Goal: Information Seeking & Learning: Learn about a topic

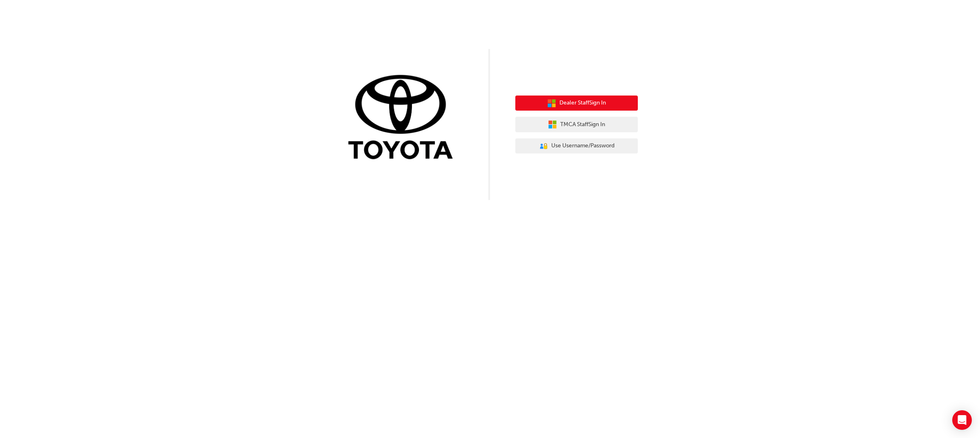
click at [580, 103] on span "Dealer Staff Sign In" at bounding box center [582, 102] width 47 height 9
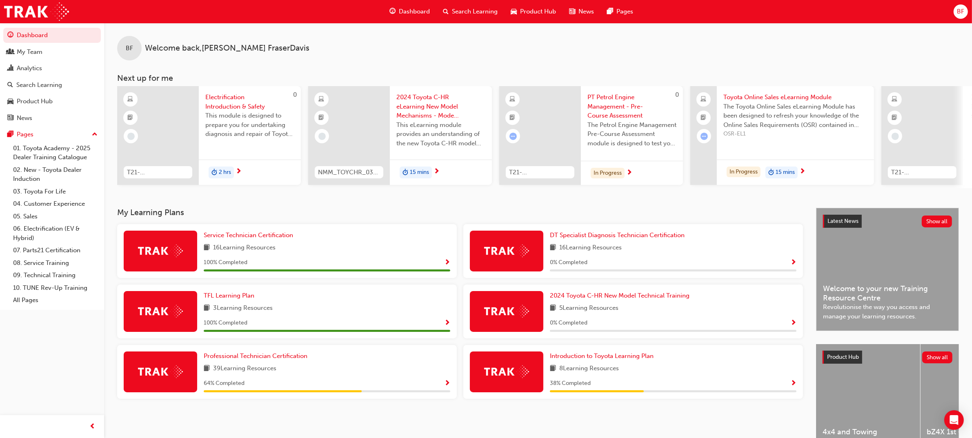
drag, startPoint x: 278, startPoint y: 191, endPoint x: 307, endPoint y: 191, distance: 29.0
click at [305, 191] on div "BF Welcome back , Blake FraserDavis Next up for me 0 T21-FOD_HVIS_PREREQ Electr…" at bounding box center [538, 115] width 868 height 185
click at [174, 119] on div at bounding box center [158, 135] width 82 height 99
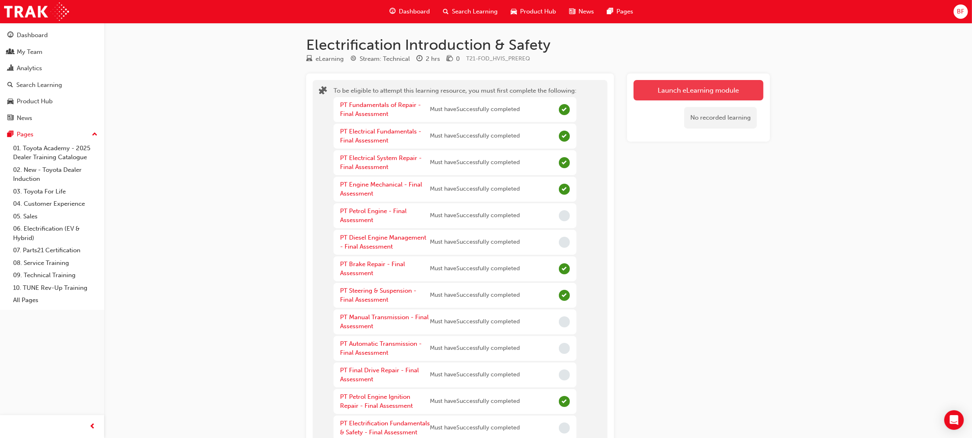
click at [677, 89] on button "Launch eLearning module" at bounding box center [698, 90] width 130 height 20
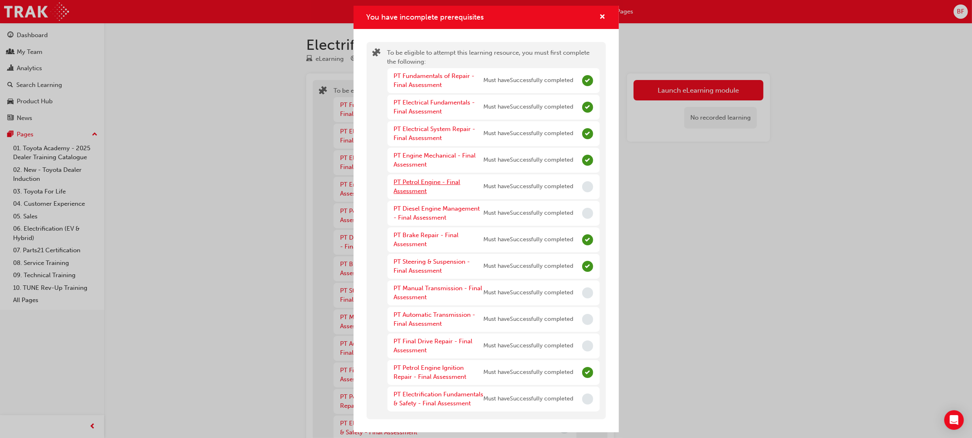
click at [414, 186] on link "PT Petrol Engine - Final Assessment" at bounding box center [427, 186] width 67 height 17
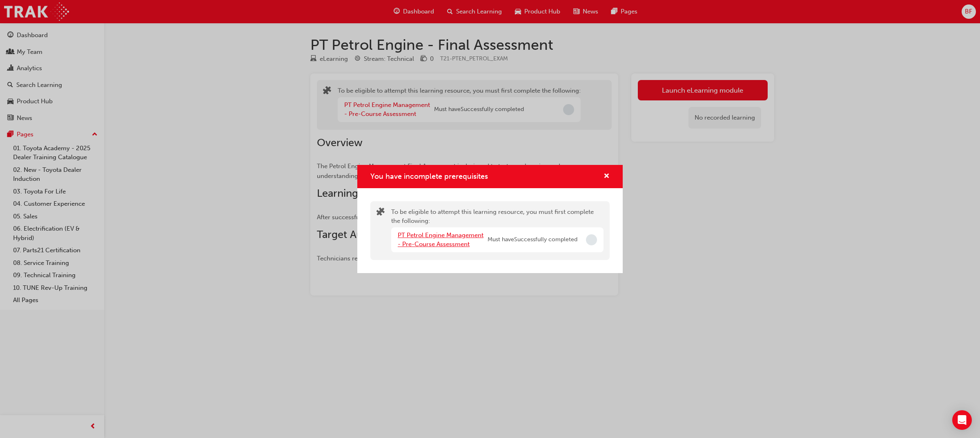
click at [444, 233] on link "PT Petrol Engine Management - Pre-Course Assessment" at bounding box center [441, 239] width 86 height 17
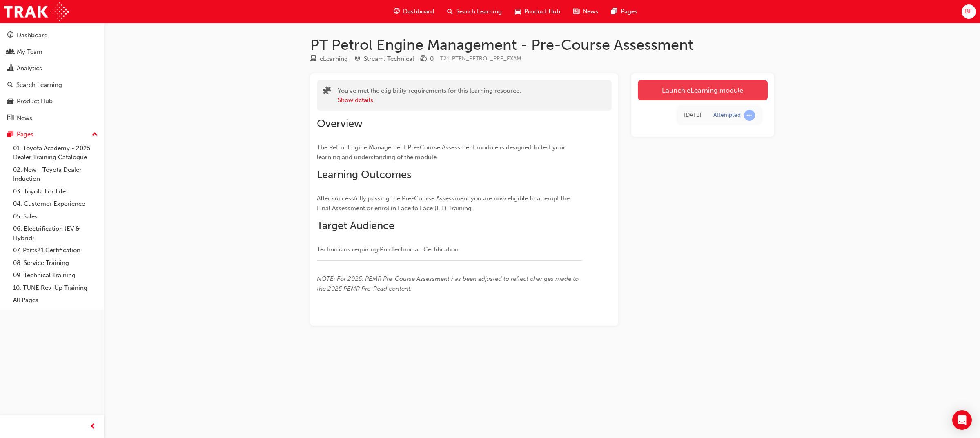
click at [699, 92] on link "Launch eLearning module" at bounding box center [703, 90] width 130 height 20
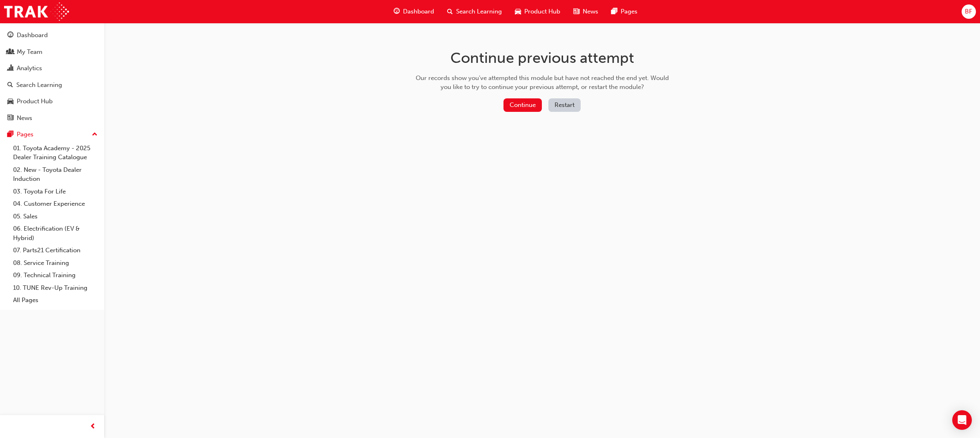
click at [566, 104] on button "Restart" at bounding box center [564, 104] width 32 height 13
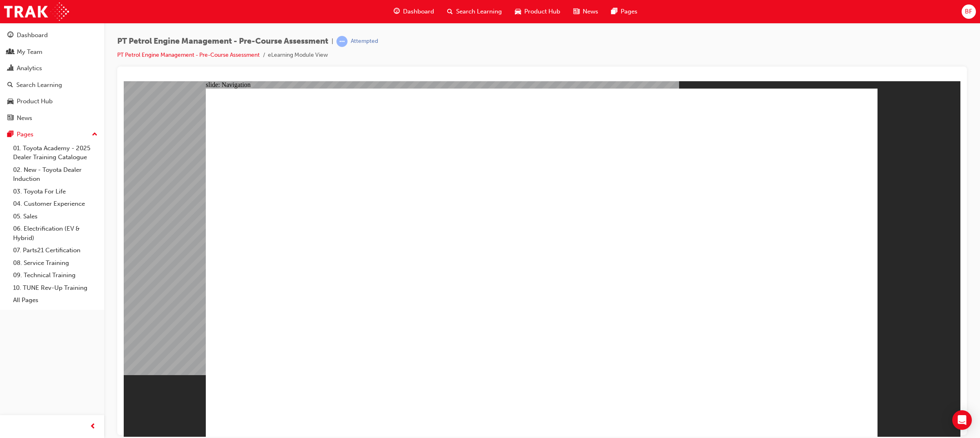
drag, startPoint x: 372, startPoint y: 279, endPoint x: 391, endPoint y: 279, distance: 18.8
radio input "true"
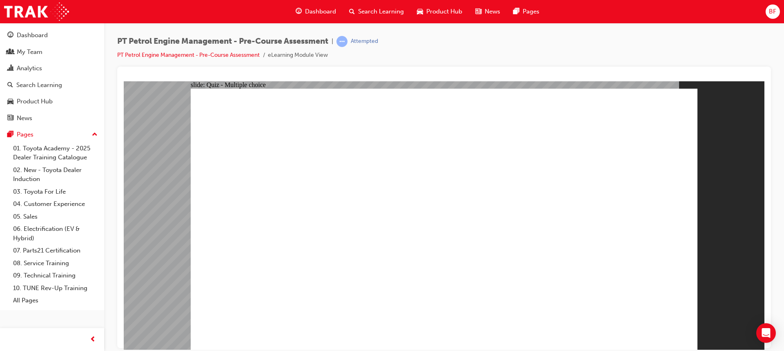
radio input "true"
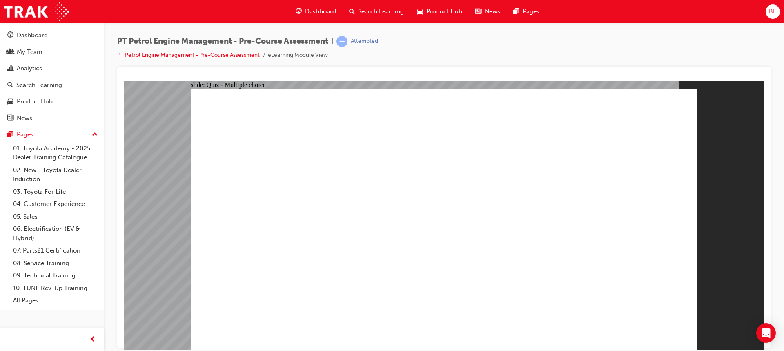
radio input "true"
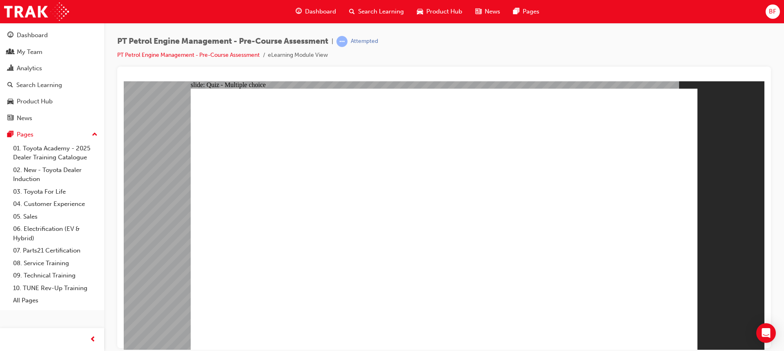
radio input "true"
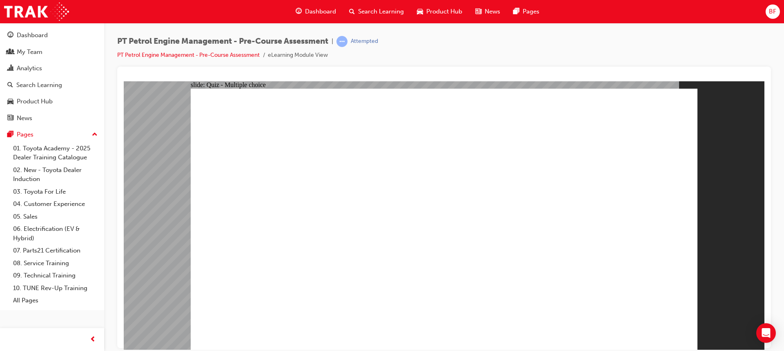
radio input "true"
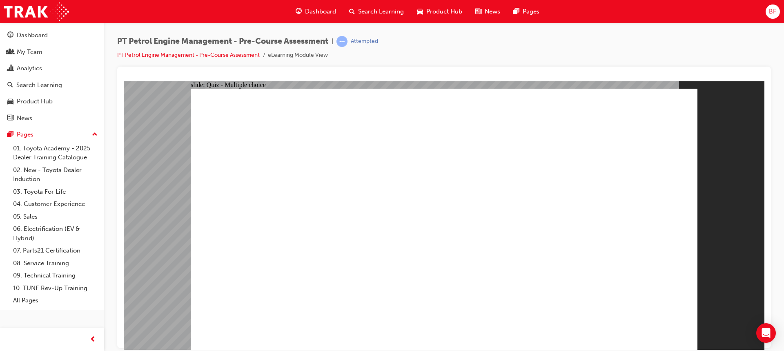
radio input "true"
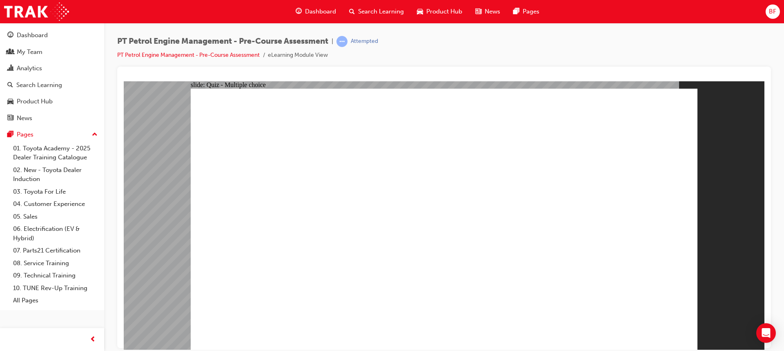
radio input "true"
click at [203, 55] on link "PT Petrol Engine Management - Pre-Course Assessment" at bounding box center [188, 54] width 142 height 7
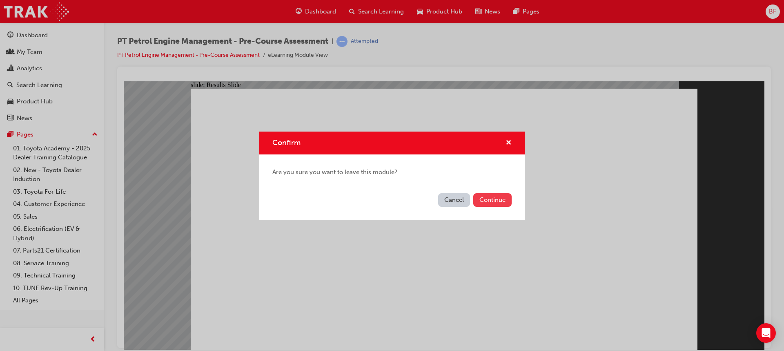
click at [490, 200] on button "Continue" at bounding box center [492, 199] width 38 height 13
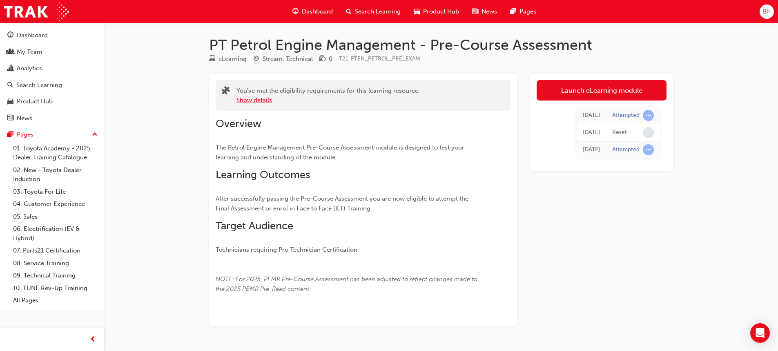
click at [262, 100] on button "Show details" at bounding box center [254, 100] width 36 height 9
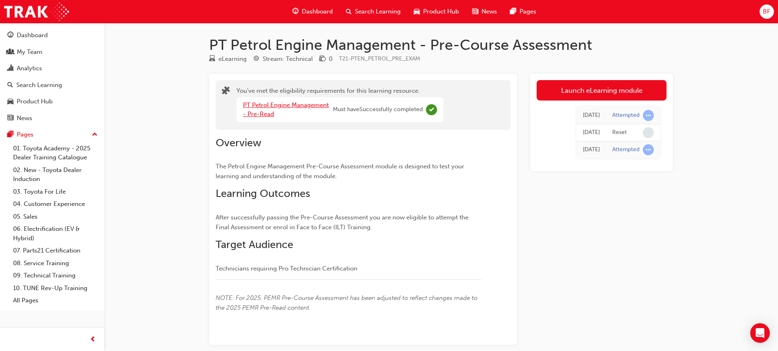
click at [298, 107] on link "PT Petrol Engine Management - Pre-Read" at bounding box center [286, 109] width 86 height 17
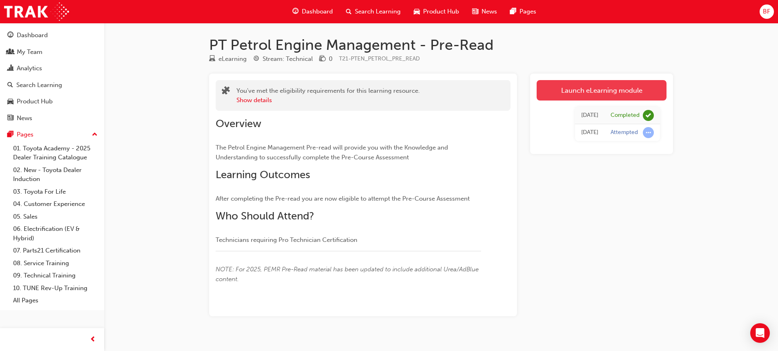
click at [570, 95] on link "Launch eLearning module" at bounding box center [601, 90] width 130 height 20
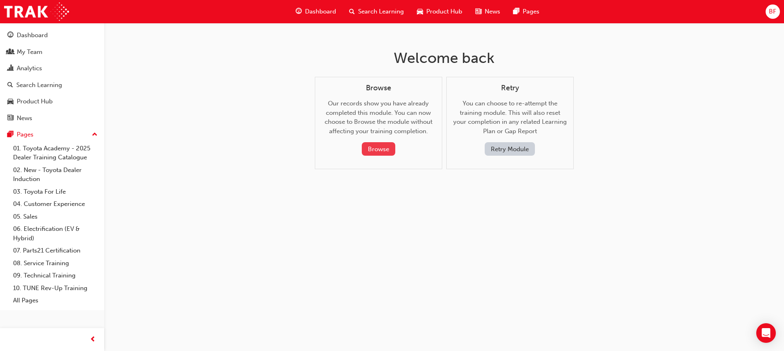
click at [384, 147] on button "Browse" at bounding box center [378, 148] width 33 height 13
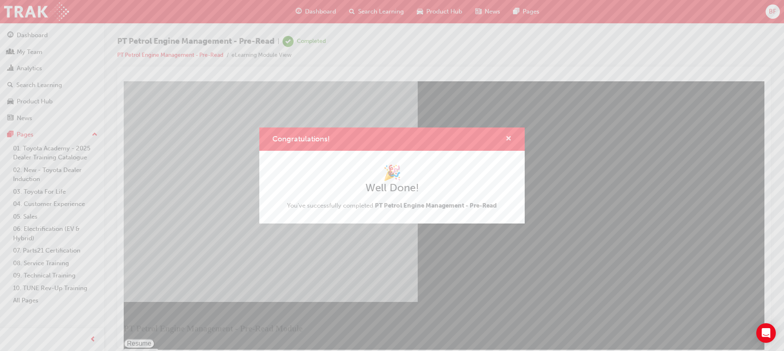
click at [508, 136] on span "cross-icon" at bounding box center [508, 139] width 6 height 7
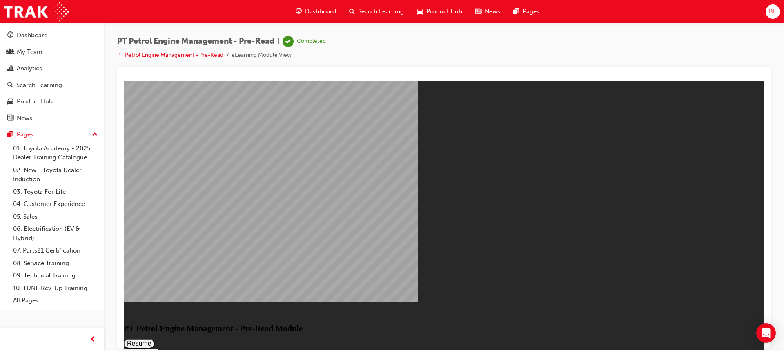
click at [155, 338] on button "Resume" at bounding box center [139, 343] width 31 height 10
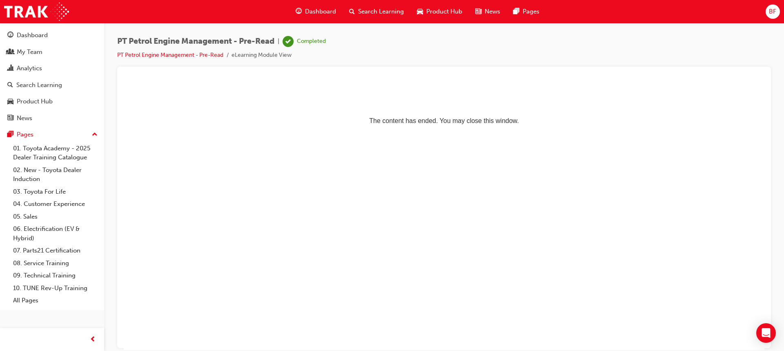
click at [311, 8] on span "Dashboard" at bounding box center [320, 11] width 31 height 9
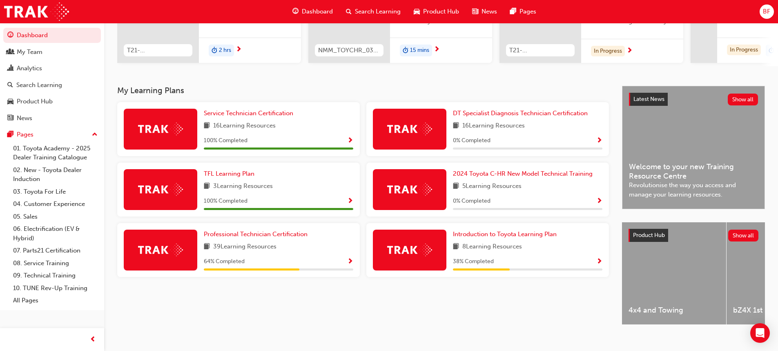
scroll to position [122, 0]
click at [256, 236] on span "Professional Technician Certification" at bounding box center [256, 233] width 104 height 7
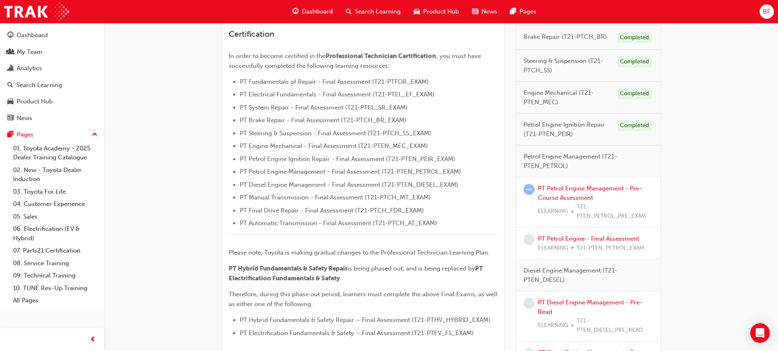
scroll to position [204, 0]
click at [578, 188] on link "PT Petrol Engine Management - Pre-Course Assessment" at bounding box center [590, 192] width 104 height 17
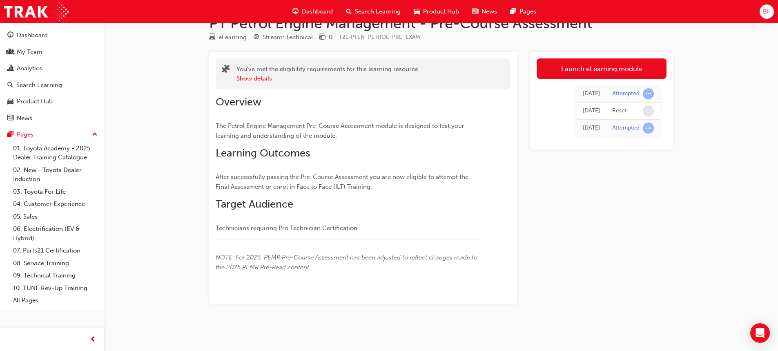
scroll to position [22, 0]
click at [589, 74] on link "Launch eLearning module" at bounding box center [601, 68] width 130 height 20
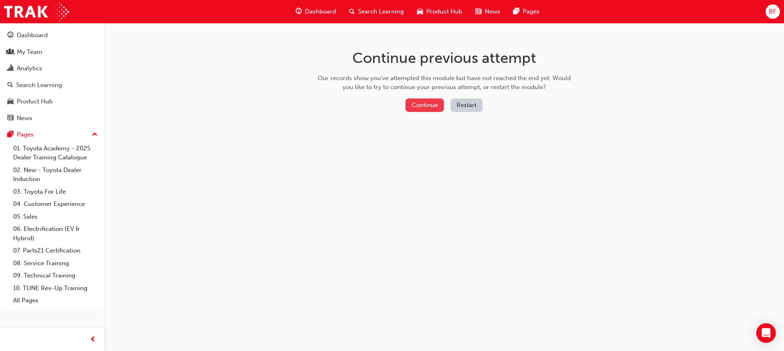
click at [426, 105] on button "Continue" at bounding box center [424, 104] width 38 height 13
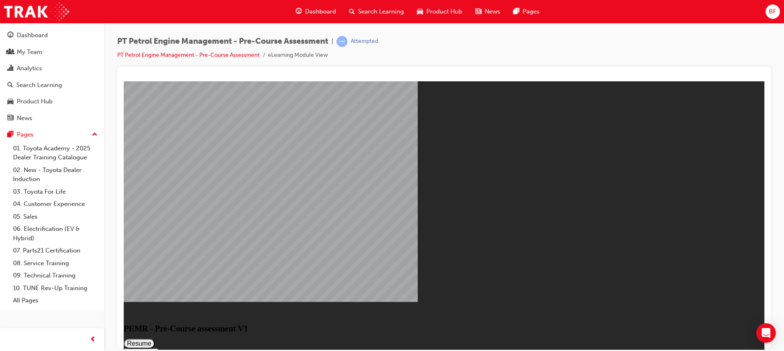
click at [155, 338] on button "Resume" at bounding box center [139, 343] width 31 height 10
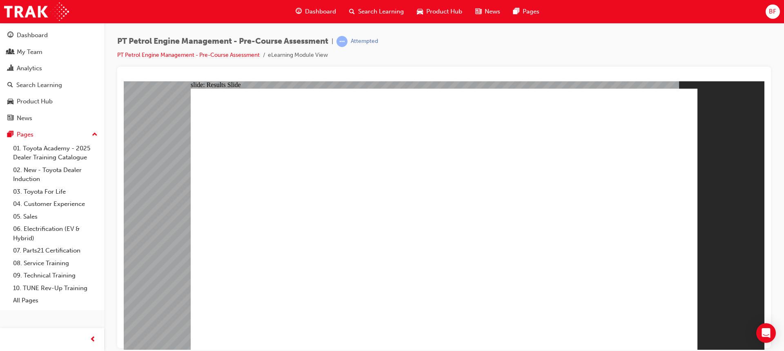
radio input "true"
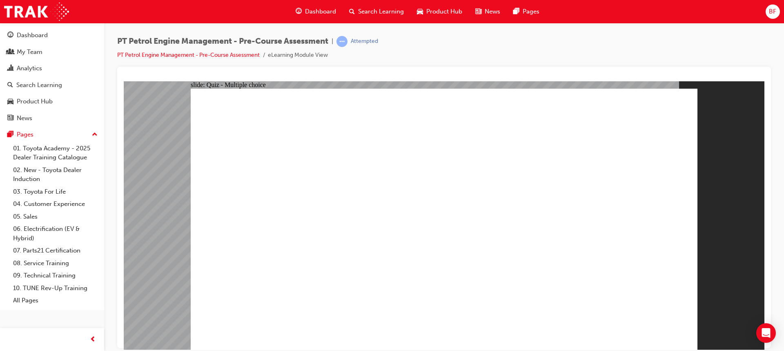
radio input "true"
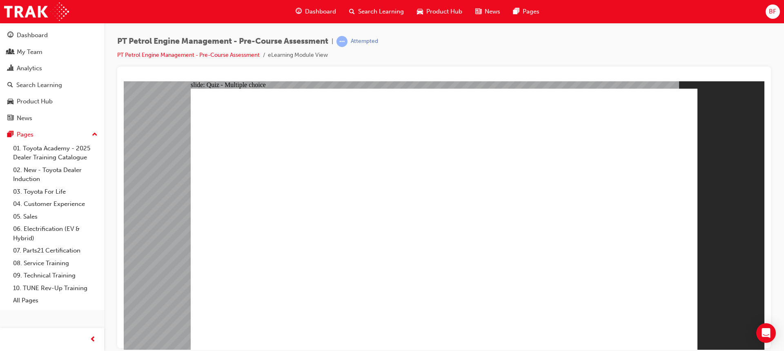
radio input "true"
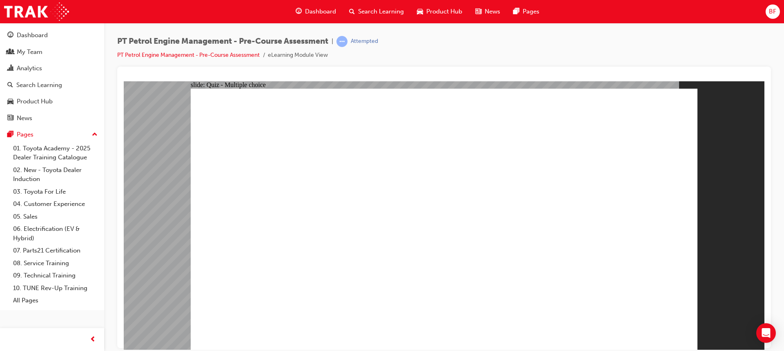
radio input "true"
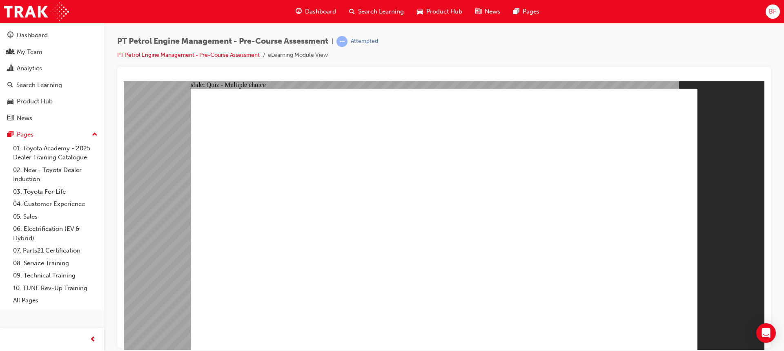
radio input "true"
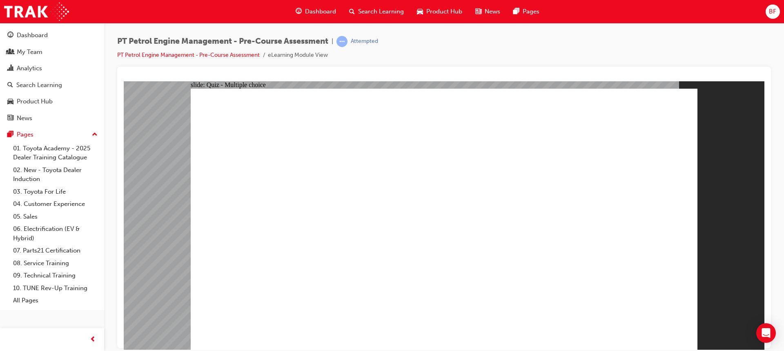
radio input "true"
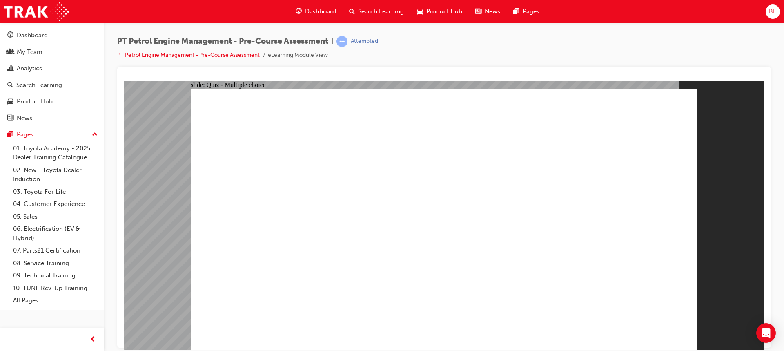
radio input "true"
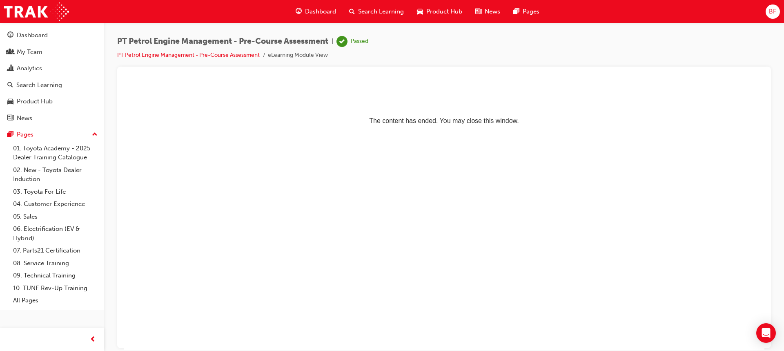
click at [308, 7] on span "Dashboard" at bounding box center [320, 11] width 31 height 9
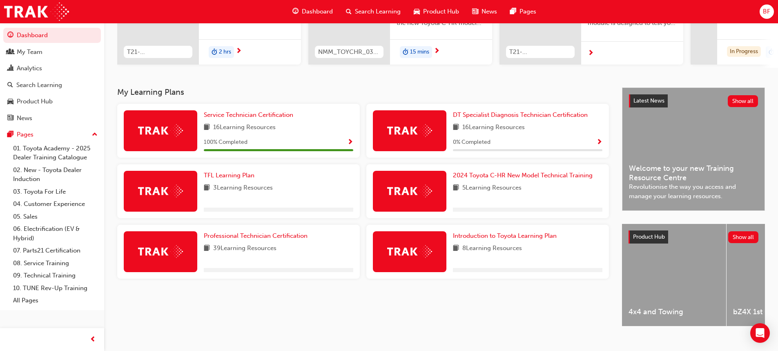
scroll to position [122, 0]
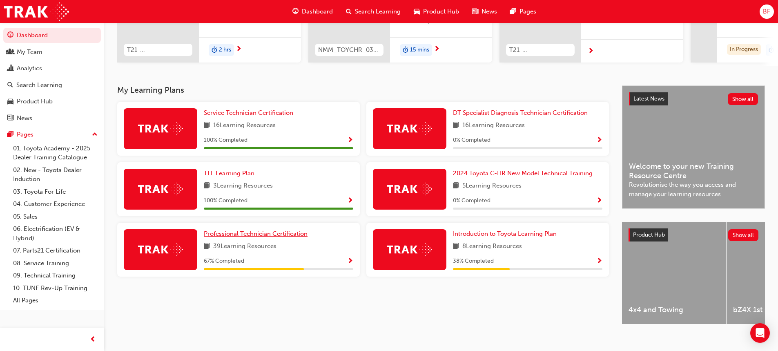
click at [257, 237] on span "Professional Technician Certification" at bounding box center [256, 233] width 104 height 7
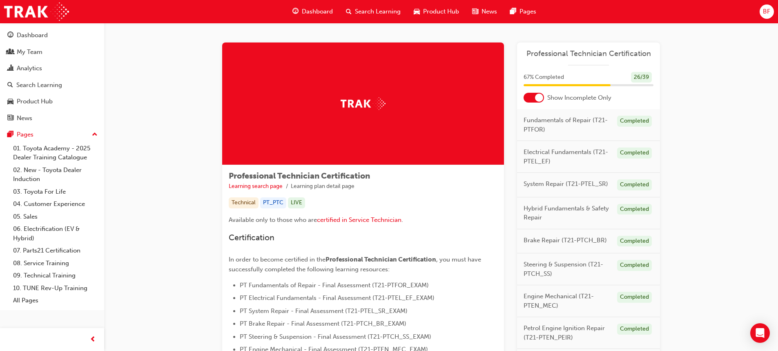
click at [301, 11] on div "Dashboard" at bounding box center [312, 11] width 53 height 17
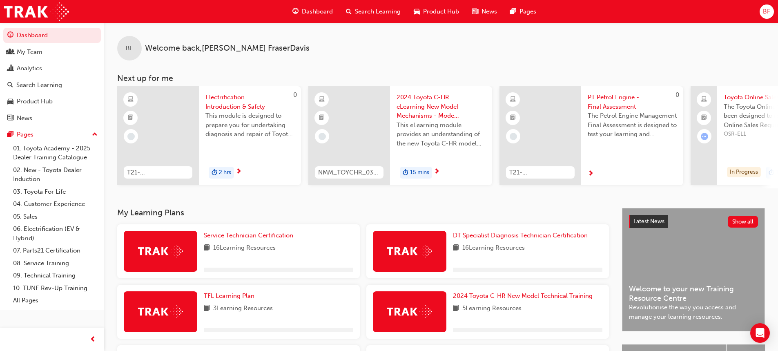
click at [221, 97] on span "Electrification Introduction & Safety" at bounding box center [249, 102] width 89 height 18
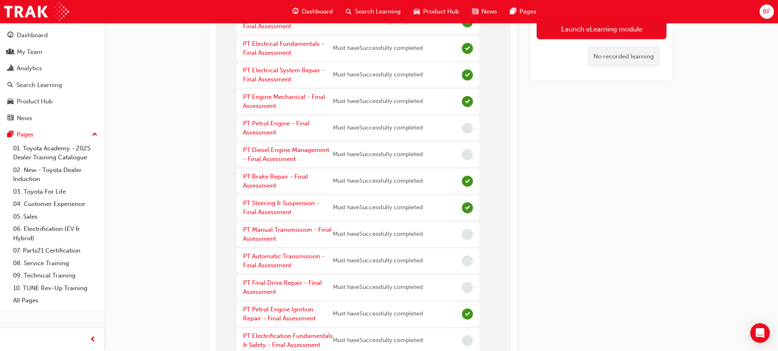
scroll to position [82, 0]
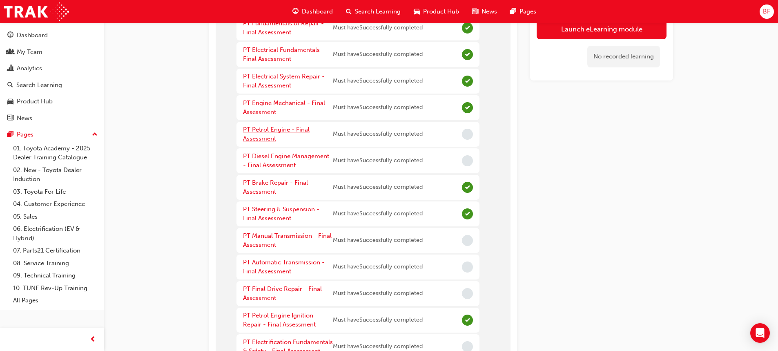
click at [269, 132] on link "PT Petrol Engine - Final Assessment" at bounding box center [276, 134] width 67 height 17
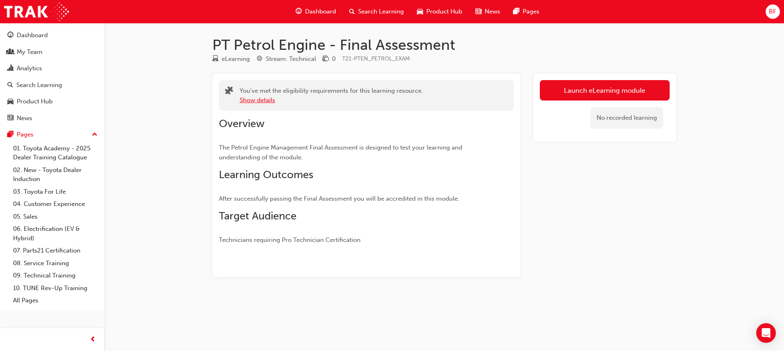
click at [263, 100] on button "Show details" at bounding box center [258, 100] width 36 height 9
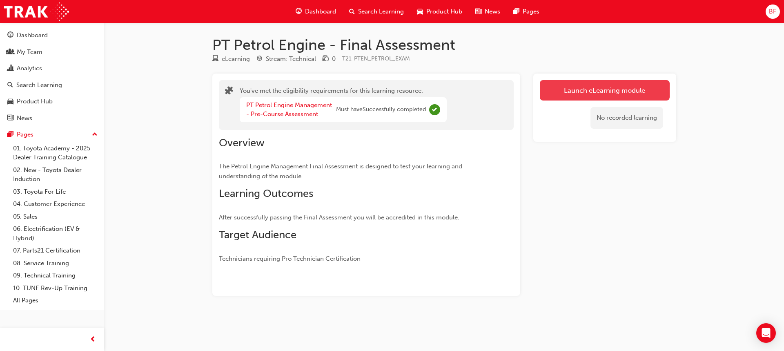
click at [582, 91] on link "Launch eLearning module" at bounding box center [605, 90] width 130 height 20
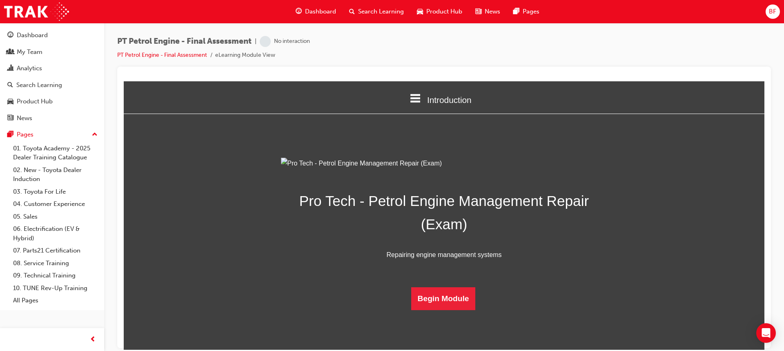
scroll to position [50, 0]
click at [446, 309] on button "Begin Module" at bounding box center [443, 298] width 64 height 23
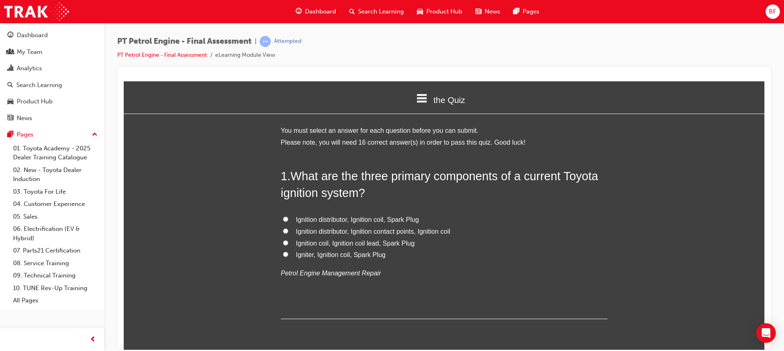
click at [368, 254] on span "Igniter, Ignition coil, Spark Plug" at bounding box center [341, 254] width 90 height 7
click at [288, 254] on input "Igniter, Ignition coil, Spark Plug" at bounding box center [285, 253] width 5 height 5
radio input "true"
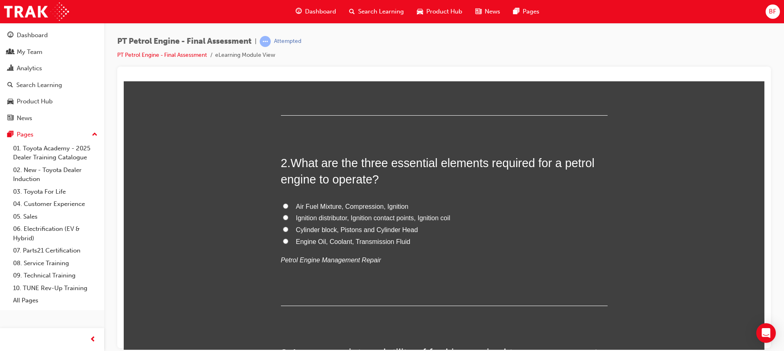
scroll to position [204, 0]
click at [388, 205] on span "Air Fuel Mixture, Compression, Ignition" at bounding box center [352, 205] width 113 height 7
click at [288, 205] on input "Air Fuel Mixture, Compression, Ignition" at bounding box center [285, 204] width 5 height 5
radio input "true"
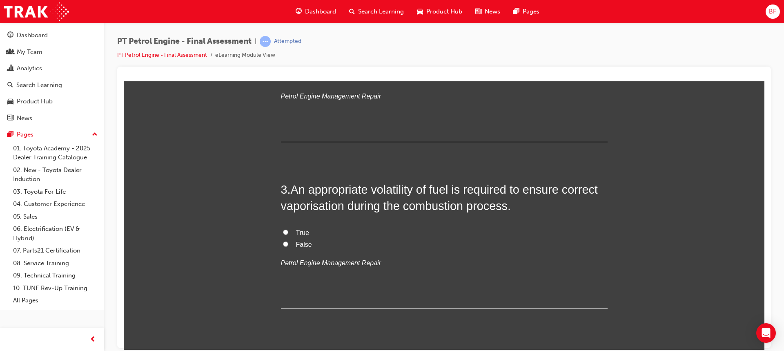
scroll to position [367, 0]
click at [296, 232] on span "True" at bounding box center [302, 231] width 13 height 7
click at [288, 232] on input "True" at bounding box center [285, 231] width 5 height 5
radio input "true"
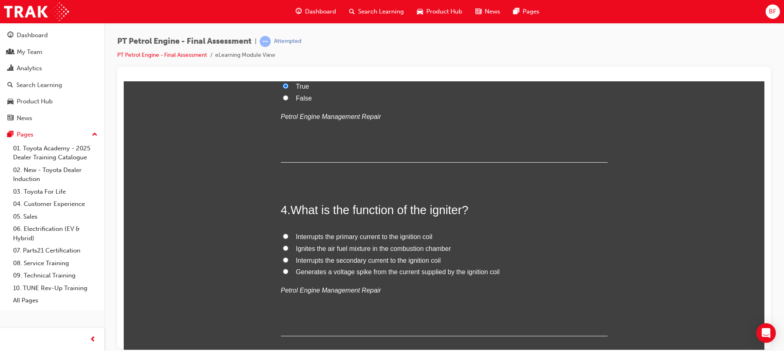
scroll to position [515, 0]
click at [369, 246] on span "Ignites the air fuel mixture in the combustion chamber" at bounding box center [373, 245] width 155 height 7
click at [288, 246] on input "Ignites the air fuel mixture in the combustion chamber" at bounding box center [285, 245] width 5 height 5
radio input "true"
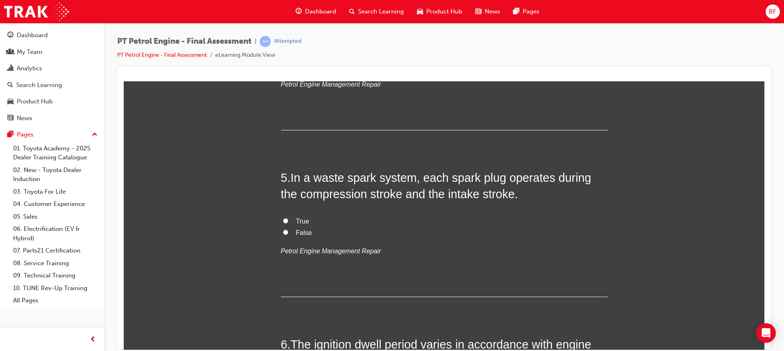
scroll to position [719, 0]
click at [297, 231] on span "False" at bounding box center [304, 231] width 16 height 7
click at [288, 231] on input "False" at bounding box center [285, 231] width 5 height 5
radio input "true"
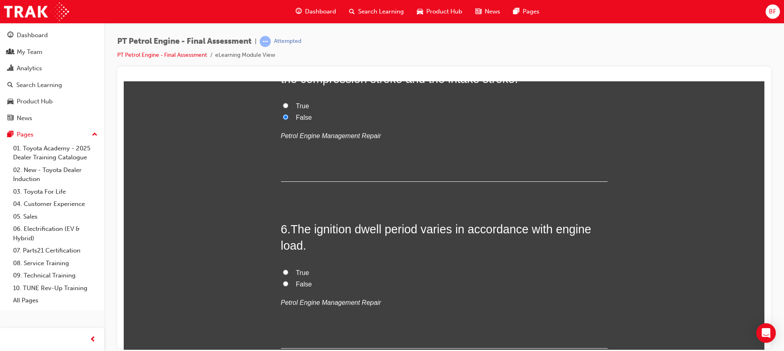
scroll to position [882, 0]
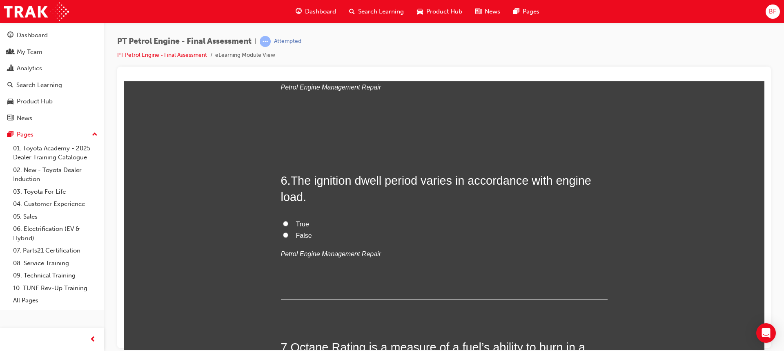
click at [296, 216] on div "6 . The ignition dwell period varies in accordance with engine load. True False…" at bounding box center [444, 235] width 327 height 127
click at [297, 220] on span "True" at bounding box center [302, 223] width 13 height 7
click at [288, 220] on input "True" at bounding box center [285, 222] width 5 height 5
radio input "true"
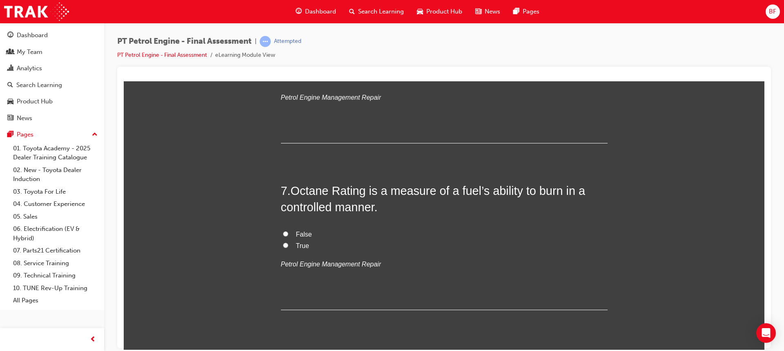
scroll to position [1046, 0]
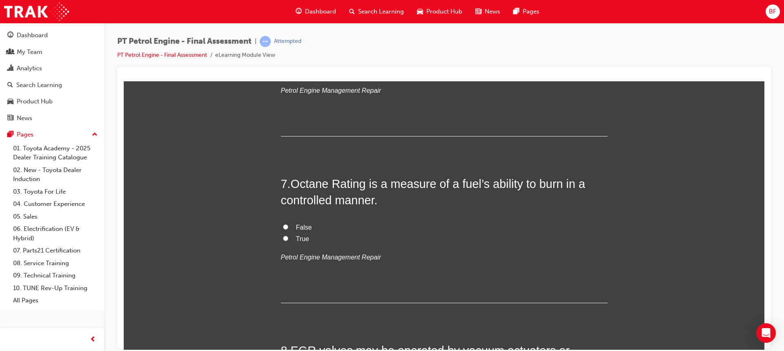
click at [301, 227] on span "False" at bounding box center [304, 226] width 16 height 7
click at [288, 227] on input "False" at bounding box center [285, 226] width 5 height 5
radio input "true"
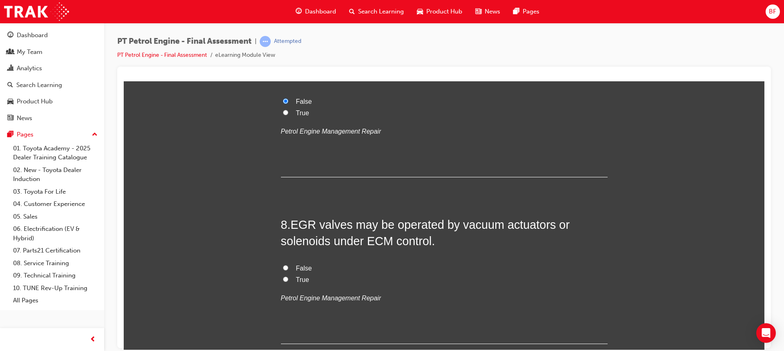
scroll to position [1209, 0]
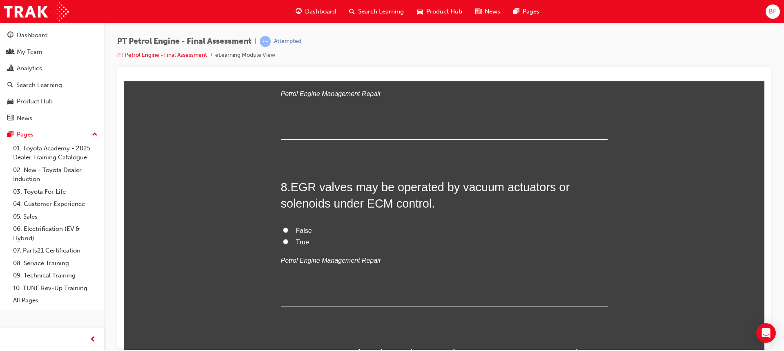
click at [301, 228] on span "False" at bounding box center [304, 230] width 16 height 7
click at [288, 228] on input "False" at bounding box center [285, 229] width 5 height 5
radio input "true"
click at [299, 241] on span "True" at bounding box center [302, 241] width 13 height 7
click at [288, 241] on input "True" at bounding box center [285, 240] width 5 height 5
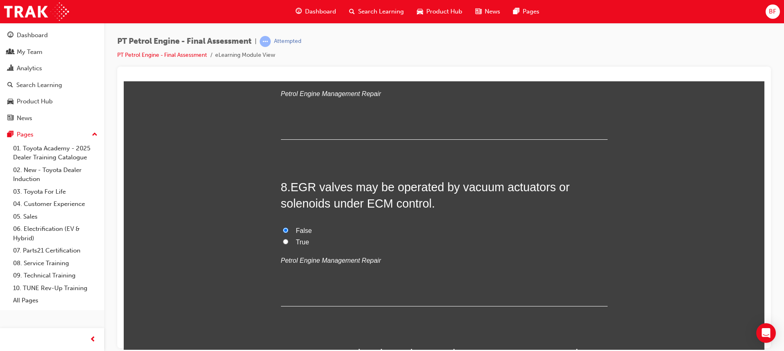
radio input "true"
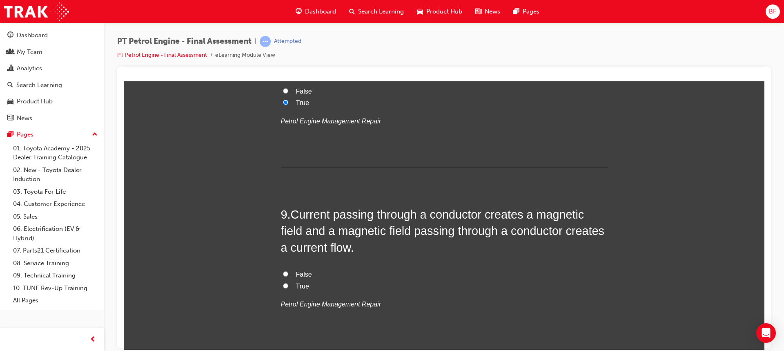
scroll to position [1413, 0]
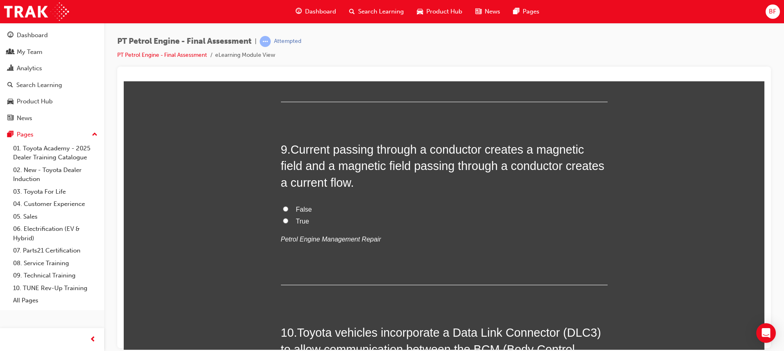
click at [302, 221] on span "True" at bounding box center [302, 220] width 13 height 7
click at [288, 221] on input "True" at bounding box center [285, 220] width 5 height 5
radio input "true"
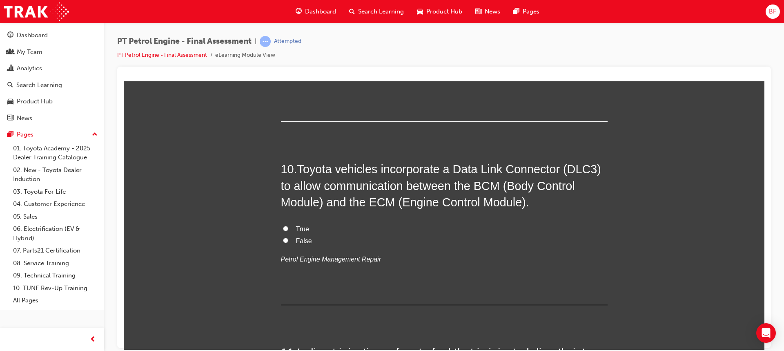
scroll to position [1617, 0]
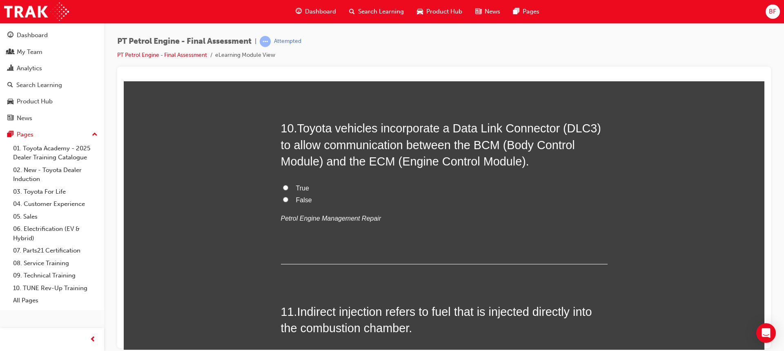
click at [300, 186] on span "True" at bounding box center [302, 187] width 13 height 7
click at [288, 186] on input "True" at bounding box center [285, 186] width 5 height 5
radio input "true"
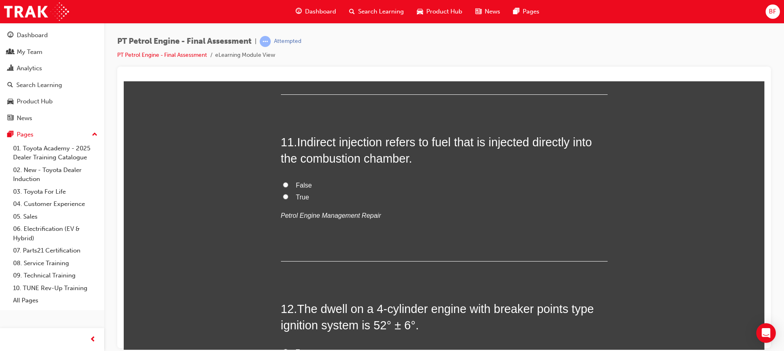
scroll to position [1821, 0]
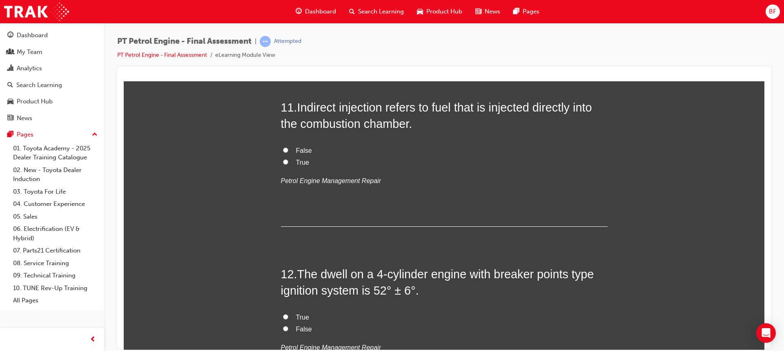
click at [298, 145] on label "False" at bounding box center [444, 150] width 327 height 12
click at [288, 147] on input "False" at bounding box center [285, 149] width 5 height 5
radio input "true"
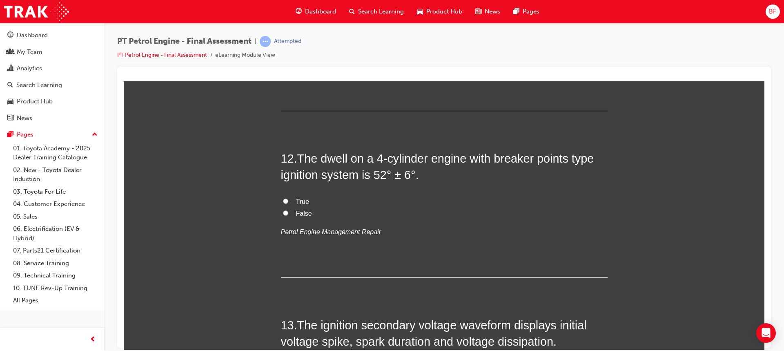
scroll to position [1944, 0]
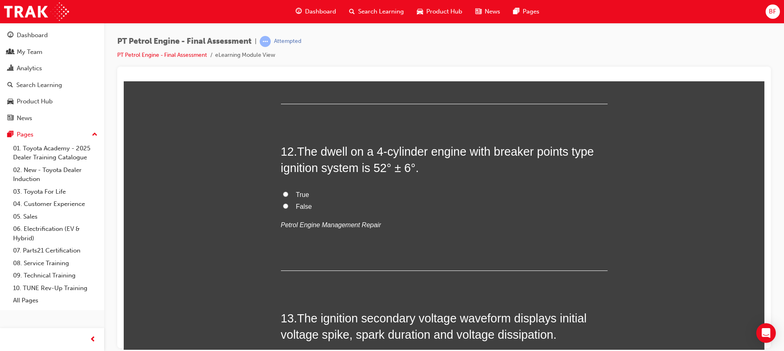
click at [301, 193] on span "True" at bounding box center [302, 194] width 13 height 7
click at [288, 193] on input "True" at bounding box center [285, 193] width 5 height 5
radio input "true"
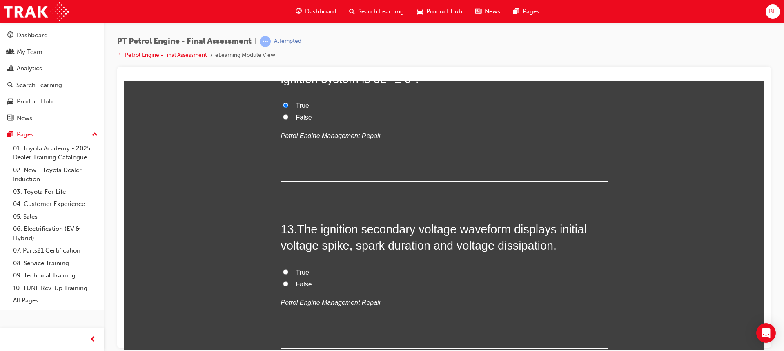
scroll to position [2107, 0]
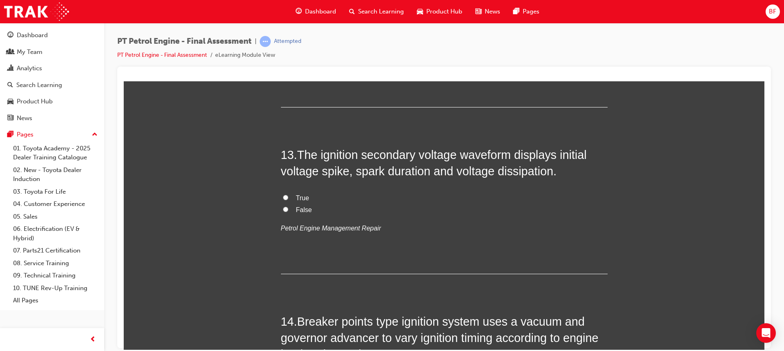
click at [299, 197] on span "True" at bounding box center [302, 197] width 13 height 7
click at [288, 197] on input "True" at bounding box center [285, 196] width 5 height 5
radio input "true"
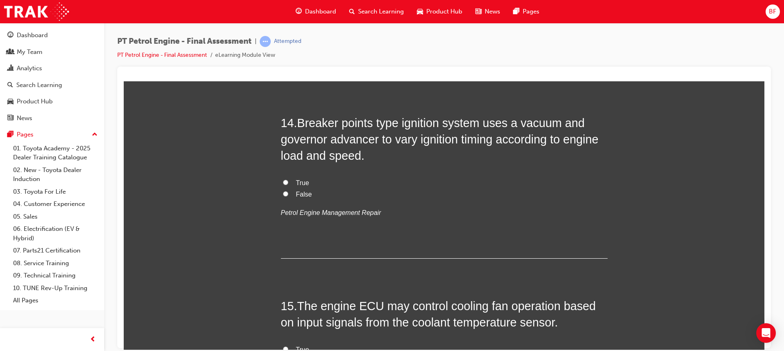
scroll to position [2311, 0]
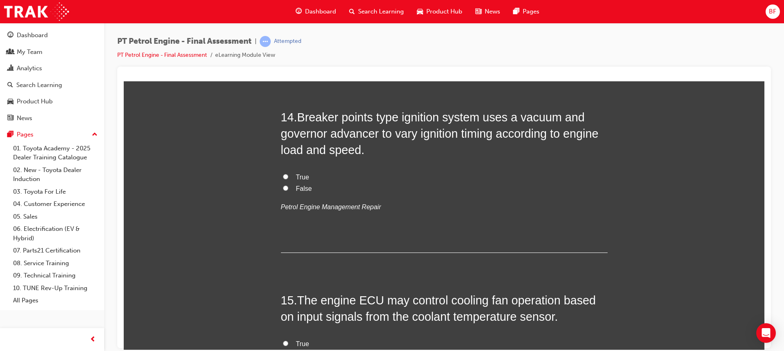
click at [297, 173] on span "True" at bounding box center [302, 176] width 13 height 7
click at [288, 173] on input "True" at bounding box center [285, 175] width 5 height 5
radio input "true"
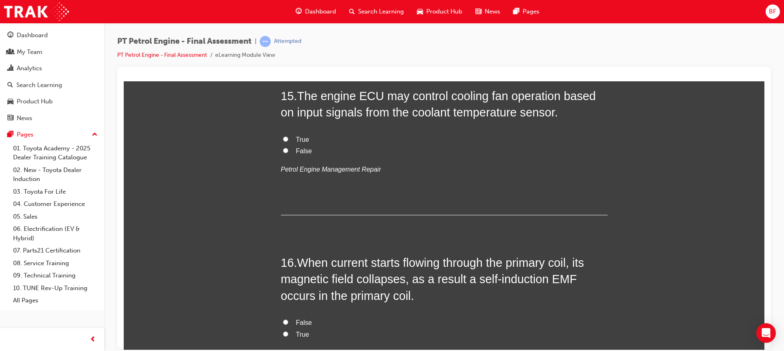
scroll to position [2474, 0]
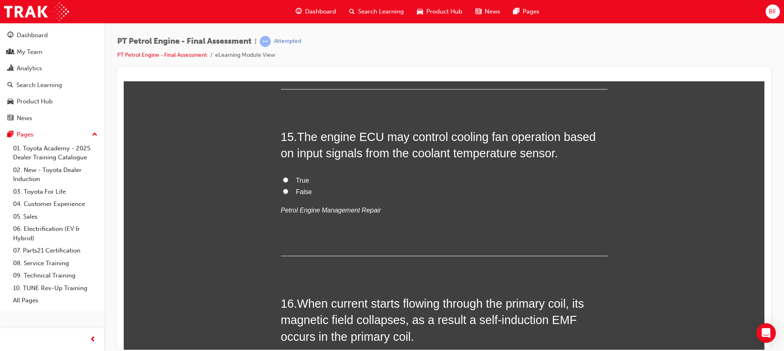
click at [301, 178] on span "True" at bounding box center [302, 179] width 13 height 7
click at [288, 178] on input "True" at bounding box center [285, 179] width 5 height 5
radio input "true"
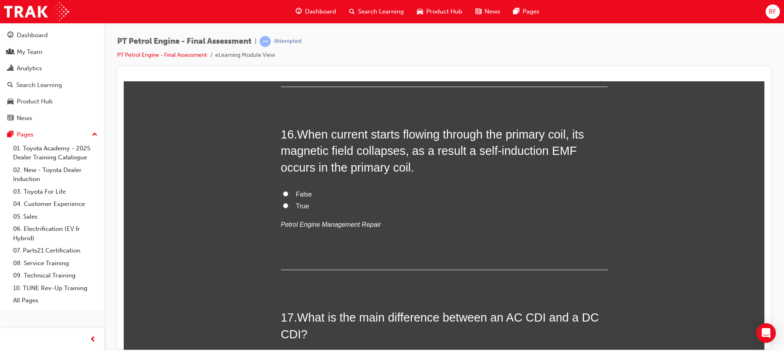
scroll to position [2638, 0]
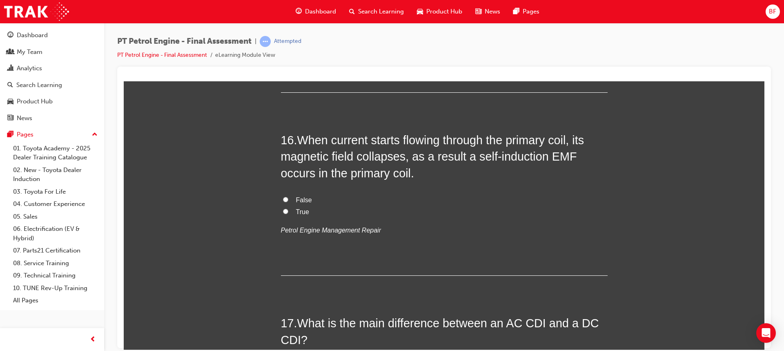
click at [299, 211] on span "True" at bounding box center [302, 211] width 13 height 7
click at [288, 211] on input "True" at bounding box center [285, 210] width 5 height 5
radio input "true"
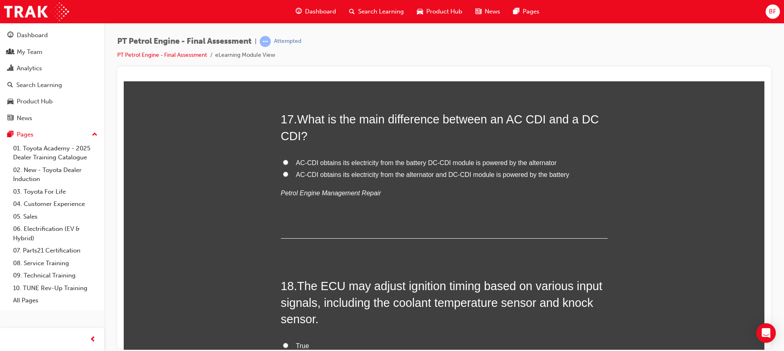
scroll to position [2842, 0]
click at [333, 172] on span "AC-CDI obtains its electricity from the alternator and DC-CDI module is powered…" at bounding box center [432, 173] width 273 height 7
click at [288, 172] on input "AC-CDI obtains its electricity from the alternator and DC-CDI module is powered…" at bounding box center [285, 173] width 5 height 5
radio input "true"
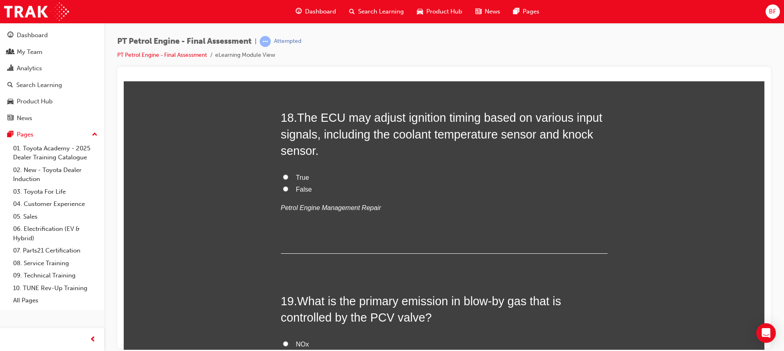
scroll to position [3005, 0]
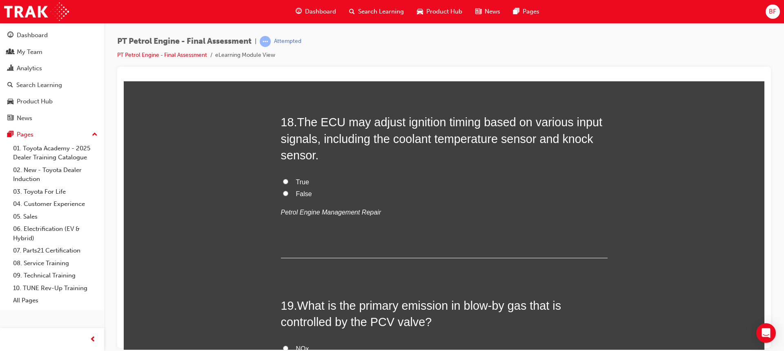
click at [298, 180] on span "True" at bounding box center [302, 181] width 13 height 7
click at [288, 180] on input "True" at bounding box center [285, 180] width 5 height 5
radio input "true"
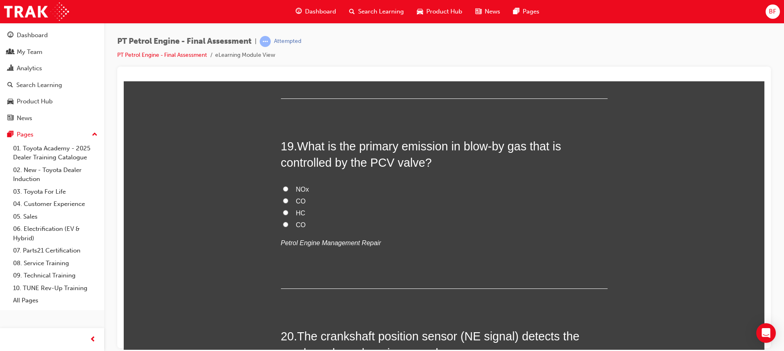
scroll to position [3168, 0]
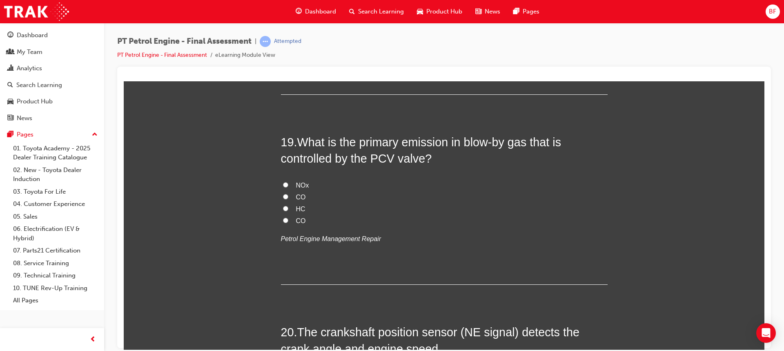
click at [298, 184] on span "NOx" at bounding box center [302, 184] width 13 height 7
click at [288, 184] on input "NOx" at bounding box center [285, 184] width 5 height 5
radio input "true"
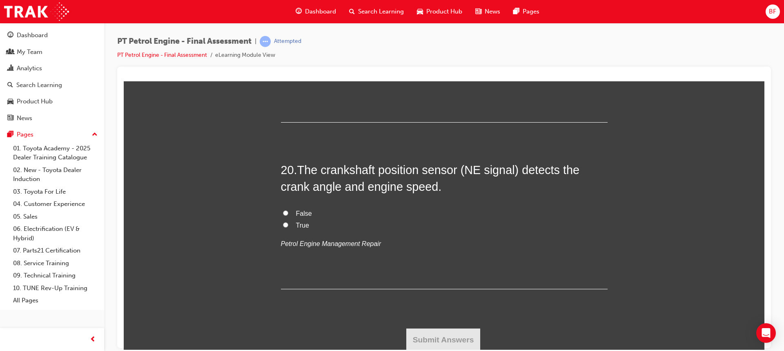
scroll to position [3331, 0]
click at [296, 224] on span "True" at bounding box center [302, 223] width 13 height 7
click at [288, 224] on input "True" at bounding box center [285, 222] width 5 height 5
radio input "true"
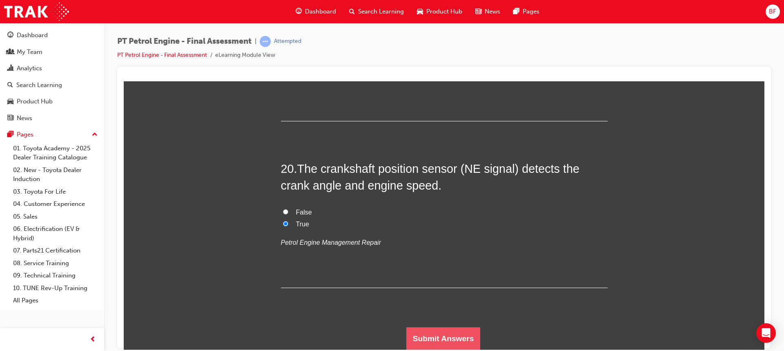
click at [450, 331] on button "Submit Answers" at bounding box center [443, 338] width 74 height 23
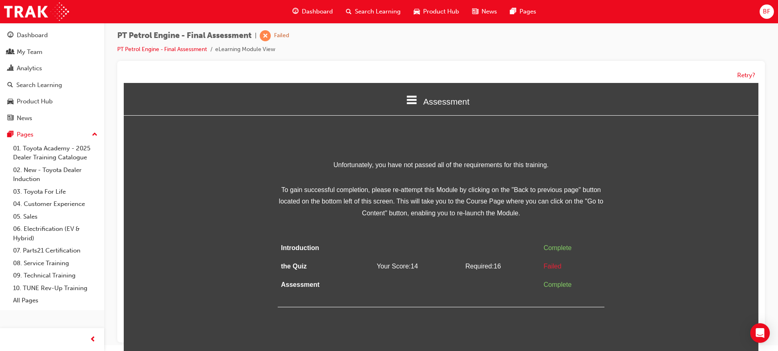
scroll to position [6, 0]
drag, startPoint x: 500, startPoint y: 303, endPoint x: 503, endPoint y: 238, distance: 65.0
click at [503, 238] on div "Introduction Complete the Quiz Your Score: 14 Required: 16 Failed Assessment Co…" at bounding box center [441, 272] width 327 height 68
click at [504, 238] on td at bounding box center [501, 247] width 78 height 18
click at [744, 73] on button "Retry?" at bounding box center [746, 74] width 18 height 9
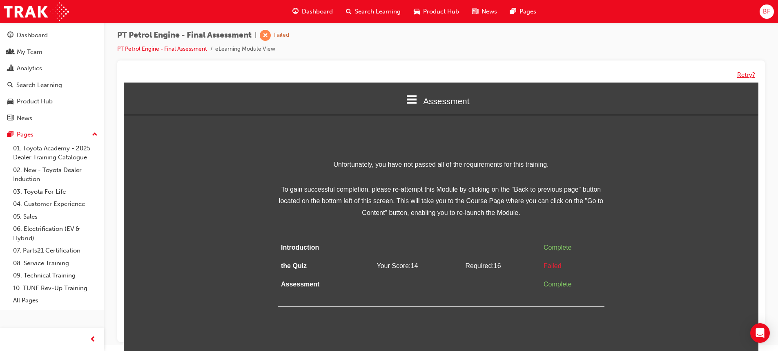
scroll to position [0, 0]
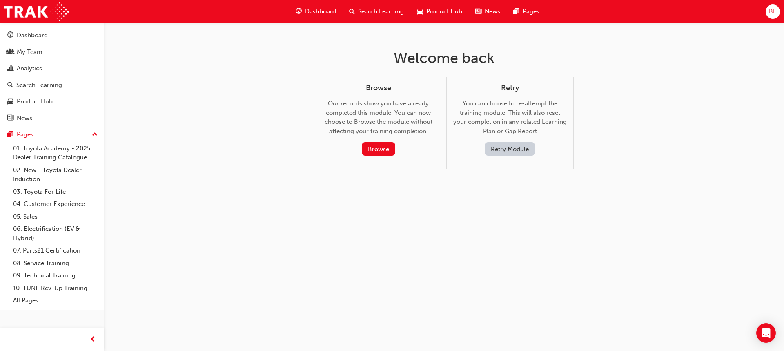
click at [496, 153] on button "Retry Module" at bounding box center [509, 148] width 50 height 13
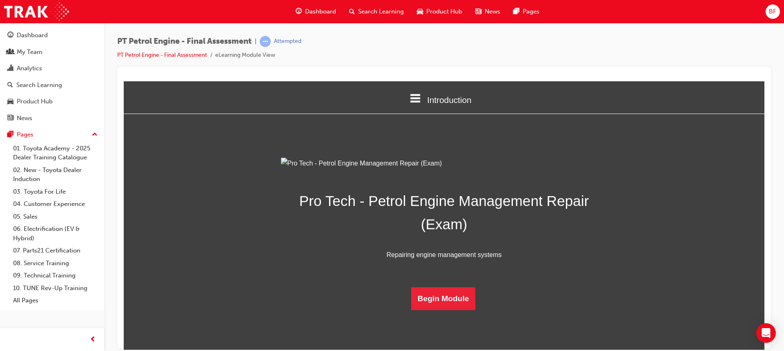
click at [324, 11] on span "Dashboard" at bounding box center [320, 11] width 31 height 9
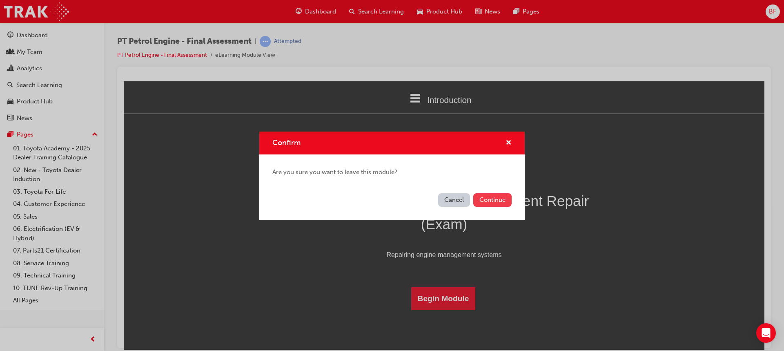
click at [483, 202] on button "Continue" at bounding box center [492, 199] width 38 height 13
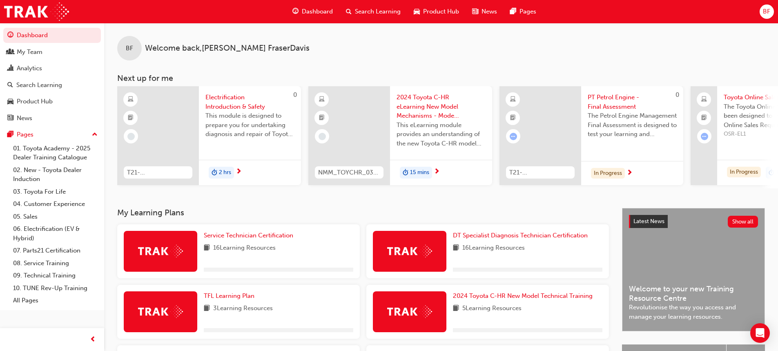
click at [217, 104] on span "Electrification Introduction & Safety" at bounding box center [249, 102] width 89 height 18
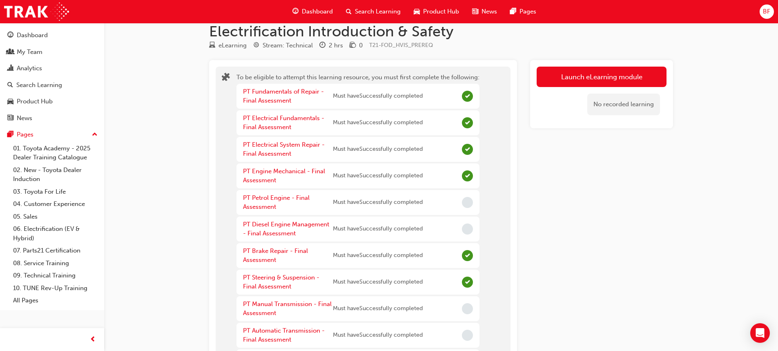
scroll to position [41, 0]
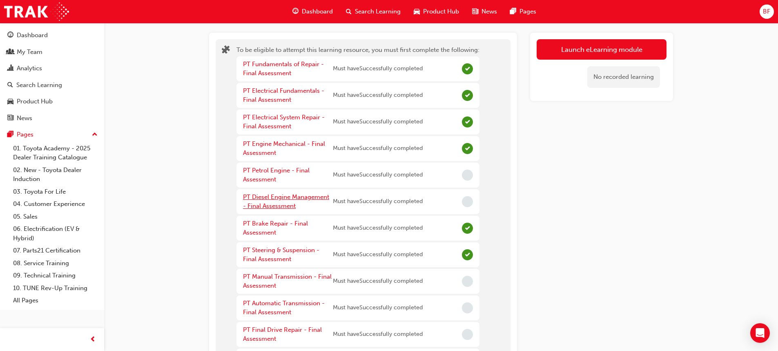
click at [271, 197] on link "PT Diesel Engine Management - Final Assessment" at bounding box center [286, 201] width 86 height 17
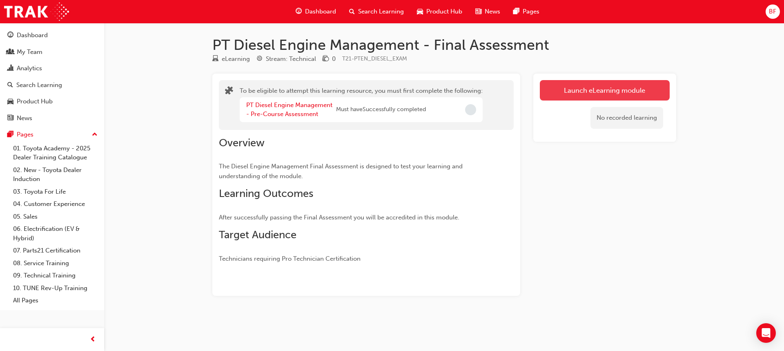
click at [569, 89] on button "Launch eLearning module" at bounding box center [605, 90] width 130 height 20
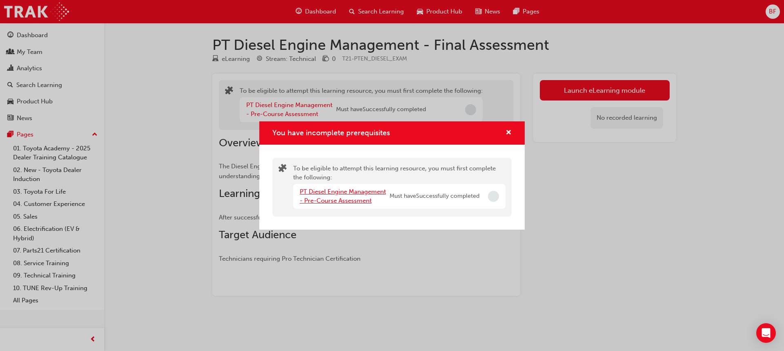
click at [355, 192] on link "PT Diesel Engine Management - Pre-Course Assessment" at bounding box center [343, 196] width 86 height 17
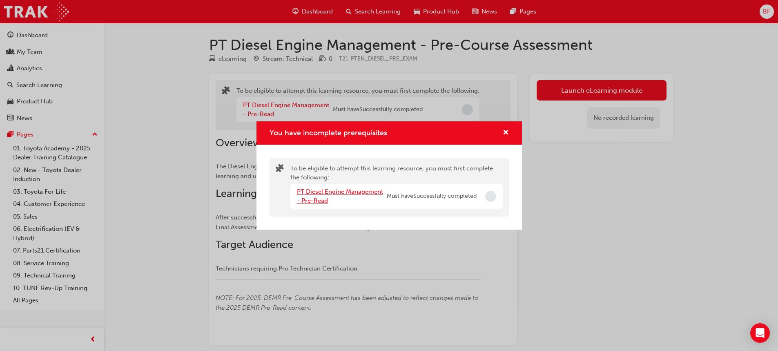
click at [339, 194] on link "PT Diesel Engine Management - Pre-Read" at bounding box center [340, 196] width 86 height 17
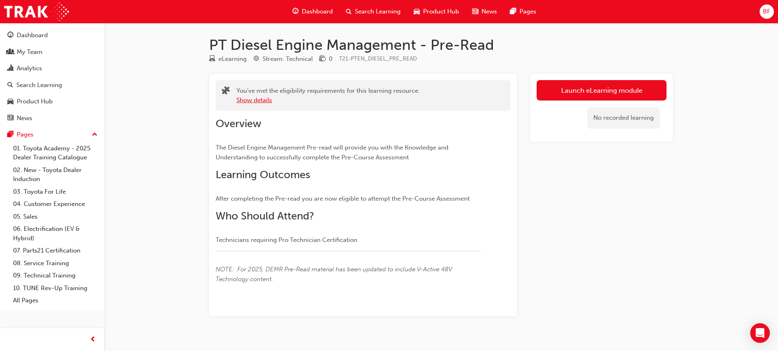
click at [263, 99] on button "Show details" at bounding box center [254, 100] width 36 height 9
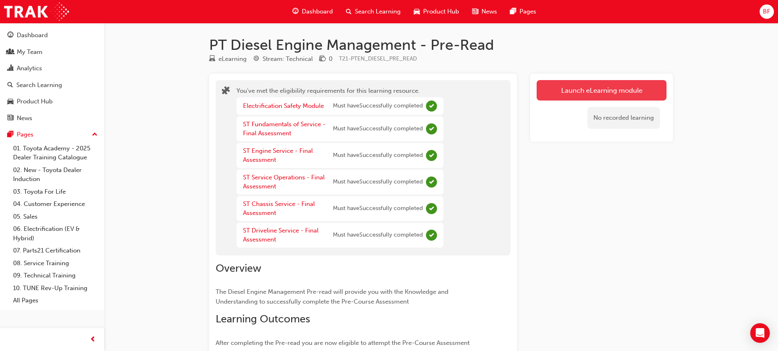
click at [559, 92] on link "Launch eLearning module" at bounding box center [601, 90] width 130 height 20
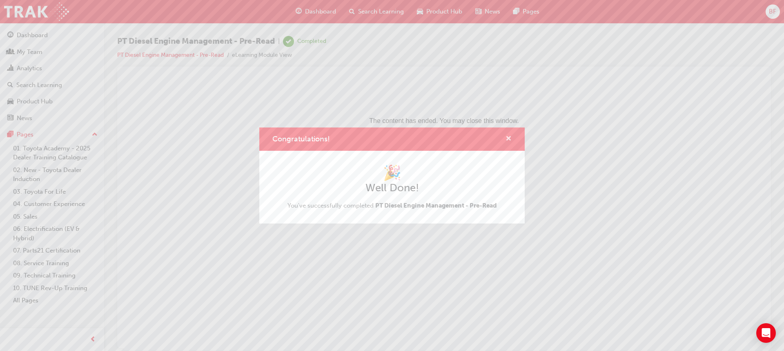
click at [509, 138] on span "cross-icon" at bounding box center [508, 139] width 6 height 7
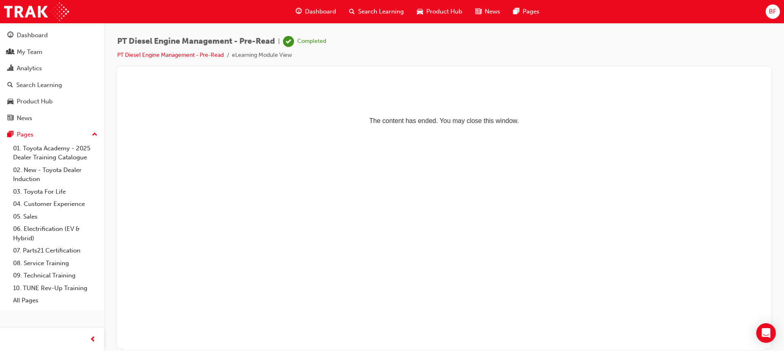
click at [316, 15] on span "Dashboard" at bounding box center [320, 11] width 31 height 9
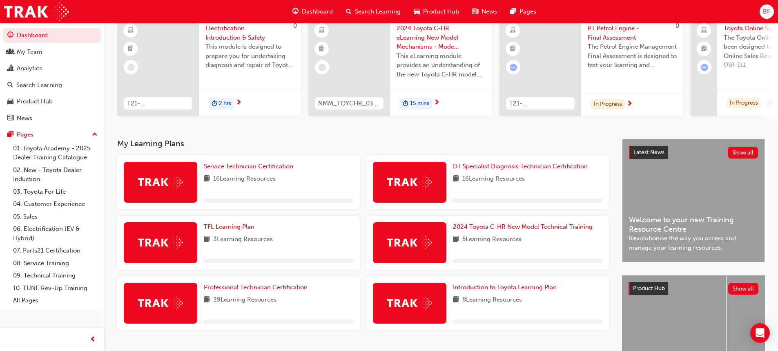
scroll to position [82, 0]
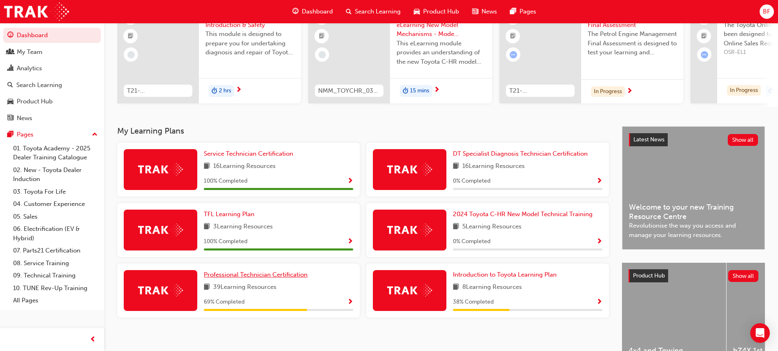
click at [247, 278] on span "Professional Technician Certification" at bounding box center [256, 274] width 104 height 7
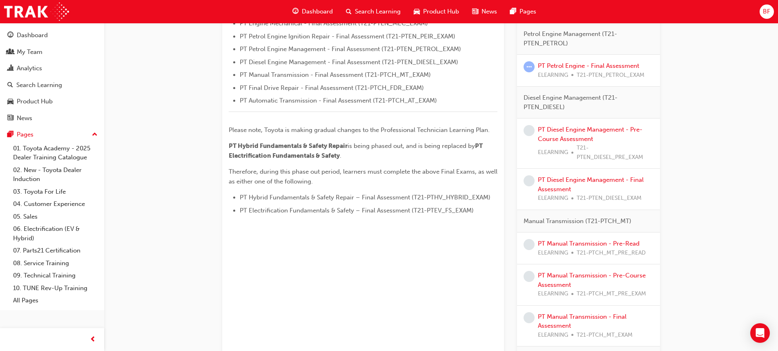
scroll to position [318, 0]
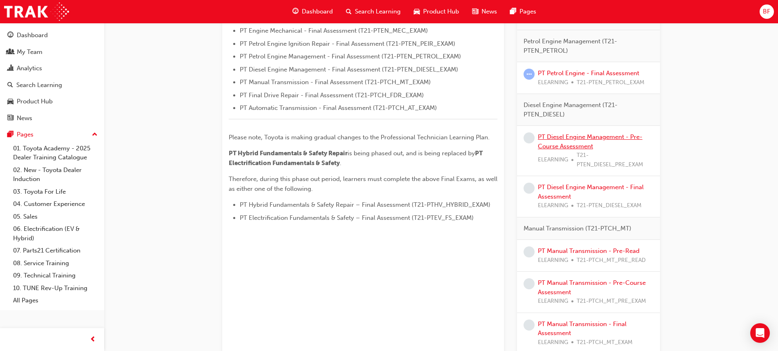
click at [565, 143] on link "PT Diesel Engine Management - Pre-Course Assessment" at bounding box center [590, 141] width 104 height 17
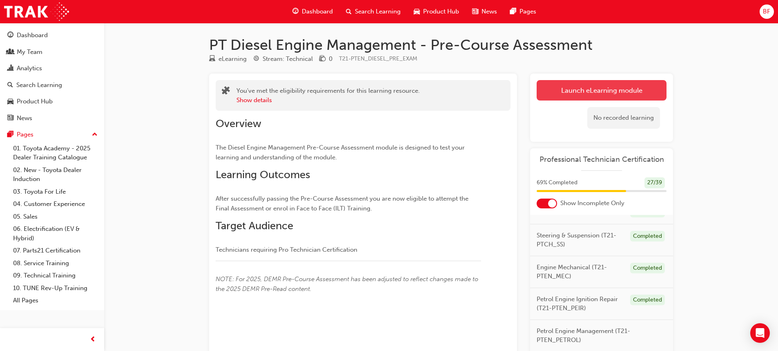
click at [580, 84] on link "Launch eLearning module" at bounding box center [601, 90] width 130 height 20
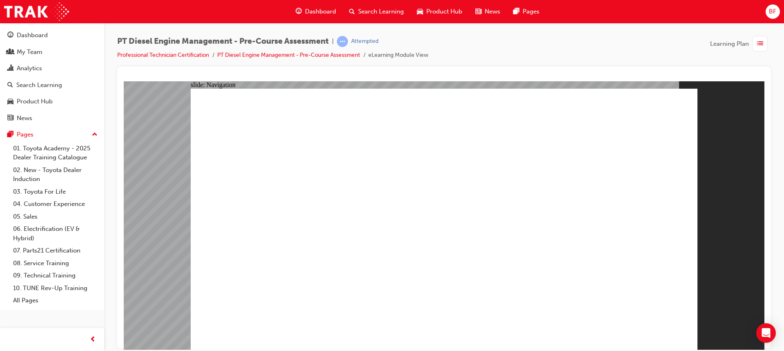
radio input "true"
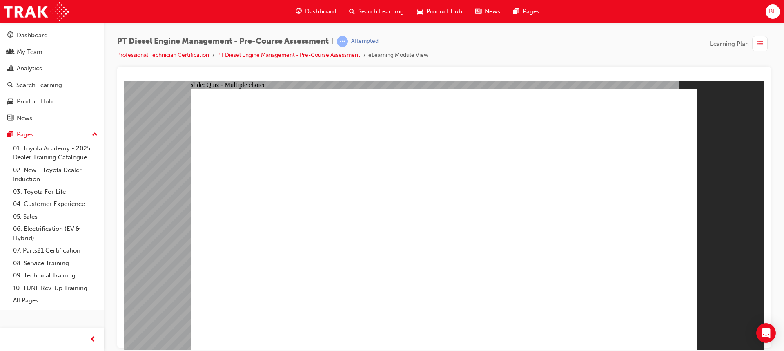
radio input "true"
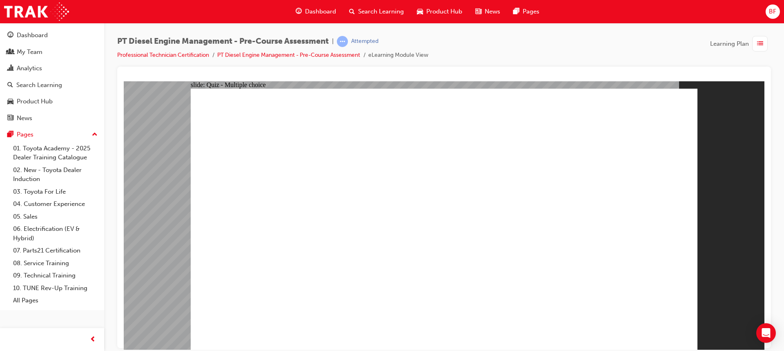
radio input "true"
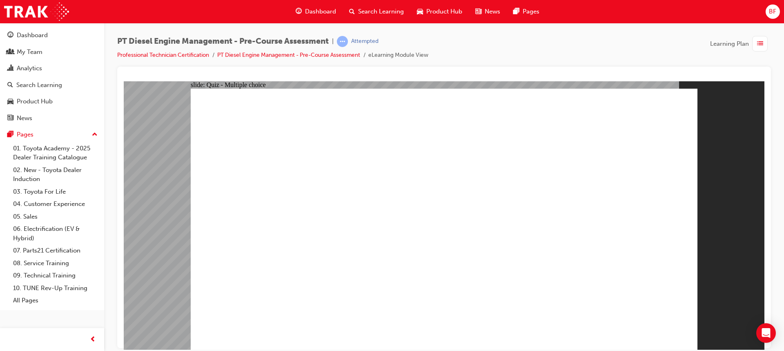
radio input "true"
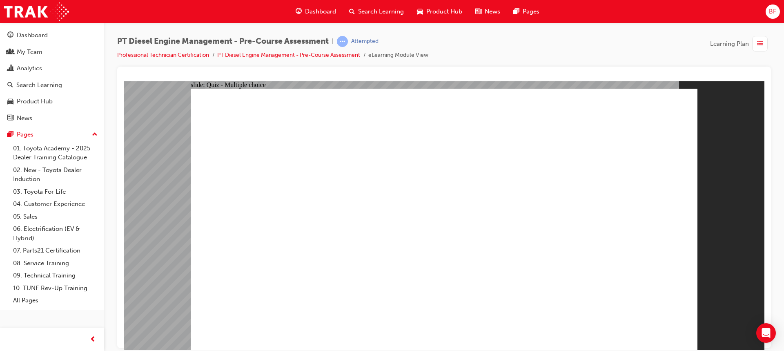
radio input "true"
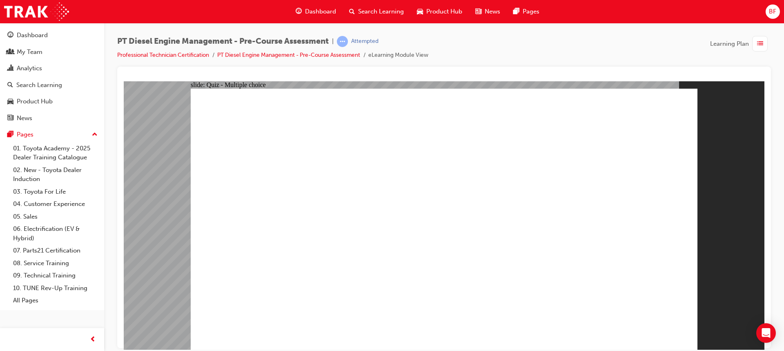
radio input "false"
radio input "true"
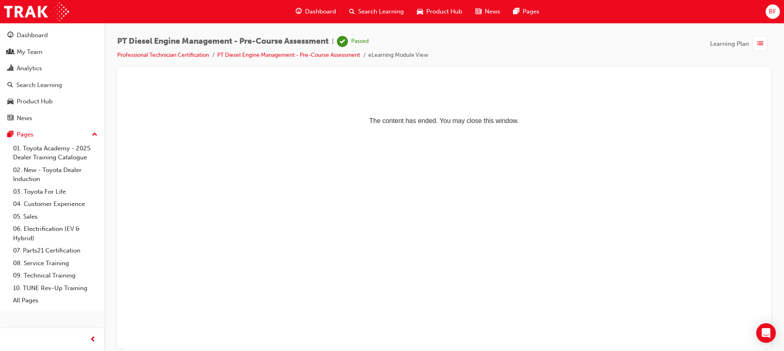
click at [311, 13] on span "Dashboard" at bounding box center [320, 11] width 31 height 9
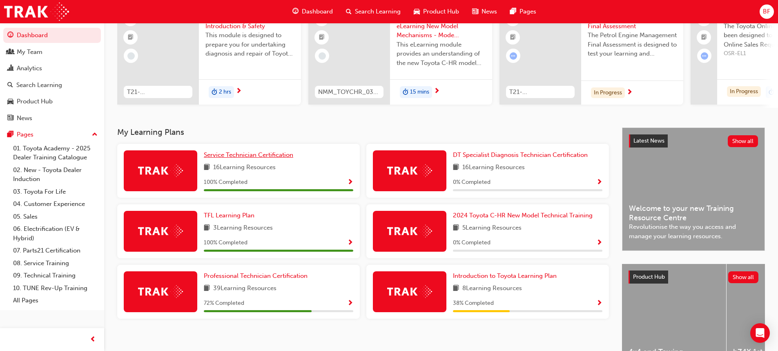
scroll to position [82, 0]
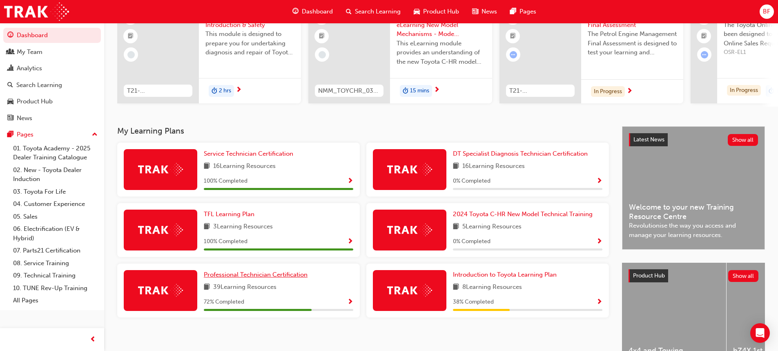
click at [267, 276] on span "Professional Technician Certification" at bounding box center [256, 274] width 104 height 7
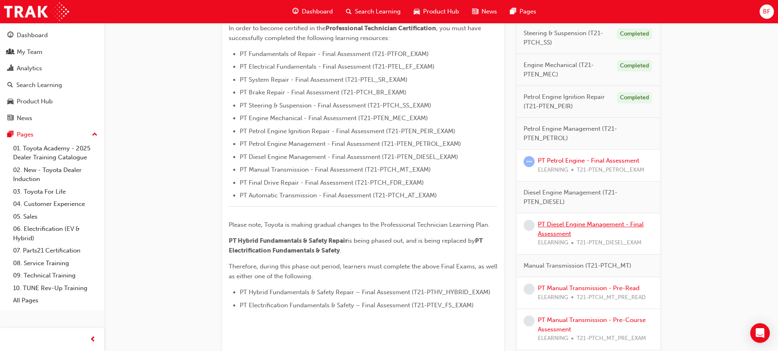
scroll to position [245, 0]
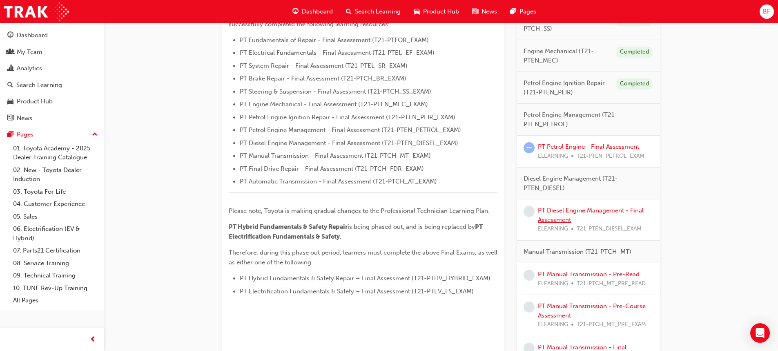
click at [563, 213] on link "PT Diesel Engine Management - Final Assessment" at bounding box center [591, 215] width 106 height 17
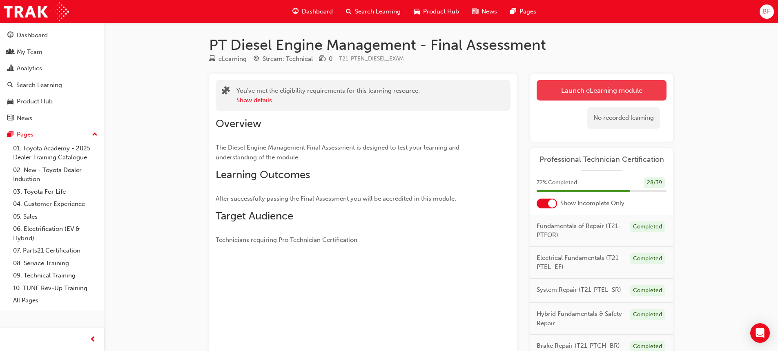
click at [587, 87] on link "Launch eLearning module" at bounding box center [601, 90] width 130 height 20
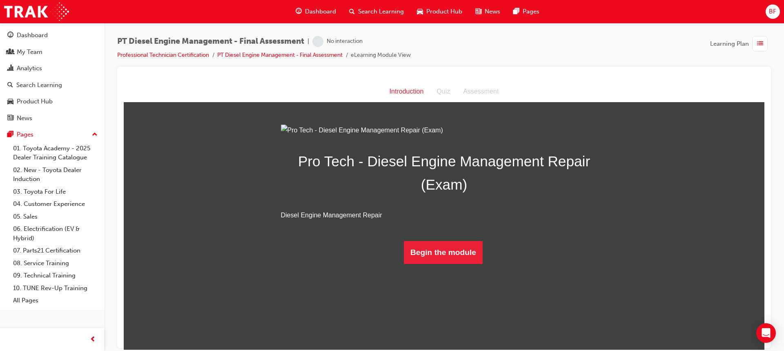
scroll to position [4, 0]
click at [446, 263] on button "Begin the module" at bounding box center [443, 251] width 79 height 23
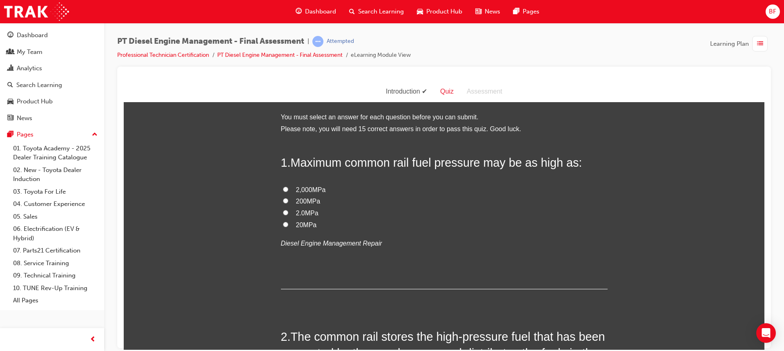
click at [309, 199] on span "200MPa" at bounding box center [308, 200] width 24 height 7
click at [288, 199] on input "200MPa" at bounding box center [285, 200] width 5 height 5
radio input "true"
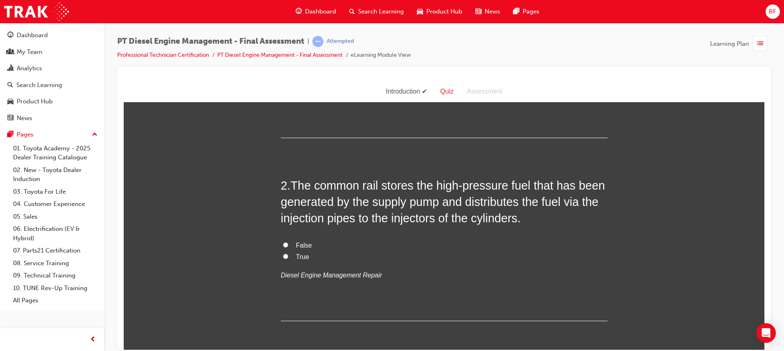
scroll to position [163, 0]
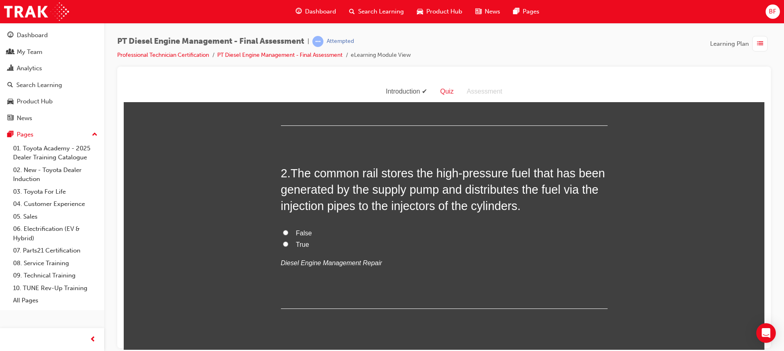
click at [289, 231] on label "False" at bounding box center [444, 233] width 327 height 12
click at [288, 231] on input "False" at bounding box center [285, 231] width 5 height 5
radio input "true"
click at [300, 246] on span "True" at bounding box center [302, 243] width 13 height 7
click at [288, 246] on input "True" at bounding box center [285, 243] width 5 height 5
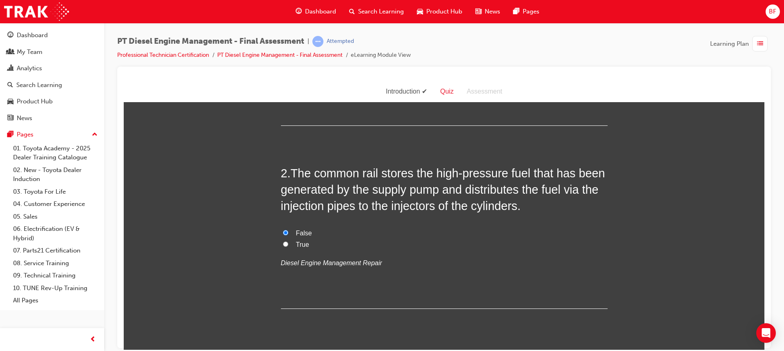
radio input "true"
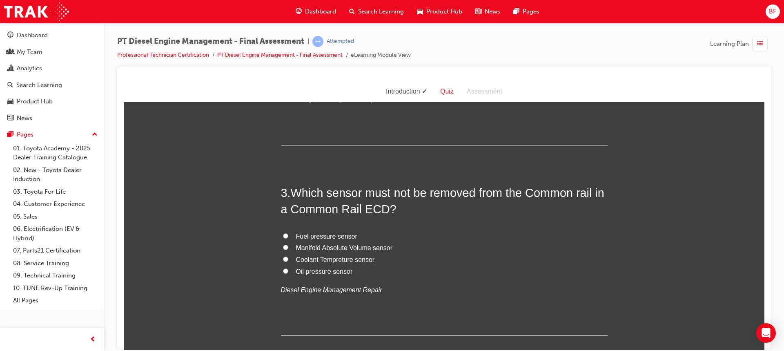
click at [326, 235] on span "Fuel pressure sensor" at bounding box center [326, 235] width 61 height 7
click at [288, 235] on input "Fuel pressure sensor" at bounding box center [285, 235] width 5 height 5
radio input "true"
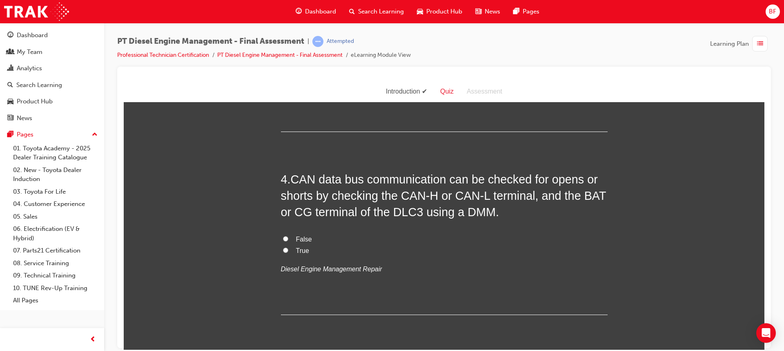
scroll to position [571, 0]
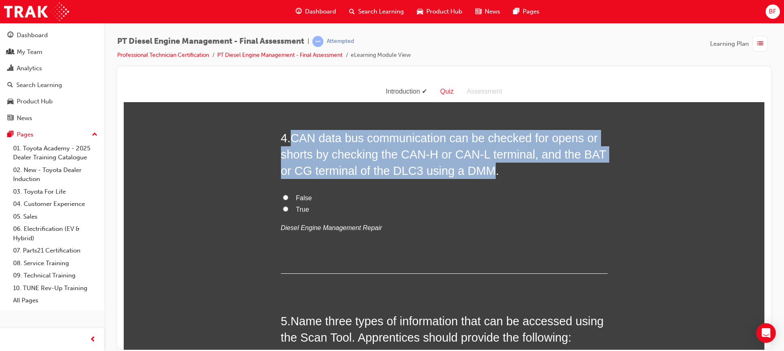
drag, startPoint x: 290, startPoint y: 134, endPoint x: 485, endPoint y: 173, distance: 199.4
click at [485, 173] on span "CAN data bus communication can be checked for opens or shorts by checking the C…" at bounding box center [443, 154] width 325 height 46
copy span "CAN data bus communication can be checked for opens or shorts by checking the C…"
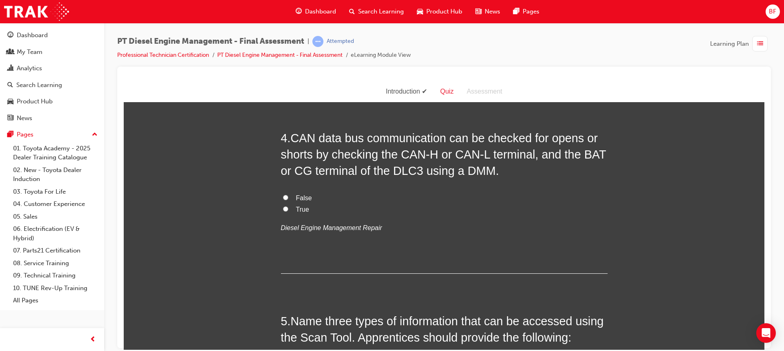
click at [466, 184] on div "4 . CAN data bus communication can be checked for opens or shorts by checking t…" at bounding box center [444, 201] width 327 height 144
click at [299, 209] on span "True" at bounding box center [302, 208] width 13 height 7
click at [288, 209] on input "True" at bounding box center [285, 208] width 5 height 5
radio input "true"
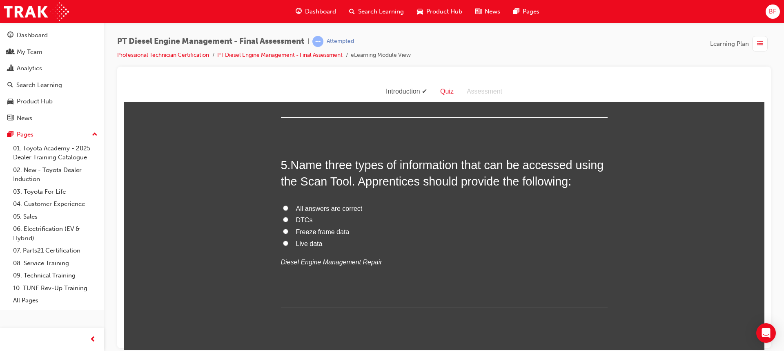
scroll to position [735, 0]
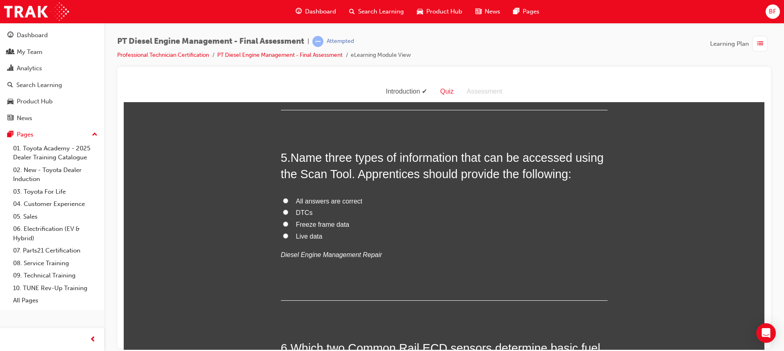
click at [323, 201] on span "All answers are correct" at bounding box center [329, 200] width 67 height 7
click at [288, 201] on input "All answers are correct" at bounding box center [285, 200] width 5 height 5
radio input "true"
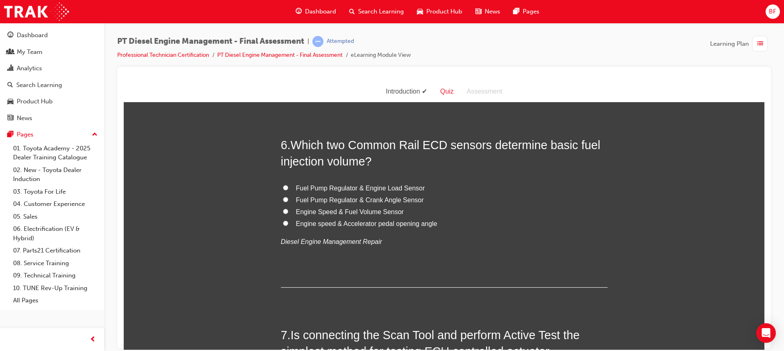
scroll to position [939, 0]
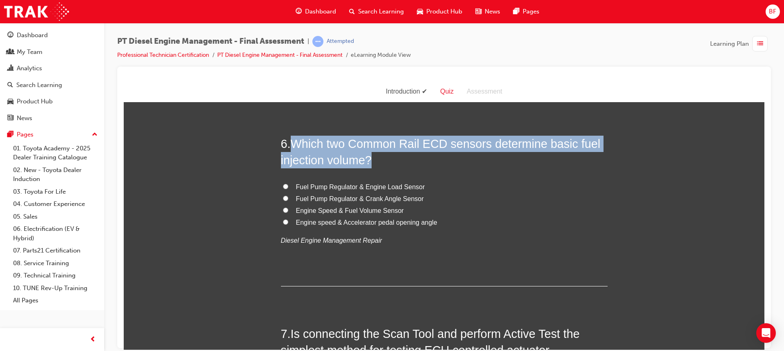
drag, startPoint x: 290, startPoint y: 142, endPoint x: 371, endPoint y: 162, distance: 83.1
click at [371, 162] on h2 "6 . Which two Common Rail ECD sensors determine basic fuel injection volume?" at bounding box center [444, 151] width 327 height 33
copy span "Which two Common Rail ECD sensors determine basic fuel injection volume?"
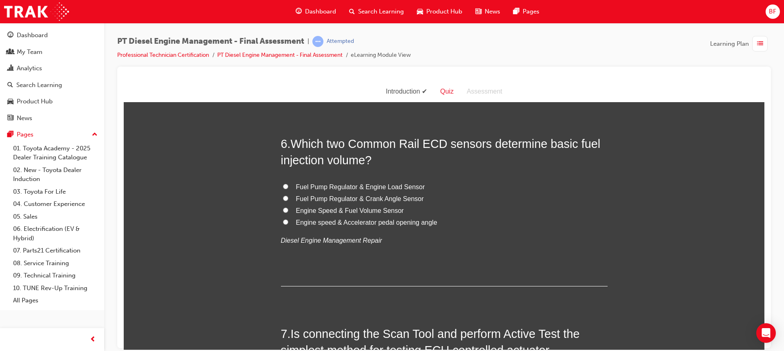
click at [367, 223] on span "Engine speed & Accelerator pedal opening angle" at bounding box center [366, 221] width 141 height 7
click at [288, 223] on input "Engine speed & Accelerator pedal opening angle" at bounding box center [285, 221] width 5 height 5
radio input "true"
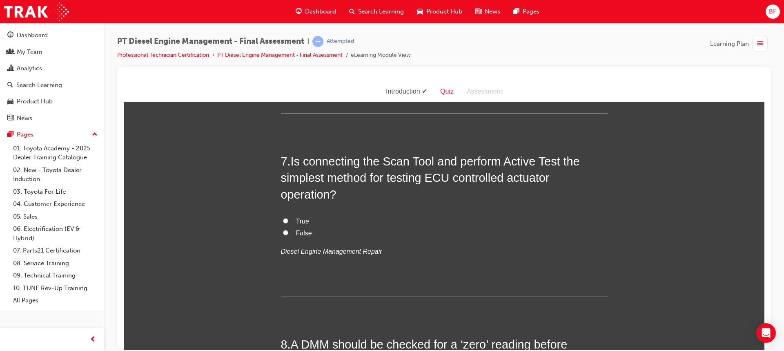
scroll to position [1143, 0]
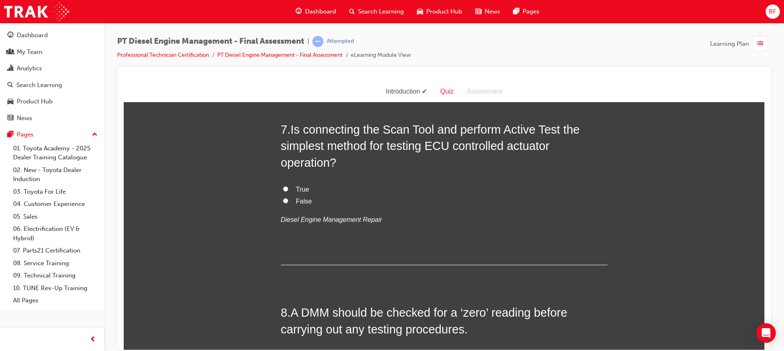
click at [298, 188] on span "True" at bounding box center [302, 188] width 13 height 7
click at [288, 188] on input "True" at bounding box center [285, 188] width 5 height 5
radio input "true"
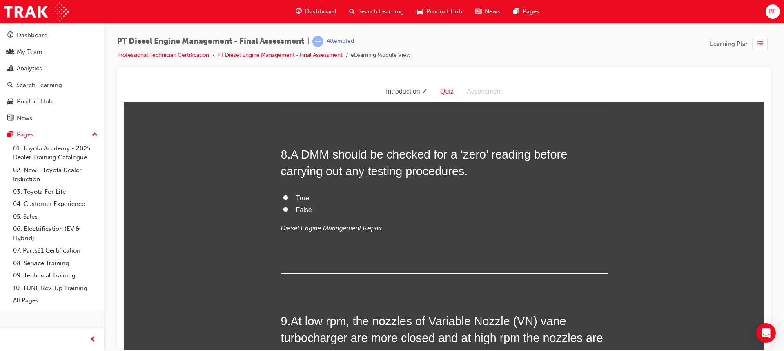
scroll to position [1306, 0]
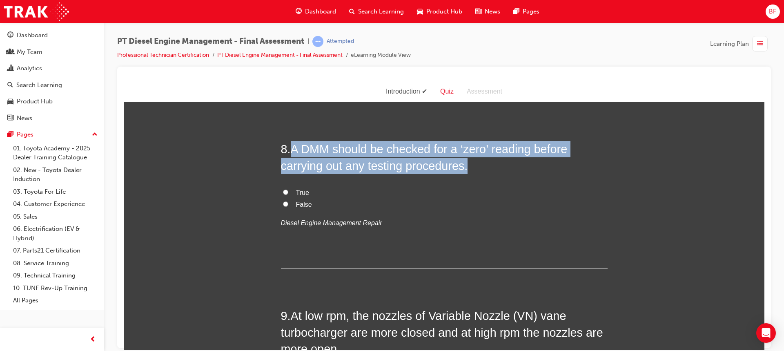
drag, startPoint x: 292, startPoint y: 144, endPoint x: 469, endPoint y: 168, distance: 177.9
click at [469, 168] on h2 "8 . A DMM should be checked for a ‘zero’ reading before carrying out any testin…" at bounding box center [444, 156] width 327 height 33
copy span "A DMM should be checked for a ‘zero’ reading before carrying out any testing pr…"
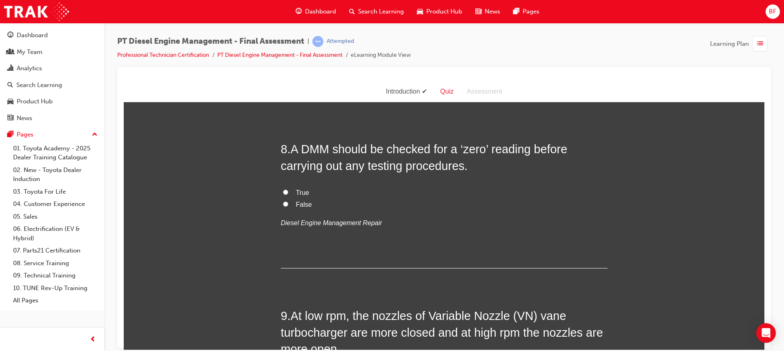
click at [374, 183] on div "8 . A DMM should be checked for a ‘zero’ reading before carrying out any testin…" at bounding box center [444, 203] width 327 height 127
click at [283, 192] on input "True" at bounding box center [285, 191] width 5 height 5
radio input "true"
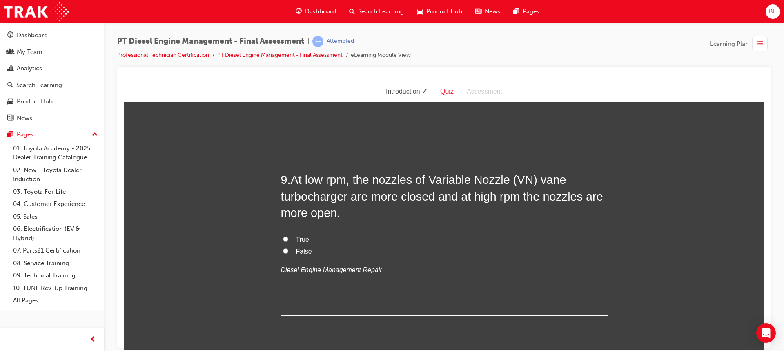
scroll to position [1469, 0]
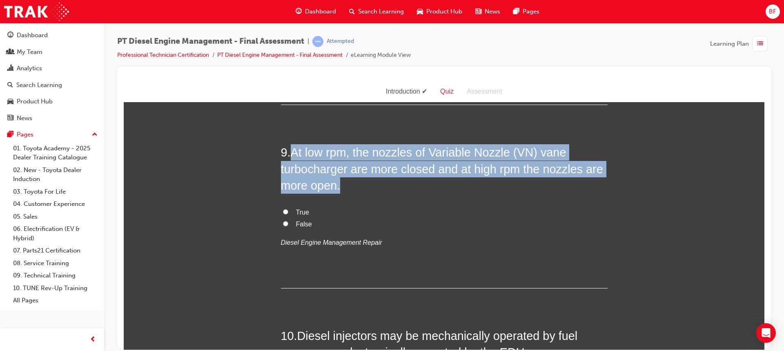
drag, startPoint x: 289, startPoint y: 148, endPoint x: 346, endPoint y: 188, distance: 69.5
click at [346, 188] on h2 "9 . At low rpm, the nozzles of Variable Nozzle (VN) vane turbocharger are more …" at bounding box center [444, 168] width 327 height 49
copy span "At low rpm, the nozzles of Variable Nozzle (VN) vane turbocharger are more clos…"
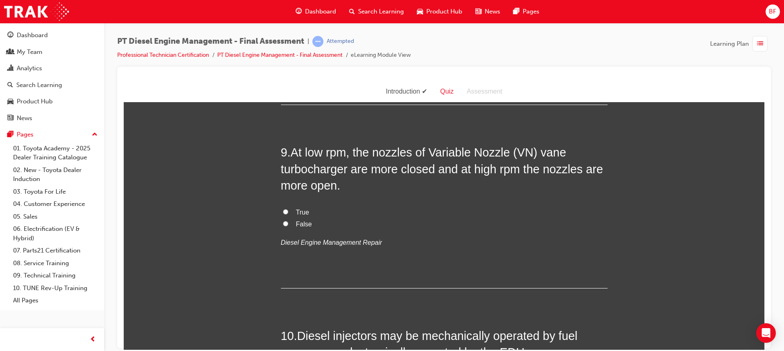
click at [412, 193] on div "9 . At low rpm, the nozzles of Variable Nozzle (VN) vane turbocharger are more …" at bounding box center [444, 216] width 327 height 144
click at [292, 204] on div "9 . At low rpm, the nozzles of Variable Nozzle (VN) vane turbocharger are more …" at bounding box center [444, 216] width 327 height 144
click at [296, 211] on span "True" at bounding box center [302, 211] width 13 height 7
click at [288, 211] on input "True" at bounding box center [285, 211] width 5 height 5
radio input "true"
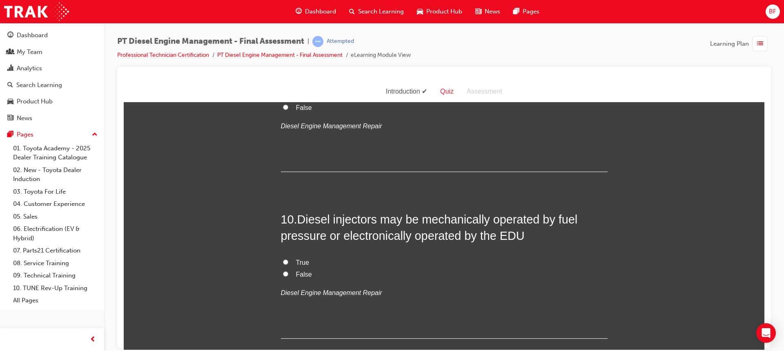
scroll to position [1592, 0]
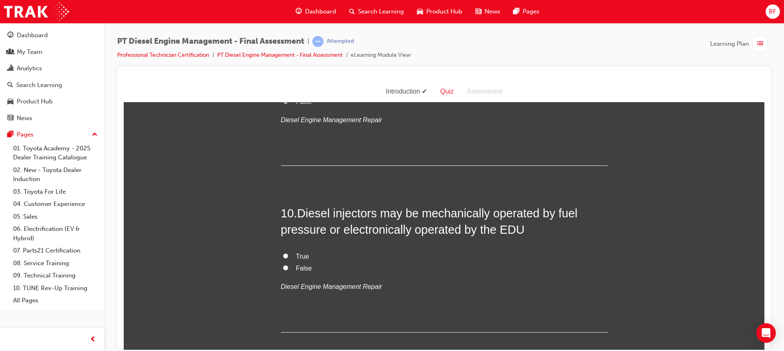
click at [300, 255] on span "True" at bounding box center [302, 255] width 13 height 7
click at [288, 255] on input "True" at bounding box center [285, 255] width 5 height 5
radio input "true"
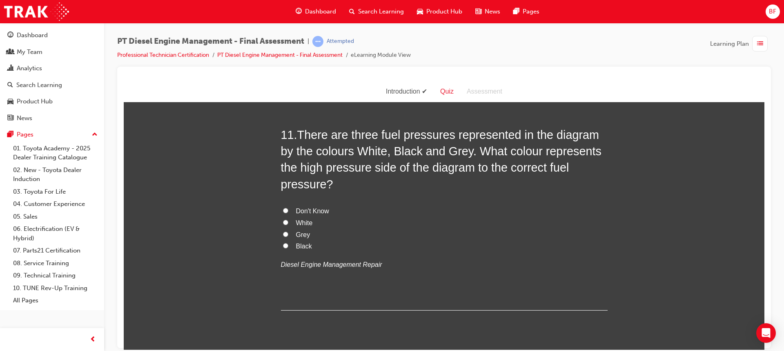
scroll to position [1796, 0]
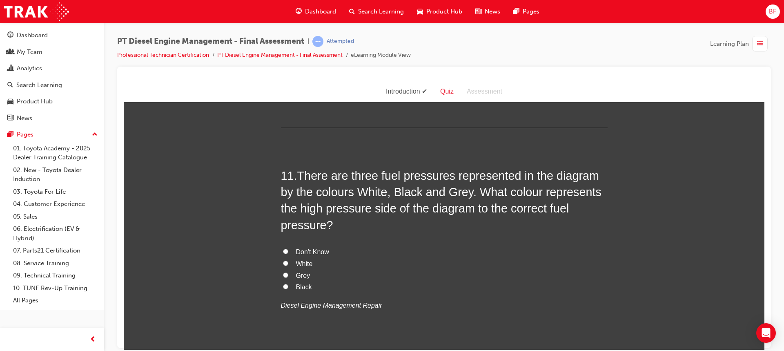
click at [320, 250] on span "Don't Know" at bounding box center [312, 251] width 33 height 7
click at [288, 250] on input "Don't Know" at bounding box center [285, 250] width 5 height 5
radio input "true"
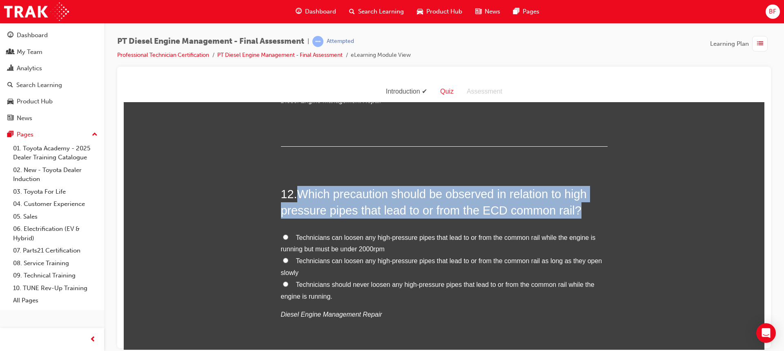
drag, startPoint x: 296, startPoint y: 191, endPoint x: 575, endPoint y: 213, distance: 280.0
click at [575, 213] on h2 "12 . Which precaution should be observed in relation to high pressure pipes tha…" at bounding box center [444, 201] width 327 height 33
copy span "Which precaution should be observed in relation to high pressure pipes that lea…"
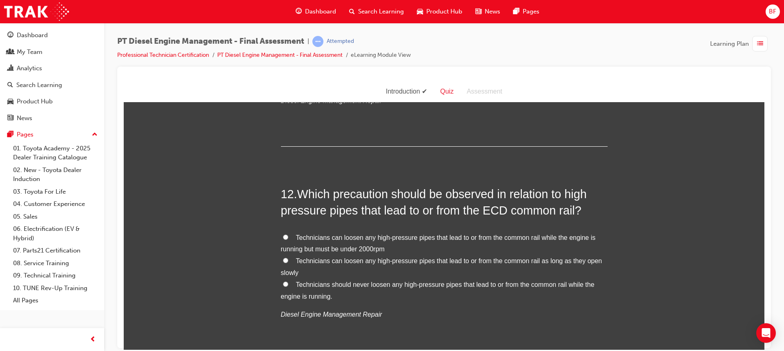
click at [347, 283] on span "Technicians should never loosen any high-pressure pipes that lead to or from th…" at bounding box center [437, 289] width 313 height 19
click at [288, 283] on input "Technicians should never loosen any high-pressure pipes that lead to or from th…" at bounding box center [285, 283] width 5 height 5
radio input "true"
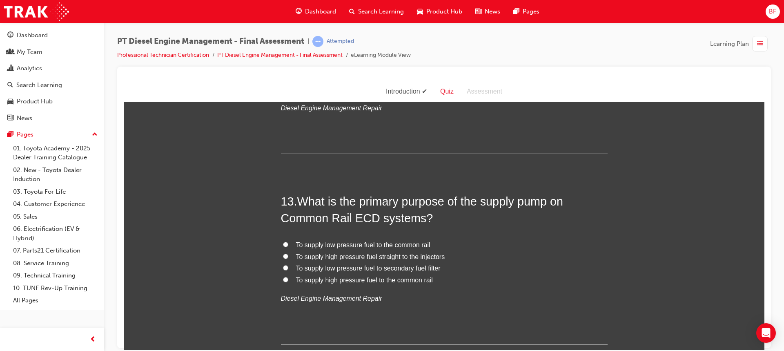
scroll to position [2245, 0]
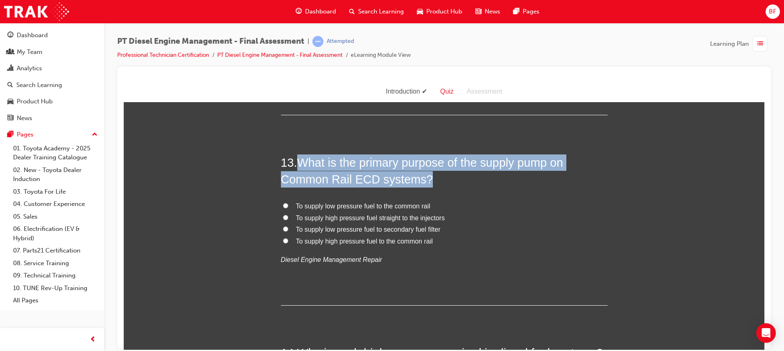
drag, startPoint x: 300, startPoint y: 160, endPoint x: 423, endPoint y: 182, distance: 124.3
click at [423, 182] on h2 "13 . What is the primary purpose of the supply pump on Common Rail ECD systems?" at bounding box center [444, 170] width 327 height 33
copy span "What is the primary purpose of the supply pump on Common Rail ECD systems?"
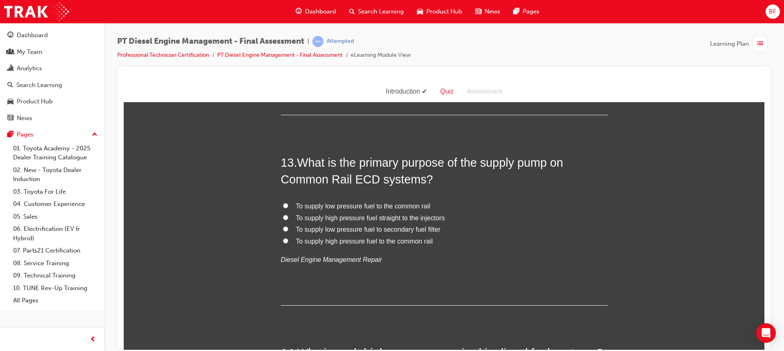
click at [400, 242] on span "To supply high pressure fuel to the common rail" at bounding box center [364, 240] width 137 height 7
click at [288, 242] on input "To supply high pressure fuel to the common rail" at bounding box center [285, 240] width 5 height 5
radio input "true"
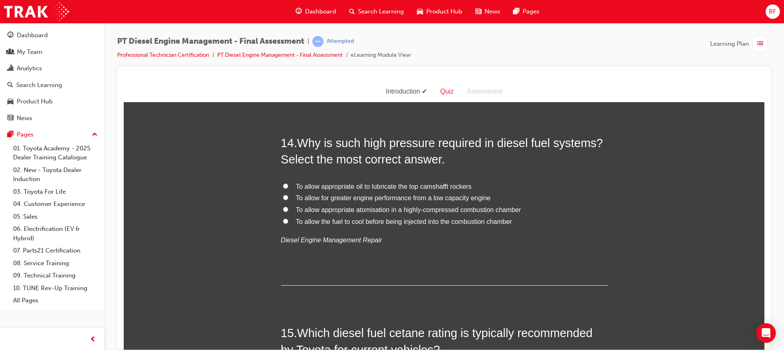
scroll to position [2449, 0]
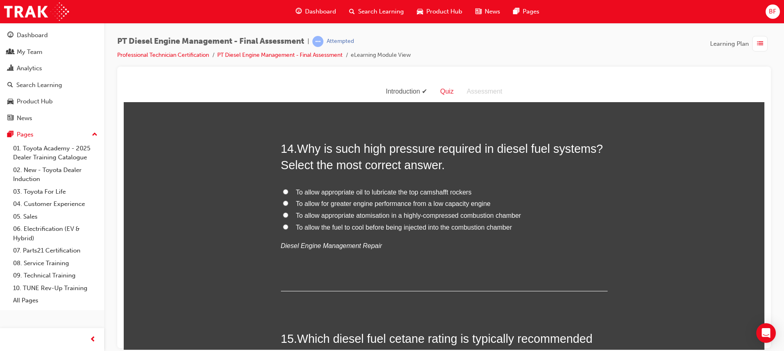
click at [448, 215] on span "To allow appropriate atomisation in a highly-compressed combustion chamber" at bounding box center [408, 214] width 225 height 7
click at [288, 215] on input "To allow appropriate atomisation in a highly-compressed combustion chamber" at bounding box center [285, 214] width 5 height 5
radio input "true"
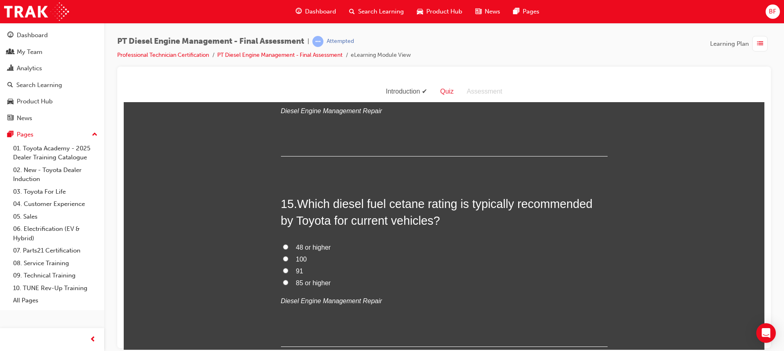
scroll to position [2613, 0]
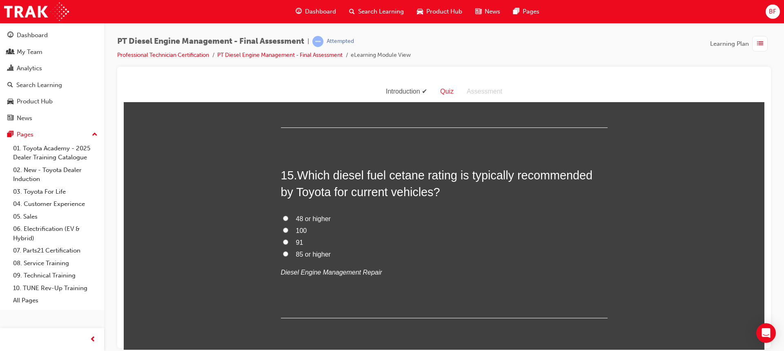
click at [323, 217] on span "48 or higher" at bounding box center [313, 218] width 35 height 7
click at [288, 217] on input "48 or higher" at bounding box center [285, 217] width 5 height 5
radio input "true"
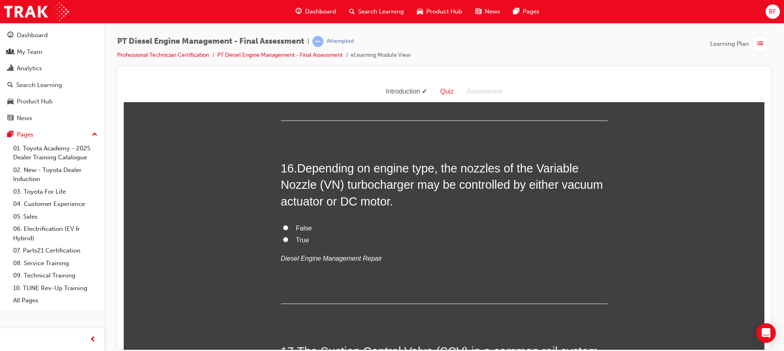
scroll to position [2817, 0]
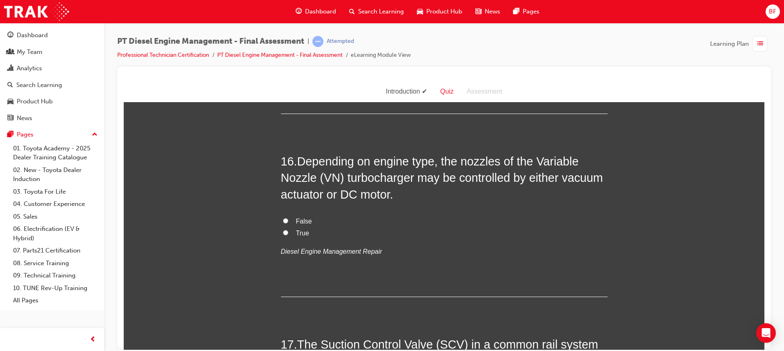
click at [298, 234] on span "True" at bounding box center [302, 232] width 13 height 7
click at [288, 234] on input "True" at bounding box center [285, 231] width 5 height 5
radio input "true"
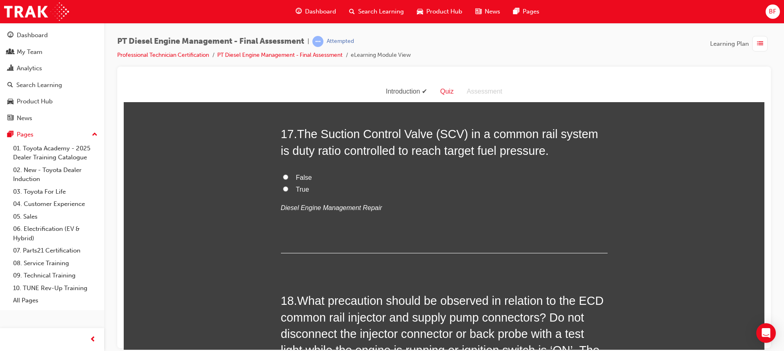
scroll to position [3021, 0]
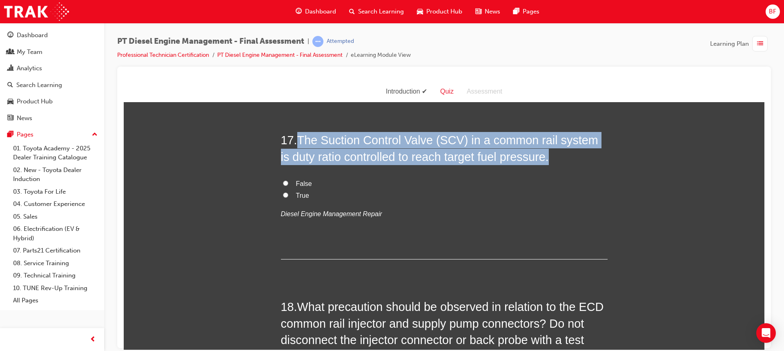
drag, startPoint x: 298, startPoint y: 138, endPoint x: 536, endPoint y: 163, distance: 239.3
click at [536, 162] on span "The Suction Control Valve (SCV) in a common rail system is duty ratio controlle…" at bounding box center [439, 147] width 317 height 29
copy span "The Suction Control Valve (SCV) in a common rail system is duty ratio controlle…"
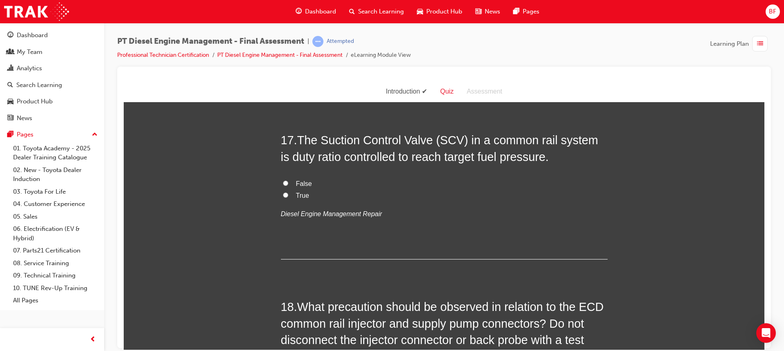
click at [302, 195] on span "True" at bounding box center [302, 194] width 13 height 7
click at [288, 195] on input "True" at bounding box center [285, 194] width 5 height 5
radio input "true"
click at [361, 200] on label "True" at bounding box center [444, 195] width 327 height 12
click at [288, 197] on input "True" at bounding box center [285, 194] width 5 height 5
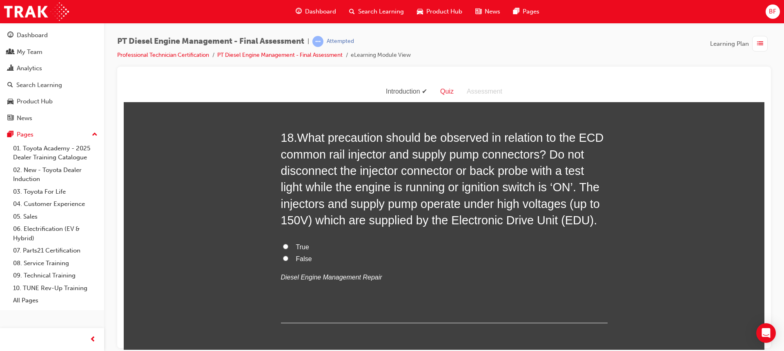
scroll to position [3184, 0]
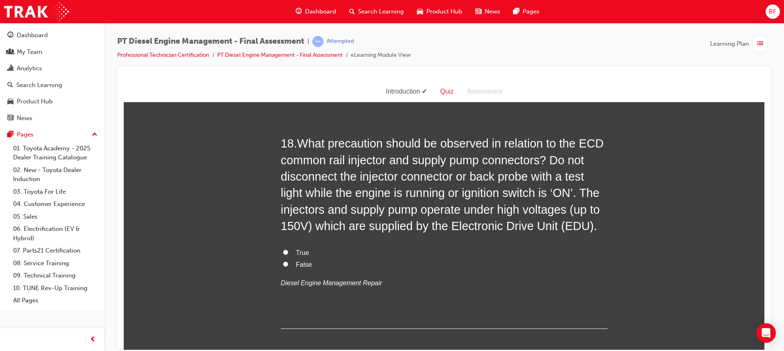
click at [454, 251] on label "True" at bounding box center [444, 253] width 327 height 12
click at [288, 251] on input "True" at bounding box center [285, 251] width 5 height 5
radio input "true"
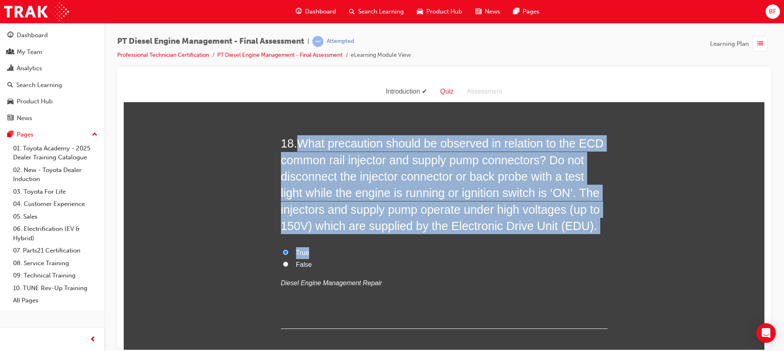
drag, startPoint x: 298, startPoint y: 142, endPoint x: 588, endPoint y: 240, distance: 306.0
click at [588, 240] on div "18 . What precaution should be observed in relation to the ECD common rail inje…" at bounding box center [444, 231] width 327 height 193
copy div "What precaution should be observed in relation to the ECD common rail injector …"
click at [291, 250] on label "True" at bounding box center [444, 253] width 327 height 12
click at [288, 250] on input "True" at bounding box center [285, 251] width 5 height 5
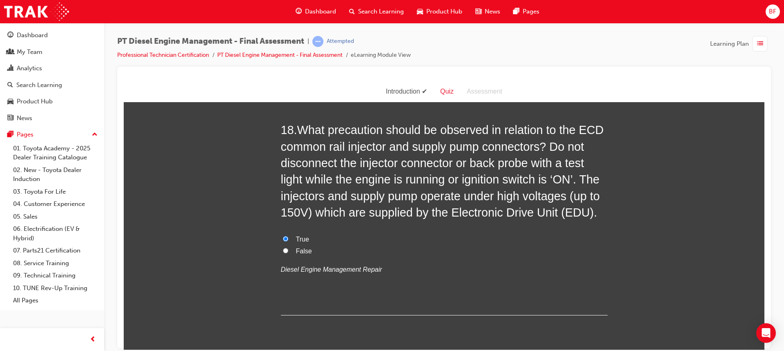
scroll to position [3225, 0]
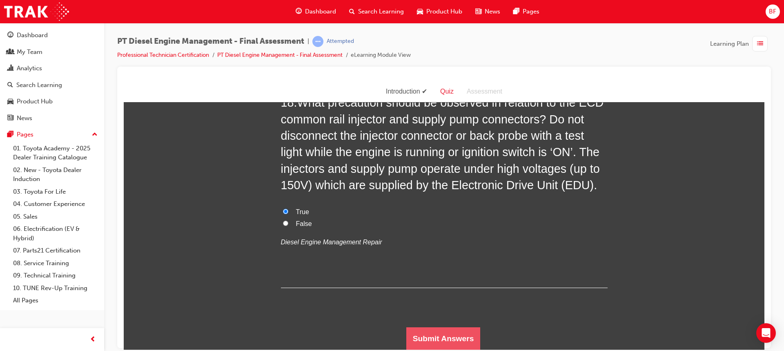
click at [435, 335] on button "Submit Answers" at bounding box center [443, 338] width 74 height 23
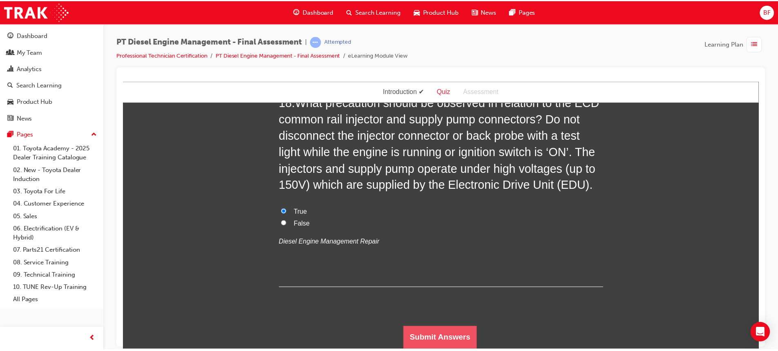
scroll to position [0, 0]
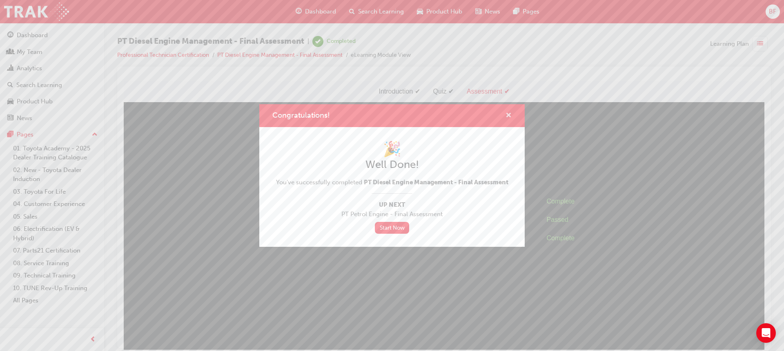
click at [507, 114] on span "cross-icon" at bounding box center [508, 115] width 6 height 7
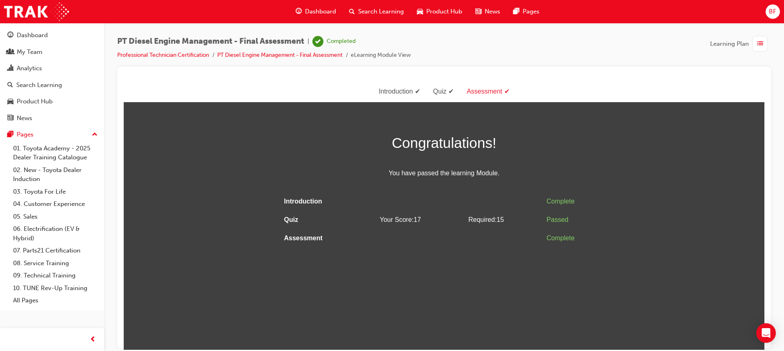
click at [322, 15] on span "Dashboard" at bounding box center [320, 11] width 31 height 9
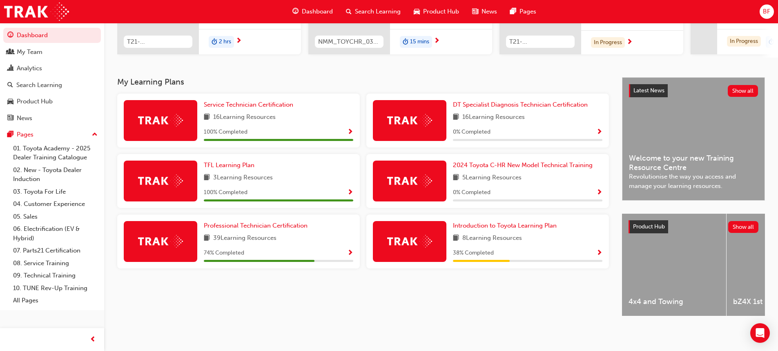
scroll to position [137, 0]
click at [276, 224] on span "Professional Technician Certification" at bounding box center [256, 225] width 104 height 7
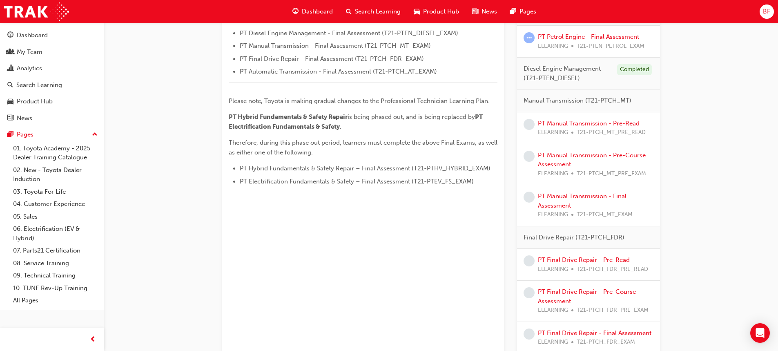
scroll to position [349, 0]
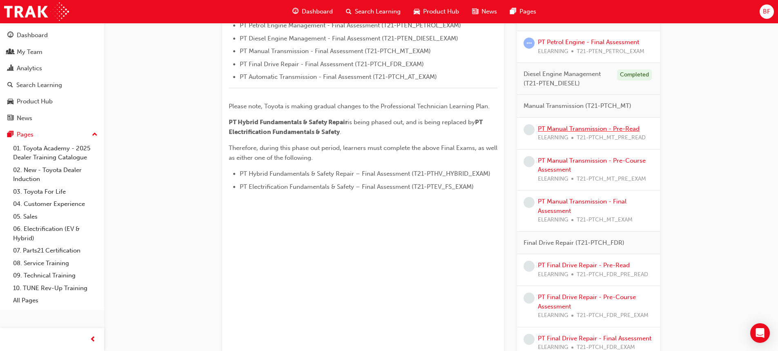
click at [572, 129] on link "PT Manual Transmission - Pre-Read" at bounding box center [589, 128] width 102 height 7
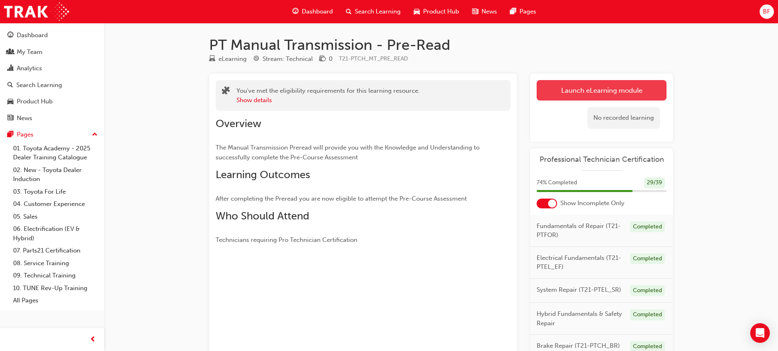
click at [596, 87] on link "Launch eLearning module" at bounding box center [601, 90] width 130 height 20
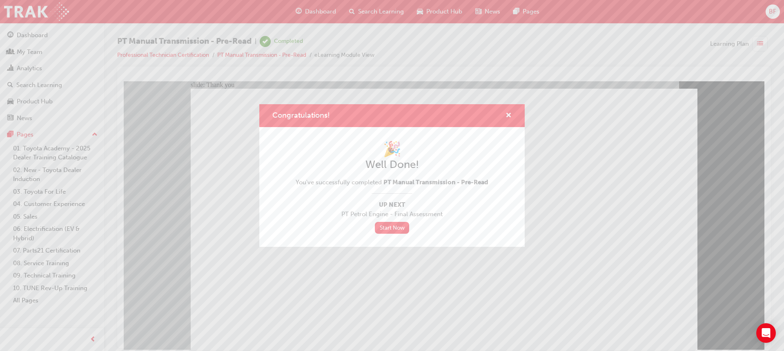
click at [341, 296] on div "Congratulations! 🎉 Well Done! You've successfully completed PT Manual Transmiss…" at bounding box center [392, 175] width 784 height 351
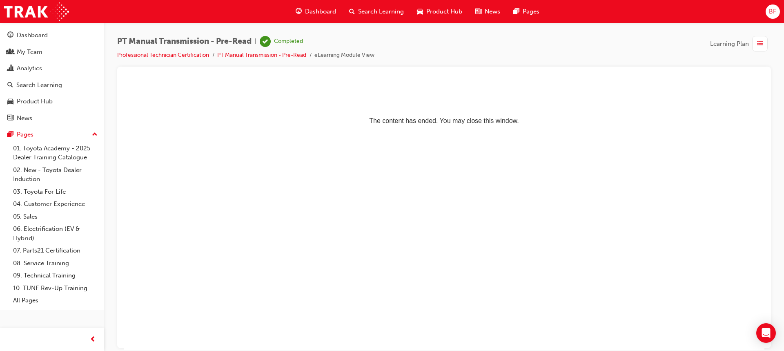
click at [311, 13] on span "Dashboard" at bounding box center [320, 11] width 31 height 9
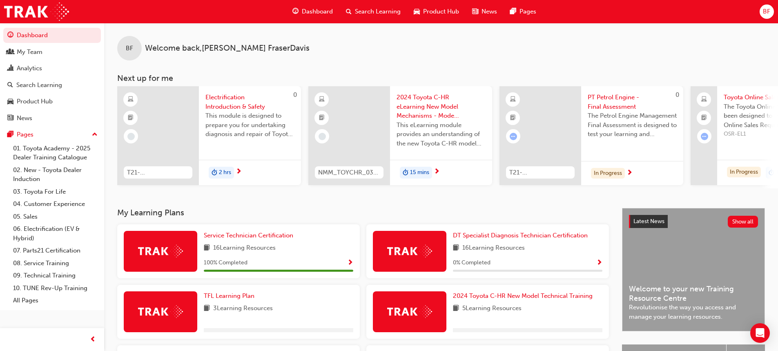
click at [222, 102] on span "Electrification Introduction & Safety" at bounding box center [249, 102] width 89 height 18
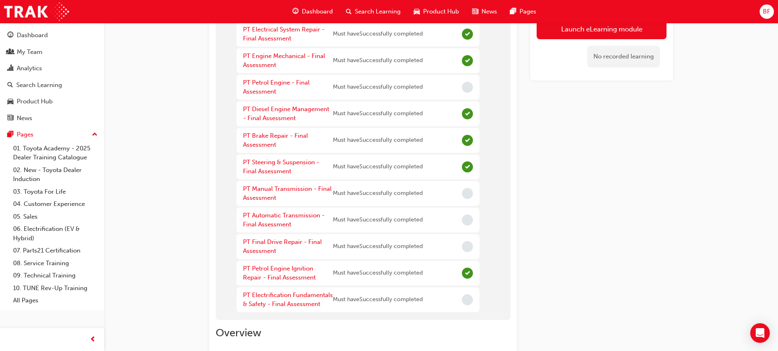
scroll to position [122, 0]
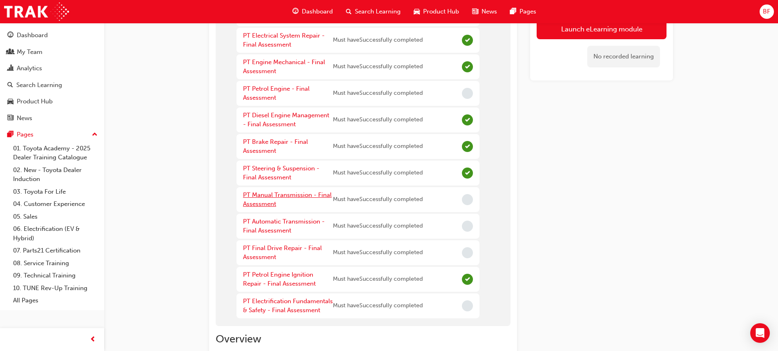
click at [282, 196] on link "PT Manual Transmission - Final Assessment" at bounding box center [287, 199] width 89 height 17
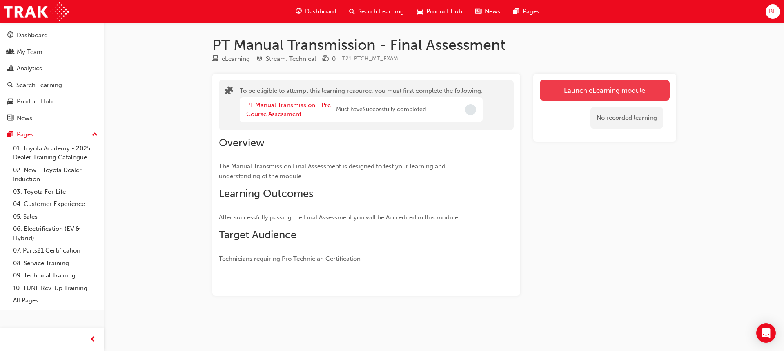
click at [592, 91] on button "Launch eLearning module" at bounding box center [605, 90] width 130 height 20
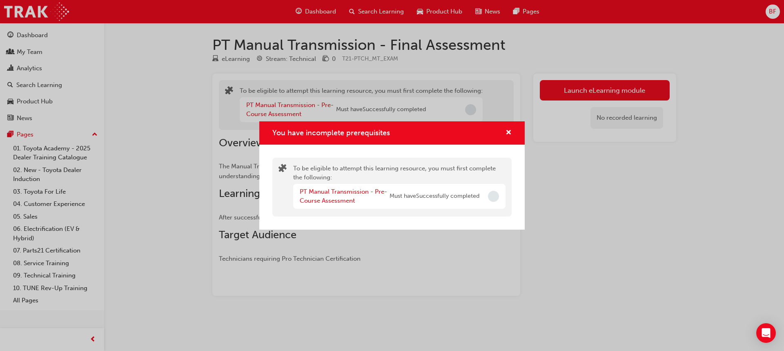
click at [501, 193] on div "PT Manual Transmission - Pre-Course Assessment Must have Successfully completed" at bounding box center [399, 196] width 212 height 25
click at [362, 191] on link "PT Manual Transmission - Pre-Course Assessment" at bounding box center [343, 196] width 87 height 17
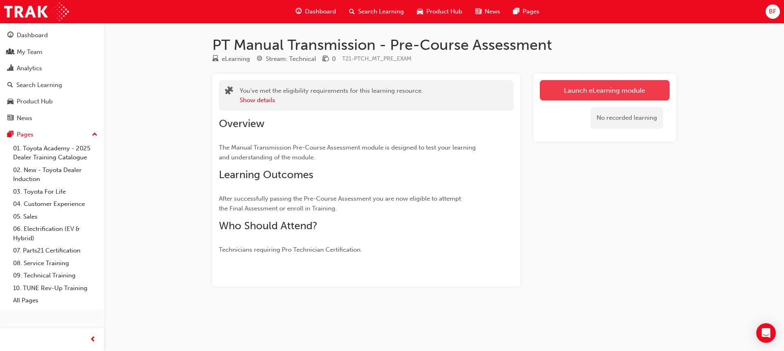
click at [592, 89] on link "Launch eLearning module" at bounding box center [605, 90] width 130 height 20
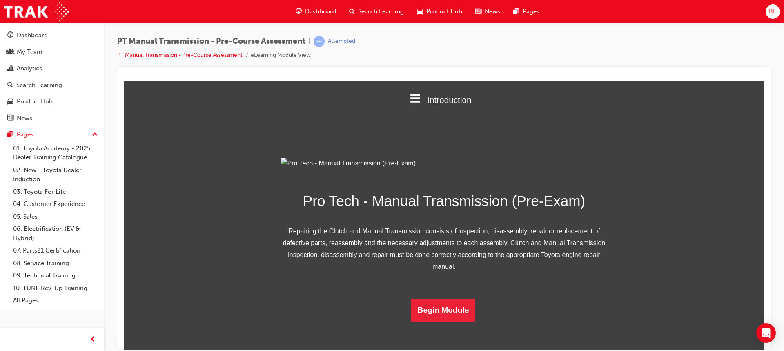
scroll to position [62, 0]
click at [453, 321] on button "Begin Module" at bounding box center [443, 309] width 64 height 23
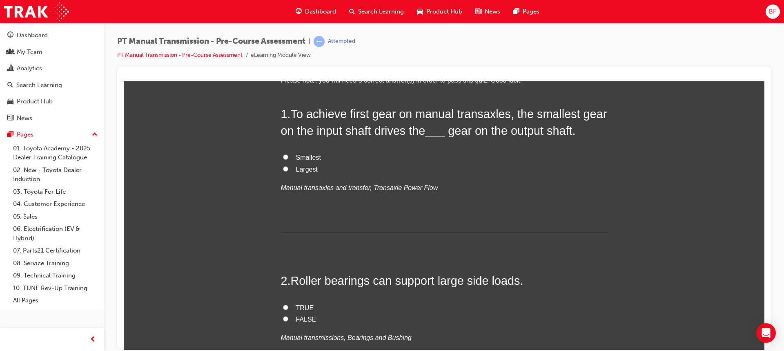
scroll to position [0, 0]
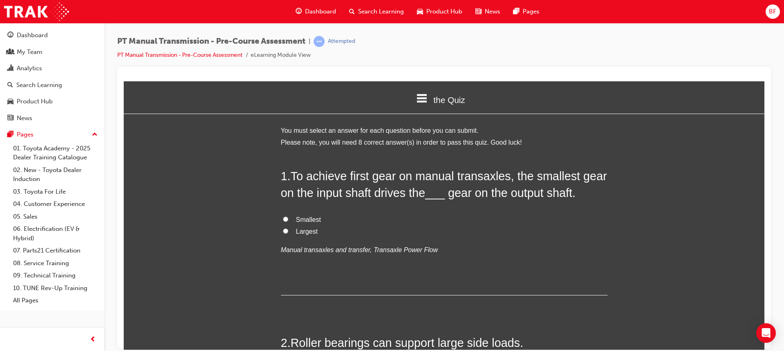
click at [304, 233] on span "Largest" at bounding box center [307, 230] width 22 height 7
click at [288, 233] on input "Largest" at bounding box center [285, 230] width 5 height 5
radio input "true"
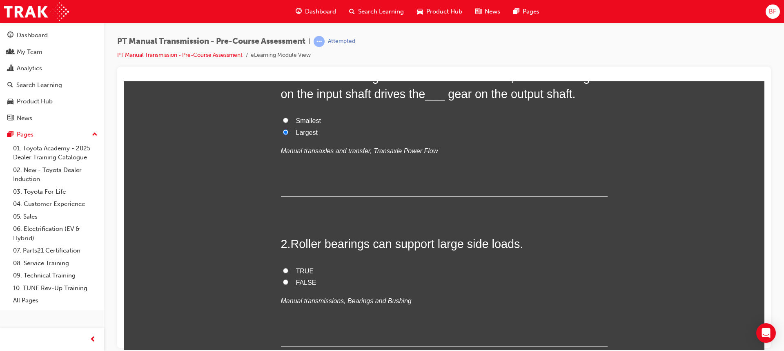
scroll to position [163, 0]
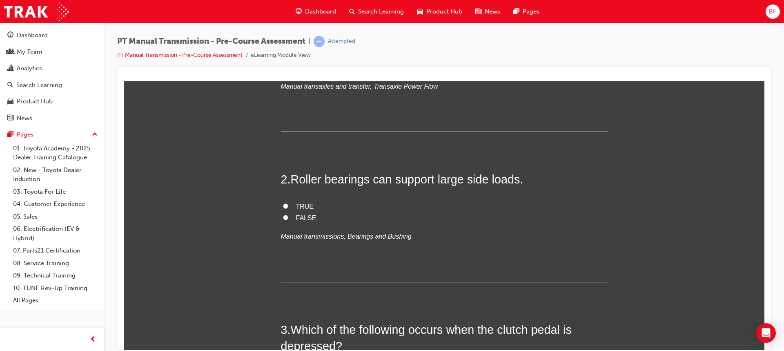
click at [298, 202] on span "TRUE" at bounding box center [305, 205] width 18 height 7
click at [288, 203] on input "TRUE" at bounding box center [285, 205] width 5 height 5
radio input "true"
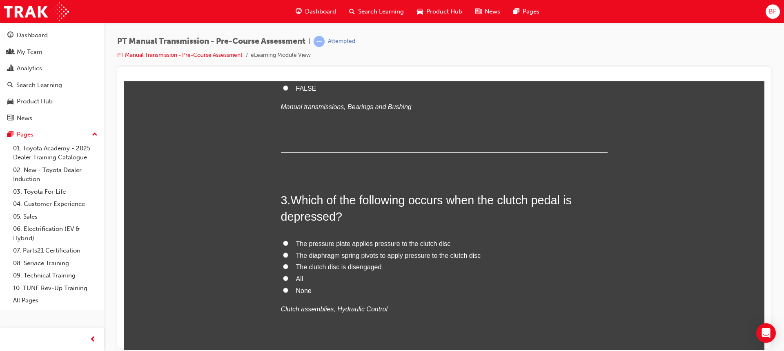
scroll to position [327, 0]
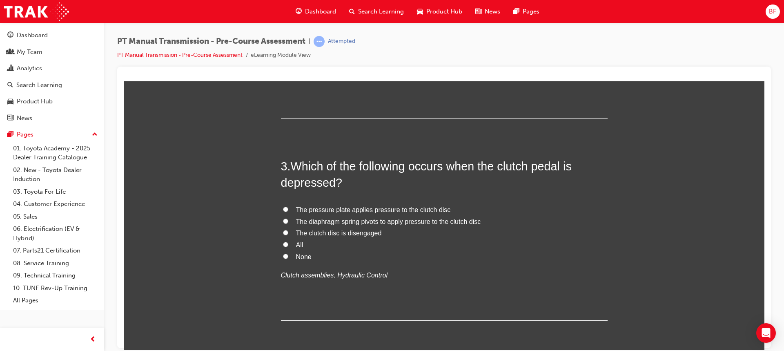
click at [356, 233] on span "The clutch disc is disengaged" at bounding box center [339, 232] width 86 height 7
click at [288, 233] on input "The clutch disc is disengaged" at bounding box center [285, 231] width 5 height 5
radio input "true"
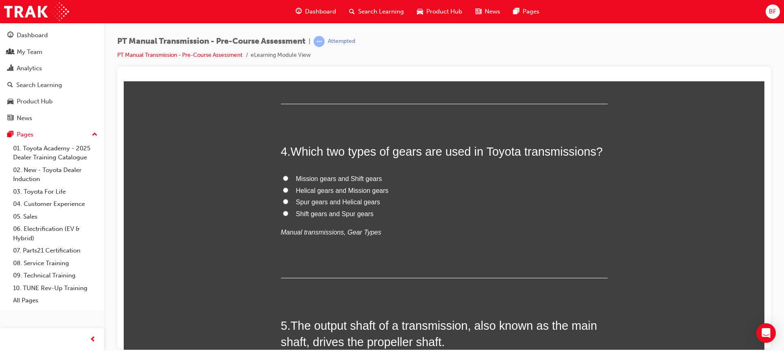
scroll to position [571, 0]
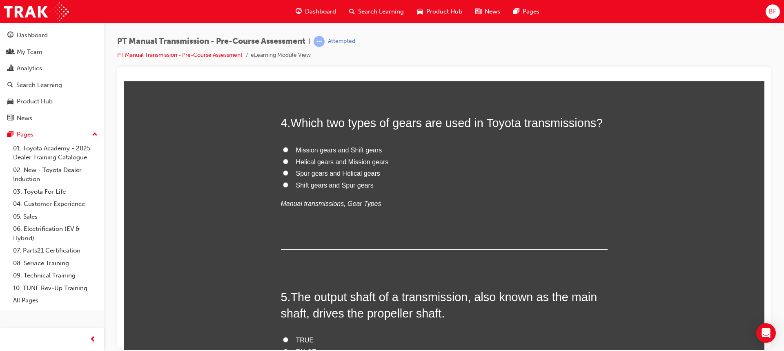
click at [324, 171] on span "Spur gears and Helical gears" at bounding box center [338, 172] width 84 height 7
click at [288, 171] on input "Spur gears and Helical gears" at bounding box center [285, 172] width 5 height 5
radio input "true"
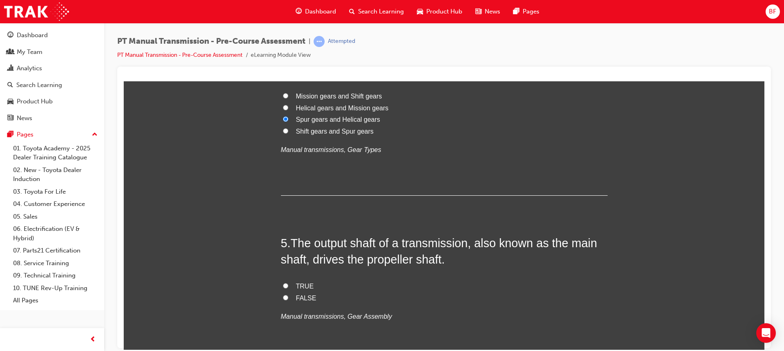
scroll to position [735, 0]
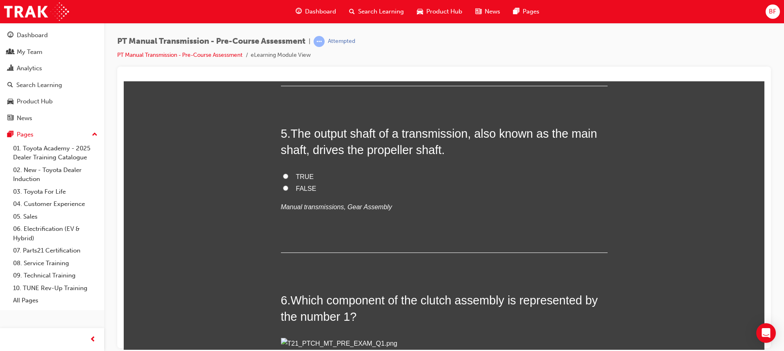
click at [302, 187] on span "FALSE" at bounding box center [306, 187] width 20 height 7
click at [288, 187] on input "FALSE" at bounding box center [285, 187] width 5 height 5
radio input "true"
click at [291, 173] on label "TRUE" at bounding box center [444, 177] width 327 height 12
click at [288, 173] on input "TRUE" at bounding box center [285, 175] width 5 height 5
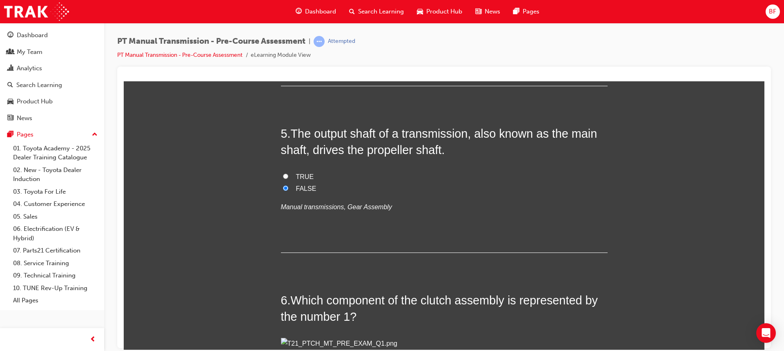
radio input "true"
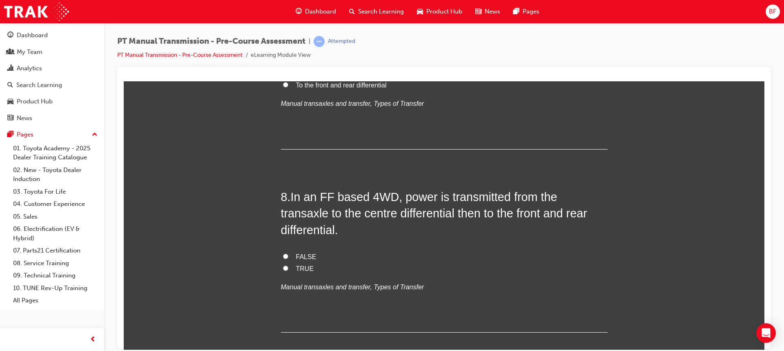
scroll to position [1184, 0]
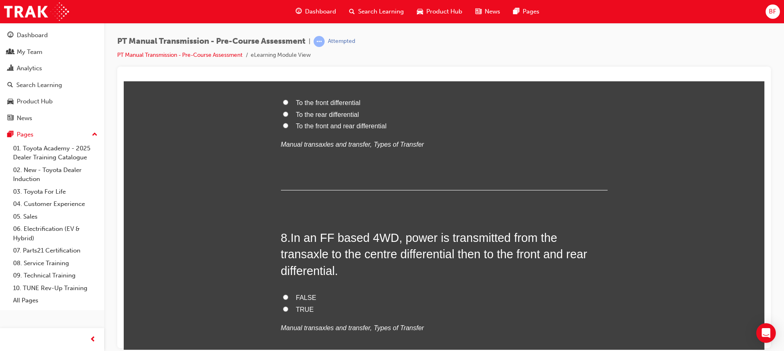
radio input "true"
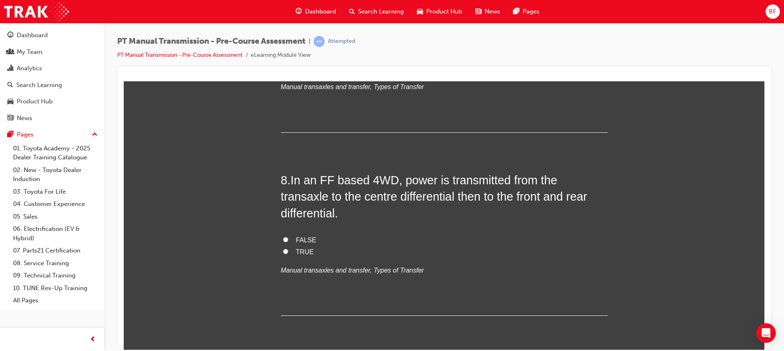
scroll to position [1265, 0]
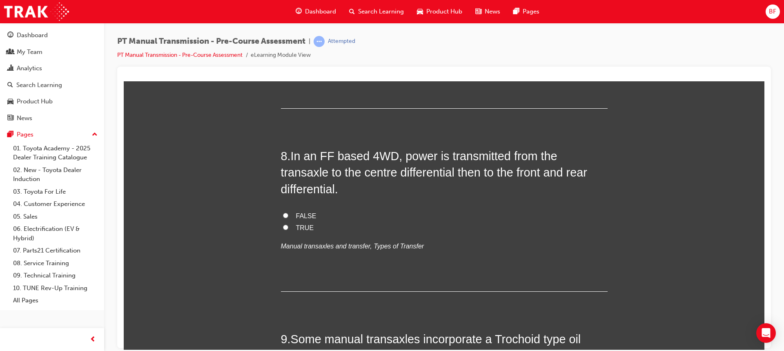
drag, startPoint x: 289, startPoint y: 182, endPoint x: 450, endPoint y: 200, distance: 162.3
copy h2 "In a FR based part-time 4WD, power is always transmitted to:"
click at [404, 108] on div "7 . In a FR based part-time 4WD, power is always transmitted to: To the front d…" at bounding box center [444, 38] width 327 height 139
click at [341, 36] on span "To the rear differential" at bounding box center [327, 32] width 63 height 7
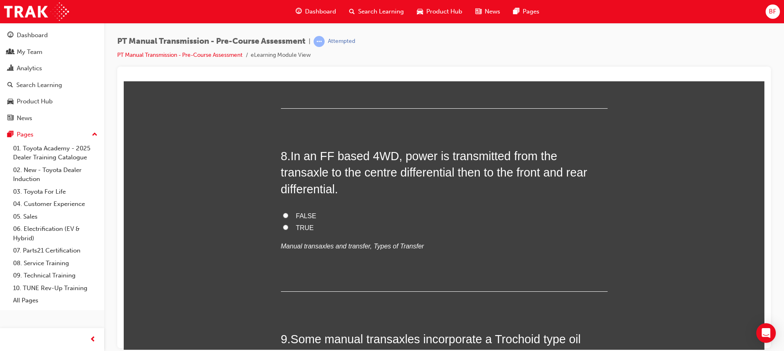
click at [288, 35] on input "To the rear differential" at bounding box center [285, 31] width 5 height 5
radio input "true"
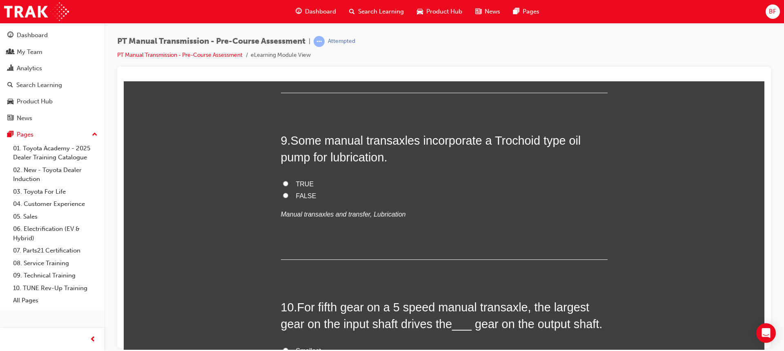
scroll to position [1469, 0]
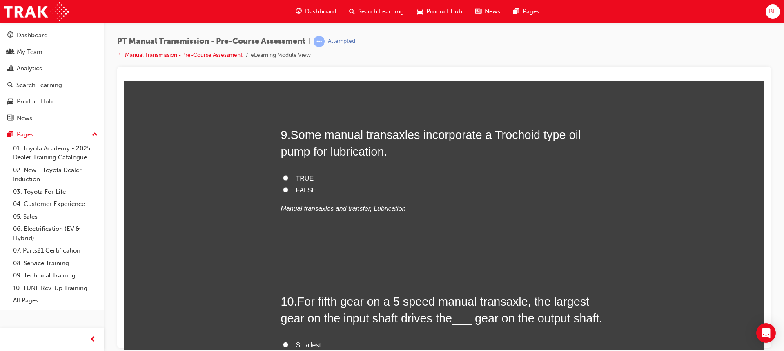
click at [300, 15] on span "FALSE" at bounding box center [306, 11] width 20 height 7
click at [288, 13] on input "FALSE" at bounding box center [285, 10] width 5 height 5
radio input "true"
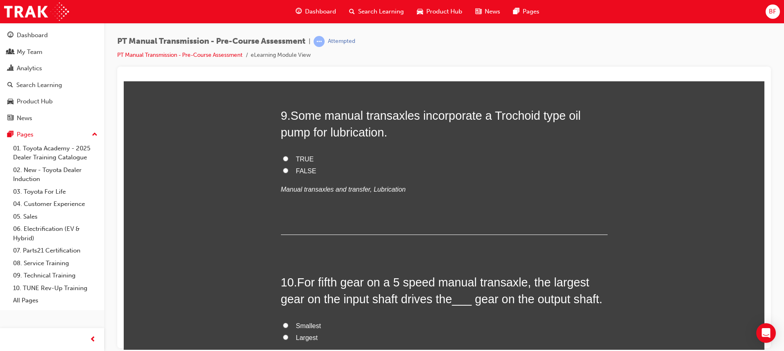
scroll to position [1633, 0]
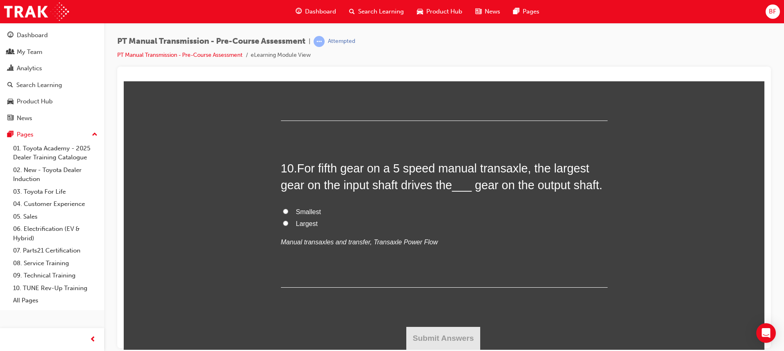
drag, startPoint x: 491, startPoint y: 163, endPoint x: 305, endPoint y: 180, distance: 186.5
click at [305, 24] on span "Some manual transaxles incorporate a Trochoid type oil pump for lubrication." at bounding box center [431, 9] width 300 height 29
copy span "Trochoid type oil pump"
click at [336, 24] on span "Some manual transaxles incorporate a Trochoid type oil pump for lubrication." at bounding box center [431, 9] width 300 height 29
click at [300, 48] on span "TRUE" at bounding box center [305, 44] width 18 height 7
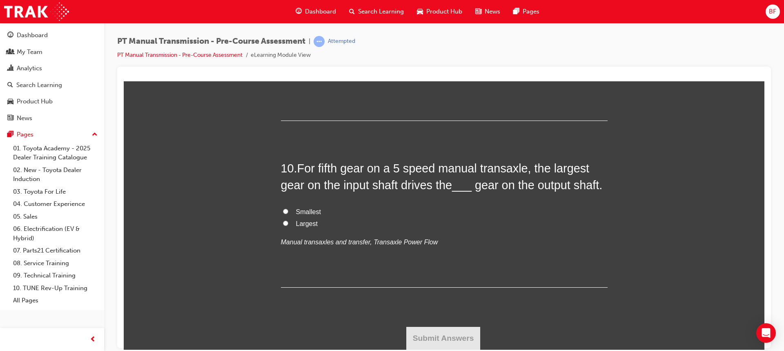
click at [288, 47] on input "TRUE" at bounding box center [285, 44] width 5 height 5
radio input "true"
click at [307, 209] on span "Smallest" at bounding box center [308, 211] width 25 height 7
click at [288, 209] on input "Smallest" at bounding box center [285, 210] width 5 height 5
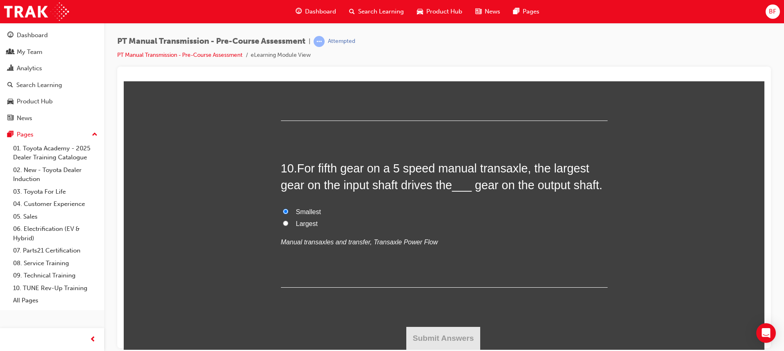
radio input "true"
click at [444, 334] on button "Submit Answers" at bounding box center [443, 337] width 74 height 23
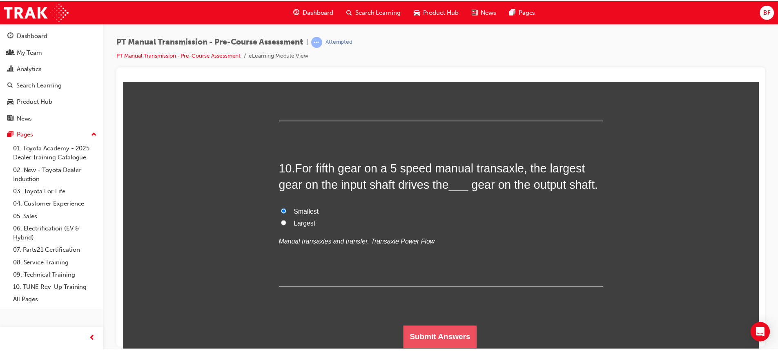
scroll to position [0, 0]
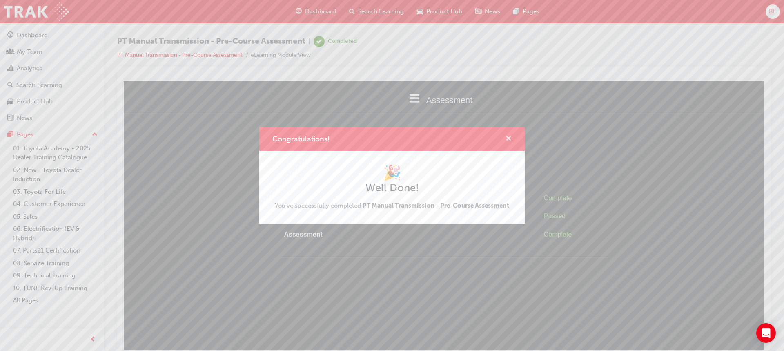
click at [511, 136] on span "cross-icon" at bounding box center [508, 139] width 6 height 7
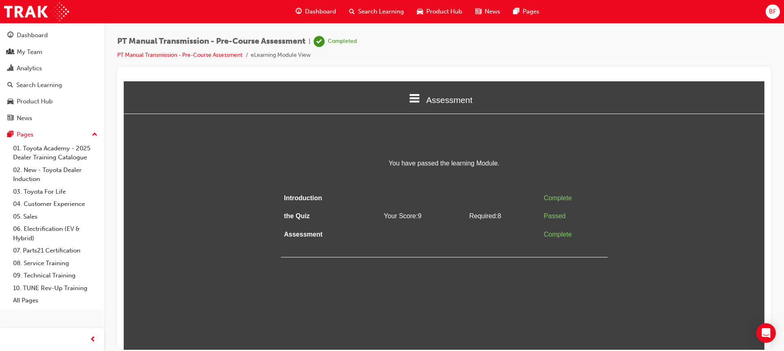
click at [317, 11] on span "Dashboard" at bounding box center [320, 11] width 31 height 9
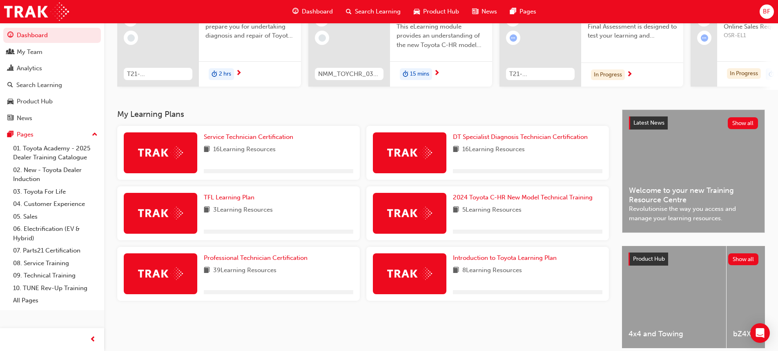
scroll to position [137, 0]
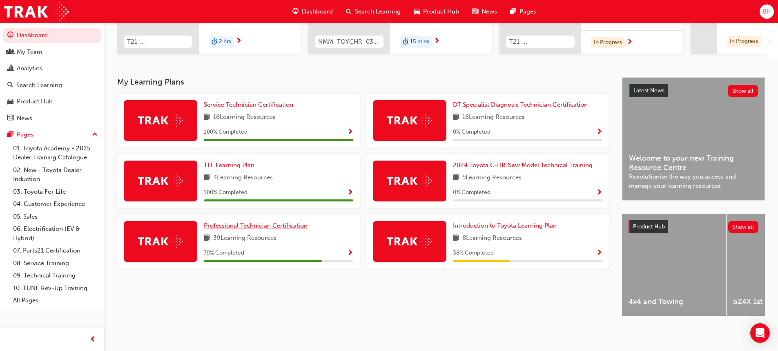
click at [272, 223] on span "Professional Technician Certification" at bounding box center [256, 225] width 104 height 7
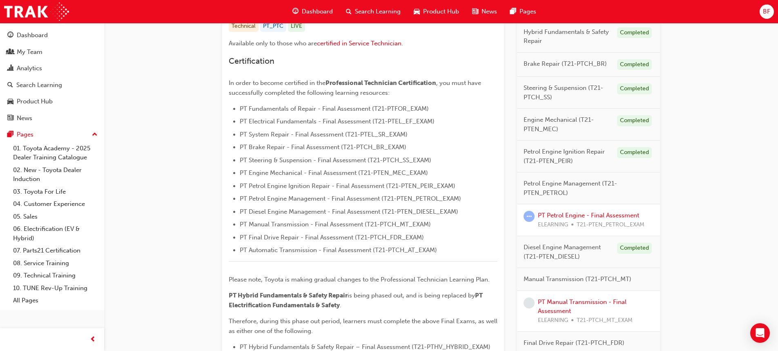
scroll to position [245, 0]
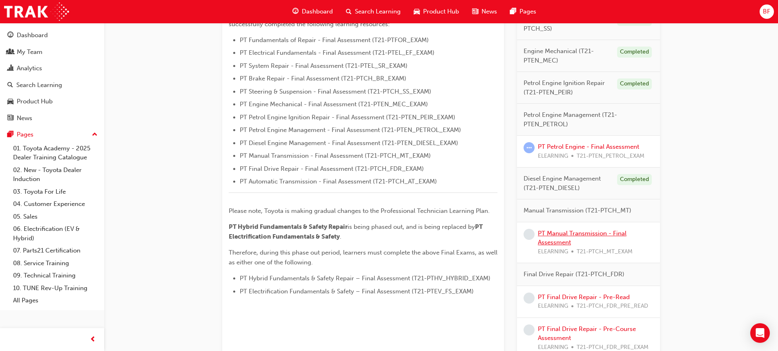
click at [554, 234] on link "PT Manual Transmission - Final Assessment" at bounding box center [582, 237] width 89 height 17
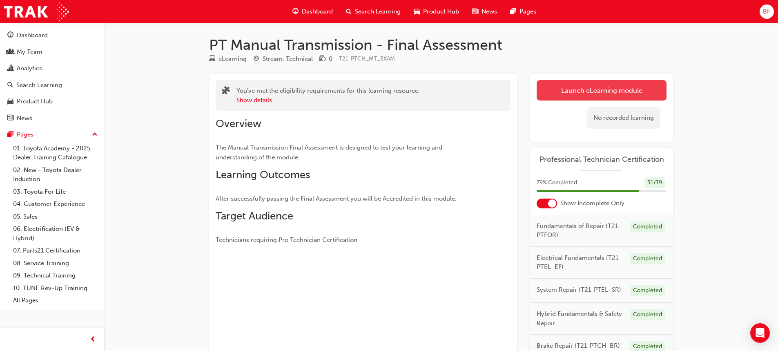
click at [550, 99] on link "Launch eLearning module" at bounding box center [601, 90] width 130 height 20
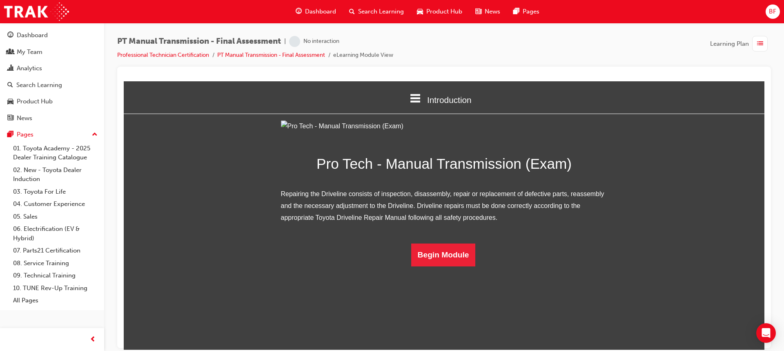
scroll to position [7, 0]
click at [436, 266] on button "Begin Module" at bounding box center [443, 254] width 64 height 23
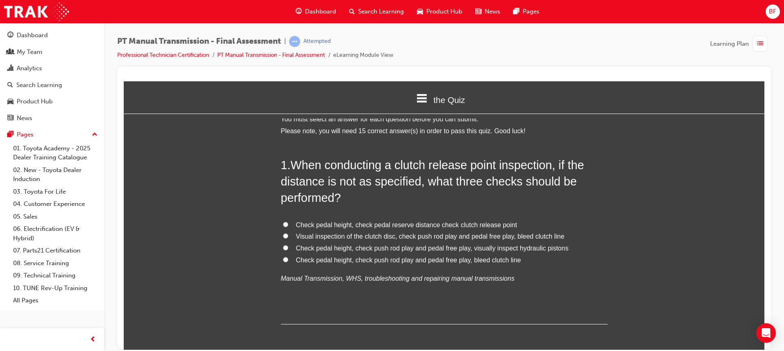
scroll to position [0, 0]
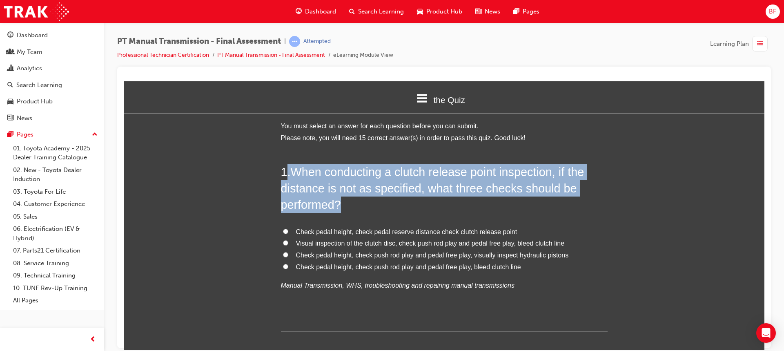
drag, startPoint x: 286, startPoint y: 173, endPoint x: 341, endPoint y: 211, distance: 66.9
click at [341, 211] on h2 "1 . When conducting a clutch release point inspection, if the distance is not a…" at bounding box center [444, 187] width 327 height 49
click at [326, 198] on span "When conducting a clutch release point inspection, if the distance is not as sp…" at bounding box center [432, 188] width 303 height 46
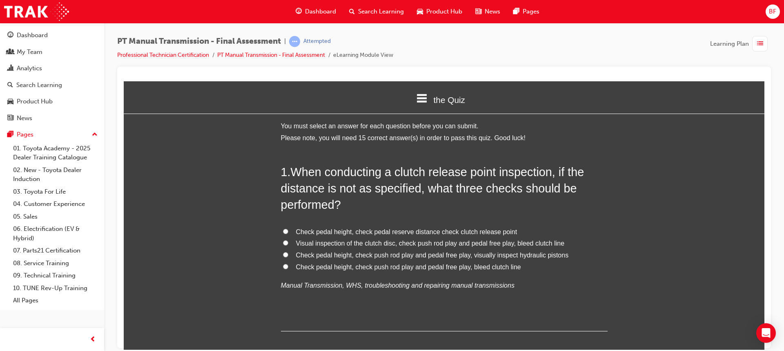
click at [416, 267] on span "Check pedal height, check push rod play and pedal free play, bleed clutch line" at bounding box center [408, 266] width 225 height 7
click at [288, 267] on input "Check pedal height, check push rod play and pedal free play, bleed clutch line" at bounding box center [285, 265] width 5 height 5
radio input "true"
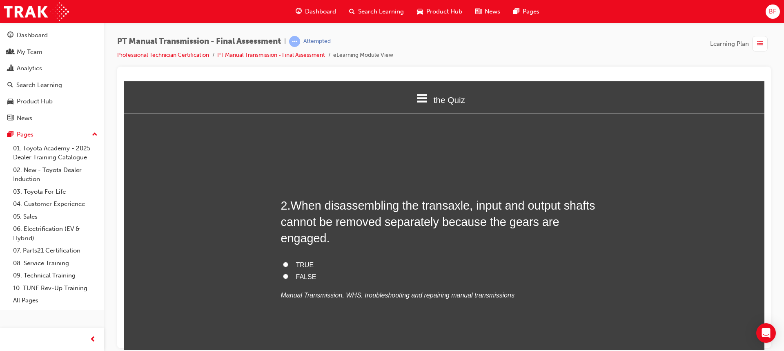
scroll to position [204, 0]
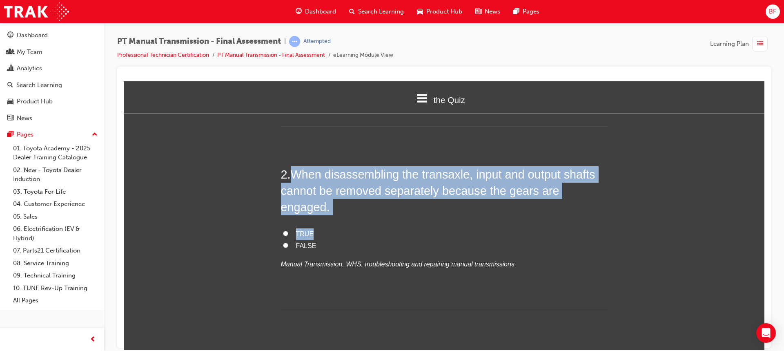
drag, startPoint x: 292, startPoint y: 178, endPoint x: 549, endPoint y: 200, distance: 257.3
click at [549, 200] on div "2 . When disassembling the transaxle, input and output shafts cannot be removed…" at bounding box center [444, 238] width 327 height 144
click at [297, 230] on span "TRUE" at bounding box center [305, 233] width 18 height 7
click at [288, 230] on input "TRUE" at bounding box center [285, 232] width 5 height 5
radio input "true"
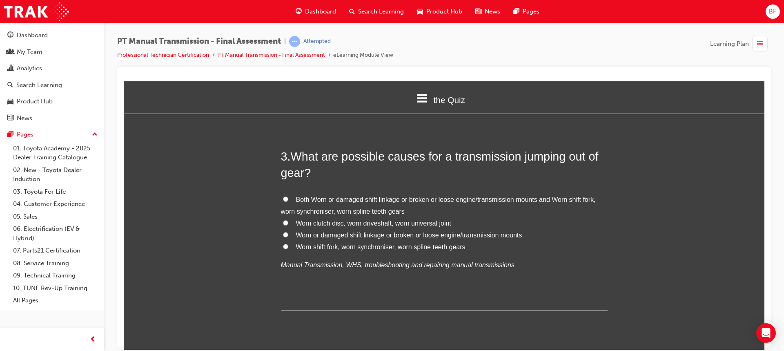
scroll to position [449, 0]
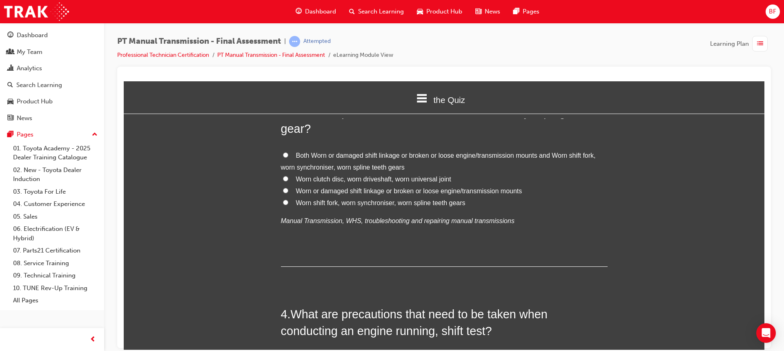
click at [393, 151] on span "Both Worn or damaged shift linkage or broken or loose engine/transmission mount…" at bounding box center [438, 160] width 315 height 19
click at [288, 152] on input "Both Worn or damaged shift linkage or broken or loose engine/transmission mount…" at bounding box center [285, 154] width 5 height 5
radio input "true"
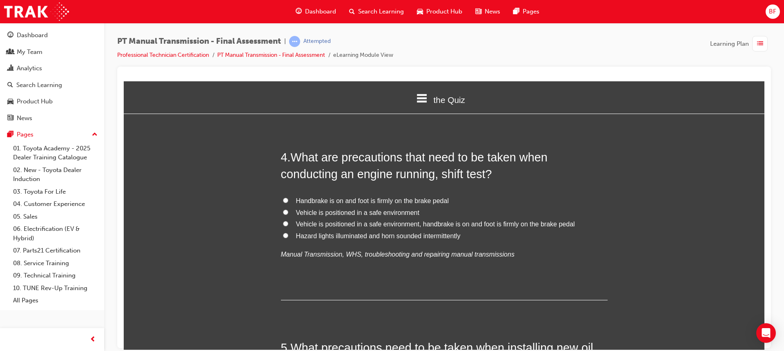
scroll to position [612, 0]
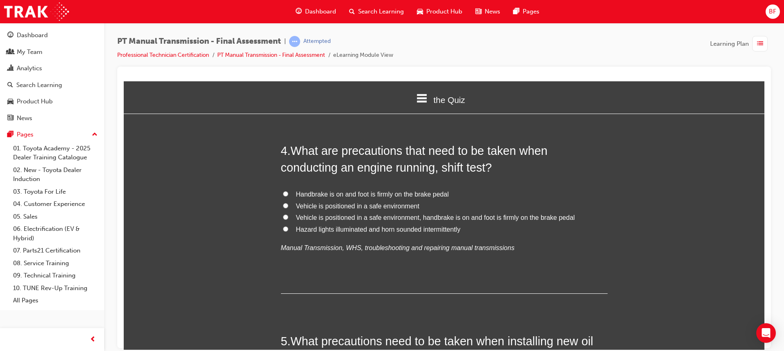
click at [390, 213] on span "Vehicle is positioned in a safe environment, handbrake is on and foot is firmly…" at bounding box center [435, 216] width 279 height 7
click at [288, 214] on input "Vehicle is positioned in a safe environment, handbrake is on and foot is firmly…" at bounding box center [285, 216] width 5 height 5
radio input "true"
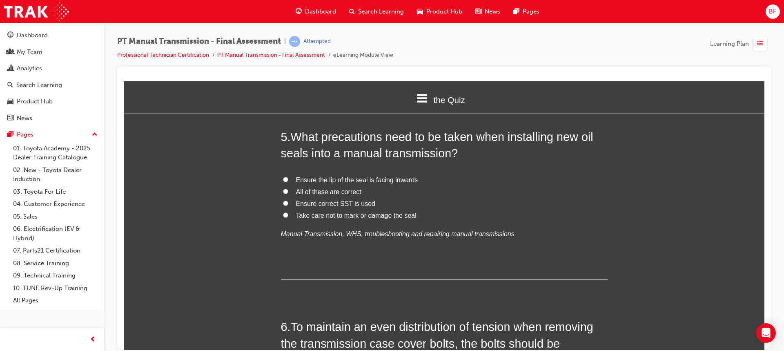
scroll to position [735, 0]
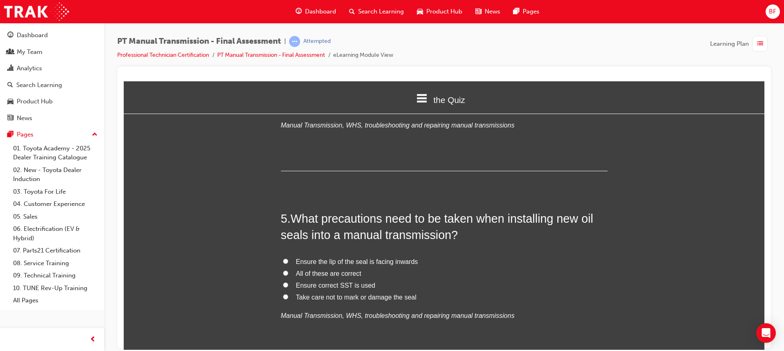
click at [336, 269] on span "All of these are correct" at bounding box center [328, 272] width 65 height 7
click at [288, 270] on input "All of these are correct" at bounding box center [285, 272] width 5 height 5
radio input "true"
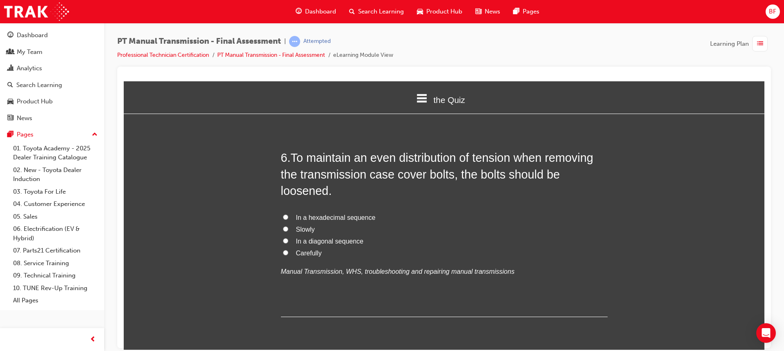
scroll to position [980, 0]
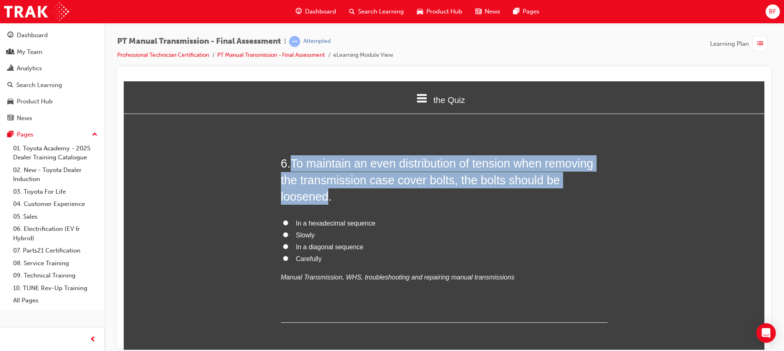
drag, startPoint x: 289, startPoint y: 148, endPoint x: 325, endPoint y: 177, distance: 46.5
click at [325, 177] on h2 "6 . To maintain an even distribution of tension when removing the transmission …" at bounding box center [444, 179] width 327 height 49
drag, startPoint x: 320, startPoint y: 181, endPoint x: 308, endPoint y: 172, distance: 14.9
click at [320, 181] on span "To maintain an even distribution of tension when removing the transmission case…" at bounding box center [437, 179] width 312 height 46
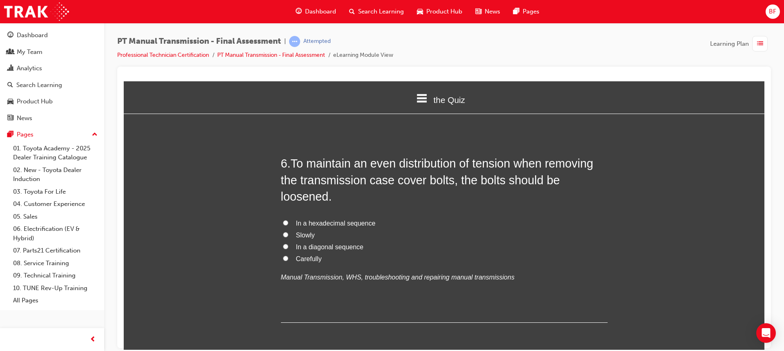
click at [349, 243] on span "In a diagonal sequence" at bounding box center [329, 246] width 67 height 7
click at [288, 243] on input "In a diagonal sequence" at bounding box center [285, 245] width 5 height 5
radio input "true"
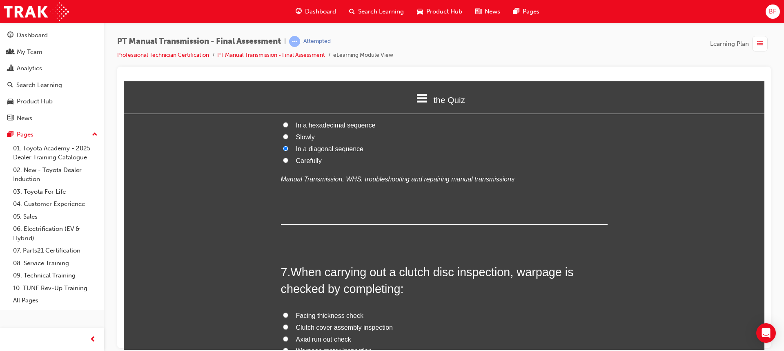
scroll to position [1143, 0]
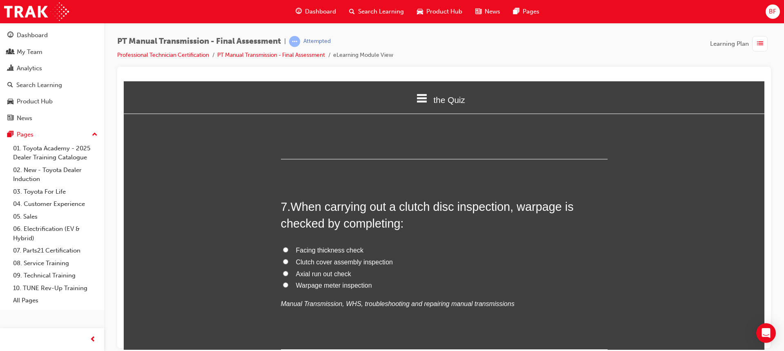
click at [336, 270] on span "Axial run out check" at bounding box center [323, 273] width 55 height 7
click at [288, 270] on input "Axial run out check" at bounding box center [285, 272] width 5 height 5
radio input "true"
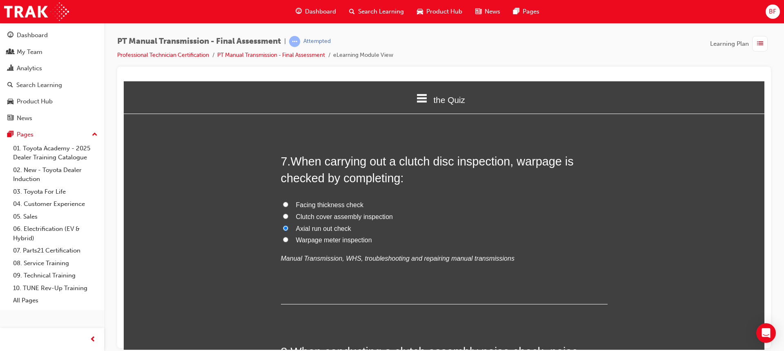
scroll to position [1184, 0]
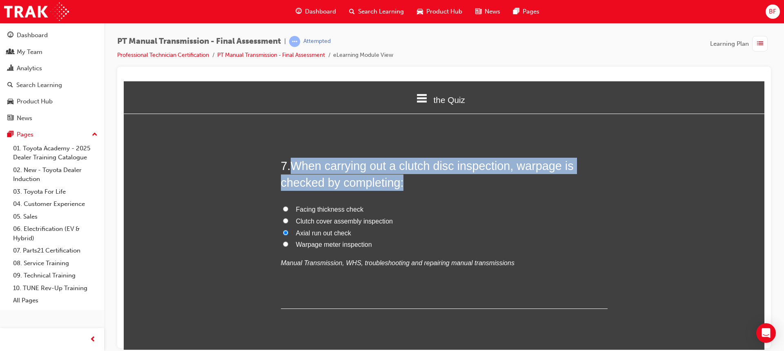
drag, startPoint x: 292, startPoint y: 150, endPoint x: 404, endPoint y: 171, distance: 114.6
click at [404, 171] on h2 "7 . When carrying out a clutch disc inspection, warpage is checked by completin…" at bounding box center [444, 173] width 327 height 33
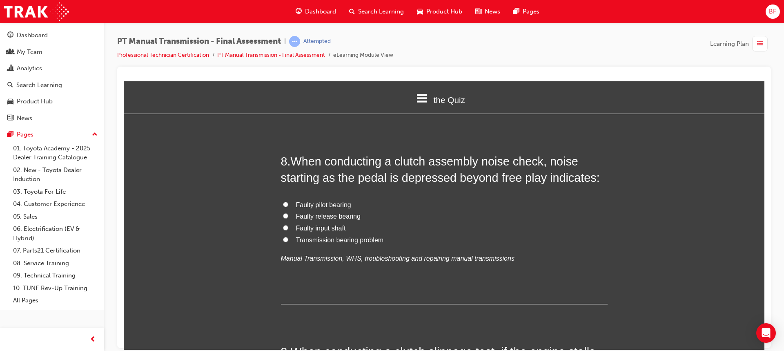
scroll to position [1347, 0]
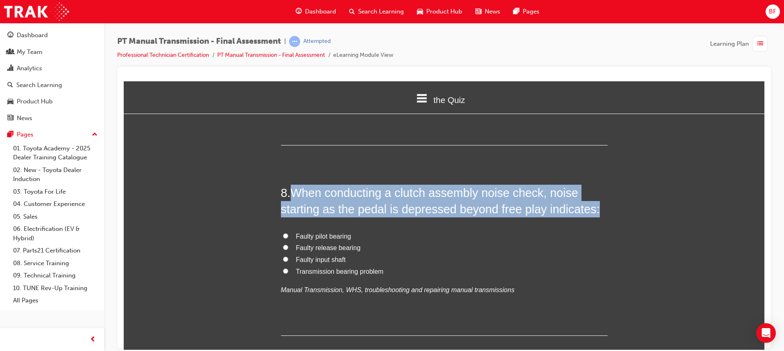
drag, startPoint x: 290, startPoint y: 173, endPoint x: 603, endPoint y: 193, distance: 313.7
click at [603, 193] on h2 "8 . When conducting a clutch assembly noise check, noise starting as the pedal …" at bounding box center [444, 200] width 327 height 33
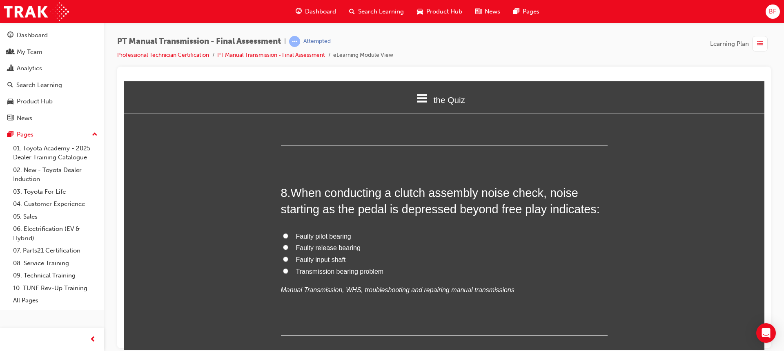
click at [402, 204] on div "8 . When conducting a clutch assembly noise check, noise starting as the pedal …" at bounding box center [444, 259] width 327 height 151
click at [343, 244] on span "Faulty release bearing" at bounding box center [328, 247] width 64 height 7
click at [288, 244] on input "Faulty release bearing" at bounding box center [285, 246] width 5 height 5
radio input "true"
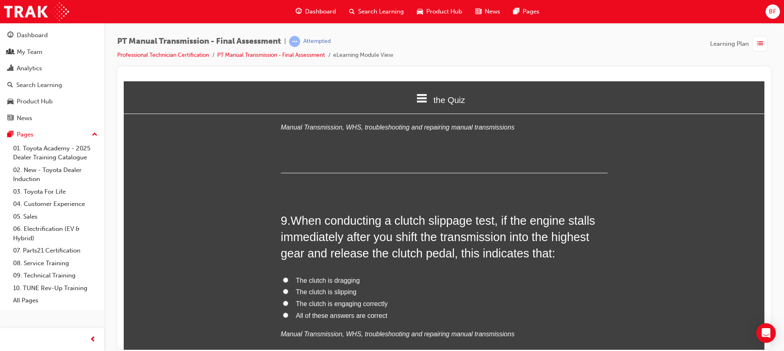
scroll to position [1510, 0]
click at [360, 299] on span "The clutch is engaging correctly" at bounding box center [342, 302] width 92 height 7
click at [288, 299] on input "The clutch is engaging correctly" at bounding box center [285, 301] width 5 height 5
radio input "true"
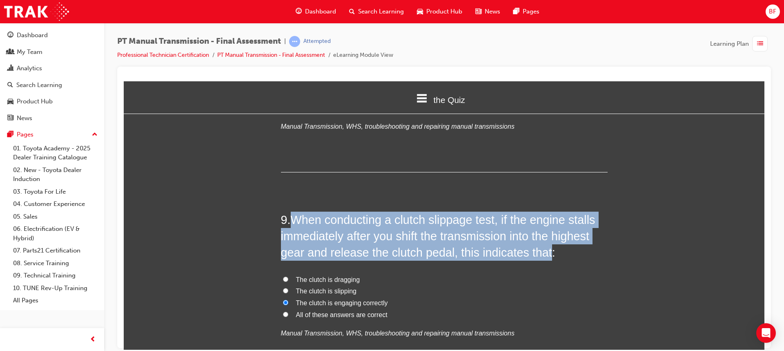
drag, startPoint x: 292, startPoint y: 204, endPoint x: 544, endPoint y: 238, distance: 254.9
click at [544, 238] on span "When conducting a clutch slippage test, if the engine stalls immediately after …" at bounding box center [438, 236] width 314 height 46
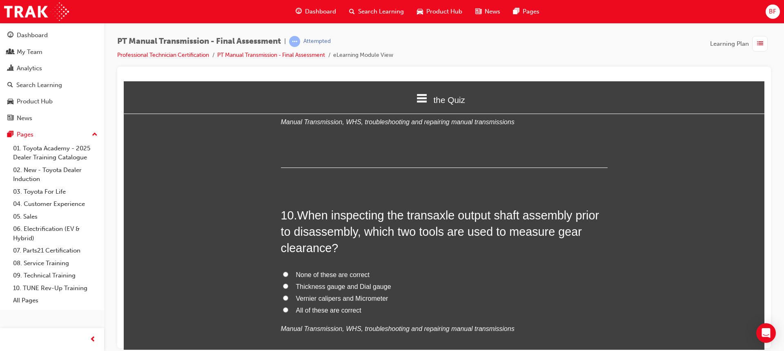
scroll to position [1755, 0]
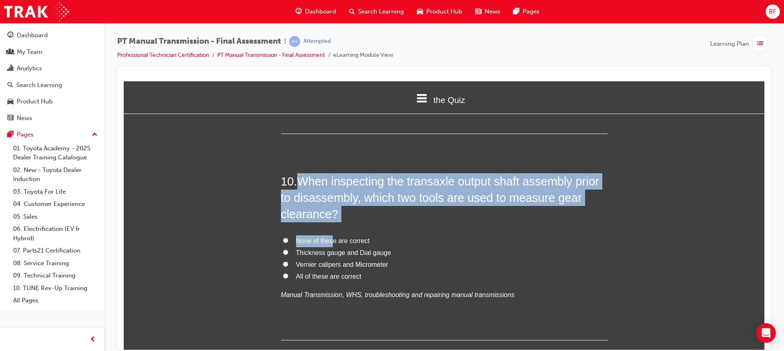
drag, startPoint x: 296, startPoint y: 164, endPoint x: 329, endPoint y: 206, distance: 53.4
click at [329, 206] on div "10 . When inspecting the transaxle output shaft assembly prior to disassembly, …" at bounding box center [444, 256] width 327 height 167
drag, startPoint x: 329, startPoint y: 175, endPoint x: 310, endPoint y: 179, distance: 19.2
click at [310, 179] on span "When inspecting the transaxle output shaft assembly prior to disassembly, which…" at bounding box center [440, 197] width 318 height 46
drag, startPoint x: 295, startPoint y: 164, endPoint x: 335, endPoint y: 195, distance: 50.6
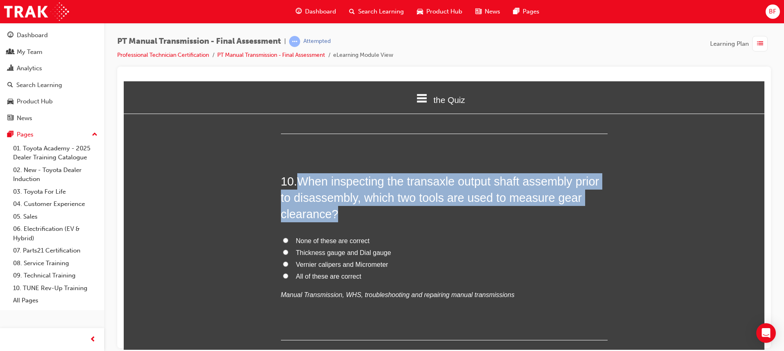
click at [335, 195] on h2 "10 . When inspecting the transaxle output shaft assembly prior to disassembly, …" at bounding box center [444, 197] width 327 height 49
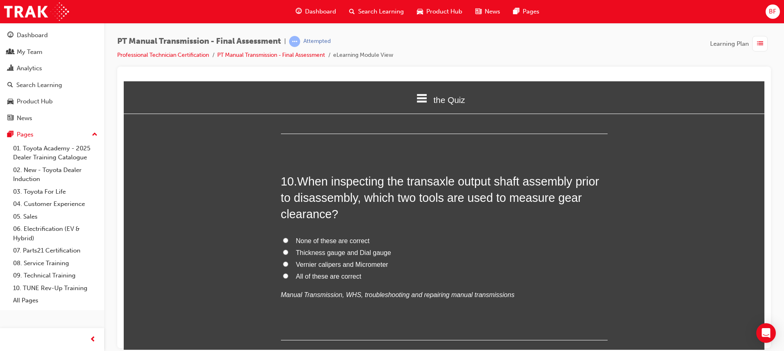
click at [355, 249] on span "Thickness gauge and Dial gauge" at bounding box center [343, 252] width 95 height 7
click at [288, 249] on input "Thickness gauge and Dial gauge" at bounding box center [285, 251] width 5 height 5
radio input "true"
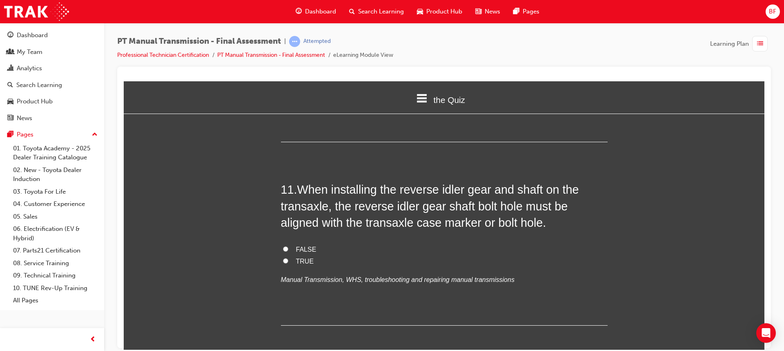
scroll to position [1959, 0]
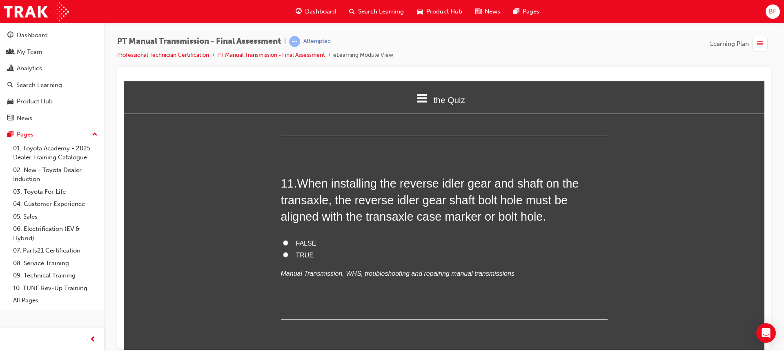
click at [303, 251] on span "TRUE" at bounding box center [305, 254] width 18 height 7
click at [288, 251] on input "TRUE" at bounding box center [285, 253] width 5 height 5
radio input "true"
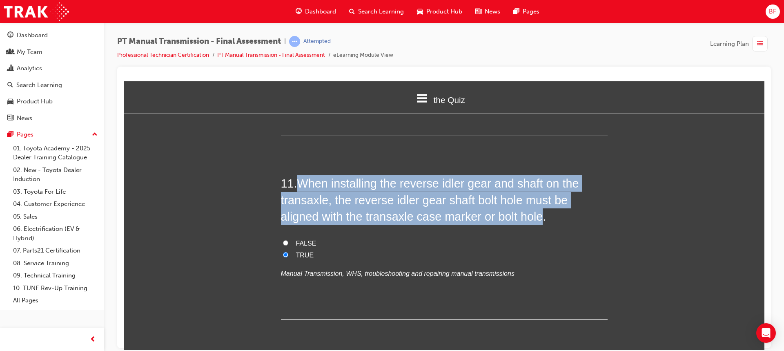
drag, startPoint x: 298, startPoint y: 166, endPoint x: 497, endPoint y: 204, distance: 202.8
click at [497, 204] on span "When installing the reverse idler gear and shaft on the transaxle, the reverse …" at bounding box center [430, 199] width 298 height 46
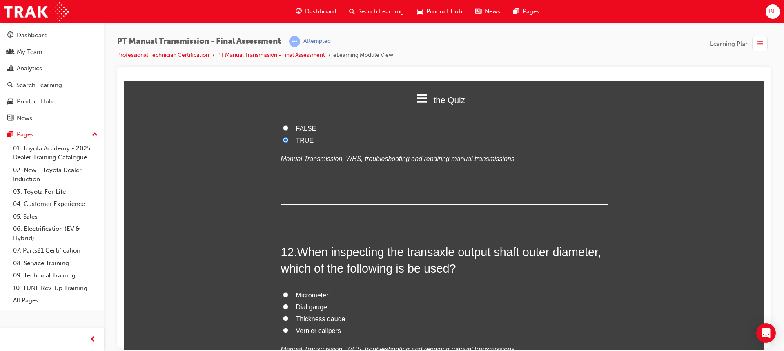
scroll to position [2122, 0]
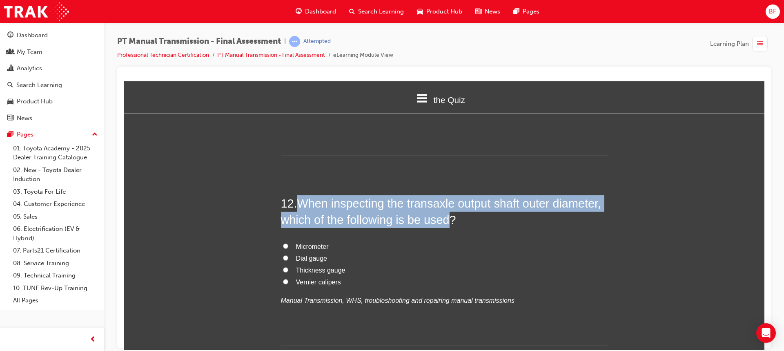
drag, startPoint x: 297, startPoint y: 182, endPoint x: 446, endPoint y: 205, distance: 150.7
click at [446, 205] on span "When inspecting the transaxle output shaft outer diameter, which of the followi…" at bounding box center [441, 210] width 320 height 29
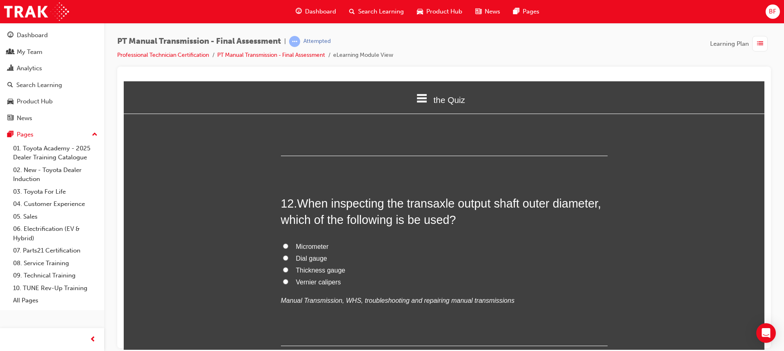
click at [308, 242] on span "Micrometer" at bounding box center [312, 245] width 33 height 7
click at [288, 243] on input "Micrometer" at bounding box center [285, 245] width 5 height 5
radio input "true"
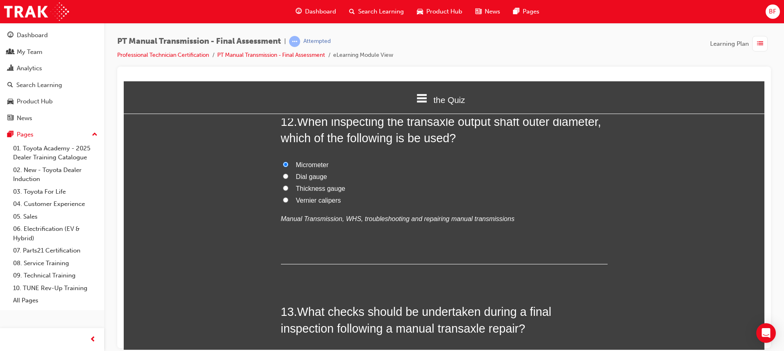
scroll to position [2286, 0]
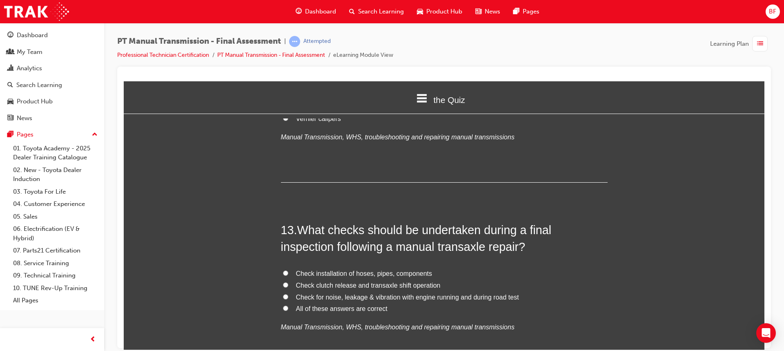
click at [358, 304] on span "All of these answers are correct" at bounding box center [341, 307] width 91 height 7
click at [288, 305] on input "All of these answers are correct" at bounding box center [285, 307] width 5 height 5
radio input "true"
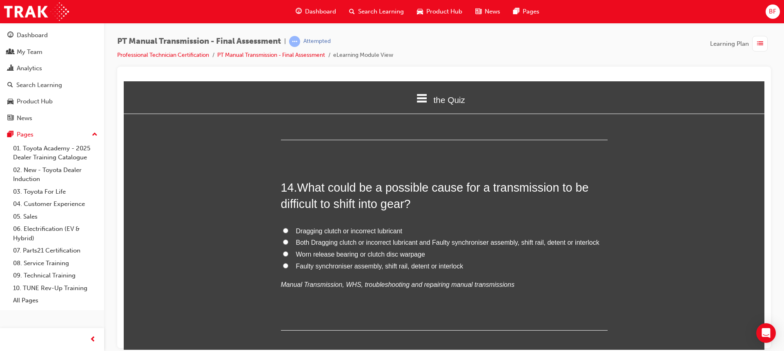
scroll to position [2531, 0]
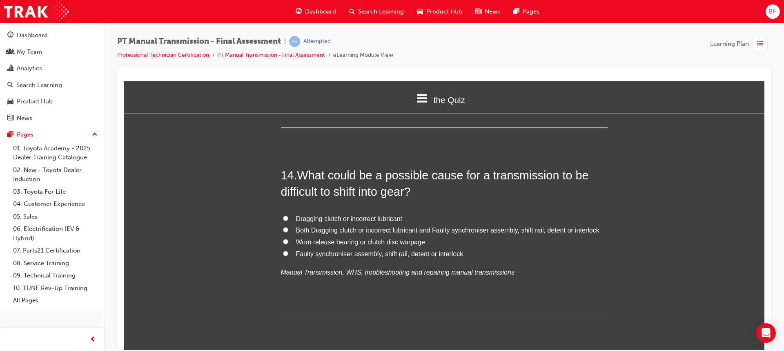
click at [469, 226] on span "Both Dragging clutch or incorrect lubricant and Faulty synchroniser assembly, s…" at bounding box center [447, 229] width 303 height 7
click at [288, 227] on input "Both Dragging clutch or incorrect lubricant and Faulty synchroniser assembly, s…" at bounding box center [285, 229] width 5 height 5
radio input "true"
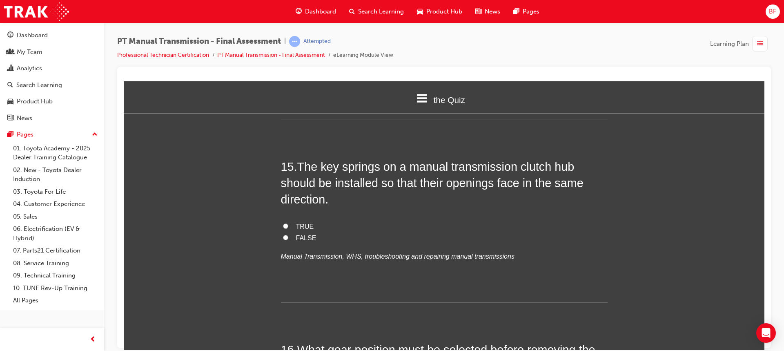
scroll to position [2735, 0]
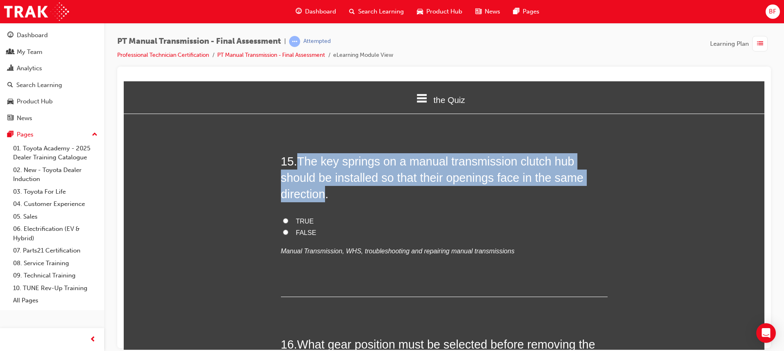
drag, startPoint x: 297, startPoint y: 144, endPoint x: 325, endPoint y: 181, distance: 47.2
click at [325, 181] on span "The key springs on a manual transmission clutch hub should be installed so that…" at bounding box center [432, 177] width 302 height 46
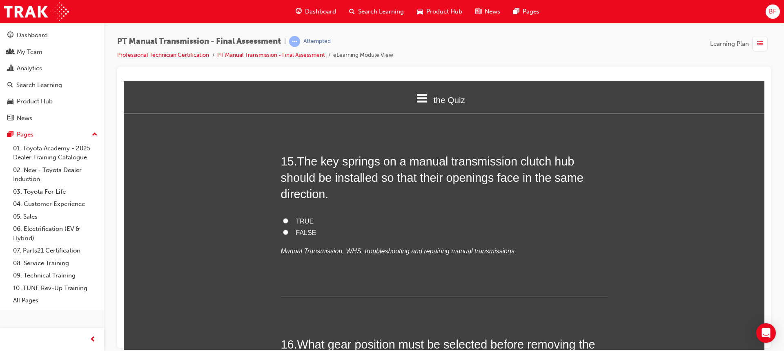
click at [299, 229] on span "FALSE" at bounding box center [306, 232] width 20 height 7
click at [288, 229] on input "FALSE" at bounding box center [285, 231] width 5 height 5
radio input "true"
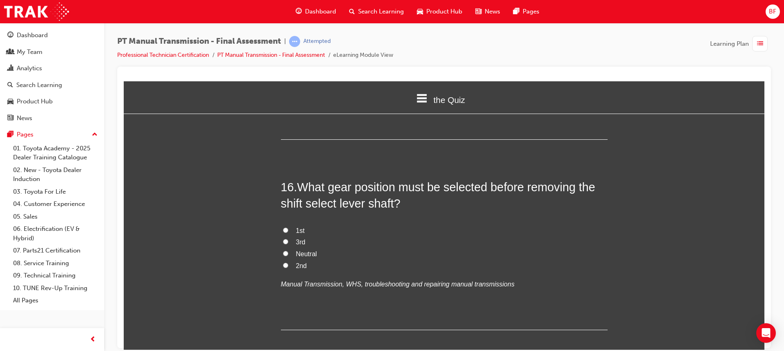
scroll to position [2898, 0]
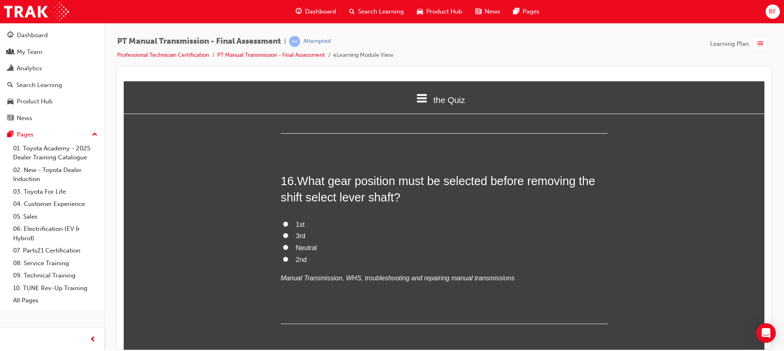
click at [303, 244] on span "Neutral" at bounding box center [306, 247] width 21 height 7
click at [288, 244] on input "Neutral" at bounding box center [285, 246] width 5 height 5
radio input "true"
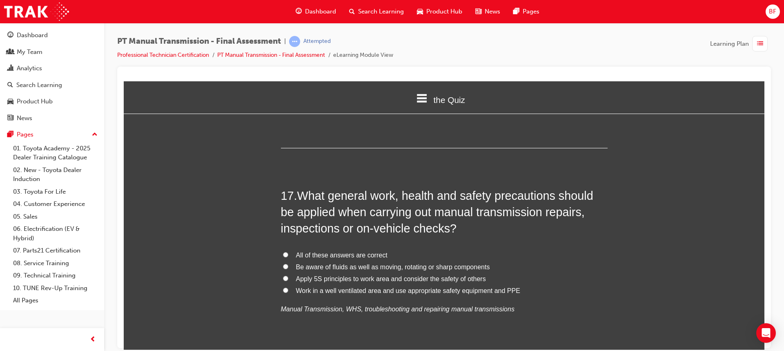
scroll to position [3102, 0]
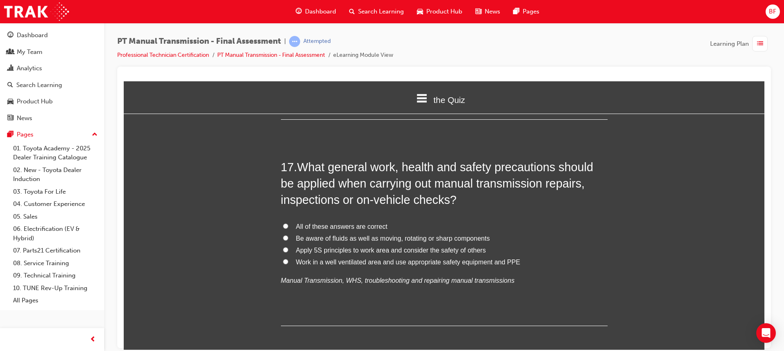
click at [352, 222] on span "All of these answers are correct" at bounding box center [341, 225] width 91 height 7
click at [288, 223] on input "All of these answers are correct" at bounding box center [285, 225] width 5 height 5
radio input "true"
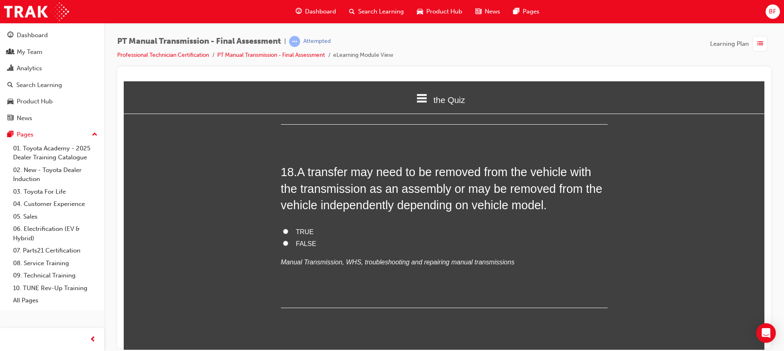
scroll to position [3306, 0]
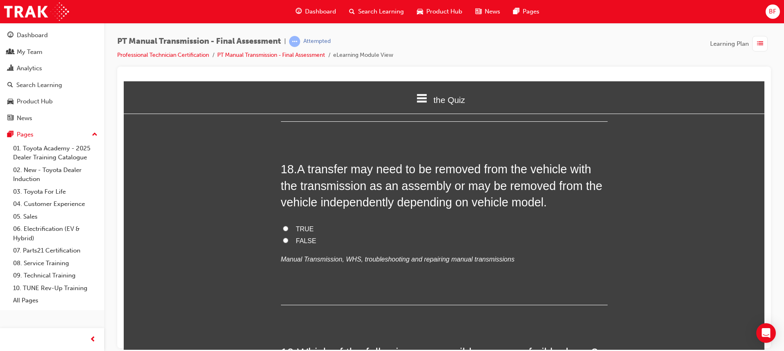
click at [304, 225] on span "TRUE" at bounding box center [305, 228] width 18 height 7
click at [288, 225] on input "TRUE" at bounding box center [285, 227] width 5 height 5
radio input "true"
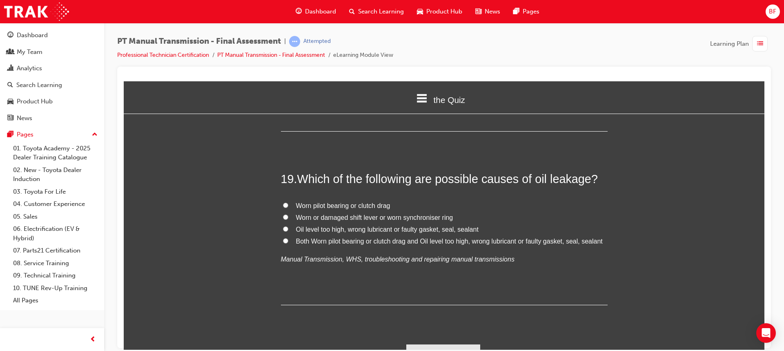
scroll to position [3481, 0]
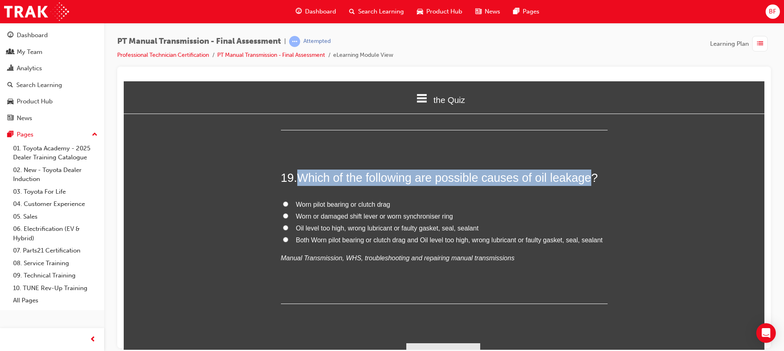
drag, startPoint x: 300, startPoint y: 162, endPoint x: 583, endPoint y: 160, distance: 283.3
click at [583, 171] on span "Which of the following are possible causes of oil leakage?" at bounding box center [447, 177] width 300 height 13
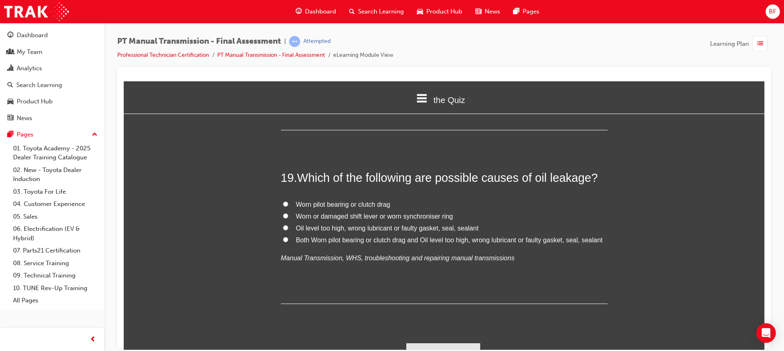
click at [361, 224] on span "Oil level too high, wrong lubricant or faulty gasket, seal, sealant" at bounding box center [387, 227] width 182 height 7
click at [288, 224] on input "Oil level too high, wrong lubricant or faulty gasket, seal, sealant" at bounding box center [285, 226] width 5 height 5
radio input "true"
click at [435, 342] on button "Submit Answers" at bounding box center [443, 353] width 74 height 23
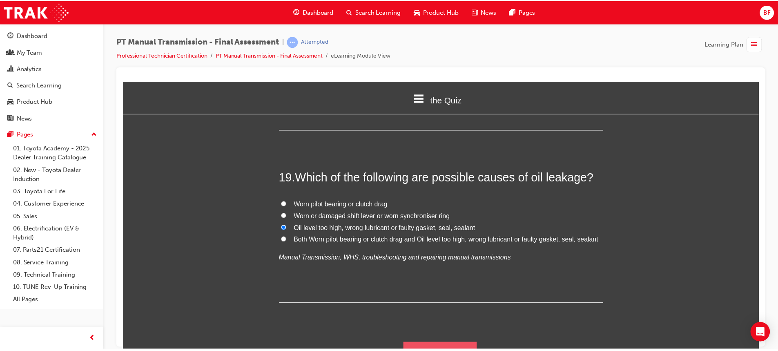
scroll to position [0, 0]
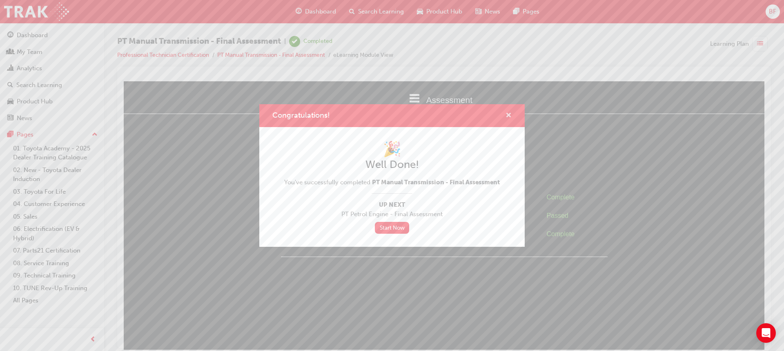
click at [511, 114] on span "cross-icon" at bounding box center [508, 115] width 6 height 7
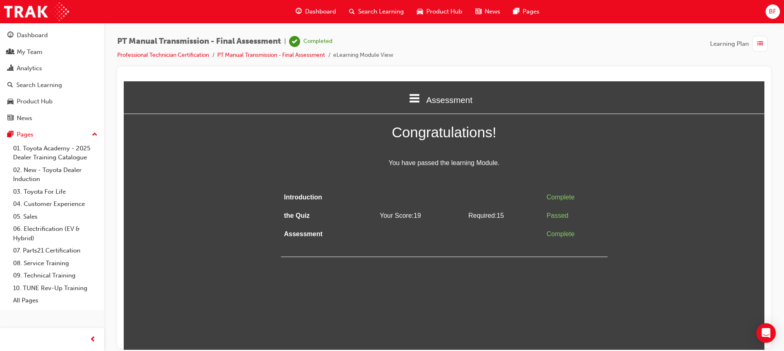
click at [316, 8] on span "Dashboard" at bounding box center [320, 11] width 31 height 9
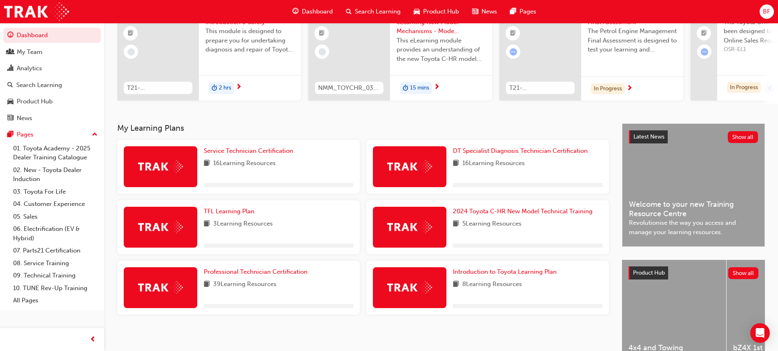
scroll to position [137, 0]
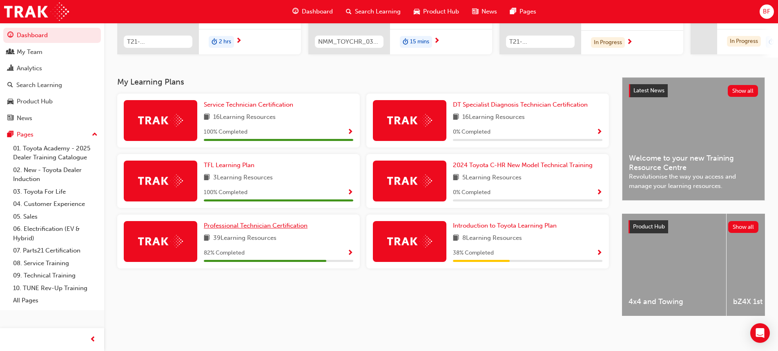
click at [274, 222] on span "Professional Technician Certification" at bounding box center [256, 225] width 104 height 7
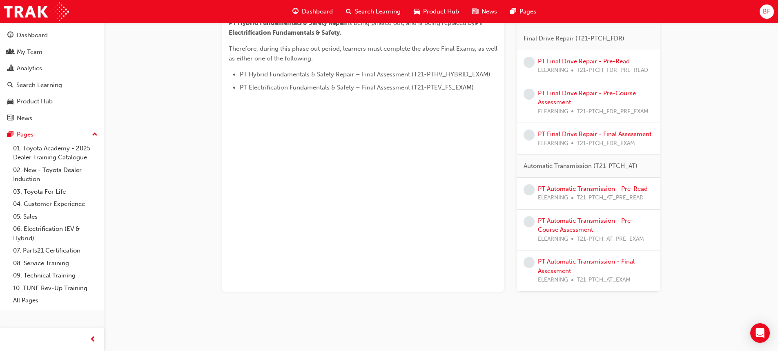
scroll to position [449, 0]
click at [565, 60] on link "PT Final Drive Repair - Pre-Read" at bounding box center [584, 60] width 92 height 7
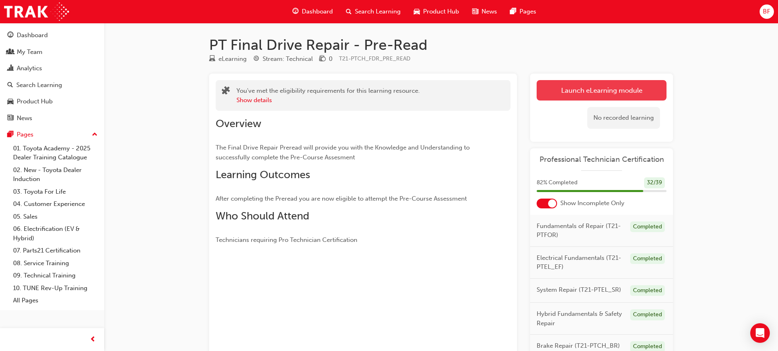
click at [593, 93] on link "Launch eLearning module" at bounding box center [601, 90] width 130 height 20
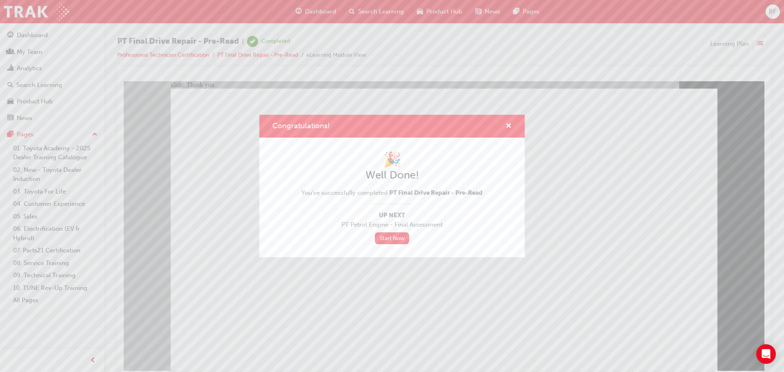
click at [318, 311] on div "Congratulations! 🎉 Well Done! You've successfully completed PT Final Drive Repa…" at bounding box center [392, 186] width 784 height 372
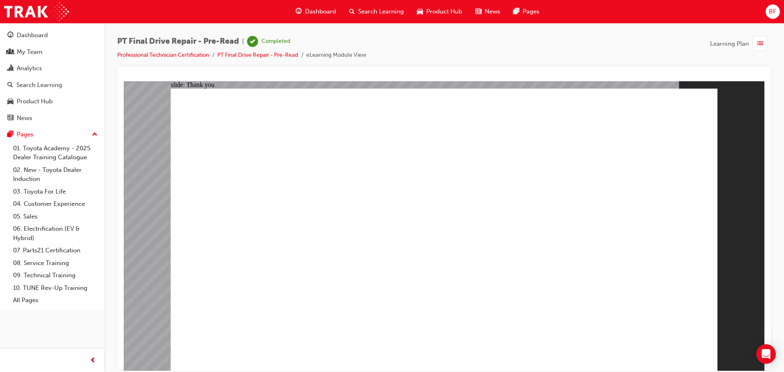
click at [304, 9] on div "Dashboard" at bounding box center [315, 11] width 53 height 17
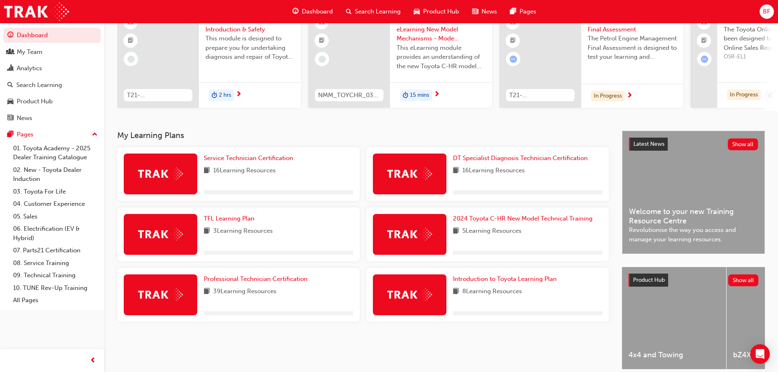
scroll to position [82, 0]
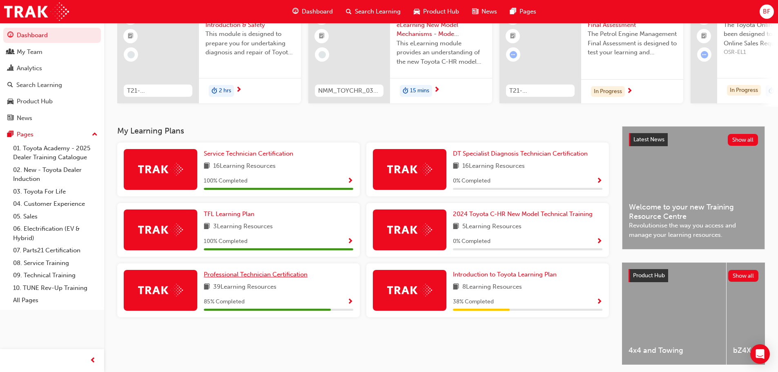
click at [266, 277] on span "Professional Technician Certification" at bounding box center [256, 274] width 104 height 7
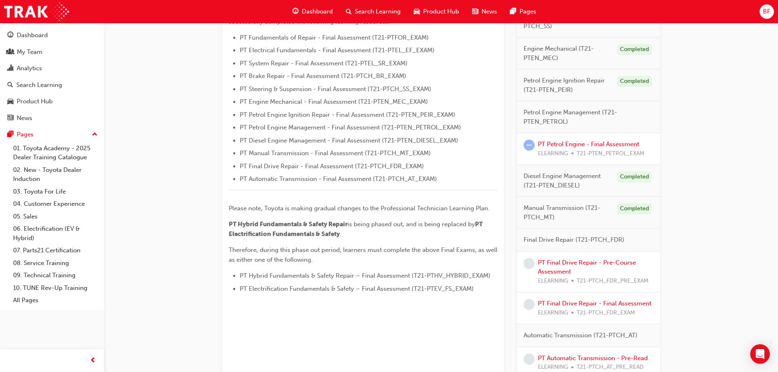
scroll to position [286, 0]
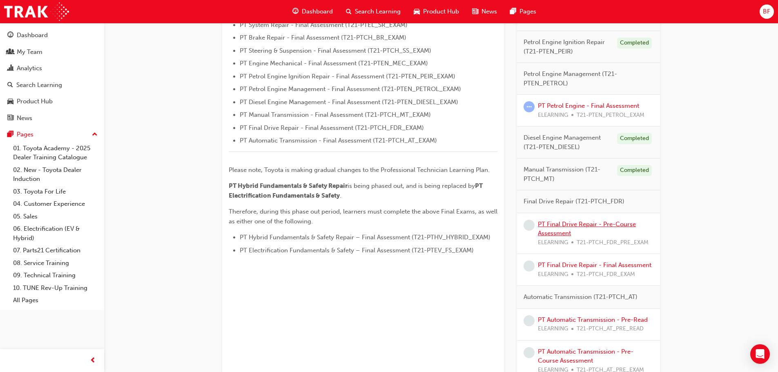
click at [583, 224] on link "PT Final Drive Repair - Pre-Course Assessment" at bounding box center [587, 228] width 98 height 17
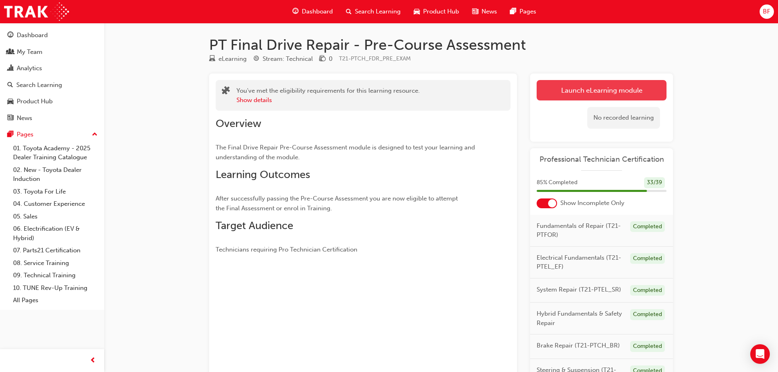
click at [573, 87] on link "Launch eLearning module" at bounding box center [601, 90] width 130 height 20
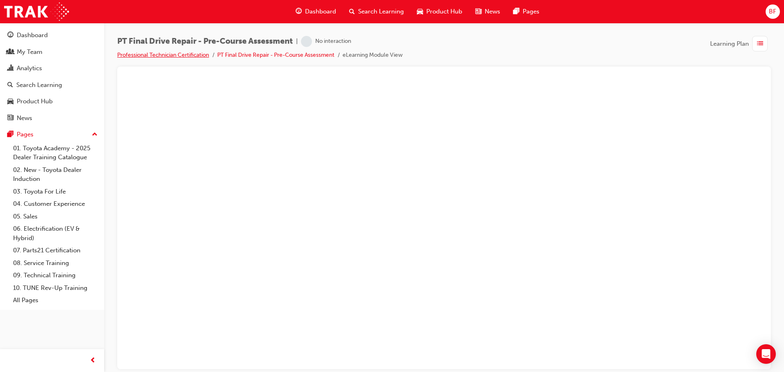
click at [153, 57] on link "Professional Technician Certification" at bounding box center [163, 54] width 92 height 7
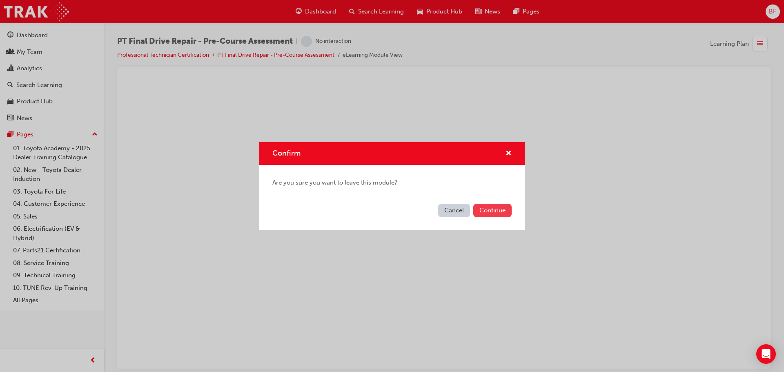
click at [491, 209] on button "Continue" at bounding box center [492, 210] width 38 height 13
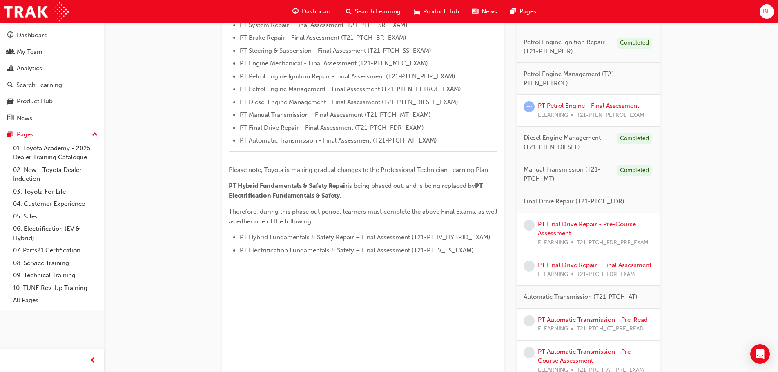
click at [569, 224] on link "PT Final Drive Repair - Pre-Course Assessment" at bounding box center [587, 228] width 98 height 17
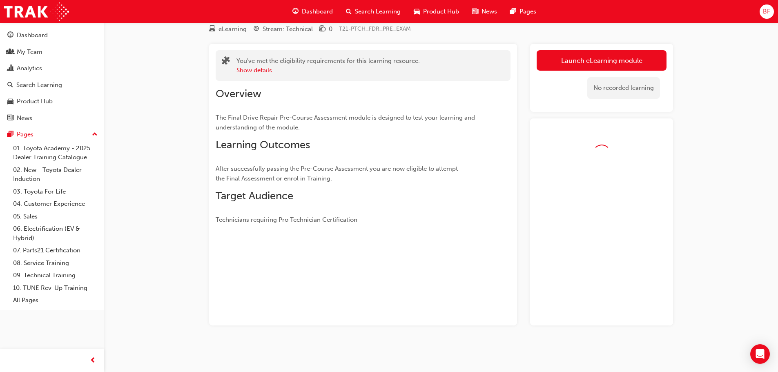
scroll to position [53, 0]
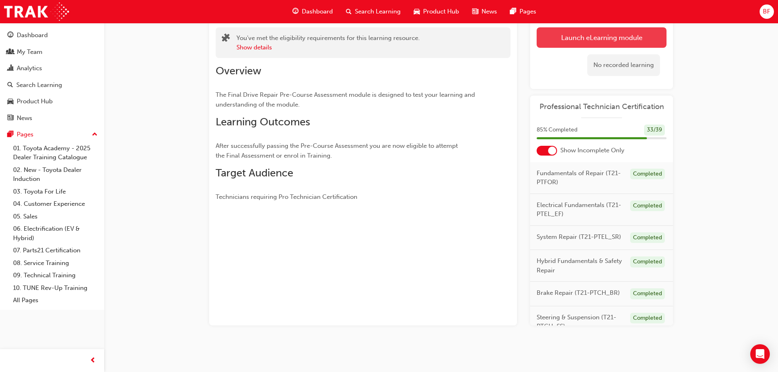
click at [578, 37] on link "Launch eLearning module" at bounding box center [601, 37] width 130 height 20
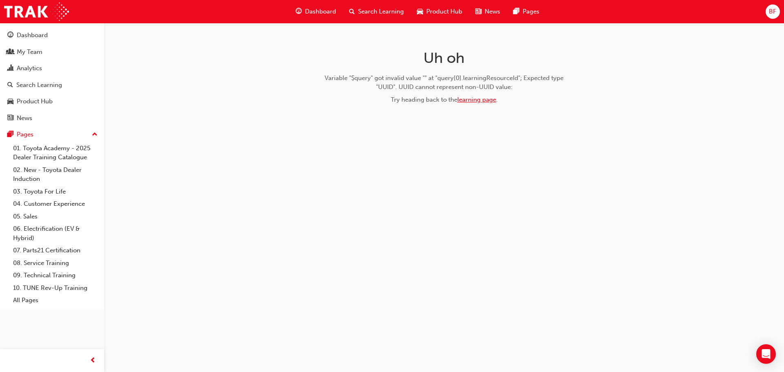
click at [471, 100] on link "learning page" at bounding box center [476, 99] width 39 height 7
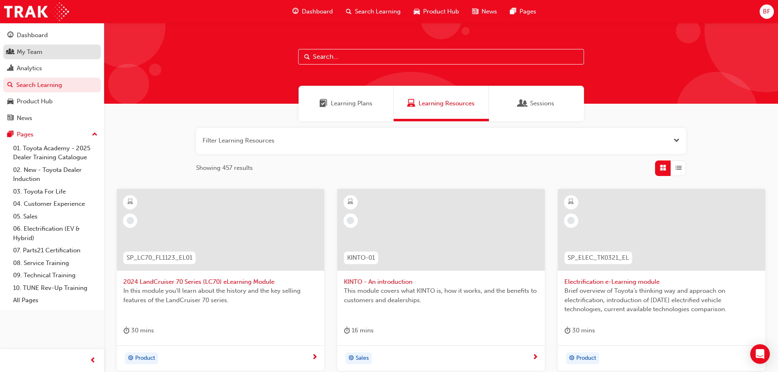
click at [72, 55] on div "My Team" at bounding box center [51, 52] width 89 height 10
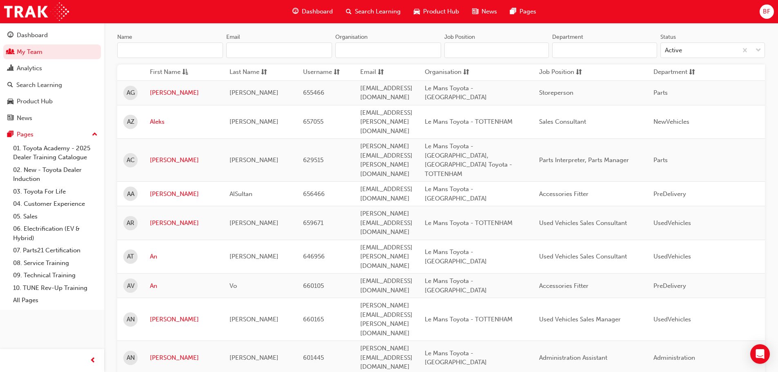
scroll to position [82, 0]
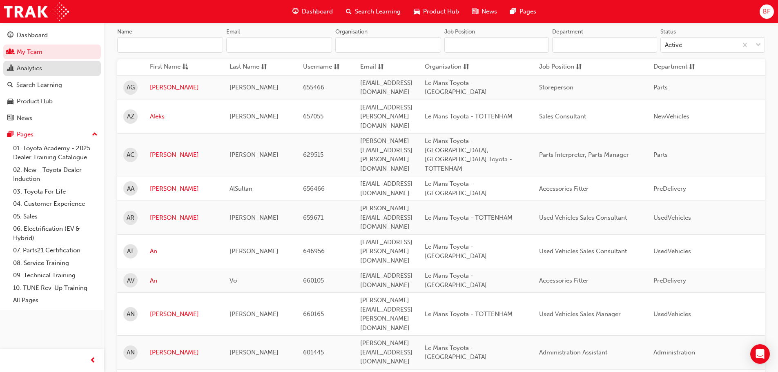
click at [49, 71] on div "Analytics" at bounding box center [51, 68] width 89 height 10
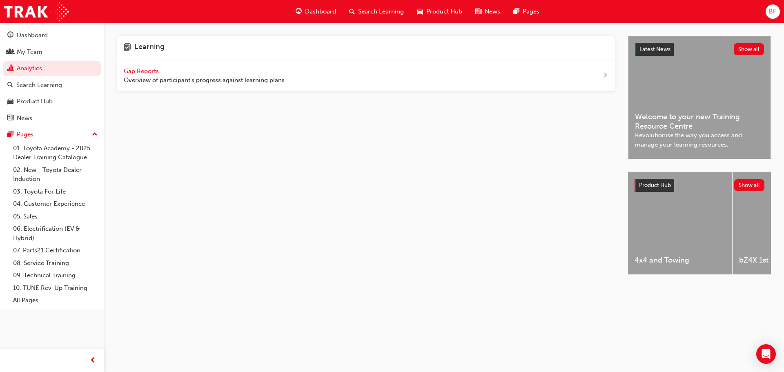
click at [147, 70] on span "Gap Reports" at bounding box center [142, 70] width 37 height 7
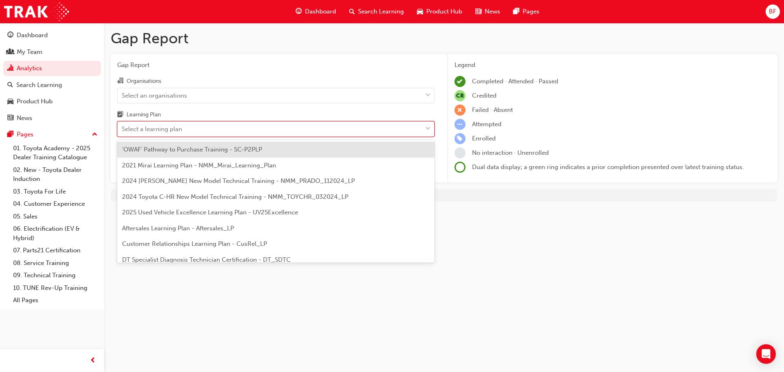
click at [172, 129] on div "Select a learning plan" at bounding box center [152, 128] width 60 height 9
click at [122, 129] on input "Learning Plan option 'OWAF' Pathway to Purchase Training - SC-P2PLP focused, 1 …" at bounding box center [122, 128] width 1 height 7
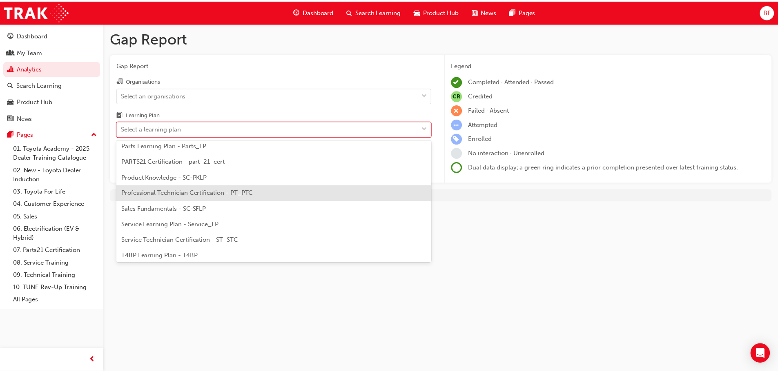
scroll to position [245, 0]
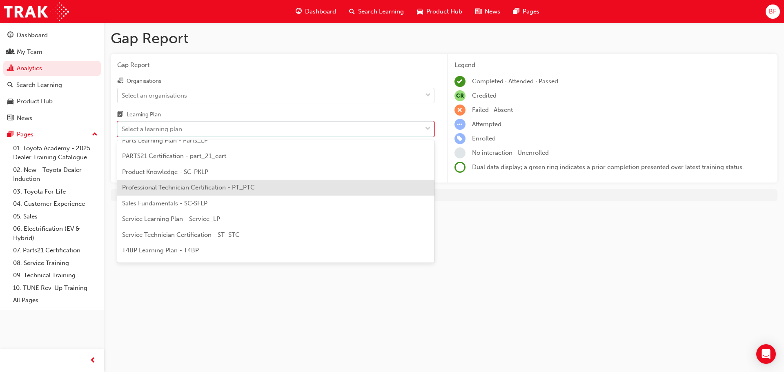
click at [171, 190] on span "Professional Technician Certification - PT_PTC" at bounding box center [188, 187] width 133 height 7
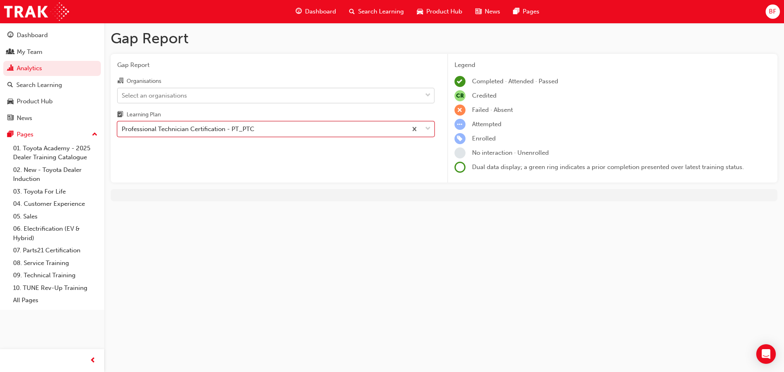
click at [174, 94] on div "Select an organisations" at bounding box center [154, 95] width 65 height 9
click at [122, 94] on input "Organisations Select an organisations" at bounding box center [122, 94] width 1 height 7
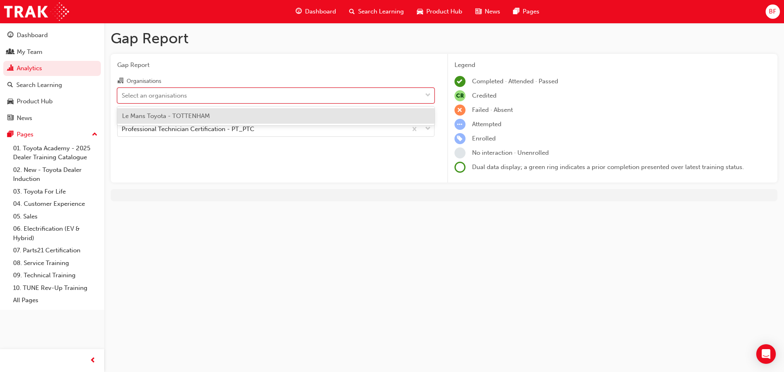
click at [180, 113] on span "Le Mans Toyota - TOTTENHAM" at bounding box center [166, 115] width 88 height 7
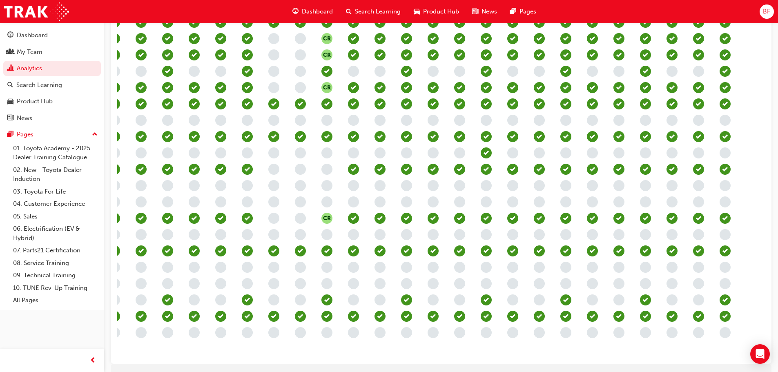
scroll to position [436, 0]
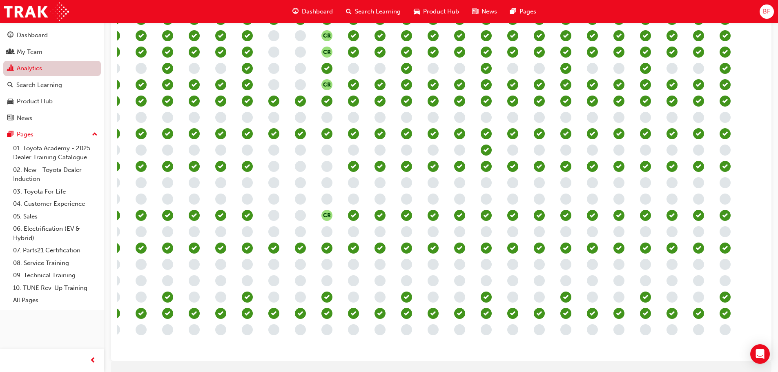
click at [53, 67] on link "Analytics" at bounding box center [52, 68] width 98 height 15
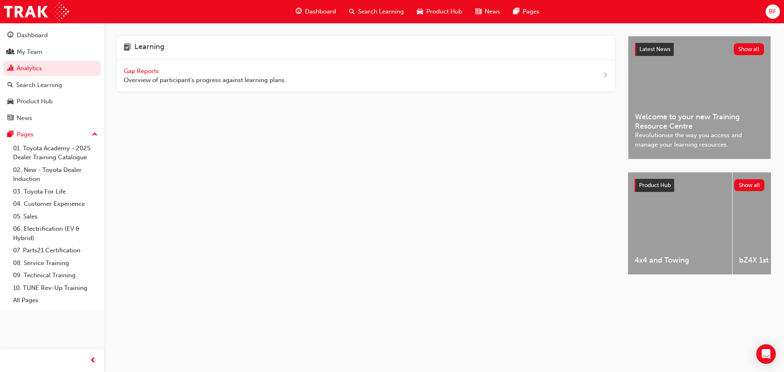
click at [135, 68] on span "Gap Reports" at bounding box center [142, 70] width 37 height 7
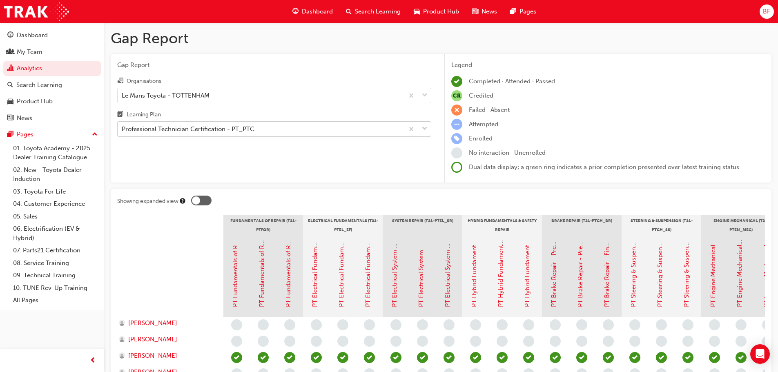
click at [239, 129] on div "Professional Technician Certification - PT_PTC" at bounding box center [188, 128] width 133 height 9
click at [122, 129] on input "Learning Plan Professional Technician Certification - PT_PTC" at bounding box center [122, 128] width 1 height 7
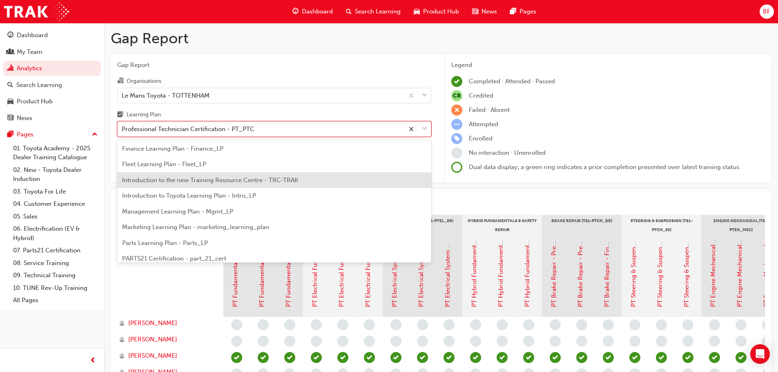
scroll to position [102, 0]
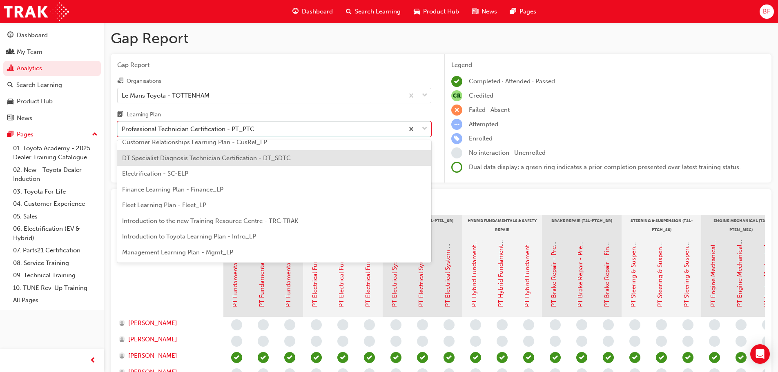
click at [194, 157] on span "DT Specialist Diagnosis Technician Certification - DT_SDTC" at bounding box center [206, 157] width 169 height 7
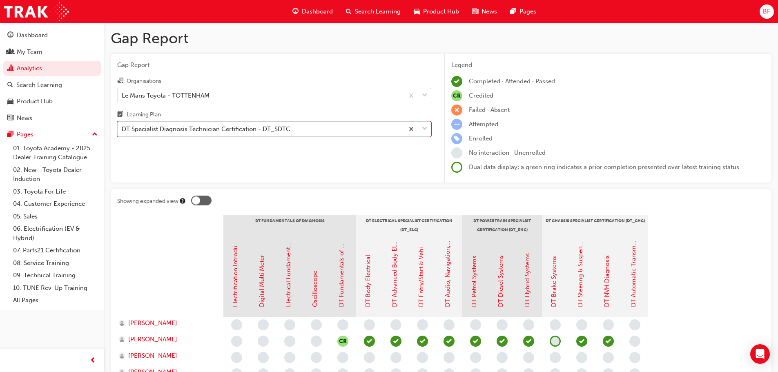
click at [185, 133] on div "DT Specialist Diagnosis Technician Certification - DT_SDTC" at bounding box center [206, 128] width 169 height 9
click at [122, 132] on input "Learning Plan option DT Specialist Diagnosis Technician Certification - DT_SDTC…" at bounding box center [122, 128] width 1 height 7
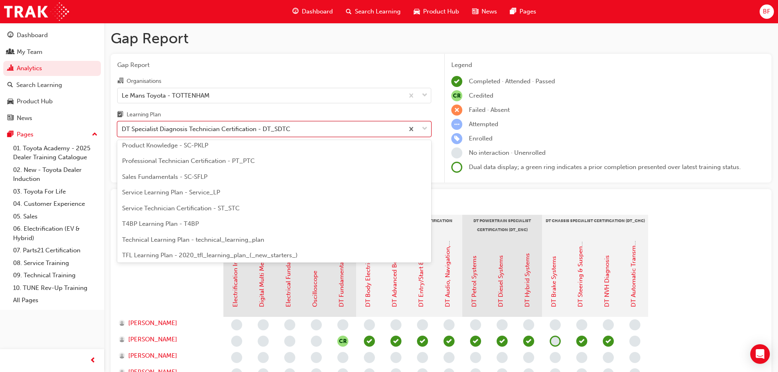
scroll to position [277, 0]
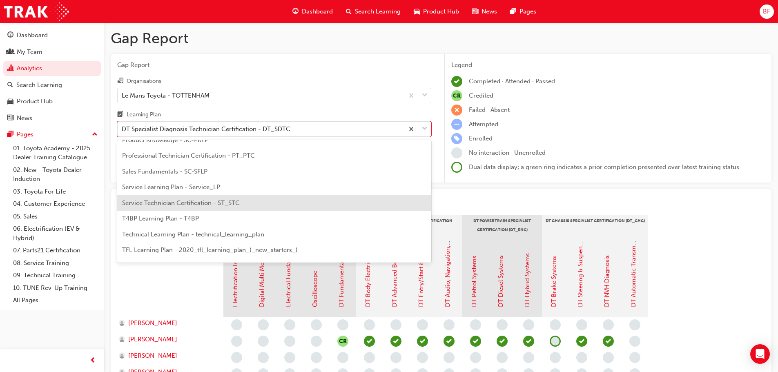
click at [199, 203] on span "Service Technician Certification - ST_STC" at bounding box center [181, 202] width 118 height 7
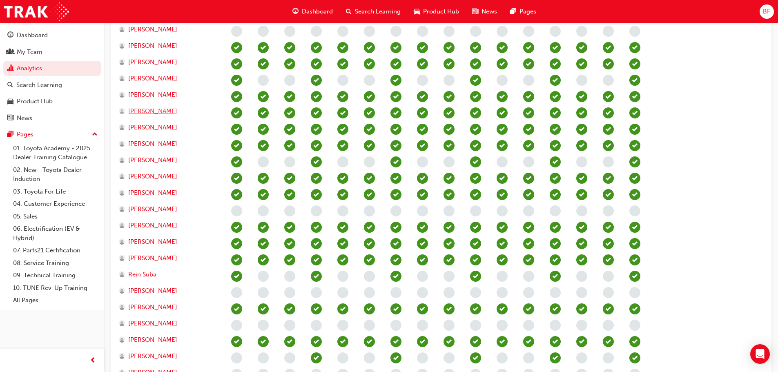
scroll to position [348, 0]
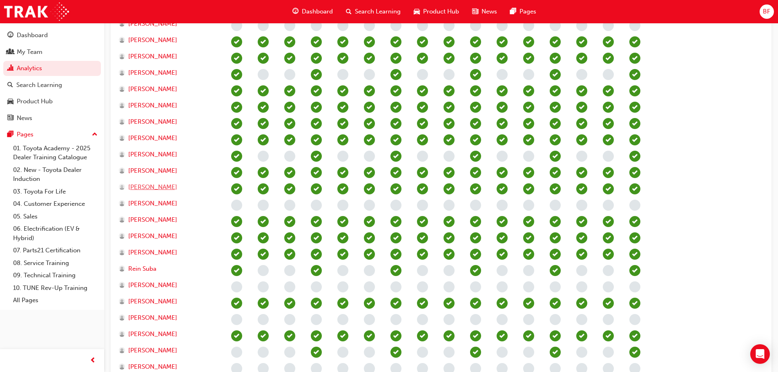
click at [135, 188] on span "Matthew Allen" at bounding box center [152, 186] width 49 height 9
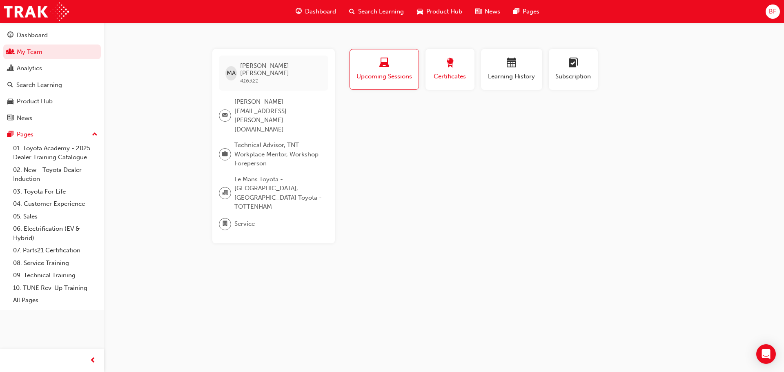
click at [451, 65] on span "award-icon" at bounding box center [450, 63] width 10 height 11
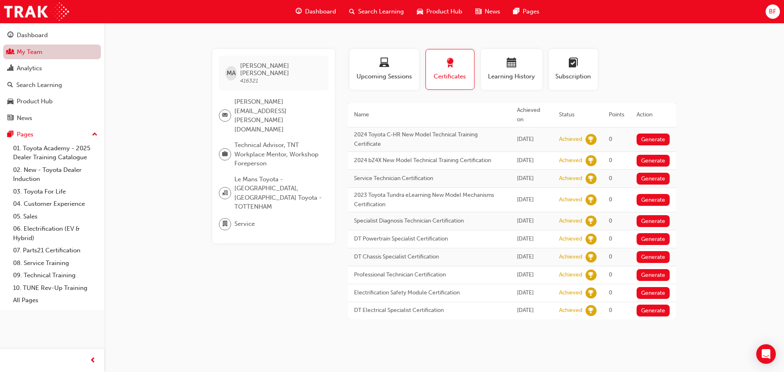
click at [36, 56] on link "My Team" at bounding box center [52, 51] width 98 height 15
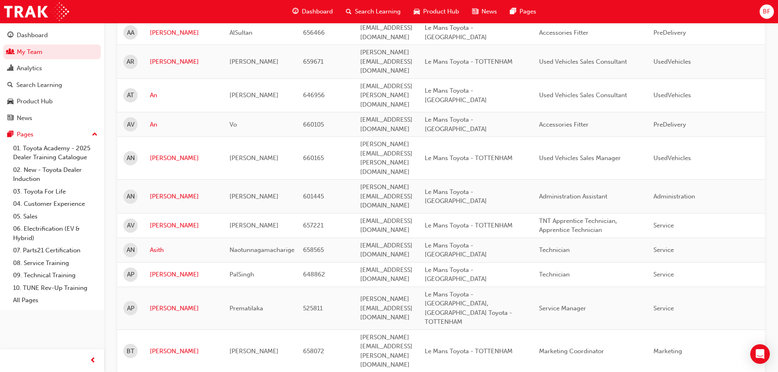
scroll to position [245, 0]
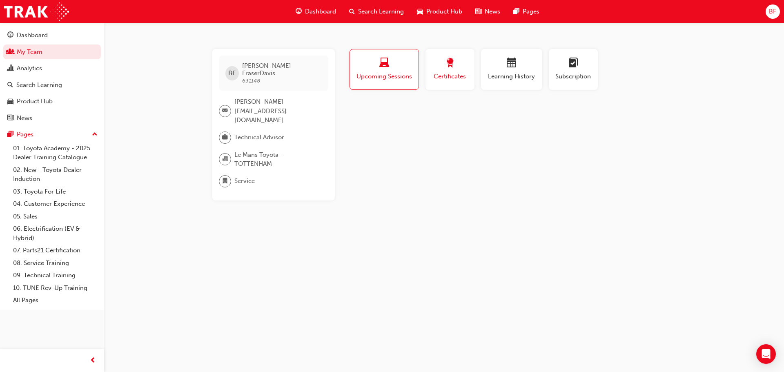
click at [438, 60] on div "button" at bounding box center [449, 64] width 37 height 13
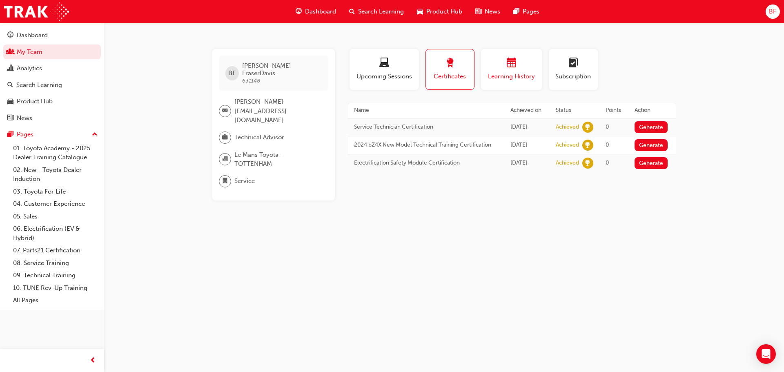
click at [503, 70] on div "button" at bounding box center [511, 64] width 49 height 13
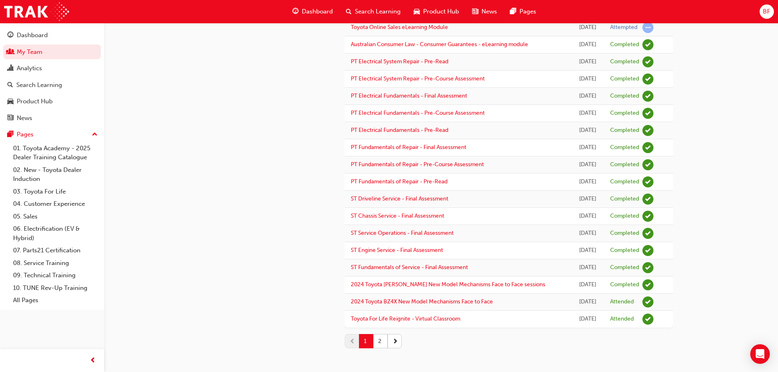
scroll to position [636, 0]
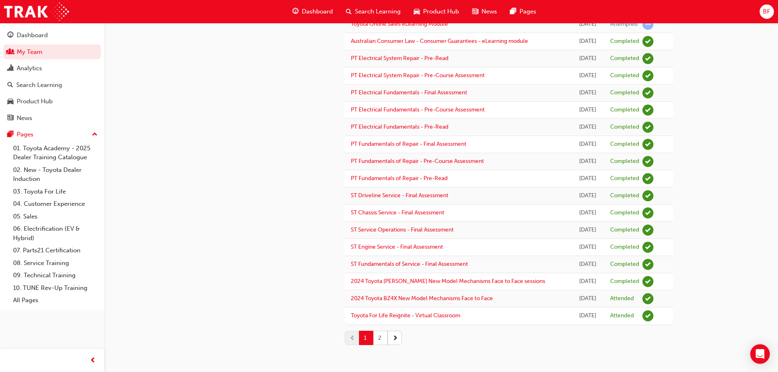
click at [385, 335] on button "2" at bounding box center [380, 338] width 14 height 14
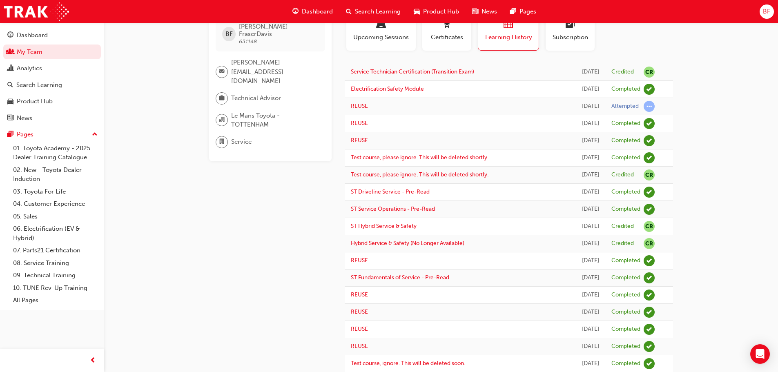
scroll to position [0, 0]
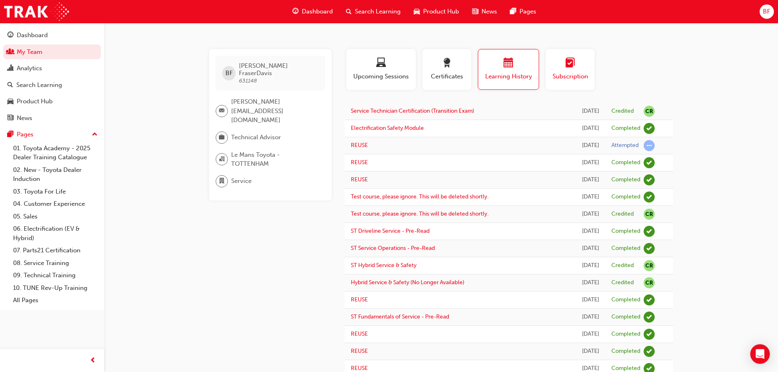
click at [571, 58] on span "learningplan-icon" at bounding box center [570, 63] width 10 height 11
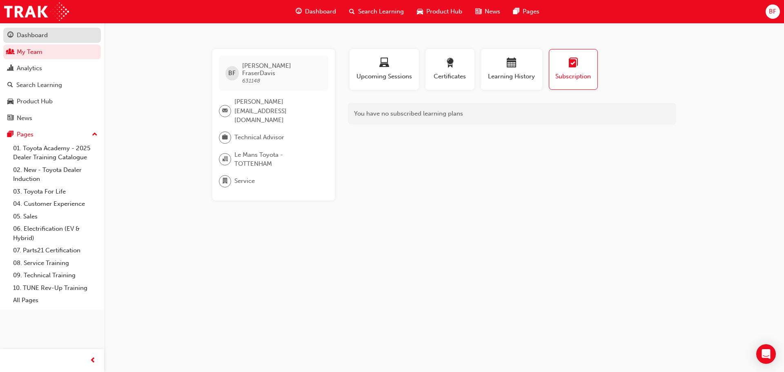
click at [44, 36] on div "Dashboard" at bounding box center [32, 35] width 31 height 9
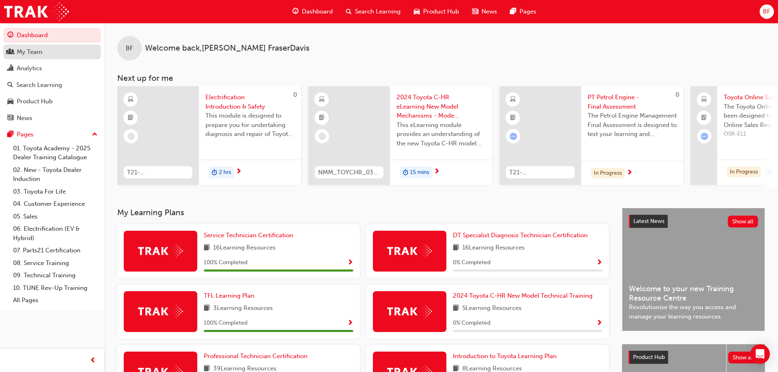
click at [57, 57] on link "My Team" at bounding box center [52, 51] width 98 height 15
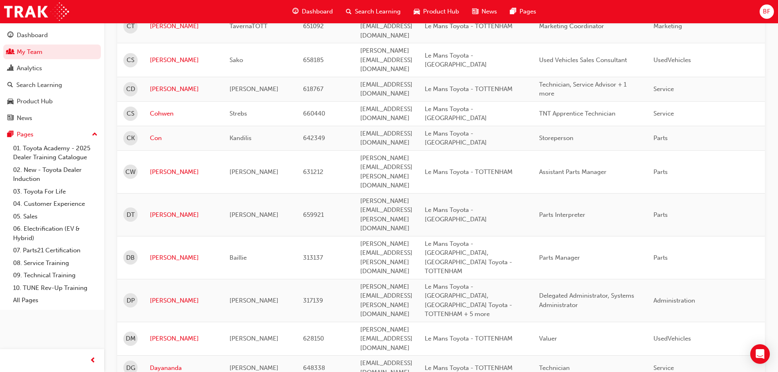
scroll to position [969, 0]
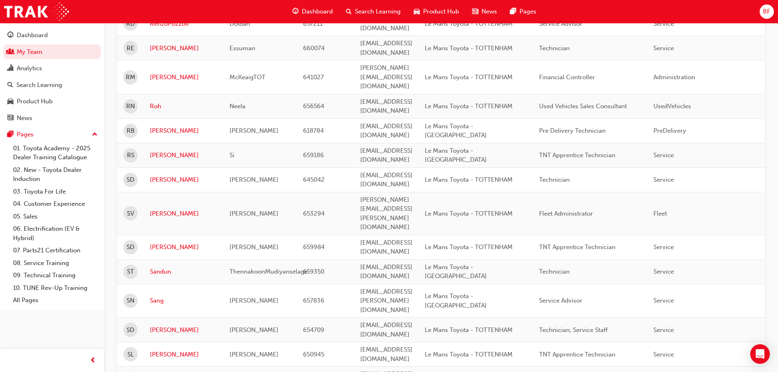
scroll to position [956, 0]
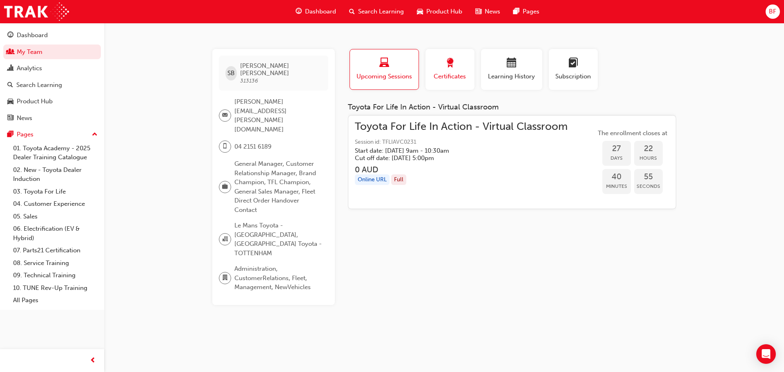
click at [456, 71] on div "Certificates" at bounding box center [449, 69] width 37 height 23
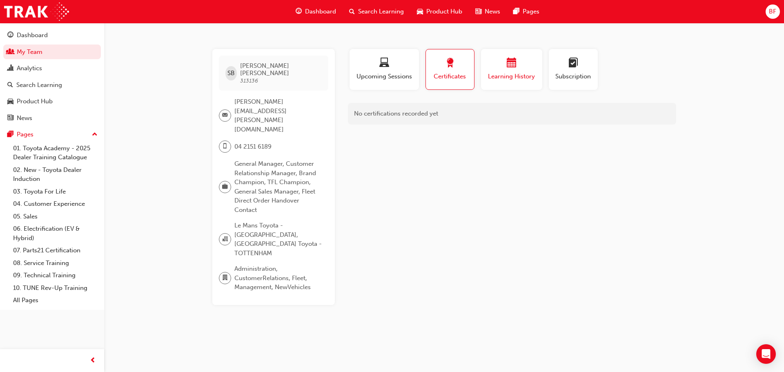
click at [507, 65] on span "calendar-icon" at bounding box center [512, 63] width 10 height 11
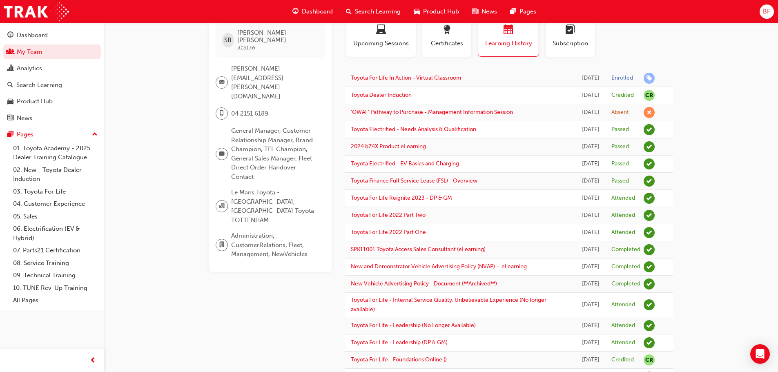
scroll to position [23, 0]
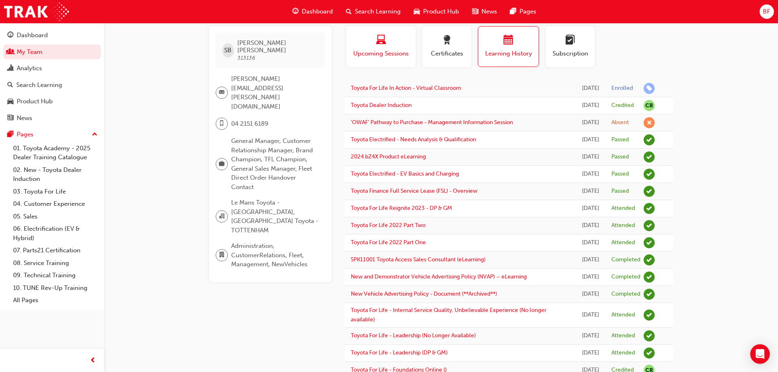
click at [375, 49] on div "Upcoming Sessions" at bounding box center [380, 46] width 57 height 23
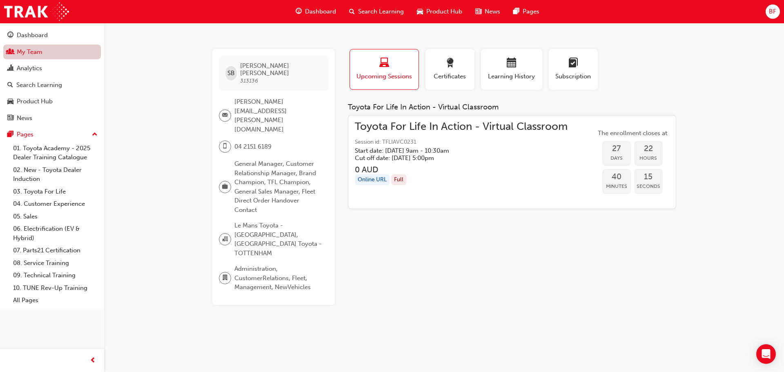
click at [38, 51] on link "My Team" at bounding box center [52, 51] width 98 height 15
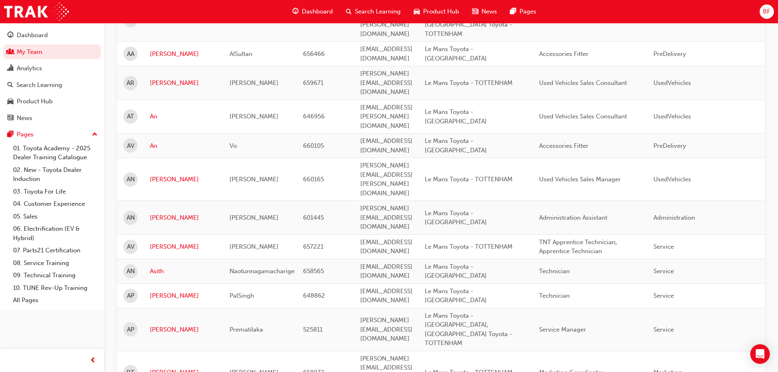
scroll to position [245, 0]
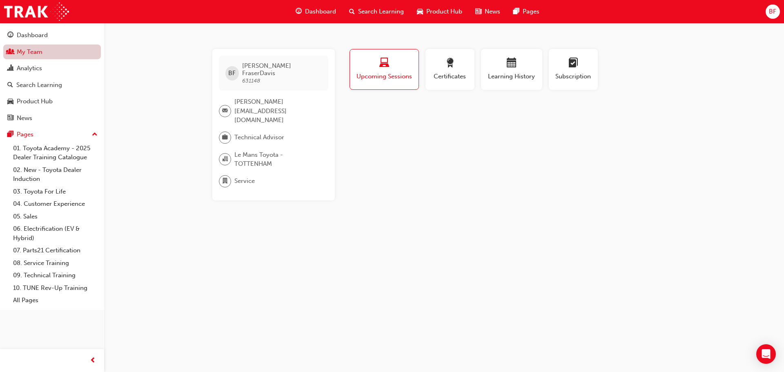
click at [38, 51] on link "My Team" at bounding box center [52, 51] width 98 height 15
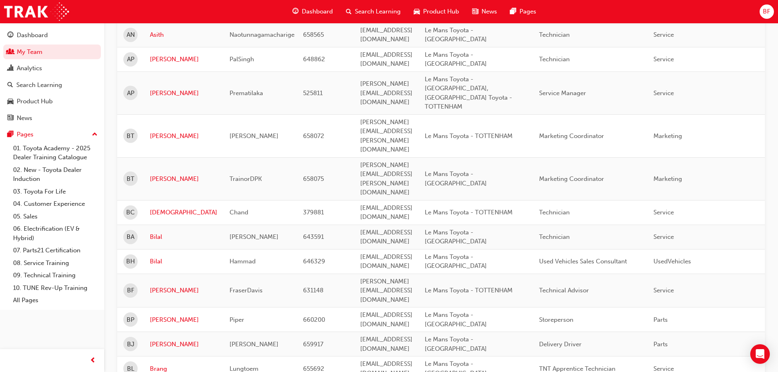
scroll to position [490, 0]
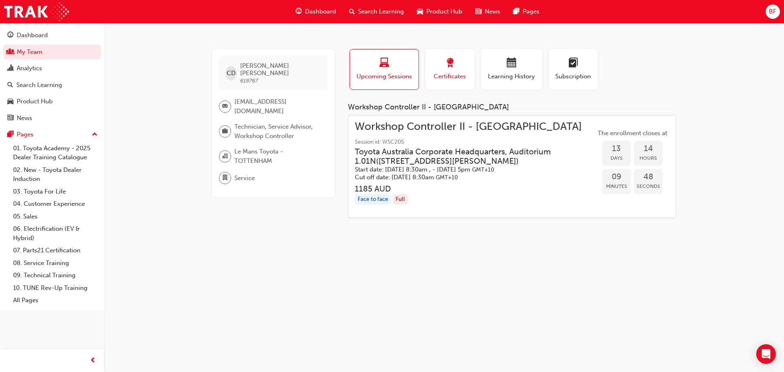
click at [460, 64] on div "button" at bounding box center [449, 64] width 37 height 13
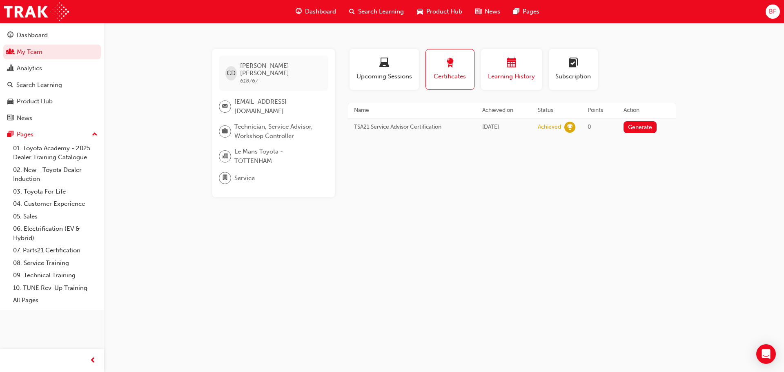
click at [493, 75] on span "Learning History" at bounding box center [511, 76] width 49 height 9
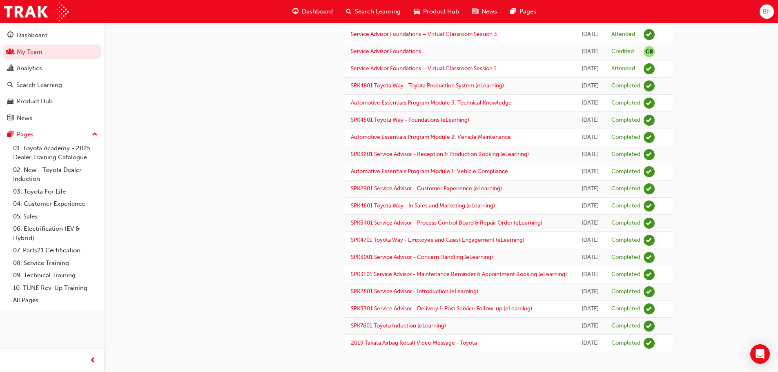
scroll to position [368, 0]
click at [45, 31] on div "Dashboard" at bounding box center [32, 35] width 31 height 9
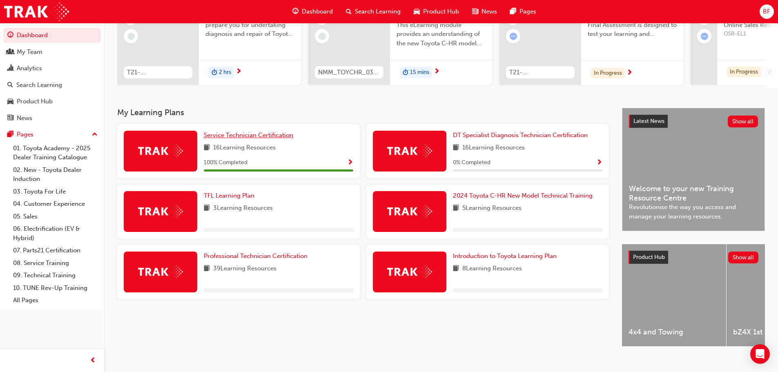
scroll to position [116, 0]
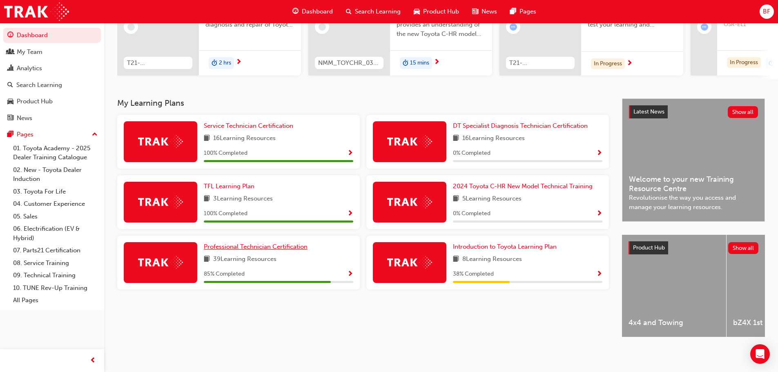
click at [266, 244] on span "Professional Technician Certification" at bounding box center [256, 246] width 104 height 7
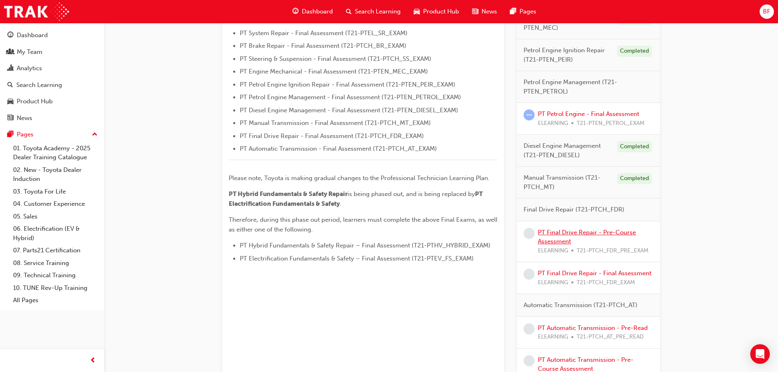
scroll to position [273, 0]
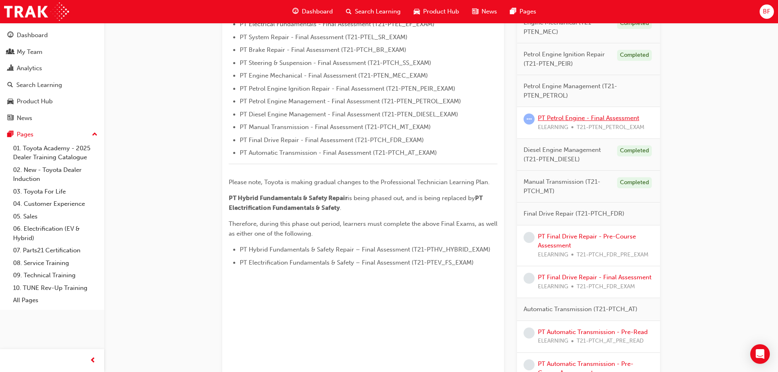
click at [591, 117] on link "PT Petrol Engine - Final Assessment" at bounding box center [588, 117] width 101 height 7
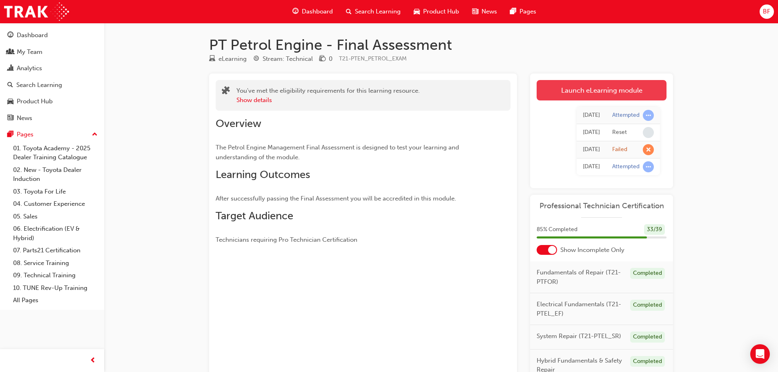
click at [624, 93] on link "Launch eLearning module" at bounding box center [601, 90] width 130 height 20
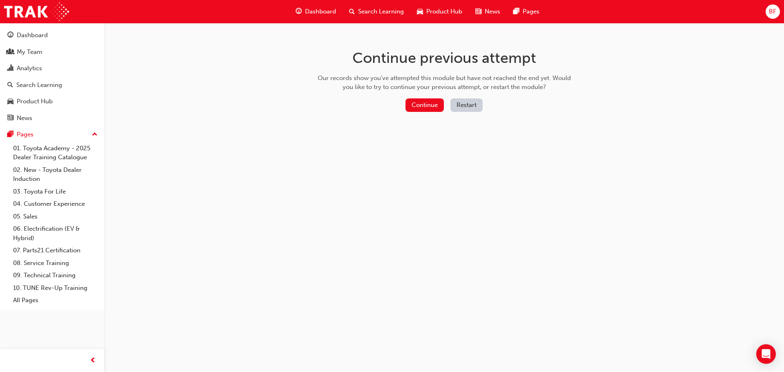
click at [456, 107] on button "Restart" at bounding box center [466, 104] width 32 height 13
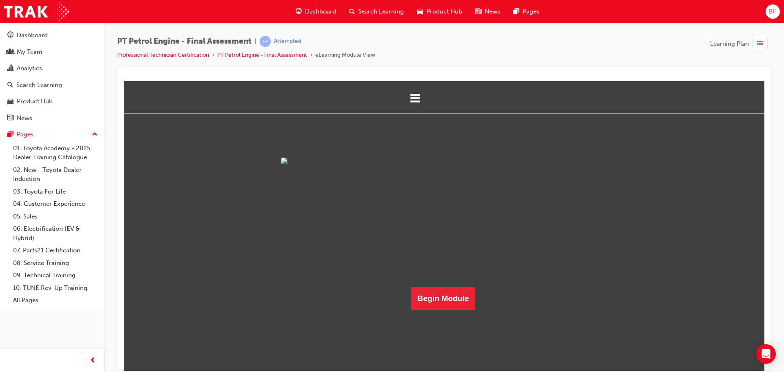
scroll to position [29, 0]
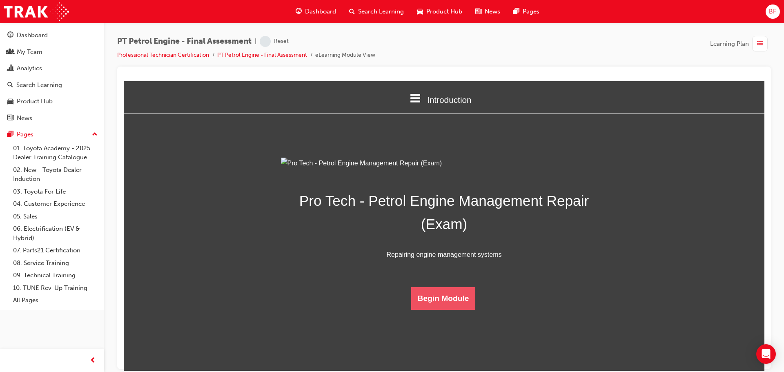
click at [439, 309] on button "Begin Module" at bounding box center [443, 298] width 64 height 23
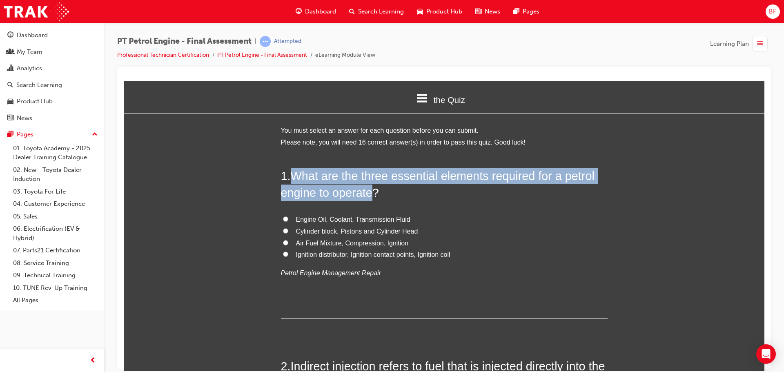
drag, startPoint x: 288, startPoint y: 173, endPoint x: 370, endPoint y: 196, distance: 85.4
click at [370, 196] on h2 "1 . What are the three essential elements required for a petrol engine to opera…" at bounding box center [444, 183] width 327 height 33
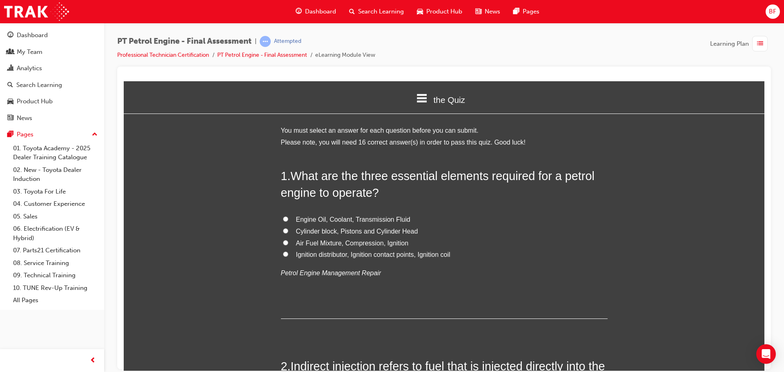
click at [342, 240] on span "Air Fuel Mixture, Compression, Ignition" at bounding box center [352, 242] width 113 height 7
click at [288, 240] on input "Air Fuel Mixture, Compression, Ignition" at bounding box center [285, 242] width 5 height 5
radio input "true"
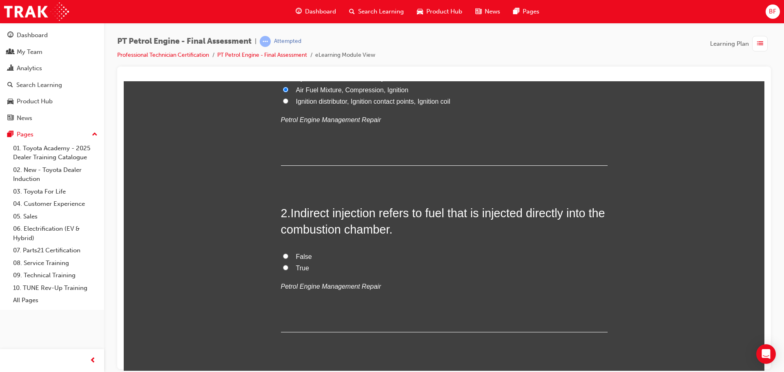
scroll to position [163, 0]
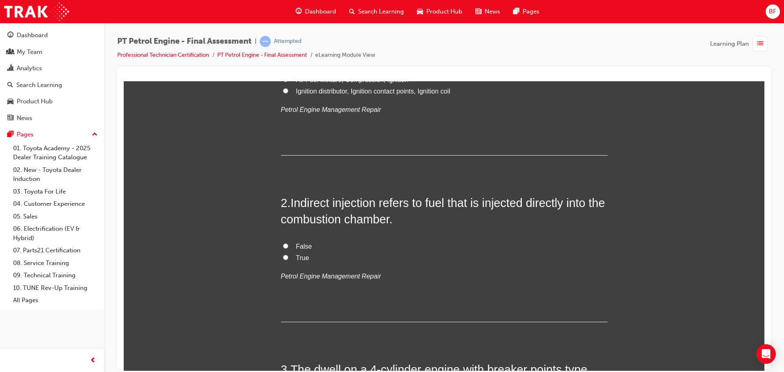
click at [304, 247] on span "False" at bounding box center [304, 245] width 16 height 7
click at [288, 247] on input "False" at bounding box center [285, 245] width 5 height 5
radio input "true"
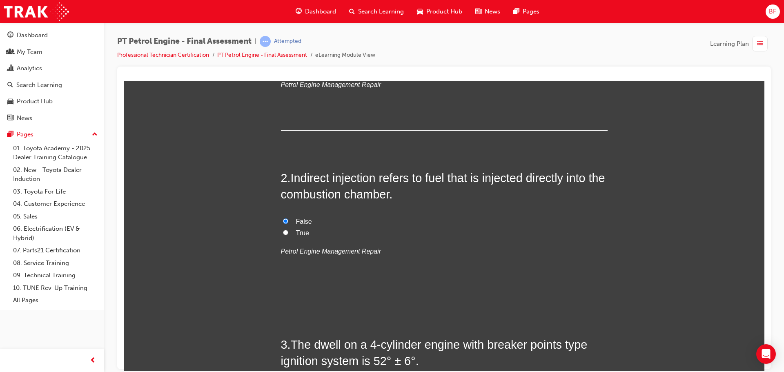
scroll to position [327, 0]
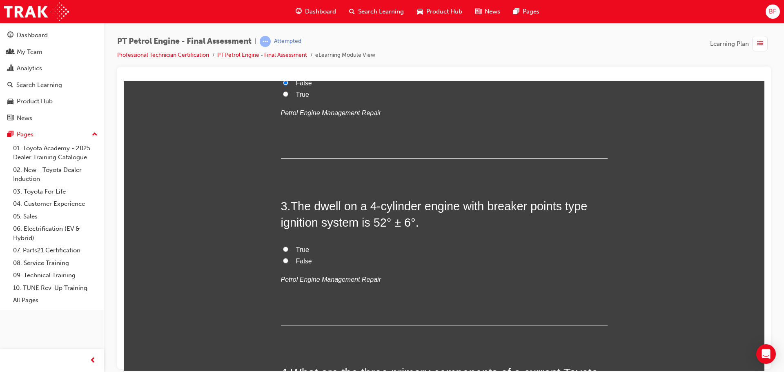
click at [309, 249] on label "True" at bounding box center [444, 250] width 327 height 12
click at [288, 249] on input "True" at bounding box center [285, 248] width 5 height 5
radio input "true"
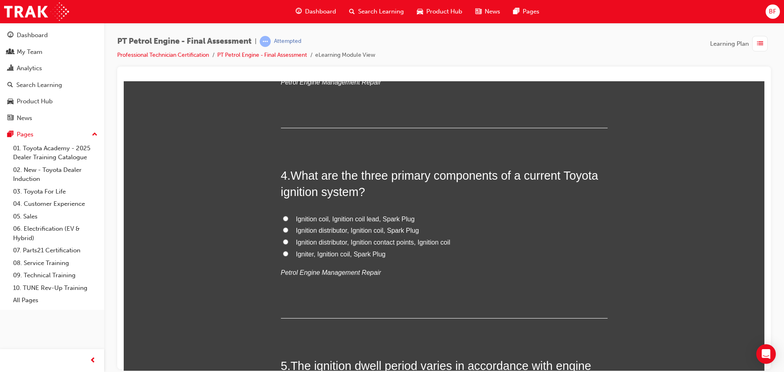
scroll to position [531, 0]
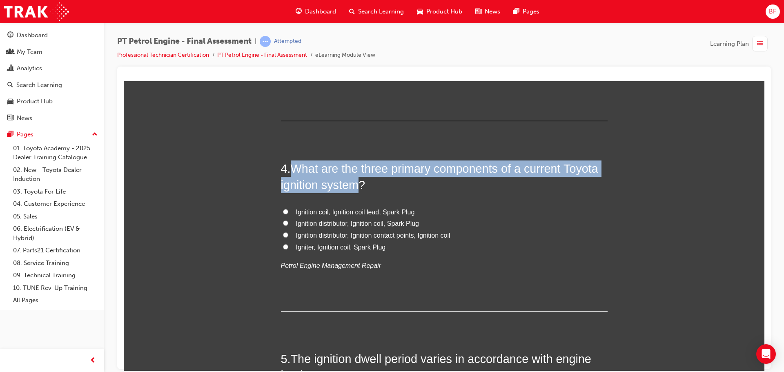
drag, startPoint x: 291, startPoint y: 165, endPoint x: 356, endPoint y: 185, distance: 67.9
click at [356, 185] on span "What are the three primary components of a current Toyota ignition system?" at bounding box center [439, 176] width 317 height 29
click at [380, 166] on span "What are the three primary components of a current Toyota ignition system?" at bounding box center [439, 176] width 317 height 29
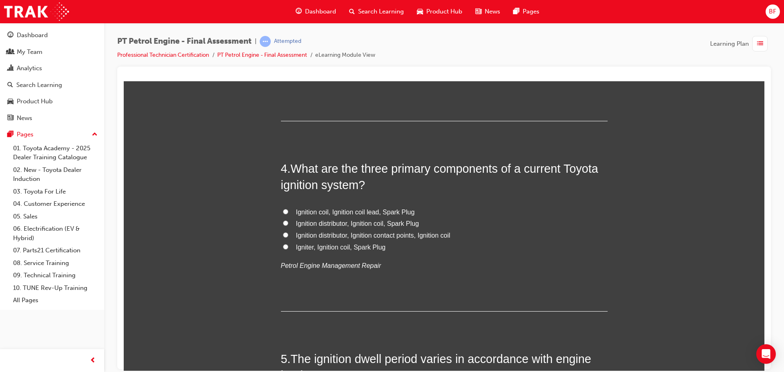
click at [365, 211] on span "Ignition coil, Ignition coil lead, Spark Plug" at bounding box center [355, 211] width 119 height 7
click at [288, 211] on input "Ignition coil, Ignition coil lead, Spark Plug" at bounding box center [285, 211] width 5 height 5
radio input "true"
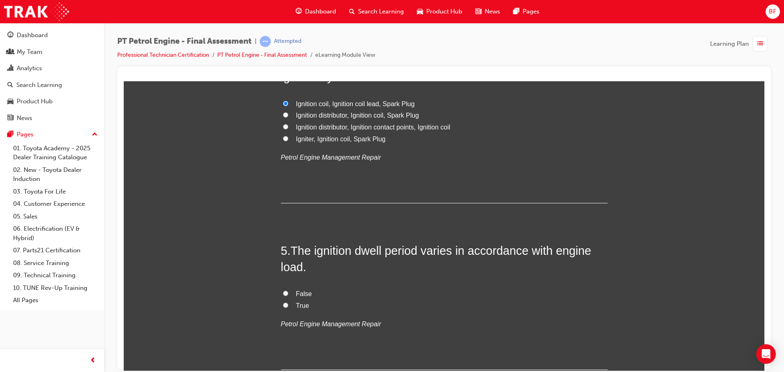
scroll to position [653, 0]
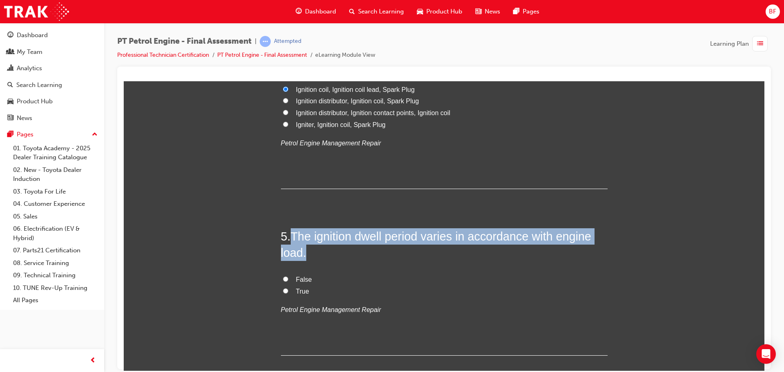
drag, startPoint x: 292, startPoint y: 235, endPoint x: 303, endPoint y: 255, distance: 22.8
click at [303, 255] on h2 "5 . The ignition dwell period varies in accordance with engine load." at bounding box center [444, 244] width 327 height 33
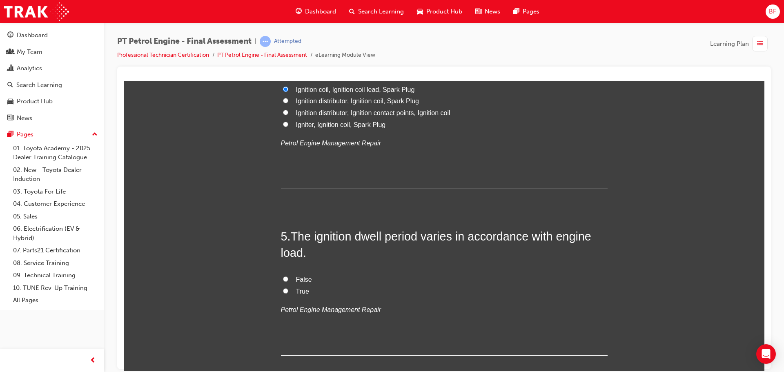
click at [297, 289] on span "True" at bounding box center [302, 290] width 13 height 7
click at [288, 289] on input "True" at bounding box center [285, 290] width 5 height 5
radio input "true"
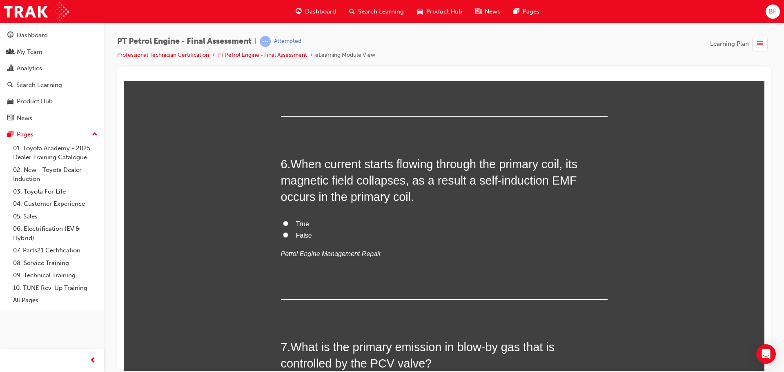
scroll to position [898, 0]
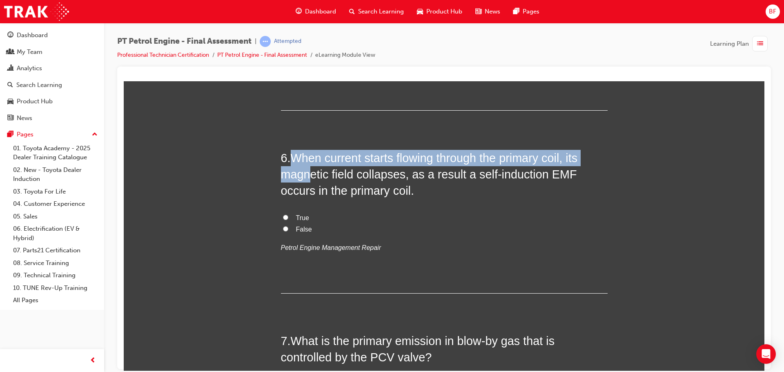
drag, startPoint x: 293, startPoint y: 156, endPoint x: 307, endPoint y: 165, distance: 17.1
click at [307, 165] on h2 "6 . When current starts flowing through the primary coil, its magnetic field co…" at bounding box center [444, 173] width 327 height 49
drag, startPoint x: 298, startPoint y: 160, endPoint x: 291, endPoint y: 156, distance: 7.9
click at [298, 160] on span "When current starts flowing through the primary coil, its magnetic field collap…" at bounding box center [429, 174] width 297 height 46
click at [291, 156] on span "When current starts flowing through the primary coil, its magnetic field collap…" at bounding box center [429, 174] width 297 height 46
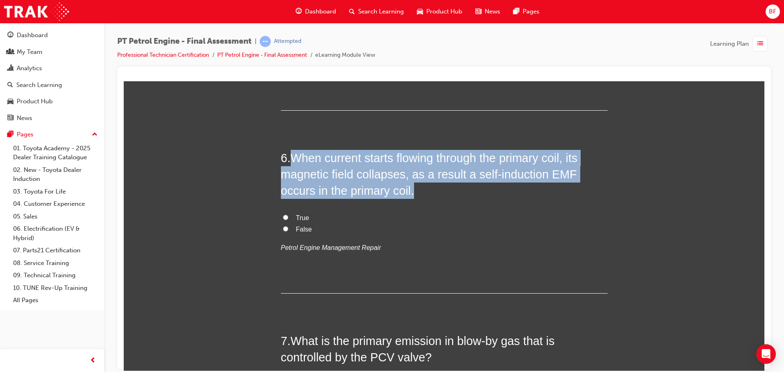
drag, startPoint x: 288, startPoint y: 156, endPoint x: 374, endPoint y: 192, distance: 93.5
click at [374, 192] on h2 "6 . When current starts flowing through the primary coil, its magnetic field co…" at bounding box center [444, 173] width 327 height 49
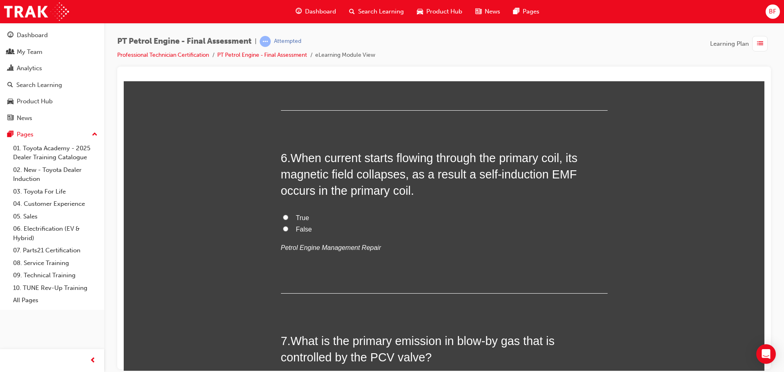
click at [296, 229] on span "False" at bounding box center [304, 228] width 16 height 7
click at [288, 229] on input "False" at bounding box center [285, 228] width 5 height 5
radio input "true"
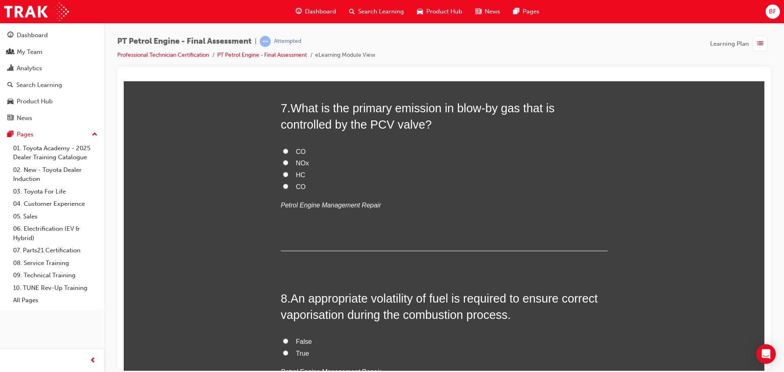
scroll to position [1102, 0]
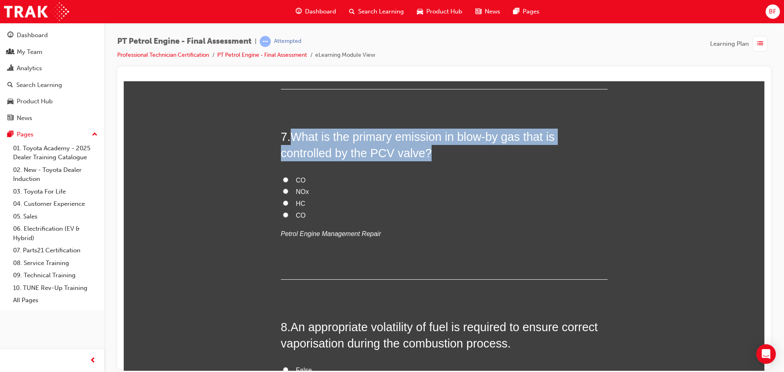
drag, startPoint x: 289, startPoint y: 135, endPoint x: 424, endPoint y: 159, distance: 136.8
click at [424, 159] on span "What is the primary emission in blow-by gas that is controlled by the PCV valve?" at bounding box center [418, 144] width 274 height 29
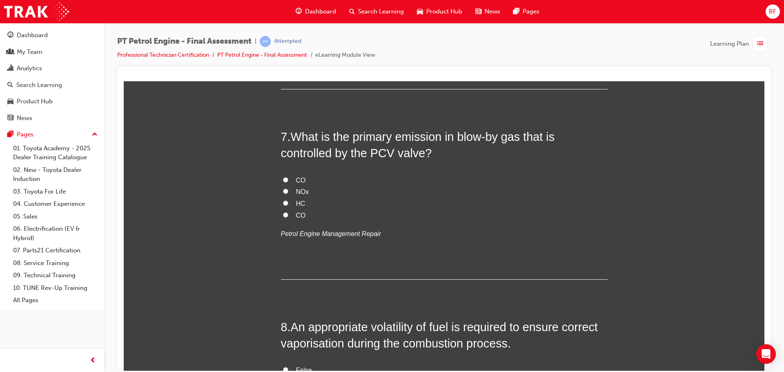
click at [292, 202] on label "HC" at bounding box center [444, 204] width 327 height 12
click at [288, 202] on input "HC" at bounding box center [285, 202] width 5 height 5
radio input "true"
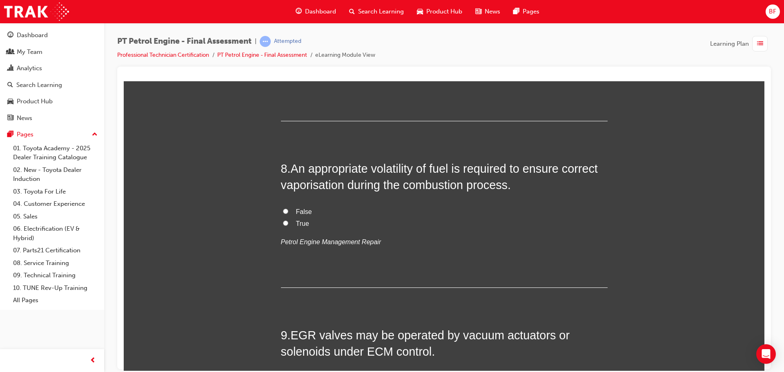
scroll to position [1265, 0]
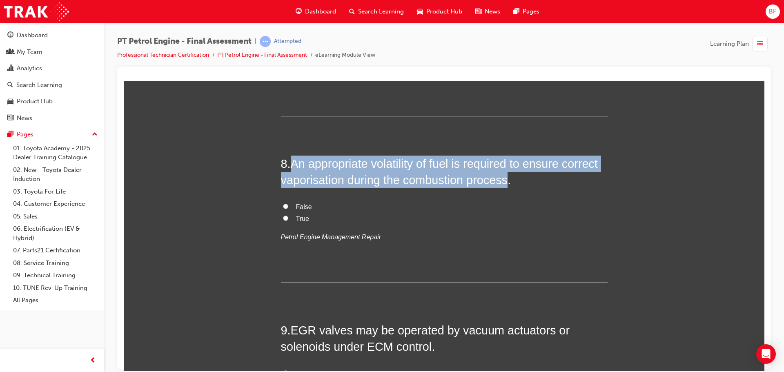
drag, startPoint x: 290, startPoint y: 163, endPoint x: 505, endPoint y: 183, distance: 215.6
click at [505, 183] on span "An appropriate volatility of fuel is required to ensure correct vaporisation du…" at bounding box center [439, 171] width 317 height 29
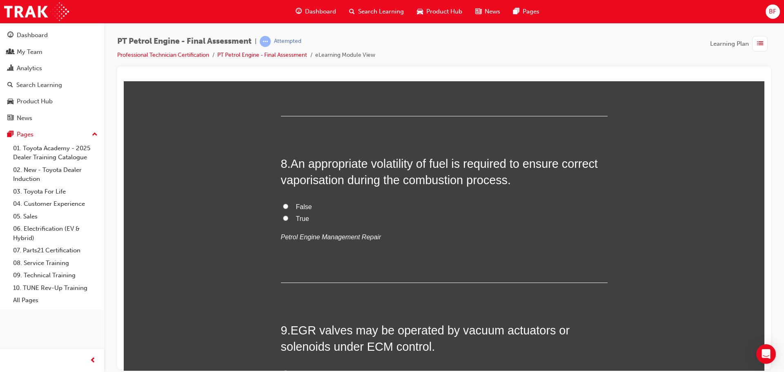
click at [296, 217] on span "True" at bounding box center [302, 218] width 13 height 7
click at [288, 217] on input "True" at bounding box center [285, 217] width 5 height 5
radio input "true"
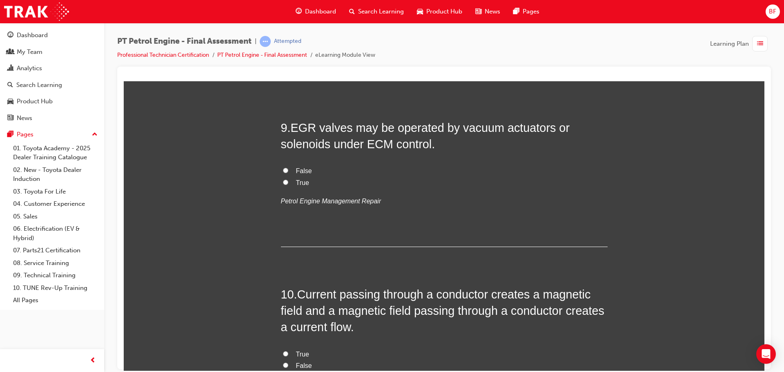
scroll to position [1469, 0]
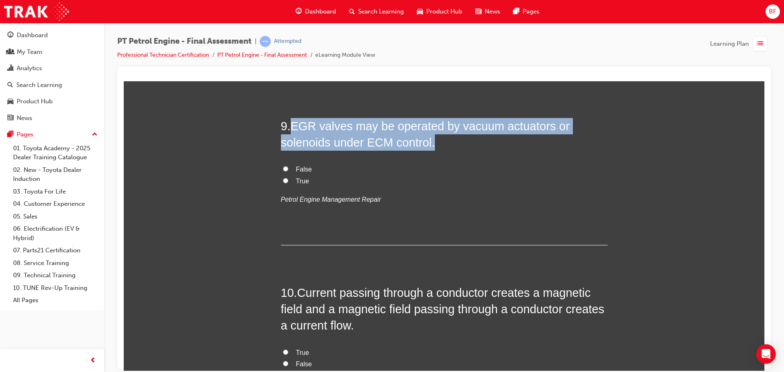
drag, startPoint x: 291, startPoint y: 126, endPoint x: 433, endPoint y: 147, distance: 144.4
click at [433, 147] on h2 "9 . EGR valves may be operated by vacuum actuators or solenoids under ECM contr…" at bounding box center [444, 134] width 327 height 33
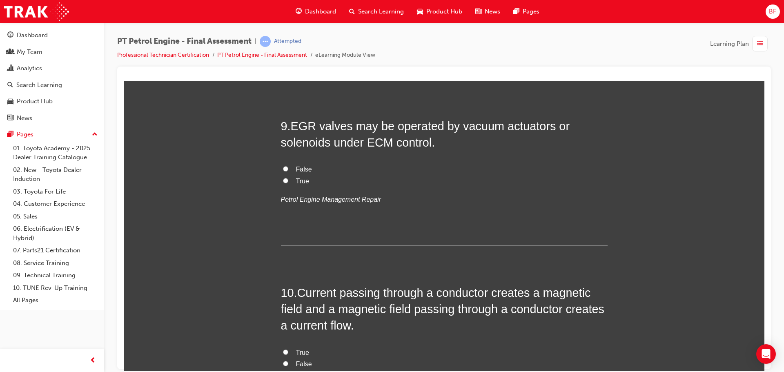
click at [296, 179] on span "True" at bounding box center [302, 180] width 13 height 7
click at [288, 179] on input "True" at bounding box center [285, 180] width 5 height 5
radio input "true"
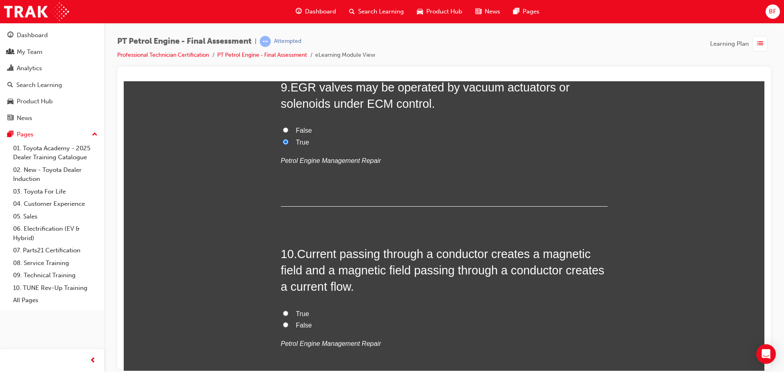
scroll to position [1633, 0]
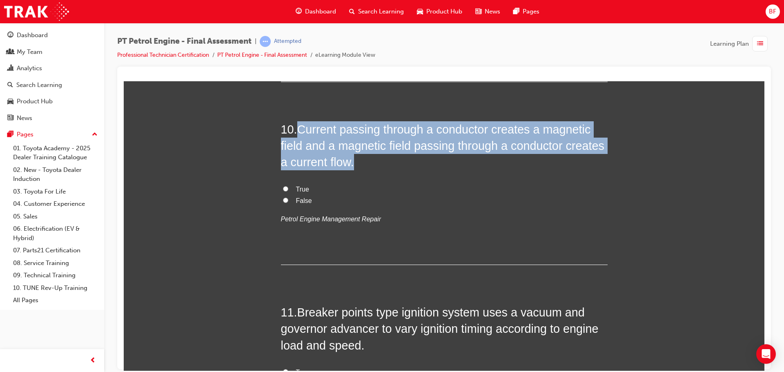
drag, startPoint x: 298, startPoint y: 129, endPoint x: 357, endPoint y: 169, distance: 71.1
click at [357, 169] on h2 "10 . Current passing through a conductor creates a magnetic field and a magneti…" at bounding box center [444, 145] width 327 height 49
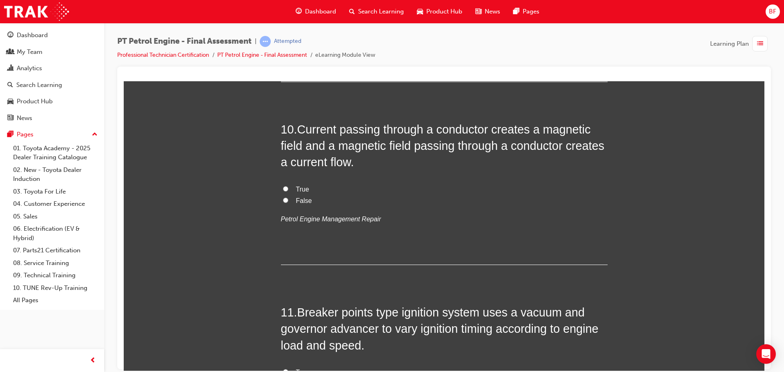
click at [300, 189] on span "True" at bounding box center [302, 188] width 13 height 7
click at [288, 189] on input "True" at bounding box center [285, 188] width 5 height 5
radio input "true"
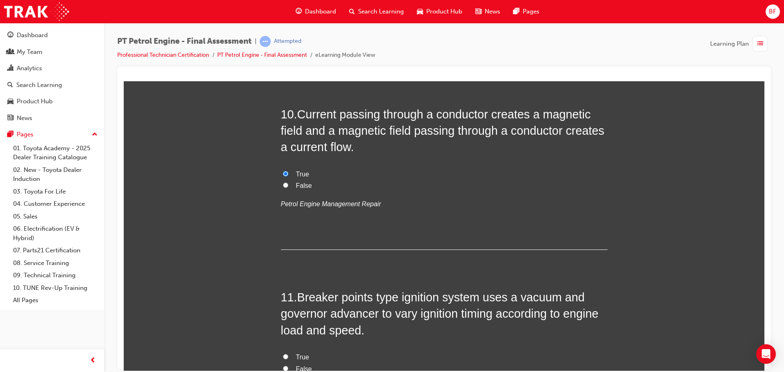
scroll to position [1796, 0]
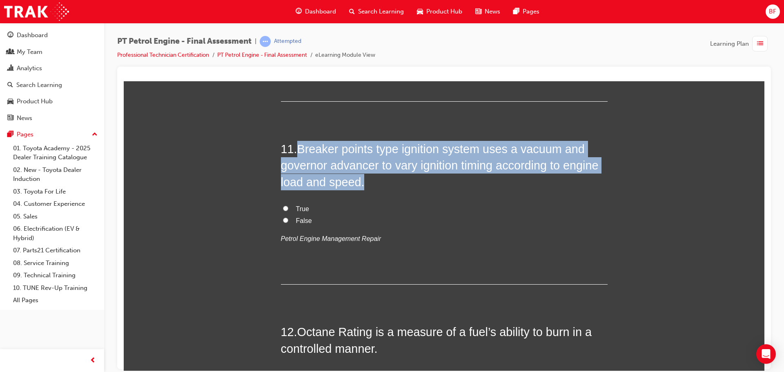
drag, startPoint x: 298, startPoint y: 147, endPoint x: 366, endPoint y: 178, distance: 75.1
click at [366, 178] on h2 "11 . Breaker points type ignition system uses a vacuum and governor advancer to…" at bounding box center [444, 164] width 327 height 49
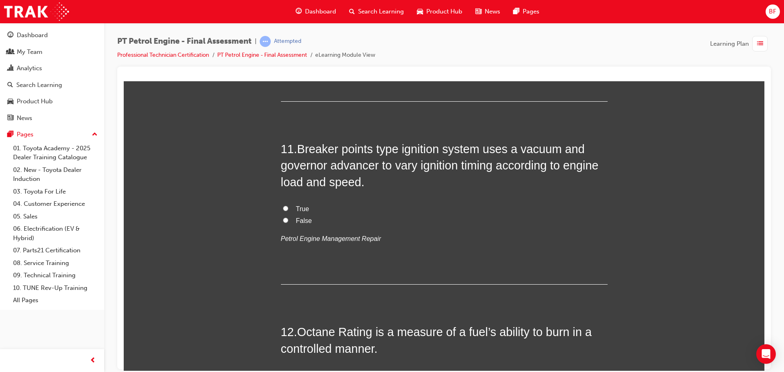
click at [291, 208] on label "True" at bounding box center [444, 209] width 327 height 12
click at [288, 208] on input "True" at bounding box center [285, 207] width 5 height 5
radio input "true"
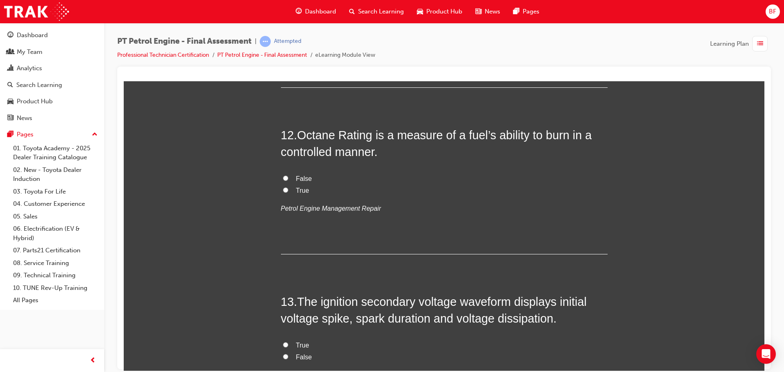
scroll to position [2000, 0]
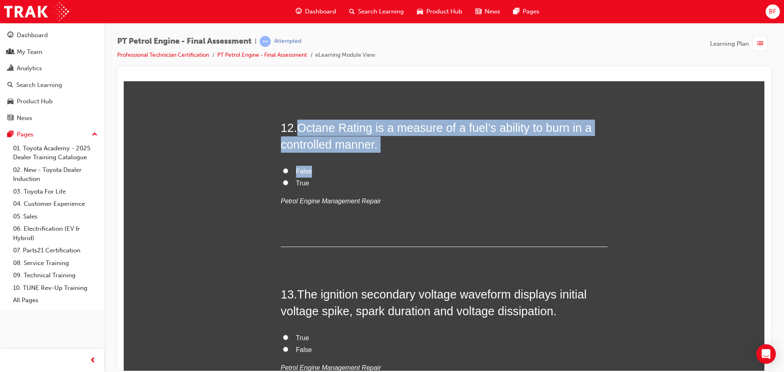
drag, startPoint x: 296, startPoint y: 127, endPoint x: 372, endPoint y: 152, distance: 80.0
click at [372, 152] on div "12 . Octane Rating is a measure of a fuel’s ability to burn in a controlled man…" at bounding box center [444, 182] width 327 height 127
click at [368, 137] on span "Octane Rating is a measure of a fuel’s ability to burn in a controlled manner." at bounding box center [436, 135] width 311 height 29
drag, startPoint x: 386, startPoint y: 145, endPoint x: 300, endPoint y: 126, distance: 87.8
click at [300, 126] on h2 "12 . Octane Rating is a measure of a fuel’s ability to burn in a controlled man…" at bounding box center [444, 135] width 327 height 33
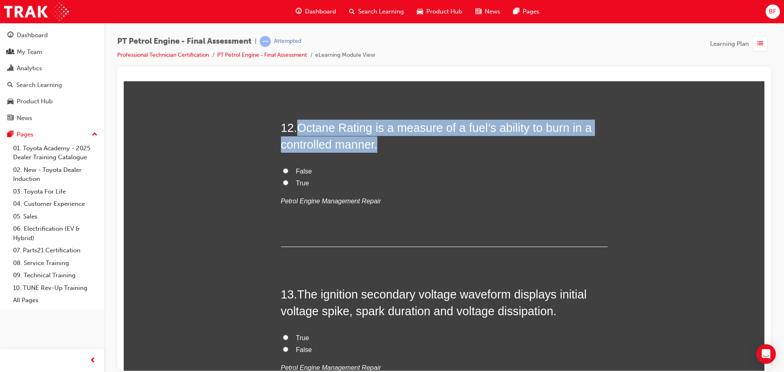
click at [480, 145] on h2 "12 . Octane Rating is a measure of a fuel’s ability to burn in a controlled man…" at bounding box center [444, 135] width 327 height 33
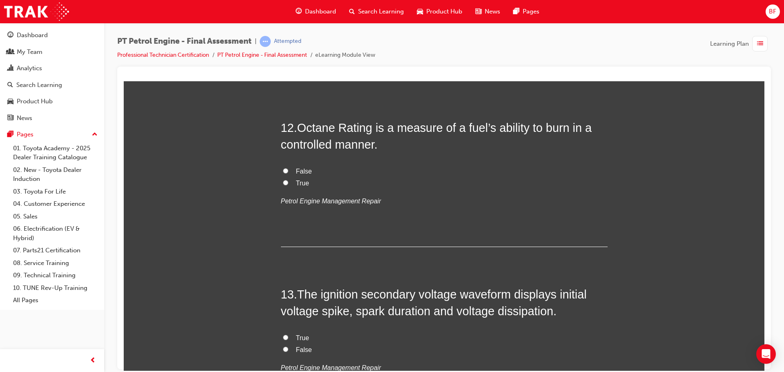
click at [301, 184] on span "True" at bounding box center [302, 182] width 13 height 7
click at [288, 184] on input "True" at bounding box center [285, 182] width 5 height 5
radio input "true"
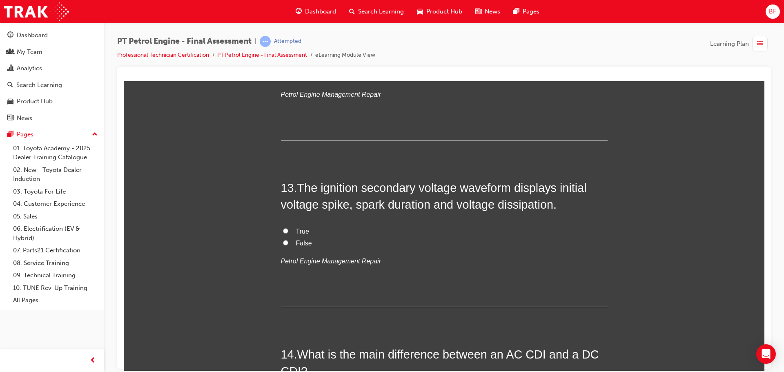
scroll to position [2122, 0]
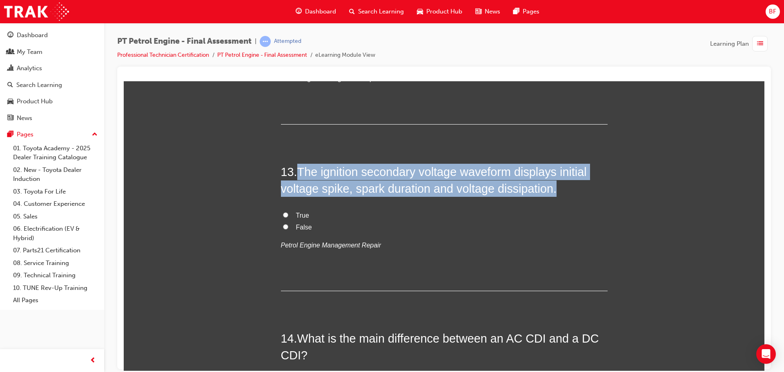
drag, startPoint x: 298, startPoint y: 170, endPoint x: 565, endPoint y: 186, distance: 267.8
click at [563, 187] on h2 "13 . The ignition secondary voltage waveform displays initial voltage spike, sp…" at bounding box center [444, 179] width 327 height 33
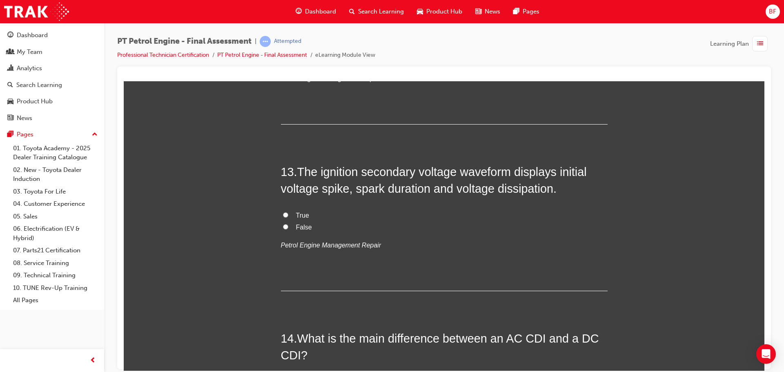
click at [306, 211] on label "True" at bounding box center [444, 215] width 327 height 12
click at [288, 212] on input "True" at bounding box center [285, 214] width 5 height 5
radio input "true"
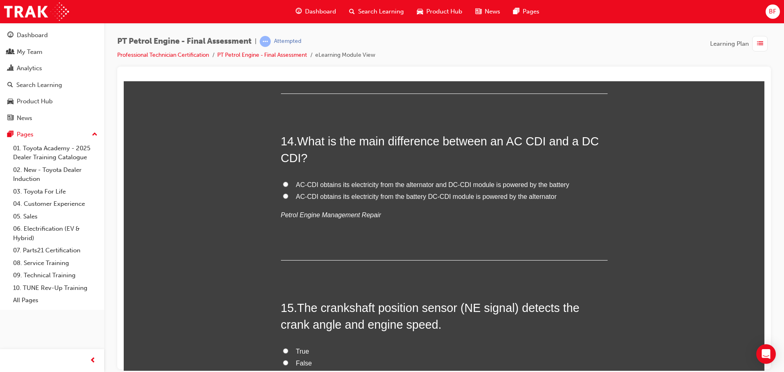
scroll to position [2327, 0]
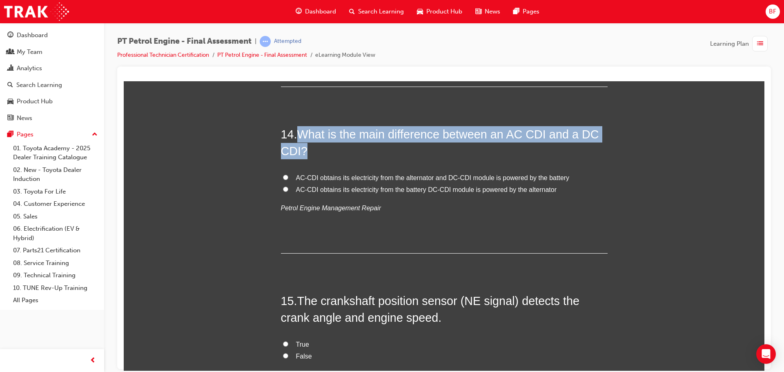
drag, startPoint x: 298, startPoint y: 133, endPoint x: 312, endPoint y: 151, distance: 22.3
click at [312, 151] on h2 "14 . What is the main difference between an AC CDI and a DC CDI?" at bounding box center [444, 142] width 327 height 33
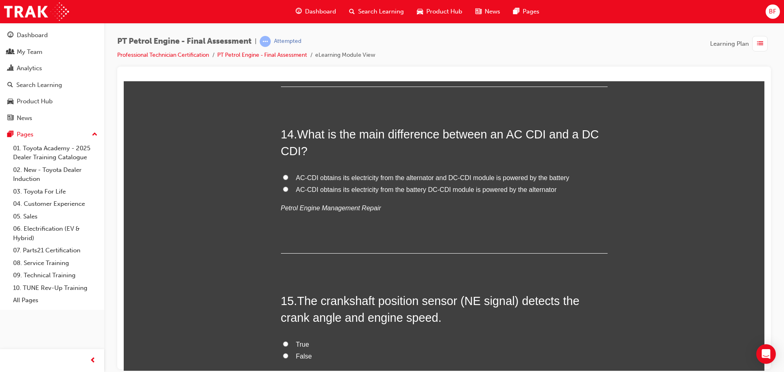
click at [409, 177] on span "AC-CDI obtains its electricity from the alternator and DC-CDI module is powered…" at bounding box center [432, 177] width 273 height 7
click at [288, 177] on input "AC-CDI obtains its electricity from the alternator and DC-CDI module is powered…" at bounding box center [285, 176] width 5 height 5
radio input "true"
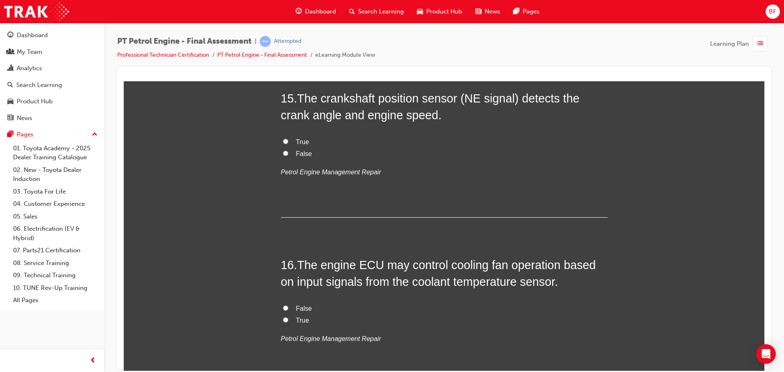
scroll to position [2531, 0]
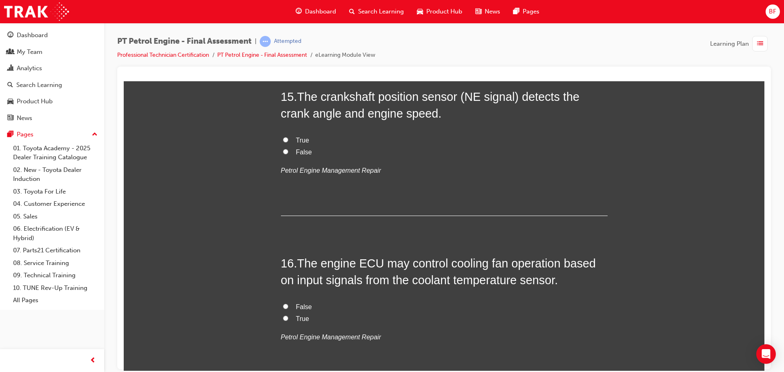
click at [299, 138] on span "True" at bounding box center [302, 139] width 13 height 7
click at [288, 138] on input "True" at bounding box center [285, 139] width 5 height 5
radio input "true"
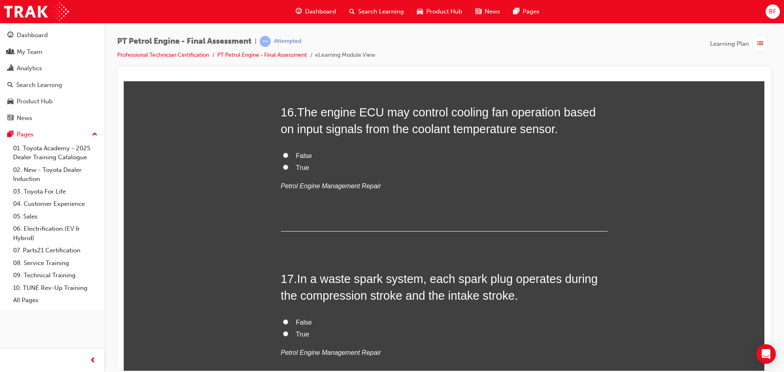
scroll to position [2653, 0]
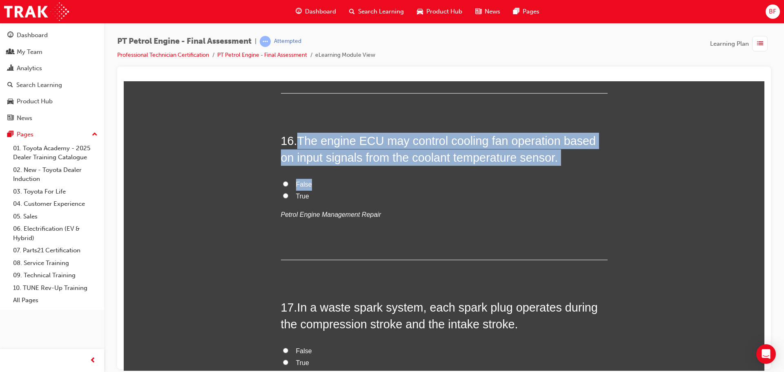
drag, startPoint x: 298, startPoint y: 142, endPoint x: 564, endPoint y: 174, distance: 268.1
click at [564, 174] on div "16 . The engine ECU may control cooling fan operation based on input signals fr…" at bounding box center [444, 195] width 327 height 127
click at [443, 143] on span "The engine ECU may control cooling fan operation based on input signals from th…" at bounding box center [438, 148] width 315 height 29
click at [532, 154] on span "The engine ECU may control cooling fan operation based on input signals from th…" at bounding box center [438, 148] width 315 height 29
drag, startPoint x: 558, startPoint y: 160, endPoint x: 296, endPoint y: 136, distance: 263.2
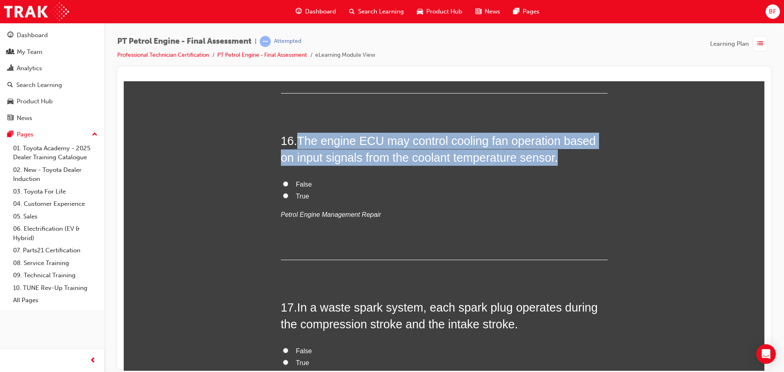
click at [296, 136] on h2 "16 . The engine ECU may control cooling fan operation based on input signals fr…" at bounding box center [444, 148] width 327 height 33
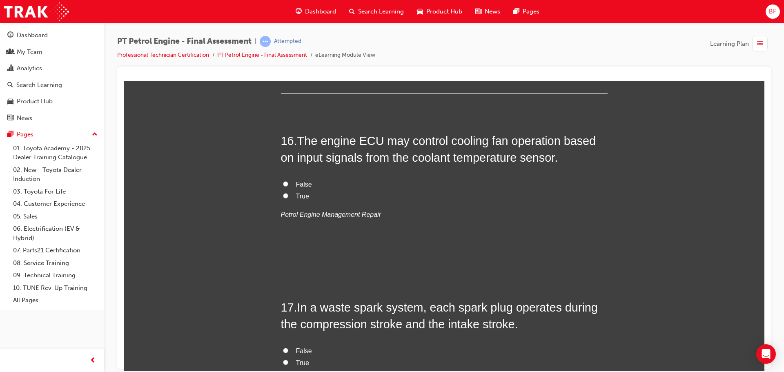
click at [297, 183] on span "False" at bounding box center [304, 183] width 16 height 7
click at [288, 183] on input "False" at bounding box center [285, 183] width 5 height 5
radio input "true"
click at [296, 194] on span "True" at bounding box center [302, 195] width 13 height 7
click at [288, 194] on input "True" at bounding box center [285, 195] width 5 height 5
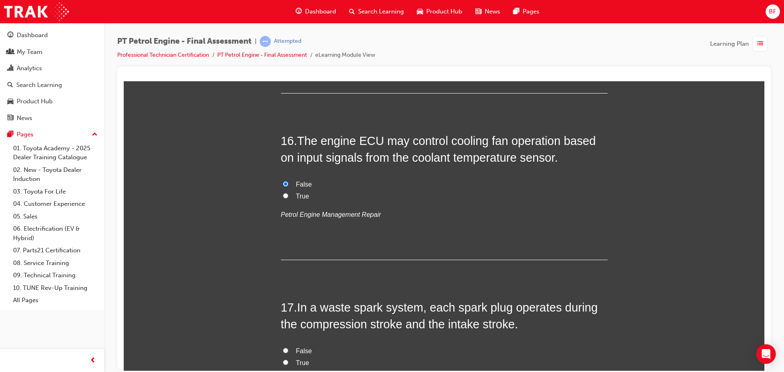
radio input "true"
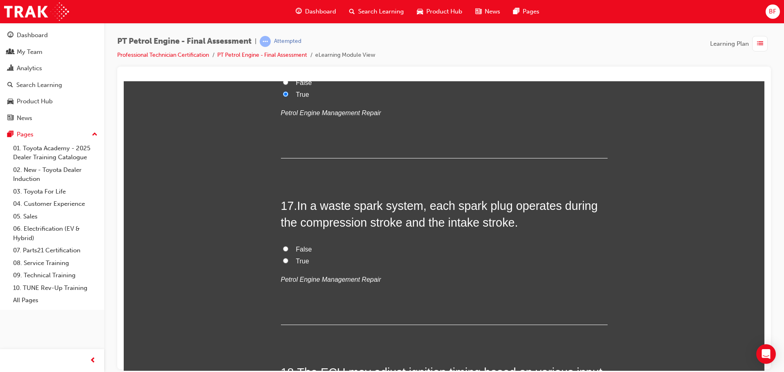
scroll to position [2816, 0]
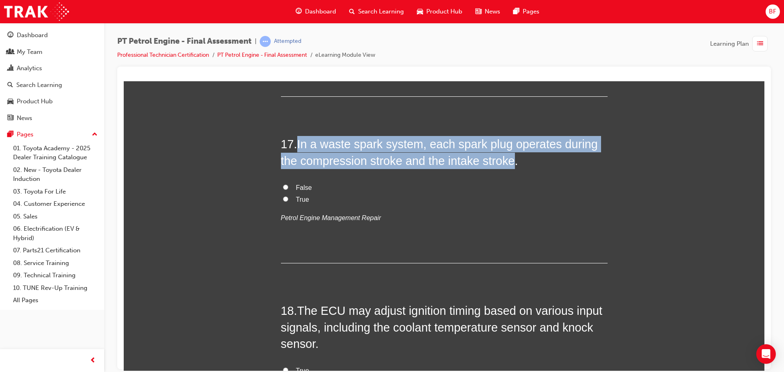
drag, startPoint x: 298, startPoint y: 143, endPoint x: 512, endPoint y: 164, distance: 215.3
click at [512, 164] on span "In a waste spark system, each spark plug operates during the compression stroke…" at bounding box center [439, 151] width 317 height 29
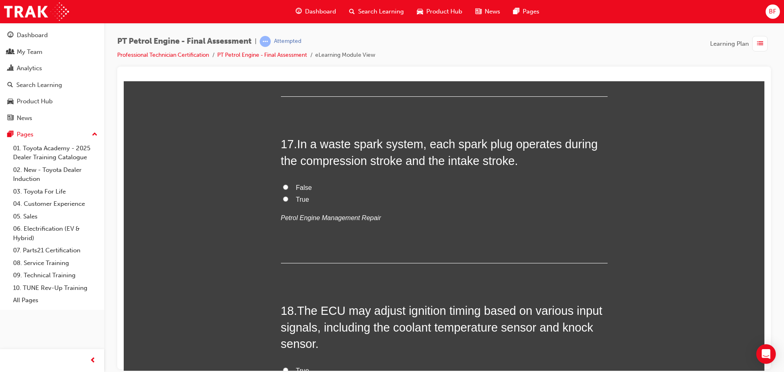
click at [296, 185] on span "False" at bounding box center [304, 187] width 16 height 7
click at [288, 185] on input "False" at bounding box center [285, 186] width 5 height 5
radio input "true"
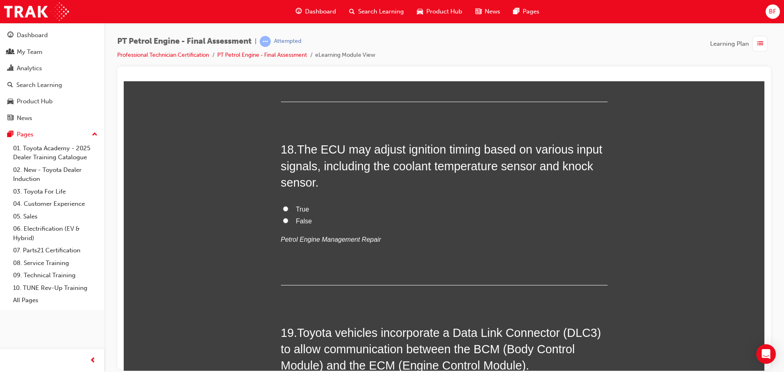
scroll to position [2980, 0]
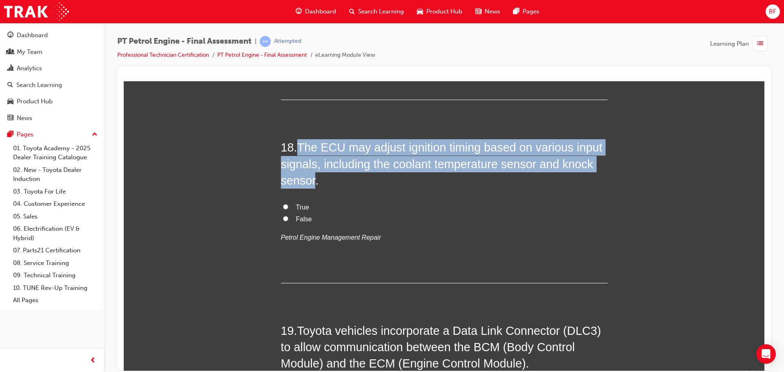
drag, startPoint x: 296, startPoint y: 146, endPoint x: 312, endPoint y: 181, distance: 38.5
click at [312, 181] on span "The ECU may adjust ignition timing based on various input signals, including th…" at bounding box center [442, 163] width 322 height 46
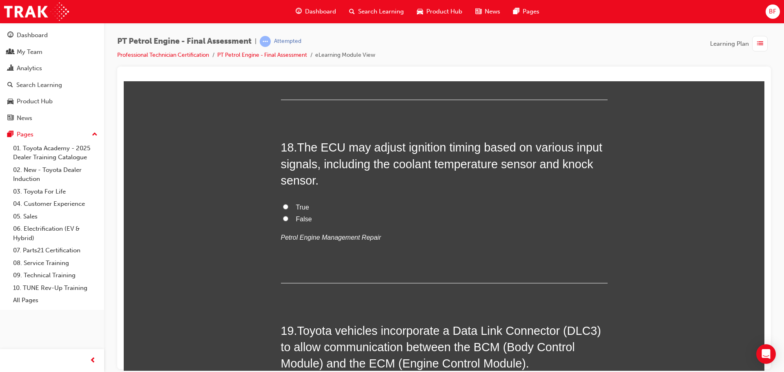
click at [299, 204] on span "True" at bounding box center [302, 206] width 13 height 7
click at [288, 204] on input "True" at bounding box center [285, 206] width 5 height 5
radio input "true"
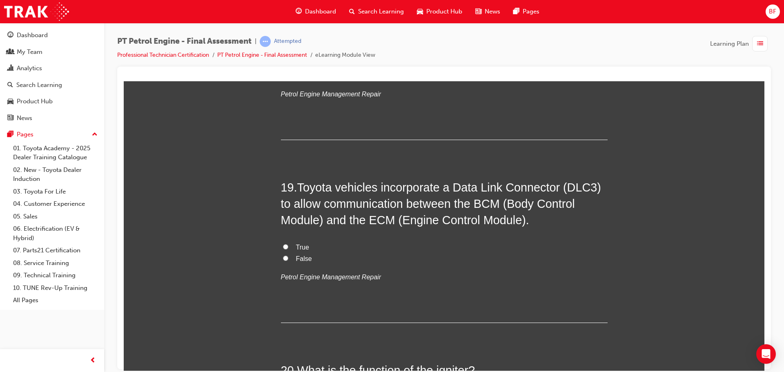
scroll to position [3184, 0]
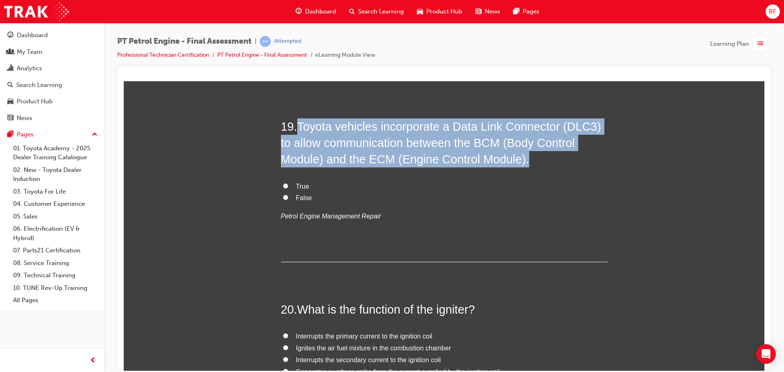
drag, startPoint x: 299, startPoint y: 127, endPoint x: 523, endPoint y: 156, distance: 225.9
click at [523, 156] on h2 "19 . Toyota vehicles incorporate a Data Link Connector (DLC3) to allow communic…" at bounding box center [444, 142] width 327 height 49
click at [385, 138] on span "Toyota vehicles incorporate a Data Link Connector (DLC3) to allow communication…" at bounding box center [441, 143] width 320 height 46
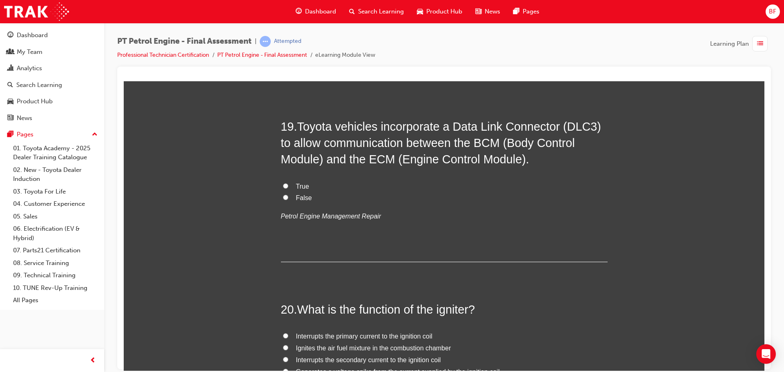
click at [300, 184] on span "True" at bounding box center [302, 185] width 13 height 7
click at [288, 184] on input "True" at bounding box center [285, 185] width 5 height 5
radio input "true"
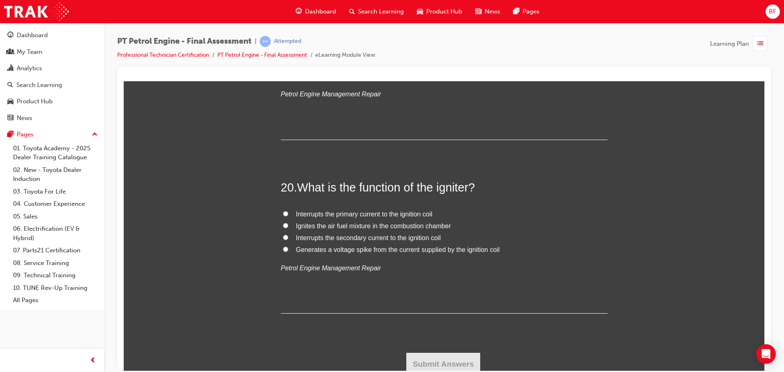
scroll to position [3310, 0]
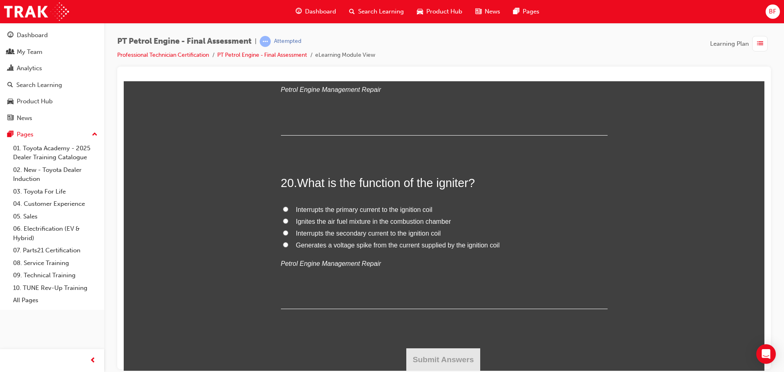
click at [299, 184] on span "What is the function of the igniter?" at bounding box center [386, 182] width 178 height 13
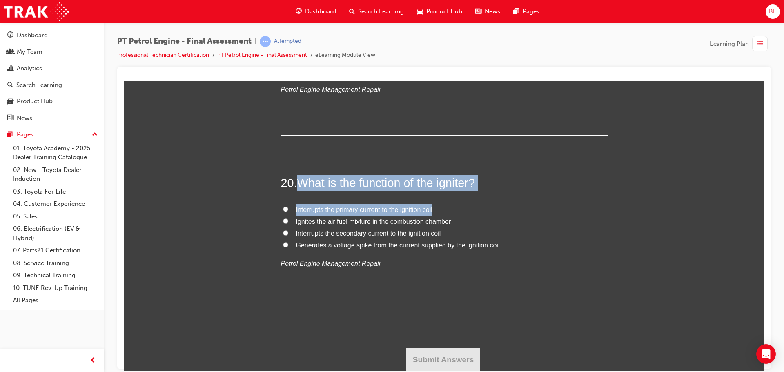
drag, startPoint x: 297, startPoint y: 184, endPoint x: 453, endPoint y: 191, distance: 156.9
click at [453, 191] on div "20 . What is the function of the igniter? Interrupts the primary current to the…" at bounding box center [444, 241] width 327 height 134
click at [456, 184] on span "What is the function of the igniter?" at bounding box center [386, 182] width 178 height 13
drag, startPoint x: 493, startPoint y: 184, endPoint x: 299, endPoint y: 185, distance: 194.7
click at [299, 185] on h2 "20 . What is the function of the igniter?" at bounding box center [444, 182] width 327 height 16
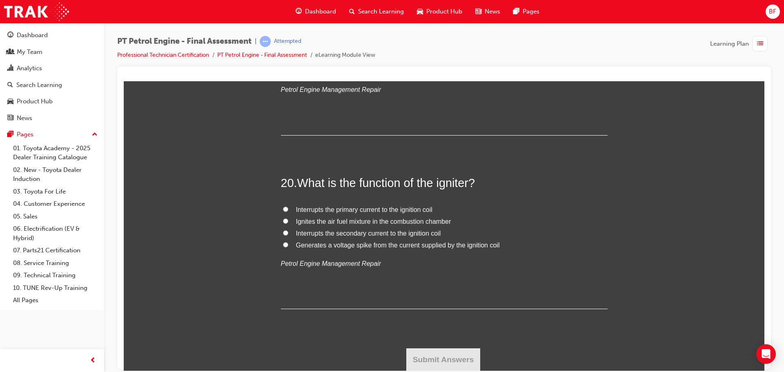
click at [346, 206] on span "Interrupts the primary current to the ignition coil" at bounding box center [364, 209] width 136 height 7
click at [288, 206] on input "Interrupts the primary current to the ignition coil" at bounding box center [285, 208] width 5 height 5
radio input "true"
click at [388, 220] on span "Ignites the air fuel mixture in the combustion chamber" at bounding box center [373, 221] width 155 height 7
click at [288, 220] on input "Ignites the air fuel mixture in the combustion chamber" at bounding box center [285, 220] width 5 height 5
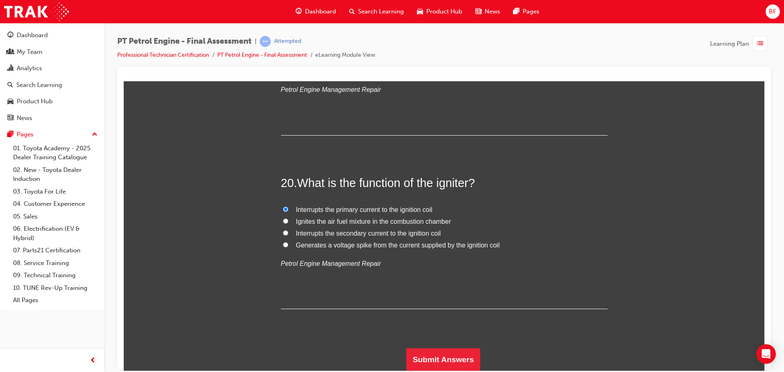
radio input "true"
click at [436, 363] on button "Submit Answers" at bounding box center [443, 359] width 74 height 23
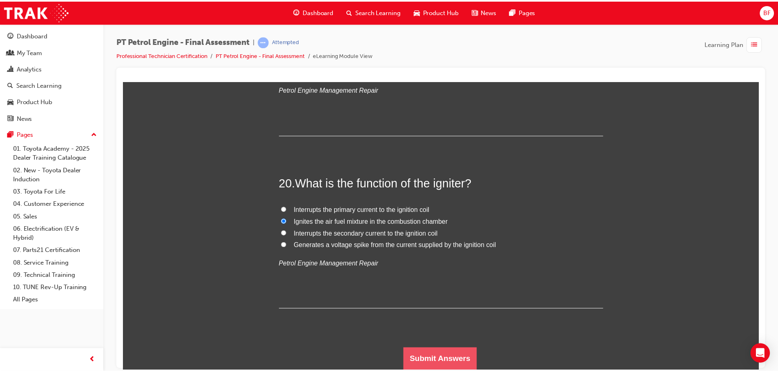
scroll to position [0, 0]
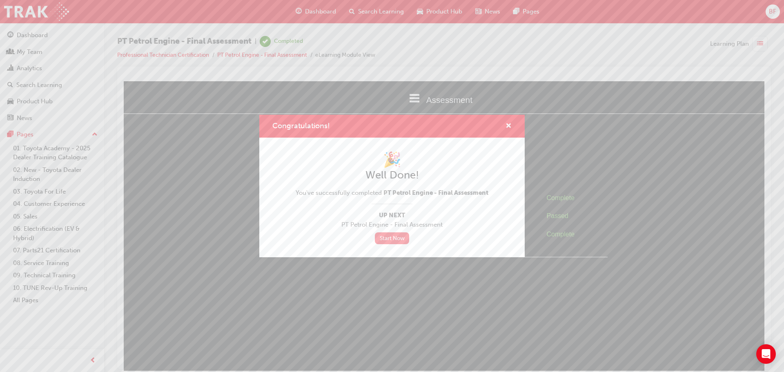
click at [397, 240] on link "Start Now" at bounding box center [392, 238] width 34 height 12
click at [400, 235] on link "Start Now" at bounding box center [392, 238] width 34 height 12
click at [507, 127] on span "cross-icon" at bounding box center [508, 126] width 6 height 7
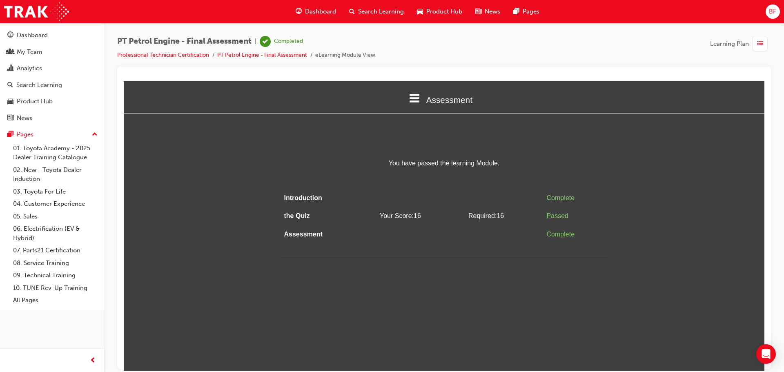
click at [318, 18] on div "Dashboard" at bounding box center [315, 11] width 53 height 17
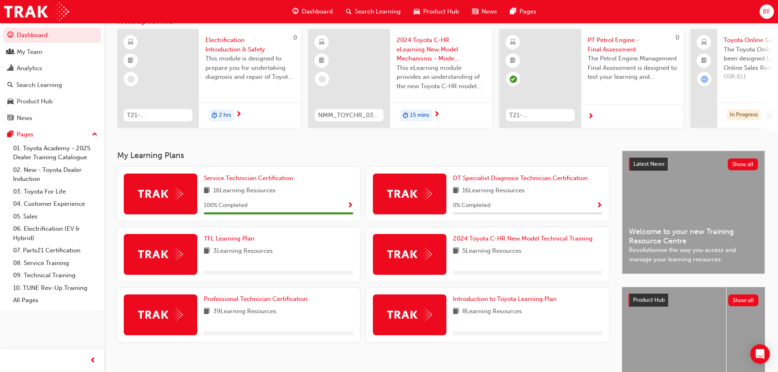
scroll to position [82, 0]
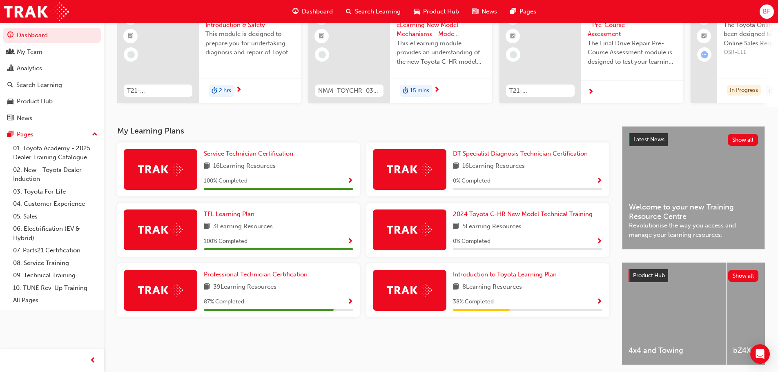
click at [262, 278] on span "Professional Technician Certification" at bounding box center [256, 274] width 104 height 7
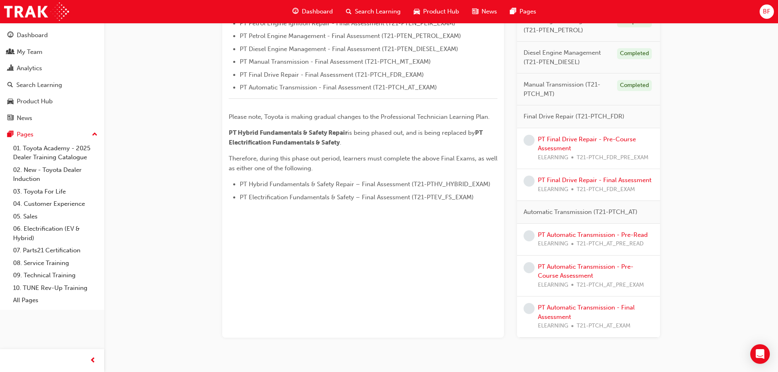
scroll to position [364, 0]
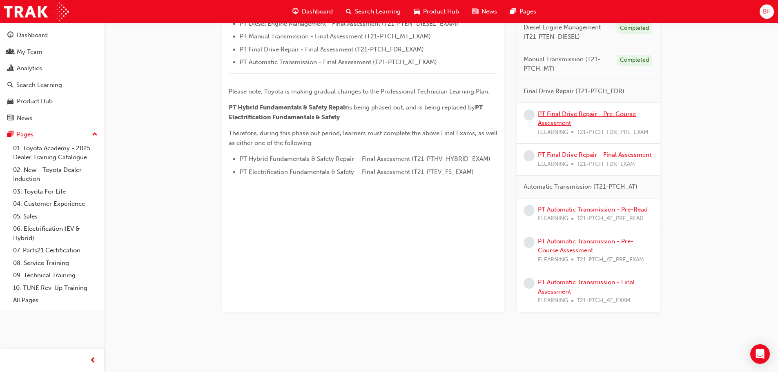
click at [574, 113] on link "PT Final Drive Repair - Pre-Course Assessment" at bounding box center [587, 118] width 98 height 17
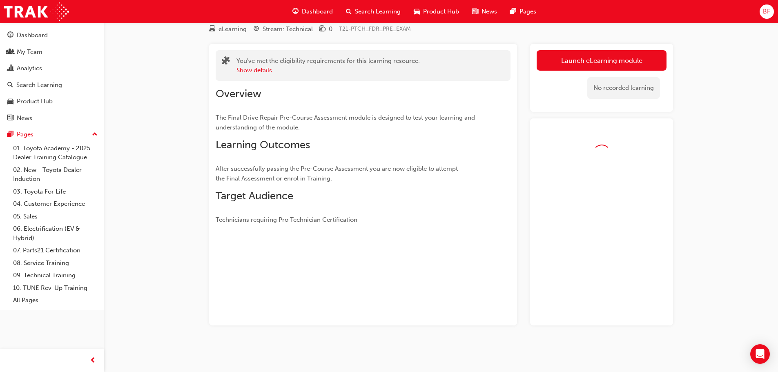
scroll to position [53, 0]
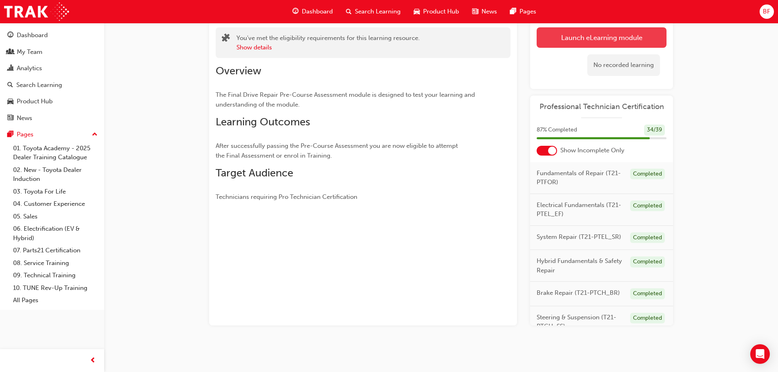
click at [580, 42] on link "Launch eLearning module" at bounding box center [601, 37] width 130 height 20
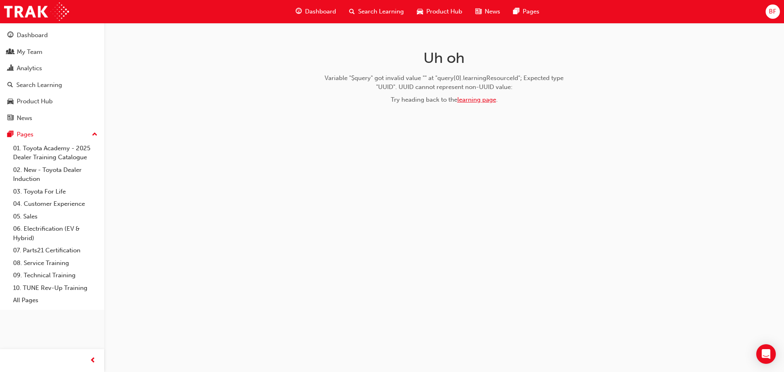
click at [489, 99] on link "learning page" at bounding box center [476, 99] width 39 height 7
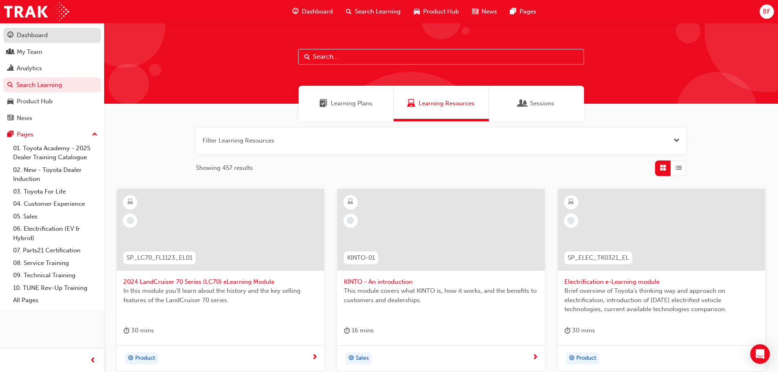
click at [51, 38] on div "Dashboard" at bounding box center [51, 35] width 89 height 10
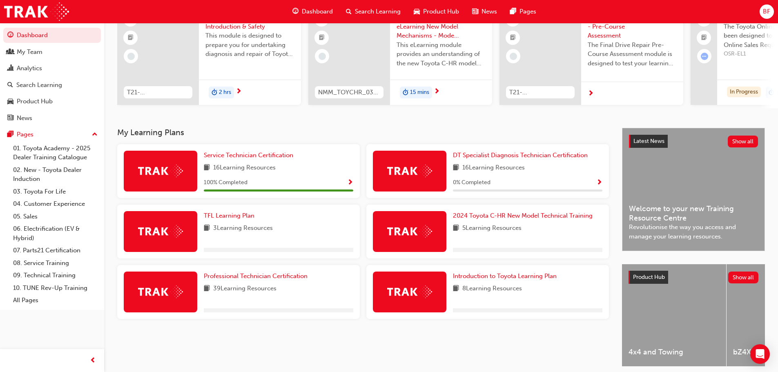
scroll to position [82, 0]
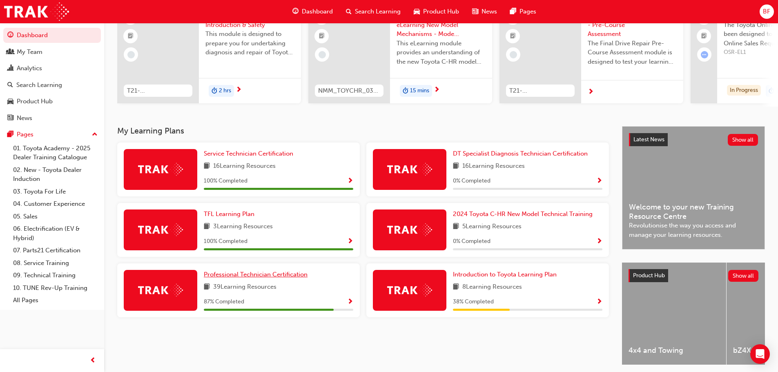
click at [269, 278] on span "Professional Technician Certification" at bounding box center [256, 274] width 104 height 7
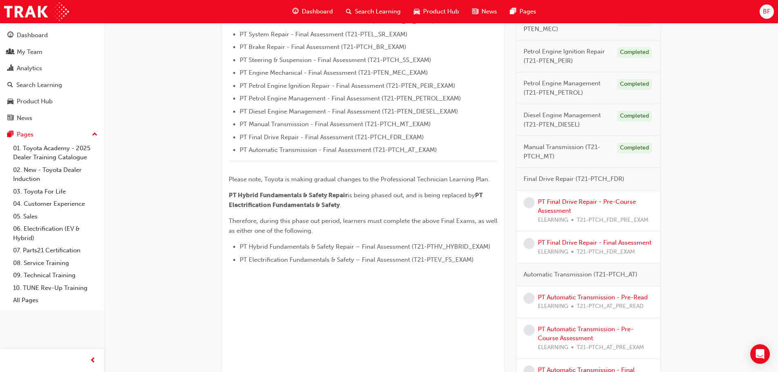
scroll to position [286, 0]
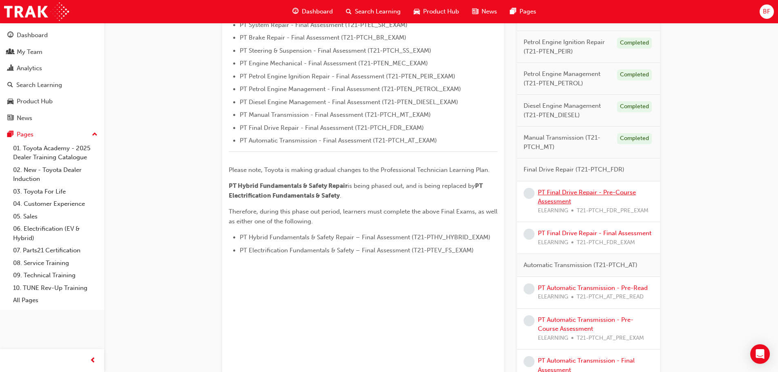
click at [586, 193] on link "PT Final Drive Repair - Pre-Course Assessment" at bounding box center [587, 197] width 98 height 17
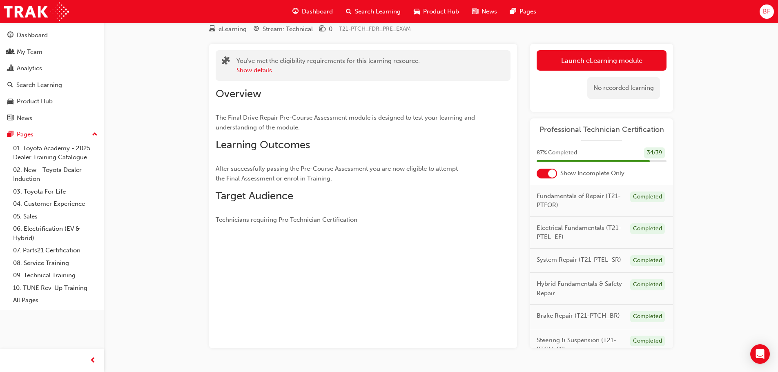
scroll to position [53, 0]
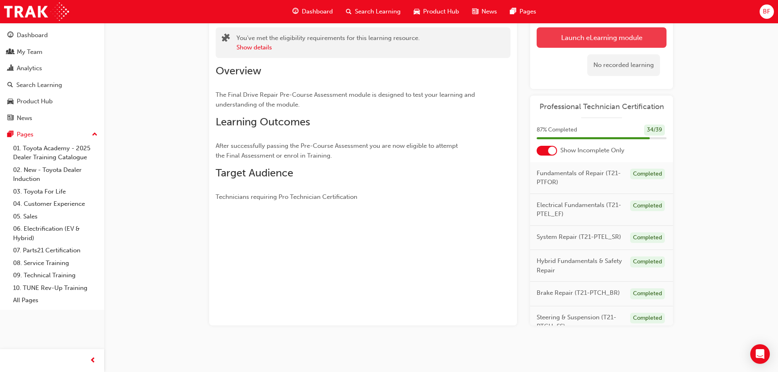
click at [561, 41] on link "Launch eLearning module" at bounding box center [601, 37] width 130 height 20
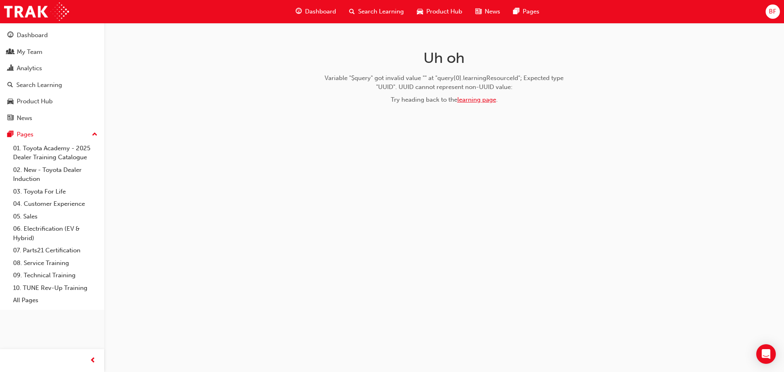
click at [483, 100] on link "learning page" at bounding box center [476, 99] width 39 height 7
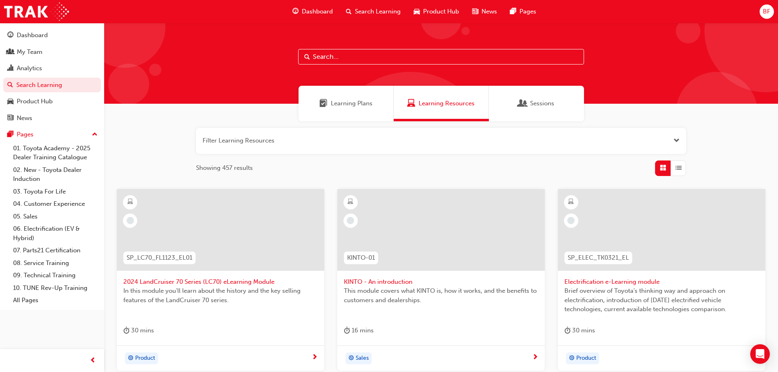
click at [346, 117] on div "Learning Plans" at bounding box center [345, 104] width 95 height 36
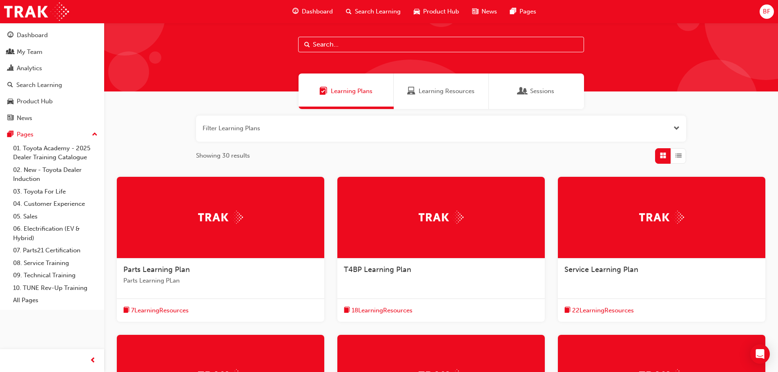
scroll to position [82, 0]
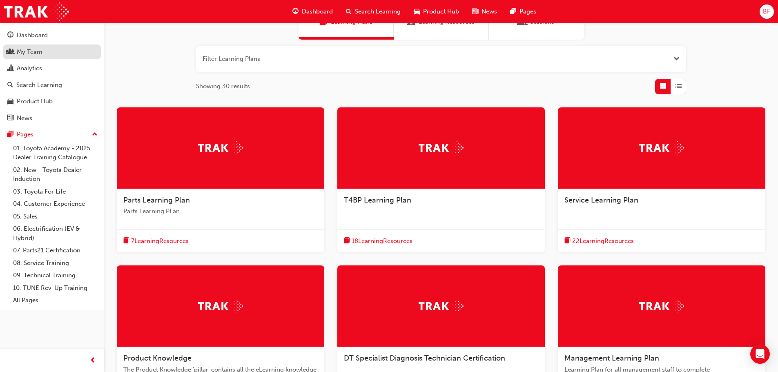
click at [64, 51] on div "My Team" at bounding box center [51, 52] width 89 height 10
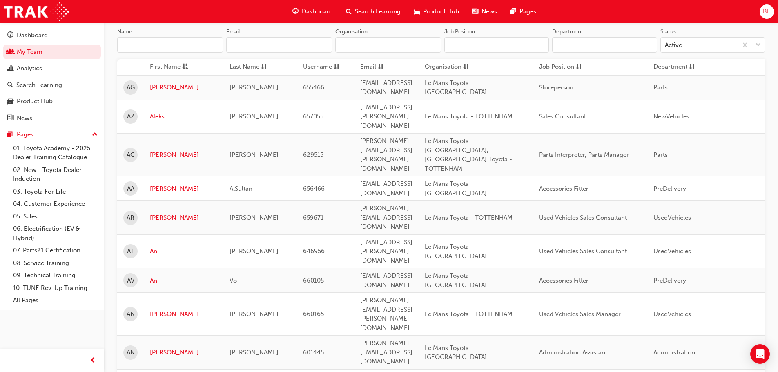
click at [308, 8] on span "Dashboard" at bounding box center [317, 11] width 31 height 9
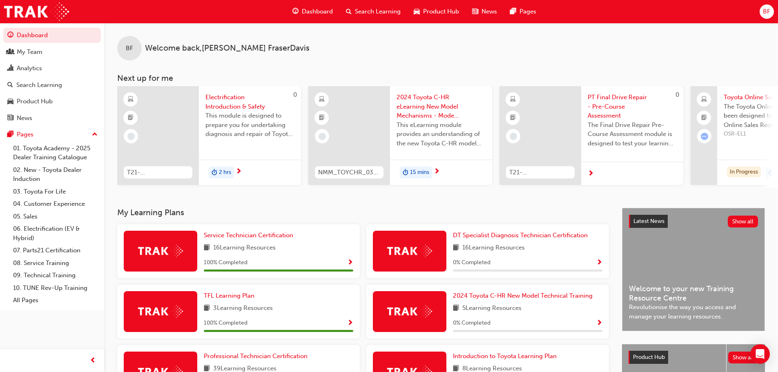
click at [225, 99] on span "Electrification Introduction & Safety" at bounding box center [249, 102] width 89 height 18
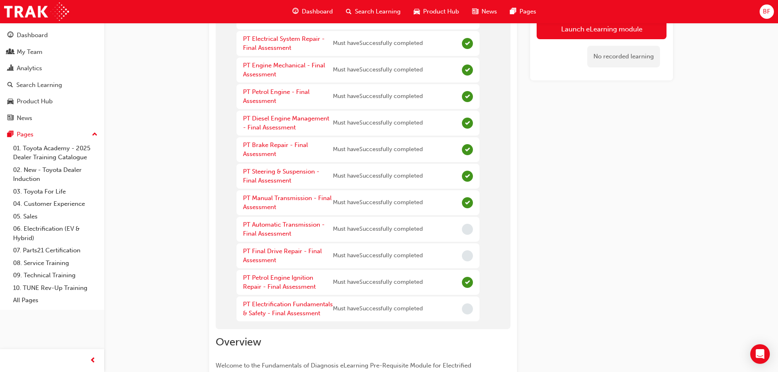
scroll to position [204, 0]
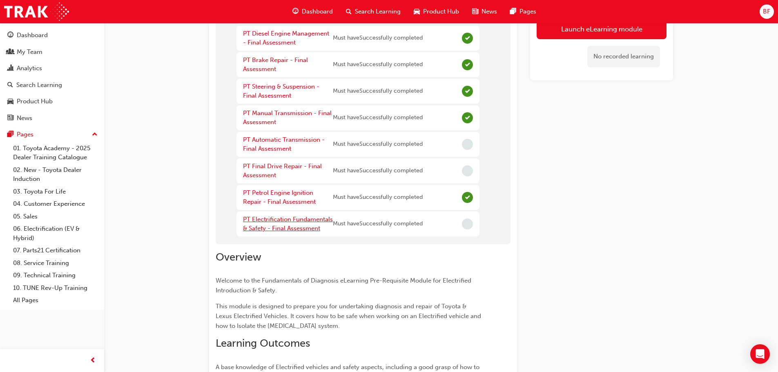
click at [269, 221] on link "PT Electrification Fundamentals & Safety - Final Assessment" at bounding box center [288, 224] width 90 height 17
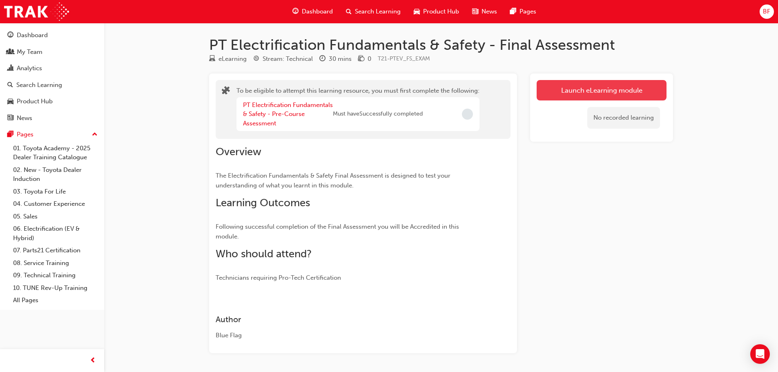
click at [593, 87] on button "Launch eLearning module" at bounding box center [601, 90] width 130 height 20
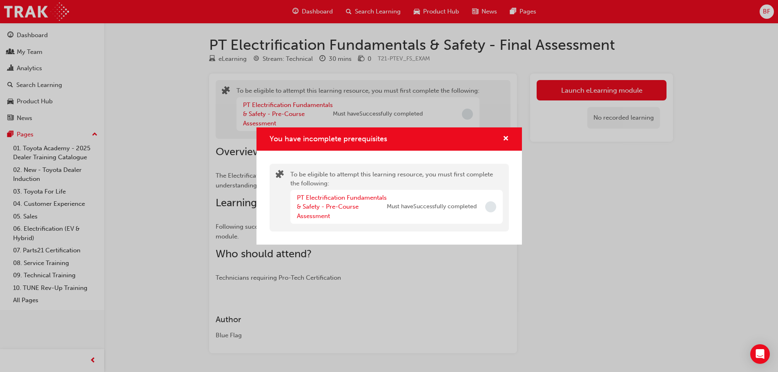
click at [438, 210] on span "Must have Successfully completed" at bounding box center [432, 206] width 90 height 9
click at [342, 200] on link "PT Electrification Fundamentals & Safety - Pre-Course Assessment" at bounding box center [342, 207] width 90 height 26
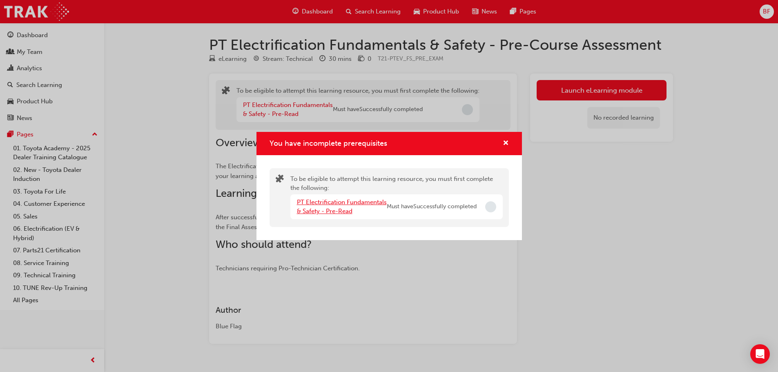
click at [342, 200] on link "PT Electrification Fundamentals & Safety - Pre-Read" at bounding box center [342, 206] width 90 height 17
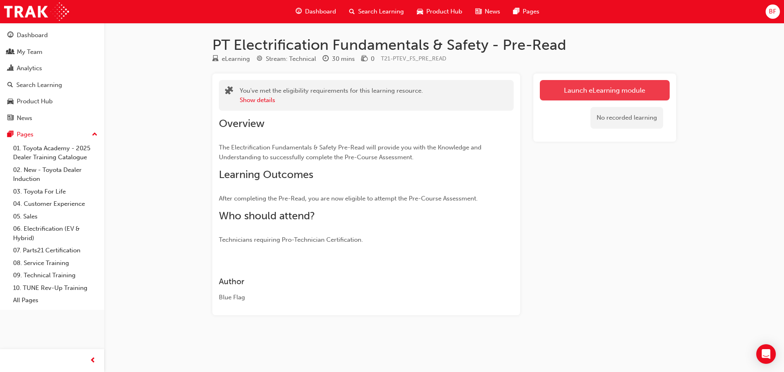
click at [567, 96] on link "Launch eLearning module" at bounding box center [605, 90] width 130 height 20
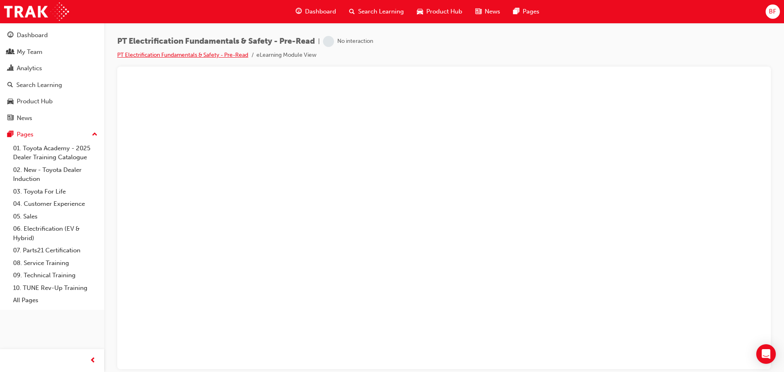
click at [225, 56] on link "PT Electrification Fundamentals & Safety - Pre-Read" at bounding box center [182, 54] width 131 height 7
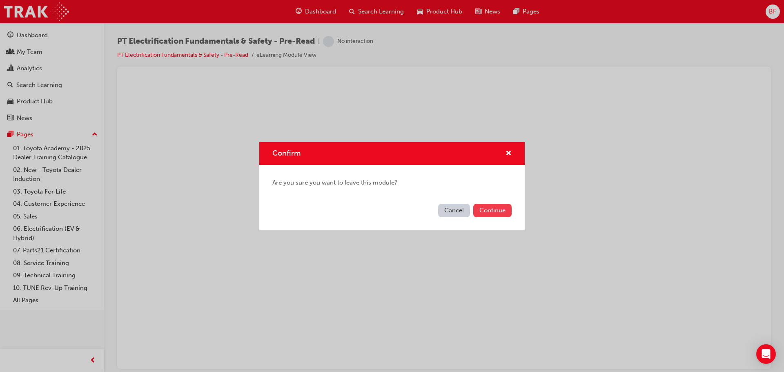
click at [485, 212] on button "Continue" at bounding box center [492, 210] width 38 height 13
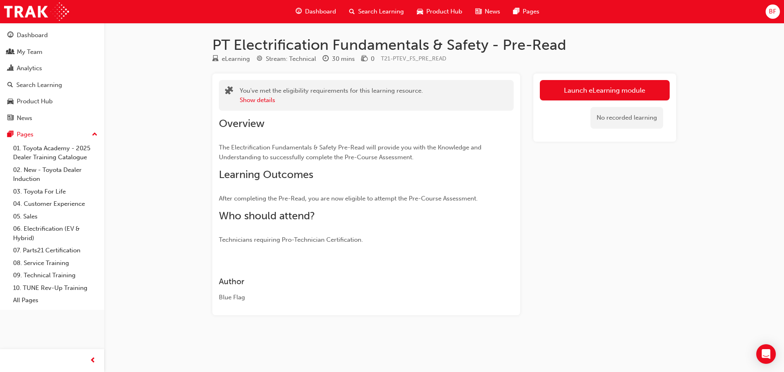
click at [579, 80] on div "Launch eLearning module No recorded learning" at bounding box center [604, 107] width 143 height 68
click at [578, 83] on link "Launch eLearning module" at bounding box center [605, 90] width 130 height 20
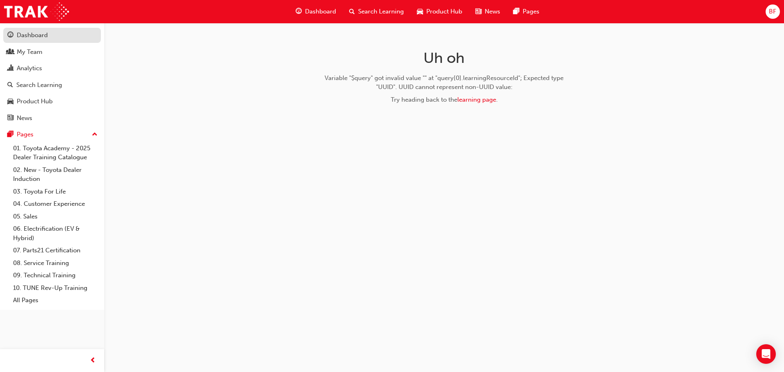
click at [45, 38] on div "Dashboard" at bounding box center [32, 35] width 31 height 9
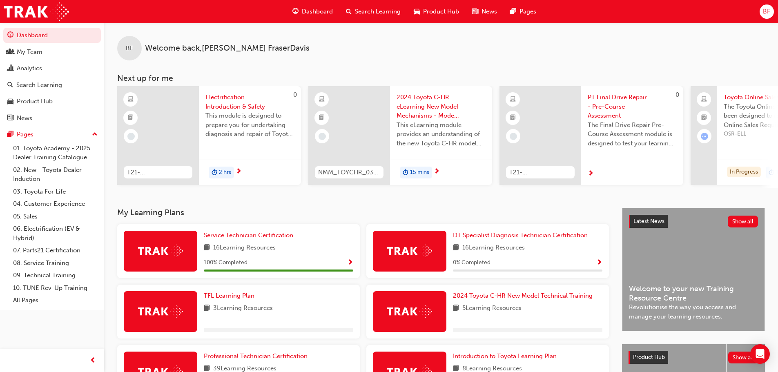
scroll to position [116, 0]
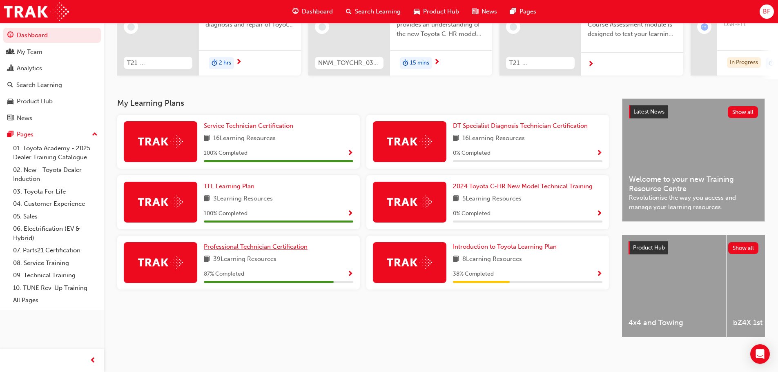
click at [264, 244] on span "Professional Technician Certification" at bounding box center [256, 246] width 104 height 7
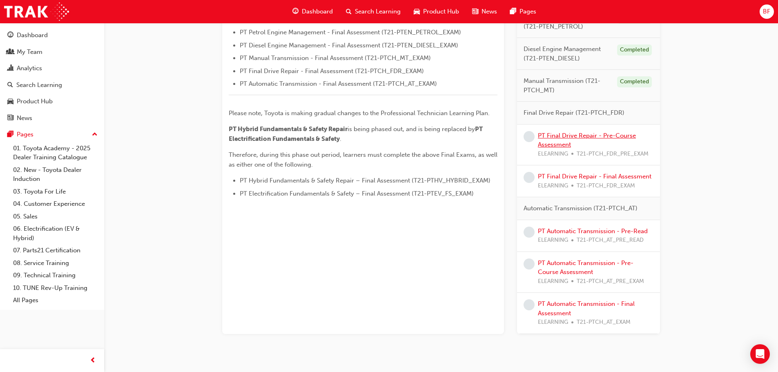
scroll to position [364, 0]
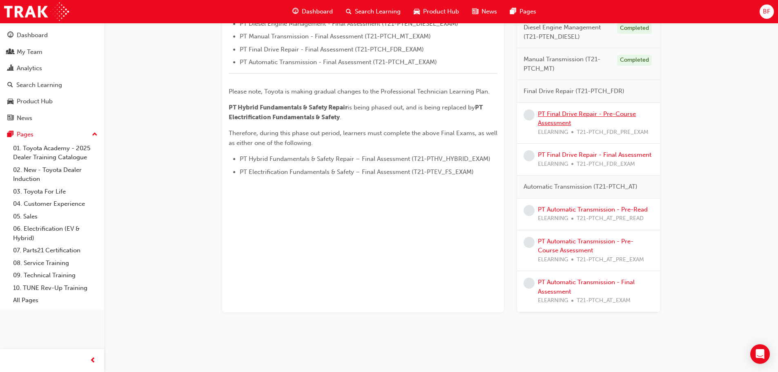
click at [555, 115] on link "PT Final Drive Repair - Pre-Course Assessment" at bounding box center [587, 118] width 98 height 17
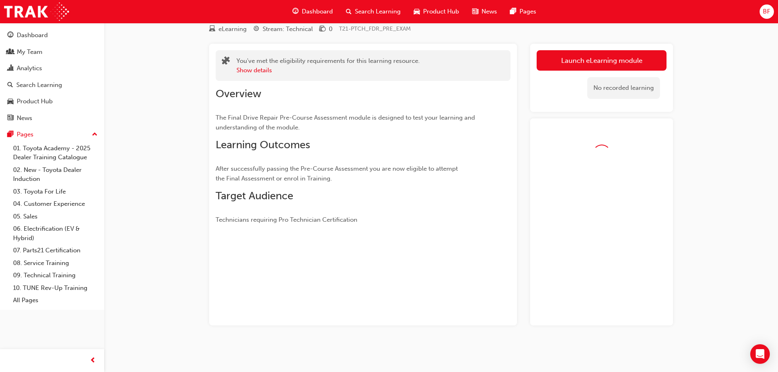
scroll to position [53, 0]
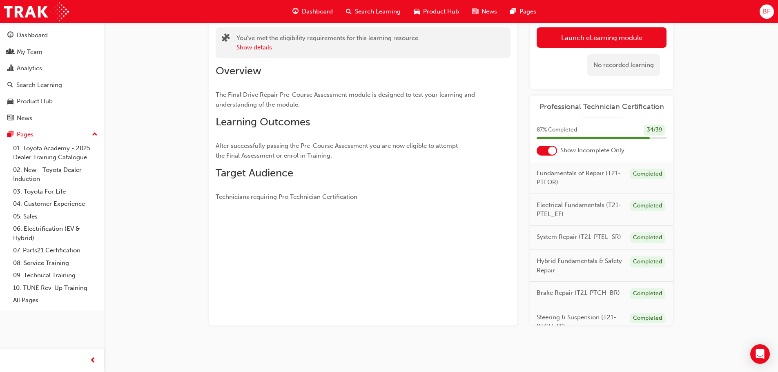
click at [267, 47] on button "Show details" at bounding box center [254, 47] width 36 height 9
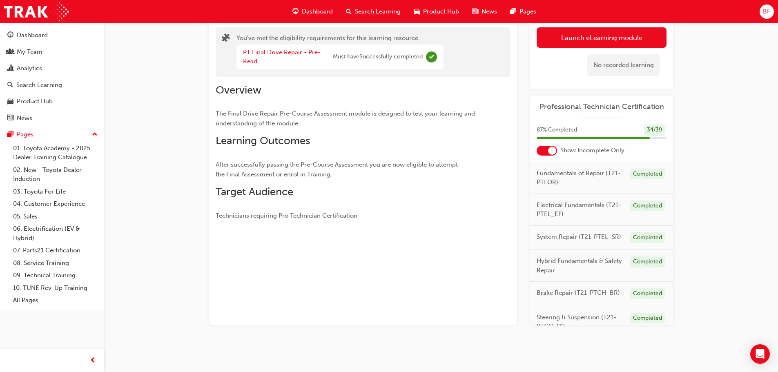
click at [286, 49] on link "PT Final Drive Repair - Pre-Read" at bounding box center [282, 57] width 78 height 17
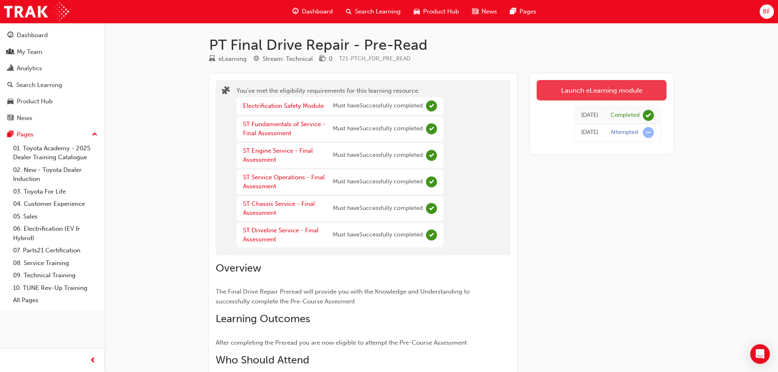
click at [570, 93] on link "Launch eLearning module" at bounding box center [601, 90] width 130 height 20
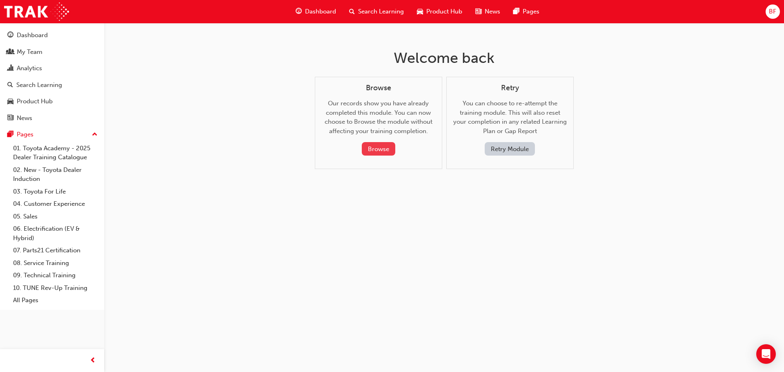
click at [387, 147] on button "Browse" at bounding box center [378, 148] width 33 height 13
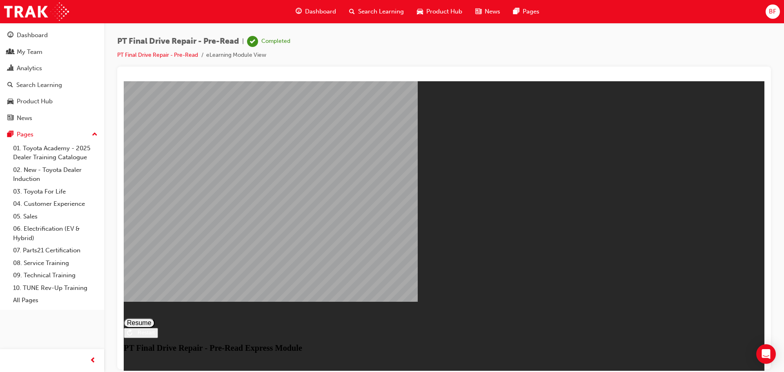
click at [155, 318] on button "Resume" at bounding box center [139, 323] width 31 height 10
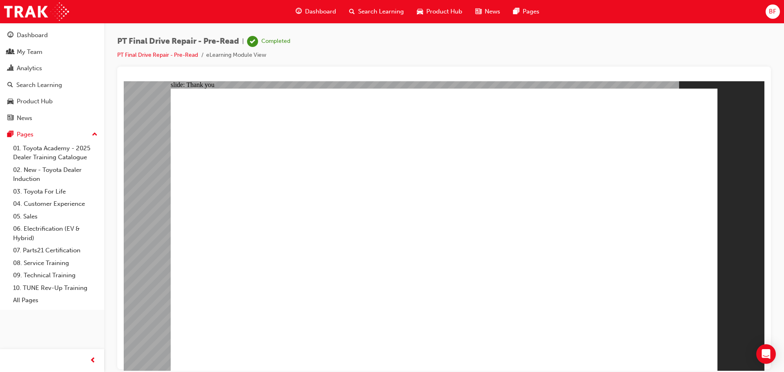
click at [313, 13] on span "Dashboard" at bounding box center [320, 11] width 31 height 9
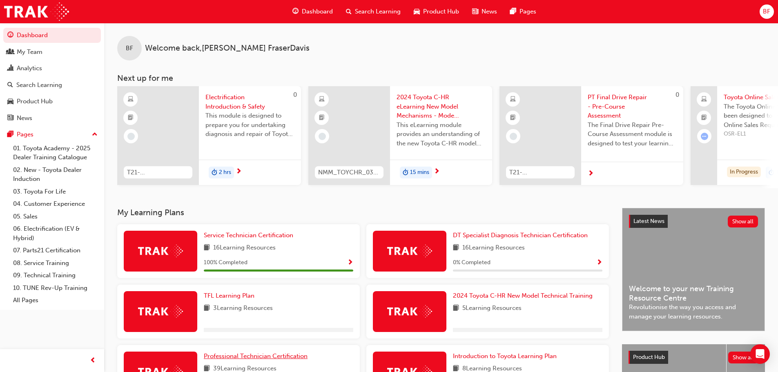
scroll to position [116, 0]
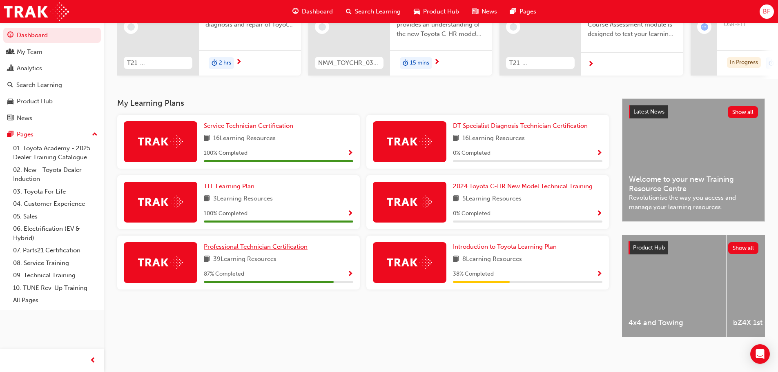
click at [246, 243] on span "Professional Technician Certification" at bounding box center [256, 246] width 104 height 7
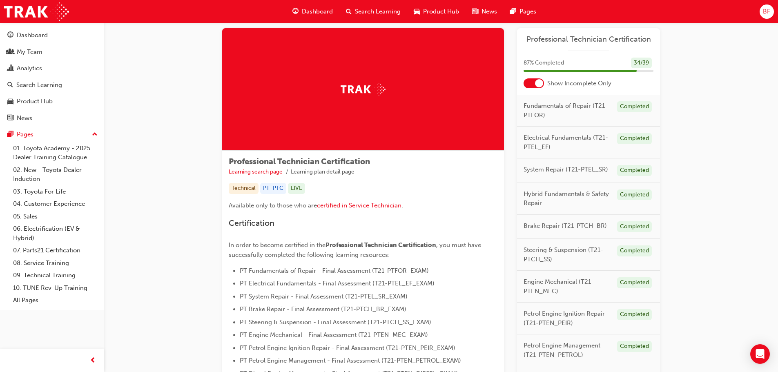
scroll to position [245, 0]
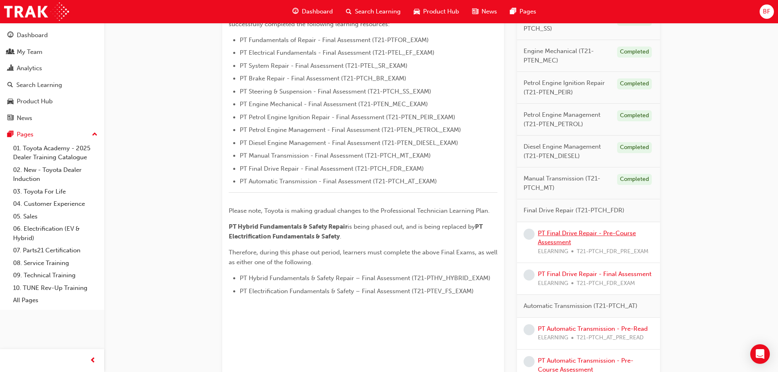
click at [576, 234] on link "PT Final Drive Repair - Pre-Course Assessment" at bounding box center [587, 237] width 98 height 17
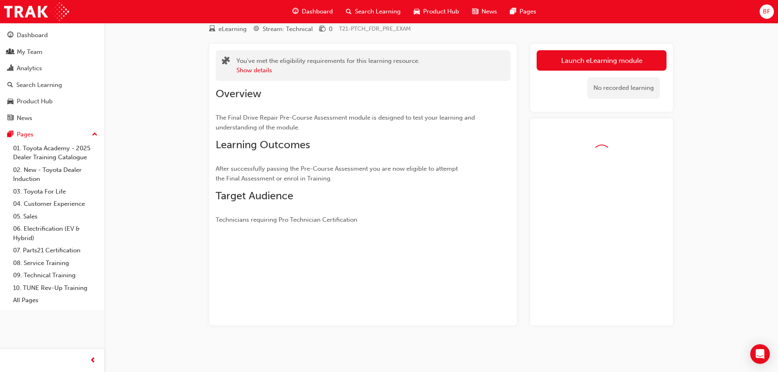
scroll to position [53, 0]
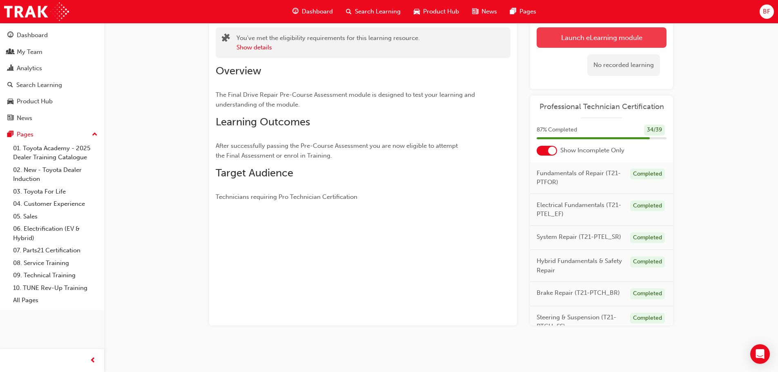
click at [587, 38] on link "Launch eLearning module" at bounding box center [601, 37] width 130 height 20
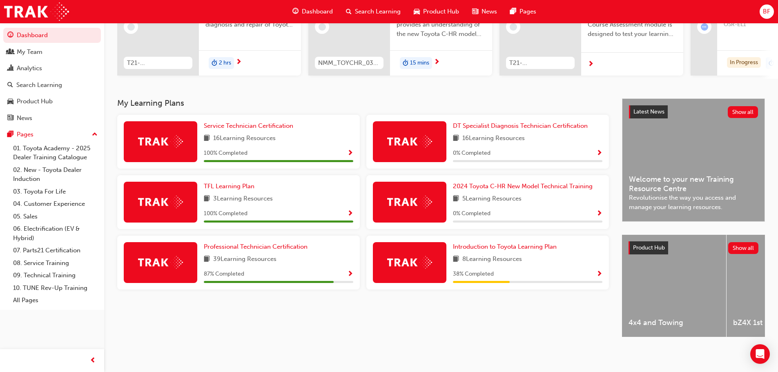
scroll to position [116, 0]
click at [251, 243] on span "Professional Technician Certification" at bounding box center [256, 246] width 104 height 7
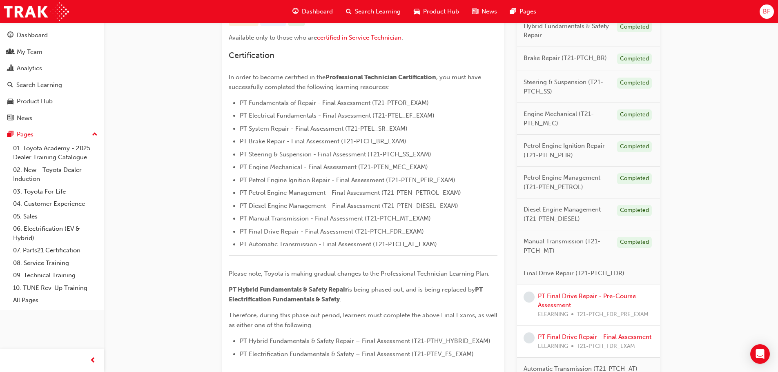
scroll to position [364, 0]
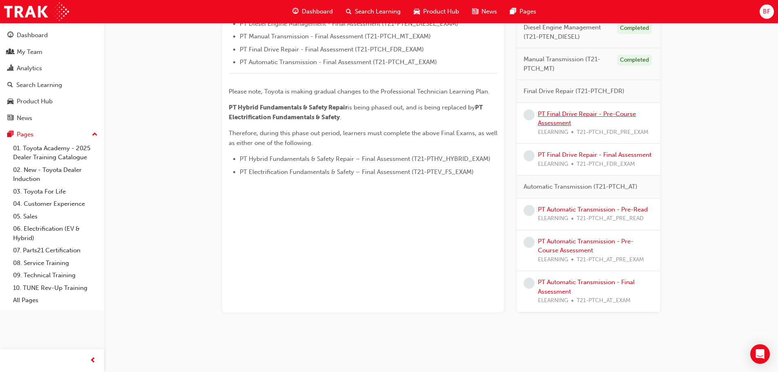
click at [554, 117] on link "PT Final Drive Repair - Pre-Course Assessment" at bounding box center [587, 118] width 98 height 17
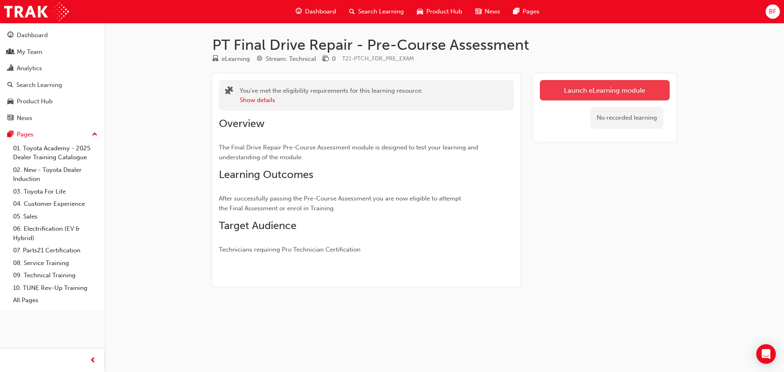
click at [607, 93] on link "Launch eLearning module" at bounding box center [605, 90] width 130 height 20
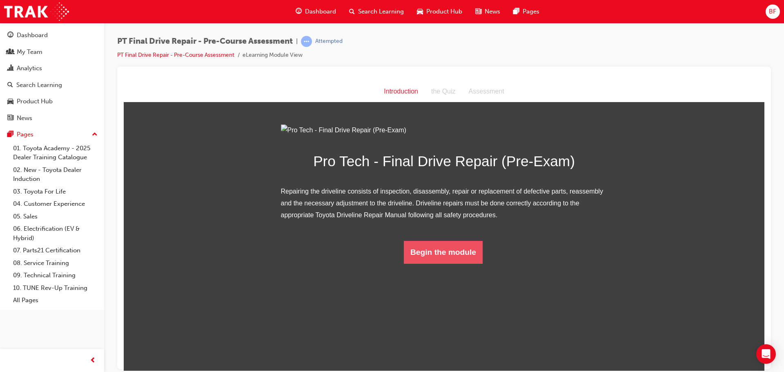
click at [460, 263] on button "Begin the module" at bounding box center [443, 251] width 79 height 23
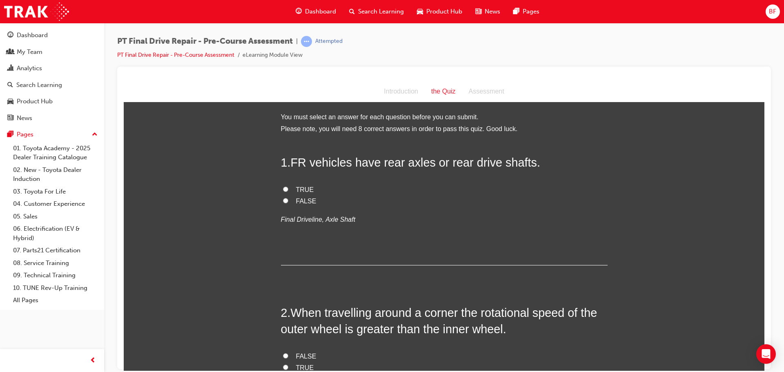
click at [296, 186] on span "TRUE" at bounding box center [305, 189] width 18 height 7
click at [288, 186] on input "TRUE" at bounding box center [285, 188] width 5 height 5
radio input "true"
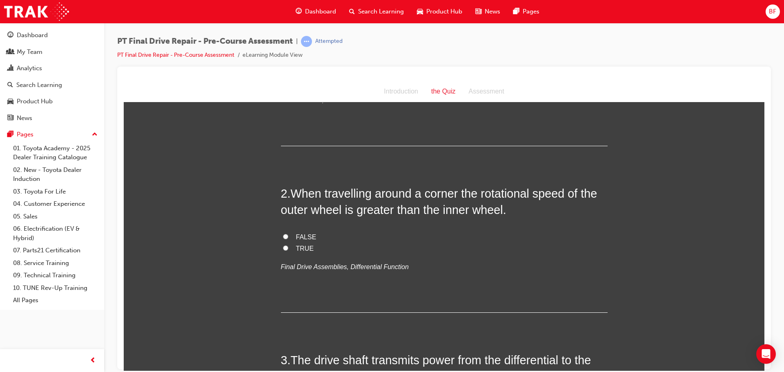
scroll to position [122, 0]
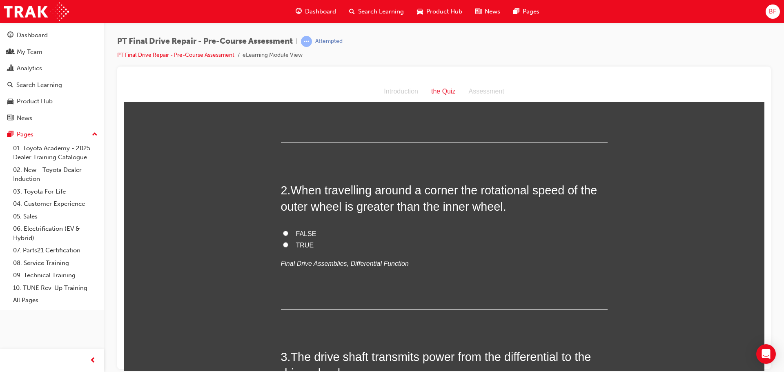
click at [297, 245] on span "TRUE" at bounding box center [305, 244] width 18 height 7
click at [288, 245] on input "TRUE" at bounding box center [285, 244] width 5 height 5
radio input "true"
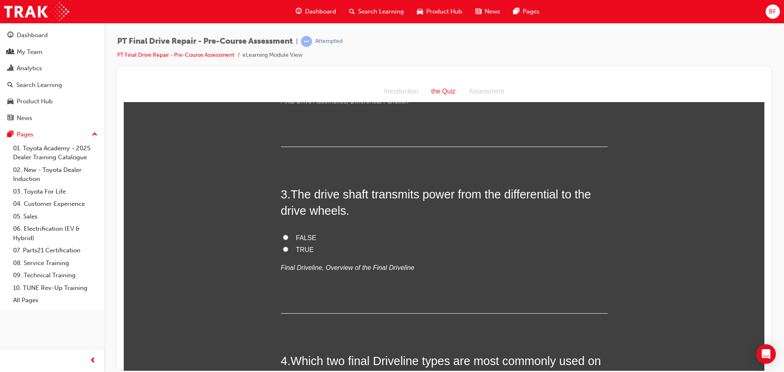
scroll to position [286, 0]
click at [300, 249] on span "TRUE" at bounding box center [305, 248] width 18 height 7
click at [288, 249] on input "TRUE" at bounding box center [285, 247] width 5 height 5
radio input "true"
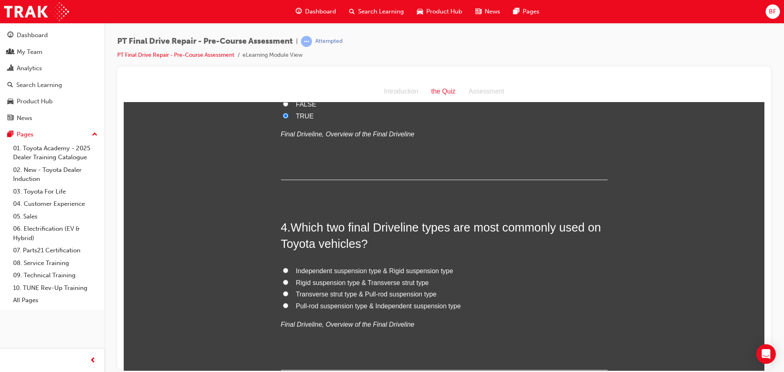
scroll to position [449, 0]
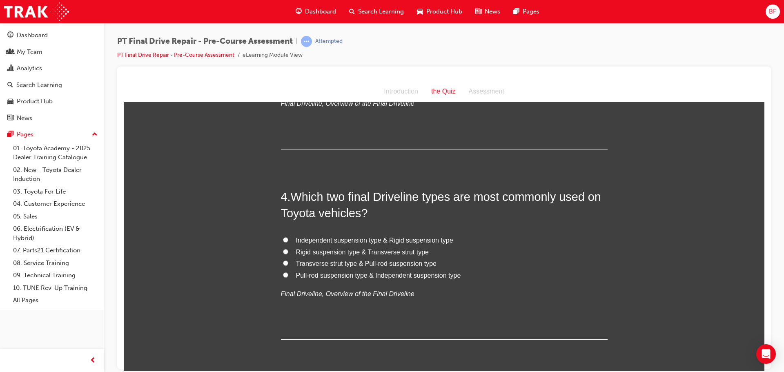
click at [399, 240] on span "Independent suspension type & Rigid suspension type" at bounding box center [374, 239] width 157 height 7
click at [288, 240] on input "Independent suspension type & Rigid suspension type" at bounding box center [285, 239] width 5 height 5
radio input "true"
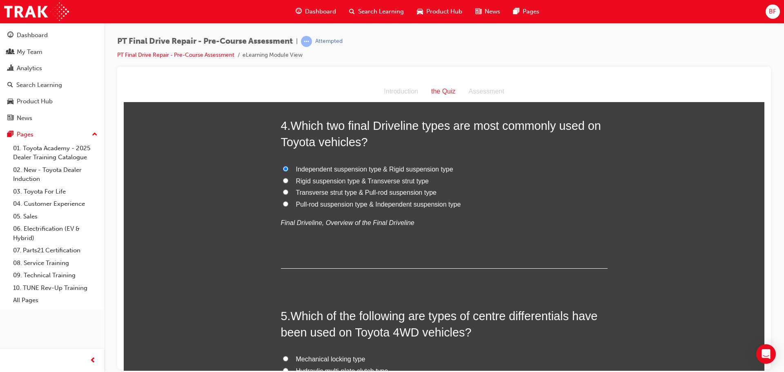
scroll to position [612, 0]
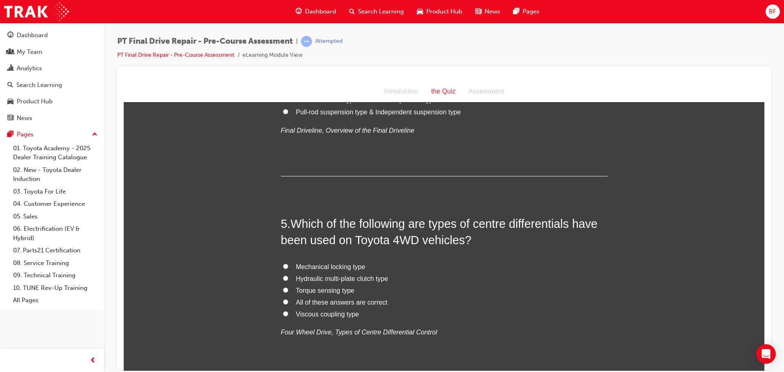
click at [352, 303] on span "All of these answers are correct" at bounding box center [341, 301] width 91 height 7
click at [288, 303] on input "All of these answers are correct" at bounding box center [285, 301] width 5 height 5
radio input "true"
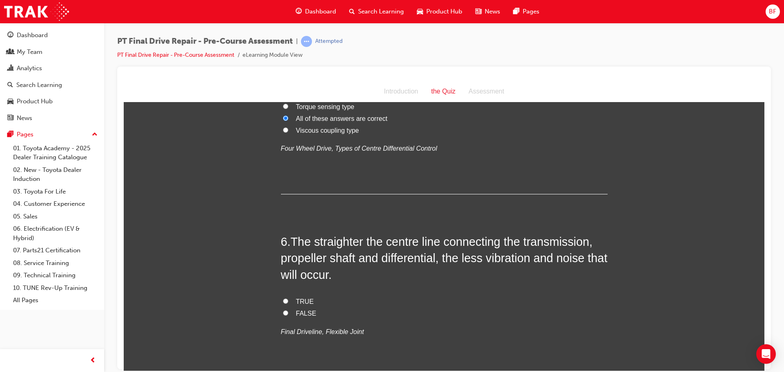
scroll to position [816, 0]
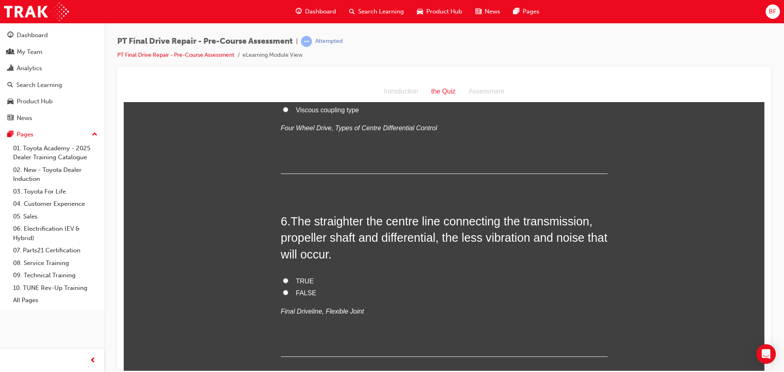
click at [298, 279] on span "TRUE" at bounding box center [305, 280] width 18 height 7
click at [288, 279] on input "TRUE" at bounding box center [285, 280] width 5 height 5
radio input "true"
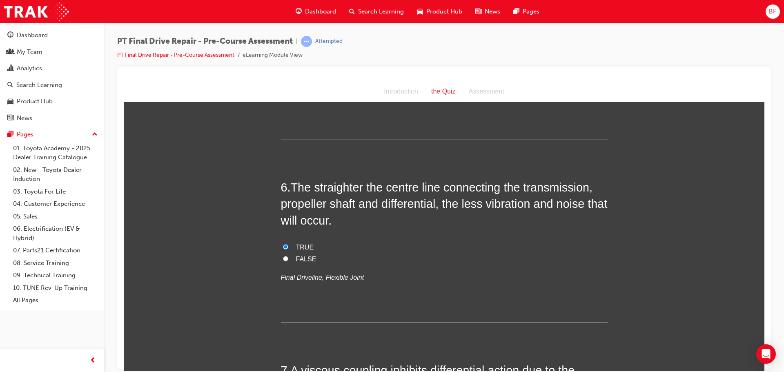
scroll to position [1020, 0]
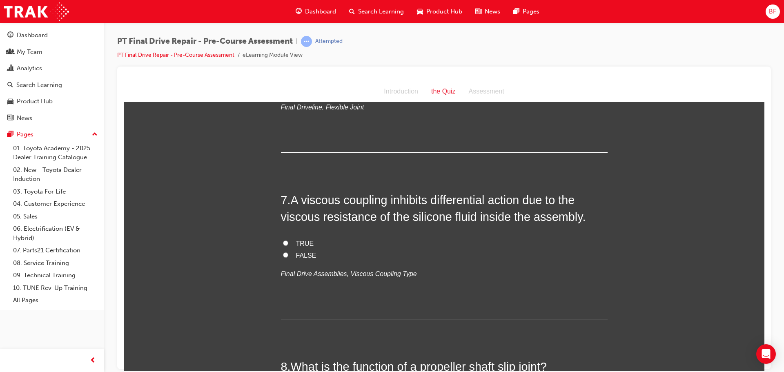
click at [300, 242] on span "TRUE" at bounding box center [305, 243] width 18 height 7
click at [288, 242] on input "TRUE" at bounding box center [285, 242] width 5 height 5
radio input "true"
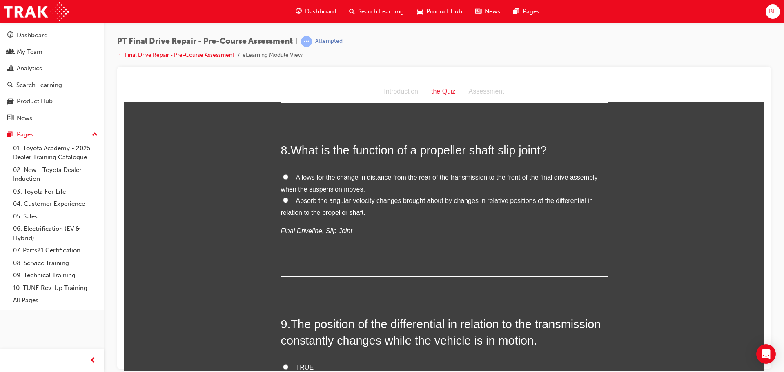
scroll to position [1265, 0]
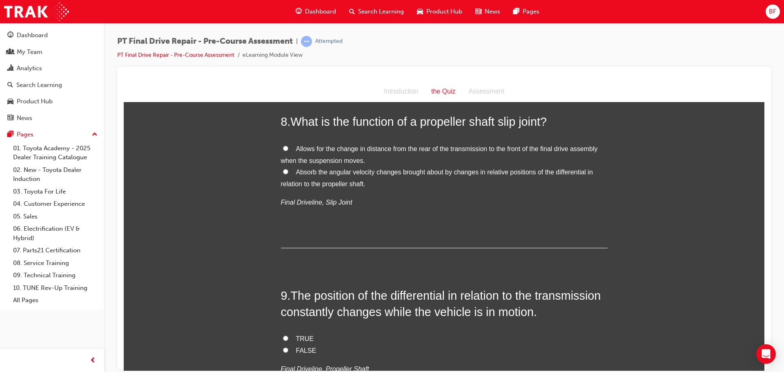
click at [536, 146] on span "Allows for the change in distance from the rear of the transmission to the fron…" at bounding box center [439, 154] width 317 height 19
click at [288, 146] on input "Allows for the change in distance from the rear of the transmission to the fron…" at bounding box center [285, 147] width 5 height 5
radio input "true"
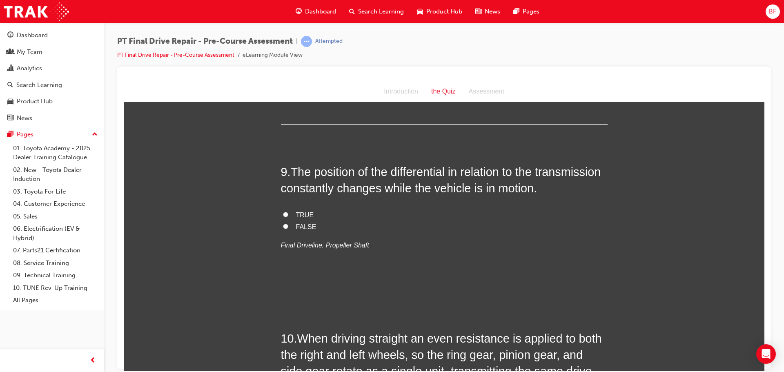
scroll to position [1388, 0]
click at [296, 215] on span "TRUE" at bounding box center [305, 215] width 18 height 7
click at [288, 215] on input "TRUE" at bounding box center [285, 215] width 5 height 5
radio input "true"
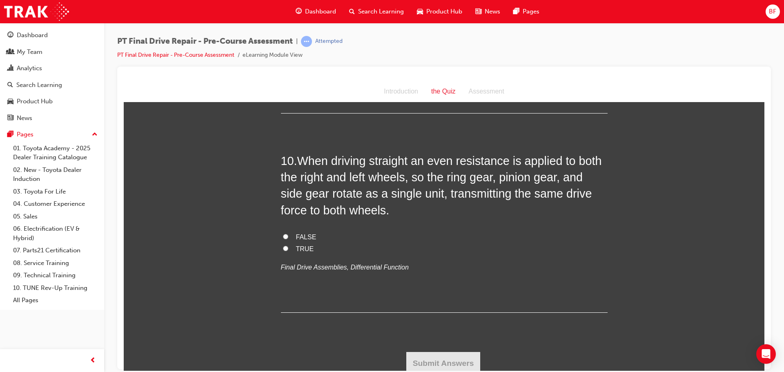
scroll to position [1570, 0]
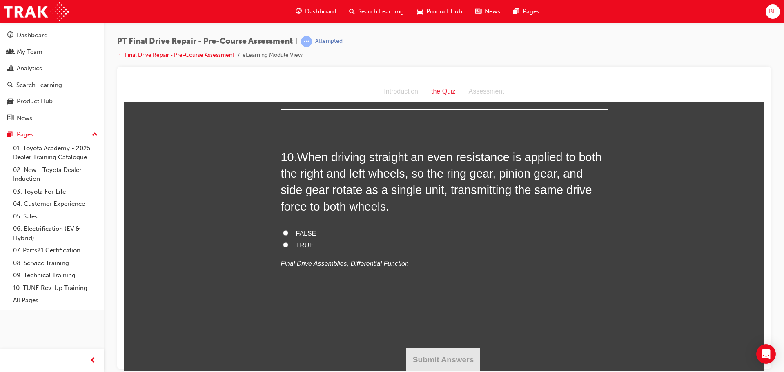
click at [300, 244] on span "TRUE" at bounding box center [305, 244] width 18 height 7
click at [288, 244] on input "TRUE" at bounding box center [285, 244] width 5 height 5
radio input "true"
click at [445, 362] on button "Submit Answers" at bounding box center [443, 359] width 74 height 23
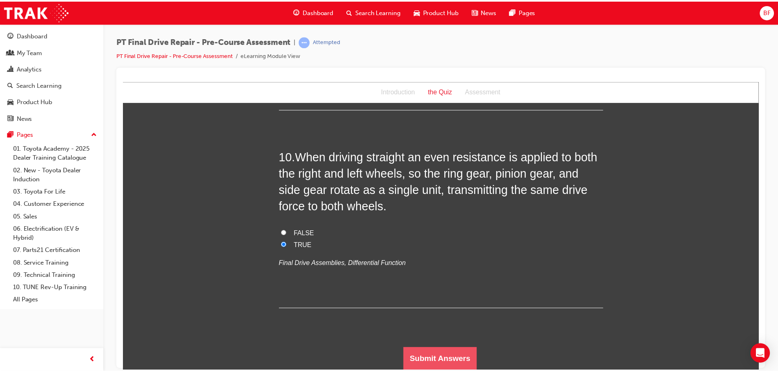
scroll to position [0, 0]
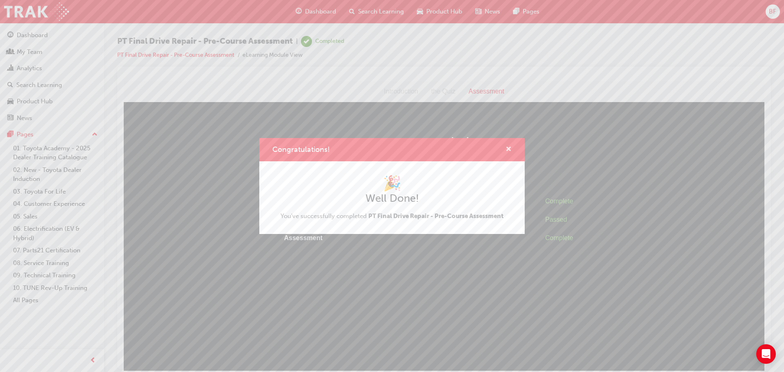
click at [506, 150] on span "cross-icon" at bounding box center [508, 149] width 6 height 7
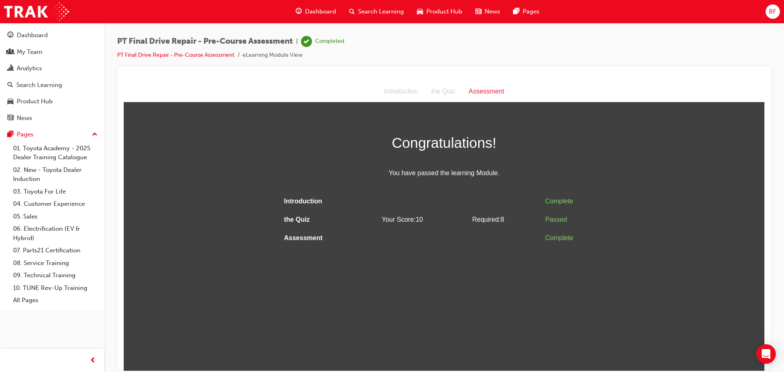
click at [317, 13] on span "Dashboard" at bounding box center [320, 11] width 31 height 9
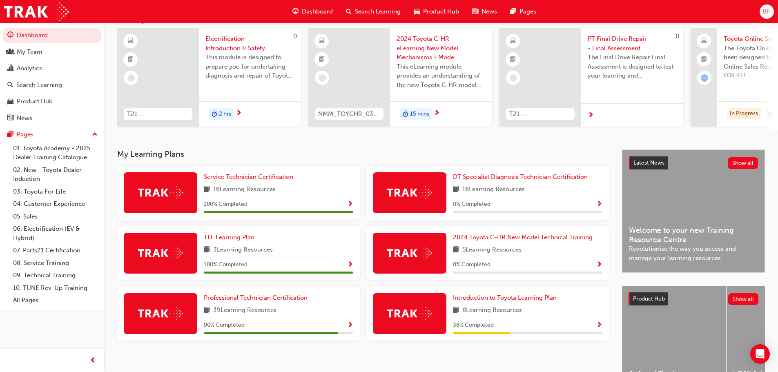
scroll to position [116, 0]
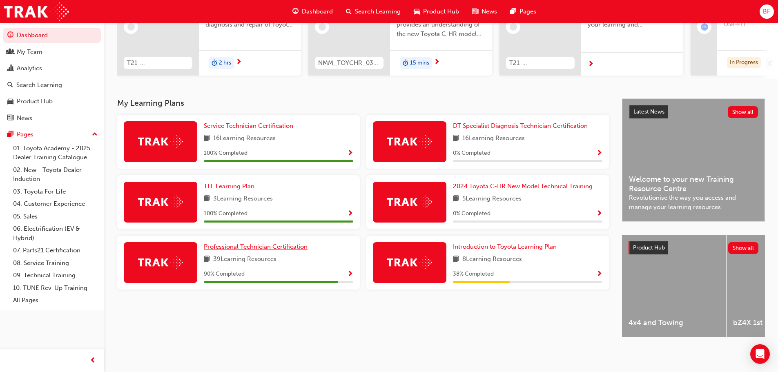
click at [260, 243] on span "Professional Technician Certification" at bounding box center [256, 246] width 104 height 7
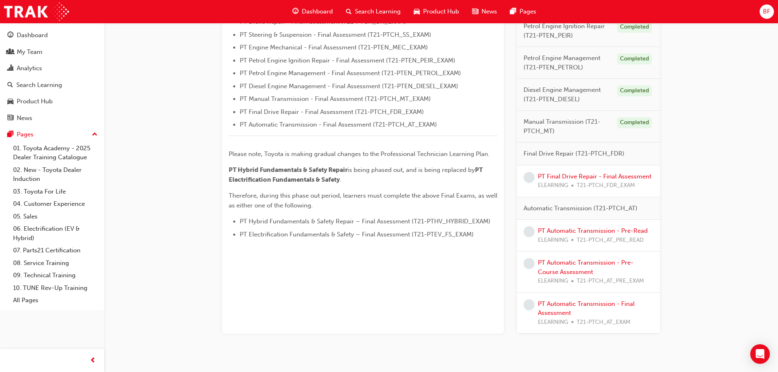
scroll to position [323, 0]
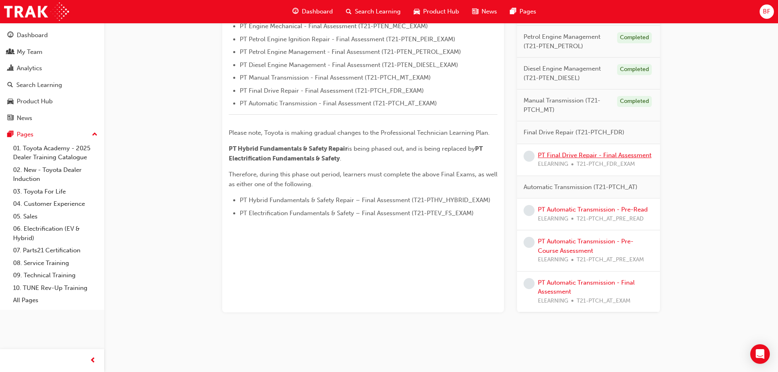
click at [553, 154] on link "PT Final Drive Repair - Final Assessment" at bounding box center [594, 154] width 113 height 7
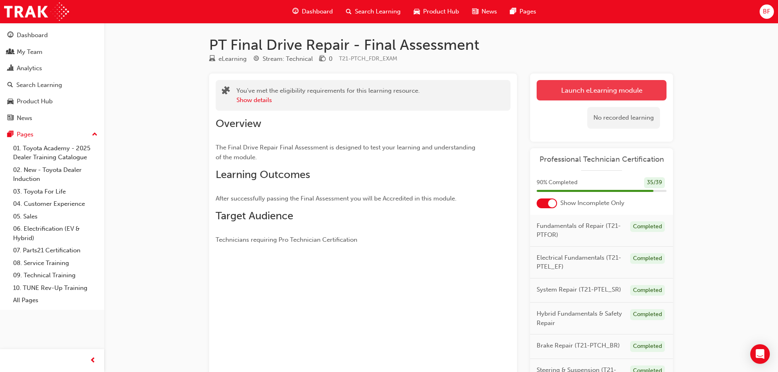
click at [565, 93] on link "Launch eLearning module" at bounding box center [601, 90] width 130 height 20
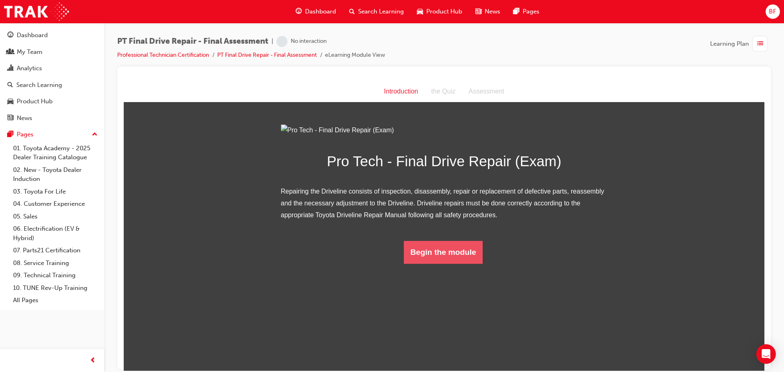
click at [447, 263] on button "Begin the module" at bounding box center [443, 251] width 79 height 23
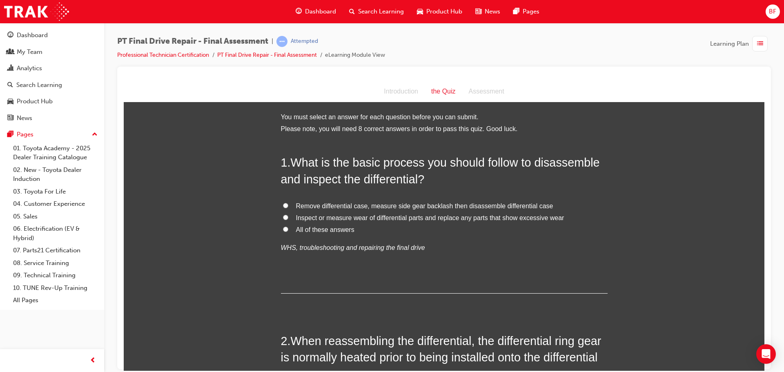
click at [331, 227] on span "All of these answers" at bounding box center [325, 229] width 58 height 7
click at [288, 227] on input "All of these answers" at bounding box center [285, 228] width 5 height 5
radio input "true"
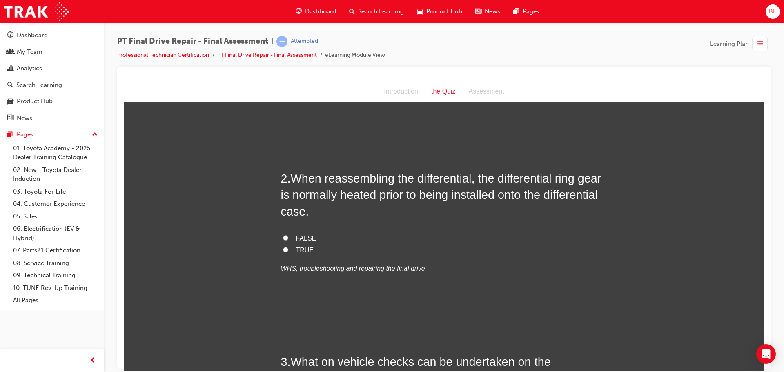
scroll to position [163, 0]
click at [304, 249] on span "TRUE" at bounding box center [305, 248] width 18 height 7
click at [288, 249] on input "TRUE" at bounding box center [285, 248] width 5 height 5
radio input "true"
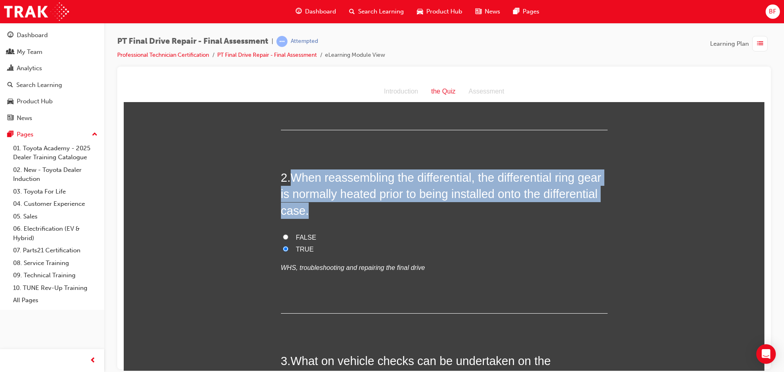
drag, startPoint x: 291, startPoint y: 179, endPoint x: 373, endPoint y: 207, distance: 86.4
click at [373, 207] on h2 "2 . When reassembling the differential, the differential ring gear is normally …" at bounding box center [444, 193] width 327 height 49
copy span "When reassembling the differential, the differential ring gear is normally heat…"
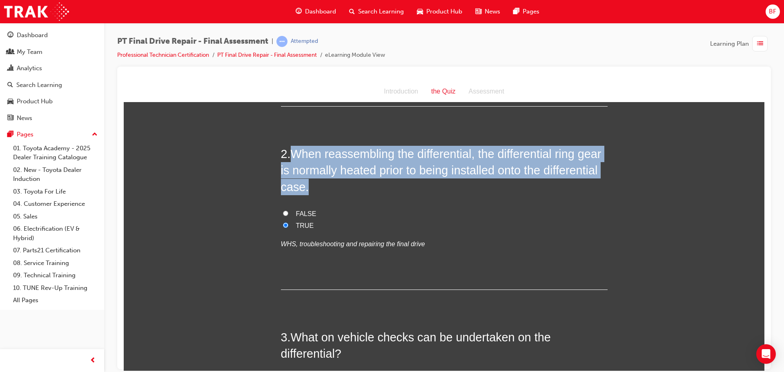
scroll to position [367, 0]
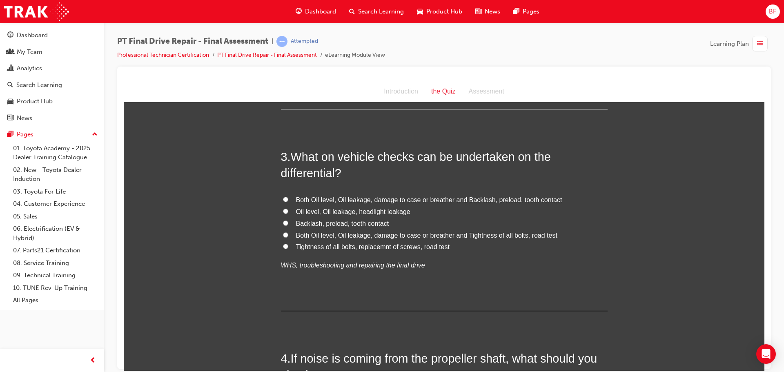
click at [289, 151] on h2 "3 . What on vehicle checks can be undertaken on the differential?" at bounding box center [444, 164] width 327 height 33
click at [368, 196] on span "Both Oil level, Oil leakage, damage to case or breather and Backlash, preload, …" at bounding box center [429, 199] width 266 height 7
click at [288, 196] on input "Both Oil level, Oil leakage, damage to case or breather and Backlash, preload, …" at bounding box center [285, 198] width 5 height 5
radio input "true"
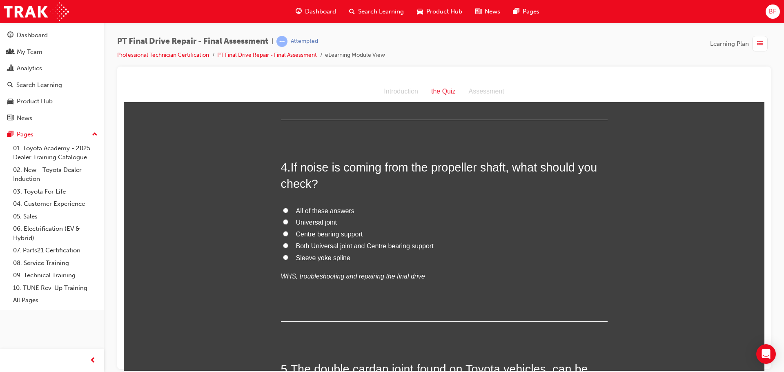
scroll to position [571, 0]
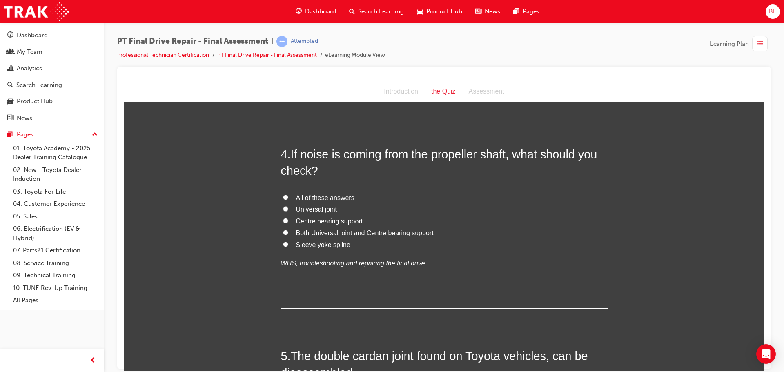
click at [338, 195] on span "All of these answers" at bounding box center [325, 197] width 58 height 7
click at [288, 195] on input "All of these answers" at bounding box center [285, 196] width 5 height 5
radio input "true"
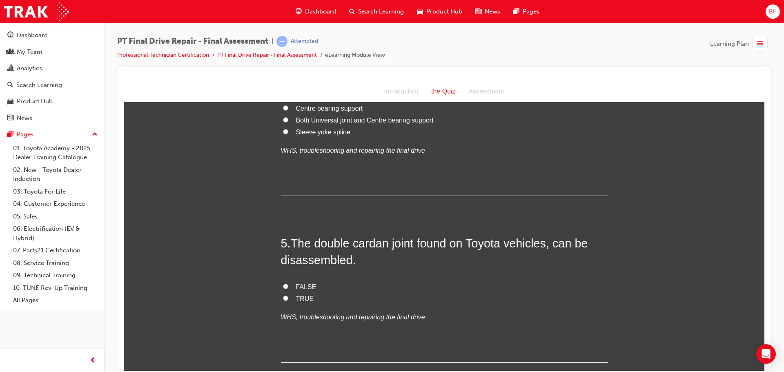
scroll to position [735, 0]
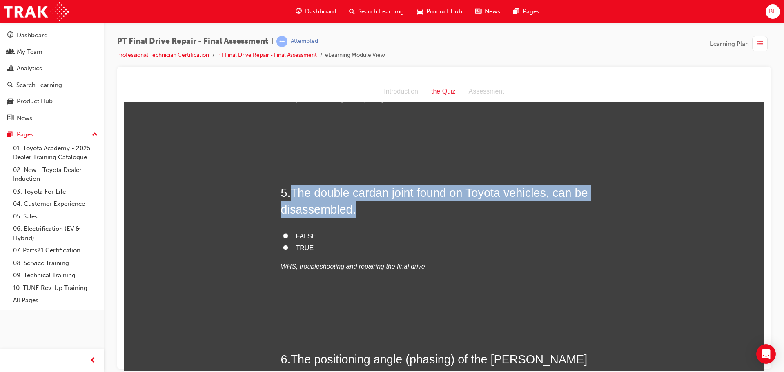
drag, startPoint x: 303, startPoint y: 187, endPoint x: 363, endPoint y: 209, distance: 64.3
click at [363, 209] on h2 "5 . The double cardan joint found on Toyota vehicles, can be disassembled." at bounding box center [444, 200] width 327 height 33
copy span "The double cardan joint found on Toyota vehicles, can be disassembled."
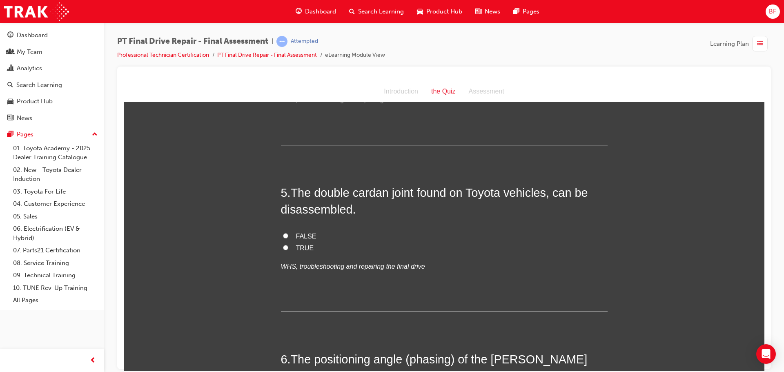
click at [300, 244] on span "TRUE" at bounding box center [305, 247] width 18 height 7
click at [288, 244] on input "TRUE" at bounding box center [285, 246] width 5 height 5
radio input "true"
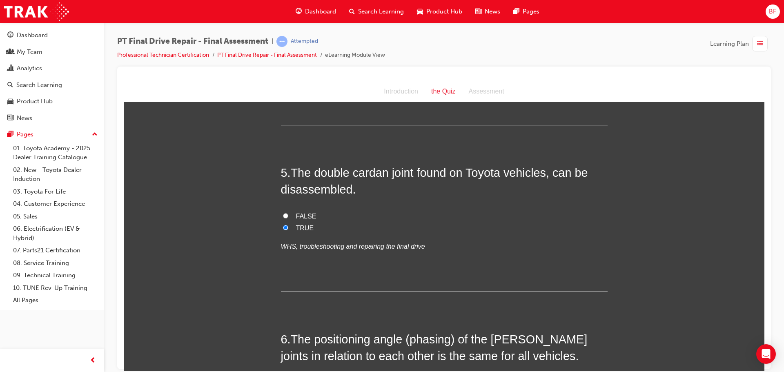
scroll to position [857, 0]
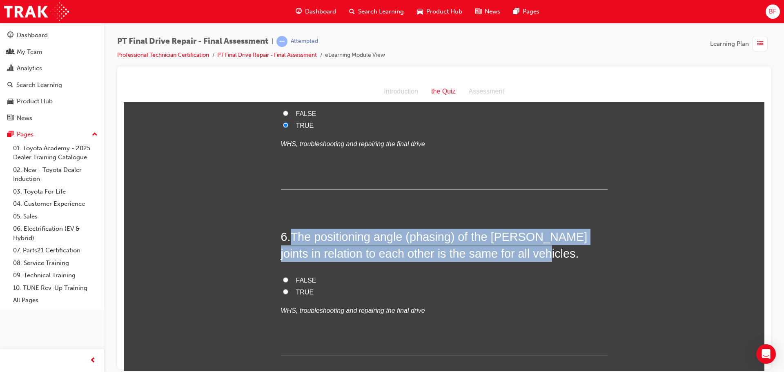
drag, startPoint x: 290, startPoint y: 234, endPoint x: 551, endPoint y: 260, distance: 262.5
click at [551, 260] on h2 "6 . The positioning angle (phasing) of the Hooke’s joints in relation to each o…" at bounding box center [444, 244] width 327 height 33
copy span "The positioning angle (phasing) of the Hooke’s joints in relation to each other…"
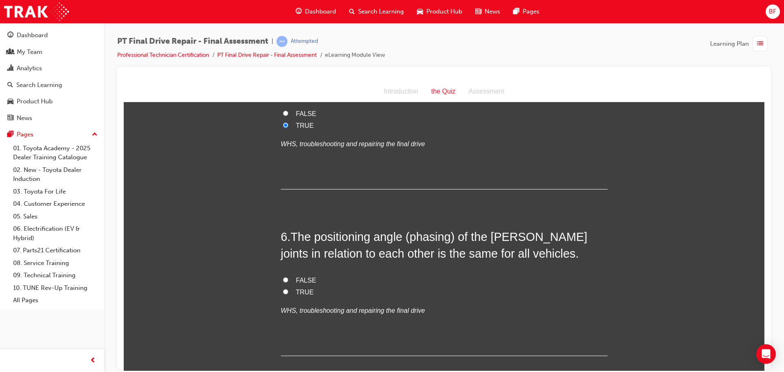
click at [302, 280] on span "FALSE" at bounding box center [306, 279] width 20 height 7
click at [288, 280] on input "FALSE" at bounding box center [285, 279] width 5 height 5
radio input "true"
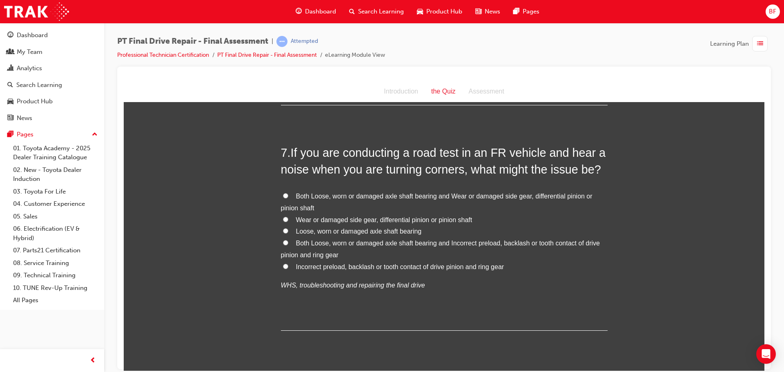
scroll to position [1102, 0]
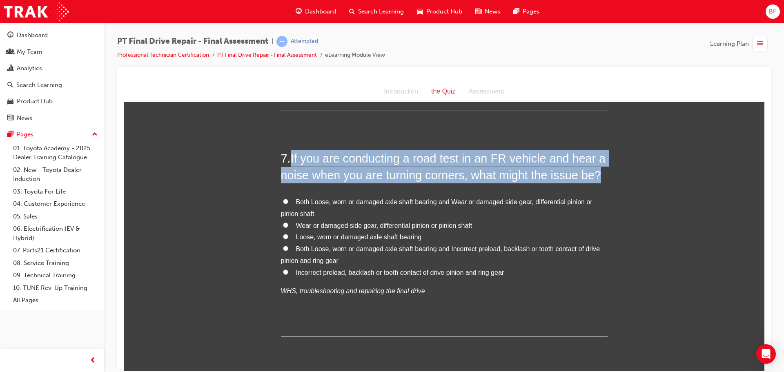
drag, startPoint x: 289, startPoint y: 158, endPoint x: 596, endPoint y: 171, distance: 307.6
click at [596, 171] on h2 "7 . If you are conducting a road test in an FR vehicle and hear a noise when yo…" at bounding box center [444, 166] width 327 height 33
copy span "If you are conducting a road test in an FR vehicle and hear a noise when you ar…"
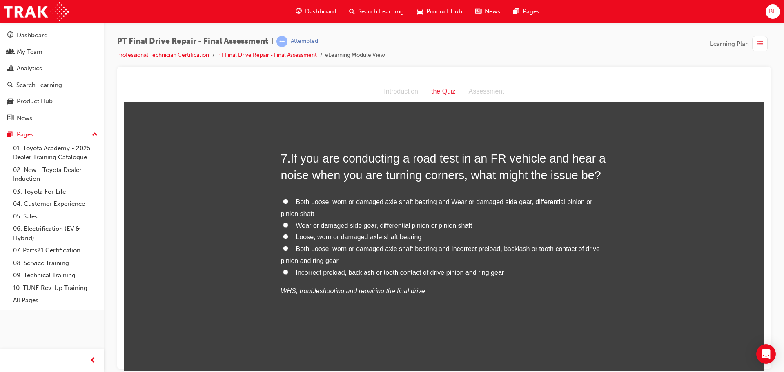
click at [389, 204] on span "Both Loose, worn or damaged axle shaft bearing and Wear or damaged side gear, d…" at bounding box center [436, 207] width 311 height 19
click at [288, 204] on input "Both Loose, worn or damaged axle shaft bearing and Wear or damaged side gear, d…" at bounding box center [285, 200] width 5 height 5
radio input "true"
click at [383, 228] on span "Wear or damaged side gear, differential pinion or pinion shaft" at bounding box center [384, 225] width 176 height 7
click at [288, 227] on input "Wear or damaged side gear, differential pinion or pinion shaft" at bounding box center [285, 224] width 5 height 5
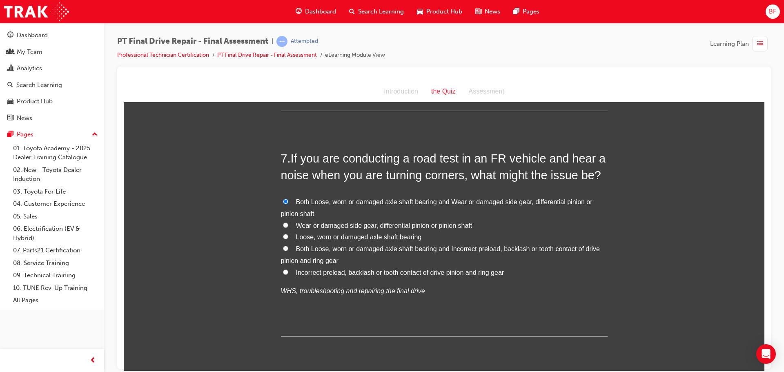
radio input "true"
click at [368, 203] on span "Both Loose, worn or damaged axle shaft bearing and Wear or damaged side gear, d…" at bounding box center [436, 207] width 311 height 19
click at [288, 203] on input "Both Loose, worn or damaged axle shaft bearing and Wear or damaged side gear, d…" at bounding box center [285, 200] width 5 height 5
radio input "true"
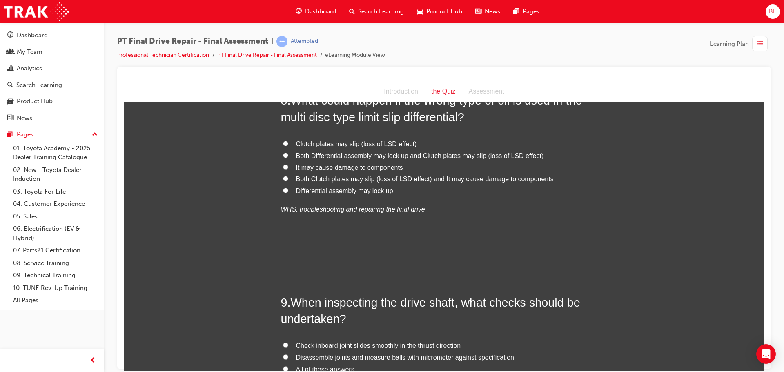
scroll to position [1347, 0]
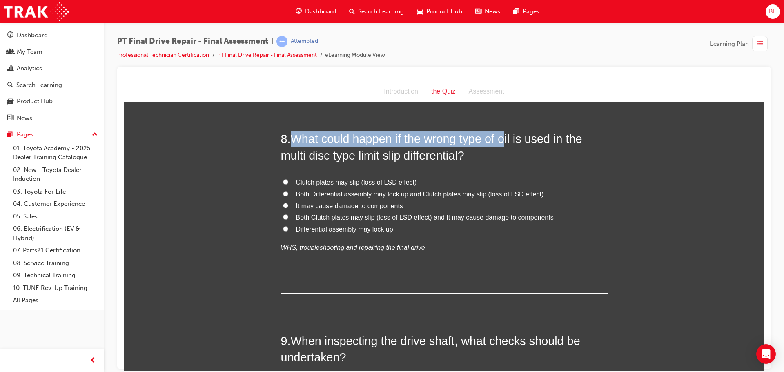
drag, startPoint x: 291, startPoint y: 139, endPoint x: 502, endPoint y: 144, distance: 211.1
click at [502, 144] on span "What could happen if the wrong type of oil is used in the multi disc type limit…" at bounding box center [431, 146] width 301 height 29
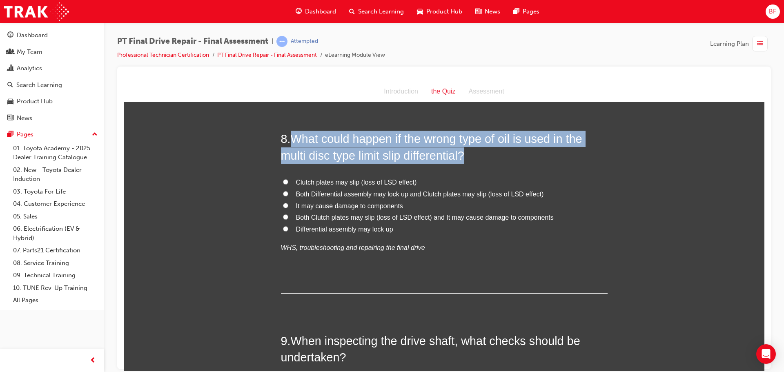
drag, startPoint x: 467, startPoint y: 156, endPoint x: 288, endPoint y: 128, distance: 180.6
copy h2 "What could happen if the wrong type of oil is used in the multi disc type limit…"
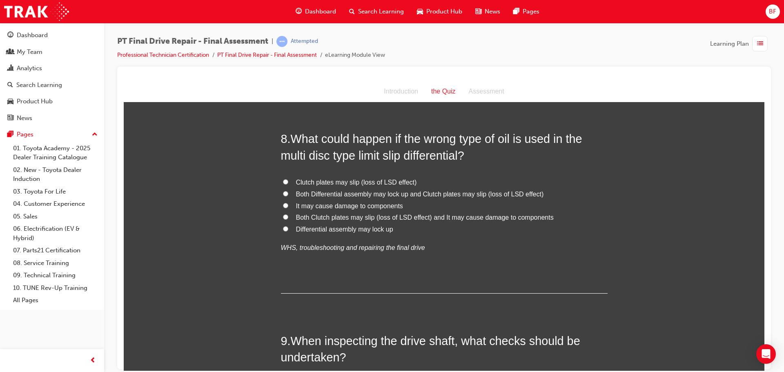
click at [422, 217] on span "Both Clutch plates may slip (loss of LSD effect) and It may cause damage to com…" at bounding box center [425, 216] width 258 height 7
click at [288, 217] on input "Both Clutch plates may slip (loss of LSD effect) and It may cause damage to com…" at bounding box center [285, 216] width 5 height 5
radio input "true"
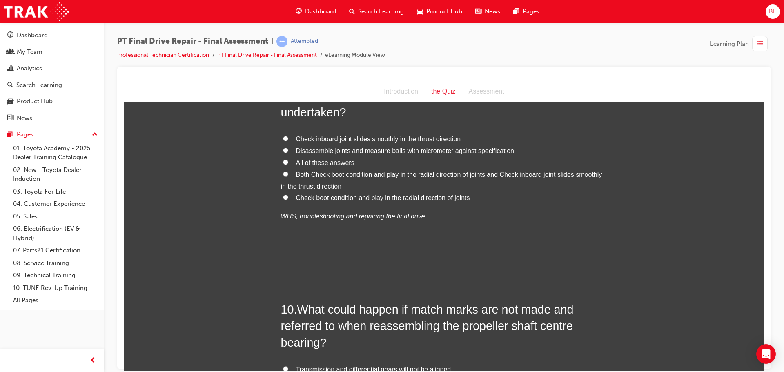
scroll to position [1551, 0]
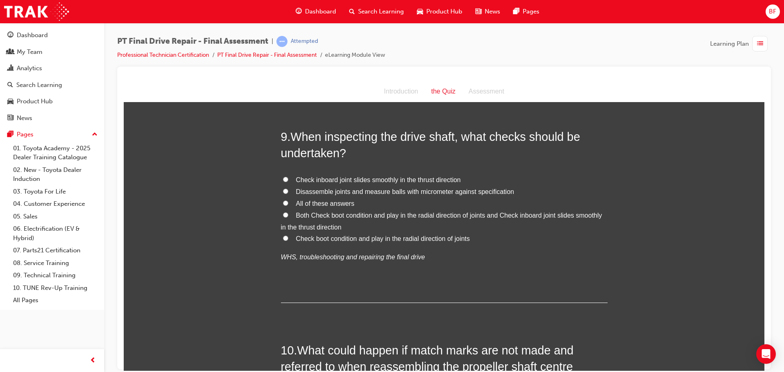
click at [340, 216] on span "Both Check boot condition and play in the radial direction of joints and Check …" at bounding box center [441, 220] width 321 height 19
click at [288, 216] on input "Both Check boot condition and play in the radial direction of joints and Check …" at bounding box center [285, 214] width 5 height 5
radio input "true"
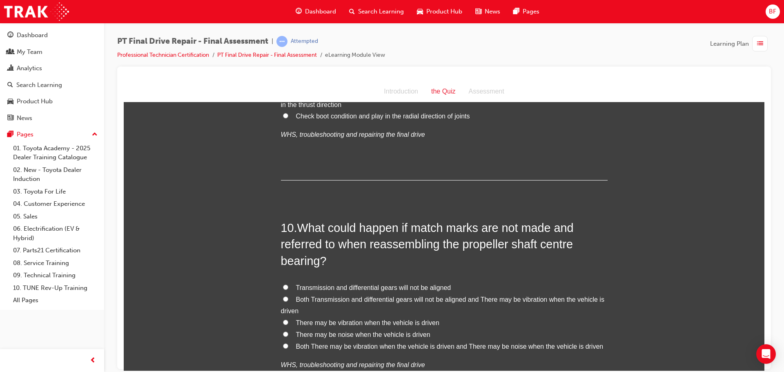
scroll to position [1714, 0]
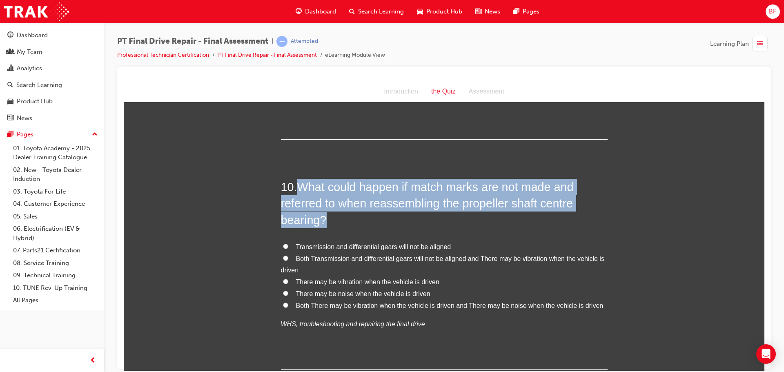
drag, startPoint x: 297, startPoint y: 185, endPoint x: 335, endPoint y: 218, distance: 50.6
click at [335, 218] on h2 "10 . What could happen if match marks are not made and referred to when reassem…" at bounding box center [444, 202] width 327 height 49
copy span "What could happen if match marks are not made and referred to when reassembling…"
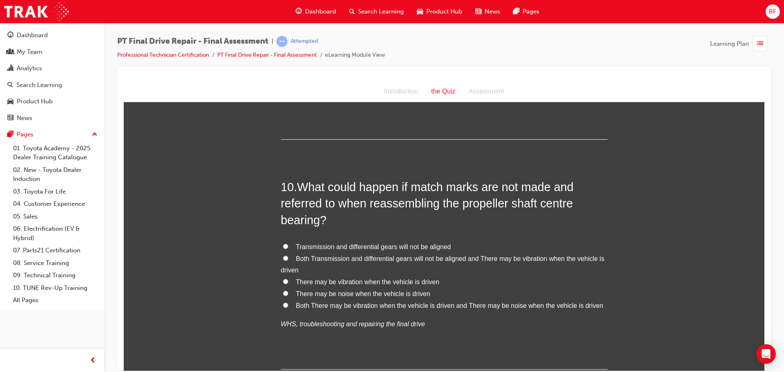
click at [368, 304] on span "Both There may be vibration when the vehicle is driven and There may be noise w…" at bounding box center [449, 305] width 307 height 7
click at [288, 304] on input "Both There may be vibration when the vehicle is driven and There may be noise w…" at bounding box center [285, 304] width 5 height 5
radio input "true"
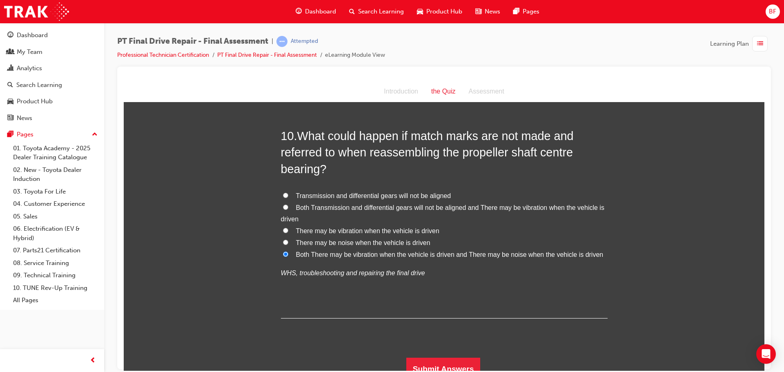
scroll to position [1775, 0]
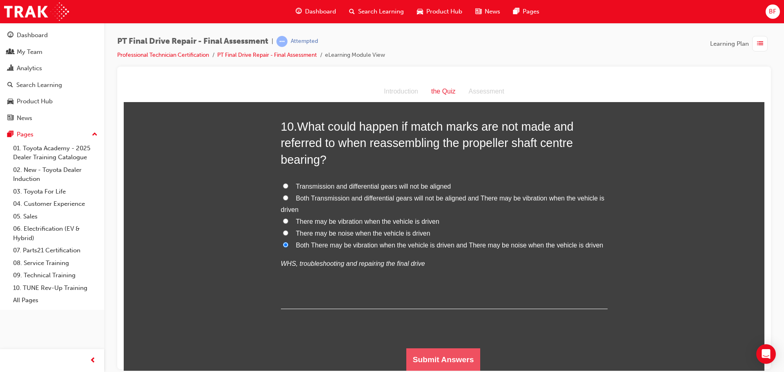
click at [433, 358] on button "Submit Answers" at bounding box center [443, 359] width 74 height 23
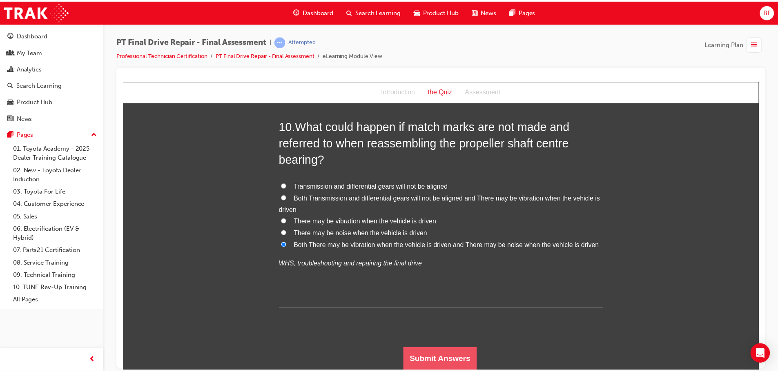
scroll to position [0, 0]
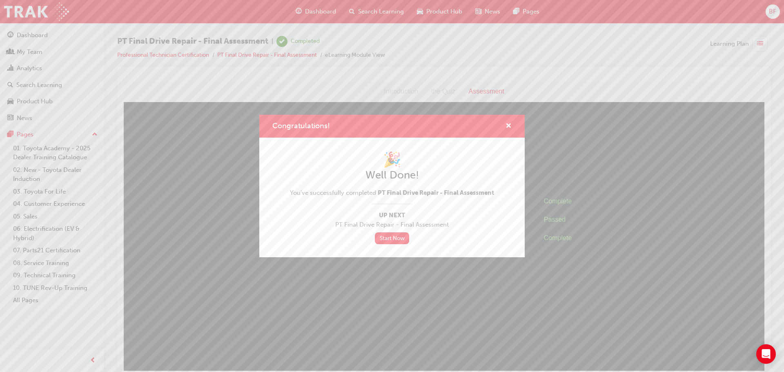
click at [502, 126] on div "Congratulations!" at bounding box center [505, 126] width 13 height 10
click at [507, 125] on span "cross-icon" at bounding box center [508, 126] width 6 height 7
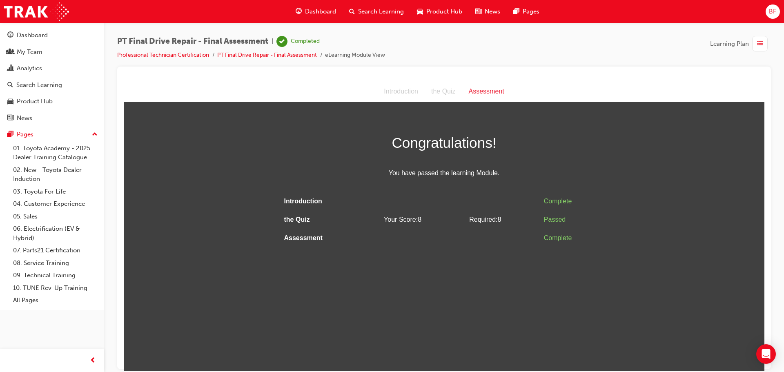
click at [321, 0] on div "Dashboard Search Learning Product Hub News Pages" at bounding box center [417, 11] width 263 height 23
click at [321, 7] on span "Dashboard" at bounding box center [320, 11] width 31 height 9
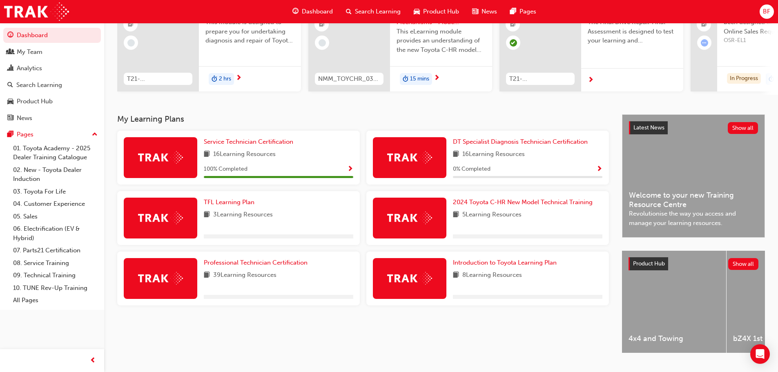
scroll to position [116, 0]
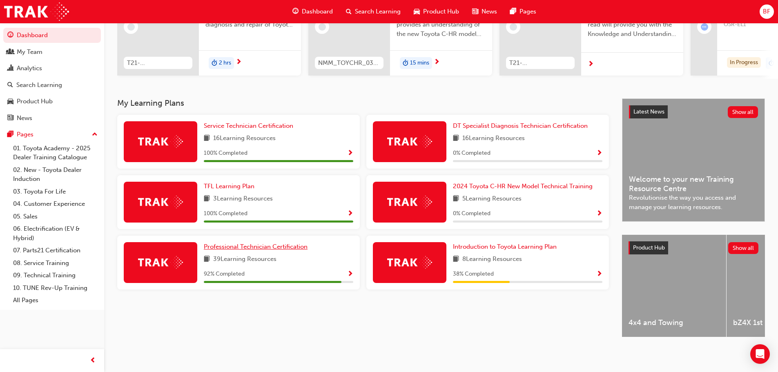
click at [257, 244] on span "Professional Technician Certification" at bounding box center [256, 246] width 104 height 7
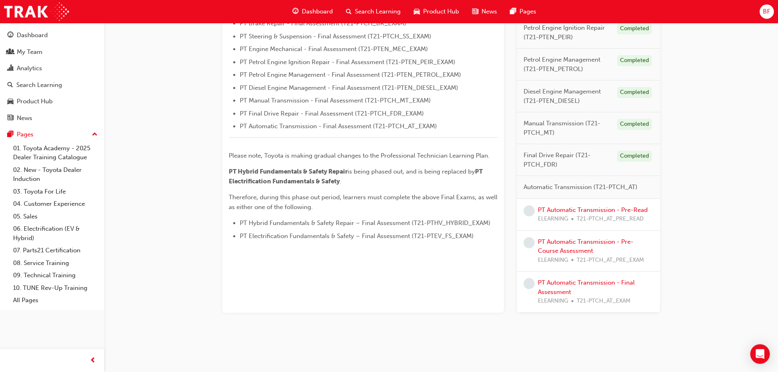
scroll to position [300, 0]
click at [591, 210] on link "PT Automatic Transmission - Pre-Read" at bounding box center [593, 209] width 110 height 7
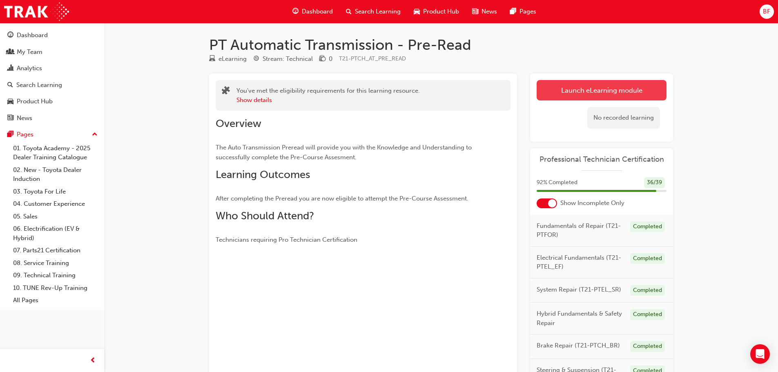
click at [612, 89] on link "Launch eLearning module" at bounding box center [601, 90] width 130 height 20
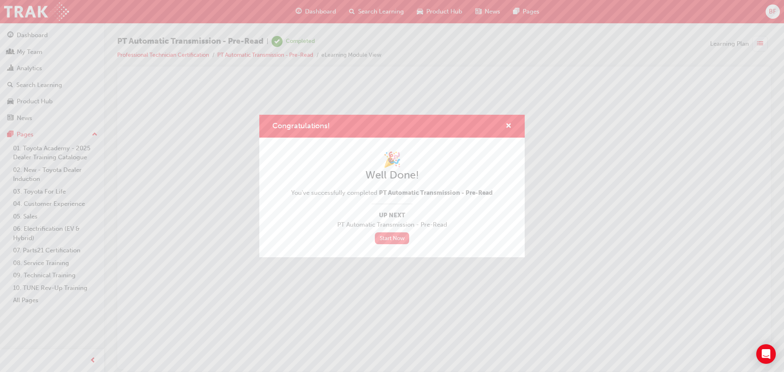
click at [391, 234] on link "Start Now" at bounding box center [392, 238] width 34 height 12
click at [315, 10] on div "Congratulations! 🎉 Well Done! You've successfully completed PT Automatic Transm…" at bounding box center [392, 186] width 784 height 372
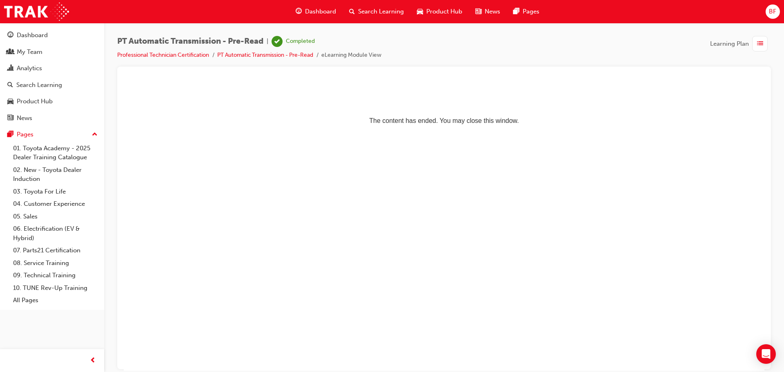
click at [315, 10] on span "Dashboard" at bounding box center [320, 11] width 31 height 9
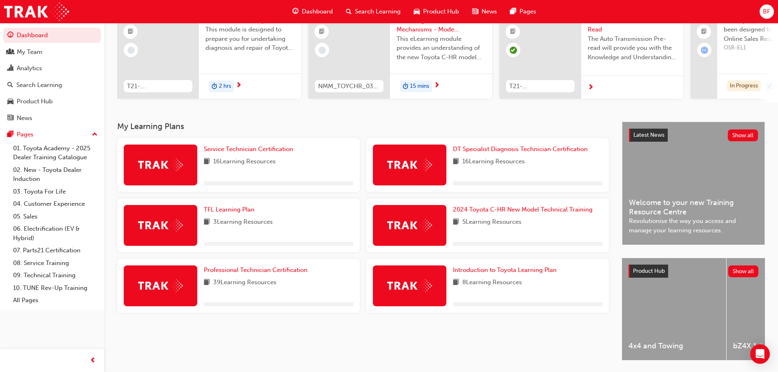
scroll to position [116, 0]
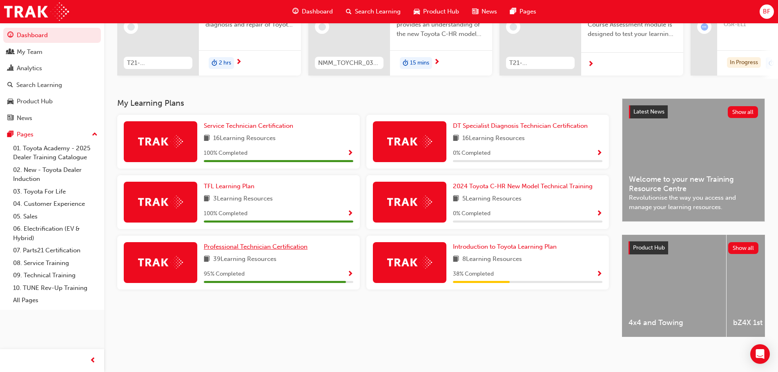
click at [277, 246] on span "Professional Technician Certification" at bounding box center [256, 246] width 104 height 7
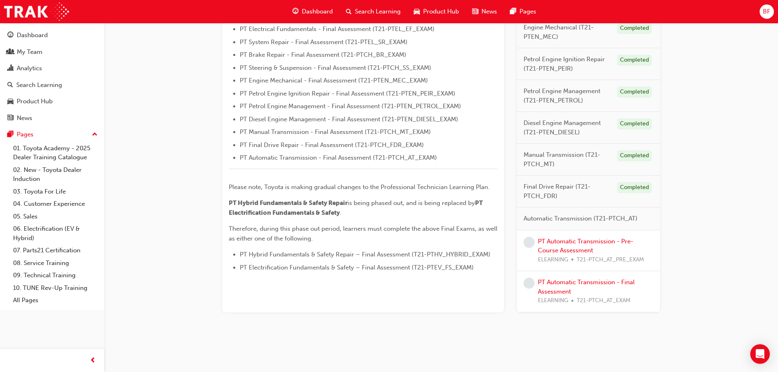
scroll to position [269, 0]
click at [560, 247] on link "PT Automatic Transmission - Pre-Course Assessment" at bounding box center [586, 246] width 96 height 17
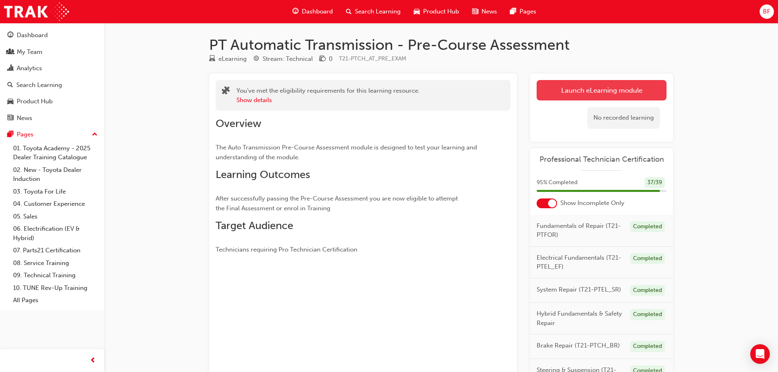
click at [576, 91] on link "Launch eLearning module" at bounding box center [601, 90] width 130 height 20
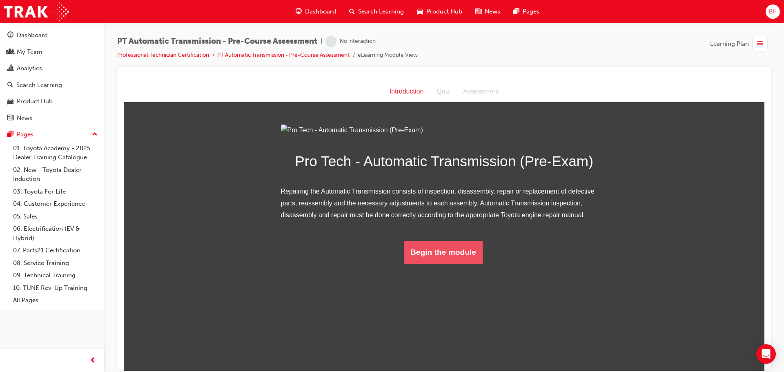
click at [456, 263] on button "Begin the module" at bounding box center [443, 251] width 79 height 23
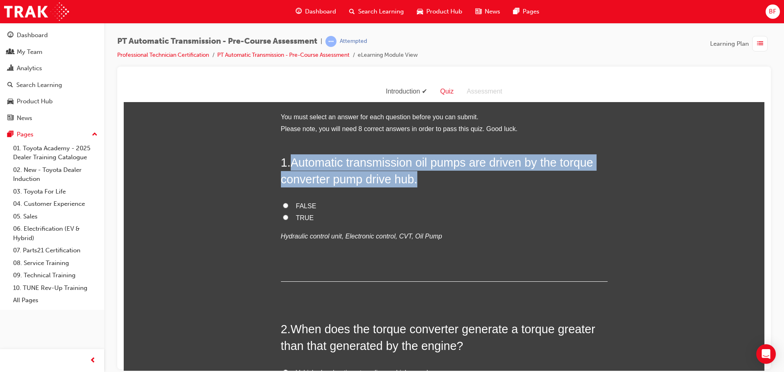
drag, startPoint x: 293, startPoint y: 160, endPoint x: 421, endPoint y: 176, distance: 129.3
click at [421, 176] on h2 "1 . Automatic transmission oil pumps are driven by the torque converter pump dr…" at bounding box center [444, 170] width 327 height 33
copy span "Automatic transmission oil pumps are driven by the torque converter pump drive …"
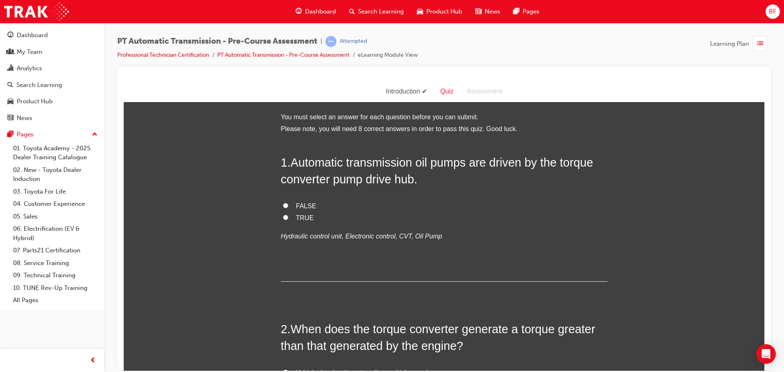
click at [301, 204] on span "FALSE" at bounding box center [306, 205] width 20 height 7
click at [288, 204] on input "FALSE" at bounding box center [285, 204] width 5 height 5
radio input "true"
click at [291, 216] on label "TRUE" at bounding box center [444, 218] width 327 height 12
click at [288, 216] on input "TRUE" at bounding box center [285, 216] width 5 height 5
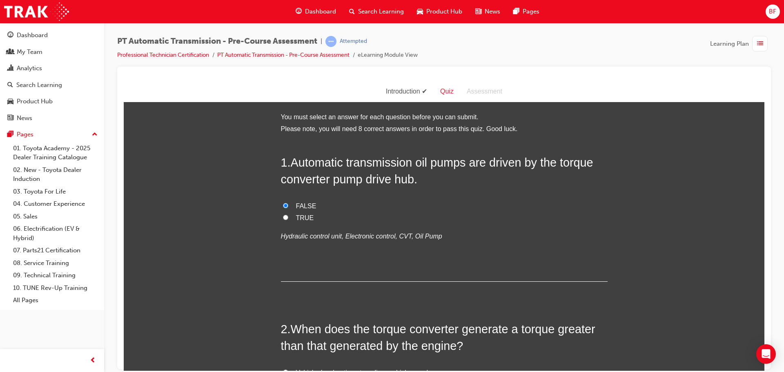
radio input "true"
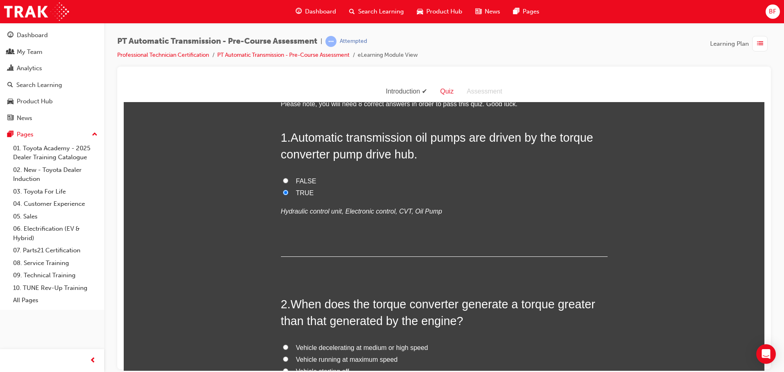
scroll to position [163, 0]
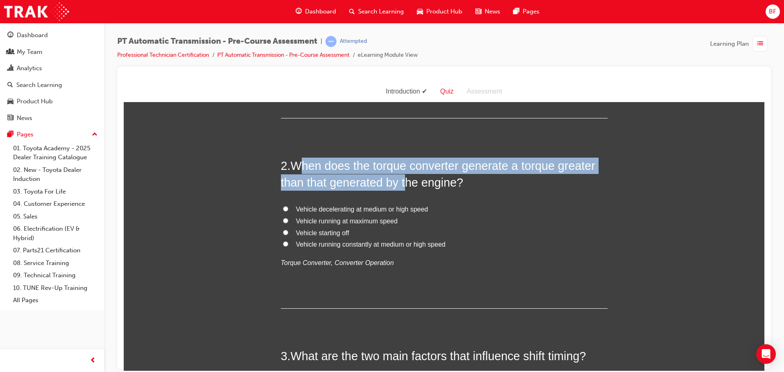
drag, startPoint x: 296, startPoint y: 164, endPoint x: 405, endPoint y: 189, distance: 112.2
click at [405, 189] on h2 "2 . When does the torque converter generate a torque greater than that generate…" at bounding box center [444, 173] width 327 height 33
drag, startPoint x: 289, startPoint y: 164, endPoint x: 464, endPoint y: 187, distance: 176.1
click at [464, 187] on h2 "2 . When does the torque converter generate a torque greater than that generate…" at bounding box center [444, 173] width 327 height 33
copy span "When does the torque converter generate a torque greater than that generated by…"
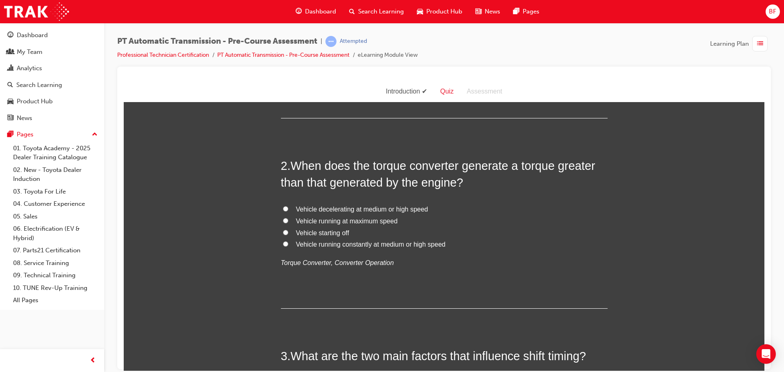
click at [367, 219] on span "Vehicle running at maximum speed" at bounding box center [347, 220] width 102 height 7
click at [288, 219] on input "Vehicle running at maximum speed" at bounding box center [285, 220] width 5 height 5
radio input "true"
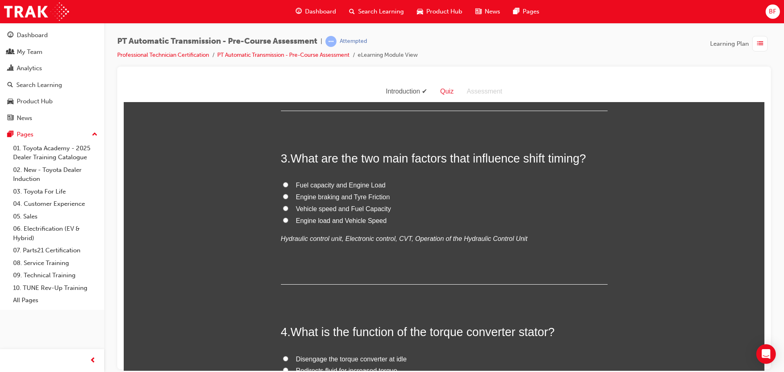
scroll to position [367, 0]
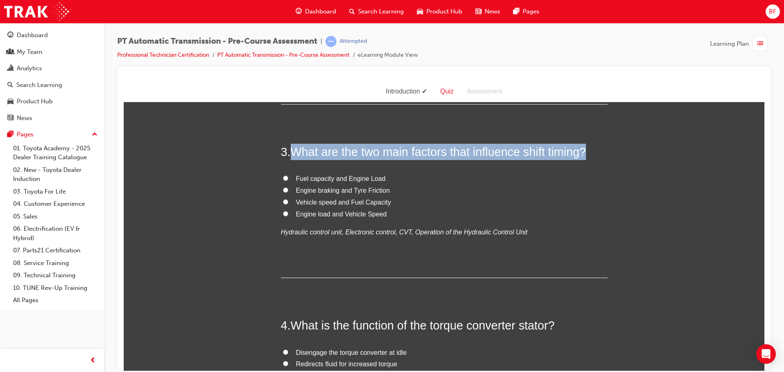
drag, startPoint x: 291, startPoint y: 149, endPoint x: 626, endPoint y: 149, distance: 335.1
copy span "What are the two main factors that influence shift timing?"
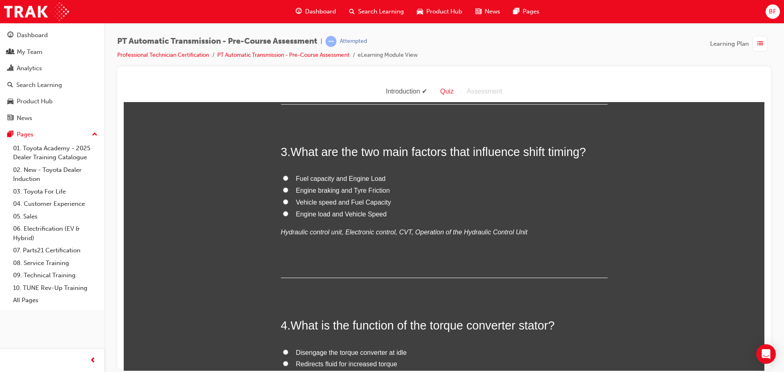
click at [347, 213] on span "Engine load and Vehicle Speed" at bounding box center [341, 213] width 91 height 7
click at [288, 213] on input "Engine load and Vehicle Speed" at bounding box center [285, 213] width 5 height 5
radio input "true"
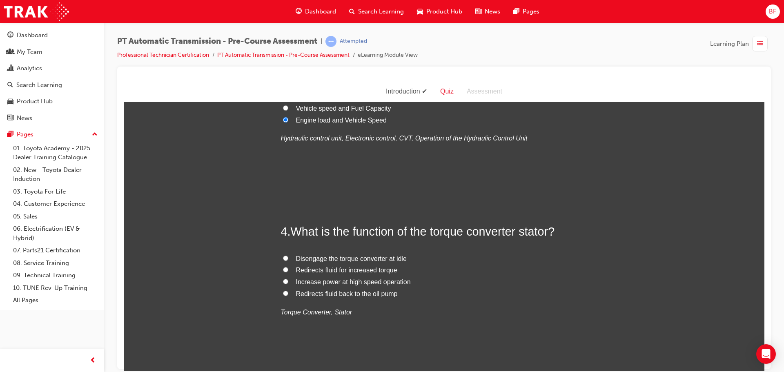
scroll to position [490, 0]
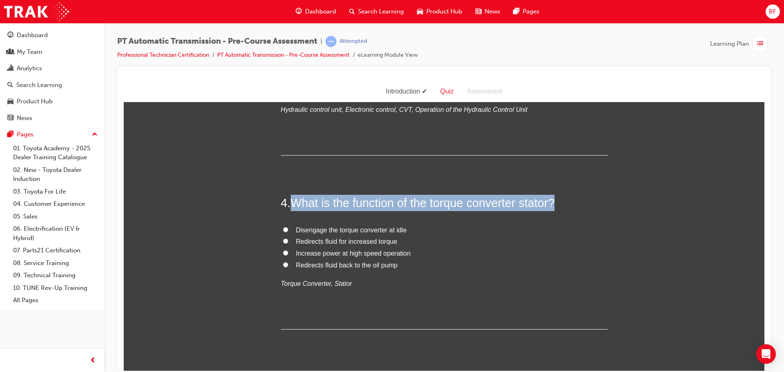
drag, startPoint x: 289, startPoint y: 204, endPoint x: 597, endPoint y: 203, distance: 308.2
click at [597, 203] on h2 "4 . What is the function of the torque converter stator?" at bounding box center [444, 202] width 327 height 16
copy h2 "What is the function of the torque converter stator?"
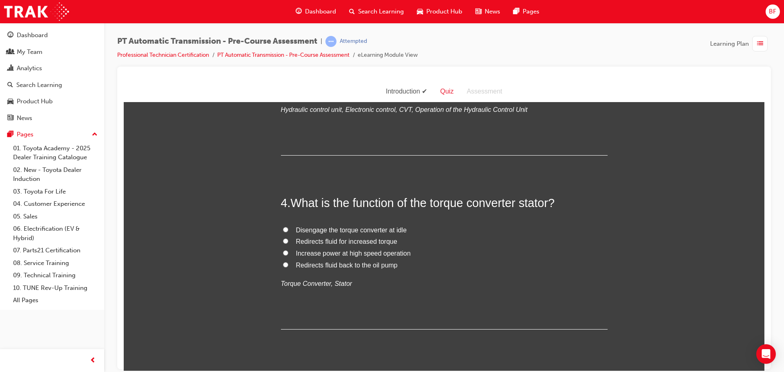
click at [338, 240] on span "Redirects fluid for increased torque" at bounding box center [346, 241] width 101 height 7
click at [288, 240] on input "Redirects fluid for increased torque" at bounding box center [285, 240] width 5 height 5
radio input "true"
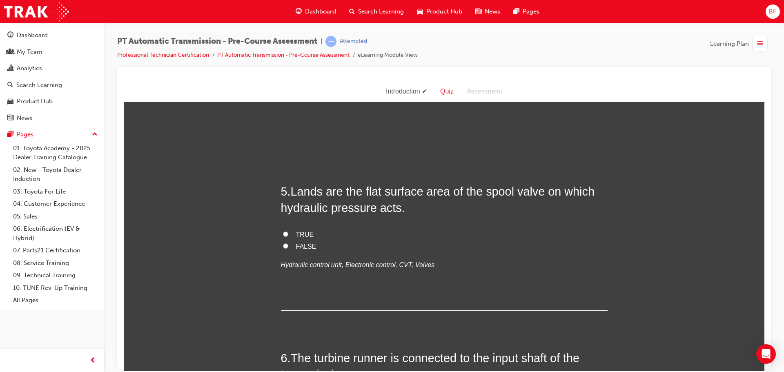
scroll to position [694, 0]
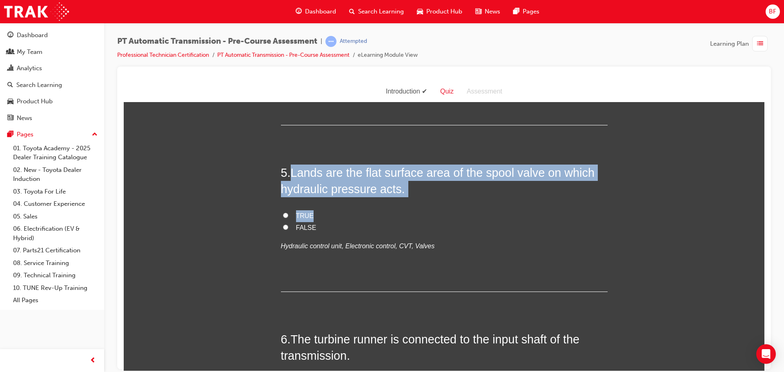
drag, startPoint x: 289, startPoint y: 173, endPoint x: 422, endPoint y: 199, distance: 135.6
click at [422, 199] on div "5 . Lands are the flat surface area of the spool valve on which hydraulic press…" at bounding box center [444, 227] width 327 height 127
drag, startPoint x: 390, startPoint y: 168, endPoint x: 359, endPoint y: 180, distance: 32.8
click at [359, 179] on h2 "5 . Lands are the flat surface area of the spool valve on which hydraulic press…" at bounding box center [444, 180] width 327 height 33
drag, startPoint x: 402, startPoint y: 189, endPoint x: 291, endPoint y: 170, distance: 112.6
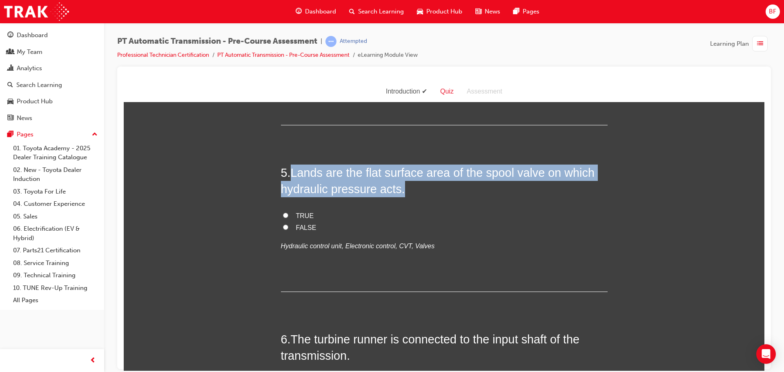
click at [291, 170] on h2 "5 . Lands are the flat surface area of the spool valve on which hydraulic press…" at bounding box center [444, 180] width 327 height 33
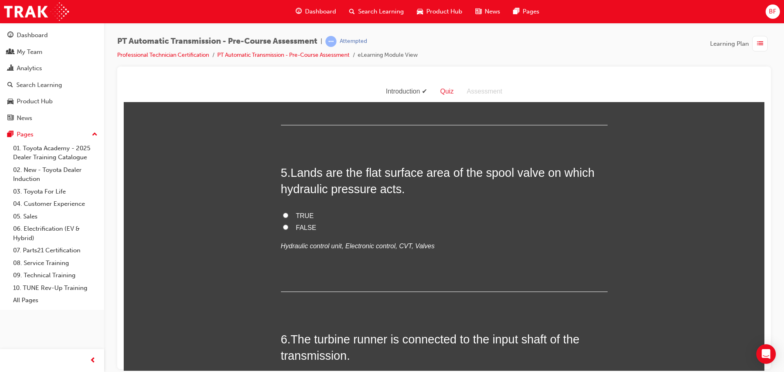
click at [307, 215] on span "TRUE" at bounding box center [305, 215] width 18 height 7
click at [288, 215] on input "TRUE" at bounding box center [285, 214] width 5 height 5
radio input "true"
click at [347, 206] on div "5 . Lands are the flat surface area of the spool valve on which hydraulic press…" at bounding box center [444, 227] width 327 height 127
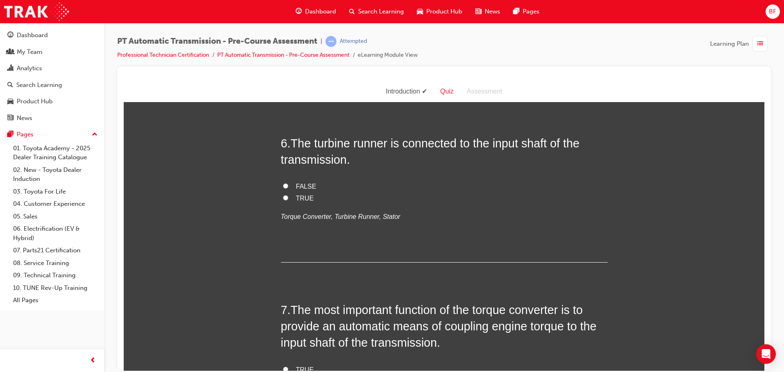
scroll to position [898, 0]
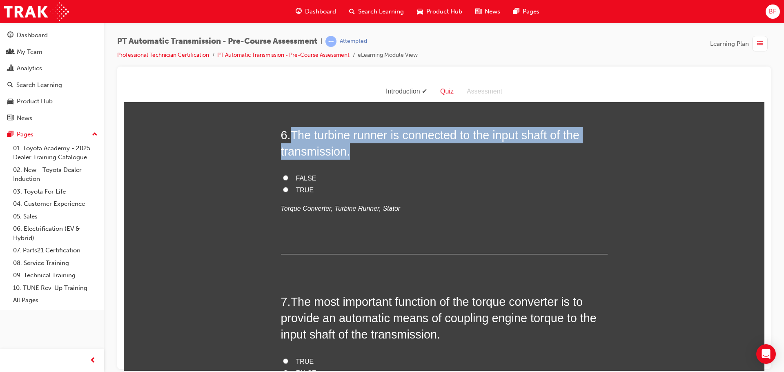
drag, startPoint x: 293, startPoint y: 135, endPoint x: 372, endPoint y: 155, distance: 82.0
click at [372, 155] on h2 "6 . The turbine runner is connected to the input shaft of the transmission." at bounding box center [444, 143] width 327 height 33
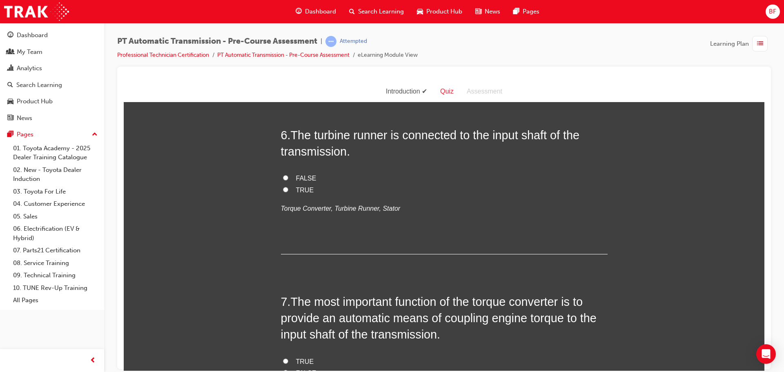
click at [296, 190] on span "TRUE" at bounding box center [305, 189] width 18 height 7
click at [288, 190] on input "TRUE" at bounding box center [285, 189] width 5 height 5
radio input "true"
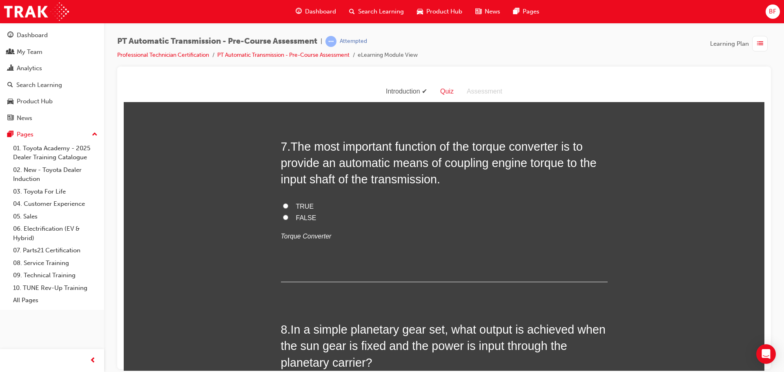
scroll to position [1061, 0]
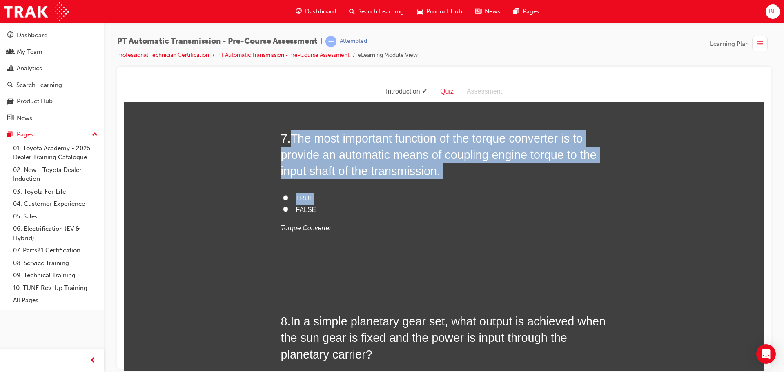
drag, startPoint x: 289, startPoint y: 136, endPoint x: 504, endPoint y: 195, distance: 222.2
click at [504, 195] on div "7 . The most important function of the torque converter is to provide an automa…" at bounding box center [444, 202] width 327 height 144
click at [419, 159] on span "The most important function of the torque converter is to provide an automatic …" at bounding box center [439, 154] width 316 height 46
drag, startPoint x: 452, startPoint y: 177, endPoint x: 290, endPoint y: 136, distance: 166.8
click at [290, 136] on h2 "7 . The most important function of the torque converter is to provide an automa…" at bounding box center [444, 154] width 327 height 49
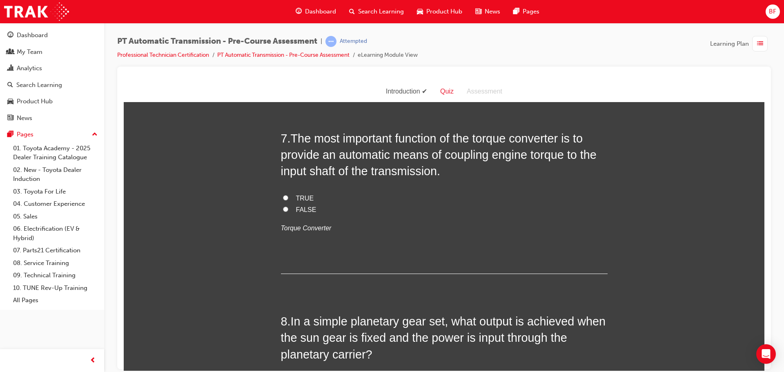
click at [298, 198] on span "TRUE" at bounding box center [305, 197] width 18 height 7
click at [288, 198] on input "TRUE" at bounding box center [285, 197] width 5 height 5
radio input "true"
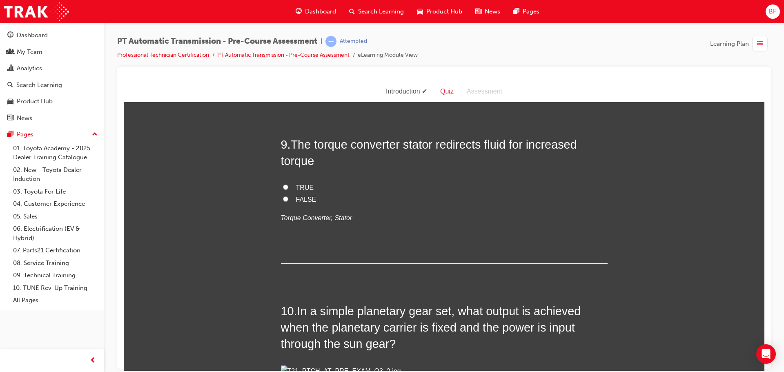
scroll to position [1469, 0]
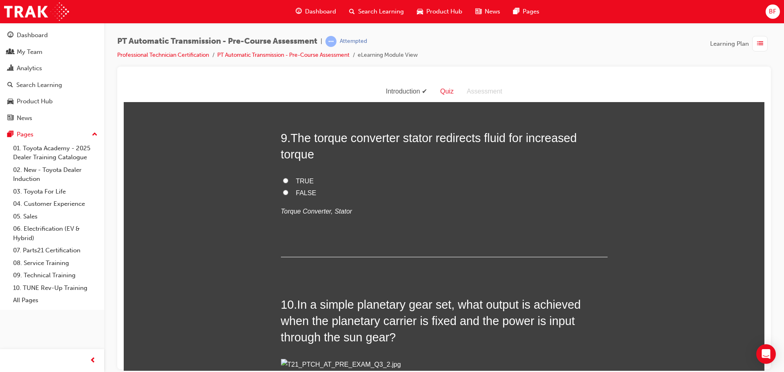
radio input "true"
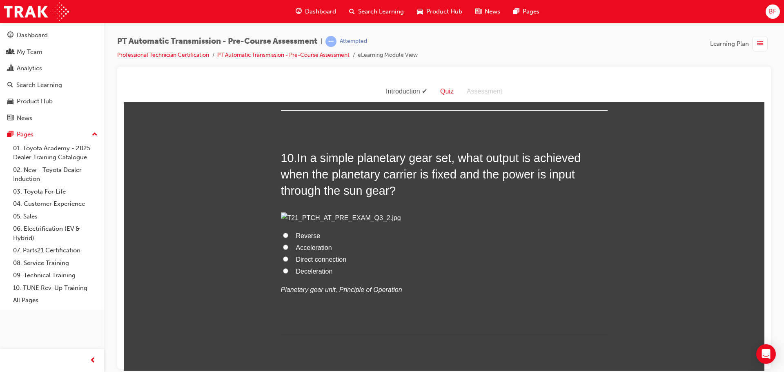
scroll to position [1592, 0]
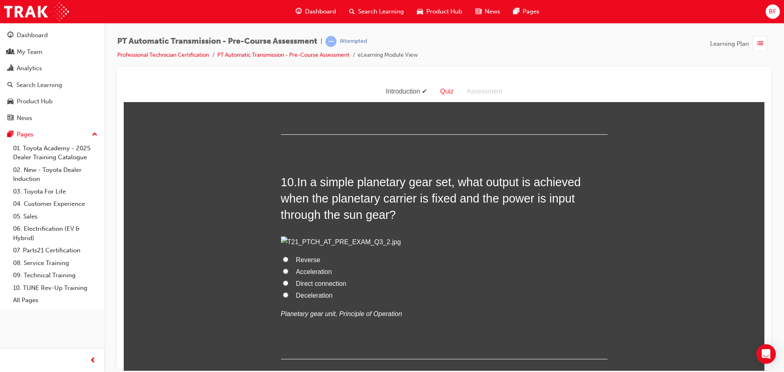
click at [304, 64] on label "TRUE" at bounding box center [444, 59] width 327 height 12
click at [288, 60] on input "TRUE" at bounding box center [285, 57] width 5 height 5
radio input "true"
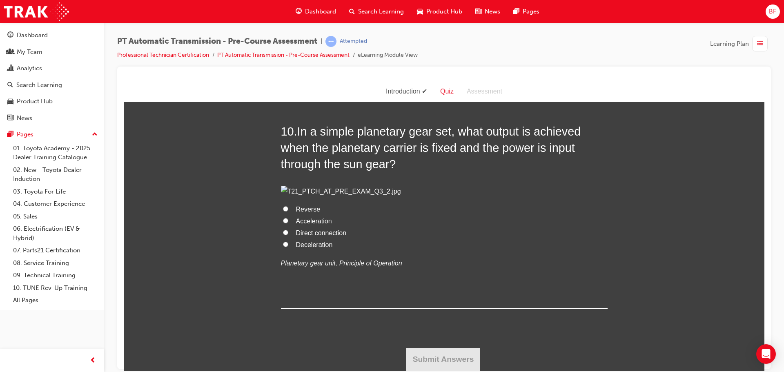
scroll to position [1959, 0]
click at [302, 212] on span "Reverse" at bounding box center [308, 208] width 24 height 7
click at [288, 211] on input "Reverse" at bounding box center [285, 208] width 5 height 5
radio input "true"
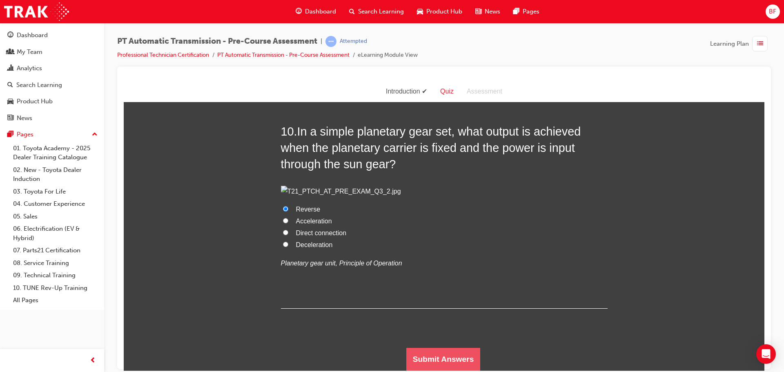
click at [460, 357] on button "Submit Answers" at bounding box center [443, 358] width 74 height 23
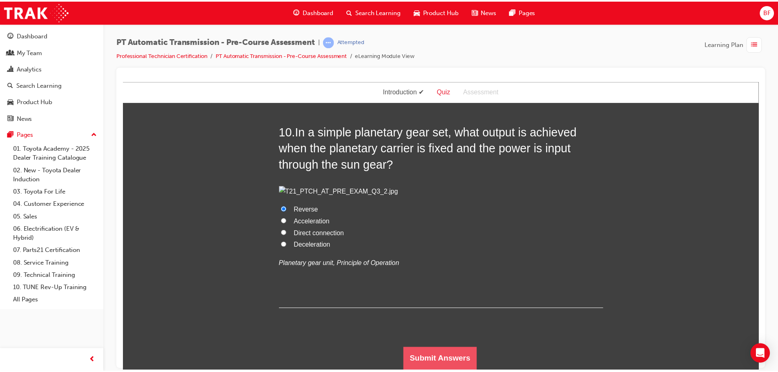
scroll to position [0, 0]
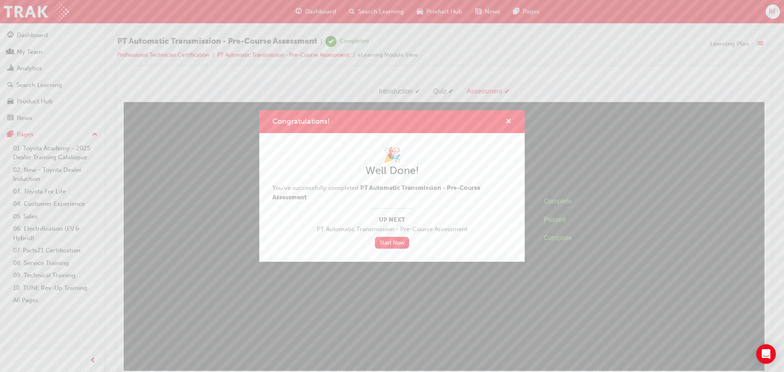
click at [508, 124] on span "cross-icon" at bounding box center [508, 121] width 6 height 7
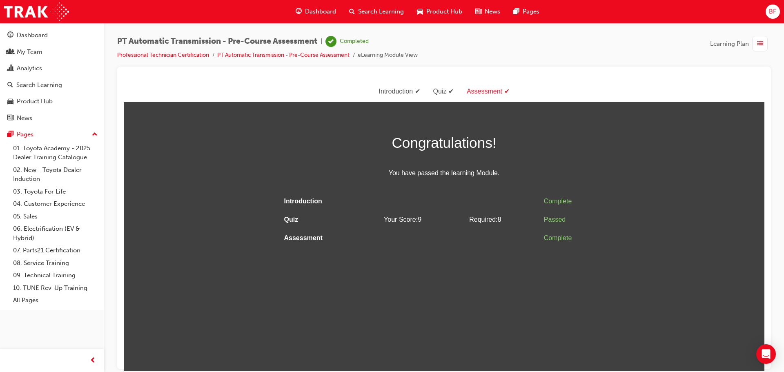
click at [317, 8] on span "Dashboard" at bounding box center [320, 11] width 31 height 9
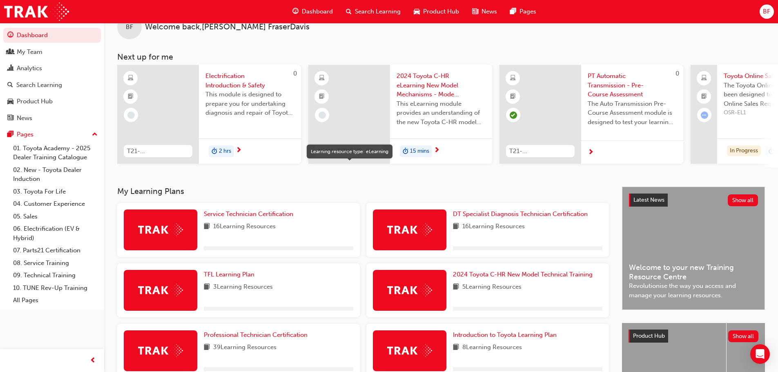
scroll to position [116, 0]
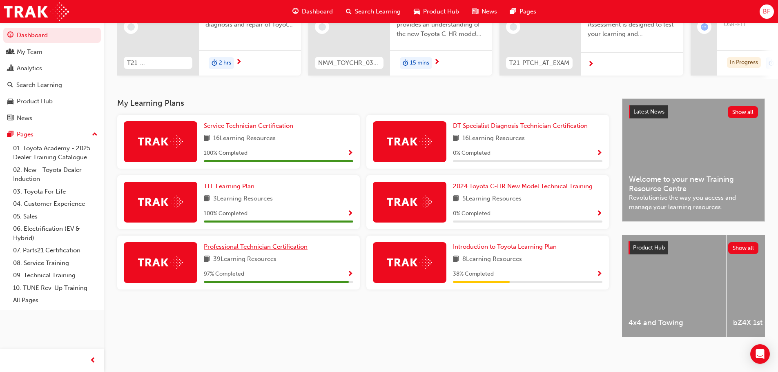
click at [264, 244] on span "Professional Technician Certification" at bounding box center [256, 246] width 104 height 7
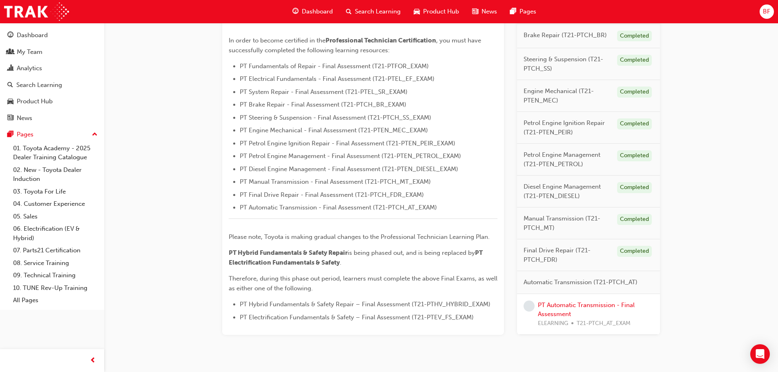
scroll to position [241, 0]
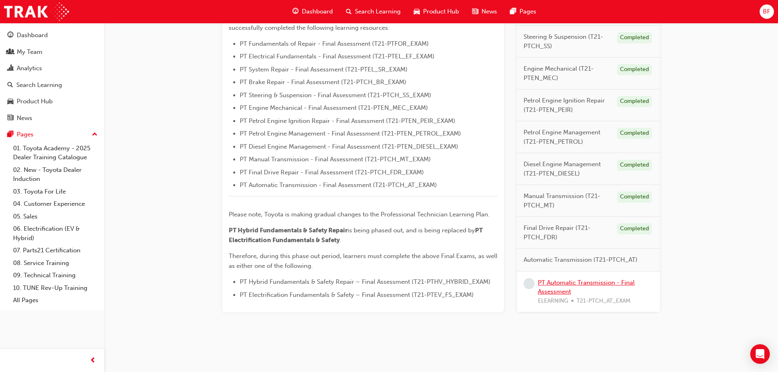
click at [574, 283] on link "PT Automatic Transmission - Final Assessment" at bounding box center [586, 286] width 97 height 17
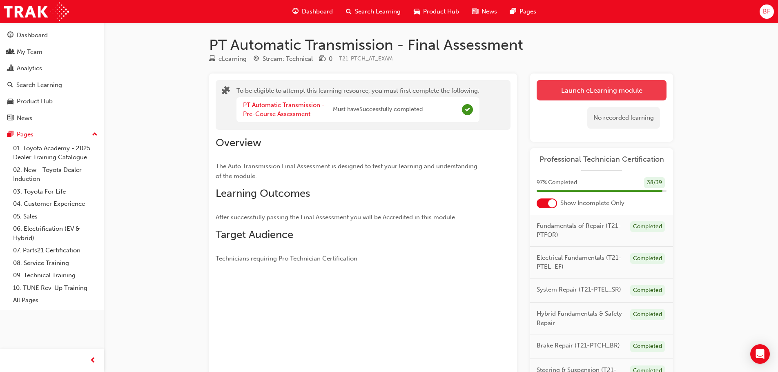
click at [566, 89] on button "Launch eLearning module" at bounding box center [601, 90] width 130 height 20
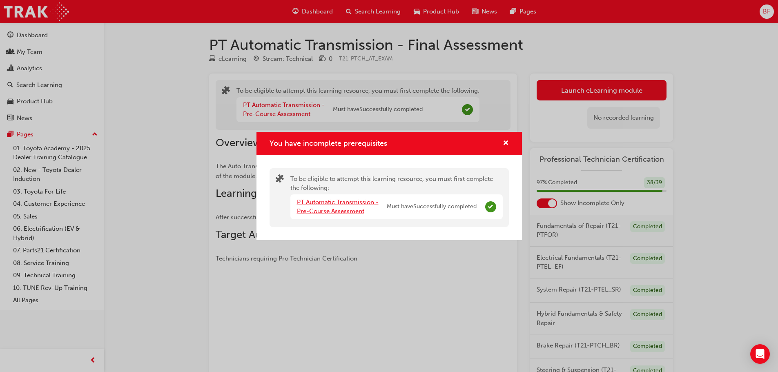
click at [358, 202] on link "PT Automatic Transmission - Pre-Course Assessment" at bounding box center [338, 206] width 82 height 17
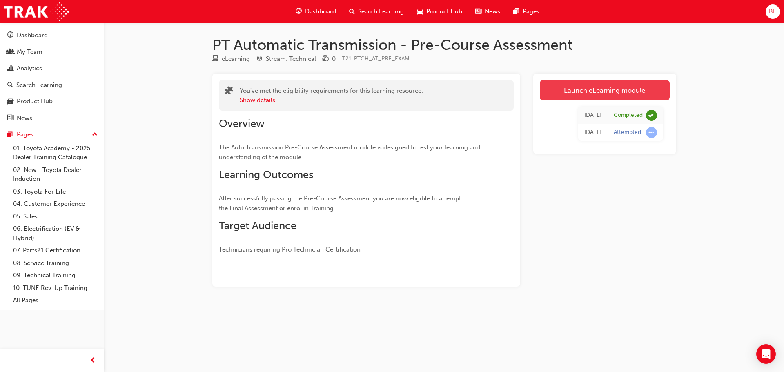
click at [569, 89] on link "Launch eLearning module" at bounding box center [605, 90] width 130 height 20
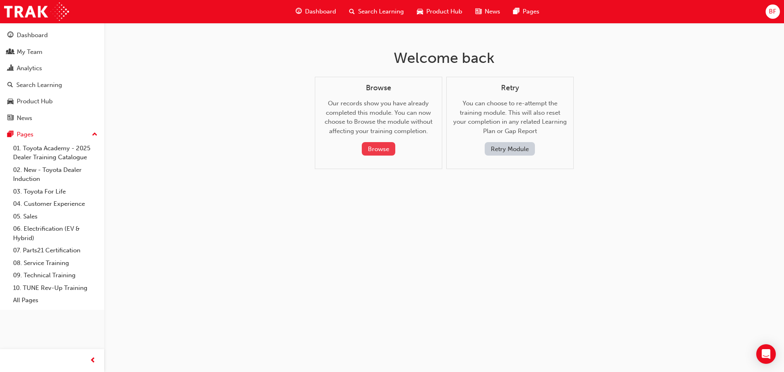
click at [371, 149] on button "Browse" at bounding box center [378, 148] width 33 height 13
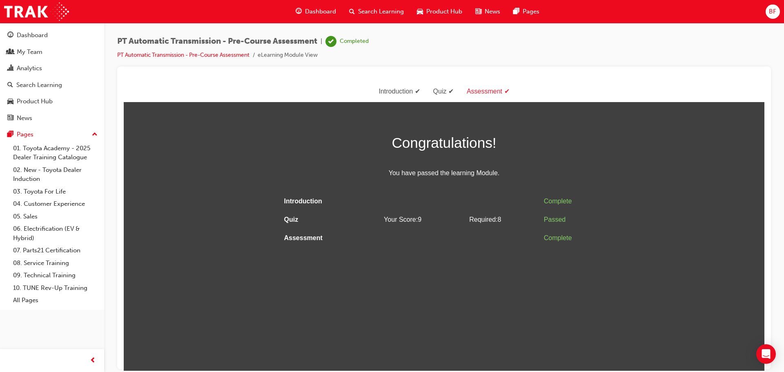
click at [302, 11] on div "Dashboard" at bounding box center [315, 11] width 53 height 17
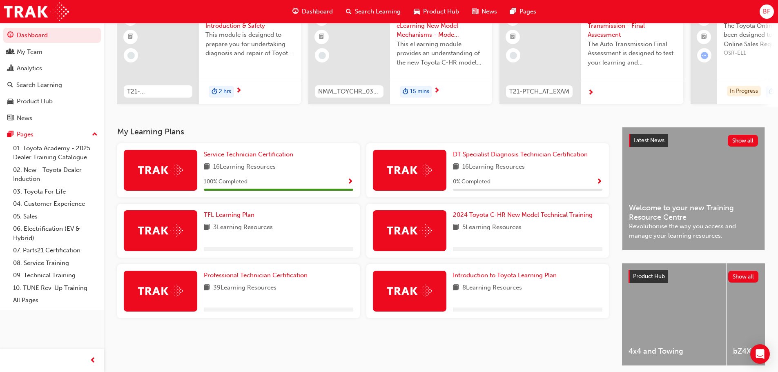
scroll to position [116, 0]
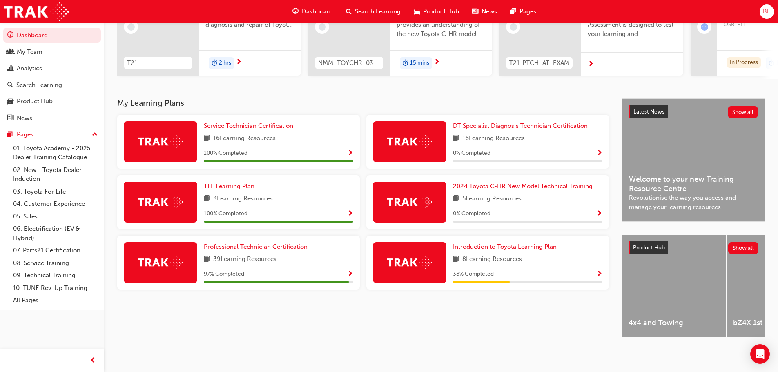
click at [243, 243] on span "Professional Technician Certification" at bounding box center [256, 246] width 104 height 7
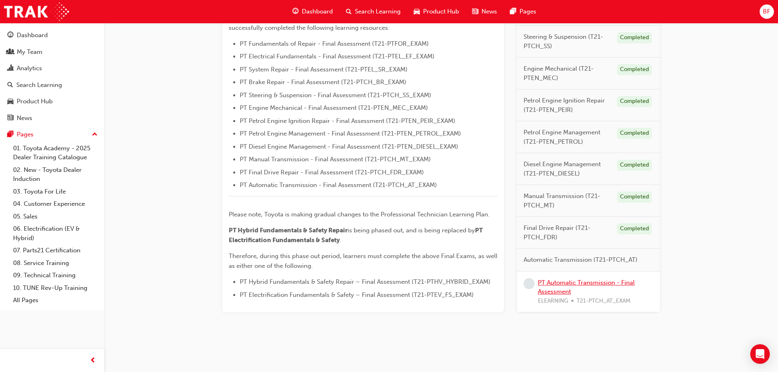
click at [559, 281] on link "PT Automatic Transmission - Final Assessment" at bounding box center [586, 286] width 97 height 17
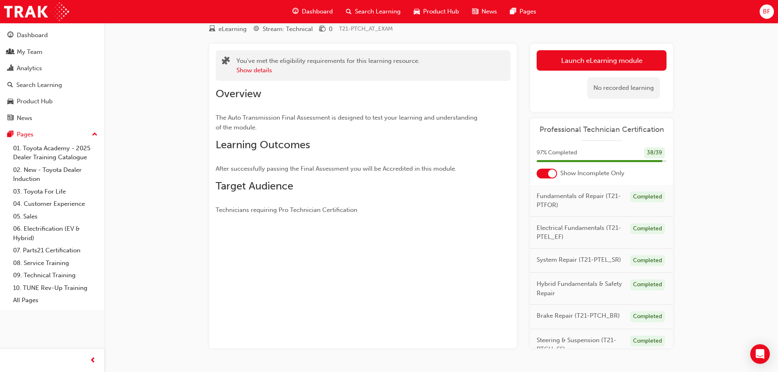
scroll to position [53, 0]
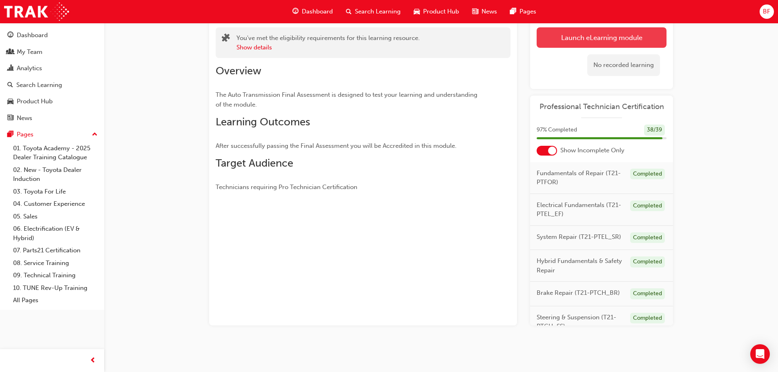
click at [580, 37] on button "Launch eLearning module" at bounding box center [601, 37] width 130 height 20
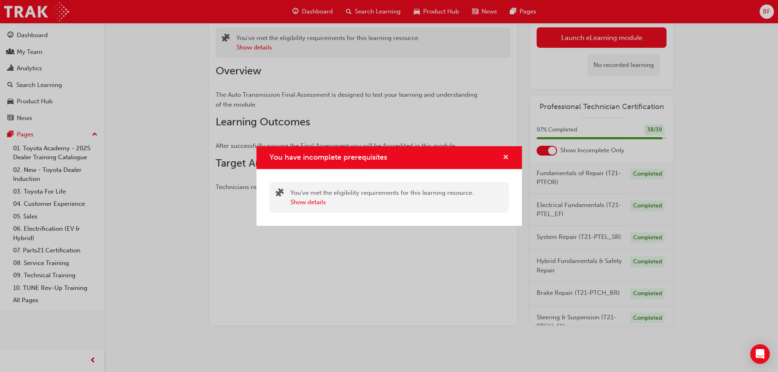
click at [507, 158] on span "cross-icon" at bounding box center [505, 157] width 6 height 7
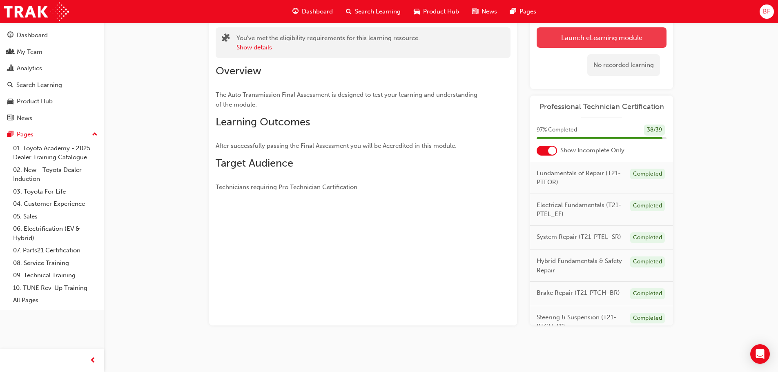
click at [573, 35] on button "Launch eLearning module" at bounding box center [601, 37] width 130 height 20
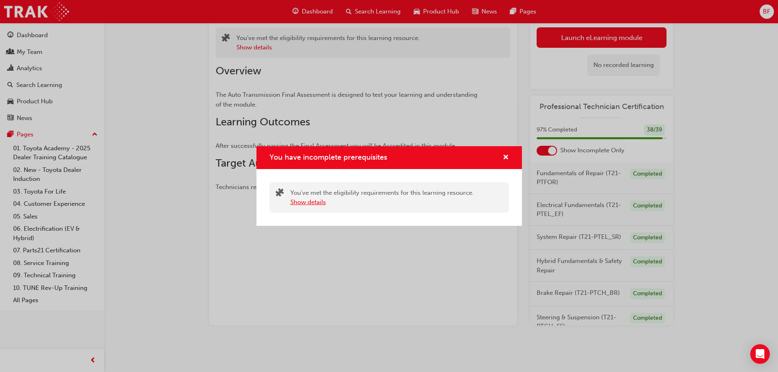
click at [313, 204] on button "Show details" at bounding box center [308, 202] width 36 height 9
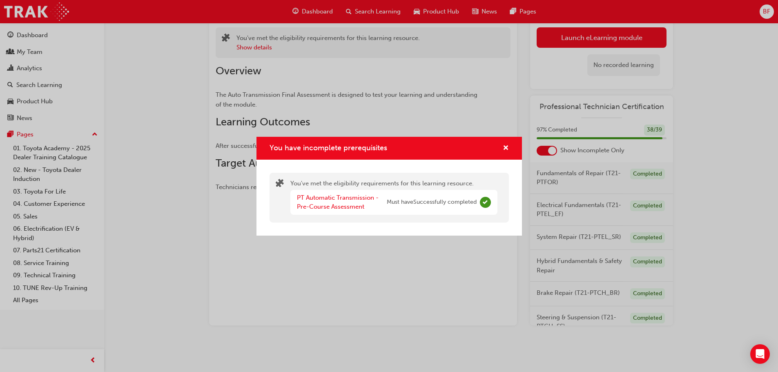
click at [510, 149] on div "You have incomplete prerequisites" at bounding box center [388, 148] width 265 height 23
click at [503, 153] on button "You have incomplete prerequisites" at bounding box center [505, 148] width 6 height 10
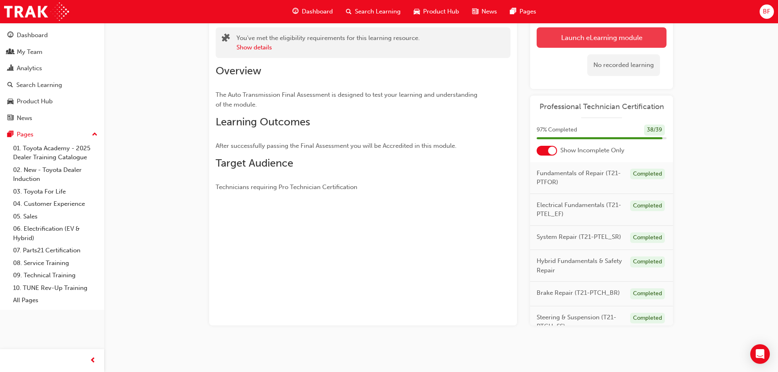
click at [567, 29] on button "Launch eLearning module" at bounding box center [601, 37] width 130 height 20
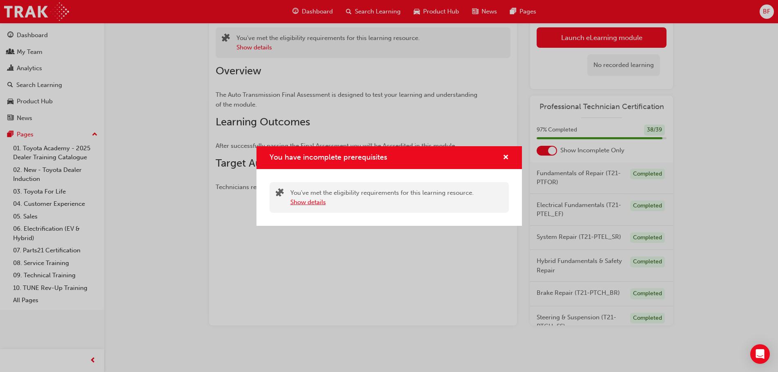
click at [306, 199] on button "Show details" at bounding box center [308, 202] width 36 height 9
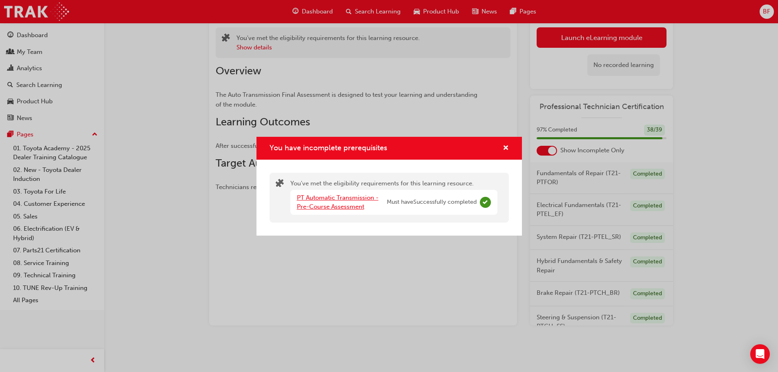
click at [356, 203] on link "PT Automatic Transmission - Pre-Course Assessment" at bounding box center [338, 202] width 82 height 17
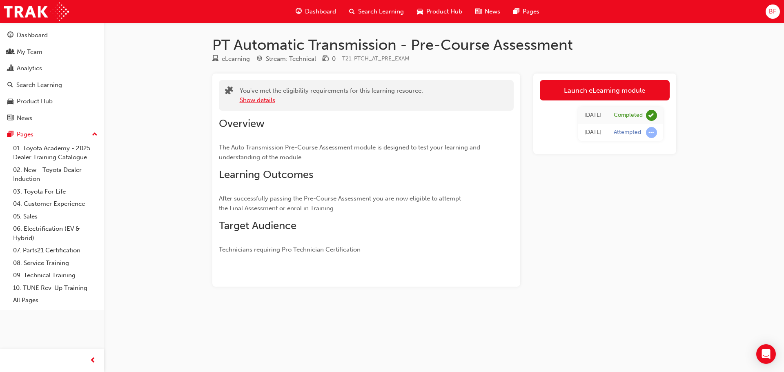
click at [272, 101] on button "Show details" at bounding box center [258, 100] width 36 height 9
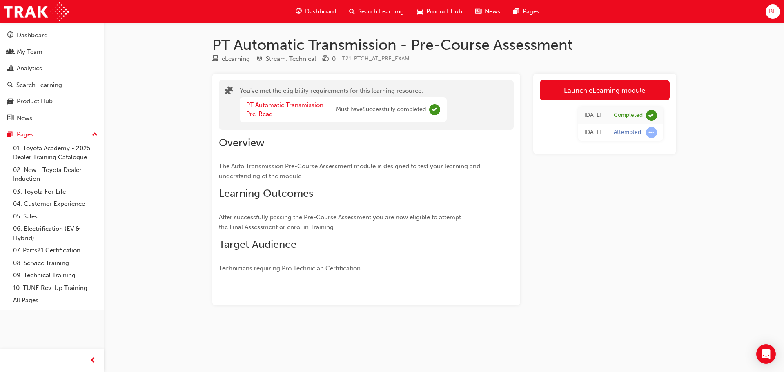
click at [309, 13] on span "Dashboard" at bounding box center [320, 11] width 31 height 9
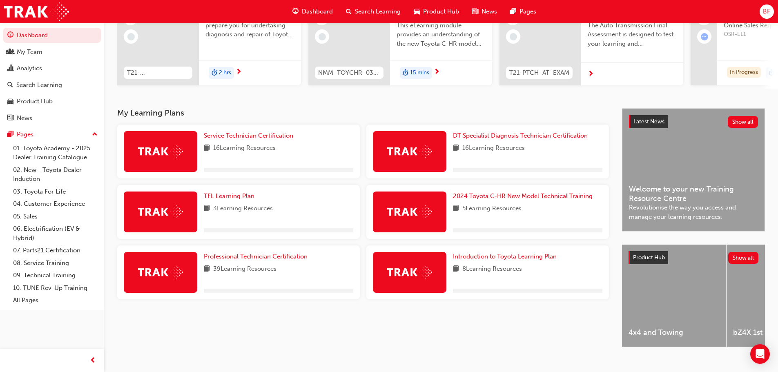
scroll to position [116, 0]
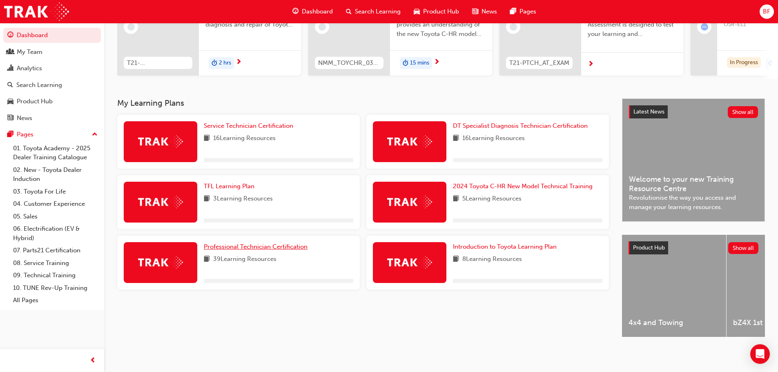
click at [231, 245] on span "Professional Technician Certification" at bounding box center [256, 246] width 104 height 7
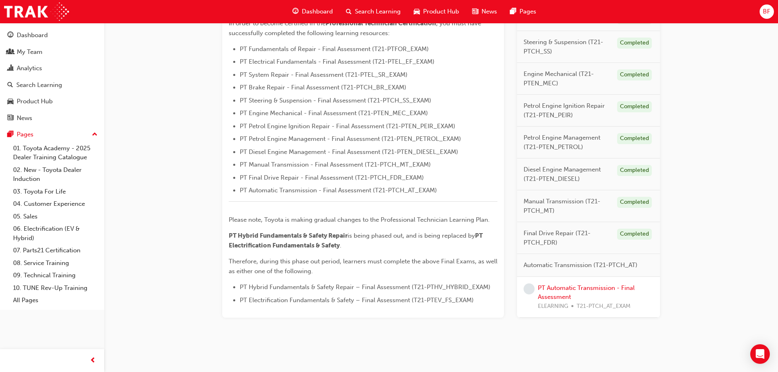
scroll to position [241, 0]
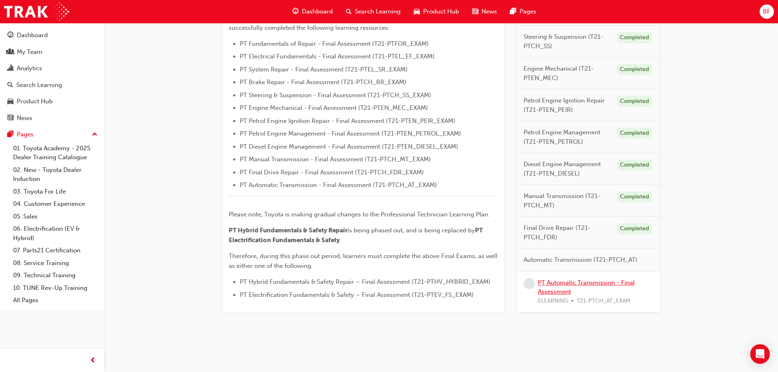
click at [551, 284] on link "PT Automatic Transmission - Final Assessment" at bounding box center [586, 286] width 97 height 17
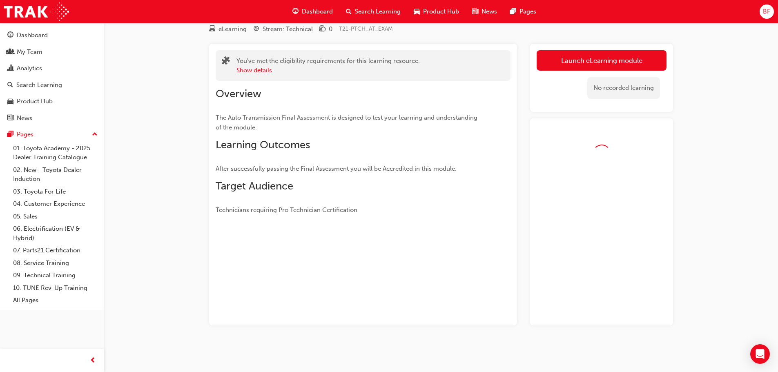
scroll to position [53, 0]
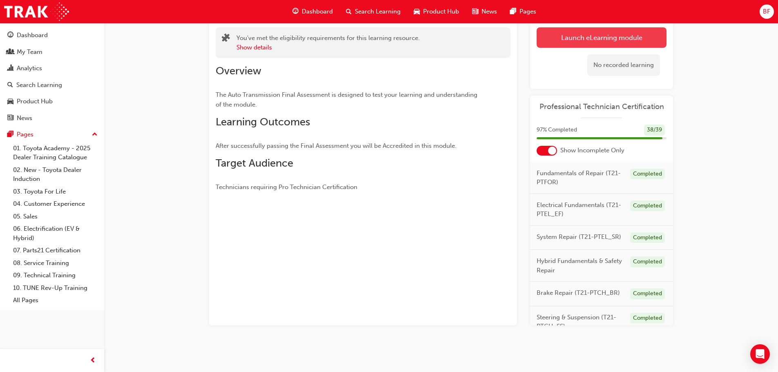
click at [600, 37] on link "Launch eLearning module" at bounding box center [601, 37] width 130 height 20
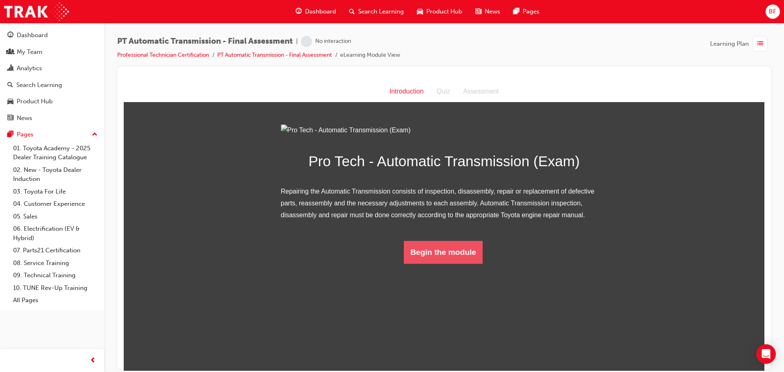
click at [448, 263] on button "Begin the module" at bounding box center [443, 251] width 79 height 23
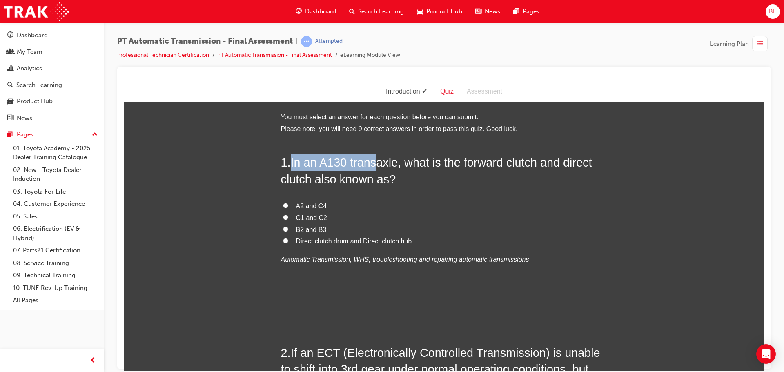
drag, startPoint x: 290, startPoint y: 162, endPoint x: 377, endPoint y: 162, distance: 86.5
click at [377, 162] on span "In an A130 transaxle, what is the forward clutch and direct clutch also known a…" at bounding box center [436, 170] width 311 height 29
click at [318, 161] on span "In an A130 transaxle, what is the forward clutch and direct clutch also known a…" at bounding box center [436, 170] width 311 height 29
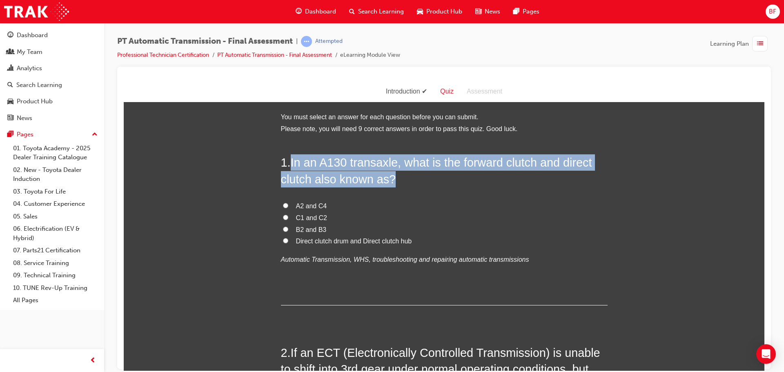
drag, startPoint x: 290, startPoint y: 162, endPoint x: 395, endPoint y: 183, distance: 107.0
click at [395, 183] on h2 "1 . In an A130 transaxle, what is the forward clutch and direct clutch also kno…" at bounding box center [444, 170] width 327 height 33
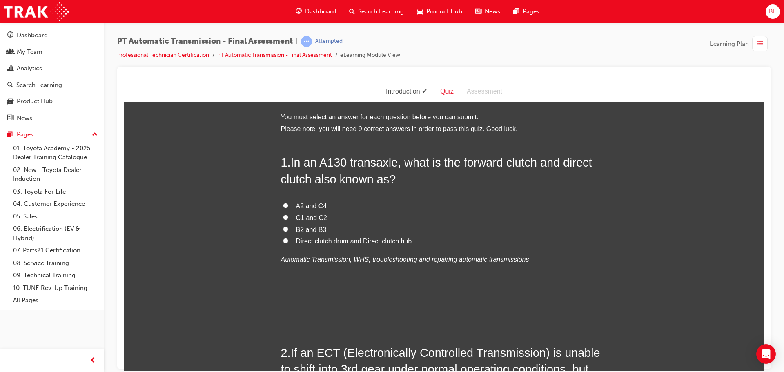
click at [302, 217] on span "C1 and C2" at bounding box center [311, 217] width 31 height 7
click at [288, 217] on input "C1 and C2" at bounding box center [285, 216] width 5 height 5
radio input "true"
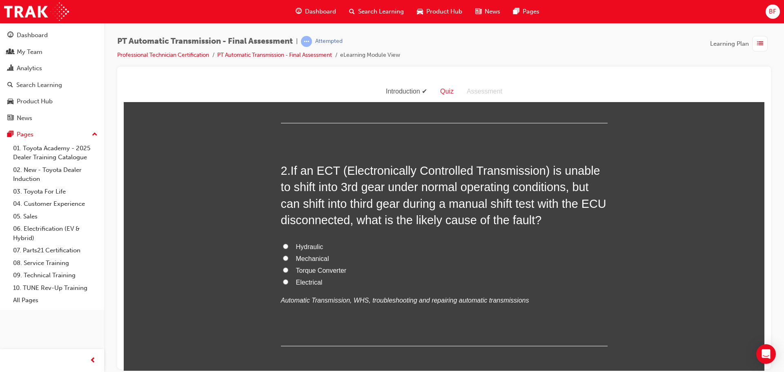
scroll to position [204, 0]
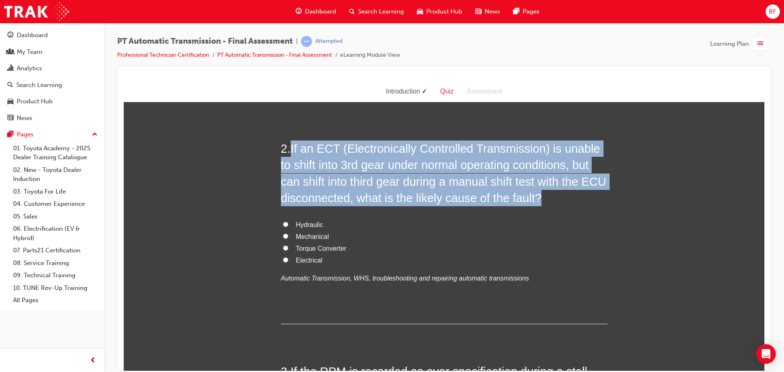
drag, startPoint x: 289, startPoint y: 148, endPoint x: 542, endPoint y: 195, distance: 257.4
click at [542, 195] on h2 "2 . If an ECT (Electronically Controlled Transmission) is unable to shift into …" at bounding box center [444, 173] width 327 height 66
click at [396, 161] on span "If an ECT (Electronically Controlled Transmission) is unable to shift into 3rd …" at bounding box center [443, 173] width 325 height 62
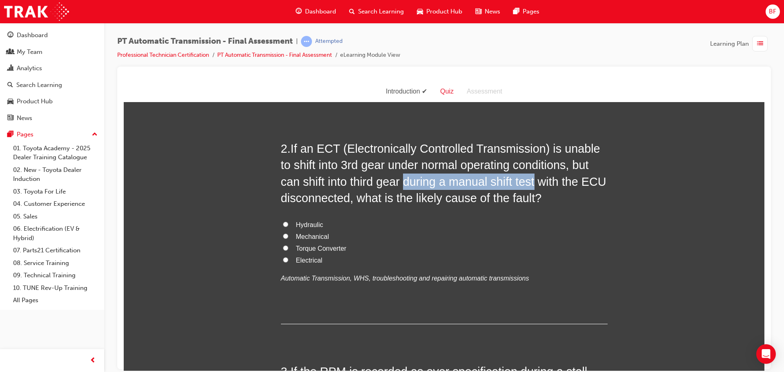
drag, startPoint x: 401, startPoint y: 184, endPoint x: 532, endPoint y: 184, distance: 131.0
click at [532, 184] on span "If an ECT (Electronically Controlled Transmission) is unable to shift into 3rd …" at bounding box center [443, 173] width 325 height 62
click at [369, 165] on span "If an ECT (Electronically Controlled Transmission) is unable to shift into 3rd …" at bounding box center [443, 173] width 325 height 62
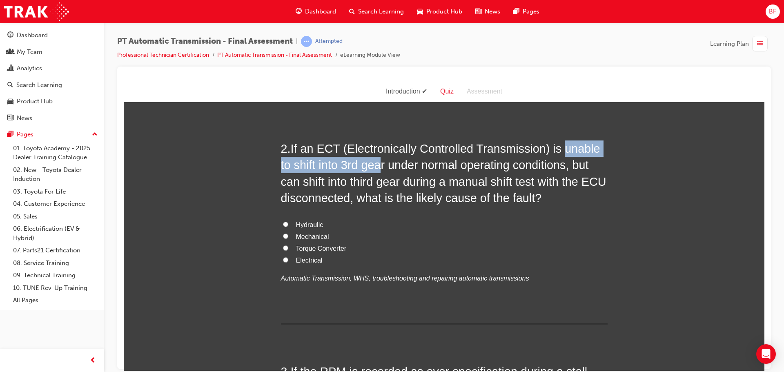
drag, startPoint x: 558, startPoint y: 148, endPoint x: 382, endPoint y: 167, distance: 177.0
click at [382, 167] on span "If an ECT (Electronically Controlled Transmission) is unable to shift into 3rd …" at bounding box center [443, 173] width 325 height 62
click at [311, 237] on span "Mechanical" at bounding box center [312, 236] width 33 height 7
click at [288, 237] on input "Mechanical" at bounding box center [285, 235] width 5 height 5
radio input "true"
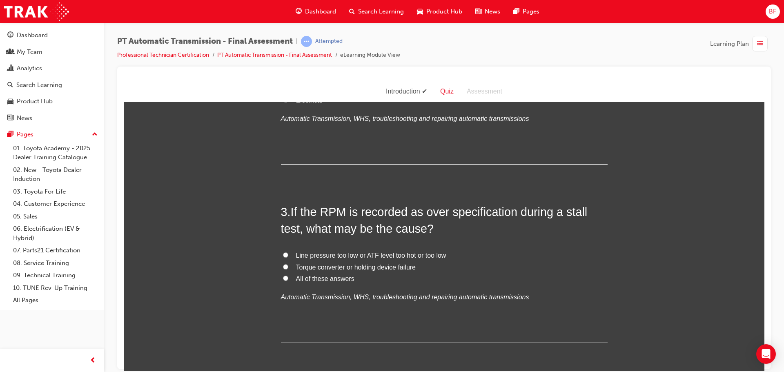
scroll to position [367, 0]
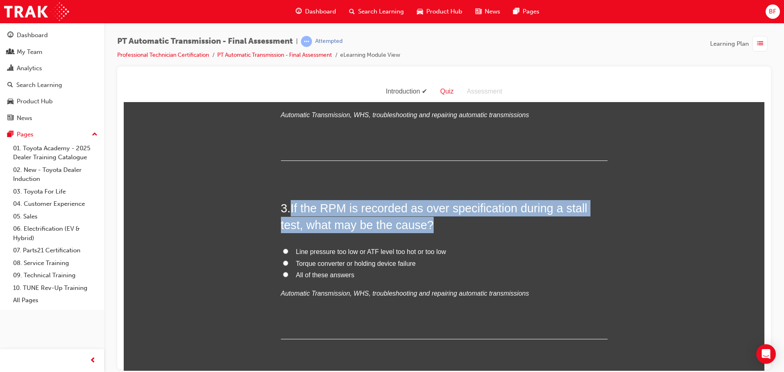
drag, startPoint x: 290, startPoint y: 207, endPoint x: 432, endPoint y: 229, distance: 143.3
click at [432, 229] on h2 "3 . If the RPM is recorded as over specification during a stall test, what may …" at bounding box center [444, 216] width 327 height 33
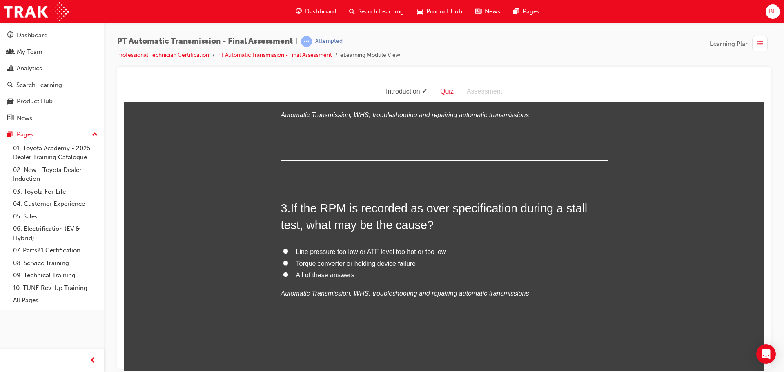
click at [331, 252] on span "Line pressure too low or ATF level too hot or too low" at bounding box center [371, 251] width 150 height 7
click at [288, 252] on input "Line pressure too low or ATF level too hot or too low" at bounding box center [285, 250] width 5 height 5
radio input "true"
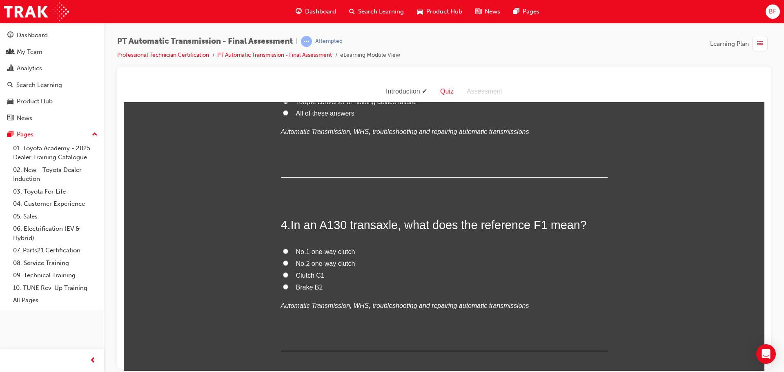
scroll to position [531, 0]
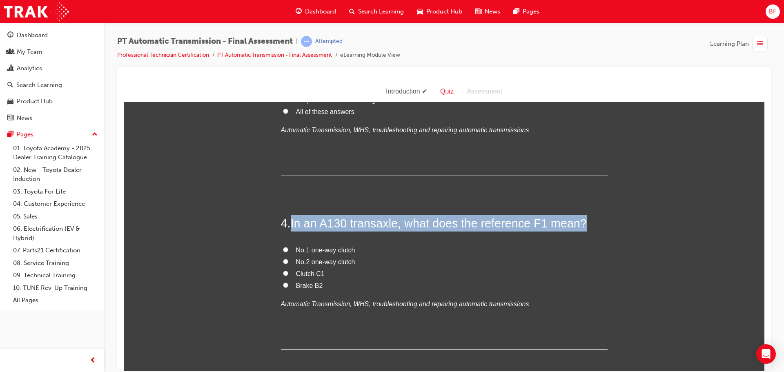
drag, startPoint x: 291, startPoint y: 220, endPoint x: 582, endPoint y: 222, distance: 291.0
click at [582, 223] on h2 "4 . In an A130 transaxle, what does the reference F1 mean?" at bounding box center [444, 223] width 327 height 16
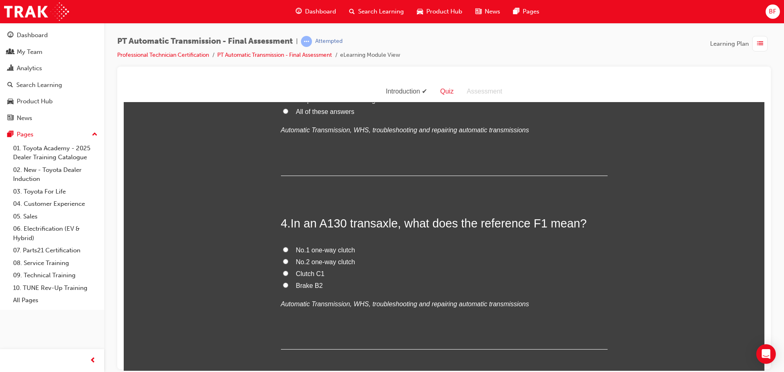
click at [376, 247] on label "No.1 one-way clutch" at bounding box center [444, 250] width 327 height 12
click at [288, 247] on input "No.1 one-way clutch" at bounding box center [285, 249] width 5 height 5
radio input "true"
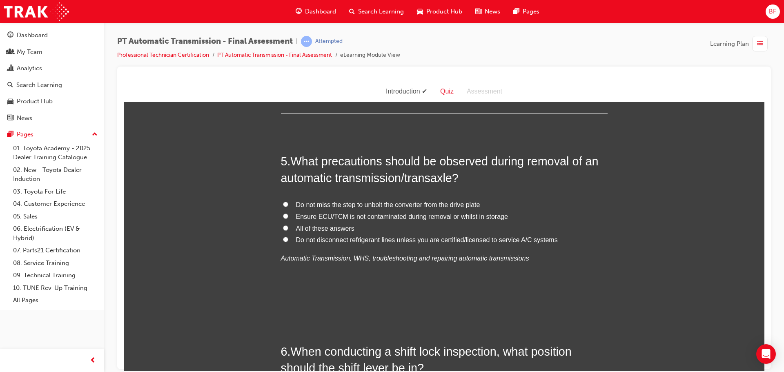
scroll to position [776, 0]
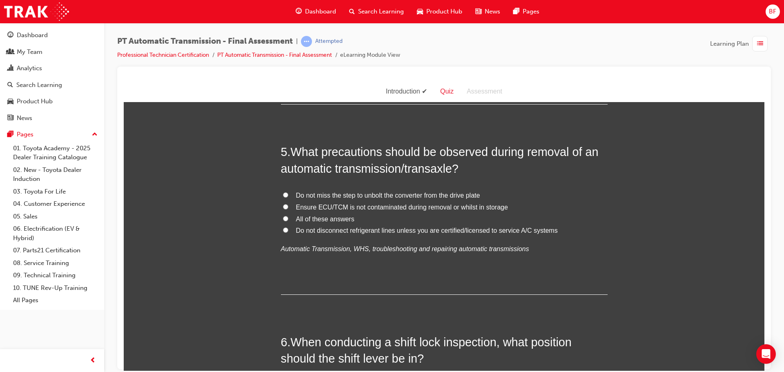
click at [333, 215] on span "All of these answers" at bounding box center [325, 218] width 58 height 7
click at [288, 216] on input "All of these answers" at bounding box center [285, 218] width 5 height 5
radio input "true"
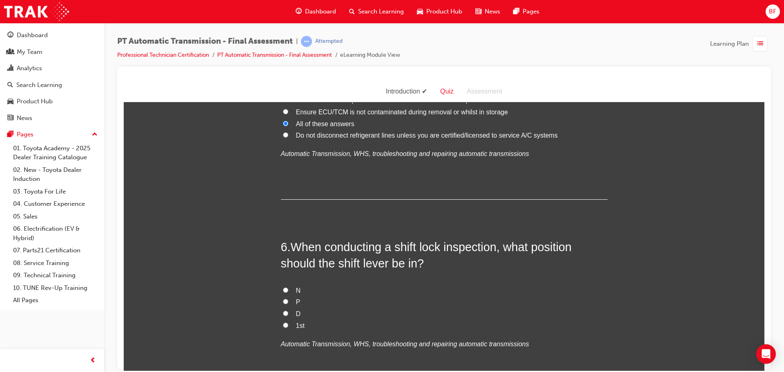
scroll to position [898, 0]
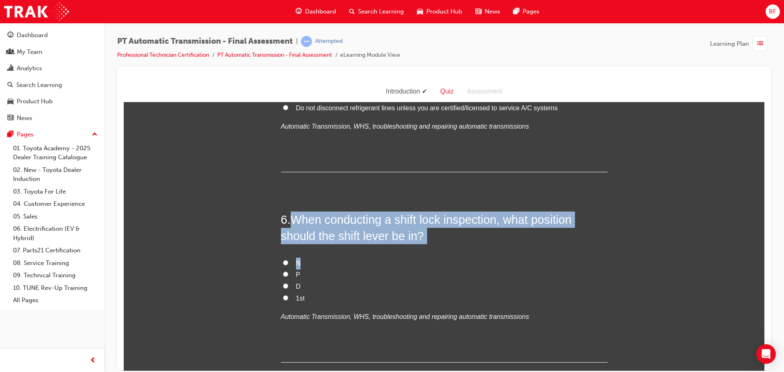
drag, startPoint x: 291, startPoint y: 220, endPoint x: 431, endPoint y: 244, distance: 142.0
click at [435, 249] on div "6 . When conducting a shift lock inspection, what position should the shift lev…" at bounding box center [444, 286] width 327 height 151
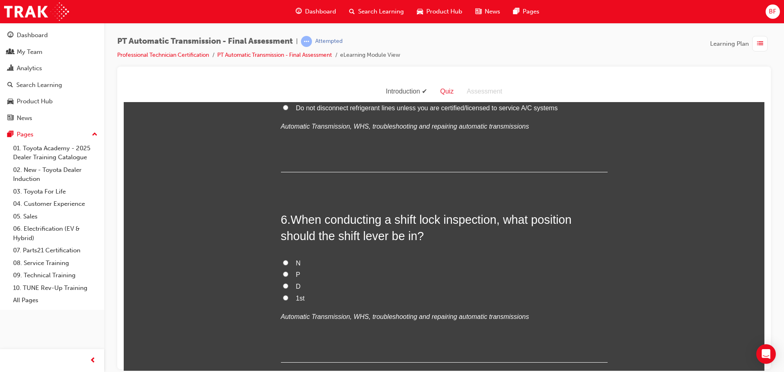
click at [289, 273] on label "P" at bounding box center [444, 275] width 327 height 12
click at [288, 273] on input "P" at bounding box center [285, 273] width 5 height 5
radio input "true"
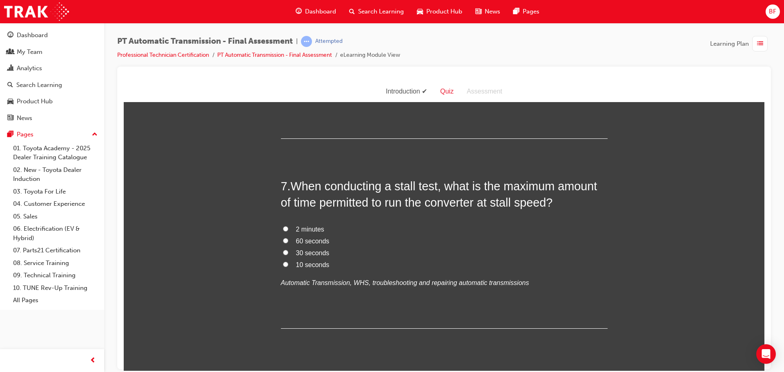
scroll to position [1143, 0]
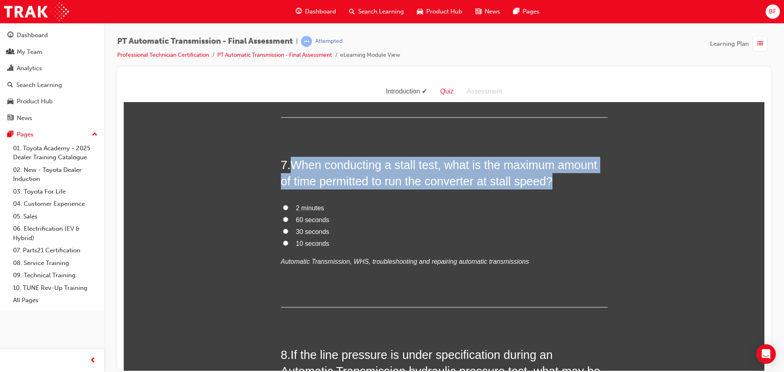
drag, startPoint x: 290, startPoint y: 165, endPoint x: 564, endPoint y: 179, distance: 274.3
click at [564, 179] on h2 "7 . When conducting a stall test, what is the maximum amount of time permitted …" at bounding box center [444, 172] width 327 height 33
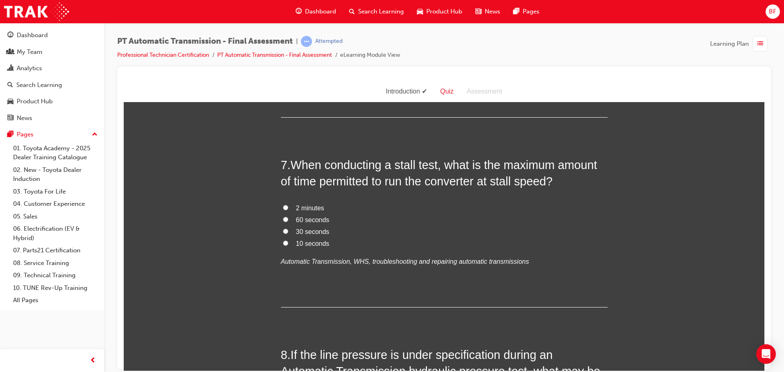
click at [304, 206] on span "2 minutes" at bounding box center [310, 207] width 28 height 7
click at [288, 206] on input "2 minutes" at bounding box center [285, 206] width 5 height 5
radio input "true"
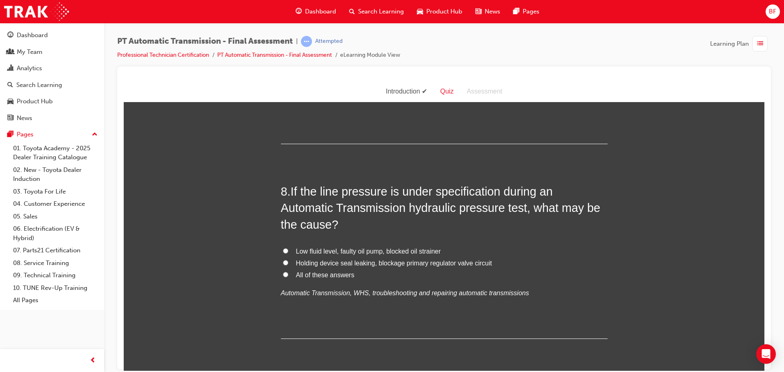
scroll to position [1347, 0]
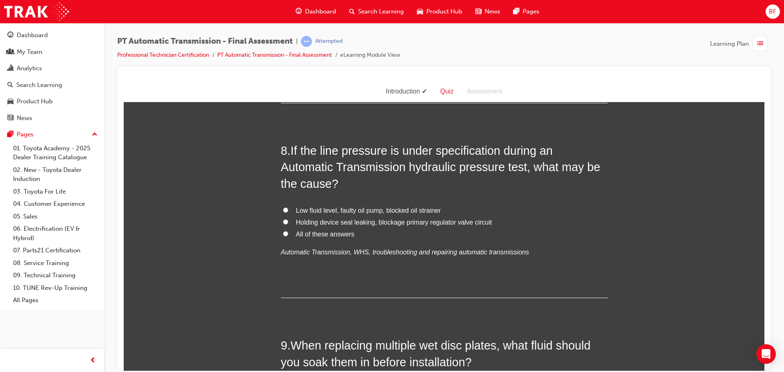
click at [330, 232] on span "All of these answers" at bounding box center [325, 233] width 58 height 7
click at [288, 232] on input "All of these answers" at bounding box center [285, 233] width 5 height 5
radio input "true"
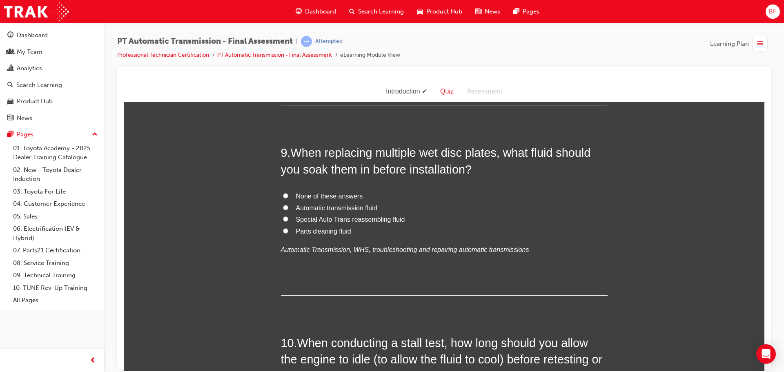
scroll to position [1551, 0]
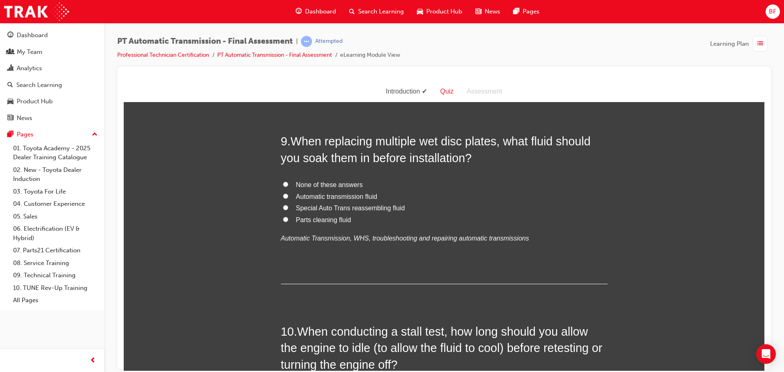
click at [356, 194] on span "Automatic transmission fluid" at bounding box center [336, 196] width 81 height 7
click at [288, 194] on input "Automatic transmission fluid" at bounding box center [285, 195] width 5 height 5
radio input "true"
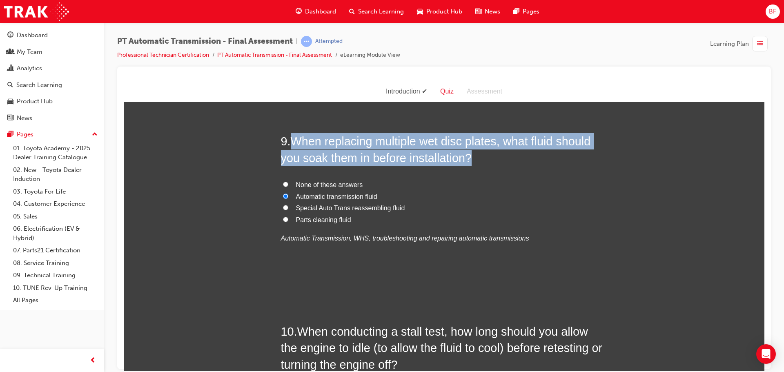
drag, startPoint x: 292, startPoint y: 142, endPoint x: 487, endPoint y: 160, distance: 195.5
click at [487, 160] on h2 "9 . When replacing multiple wet disc plates, what fluid should you soak them in…" at bounding box center [444, 149] width 327 height 33
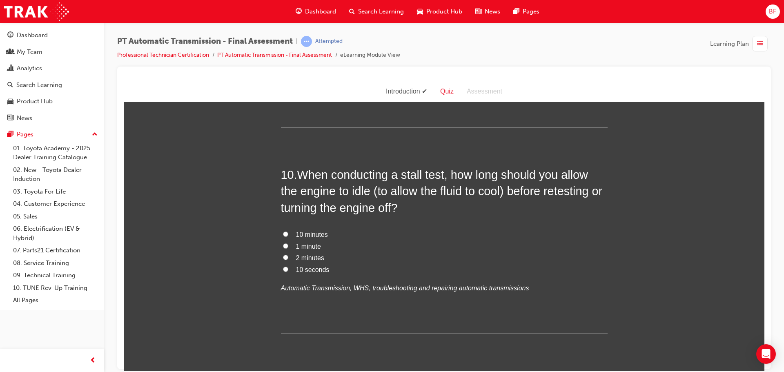
scroll to position [1714, 0]
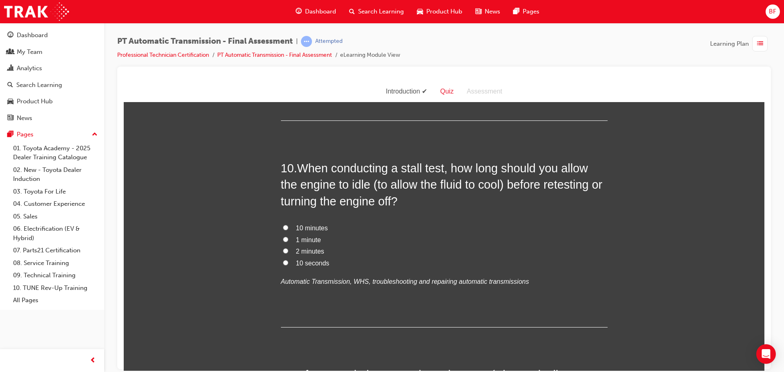
click at [306, 249] on span "2 minutes" at bounding box center [310, 250] width 28 height 7
click at [288, 249] on input "2 minutes" at bounding box center [285, 250] width 5 height 5
radio input "true"
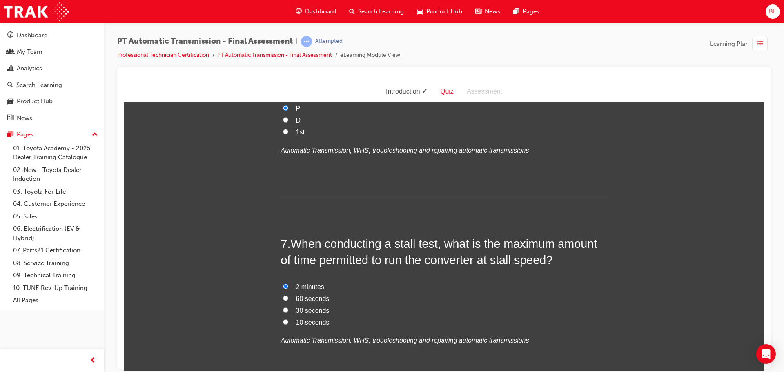
scroll to position [1061, 0]
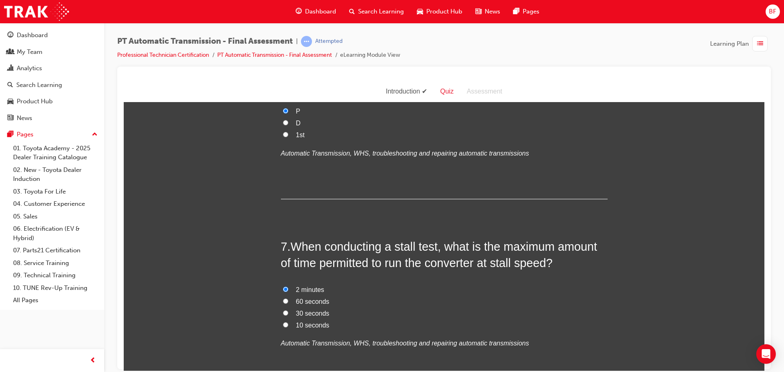
click at [318, 326] on span "10 seconds" at bounding box center [312, 324] width 33 height 7
click at [288, 326] on input "10 seconds" at bounding box center [285, 324] width 5 height 5
radio input "true"
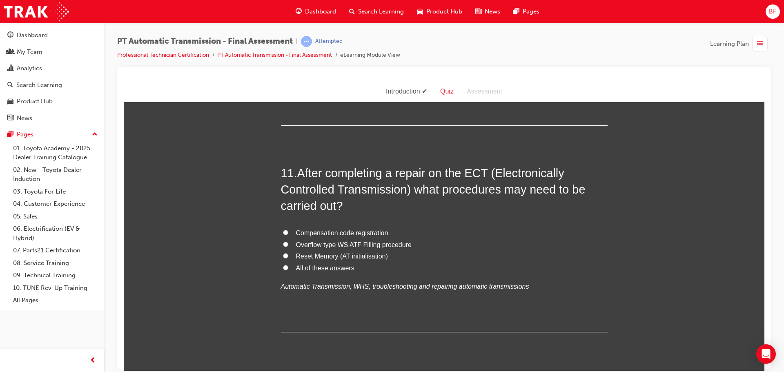
scroll to position [1918, 0]
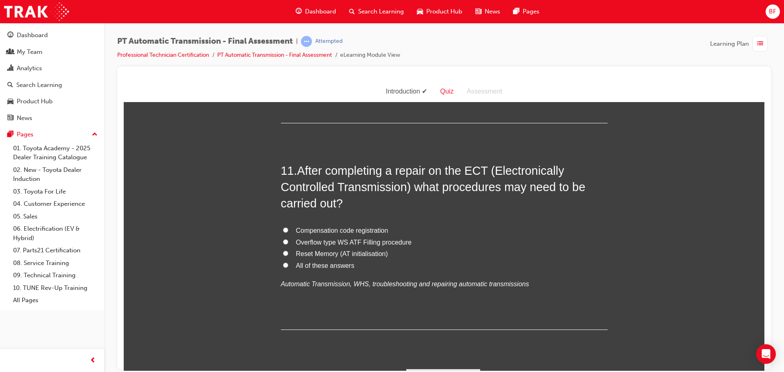
click at [332, 266] on span "All of these answers" at bounding box center [325, 265] width 58 height 7
click at [288, 266] on input "All of these answers" at bounding box center [285, 264] width 5 height 5
radio input "true"
click at [320, 253] on span "Reset Memory (AT initialisation)" at bounding box center [342, 253] width 92 height 7
click at [288, 253] on input "Reset Memory (AT initialisation)" at bounding box center [285, 252] width 5 height 5
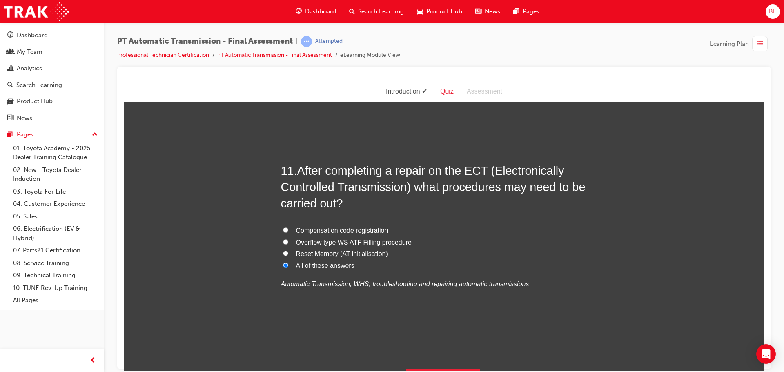
radio input "true"
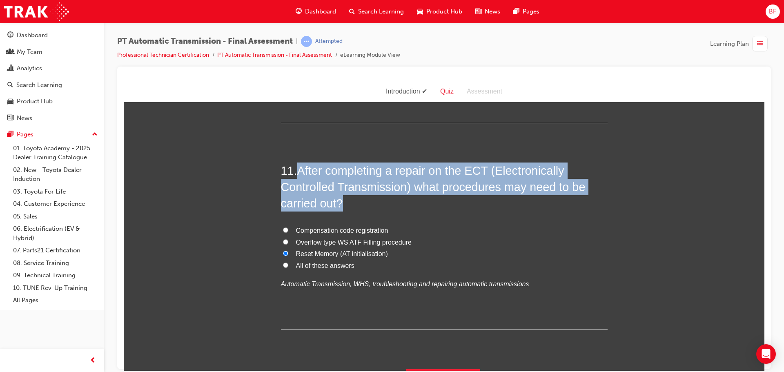
drag, startPoint x: 298, startPoint y: 171, endPoint x: 346, endPoint y: 207, distance: 60.0
click at [346, 207] on h2 "11 . After completing a repair on the ECT (Electronically Controlled Transmissi…" at bounding box center [444, 186] width 327 height 49
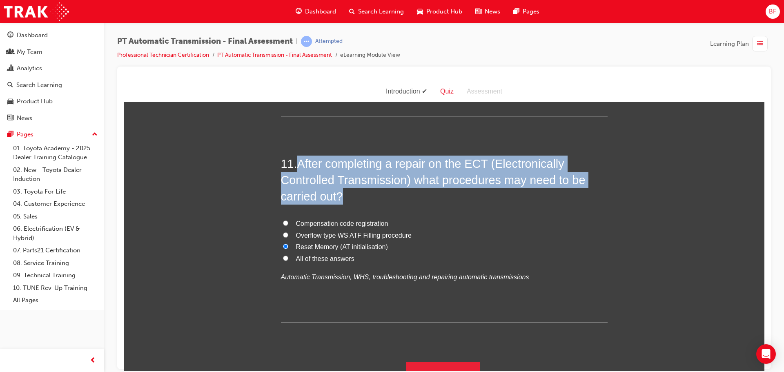
scroll to position [1939, 0]
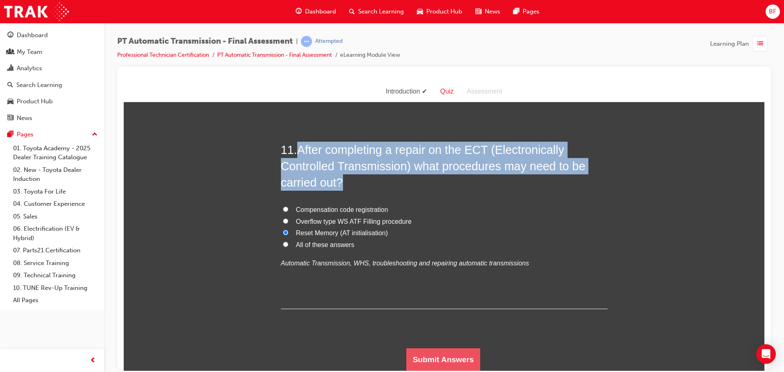
click at [450, 361] on button "Submit Answers" at bounding box center [443, 359] width 74 height 23
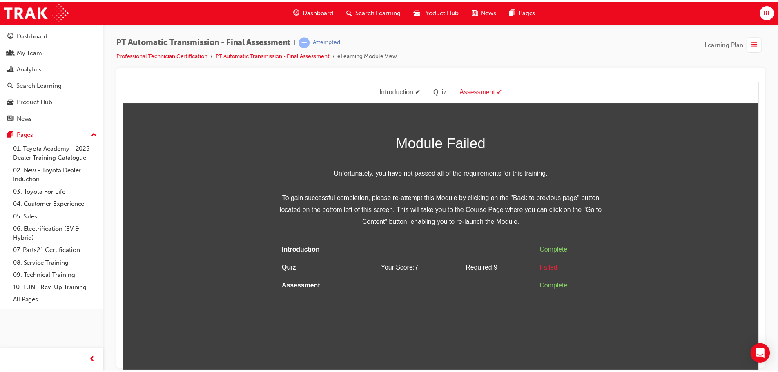
scroll to position [0, 0]
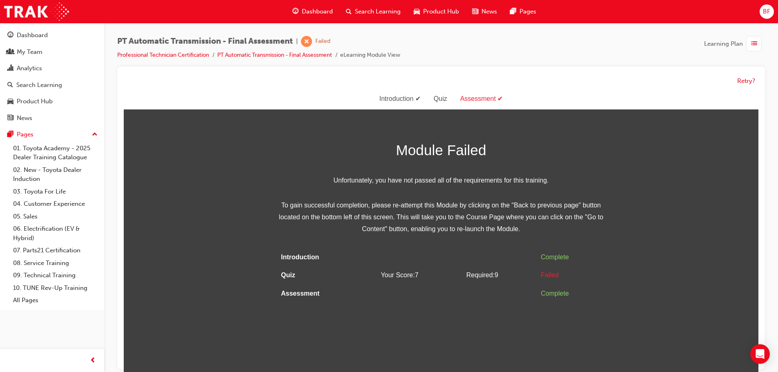
click at [316, 9] on span "Dashboard" at bounding box center [317, 11] width 31 height 9
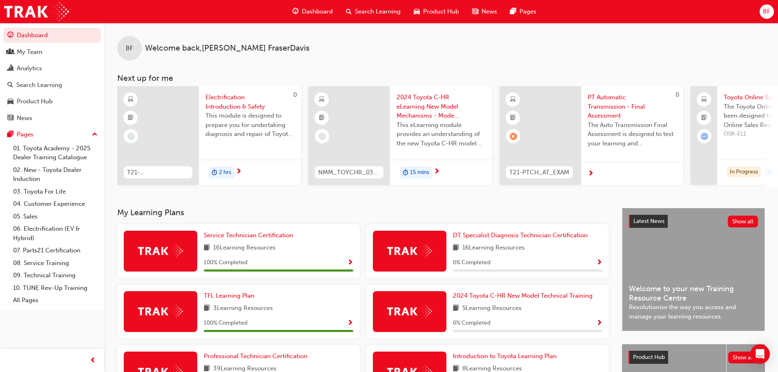
click at [215, 101] on span "Electrification Introduction & Safety" at bounding box center [249, 102] width 89 height 18
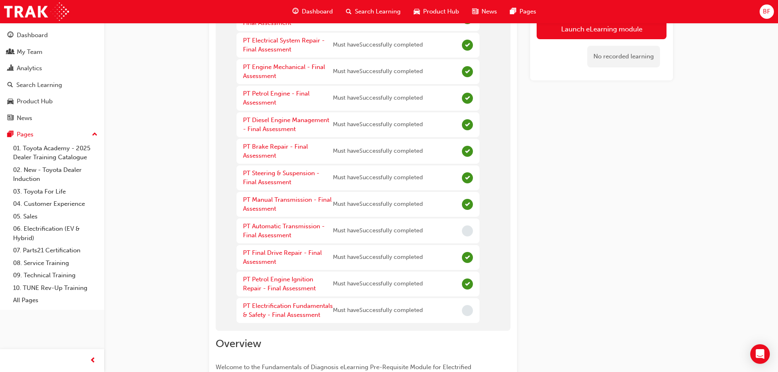
scroll to position [122, 0]
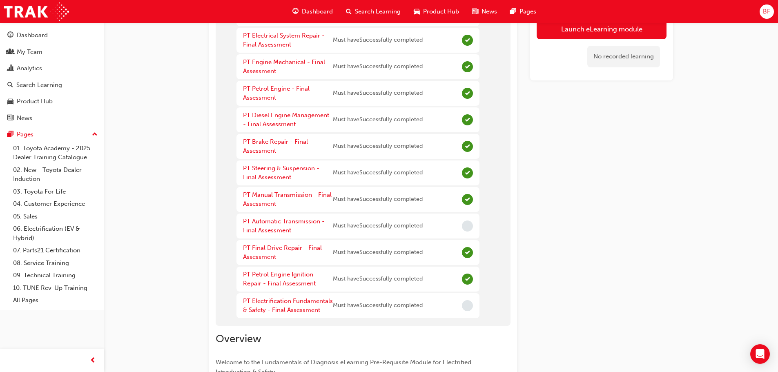
click at [312, 220] on link "PT Automatic Transmission - Final Assessment" at bounding box center [284, 226] width 82 height 17
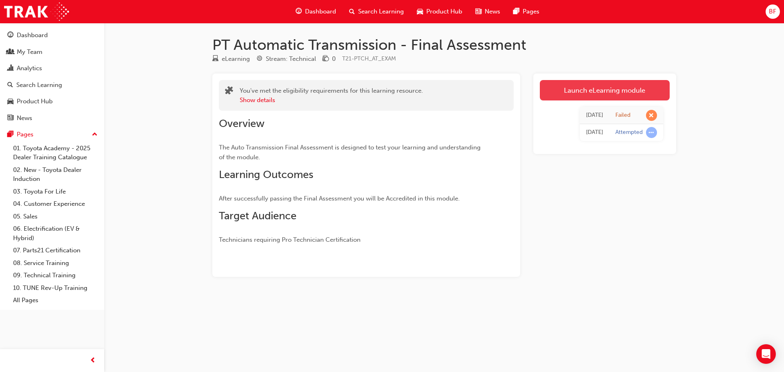
click at [600, 86] on link "Launch eLearning module" at bounding box center [605, 90] width 130 height 20
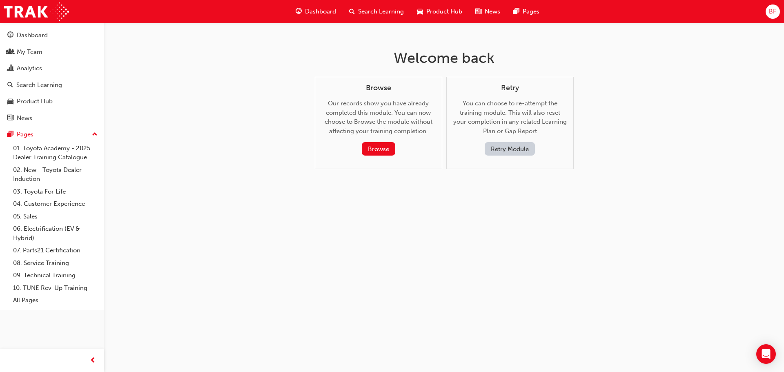
click at [495, 148] on button "Retry Module" at bounding box center [509, 148] width 50 height 13
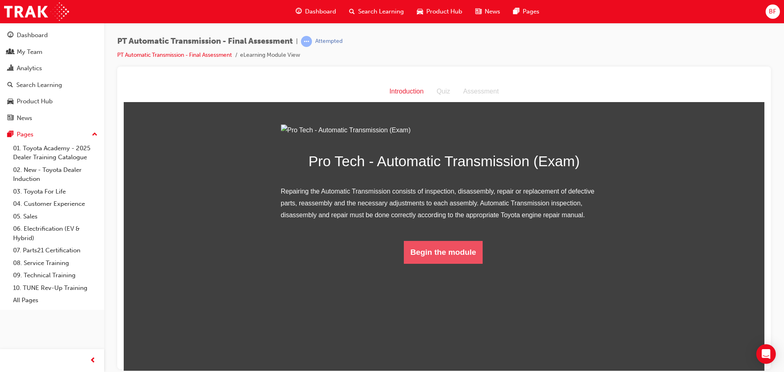
click at [431, 263] on button "Begin the module" at bounding box center [443, 251] width 79 height 23
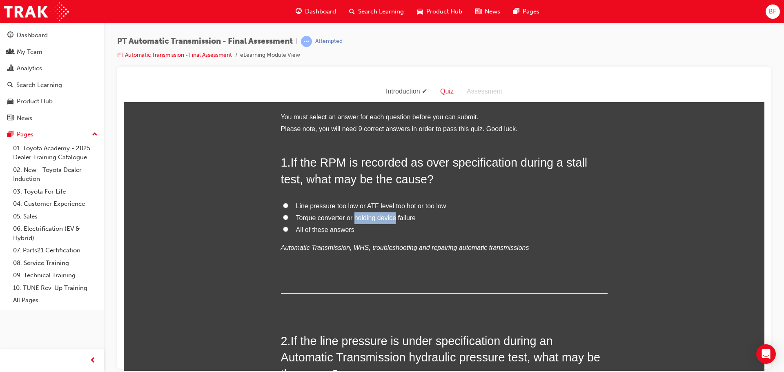
drag, startPoint x: 352, startPoint y: 216, endPoint x: 393, endPoint y: 219, distance: 41.3
click at [393, 219] on span "Torque converter or holding device failure" at bounding box center [356, 217] width 120 height 7
click at [331, 205] on span "Line pressure too low or ATF level too hot or too low" at bounding box center [371, 205] width 150 height 7
click at [288, 205] on input "Line pressure too low or ATF level too hot or too low" at bounding box center [285, 204] width 5 height 5
radio input "true"
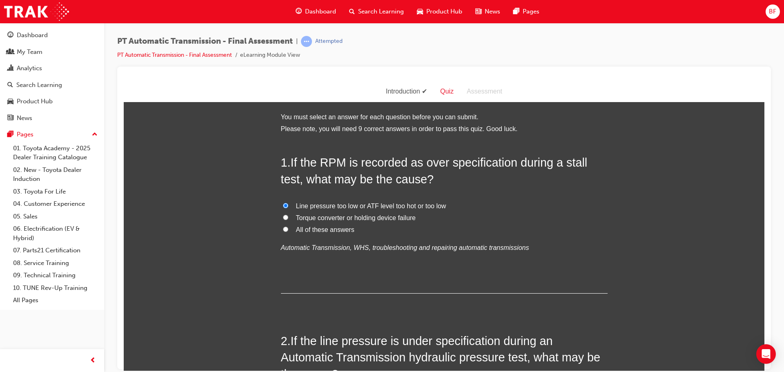
click at [339, 227] on span "All of these answers" at bounding box center [325, 229] width 58 height 7
click at [288, 227] on input "All of these answers" at bounding box center [285, 228] width 5 height 5
radio input "true"
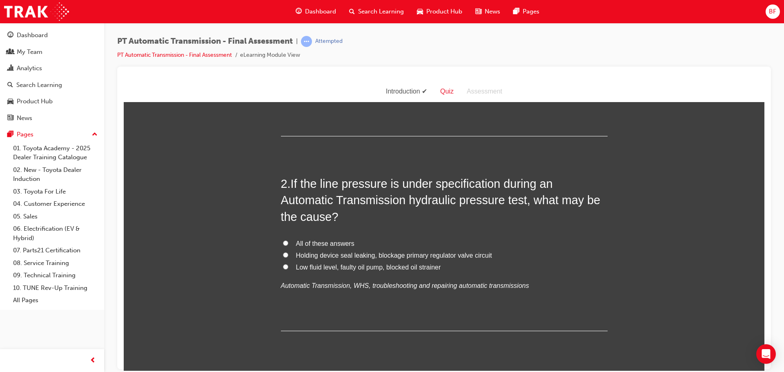
scroll to position [163, 0]
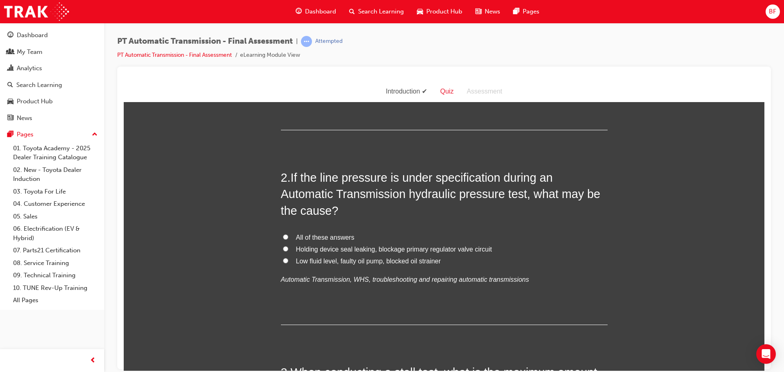
click at [333, 261] on span "Low fluid level, faulty oil pump, blocked oil strainer" at bounding box center [368, 260] width 145 height 7
click at [288, 261] on input "Low fluid level, faulty oil pump, blocked oil strainer" at bounding box center [285, 260] width 5 height 5
radio input "true"
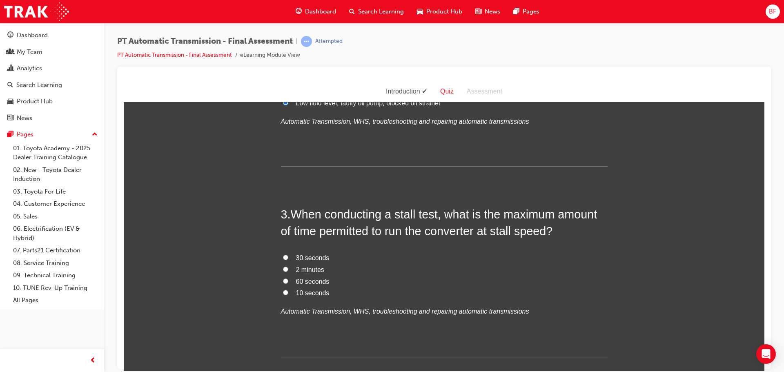
scroll to position [327, 0]
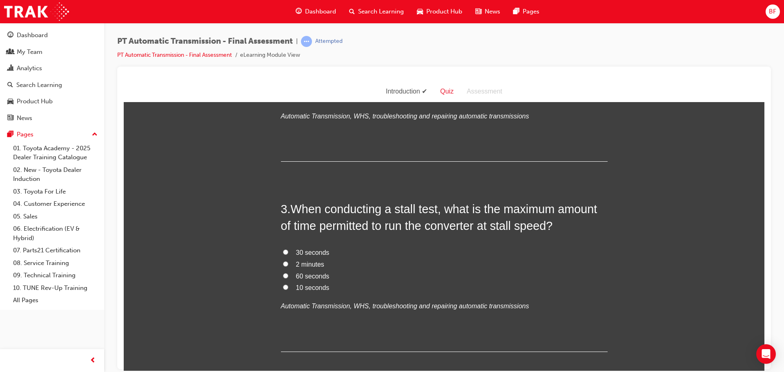
click at [308, 287] on span "10 seconds" at bounding box center [312, 287] width 33 height 7
click at [288, 287] on input "10 seconds" at bounding box center [285, 286] width 5 height 5
radio input "true"
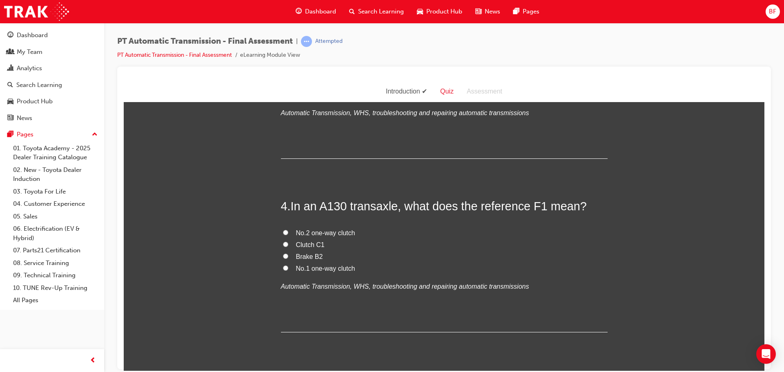
scroll to position [531, 0]
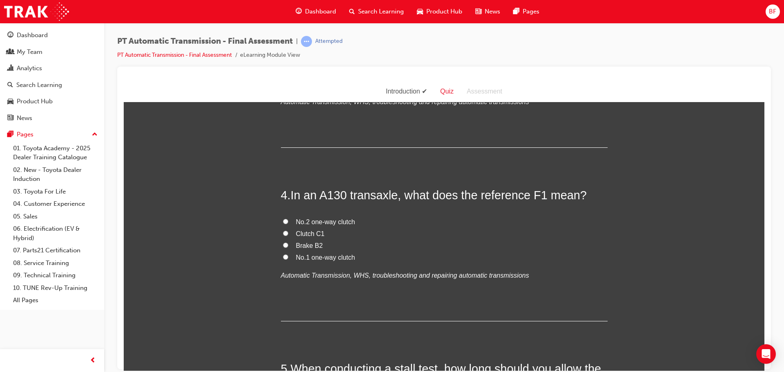
click at [317, 258] on span "No.1 one-way clutch" at bounding box center [325, 256] width 59 height 7
click at [288, 258] on input "No.1 one-way clutch" at bounding box center [285, 256] width 5 height 5
radio input "true"
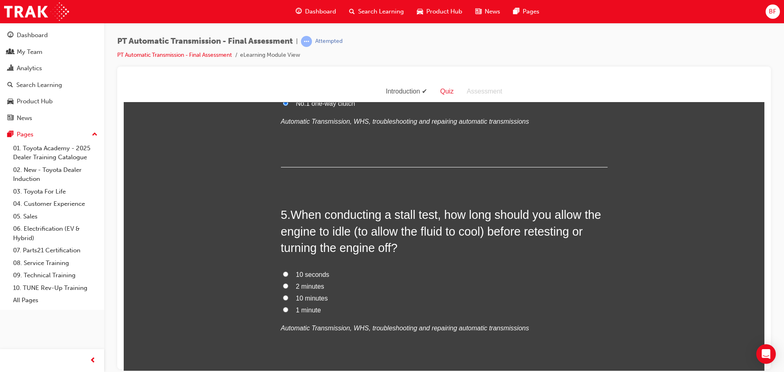
scroll to position [735, 0]
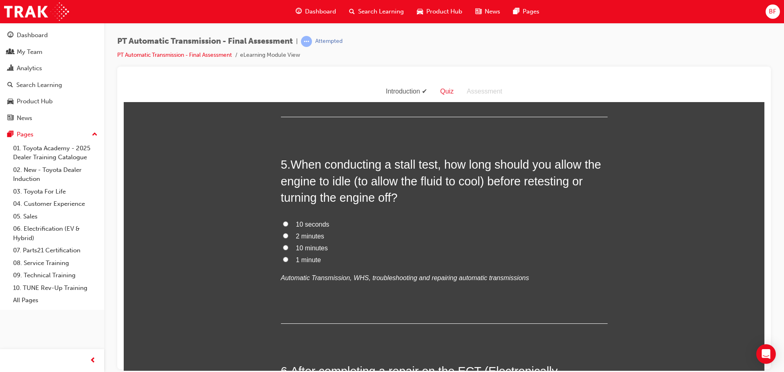
click at [313, 235] on span "2 minutes" at bounding box center [310, 235] width 28 height 7
click at [288, 235] on input "2 minutes" at bounding box center [285, 235] width 5 height 5
radio input "true"
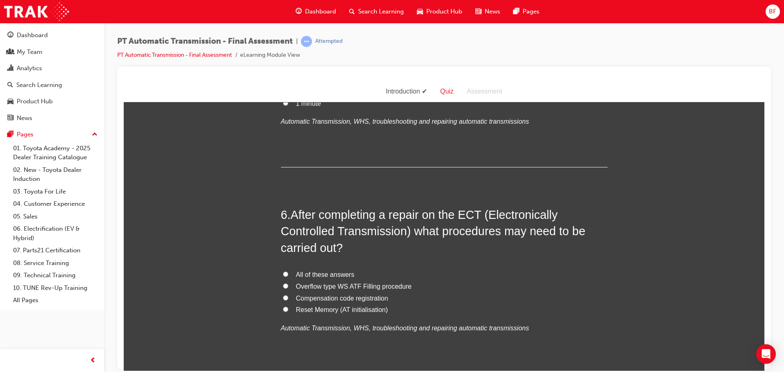
scroll to position [898, 0]
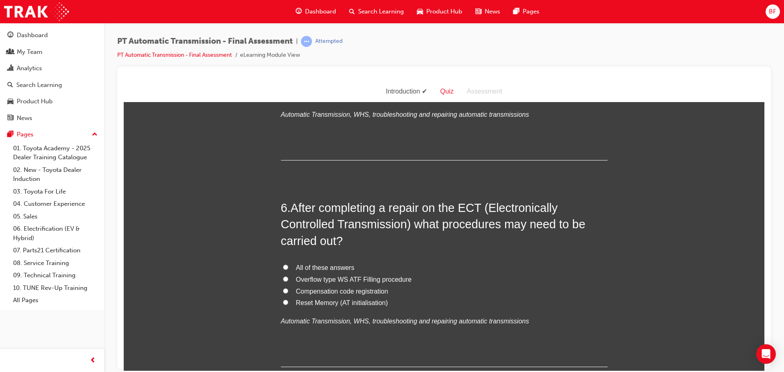
click at [347, 302] on span "Reset Memory (AT initialisation)" at bounding box center [342, 302] width 92 height 7
click at [288, 302] on input "Reset Memory (AT initialisation)" at bounding box center [285, 301] width 5 height 5
radio input "true"
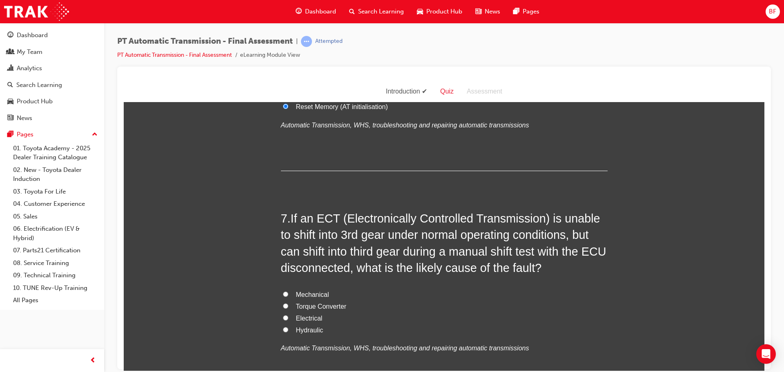
scroll to position [1102, 0]
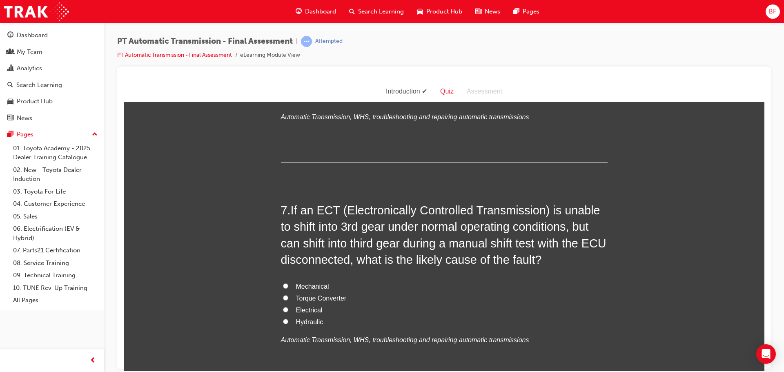
click at [315, 286] on span "Mechanical" at bounding box center [312, 285] width 33 height 7
click at [288, 286] on input "Mechanical" at bounding box center [285, 285] width 5 height 5
radio input "true"
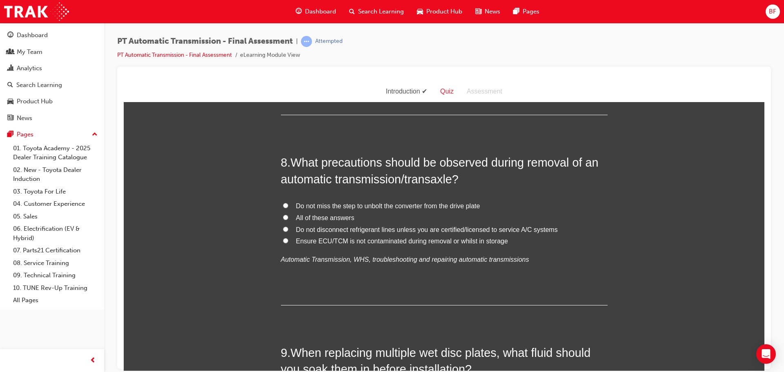
scroll to position [1388, 0]
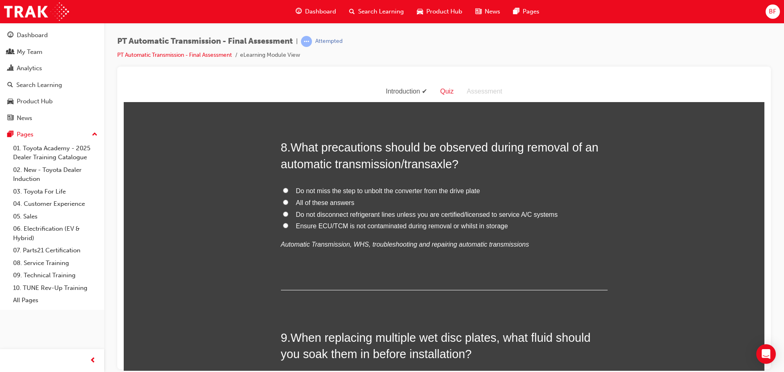
click at [335, 203] on span "All of these answers" at bounding box center [325, 202] width 58 height 7
click at [288, 203] on input "All of these answers" at bounding box center [285, 201] width 5 height 5
radio input "true"
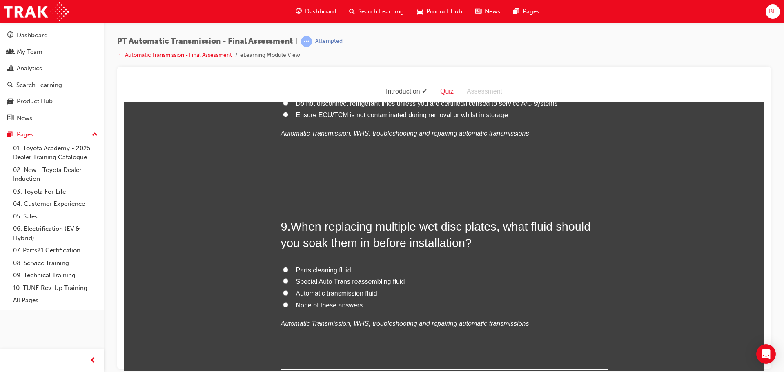
scroll to position [1510, 0]
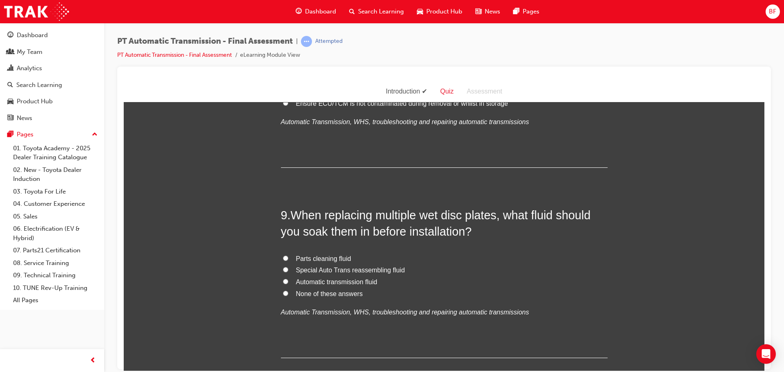
click at [349, 281] on span "Automatic transmission fluid" at bounding box center [336, 281] width 81 height 7
click at [288, 281] on input "Automatic transmission fluid" at bounding box center [285, 280] width 5 height 5
radio input "true"
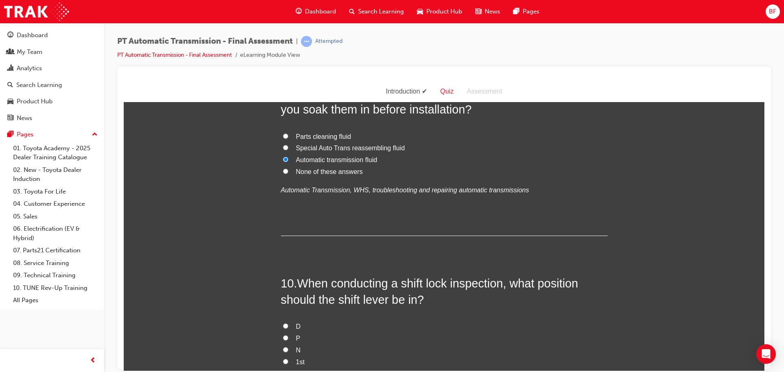
scroll to position [1714, 0]
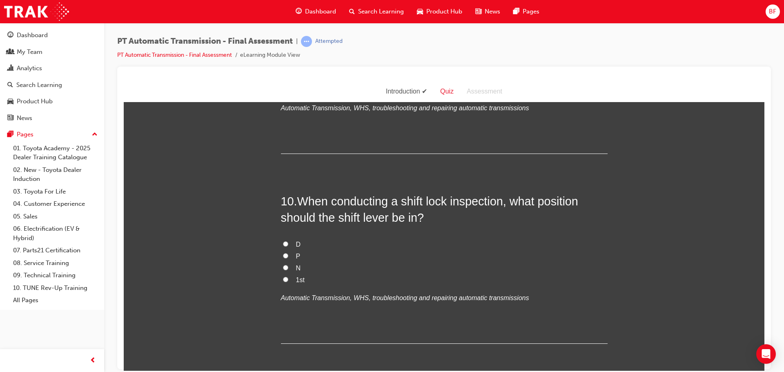
click at [291, 254] on label "P" at bounding box center [444, 256] width 327 height 12
click at [288, 254] on input "P" at bounding box center [285, 255] width 5 height 5
radio input "true"
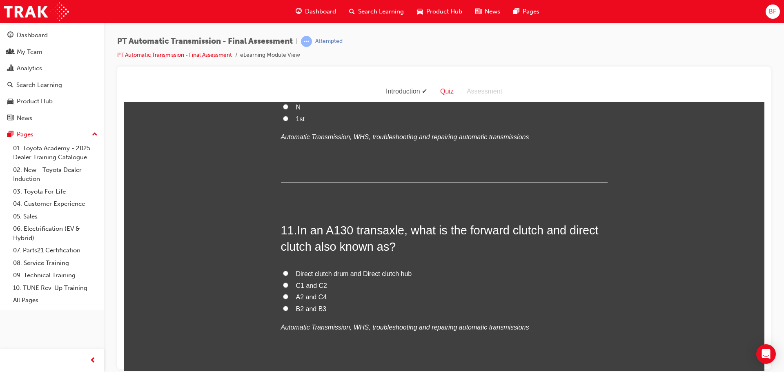
scroll to position [1878, 0]
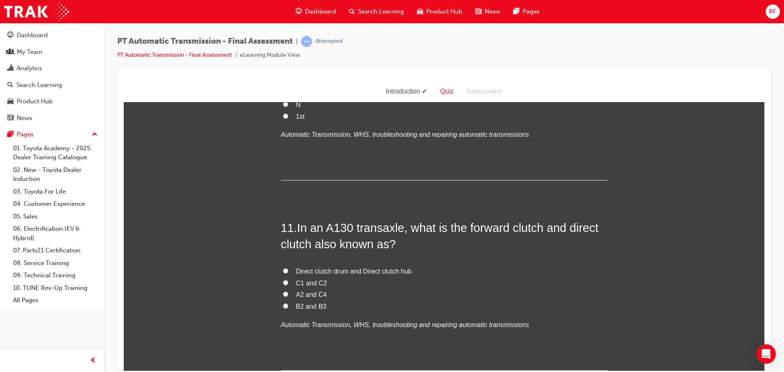
click at [310, 280] on span "C1 and C2" at bounding box center [311, 282] width 31 height 7
click at [288, 280] on input "C1 and C2" at bounding box center [285, 282] width 5 height 5
radio input "true"
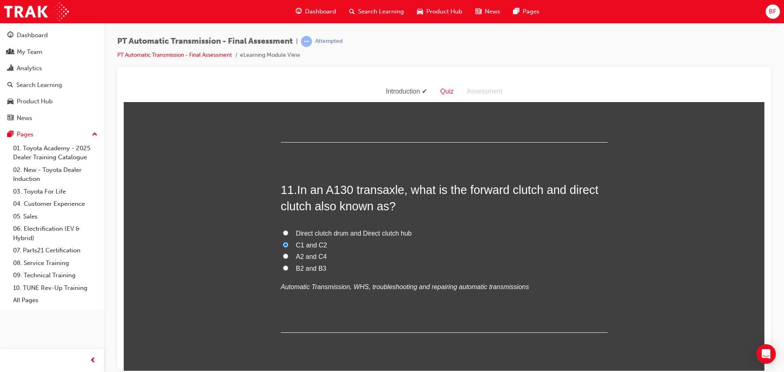
scroll to position [1939, 0]
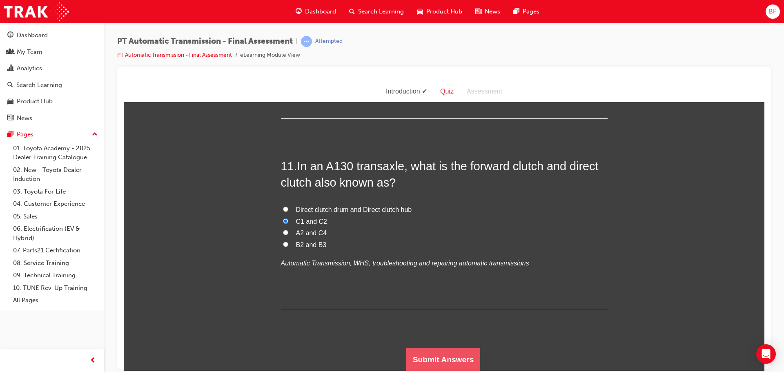
click at [436, 359] on button "Submit Answers" at bounding box center [443, 359] width 74 height 23
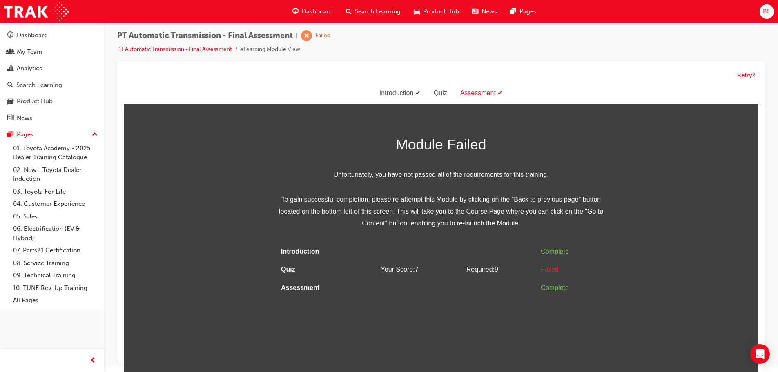
scroll to position [6, 0]
click at [745, 73] on button "Retry?" at bounding box center [746, 74] width 18 height 9
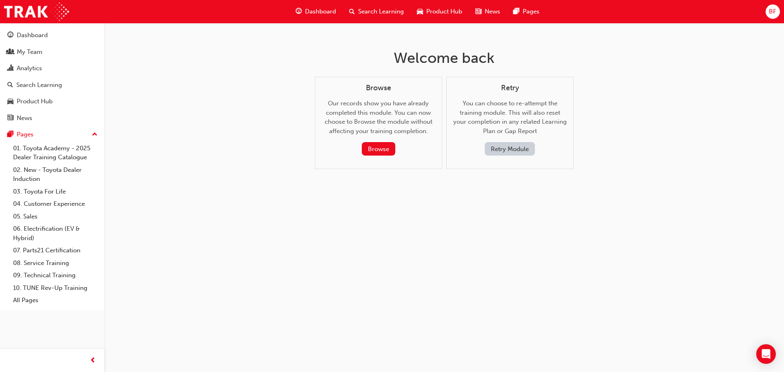
click at [513, 152] on button "Retry Module" at bounding box center [509, 148] width 50 height 13
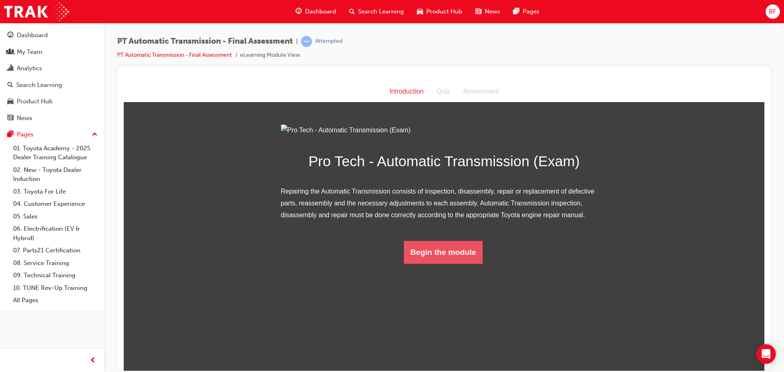
click at [454, 263] on button "Begin the module" at bounding box center [443, 251] width 79 height 23
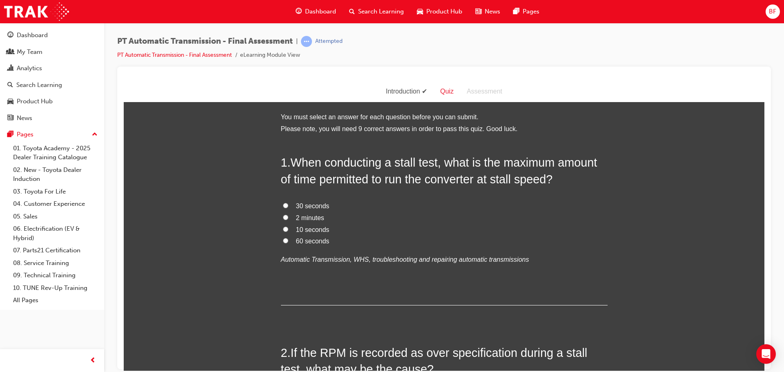
click at [314, 227] on span "10 seconds" at bounding box center [312, 229] width 33 height 7
click at [288, 227] on input "10 seconds" at bounding box center [285, 228] width 5 height 5
radio input "true"
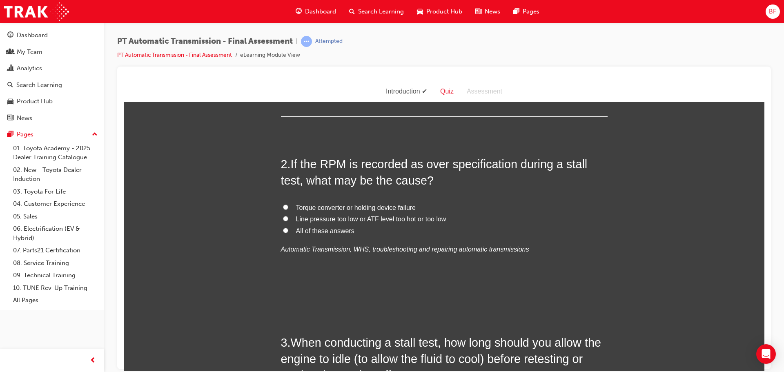
scroll to position [204, 0]
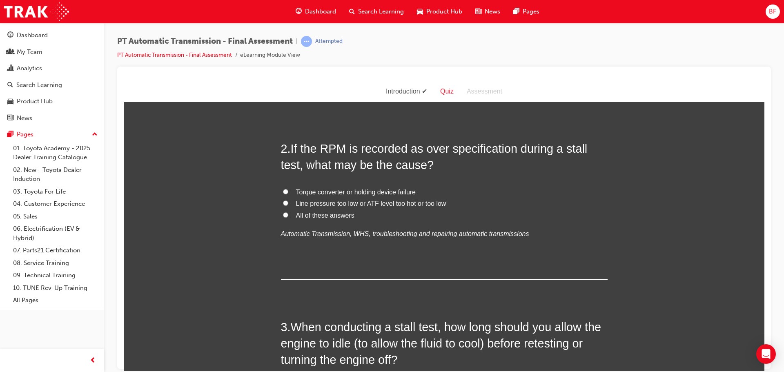
click at [336, 203] on span "Line pressure too low or ATF level too hot or too low" at bounding box center [371, 203] width 150 height 7
click at [288, 203] on input "Line pressure too low or ATF level too hot or too low" at bounding box center [285, 202] width 5 height 5
radio input "true"
click at [326, 217] on span "All of these answers" at bounding box center [325, 214] width 58 height 7
click at [288, 217] on input "All of these answers" at bounding box center [285, 214] width 5 height 5
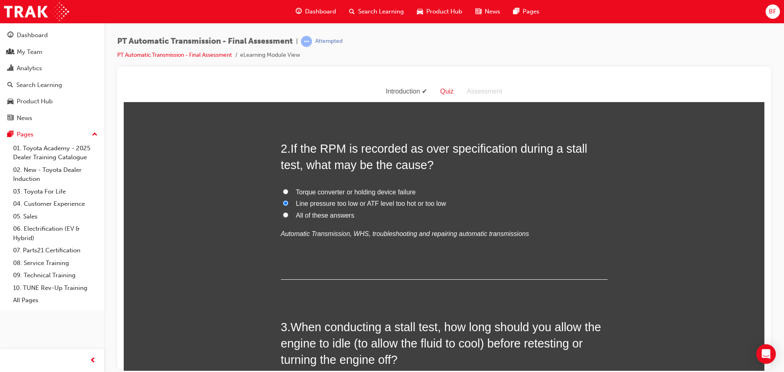
radio input "true"
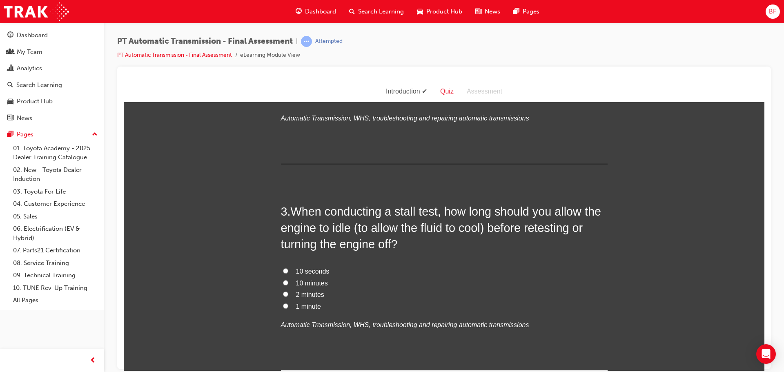
scroll to position [327, 0]
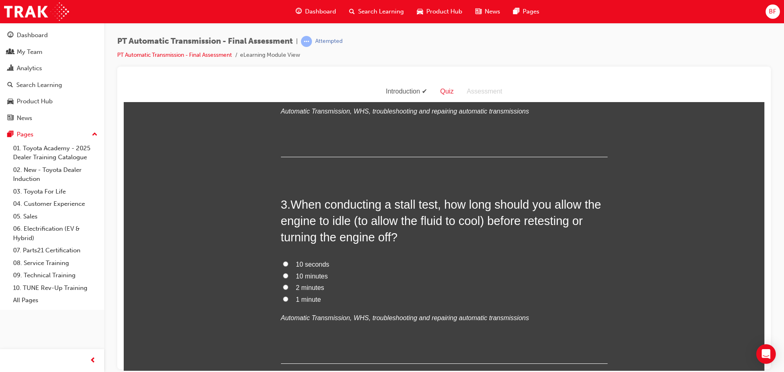
click at [308, 288] on span "2 minutes" at bounding box center [310, 287] width 28 height 7
click at [288, 288] on input "2 minutes" at bounding box center [285, 286] width 5 height 5
radio input "true"
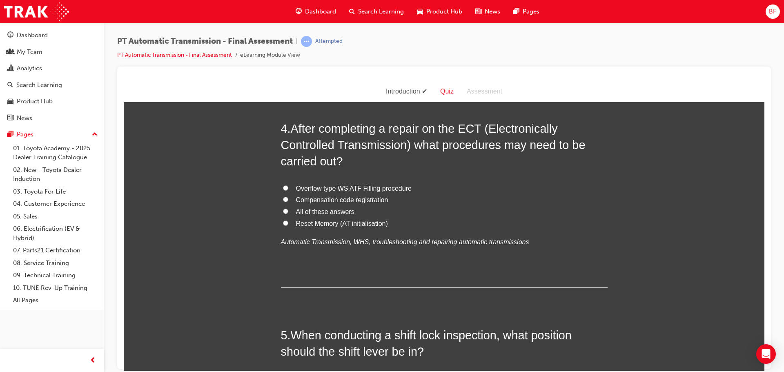
scroll to position [612, 0]
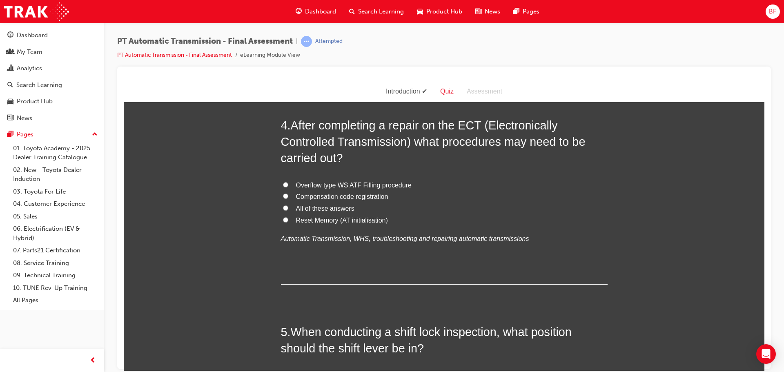
click at [354, 215] on label "Reset Memory (AT initialisation)" at bounding box center [444, 220] width 327 height 12
click at [288, 217] on input "Reset Memory (AT initialisation)" at bounding box center [285, 219] width 5 height 5
radio input "true"
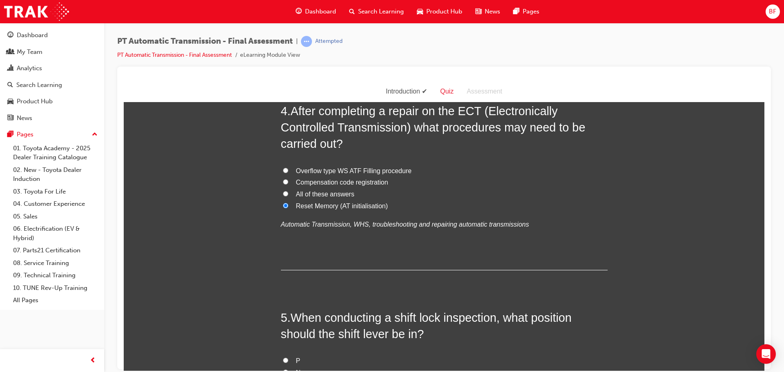
scroll to position [694, 0]
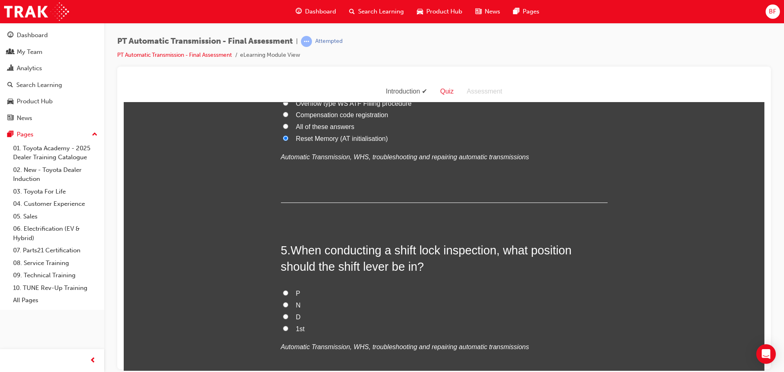
click at [287, 290] on label "P" at bounding box center [444, 293] width 327 height 12
click at [287, 290] on input "P" at bounding box center [285, 292] width 5 height 5
radio input "true"
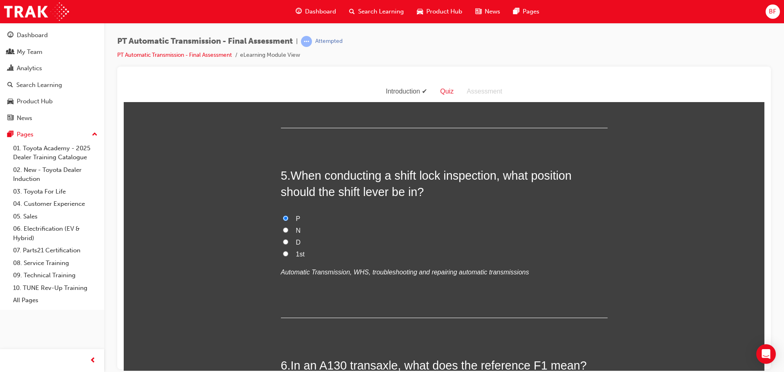
scroll to position [857, 0]
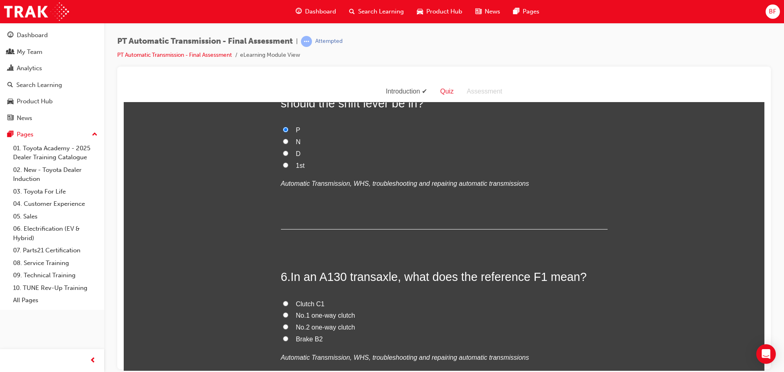
click at [313, 316] on span "No.1 one-way clutch" at bounding box center [325, 314] width 59 height 7
click at [288, 316] on input "No.1 one-way clutch" at bounding box center [285, 314] width 5 height 5
radio input "true"
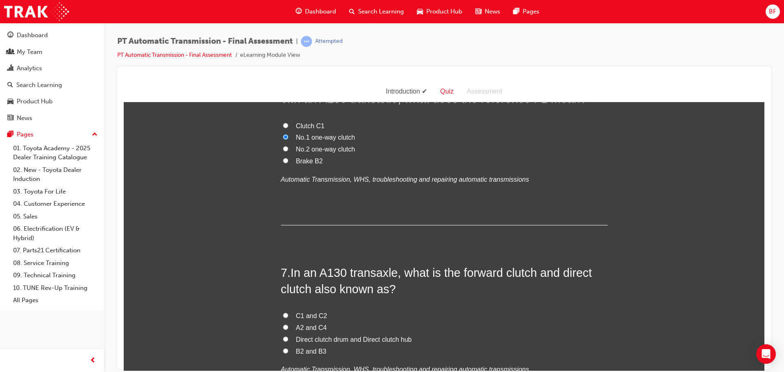
scroll to position [1143, 0]
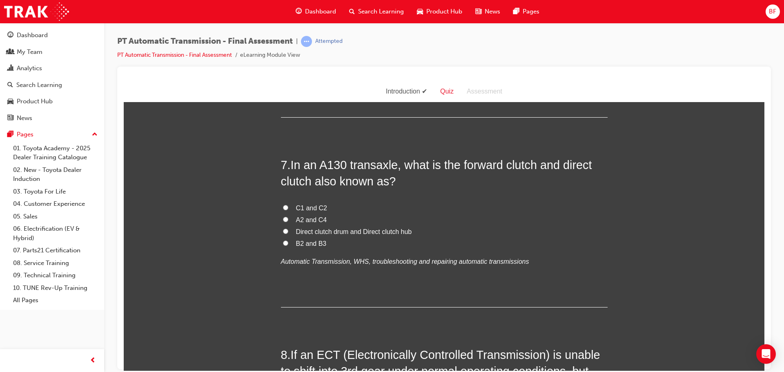
click at [312, 207] on span "C1 and C2" at bounding box center [311, 207] width 31 height 7
click at [288, 207] on input "C1 and C2" at bounding box center [285, 206] width 5 height 5
radio input "true"
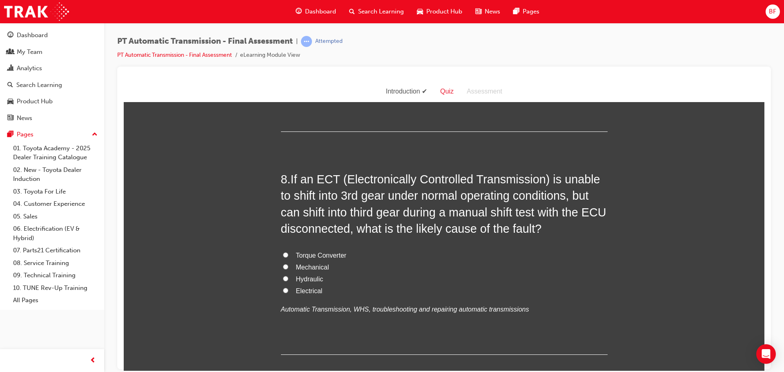
scroll to position [1347, 0]
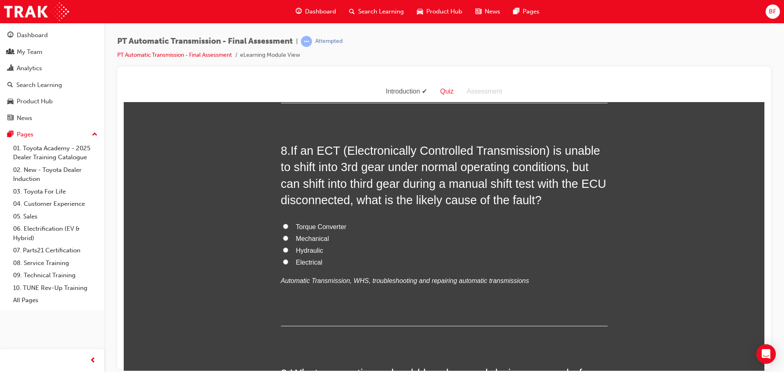
click at [340, 226] on span "Torque Converter" at bounding box center [321, 226] width 51 height 7
click at [288, 226] on input "Torque Converter" at bounding box center [285, 225] width 5 height 5
radio input "true"
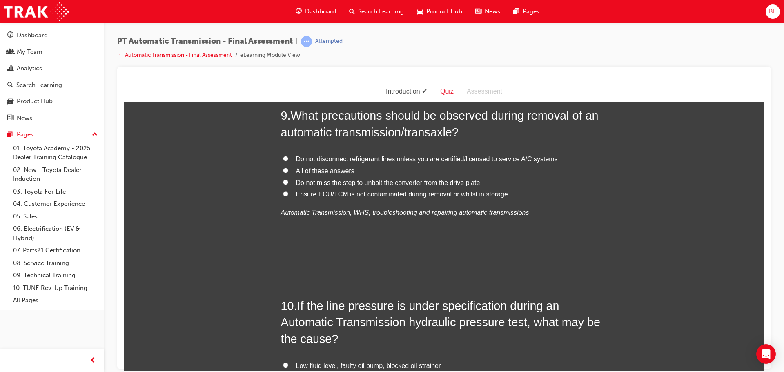
scroll to position [1592, 0]
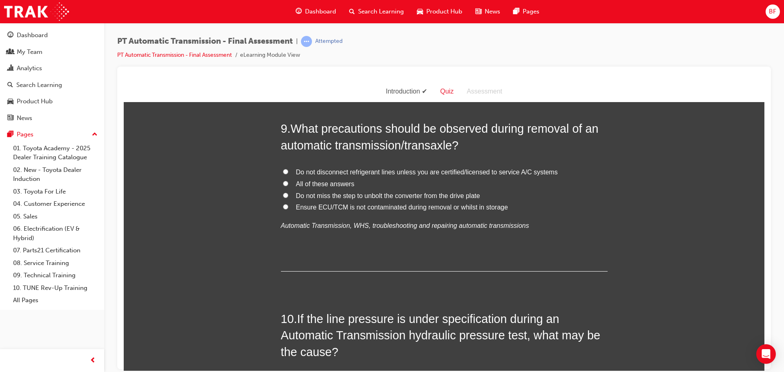
click at [323, 184] on span "All of these answers" at bounding box center [325, 183] width 58 height 7
click at [288, 184] on input "All of these answers" at bounding box center [285, 182] width 5 height 5
radio input "true"
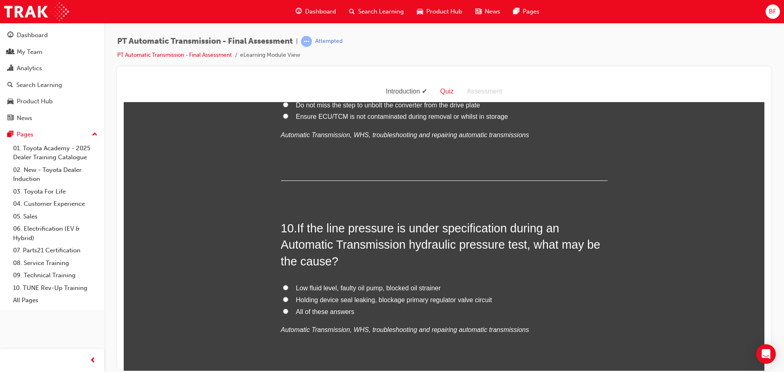
scroll to position [1755, 0]
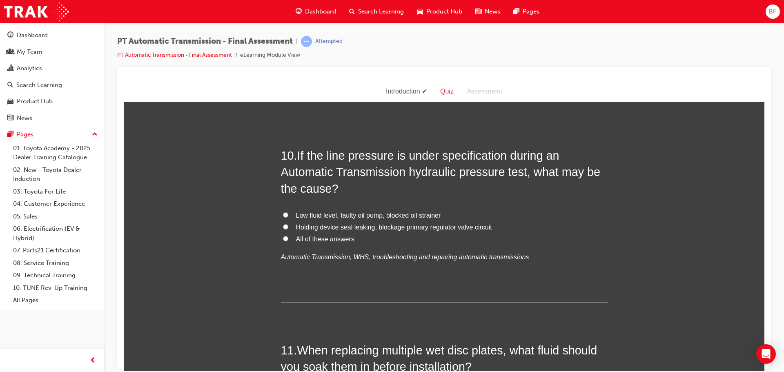
click at [327, 240] on span "All of these answers" at bounding box center [325, 238] width 58 height 7
click at [288, 240] on input "All of these answers" at bounding box center [285, 238] width 5 height 5
radio input "true"
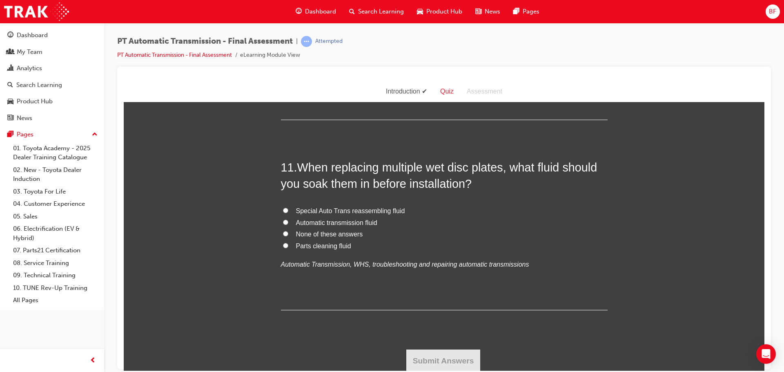
scroll to position [1939, 0]
click at [331, 218] on span "Automatic transmission fluid" at bounding box center [336, 221] width 81 height 7
click at [288, 218] on input "Automatic transmission fluid" at bounding box center [285, 220] width 5 height 5
radio input "true"
click at [440, 363] on button "Submit Answers" at bounding box center [443, 359] width 74 height 23
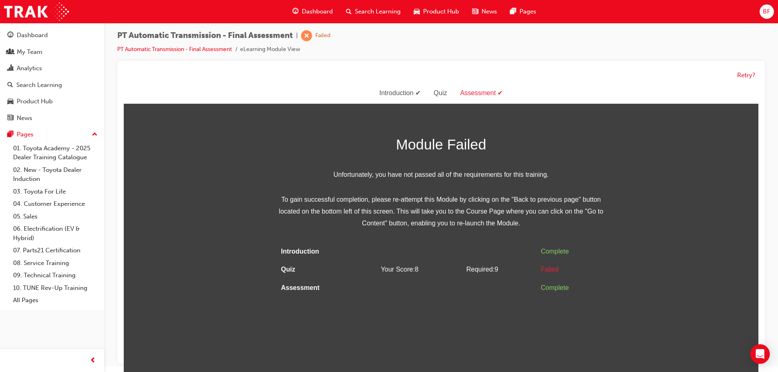
scroll to position [6, 0]
click at [745, 71] on button "Retry?" at bounding box center [746, 74] width 18 height 9
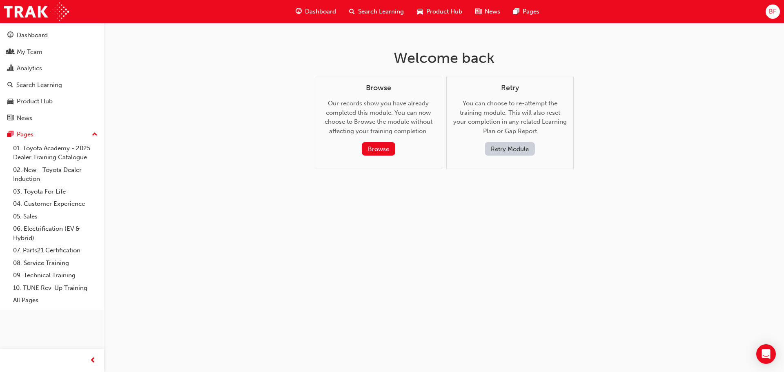
click at [504, 154] on button "Retry Module" at bounding box center [509, 148] width 50 height 13
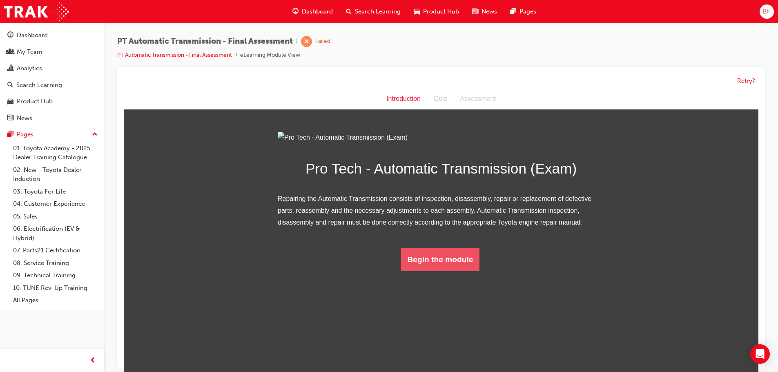
click at [431, 271] on button "Begin the module" at bounding box center [440, 259] width 79 height 23
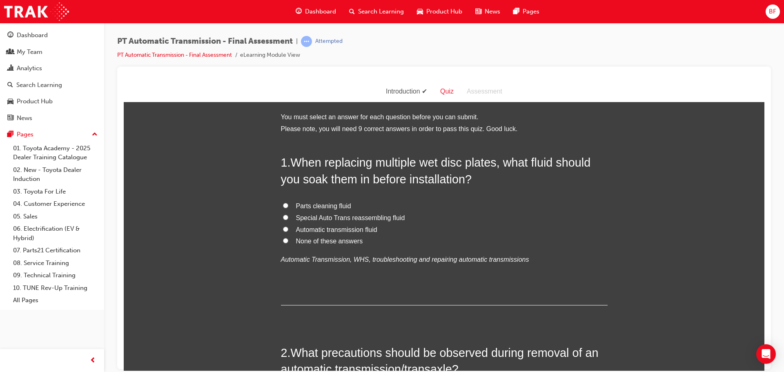
click at [336, 228] on span "Automatic transmission fluid" at bounding box center [336, 229] width 81 height 7
click at [288, 228] on input "Automatic transmission fluid" at bounding box center [285, 228] width 5 height 5
radio input "true"
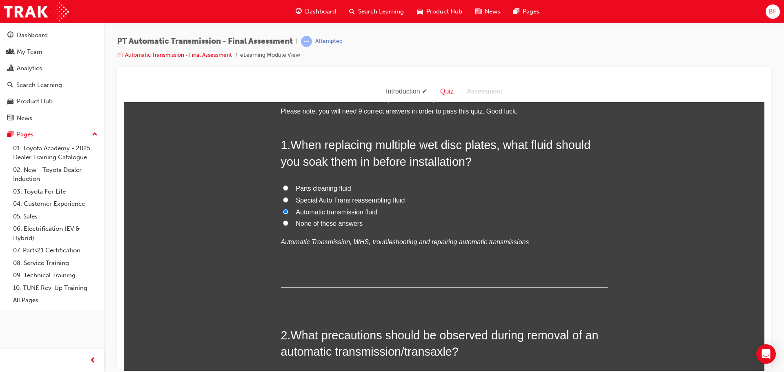
scroll to position [122, 0]
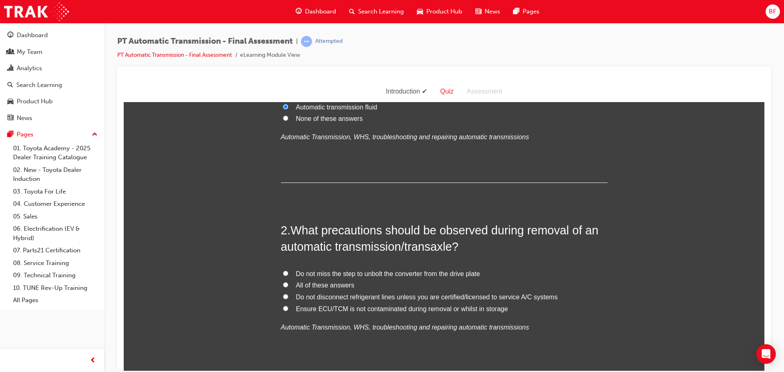
click at [338, 281] on span "All of these answers" at bounding box center [325, 284] width 58 height 7
click at [288, 282] on input "All of these answers" at bounding box center [285, 284] width 5 height 5
radio input "true"
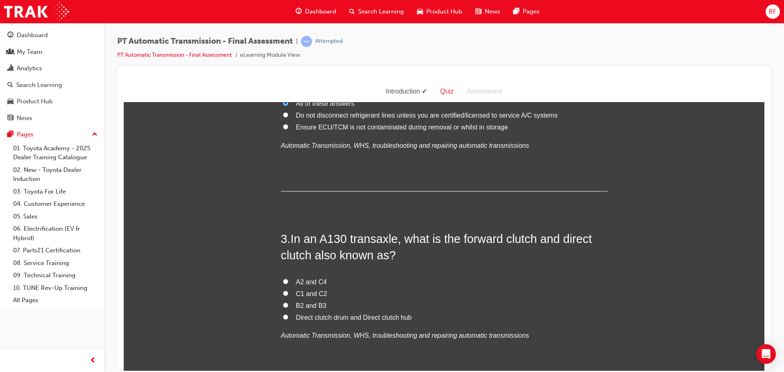
scroll to position [307, 0]
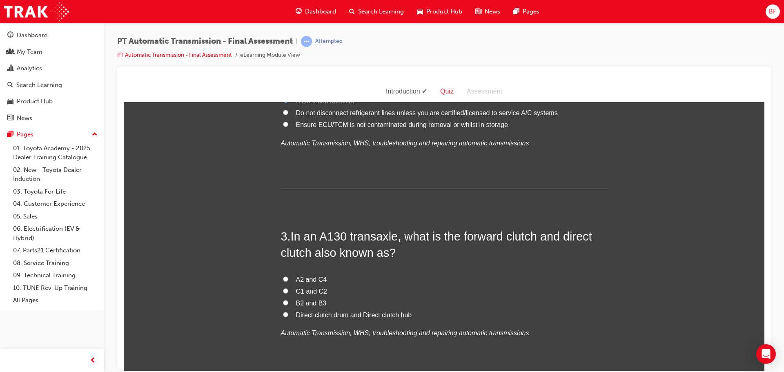
click at [304, 290] on span "C1 and C2" at bounding box center [311, 290] width 31 height 7
click at [288, 290] on input "C1 and C2" at bounding box center [285, 290] width 5 height 5
radio input "true"
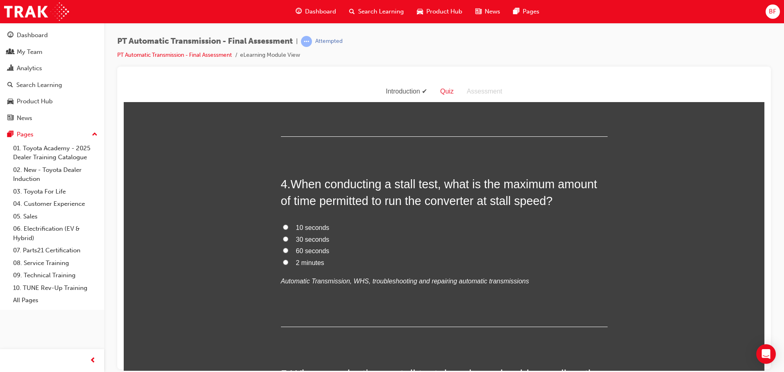
scroll to position [551, 0]
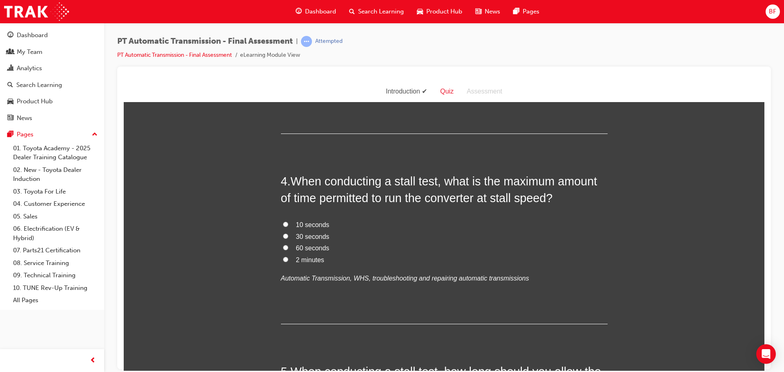
click at [310, 225] on span "10 seconds" at bounding box center [312, 224] width 33 height 7
click at [288, 225] on input "10 seconds" at bounding box center [285, 223] width 5 height 5
radio input "true"
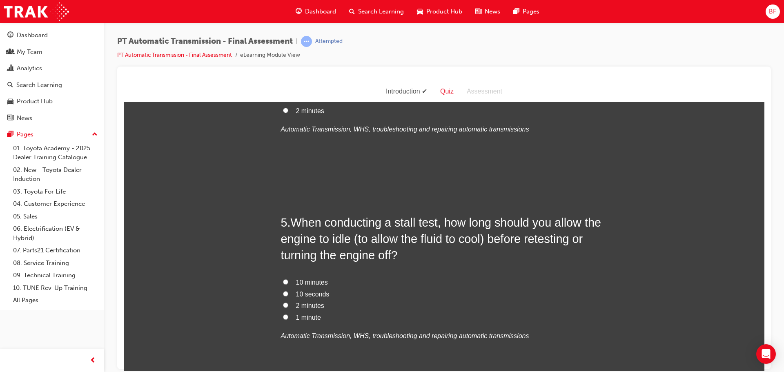
scroll to position [715, 0]
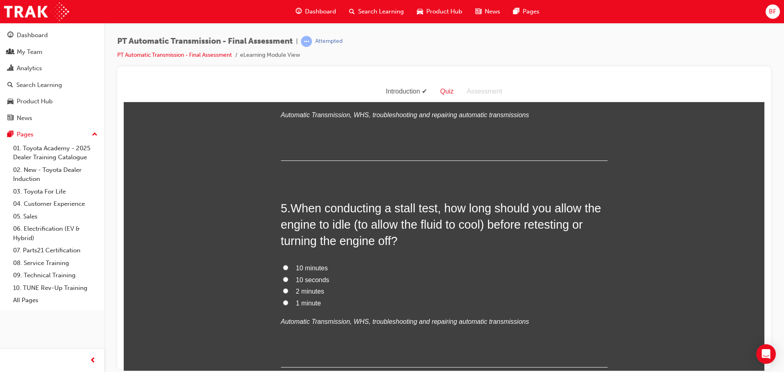
click at [309, 289] on span "2 minutes" at bounding box center [310, 290] width 28 height 7
click at [288, 289] on input "2 minutes" at bounding box center [285, 290] width 5 height 5
radio input "true"
click at [312, 266] on span "10 minutes" at bounding box center [312, 267] width 32 height 7
click at [288, 266] on input "10 minutes" at bounding box center [285, 266] width 5 height 5
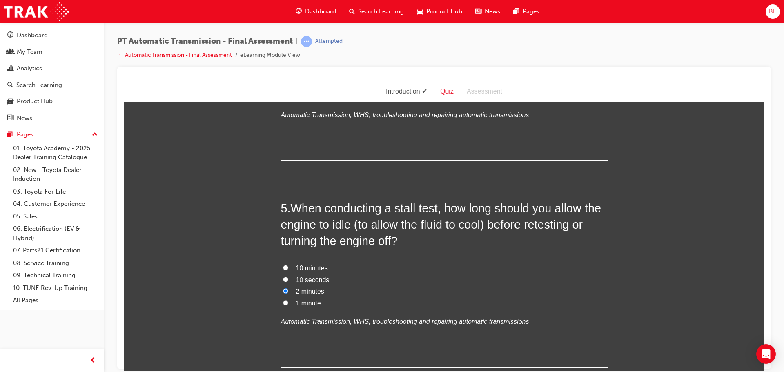
radio input "true"
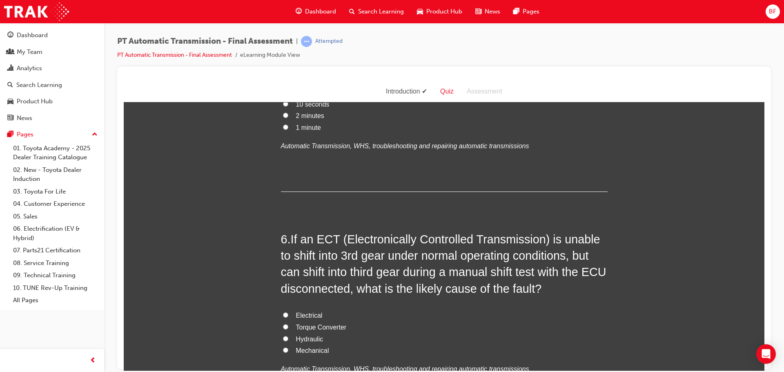
scroll to position [960, 0]
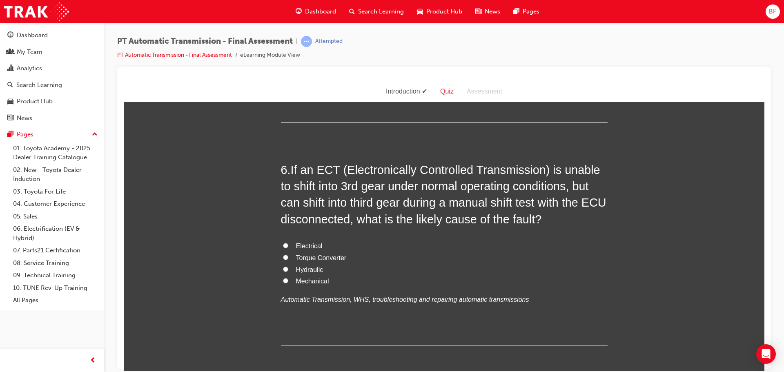
click at [312, 257] on span "Torque Converter" at bounding box center [321, 257] width 51 height 7
click at [288, 257] on input "Torque Converter" at bounding box center [285, 256] width 5 height 5
radio input "true"
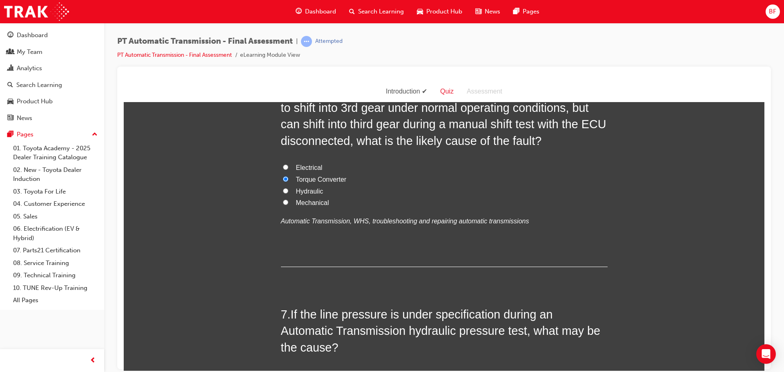
scroll to position [1123, 0]
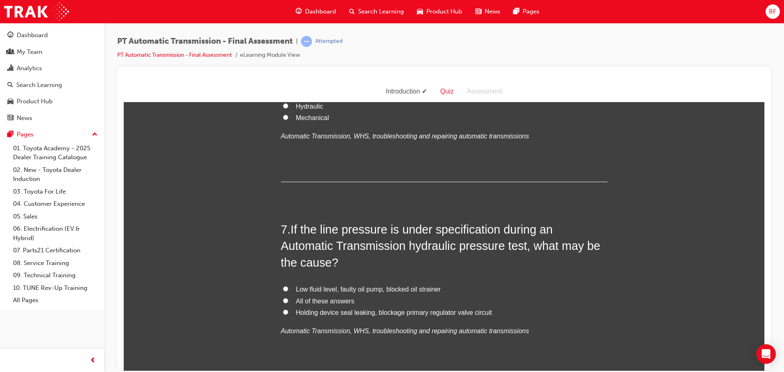
click at [336, 302] on span "All of these answers" at bounding box center [325, 300] width 58 height 7
click at [288, 302] on input "All of these answers" at bounding box center [285, 300] width 5 height 5
radio input "true"
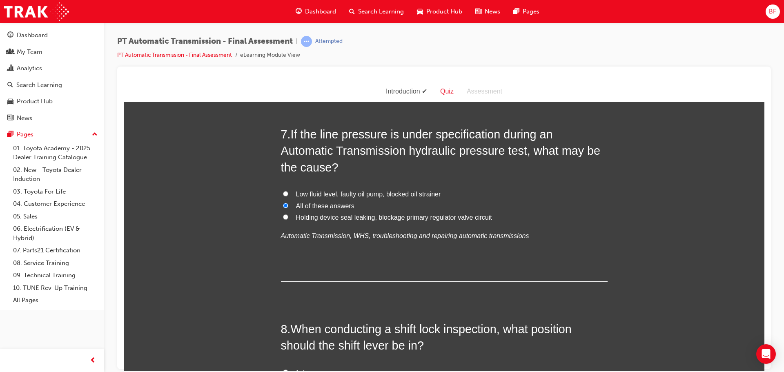
scroll to position [1245, 0]
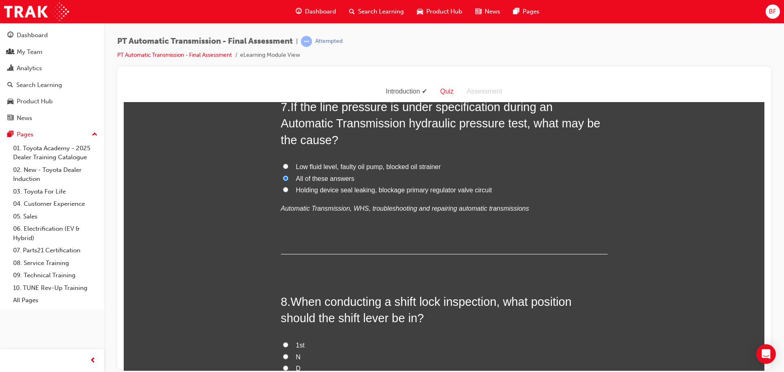
click at [400, 167] on span "Low fluid level, faulty oil pump, blocked oil strainer" at bounding box center [368, 166] width 145 height 7
click at [288, 167] on input "Low fluid level, faulty oil pump, blocked oil strainer" at bounding box center [285, 165] width 5 height 5
radio input "true"
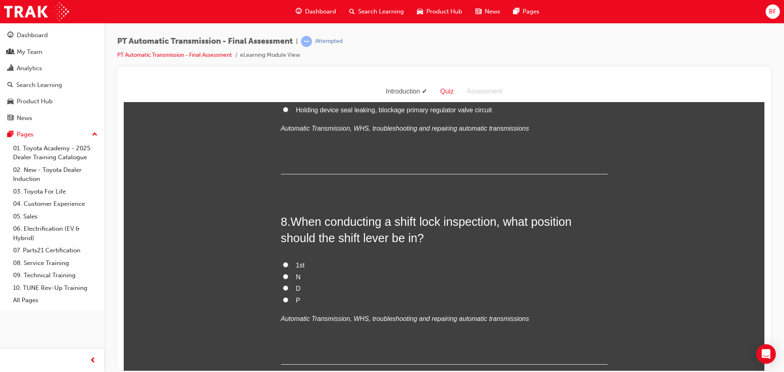
scroll to position [1327, 0]
click at [285, 297] on label "P" at bounding box center [444, 299] width 327 height 12
click at [285, 297] on input "P" at bounding box center [285, 297] width 5 height 5
radio input "true"
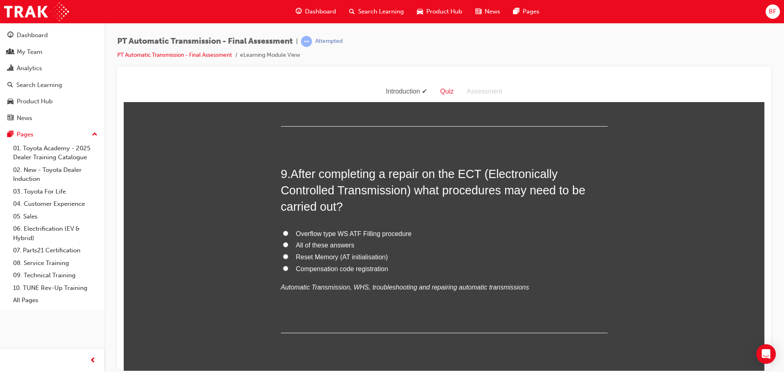
scroll to position [1572, 0]
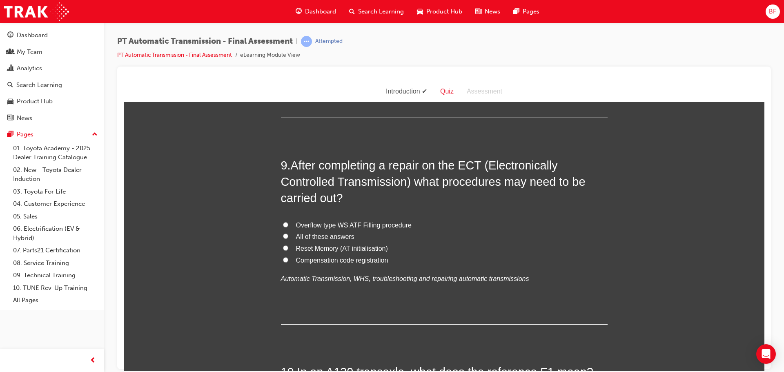
click at [328, 249] on span "Reset Memory (AT initialisation)" at bounding box center [342, 247] width 92 height 7
click at [288, 249] on input "Reset Memory (AT initialisation)" at bounding box center [285, 247] width 5 height 5
radio input "true"
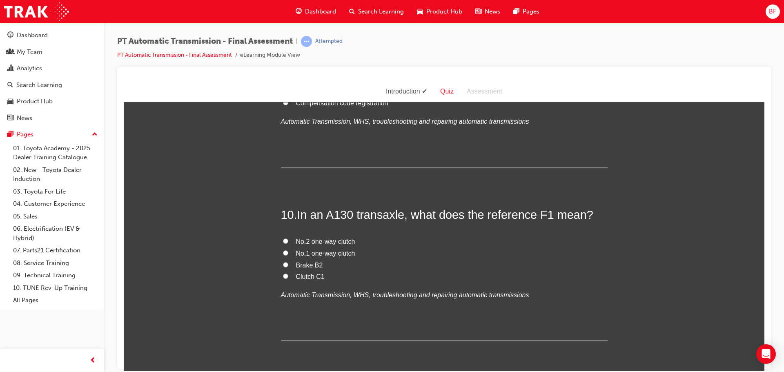
scroll to position [1735, 0]
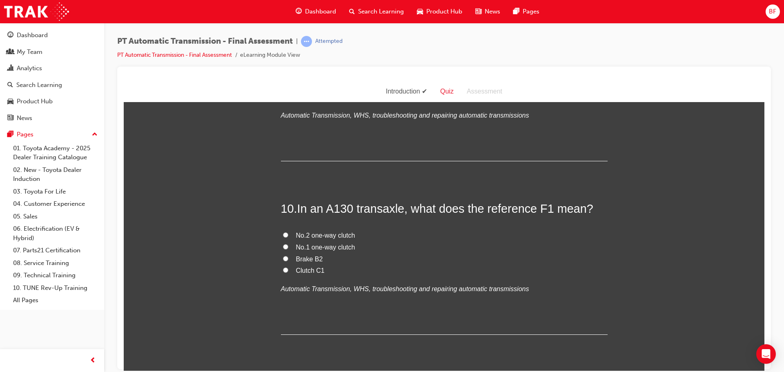
click at [316, 246] on span "No.1 one-way clutch" at bounding box center [325, 246] width 59 height 7
click at [288, 246] on input "No.1 one-way clutch" at bounding box center [285, 246] width 5 height 5
radio input "true"
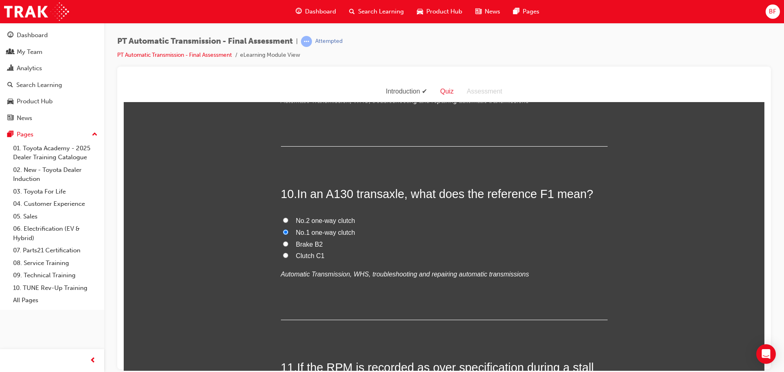
scroll to position [1939, 0]
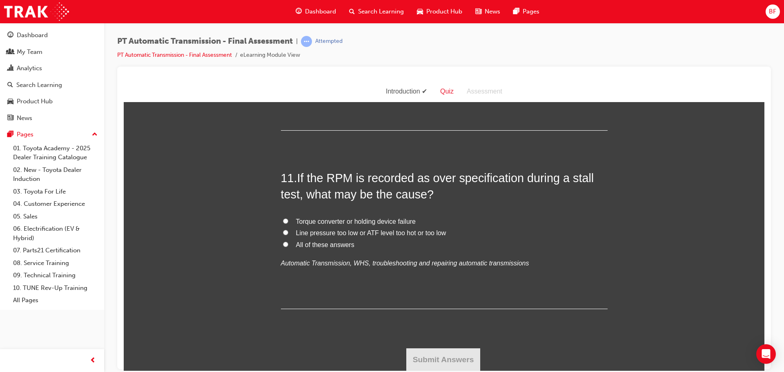
click at [336, 245] on span "All of these answers" at bounding box center [325, 244] width 58 height 7
click at [288, 245] on input "All of these answers" at bounding box center [285, 243] width 5 height 5
radio input "true"
click at [464, 350] on button "Submit Answers" at bounding box center [443, 359] width 74 height 23
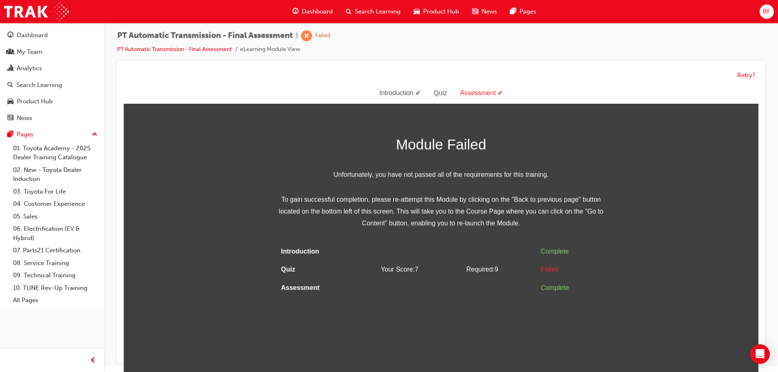
scroll to position [6, 0]
click at [751, 71] on button "Retry?" at bounding box center [746, 74] width 18 height 9
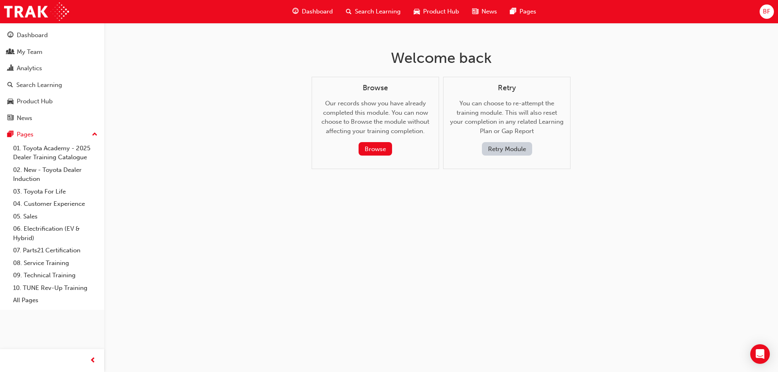
scroll to position [0, 0]
click at [503, 144] on button "Retry Module" at bounding box center [509, 148] width 50 height 13
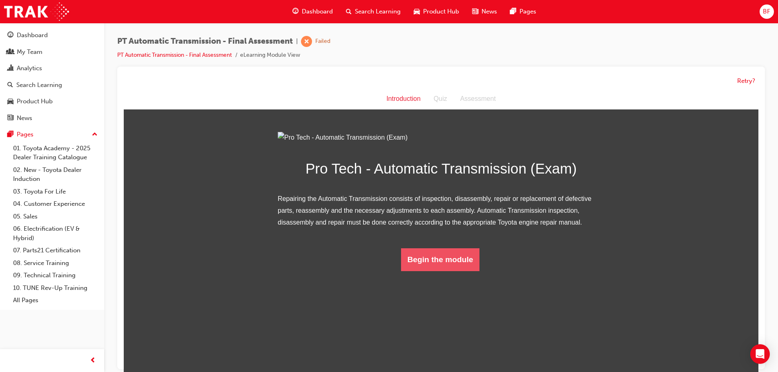
click at [451, 271] on button "Begin the module" at bounding box center [440, 259] width 79 height 23
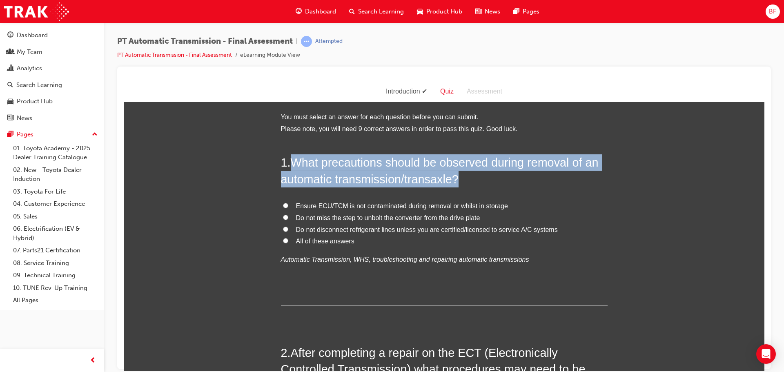
drag, startPoint x: 291, startPoint y: 164, endPoint x: 461, endPoint y: 182, distance: 171.6
click at [461, 182] on h2 "1 . What precautions should be observed during removal of an automatic transmis…" at bounding box center [444, 170] width 327 height 33
click at [403, 171] on span "What precautions should be observed during removal of an automatic transmission…" at bounding box center [440, 170] width 318 height 29
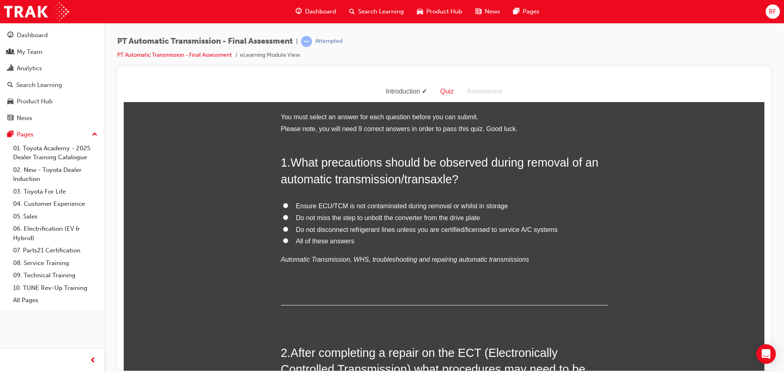
click at [364, 218] on span "Do not miss the step to unbolt the converter from the drive plate" at bounding box center [388, 217] width 184 height 7
click at [288, 218] on input "Do not miss the step to unbolt the converter from the drive plate" at bounding box center [285, 216] width 5 height 5
radio input "true"
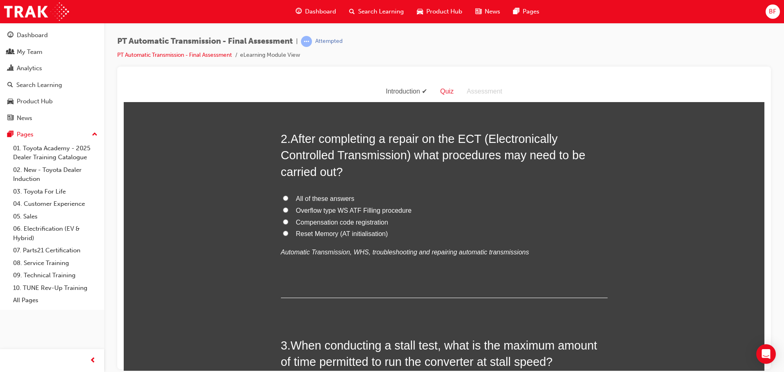
scroll to position [245, 0]
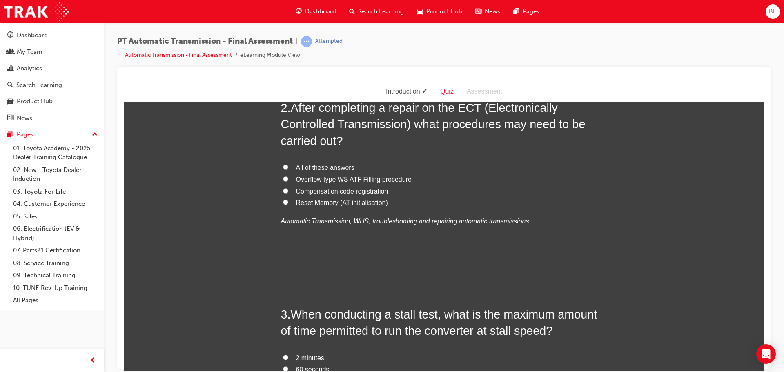
click at [334, 164] on span "All of these answers" at bounding box center [325, 167] width 58 height 7
click at [288, 164] on input "All of these answers" at bounding box center [285, 166] width 5 height 5
radio input "true"
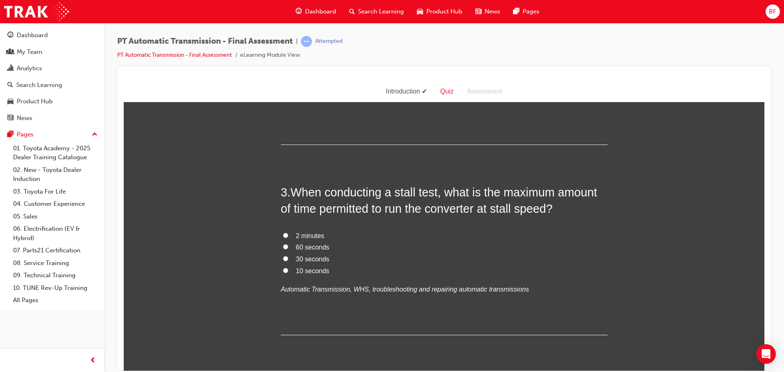
scroll to position [367, 0]
click at [308, 268] on span "10 seconds" at bounding box center [312, 270] width 33 height 7
click at [288, 268] on input "10 seconds" at bounding box center [285, 269] width 5 height 5
radio input "true"
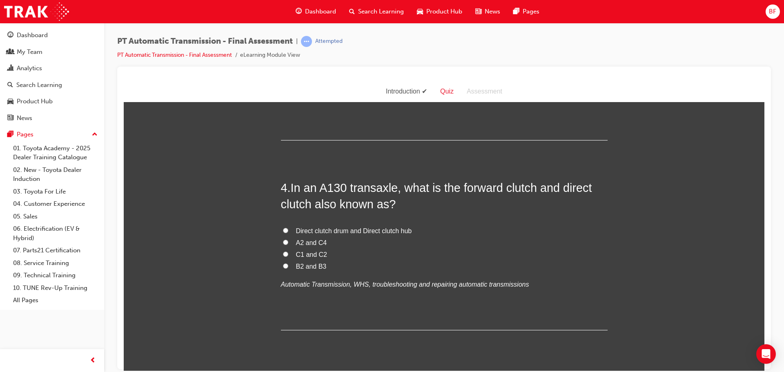
scroll to position [571, 0]
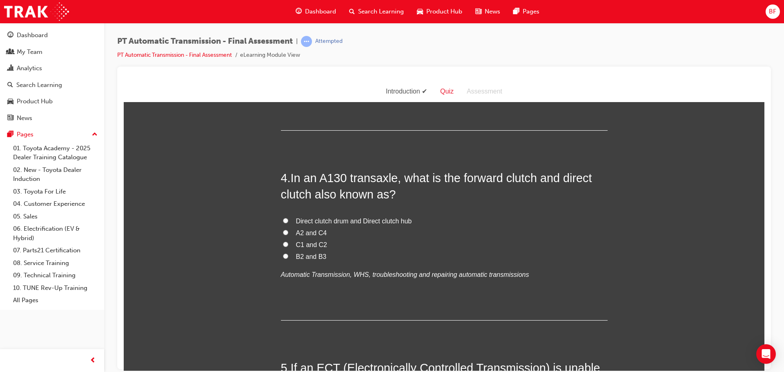
click at [312, 246] on span "C1 and C2" at bounding box center [311, 244] width 31 height 7
click at [288, 246] on input "C1 and C2" at bounding box center [285, 243] width 5 height 5
radio input "true"
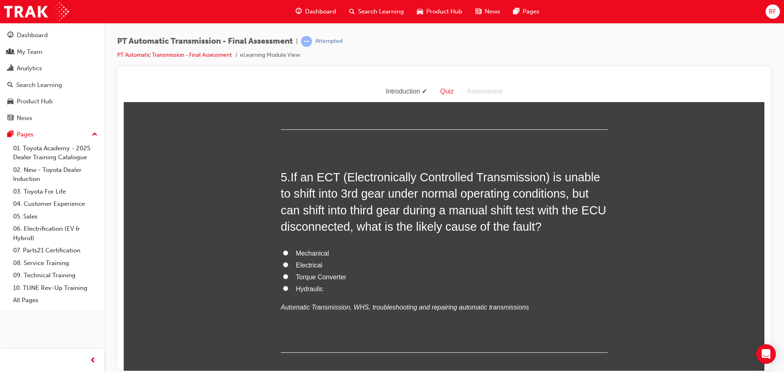
scroll to position [776, 0]
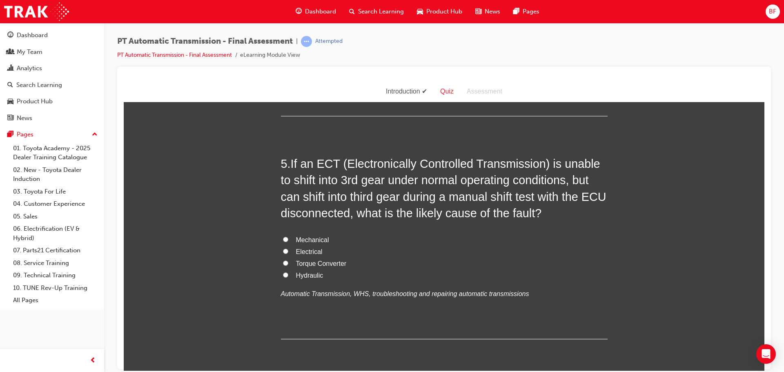
click at [316, 264] on span "Torque Converter" at bounding box center [321, 263] width 51 height 7
click at [288, 264] on input "Torque Converter" at bounding box center [285, 262] width 5 height 5
radio input "true"
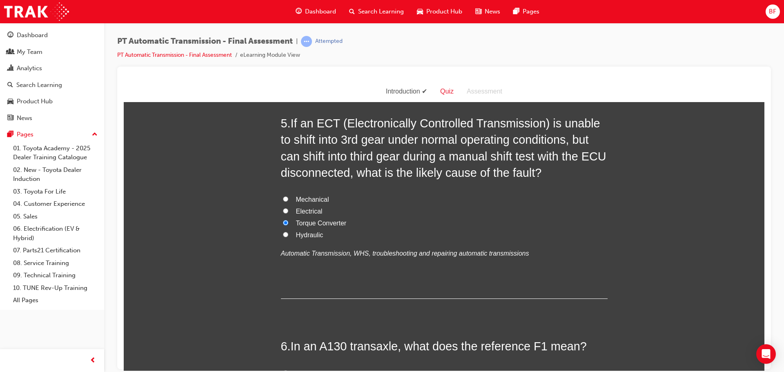
scroll to position [816, 0]
click at [316, 234] on span "Hydraulic" at bounding box center [309, 234] width 27 height 7
click at [288, 234] on input "Hydraulic" at bounding box center [285, 233] width 5 height 5
radio input "true"
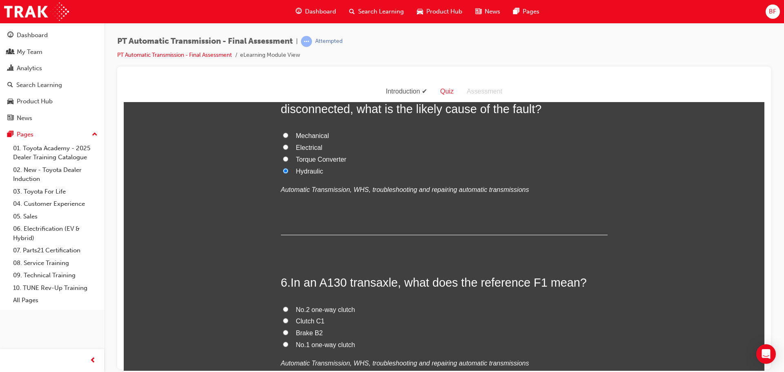
scroll to position [939, 0]
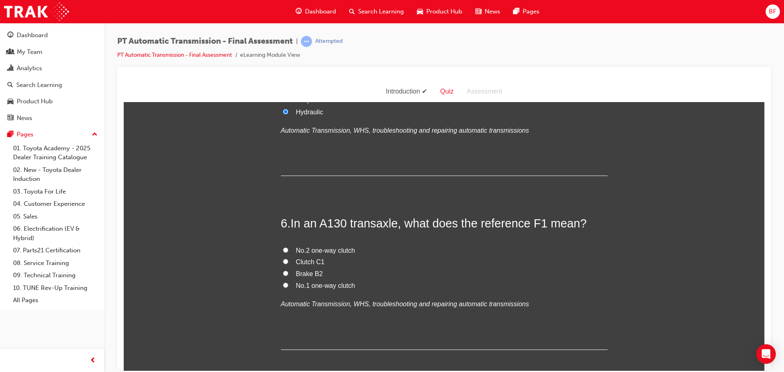
click at [313, 285] on span "No.1 one-way clutch" at bounding box center [325, 285] width 59 height 7
click at [288, 285] on input "No.1 one-way clutch" at bounding box center [285, 284] width 5 height 5
radio input "true"
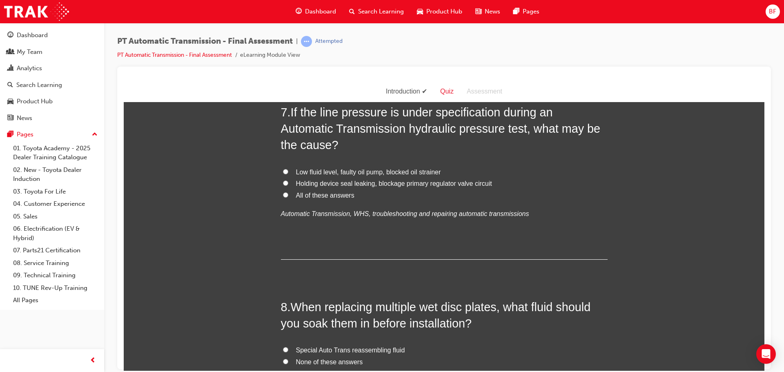
scroll to position [1224, 0]
click at [346, 170] on span "Low fluid level, faulty oil pump, blocked oil strainer" at bounding box center [368, 170] width 145 height 7
click at [288, 170] on input "Low fluid level, faulty oil pump, blocked oil strainer" at bounding box center [285, 170] width 5 height 5
radio input "true"
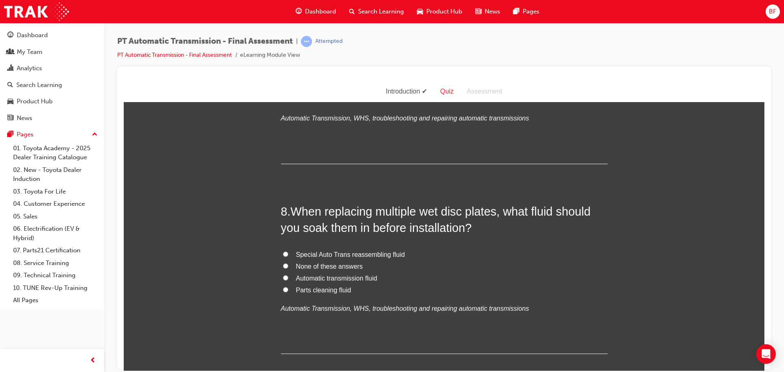
scroll to position [1347, 0]
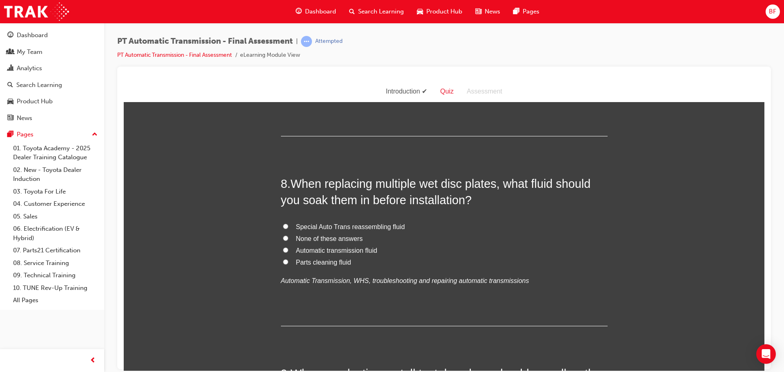
click at [320, 251] on span "Automatic transmission fluid" at bounding box center [336, 250] width 81 height 7
click at [288, 251] on input "Automatic transmission fluid" at bounding box center [285, 249] width 5 height 5
radio input "true"
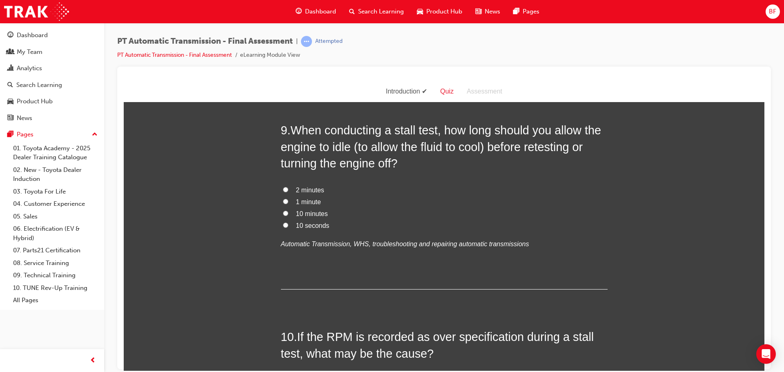
scroll to position [1592, 0]
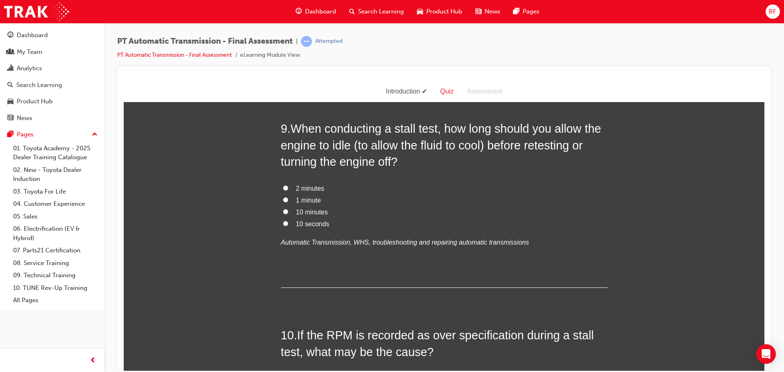
click at [305, 187] on span "2 minutes" at bounding box center [310, 187] width 28 height 7
click at [288, 187] on input "2 minutes" at bounding box center [285, 187] width 5 height 5
radio input "true"
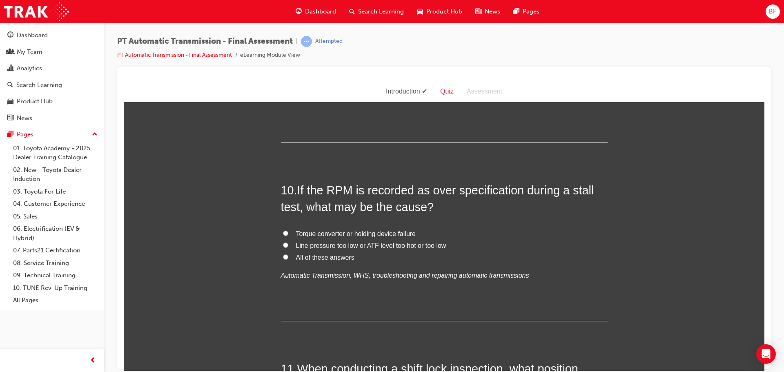
scroll to position [1755, 0]
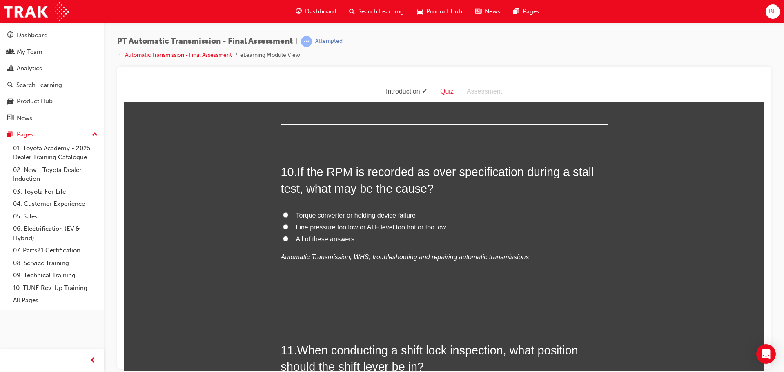
click at [342, 242] on span "All of these answers" at bounding box center [325, 238] width 58 height 7
click at [288, 241] on input "All of these answers" at bounding box center [285, 238] width 5 height 5
radio input "true"
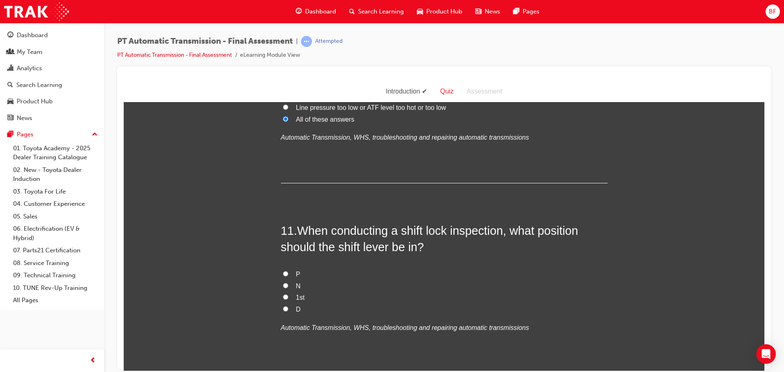
scroll to position [1878, 0]
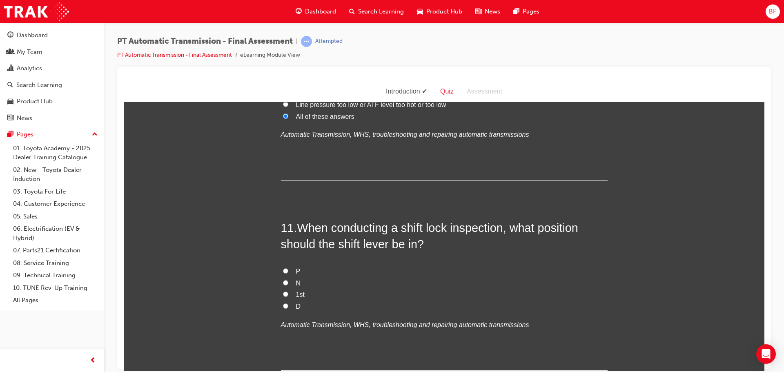
click at [286, 268] on label "P" at bounding box center [444, 271] width 327 height 12
click at [286, 268] on input "P" at bounding box center [285, 270] width 5 height 5
radio input "true"
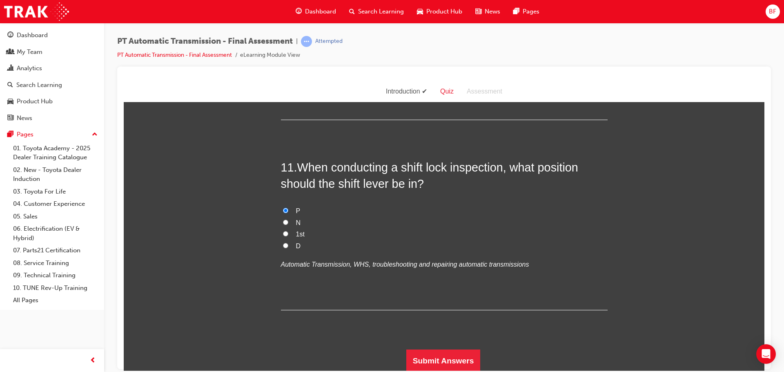
scroll to position [1939, 0]
click at [459, 355] on button "Submit Answers" at bounding box center [443, 359] width 74 height 23
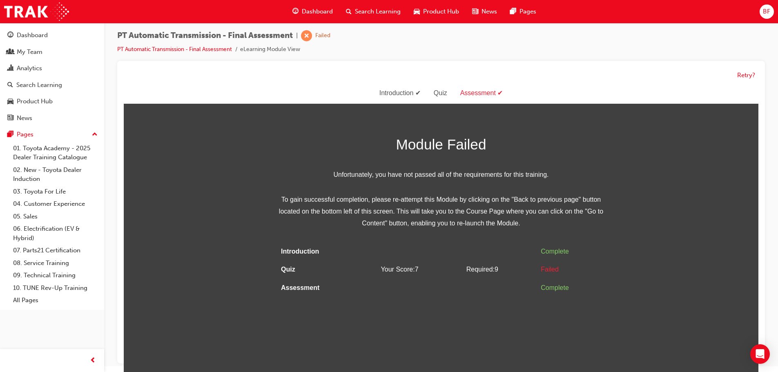
scroll to position [6, 0]
click at [746, 73] on button "Retry?" at bounding box center [746, 74] width 18 height 9
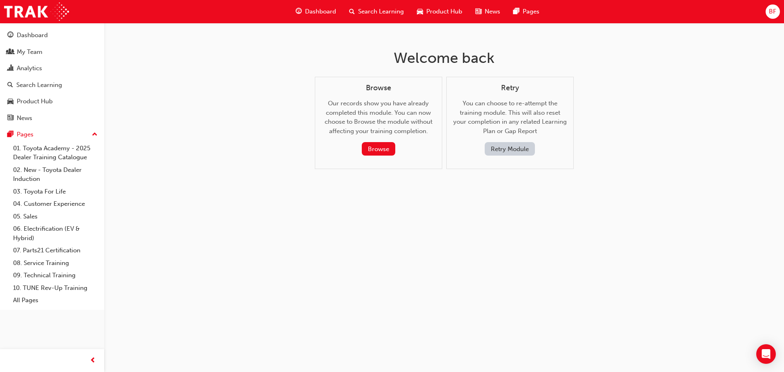
click at [518, 149] on button "Retry Module" at bounding box center [509, 148] width 50 height 13
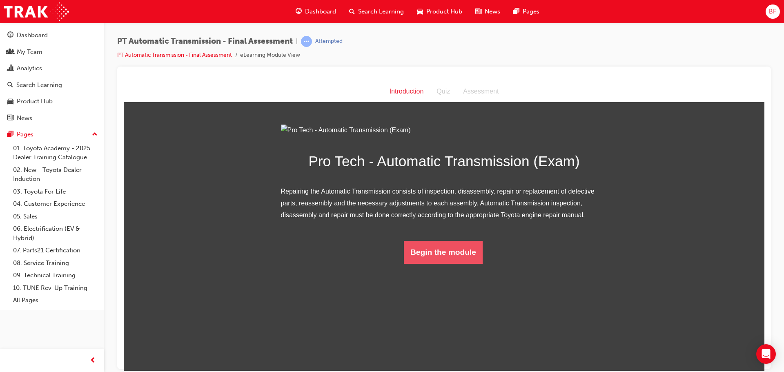
click at [433, 263] on button "Begin the module" at bounding box center [443, 251] width 79 height 23
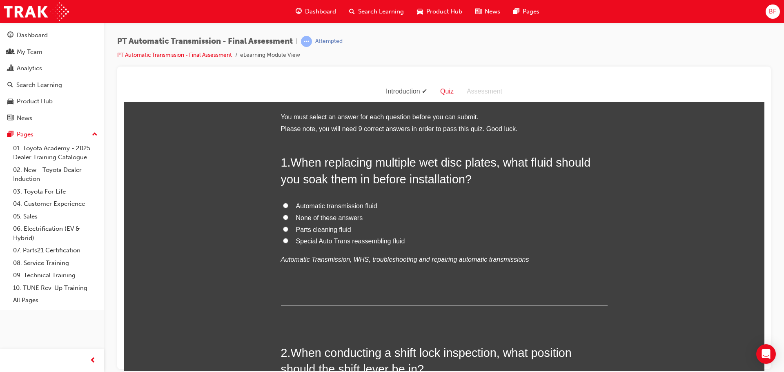
click at [356, 205] on span "Automatic transmission fluid" at bounding box center [336, 205] width 81 height 7
click at [288, 205] on input "Automatic transmission fluid" at bounding box center [285, 204] width 5 height 5
radio input "true"
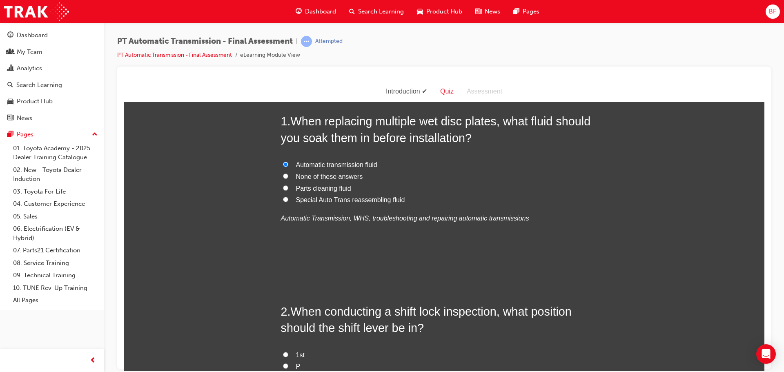
scroll to position [204, 0]
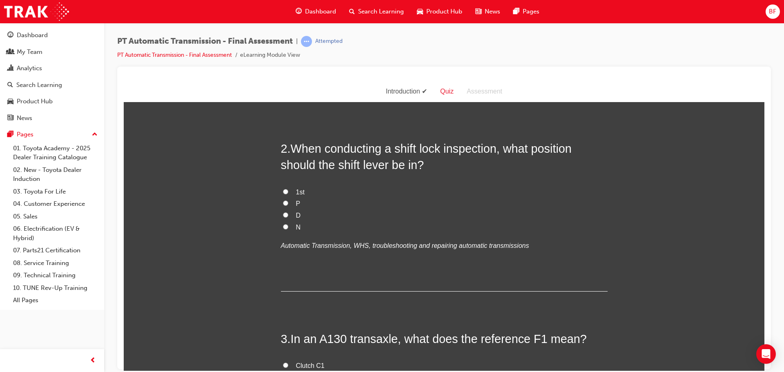
click at [290, 198] on label "P" at bounding box center [444, 204] width 327 height 12
click at [288, 200] on input "P" at bounding box center [285, 202] width 5 height 5
radio input "true"
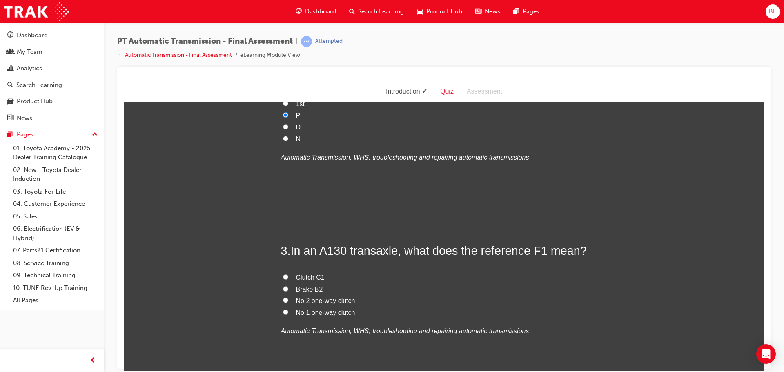
scroll to position [367, 0]
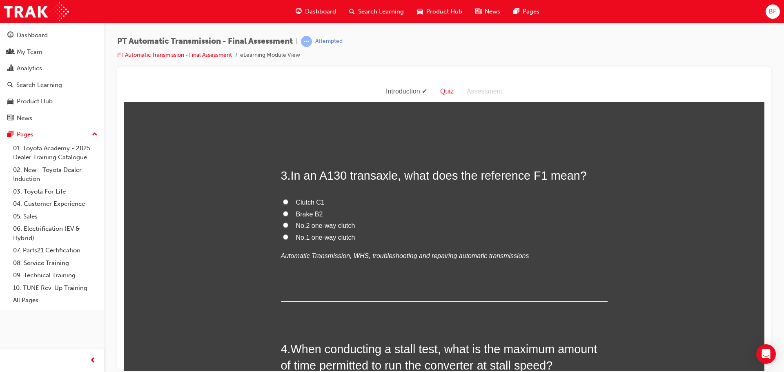
click at [325, 238] on span "No.1 one-way clutch" at bounding box center [325, 236] width 59 height 7
click at [288, 238] on input "No.1 one-way clutch" at bounding box center [285, 236] width 5 height 5
radio input "true"
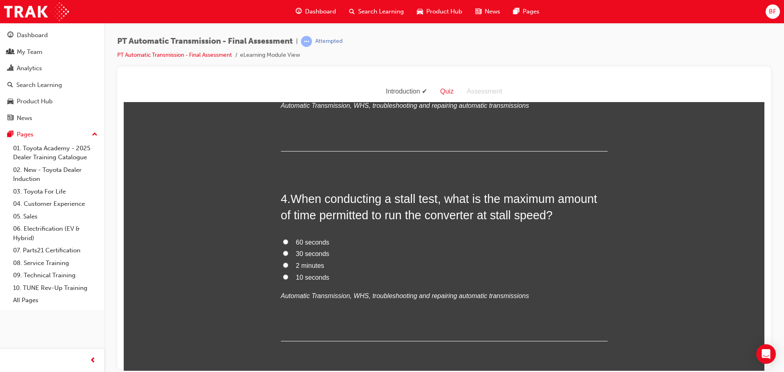
scroll to position [531, 0]
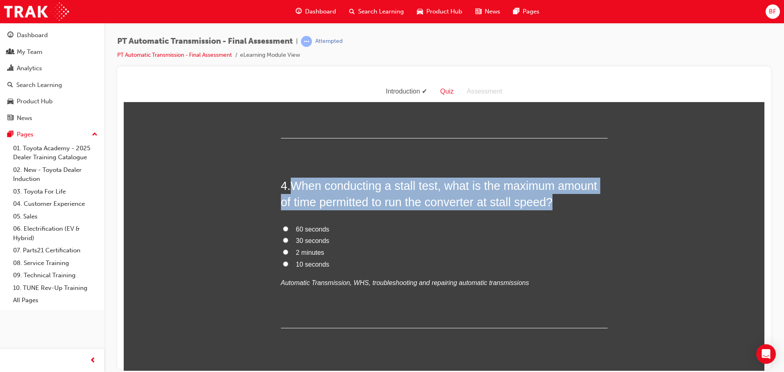
drag, startPoint x: 290, startPoint y: 183, endPoint x: 589, endPoint y: 208, distance: 300.2
click at [589, 208] on h2 "4 . When conducting a stall test, what is the maximum amount of time permitted …" at bounding box center [444, 193] width 327 height 33
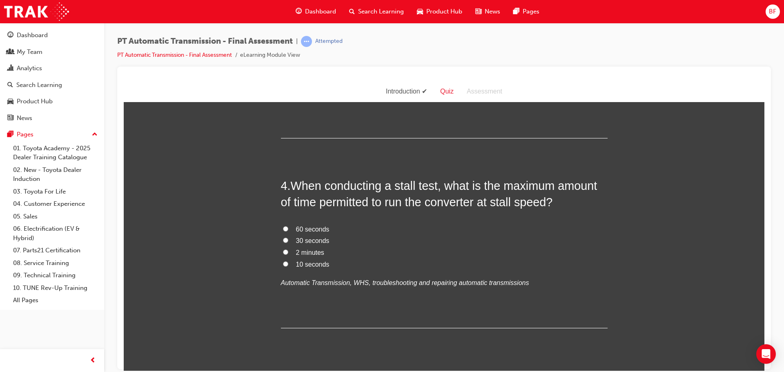
click at [372, 240] on label "30 seconds" at bounding box center [444, 241] width 327 height 12
click at [288, 240] on input "30 seconds" at bounding box center [285, 239] width 5 height 5
radio input "true"
click at [305, 263] on span "10 seconds" at bounding box center [312, 263] width 33 height 7
click at [288, 263] on input "10 seconds" at bounding box center [285, 263] width 5 height 5
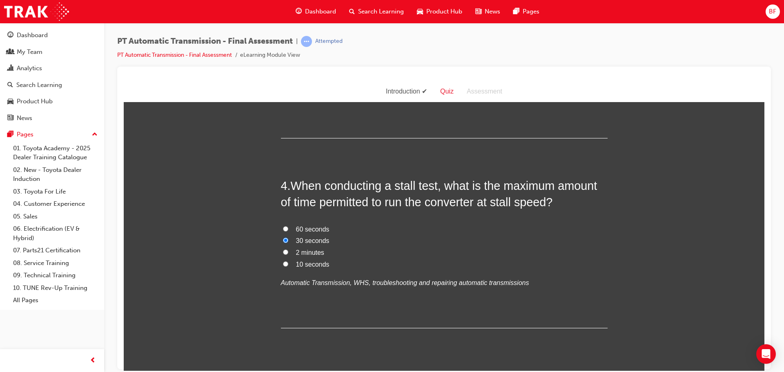
radio input "true"
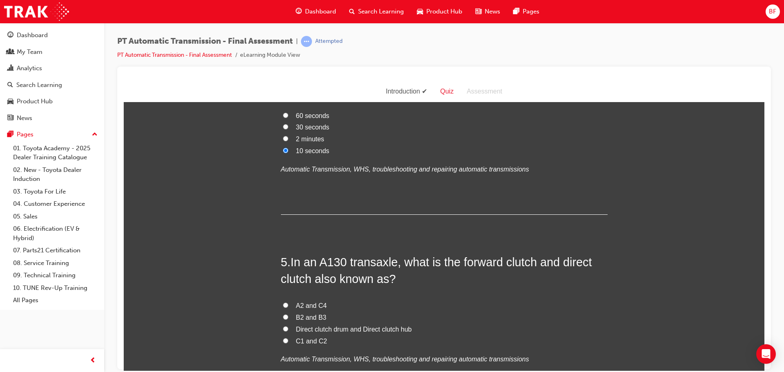
scroll to position [694, 0]
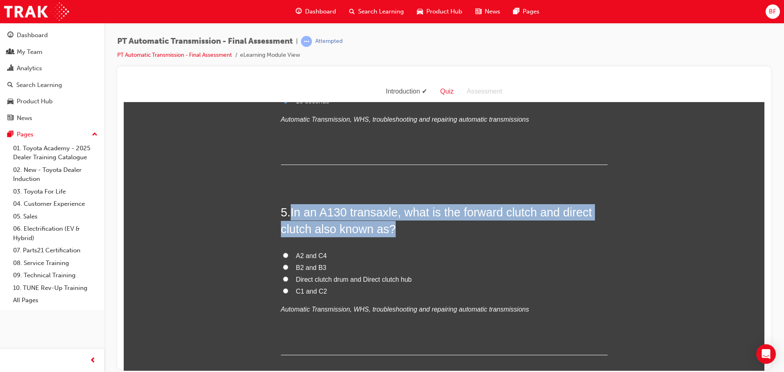
drag, startPoint x: 290, startPoint y: 214, endPoint x: 391, endPoint y: 226, distance: 101.6
click at [391, 226] on h2 "5 . In an A130 transaxle, what is the forward clutch and direct clutch also kno…" at bounding box center [444, 220] width 327 height 33
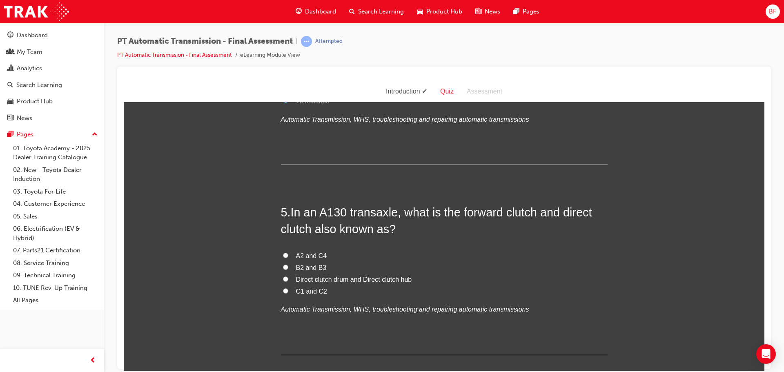
click at [307, 288] on span "C1 and C2" at bounding box center [311, 290] width 31 height 7
click at [288, 288] on input "C1 and C2" at bounding box center [285, 290] width 5 height 5
radio input "true"
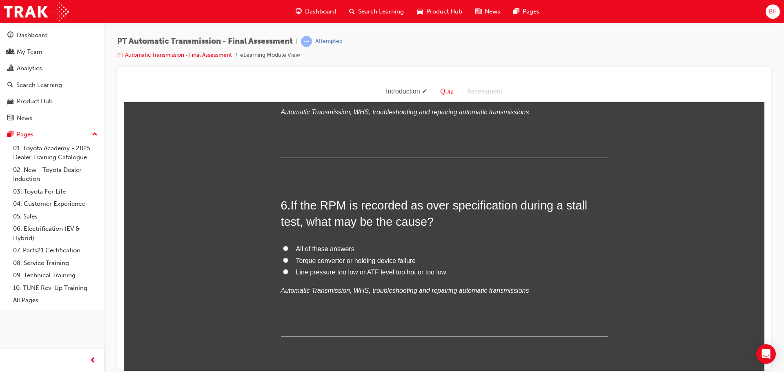
scroll to position [898, 0]
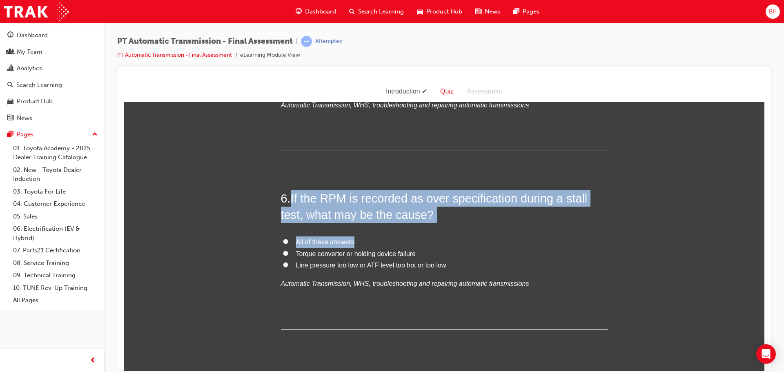
drag, startPoint x: 290, startPoint y: 199, endPoint x: 440, endPoint y: 224, distance: 152.4
click at [440, 224] on div "6 . If the RPM is recorded as over specification during a stall test, what may …" at bounding box center [444, 259] width 327 height 139
click at [419, 213] on span "If the RPM is recorded as over specification during a stall test, what may be t…" at bounding box center [434, 205] width 307 height 29
drag, startPoint x: 444, startPoint y: 218, endPoint x: 289, endPoint y: 198, distance: 155.9
click at [289, 198] on h2 "6 . If the RPM is recorded as over specification during a stall test, what may …" at bounding box center [444, 206] width 327 height 33
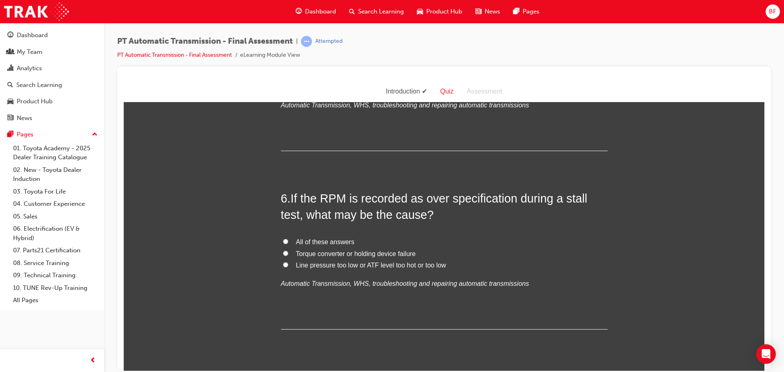
click at [384, 253] on span "Torque converter or holding device failure" at bounding box center [356, 253] width 120 height 7
click at [288, 253] on input "Torque converter or holding device failure" at bounding box center [285, 252] width 5 height 5
radio input "true"
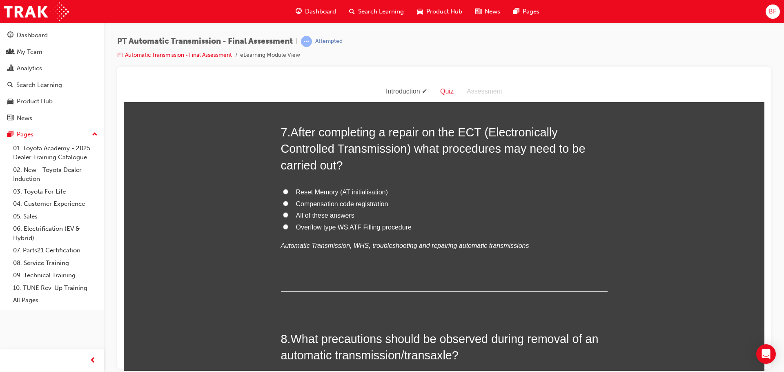
scroll to position [1143, 0]
click at [330, 190] on span "Reset Memory (AT initialisation)" at bounding box center [342, 191] width 92 height 7
click at [288, 190] on input "Reset Memory (AT initialisation)" at bounding box center [285, 190] width 5 height 5
radio input "true"
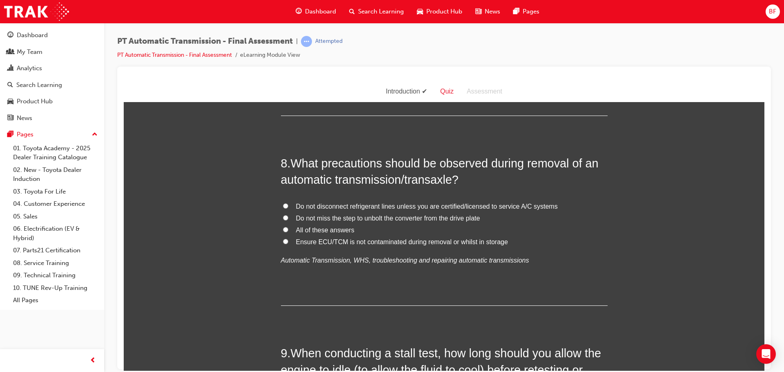
scroll to position [1347, 0]
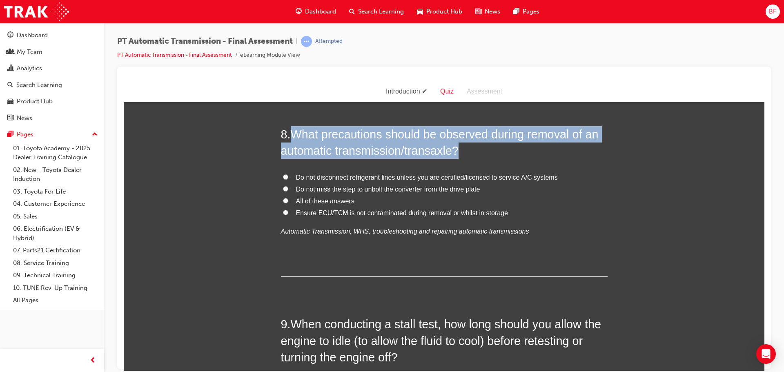
drag, startPoint x: 291, startPoint y: 130, endPoint x: 458, endPoint y: 148, distance: 167.5
click at [458, 148] on span "What precautions should be observed during removal of an automatic transmission…" at bounding box center [440, 141] width 318 height 29
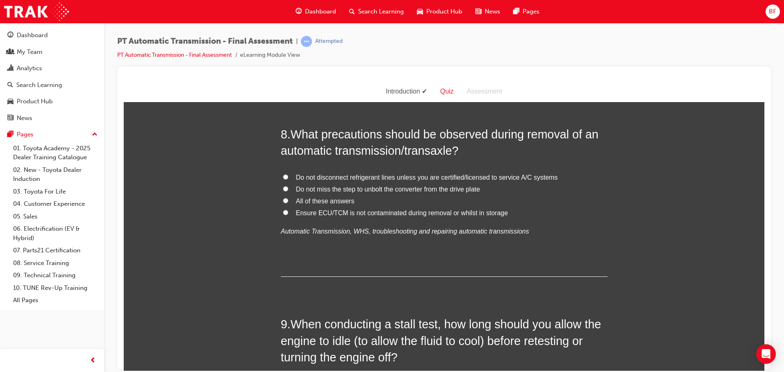
click at [325, 198] on span "All of these answers" at bounding box center [325, 200] width 58 height 7
click at [288, 198] on input "All of these answers" at bounding box center [285, 200] width 5 height 5
radio input "true"
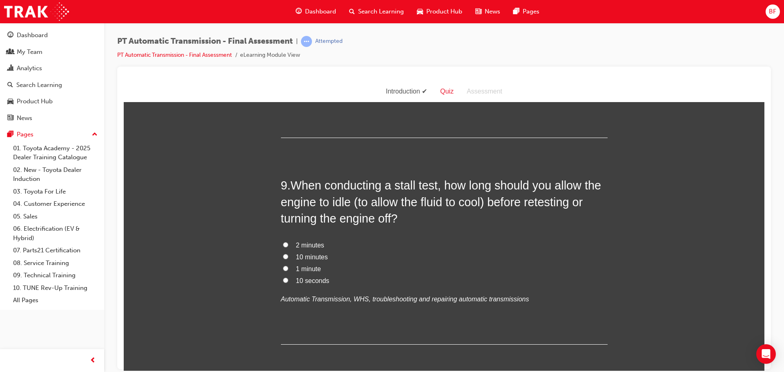
scroll to position [1510, 0]
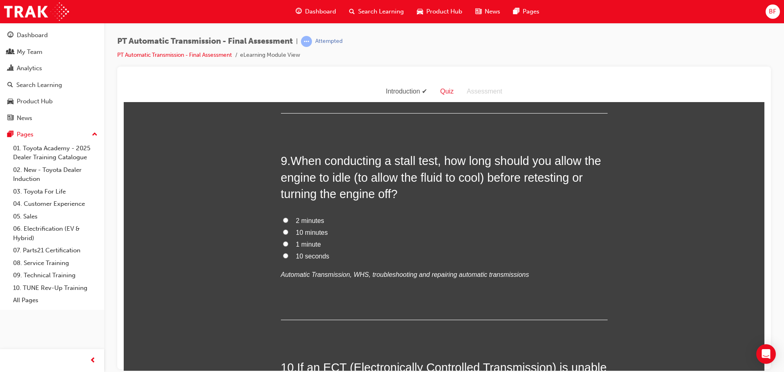
click at [312, 233] on span "10 minutes" at bounding box center [312, 232] width 32 height 7
click at [288, 233] on input "10 minutes" at bounding box center [285, 231] width 5 height 5
radio input "true"
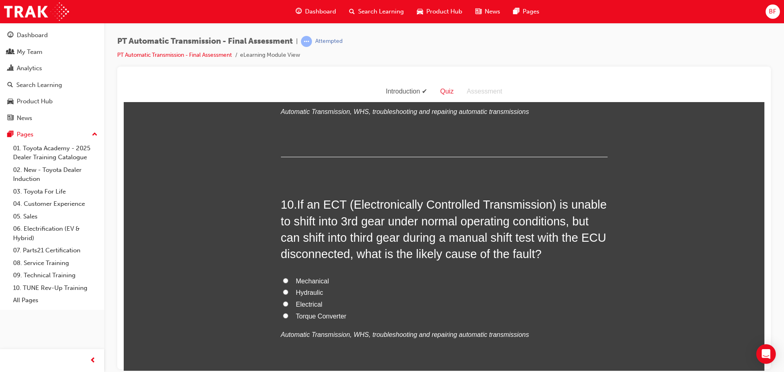
scroll to position [1673, 0]
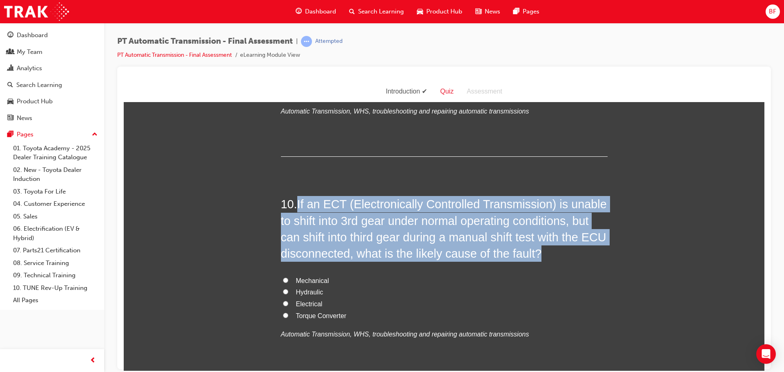
drag, startPoint x: 297, startPoint y: 204, endPoint x: 551, endPoint y: 254, distance: 258.3
click at [551, 254] on h2 "10 . If an ECT (Electronically Controlled Transmission) is unable to shift into…" at bounding box center [444, 229] width 327 height 66
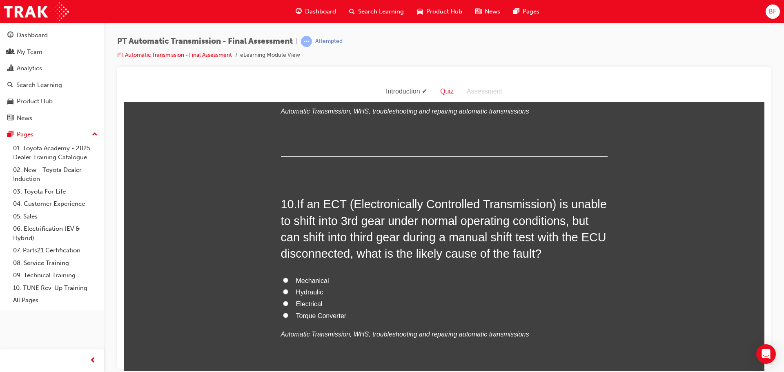
click at [357, 291] on label "Hydraulic" at bounding box center [444, 292] width 327 height 12
click at [288, 291] on input "Hydraulic" at bounding box center [285, 291] width 5 height 5
radio input "true"
click at [319, 304] on span "Electrical" at bounding box center [309, 303] width 27 height 7
click at [288, 304] on input "Electrical" at bounding box center [285, 302] width 5 height 5
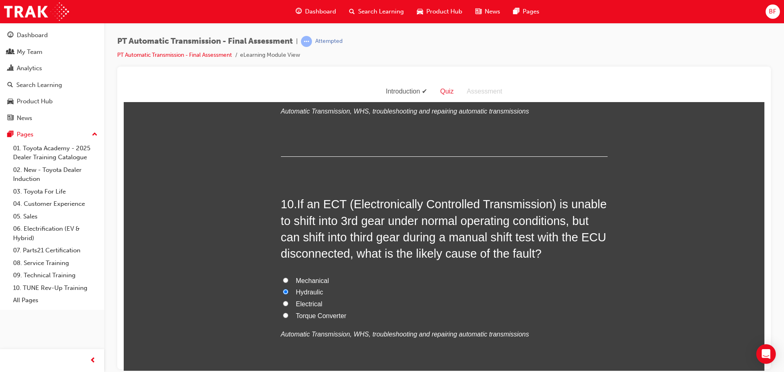
radio input "true"
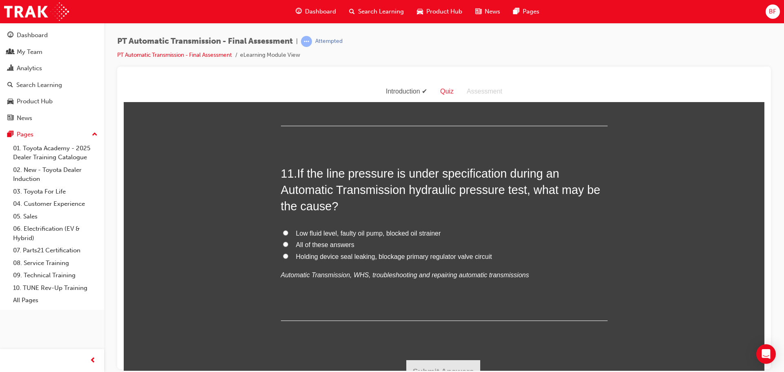
scroll to position [1939, 0]
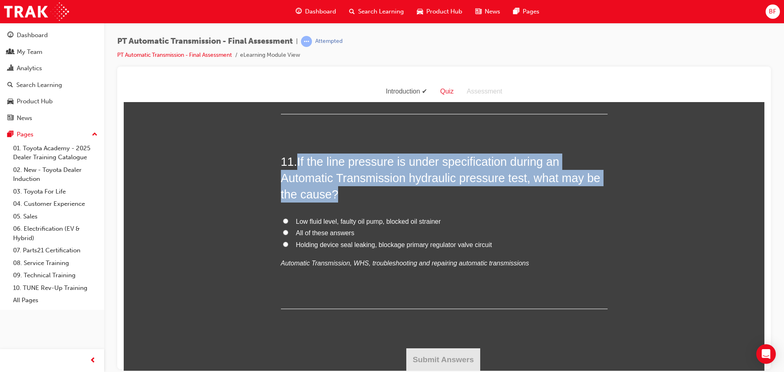
drag, startPoint x: 296, startPoint y: 157, endPoint x: 353, endPoint y: 190, distance: 65.3
click at [353, 190] on h2 "11 . If the line pressure is under specification during an Automatic Transmissi…" at bounding box center [444, 177] width 327 height 49
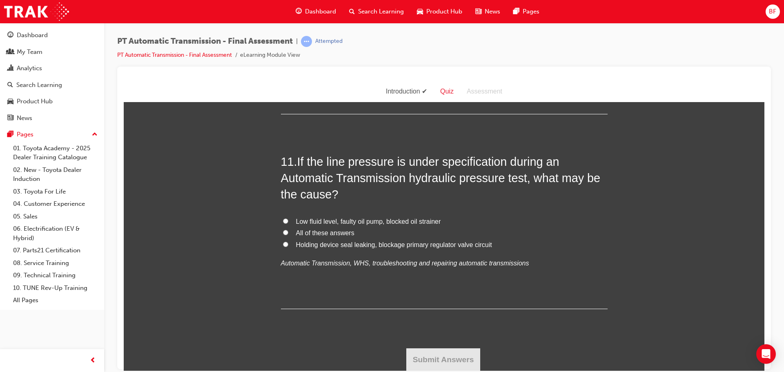
click at [388, 220] on span "Low fluid level, faulty oil pump, blocked oil strainer" at bounding box center [368, 221] width 145 height 7
click at [288, 220] on input "Low fluid level, faulty oil pump, blocked oil strainer" at bounding box center [285, 220] width 5 height 5
radio input "true"
click at [457, 360] on button "Submit Answers" at bounding box center [443, 359] width 74 height 23
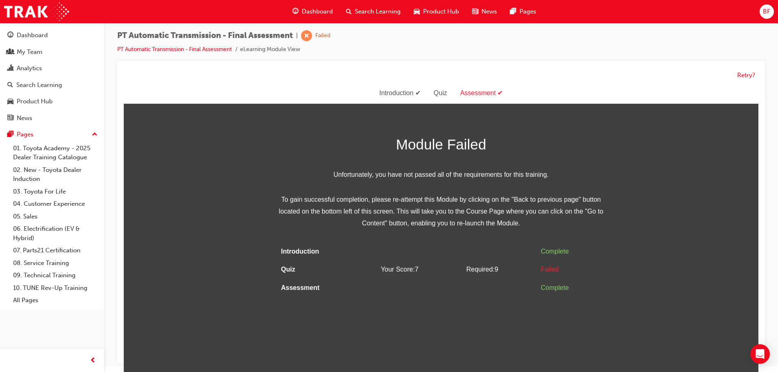
scroll to position [6, 0]
click at [738, 76] on button "Retry?" at bounding box center [746, 74] width 18 height 9
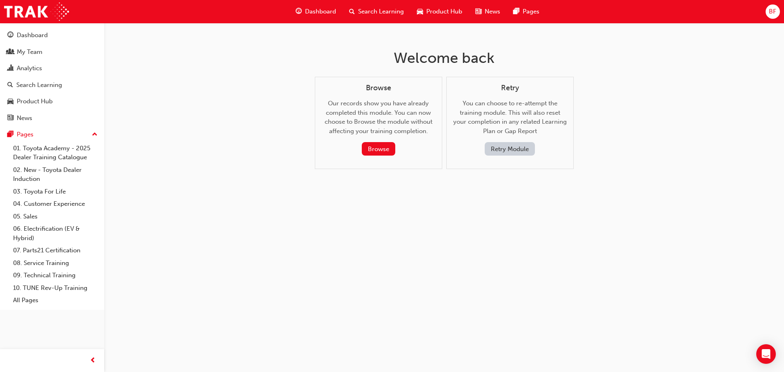
click at [513, 145] on button "Retry Module" at bounding box center [509, 148] width 50 height 13
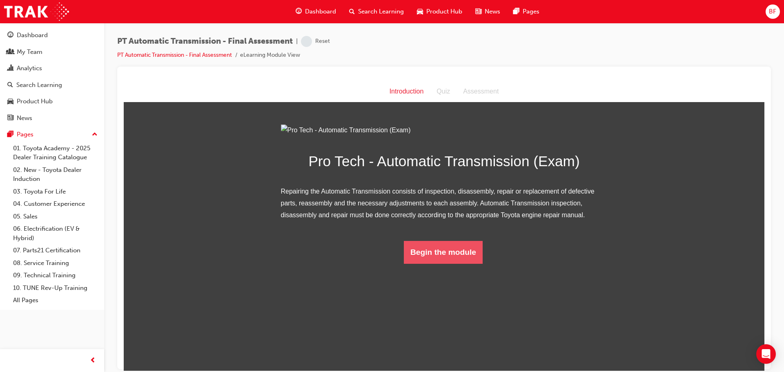
click at [456, 263] on button "Begin the module" at bounding box center [443, 251] width 79 height 23
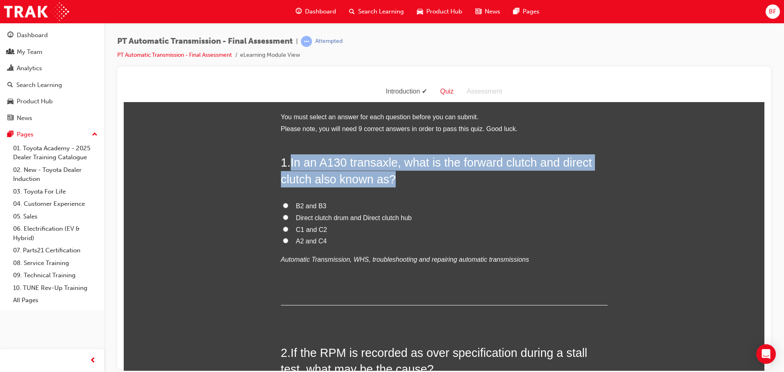
drag, startPoint x: 290, startPoint y: 163, endPoint x: 393, endPoint y: 180, distance: 104.2
click at [393, 180] on h2 "1 . In an A130 transaxle, what is the forward clutch and direct clutch also kno…" at bounding box center [444, 170] width 327 height 33
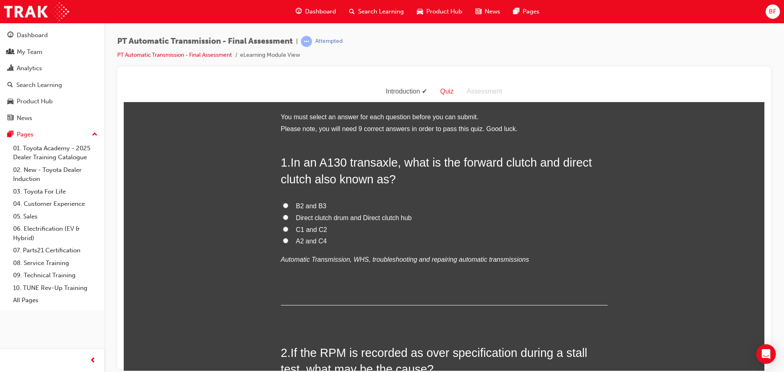
click at [315, 226] on span "C1 and C2" at bounding box center [311, 229] width 31 height 7
click at [288, 226] on input "C1 and C2" at bounding box center [285, 228] width 5 height 5
radio input "true"
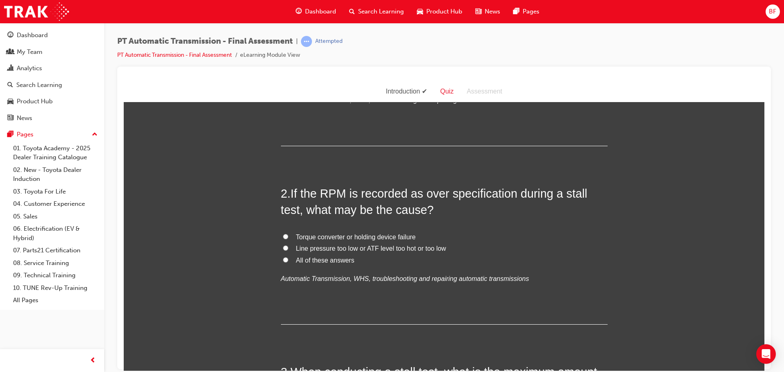
scroll to position [163, 0]
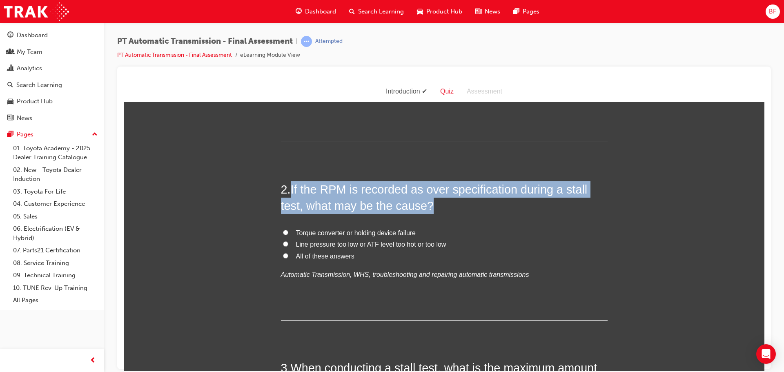
drag, startPoint x: 289, startPoint y: 189, endPoint x: 440, endPoint y: 211, distance: 151.8
click at [440, 211] on h2 "2 . If the RPM is recorded as over specification during a stall test, what may …" at bounding box center [444, 197] width 327 height 33
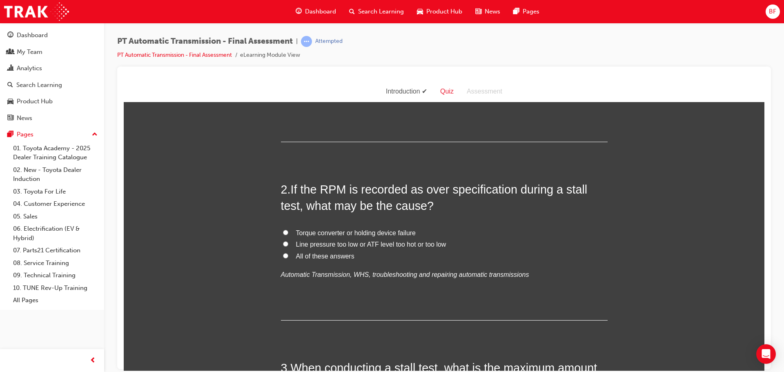
click at [328, 254] on span "All of these answers" at bounding box center [325, 255] width 58 height 7
click at [288, 254] on input "All of these answers" at bounding box center [285, 255] width 5 height 5
radio input "true"
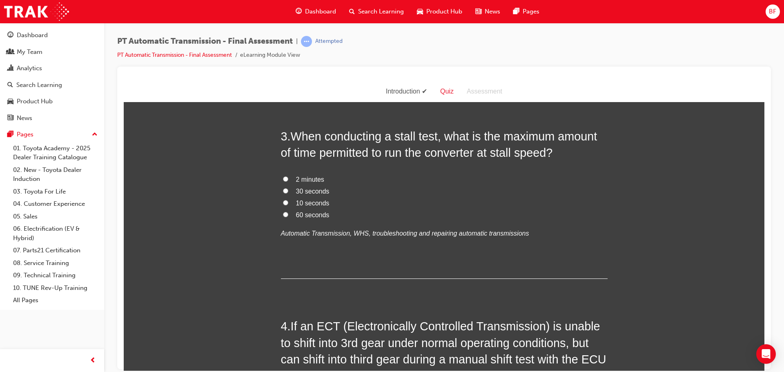
scroll to position [367, 0]
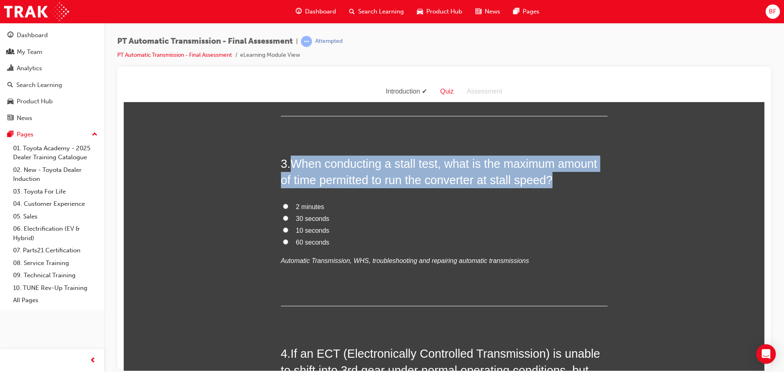
drag, startPoint x: 289, startPoint y: 161, endPoint x: 556, endPoint y: 183, distance: 268.7
click at [556, 183] on h2 "3 . When conducting a stall test, what is the maximum amount of time permitted …" at bounding box center [444, 171] width 327 height 33
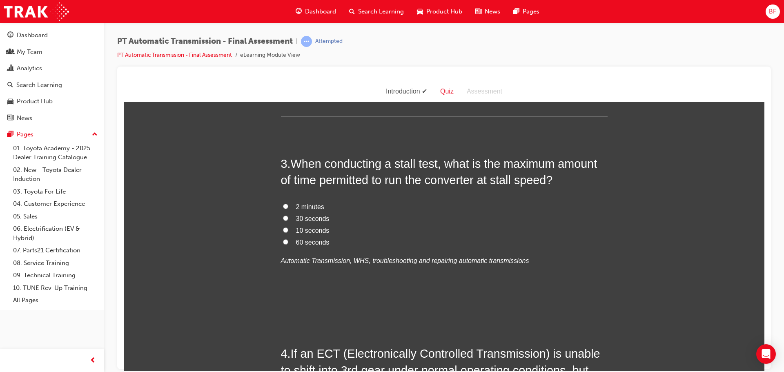
click at [365, 214] on label "30 seconds" at bounding box center [444, 219] width 327 height 12
click at [288, 215] on input "30 seconds" at bounding box center [285, 217] width 5 height 5
radio input "true"
click at [307, 230] on span "10 seconds" at bounding box center [312, 230] width 33 height 7
click at [288, 230] on input "10 seconds" at bounding box center [285, 229] width 5 height 5
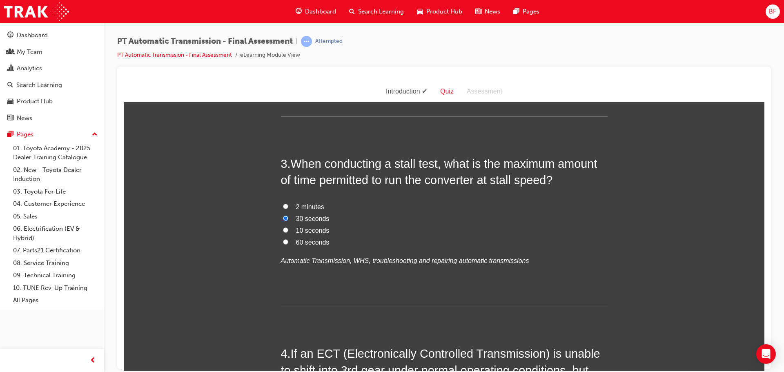
radio input "true"
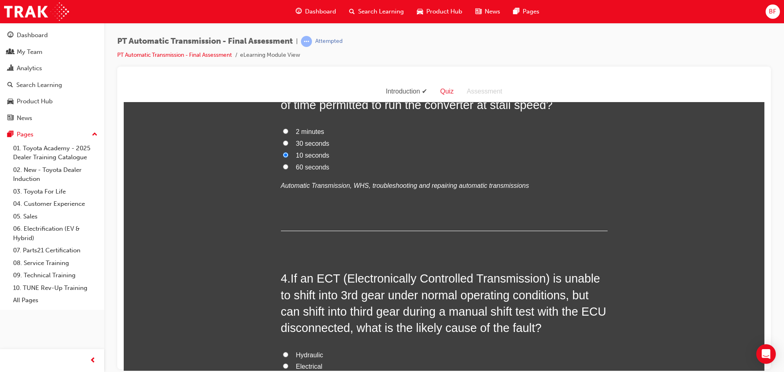
scroll to position [531, 0]
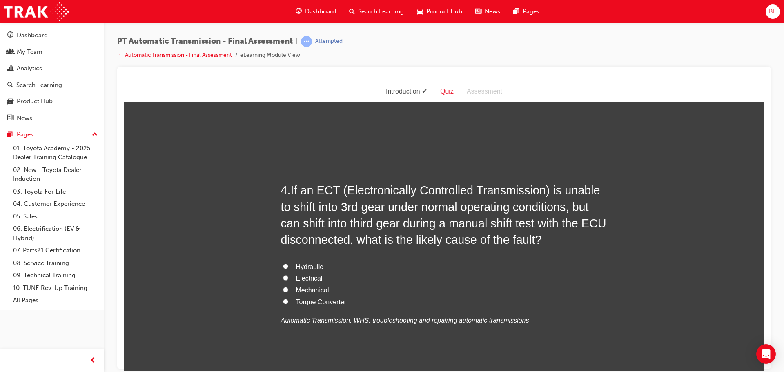
click at [307, 278] on span "Electrical" at bounding box center [309, 277] width 27 height 7
click at [288, 278] on input "Electrical" at bounding box center [285, 277] width 5 height 5
radio input "true"
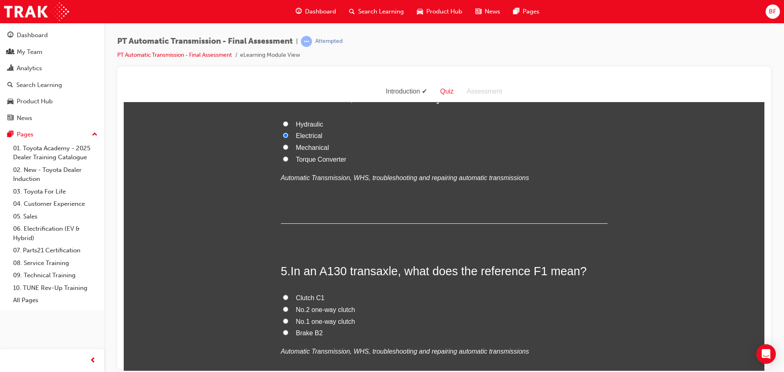
scroll to position [694, 0]
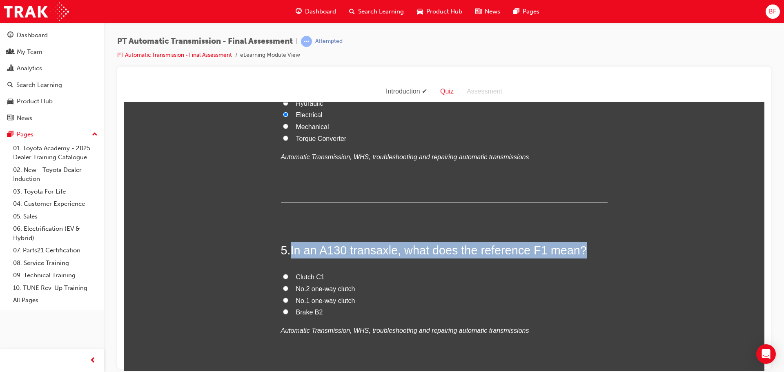
drag, startPoint x: 289, startPoint y: 247, endPoint x: 581, endPoint y: 252, distance: 292.7
click at [581, 252] on h2 "5 . In an A130 transaxle, what does the reference F1 mean?" at bounding box center [444, 250] width 327 height 16
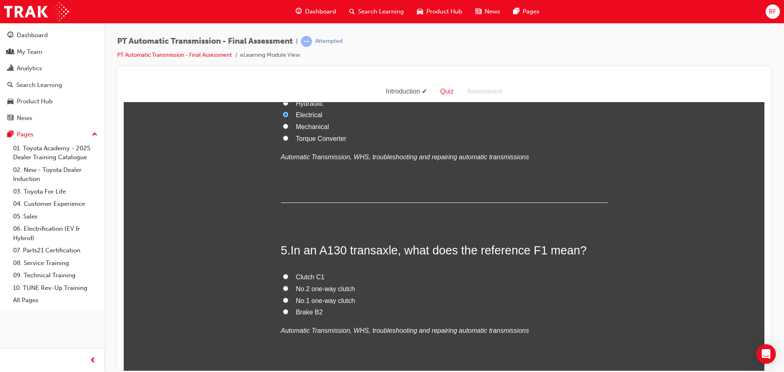
click at [380, 277] on label "Clutch C1" at bounding box center [444, 277] width 327 height 12
click at [288, 277] on input "Clutch C1" at bounding box center [285, 275] width 5 height 5
radio input "true"
click at [312, 299] on span "No.1 one-way clutch" at bounding box center [325, 300] width 59 height 7
click at [288, 299] on input "No.1 one-way clutch" at bounding box center [285, 299] width 5 height 5
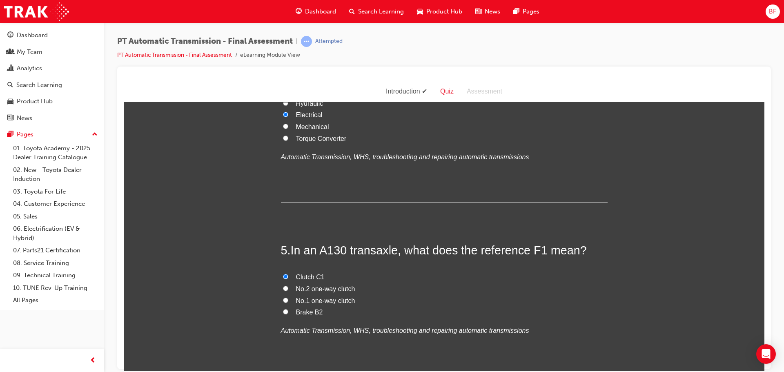
radio input "true"
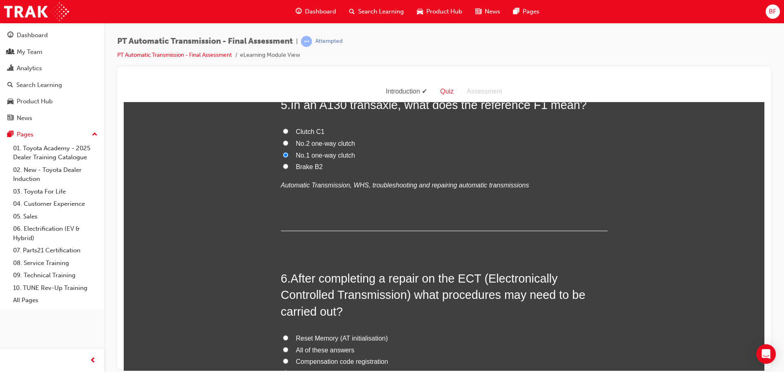
scroll to position [898, 0]
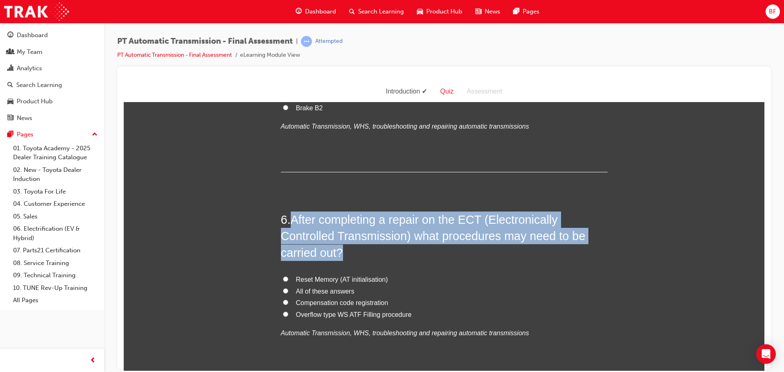
drag, startPoint x: 291, startPoint y: 220, endPoint x: 349, endPoint y: 254, distance: 66.9
click at [349, 254] on h2 "6 . After completing a repair on the ECT (Electronically Controlled Transmissio…" at bounding box center [444, 235] width 327 height 49
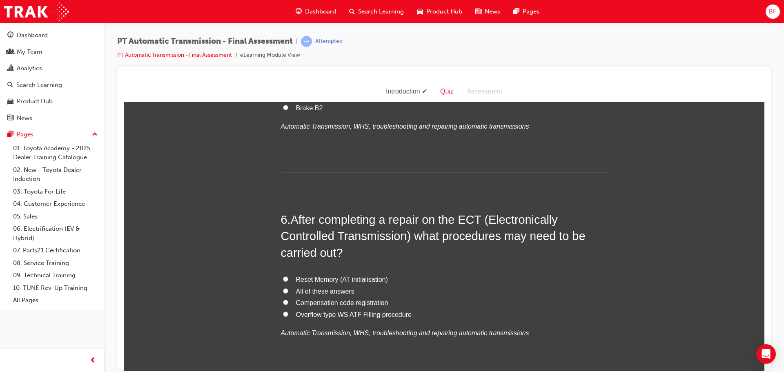
click at [324, 289] on span "All of these answers" at bounding box center [325, 290] width 58 height 7
click at [288, 289] on input "All of these answers" at bounding box center [285, 290] width 5 height 5
radio input "true"
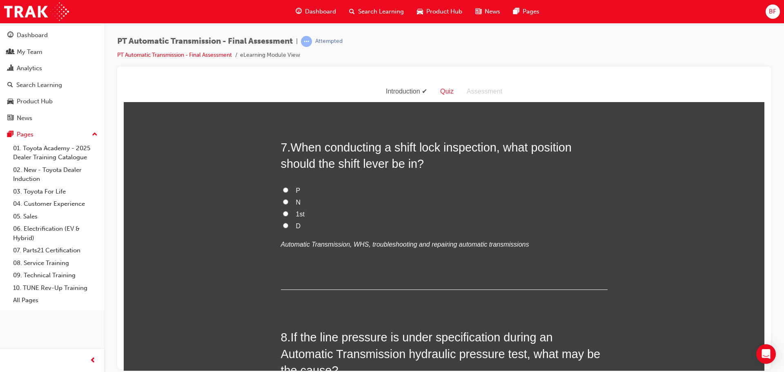
scroll to position [1184, 0]
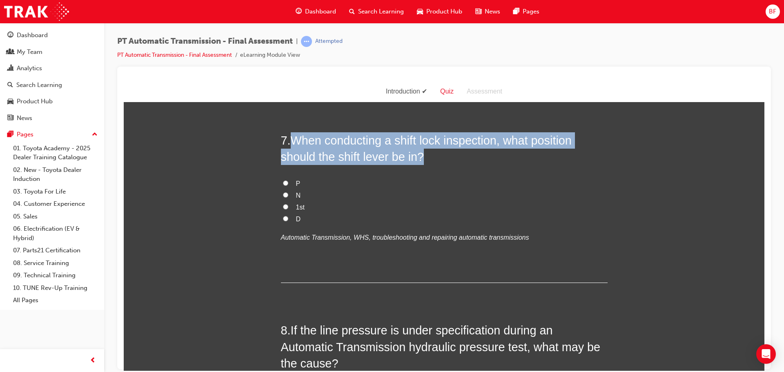
drag, startPoint x: 291, startPoint y: 140, endPoint x: 423, endPoint y: 161, distance: 133.8
click at [423, 161] on h2 "7 . When conducting a shift lock inspection, what position should the shift lev…" at bounding box center [444, 148] width 327 height 33
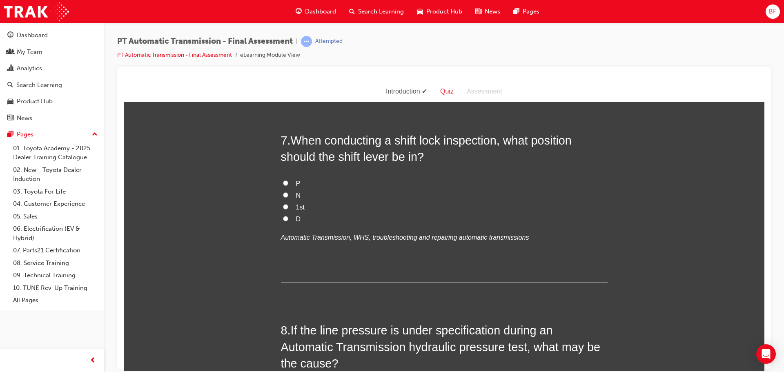
click at [292, 183] on label "P" at bounding box center [444, 184] width 327 height 12
click at [288, 183] on input "P" at bounding box center [285, 182] width 5 height 5
radio input "true"
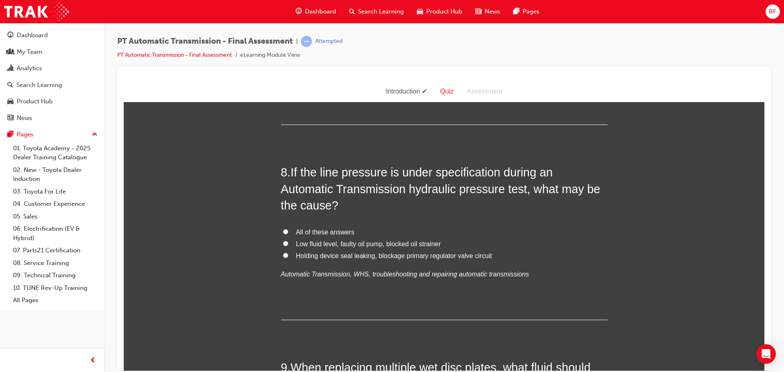
scroll to position [1347, 0]
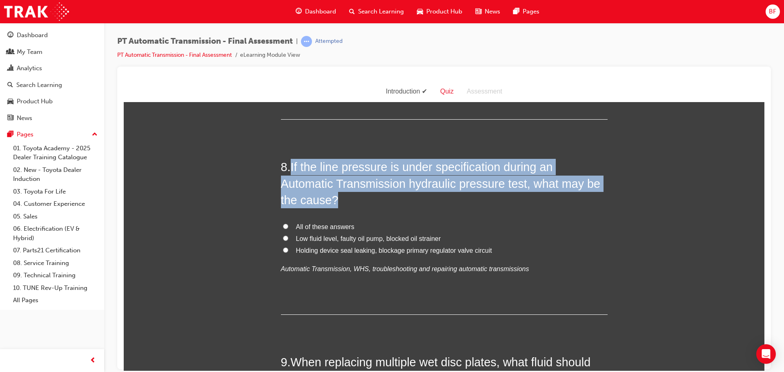
drag, startPoint x: 290, startPoint y: 166, endPoint x: 378, endPoint y: 202, distance: 94.8
click at [378, 202] on h2 "8 . If the line pressure is under specification during an Automatic Transmissio…" at bounding box center [444, 182] width 327 height 49
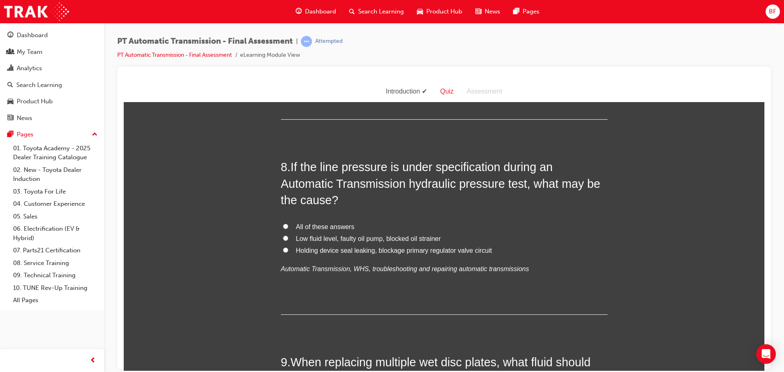
click at [441, 217] on div "8 . If the line pressure is under specification during an Automatic Transmissio…" at bounding box center [444, 236] width 327 height 156
click at [422, 237] on span "Low fluid level, faulty oil pump, blocked oil strainer" at bounding box center [368, 238] width 145 height 7
click at [288, 237] on input "Low fluid level, faulty oil pump, blocked oil strainer" at bounding box center [285, 237] width 5 height 5
radio input "true"
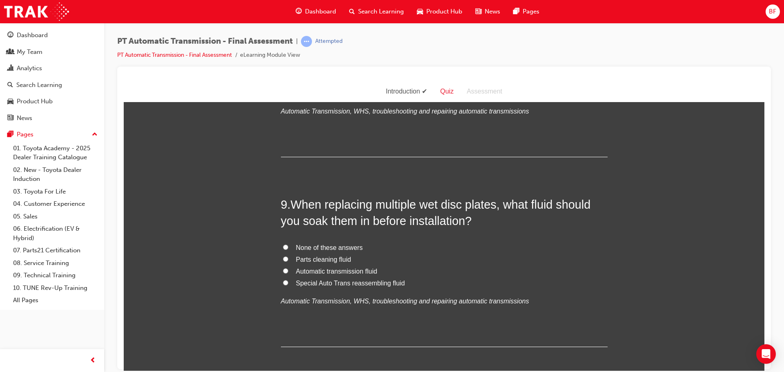
scroll to position [1510, 0]
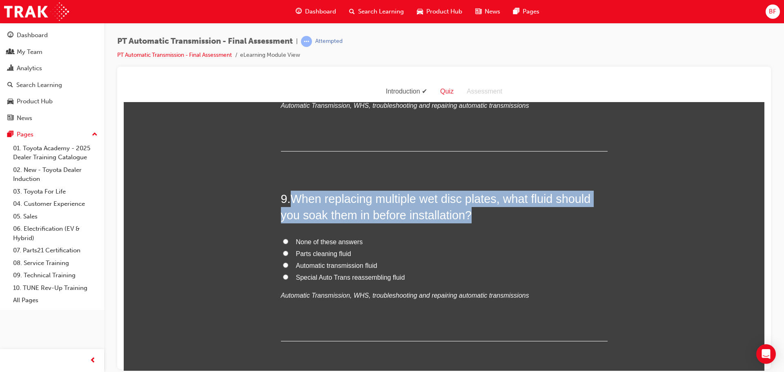
drag, startPoint x: 291, startPoint y: 198, endPoint x: 471, endPoint y: 213, distance: 180.2
click at [471, 213] on h2 "9 . When replacing multiple wet disc plates, what fluid should you soak them in…" at bounding box center [444, 206] width 327 height 33
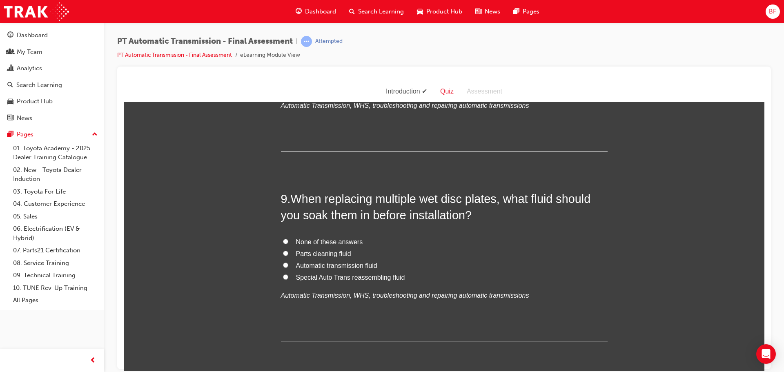
click at [364, 262] on span "Automatic transmission fluid" at bounding box center [336, 265] width 81 height 7
click at [288, 262] on input "Automatic transmission fluid" at bounding box center [285, 264] width 5 height 5
radio input "true"
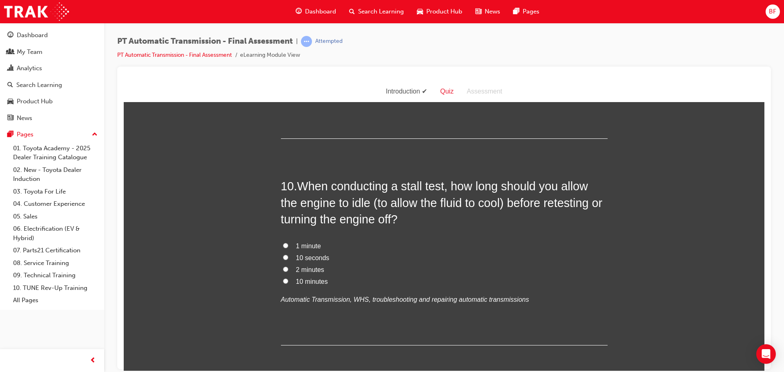
scroll to position [1714, 0]
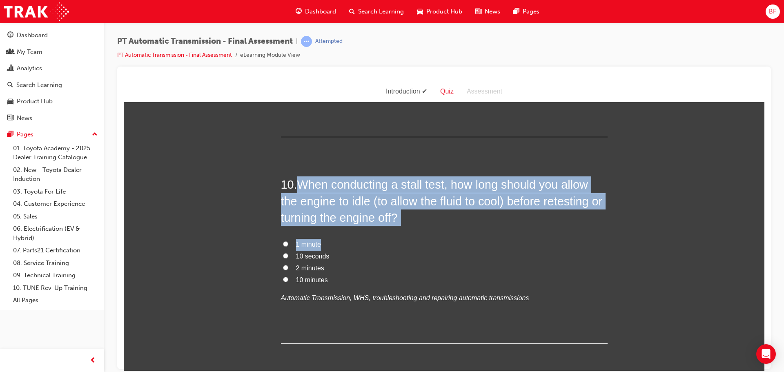
drag, startPoint x: 300, startPoint y: 182, endPoint x: 405, endPoint y: 227, distance: 114.5
click at [405, 227] on div "10 . When conducting a stall test, how long should you allow the engine to idle…" at bounding box center [444, 259] width 327 height 167
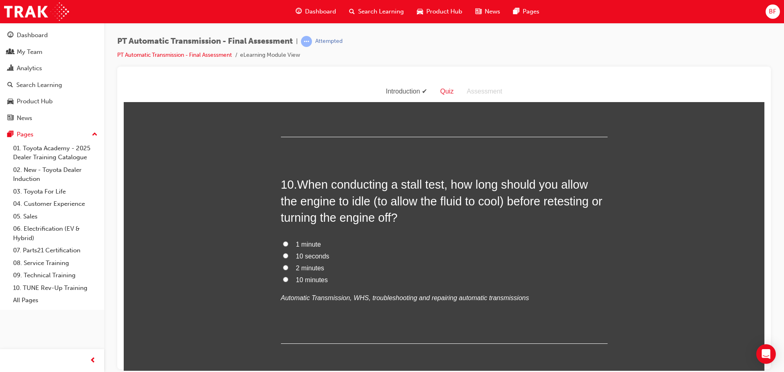
click at [300, 267] on span "2 minutes" at bounding box center [310, 267] width 28 height 7
click at [288, 267] on input "2 minutes" at bounding box center [285, 266] width 5 height 5
radio input "true"
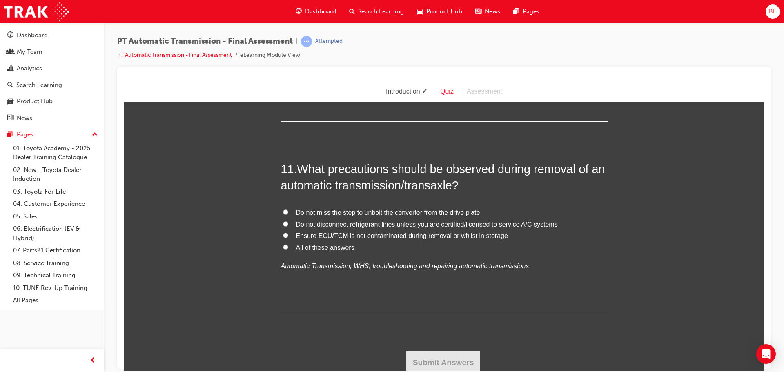
scroll to position [1939, 0]
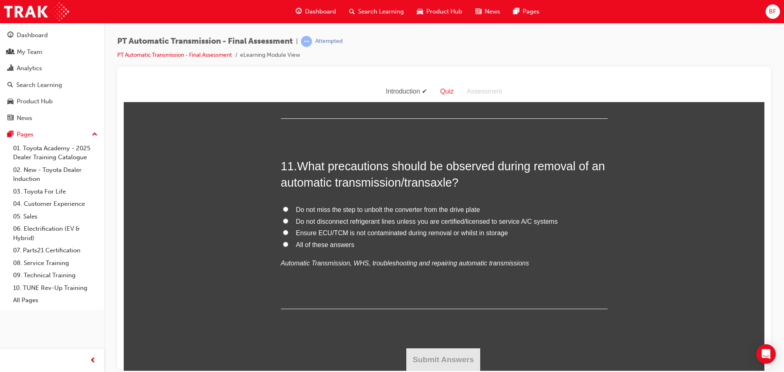
click at [317, 244] on span "All of these answers" at bounding box center [325, 244] width 58 height 7
click at [288, 244] on input "All of these answers" at bounding box center [285, 243] width 5 height 5
radio input "true"
click at [444, 356] on button "Submit Answers" at bounding box center [443, 359] width 74 height 23
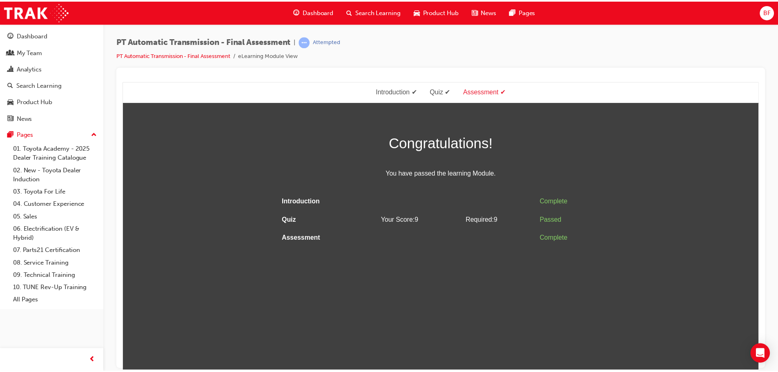
scroll to position [0, 0]
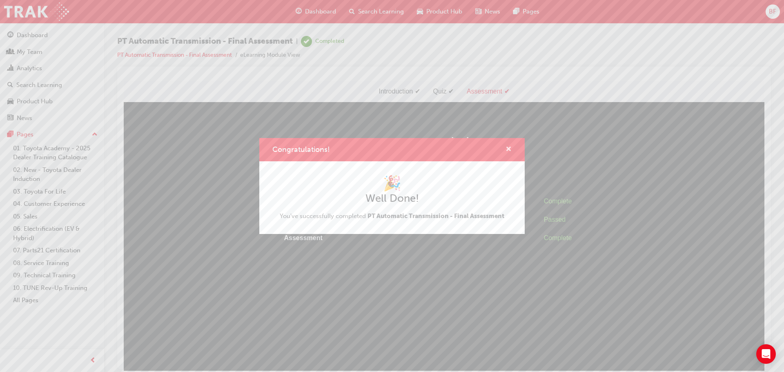
drag, startPoint x: 509, startPoint y: 151, endPoint x: 384, endPoint y: 76, distance: 145.8
click at [509, 151] on span "cross-icon" at bounding box center [508, 149] width 6 height 7
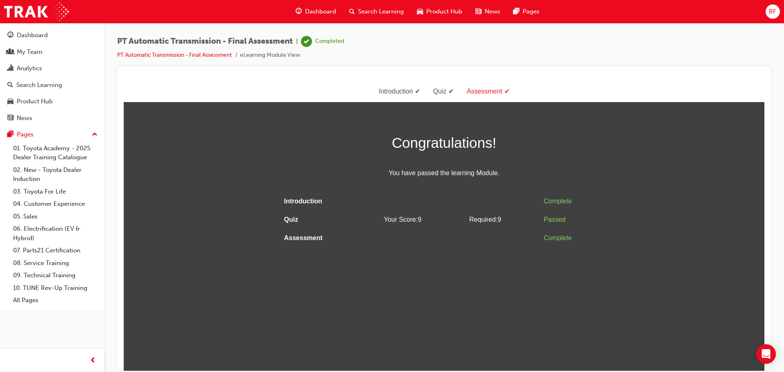
click at [321, 8] on span "Dashboard" at bounding box center [320, 11] width 31 height 9
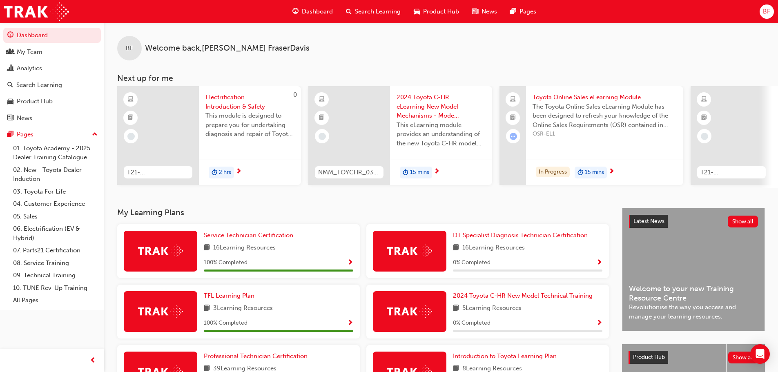
click at [221, 98] on span "Electrification Introduction & Safety" at bounding box center [249, 102] width 89 height 18
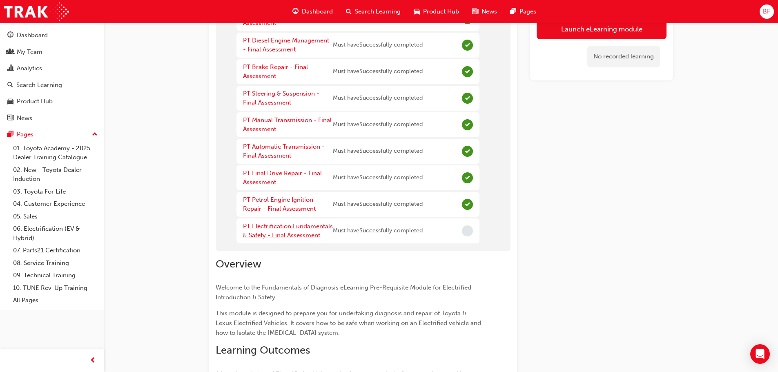
scroll to position [204, 0]
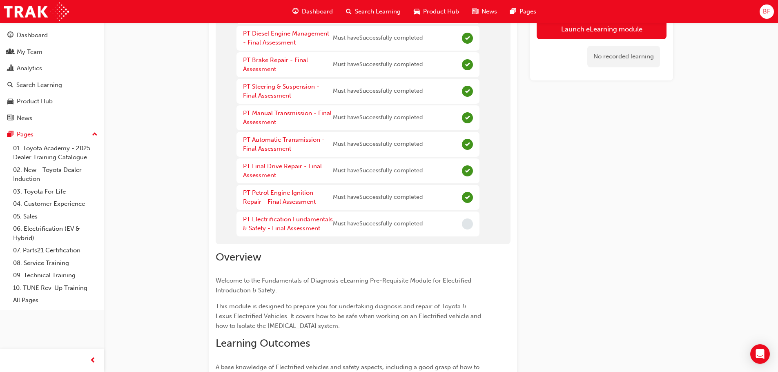
click at [272, 225] on link "PT Electrification Fundamentals & Safety - Final Assessment" at bounding box center [288, 224] width 90 height 17
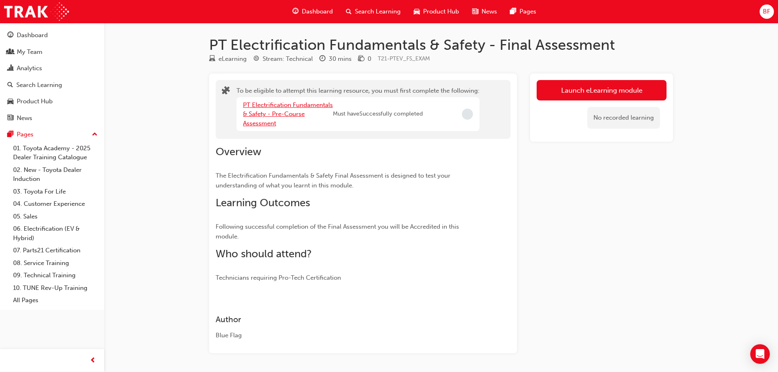
click at [283, 108] on link "PT Electrification Fundamentals & Safety - Pre-Course Assessment" at bounding box center [288, 114] width 90 height 26
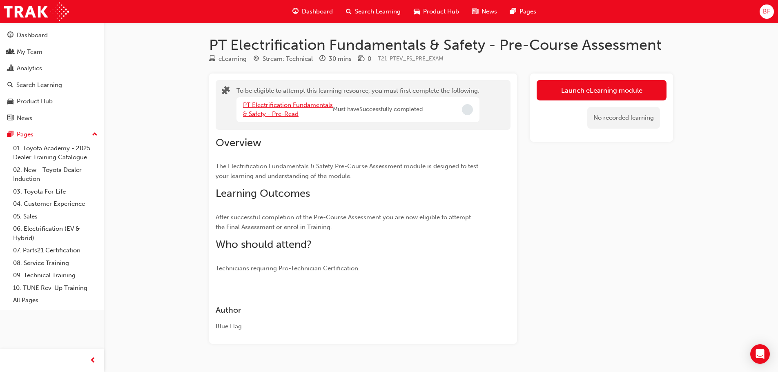
click at [264, 105] on link "PT Electrification Fundamentals & Safety - Pre-Read" at bounding box center [288, 109] width 90 height 17
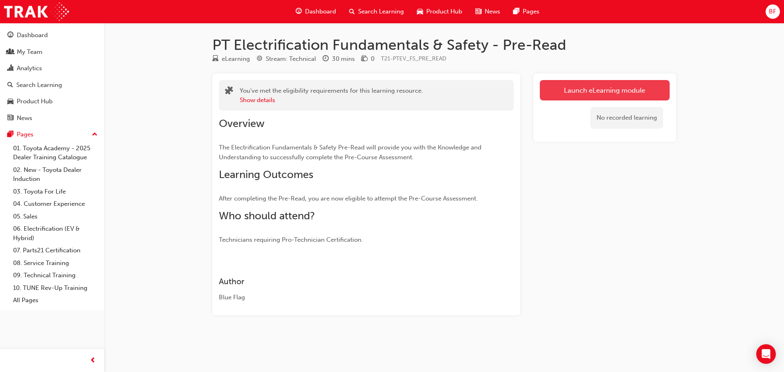
click at [559, 86] on link "Launch eLearning module" at bounding box center [605, 90] width 130 height 20
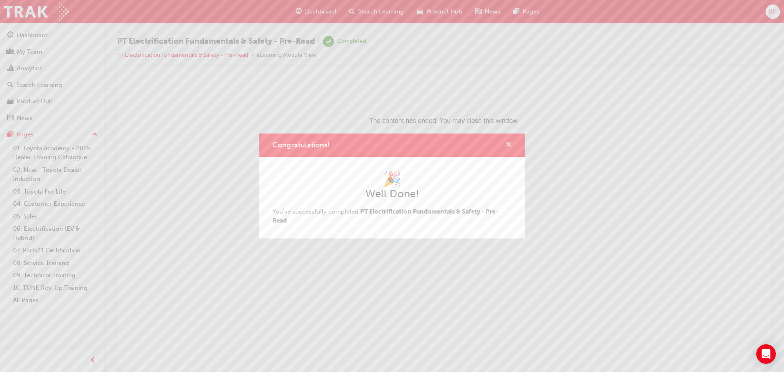
click at [511, 144] on span "cross-icon" at bounding box center [508, 145] width 6 height 7
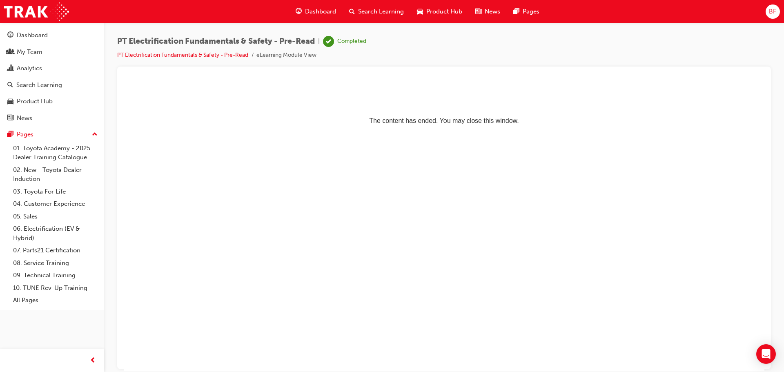
click at [318, 7] on span "Dashboard" at bounding box center [320, 11] width 31 height 9
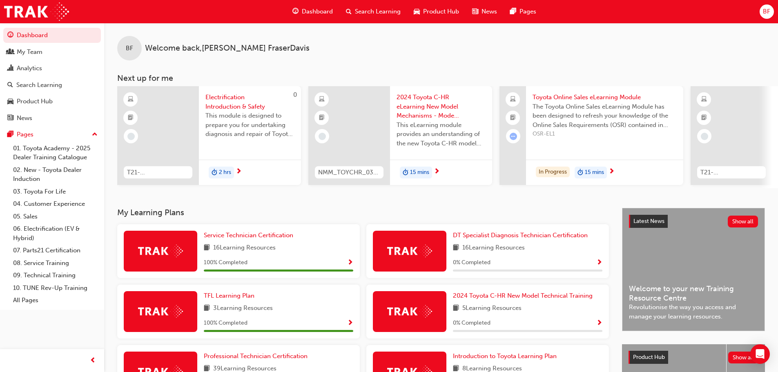
click at [231, 101] on span "Electrification Introduction & Safety" at bounding box center [249, 102] width 89 height 18
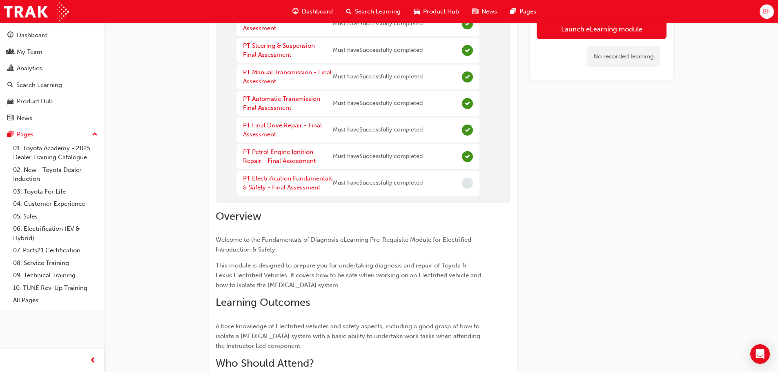
click at [288, 178] on link "PT Electrification Fundamentals & Safety - Final Assessment" at bounding box center [288, 183] width 90 height 17
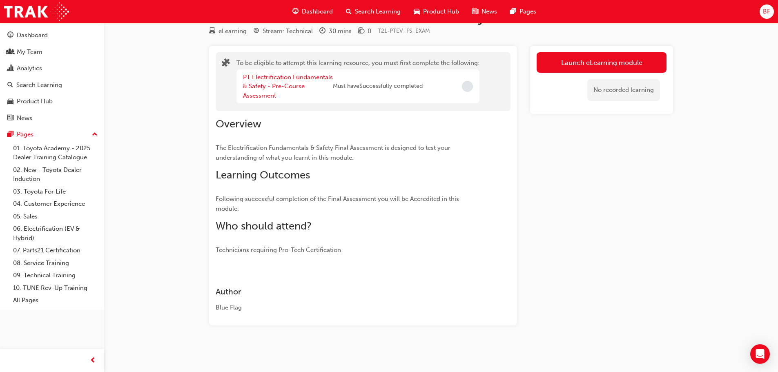
scroll to position [28, 0]
click at [271, 84] on link "PT Electrification Fundamentals & Safety - Pre-Course Assessment" at bounding box center [288, 86] width 90 height 26
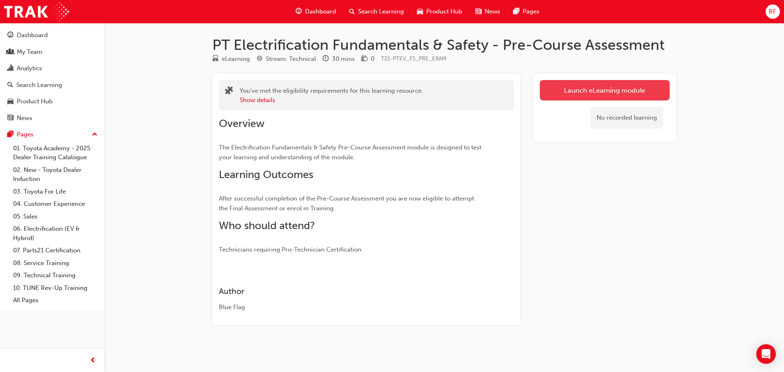
click at [543, 84] on link "Launch eLearning module" at bounding box center [605, 90] width 130 height 20
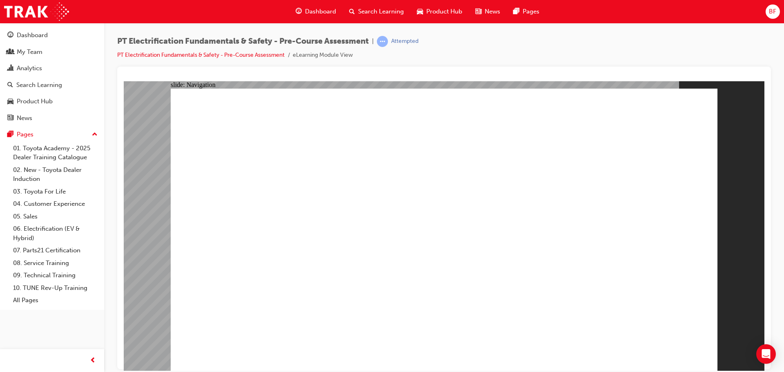
radio input "true"
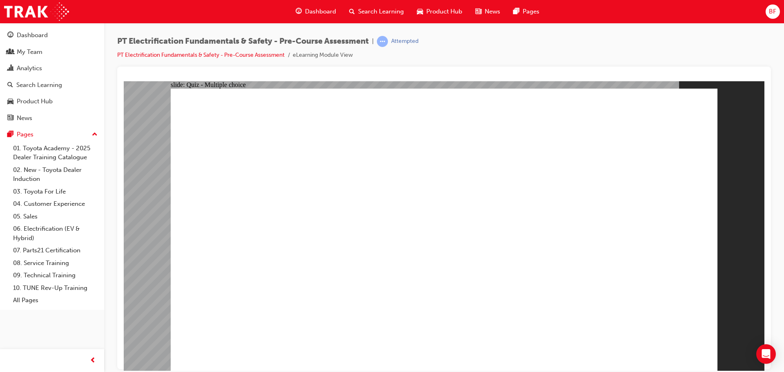
radio input "true"
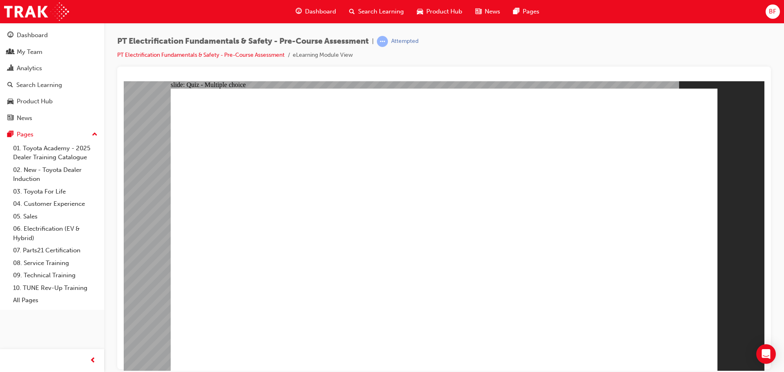
radio input "true"
checkbox input "true"
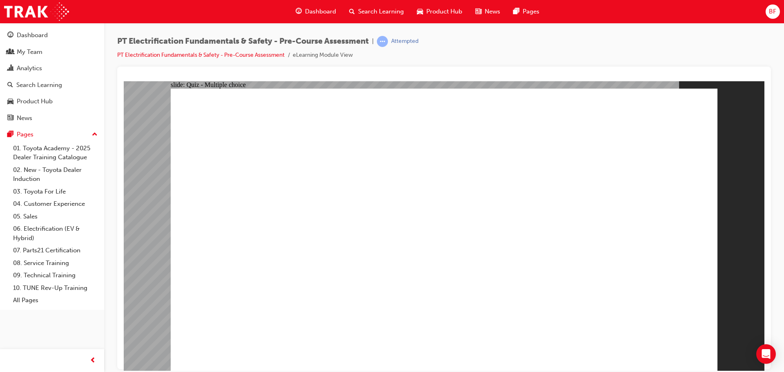
drag, startPoint x: 329, startPoint y: 137, endPoint x: 334, endPoint y: 138, distance: 5.0
drag, startPoint x: 321, startPoint y: 140, endPoint x: 346, endPoint y: 141, distance: 25.0
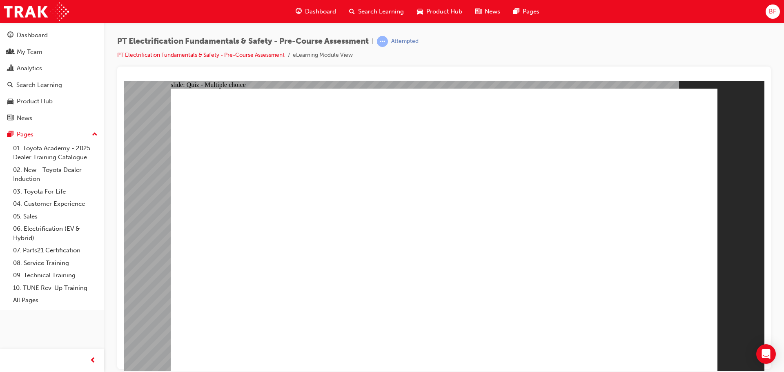
radio input "true"
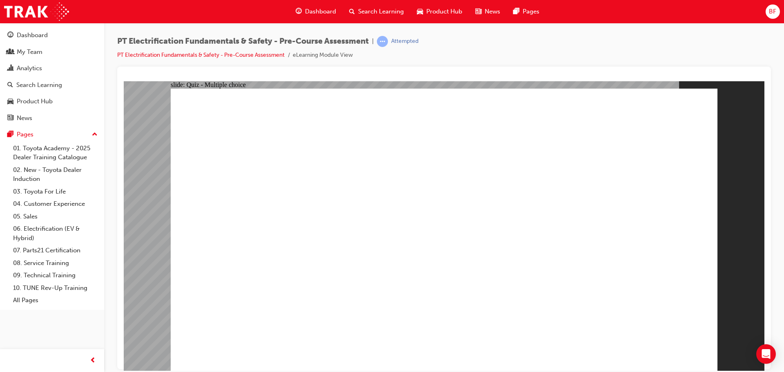
radio input "true"
checkbox input "true"
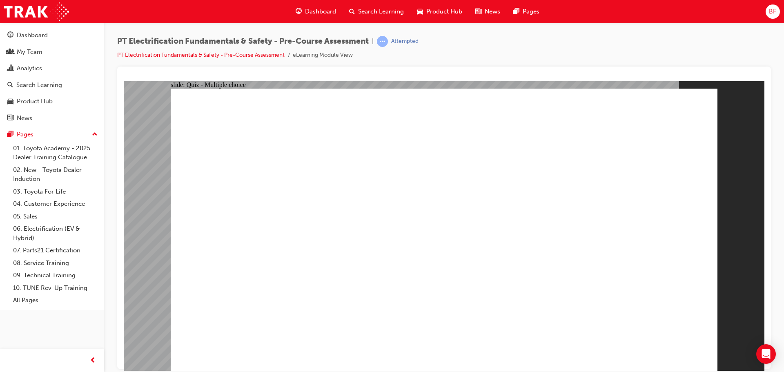
checkbox input "true"
radio input "true"
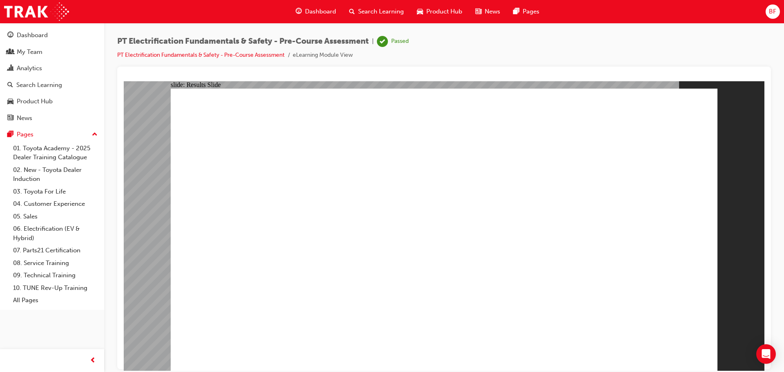
click at [311, 9] on span "Dashboard" at bounding box center [320, 11] width 31 height 9
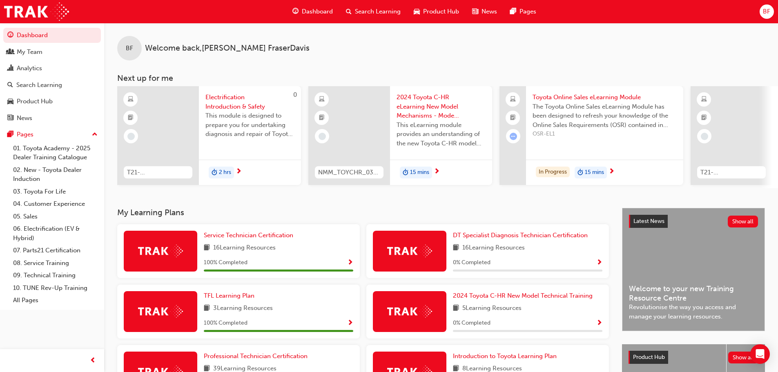
click at [228, 105] on span "Electrification Introduction & Safety" at bounding box center [249, 102] width 89 height 18
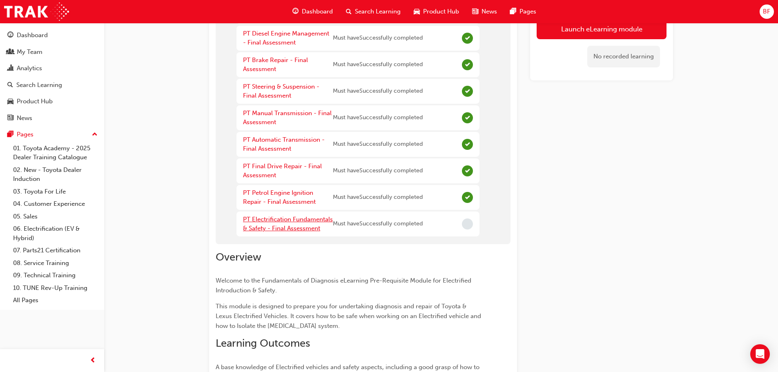
click at [284, 217] on link "PT Electrification Fundamentals & Safety - Final Assessment" at bounding box center [288, 224] width 90 height 17
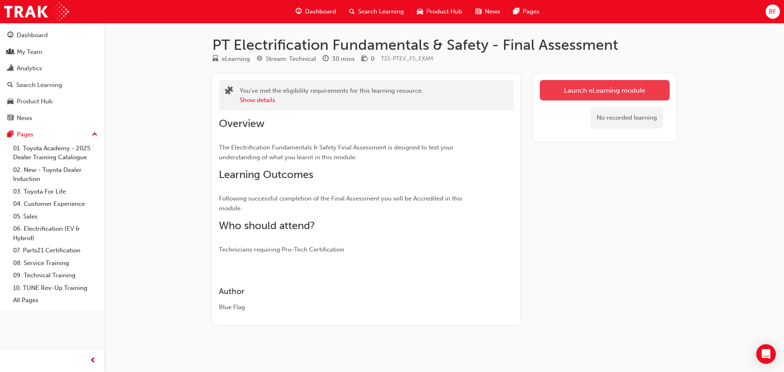
click at [576, 95] on link "Launch eLearning module" at bounding box center [605, 90] width 130 height 20
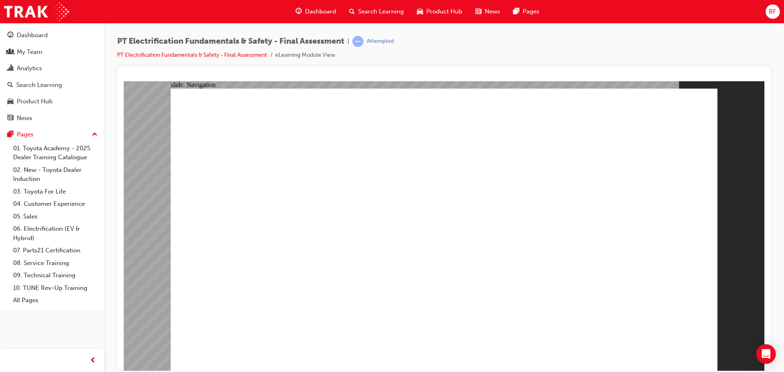
checkbox input "true"
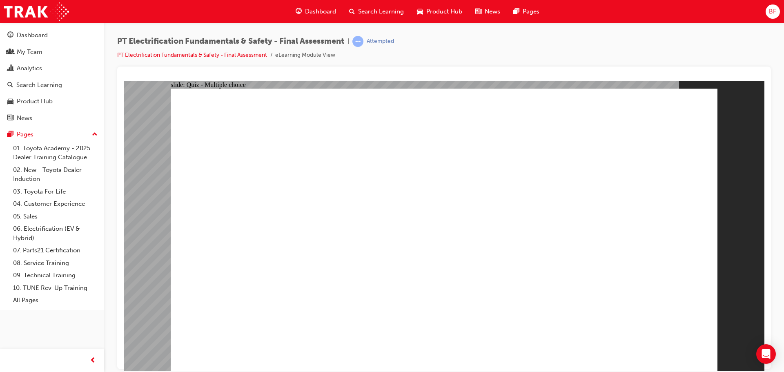
radio input "true"
drag, startPoint x: 325, startPoint y: 134, endPoint x: 479, endPoint y: 138, distance: 153.5
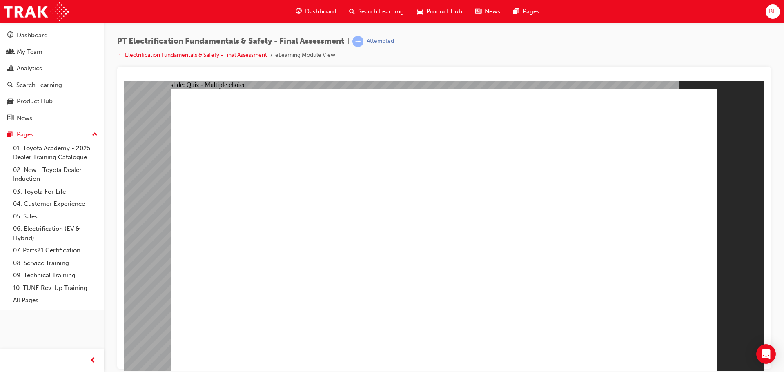
radio input "true"
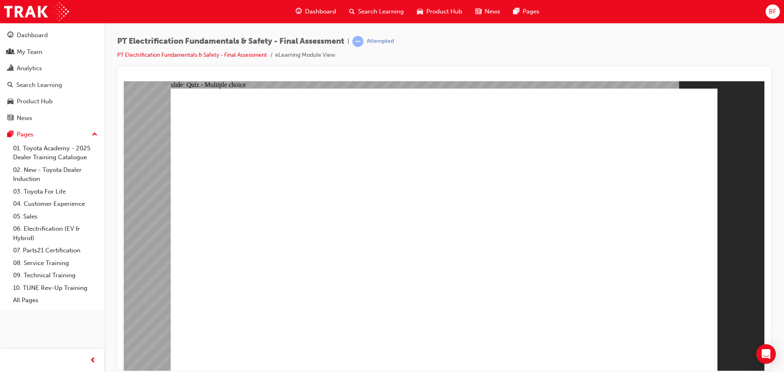
radio input "true"
checkbox input "true"
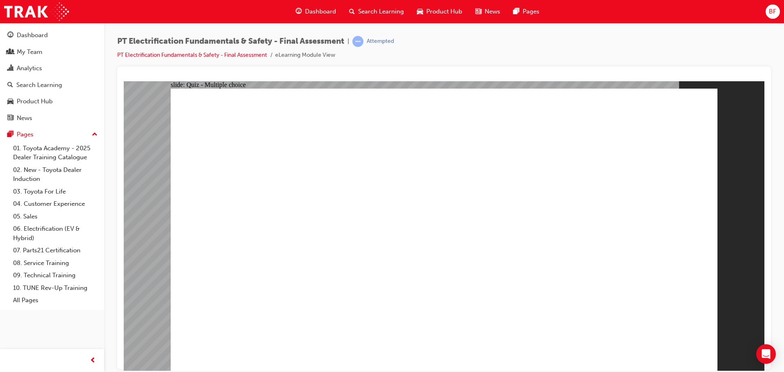
checkbox input "true"
radio input "true"
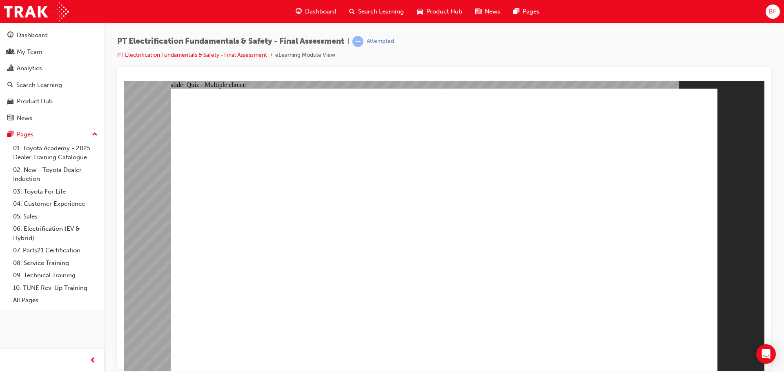
drag, startPoint x: 389, startPoint y: 207, endPoint x: 331, endPoint y: 228, distance: 61.5
radio input "true"
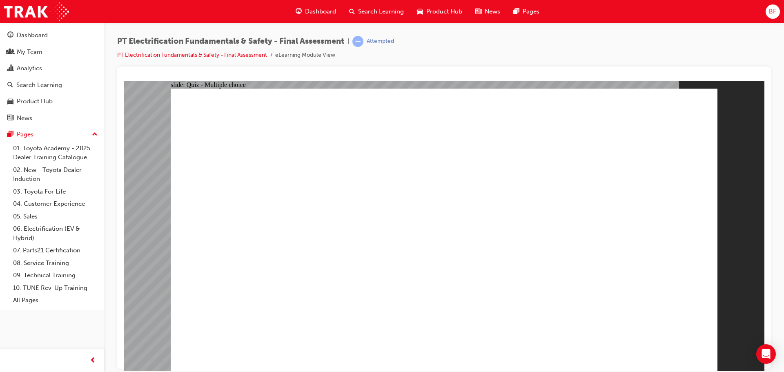
checkbox input "true"
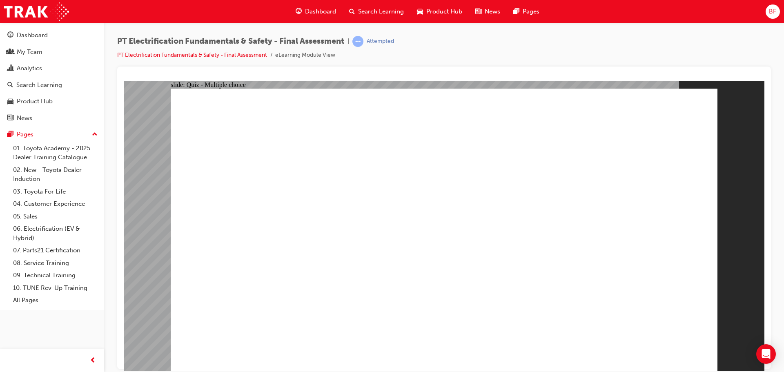
checkbox input "true"
radio input "true"
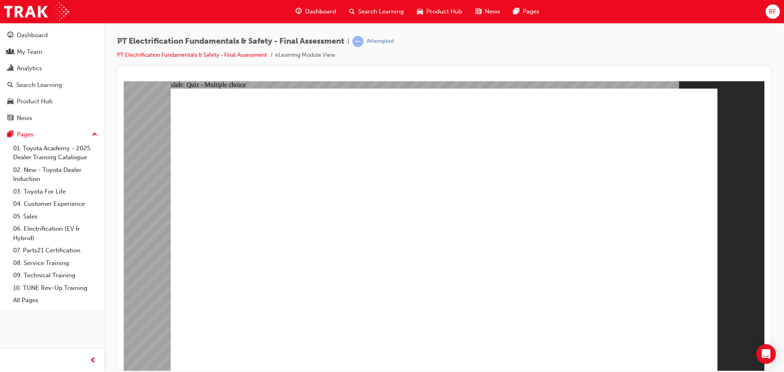
drag, startPoint x: 329, startPoint y: 134, endPoint x: 494, endPoint y: 140, distance: 165.0
radio input "true"
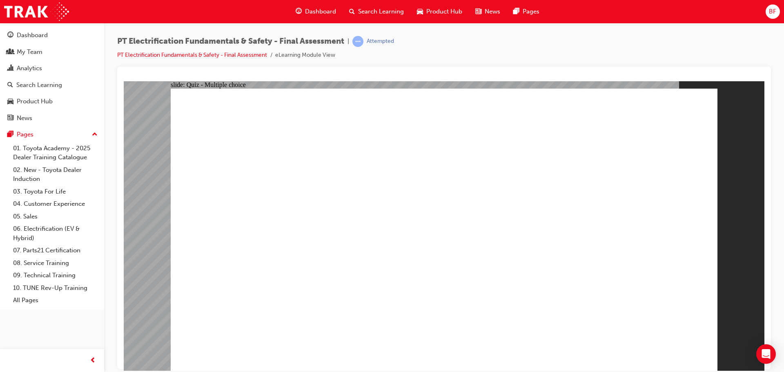
radio input "true"
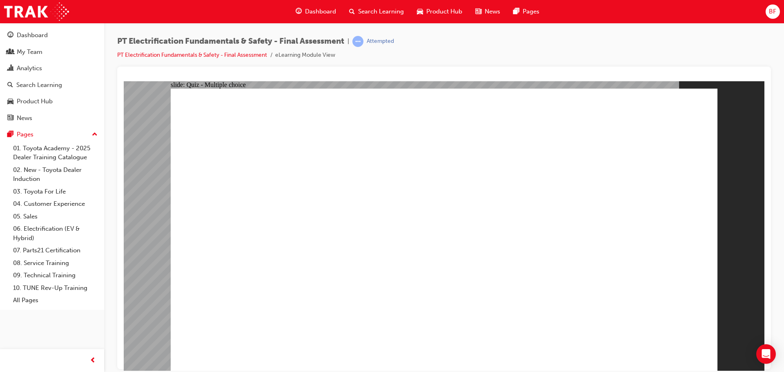
radio input "true"
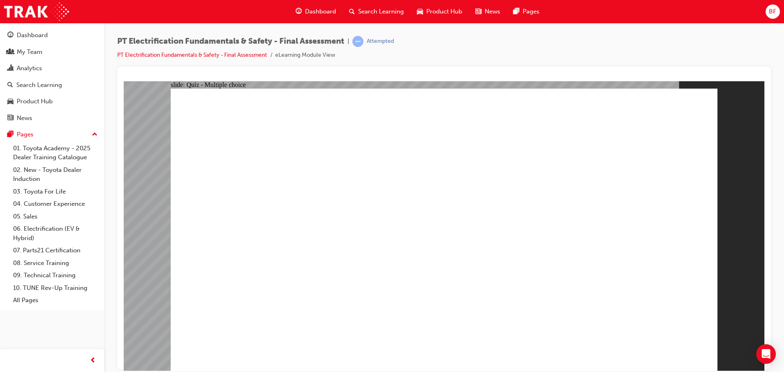
radio input "true"
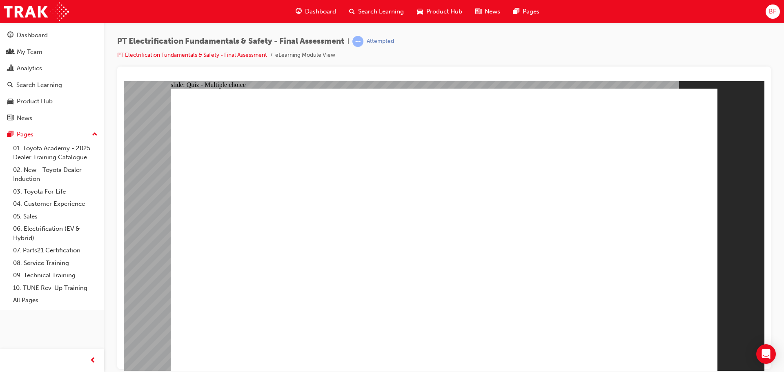
radio input "true"
click at [327, 7] on span "Dashboard" at bounding box center [320, 11] width 31 height 9
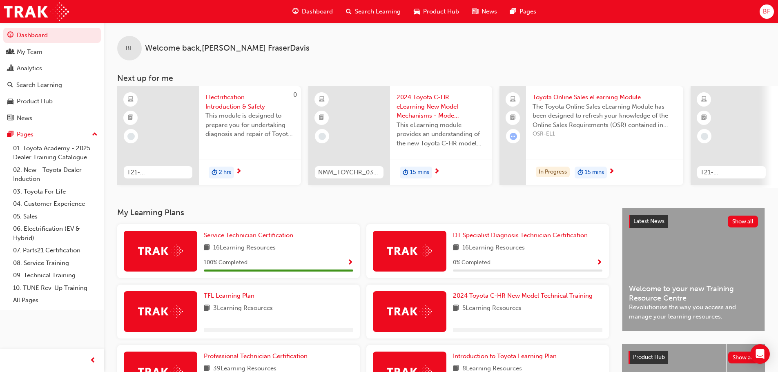
click at [222, 94] on span "Electrification Introduction & Safety" at bounding box center [249, 102] width 89 height 18
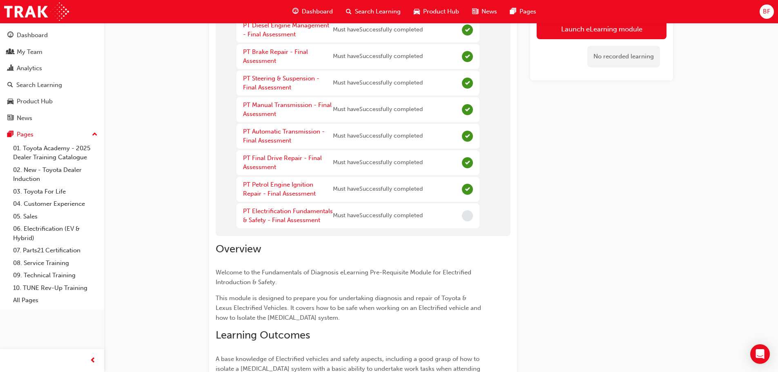
scroll to position [245, 0]
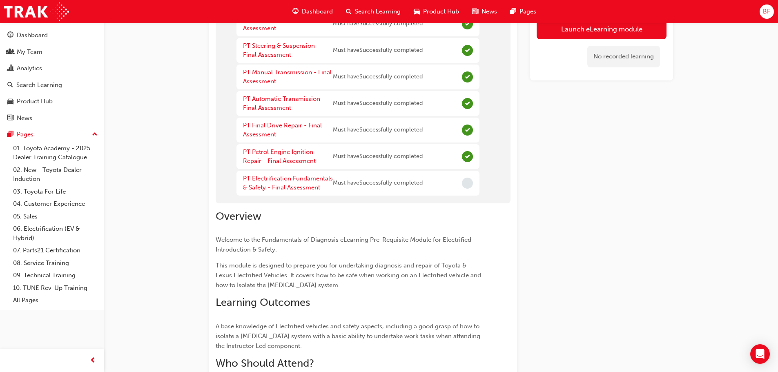
click at [290, 185] on link "PT Electrification Fundamentals & Safety - Final Assessment" at bounding box center [288, 183] width 90 height 17
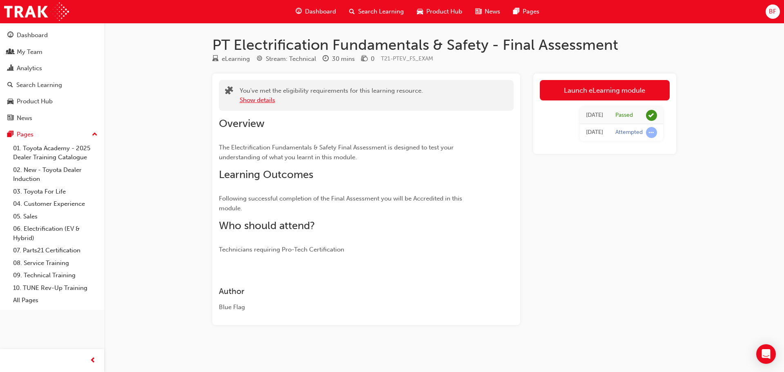
click at [273, 96] on button "Show details" at bounding box center [258, 100] width 36 height 9
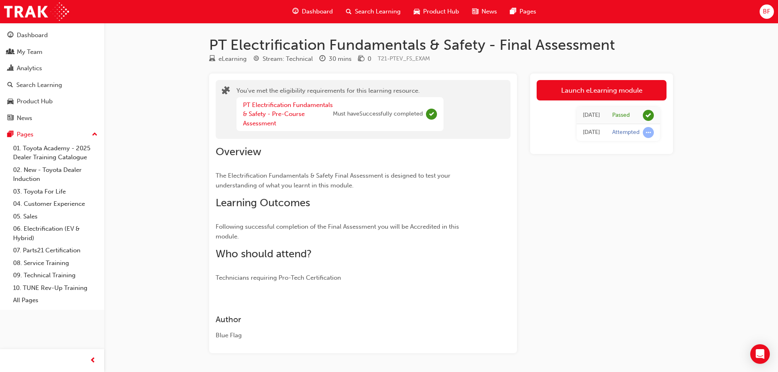
click at [294, 9] on span "guage-icon" at bounding box center [295, 12] width 6 height 10
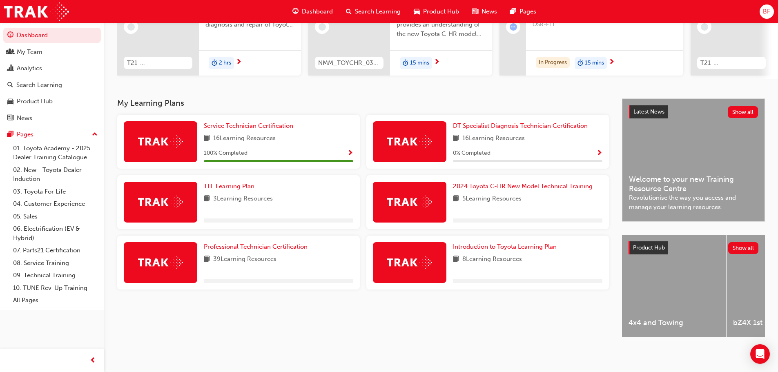
scroll to position [116, 0]
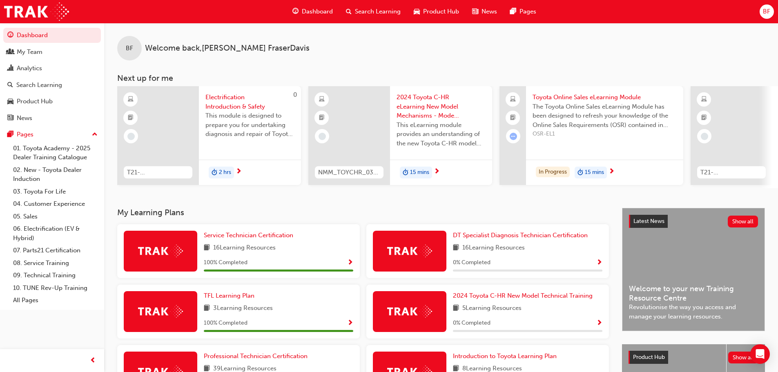
click at [220, 101] on span "Electrification Introduction & Safety" at bounding box center [249, 102] width 89 height 18
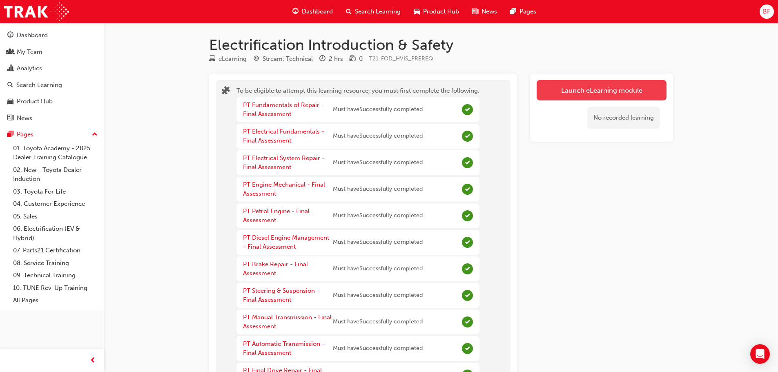
click at [569, 91] on button "Launch eLearning module" at bounding box center [601, 90] width 130 height 20
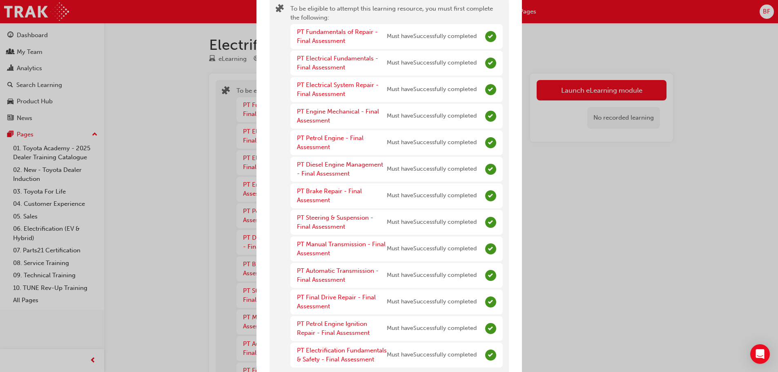
scroll to position [64, 0]
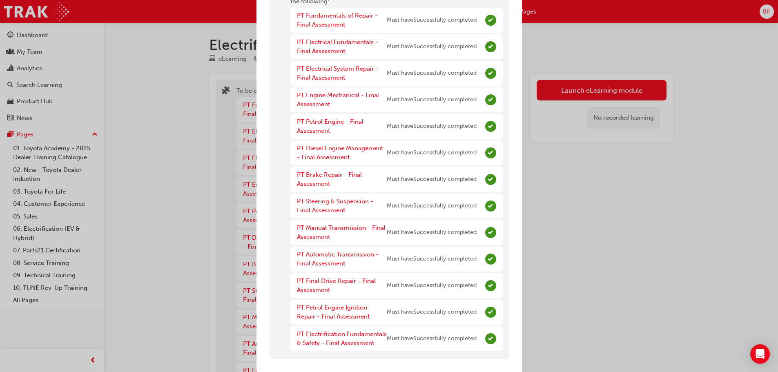
click at [570, 91] on div "You have incomplete prerequisites To be eligible to attempt this learning resou…" at bounding box center [389, 186] width 778 height 372
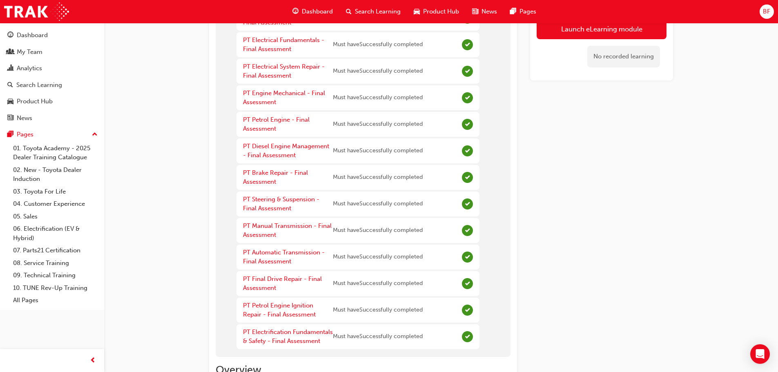
scroll to position [24, 0]
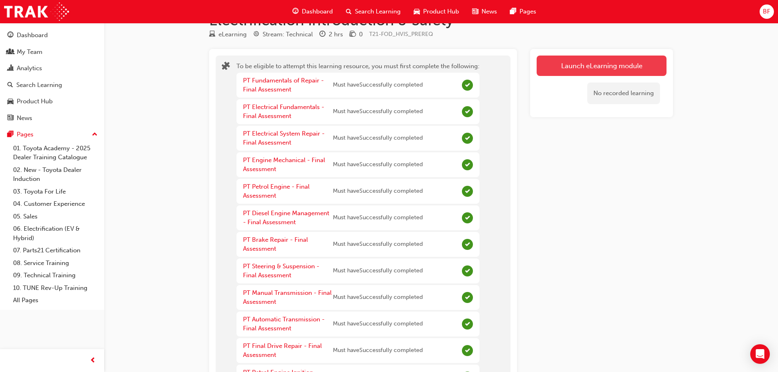
click at [555, 64] on button "Launch eLearning module" at bounding box center [601, 66] width 130 height 20
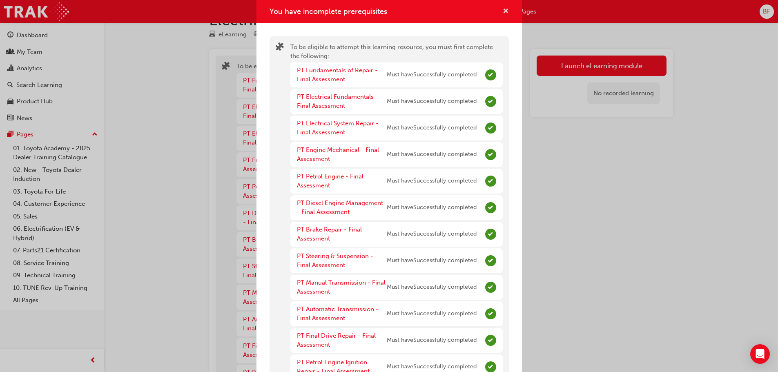
click at [502, 11] on span "cross-icon" at bounding box center [505, 11] width 6 height 7
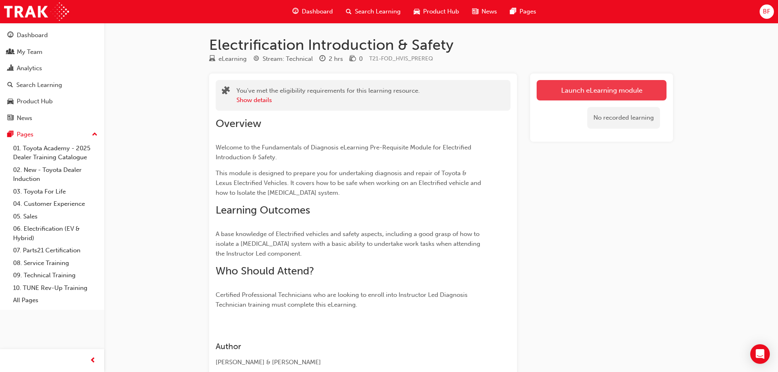
click at [560, 88] on link "Launch eLearning module" at bounding box center [601, 90] width 130 height 20
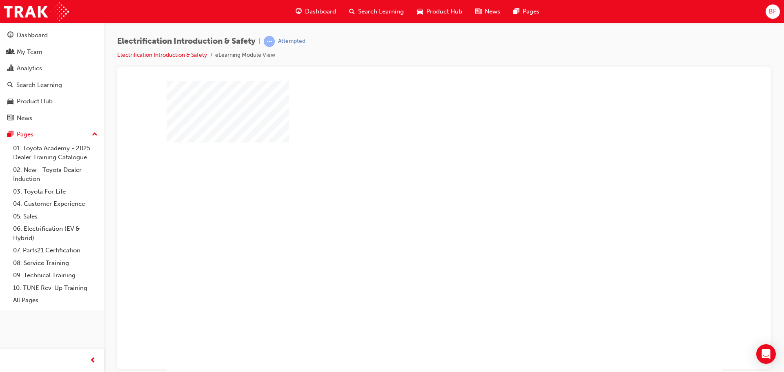
click at [420, 202] on div "play" at bounding box center [420, 202] width 0 height 0
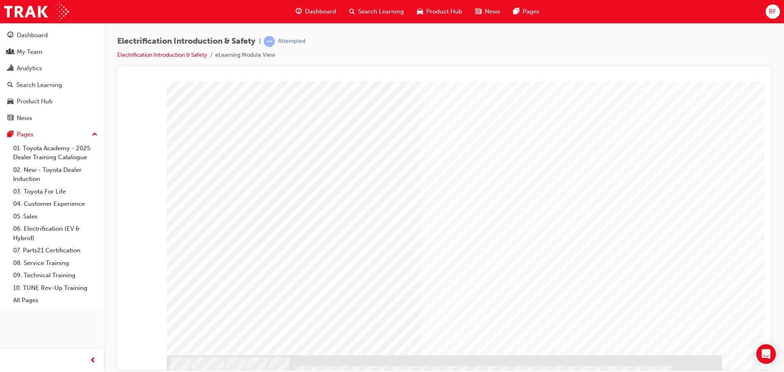
scroll to position [23, 0]
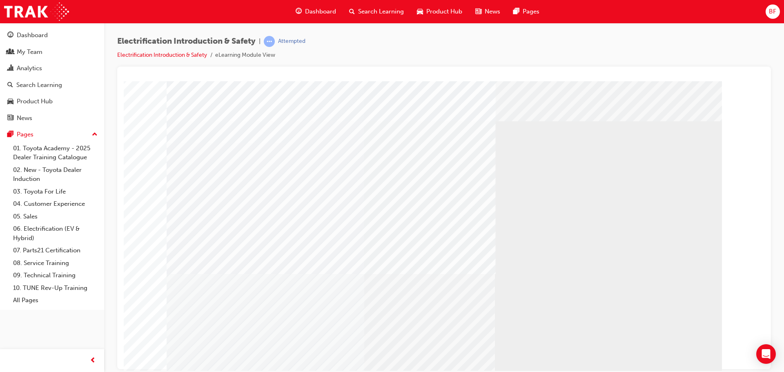
click at [621, 240] on div at bounding box center [621, 241] width 22 height 20
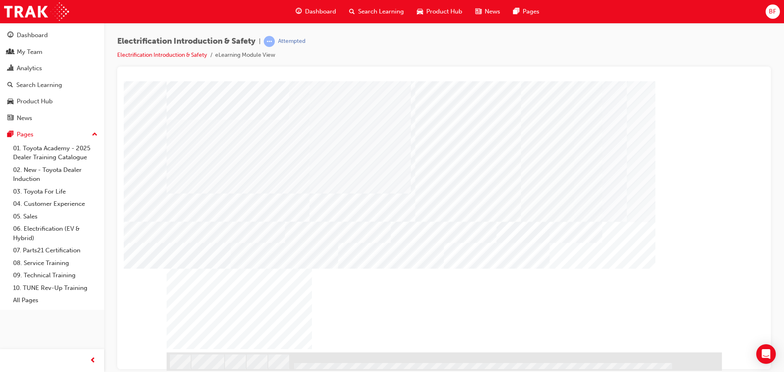
scroll to position [0, 0]
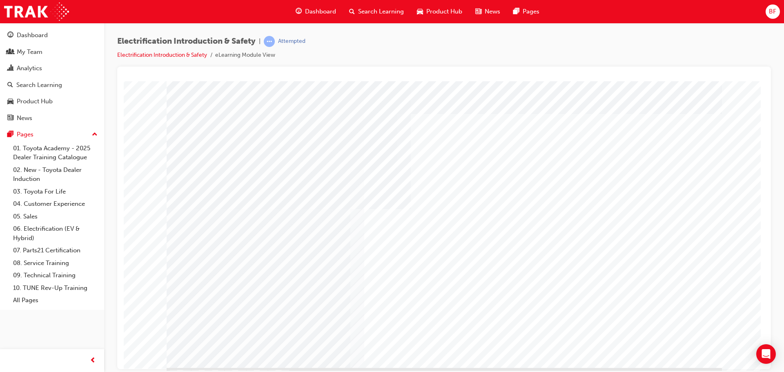
scroll to position [23, 0]
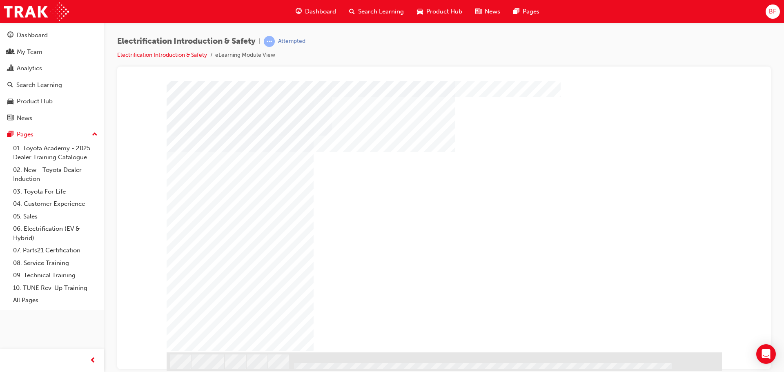
click at [581, 113] on div "Play" at bounding box center [577, 113] width 240 height 0
drag, startPoint x: 518, startPoint y: 239, endPoint x: 553, endPoint y: 239, distance: 35.5
click at [551, 113] on div "Progress, Video at 0 seconds" at bounding box center [514, 113] width 114 height 0
drag, startPoint x: 553, startPoint y: 239, endPoint x: 594, endPoint y: 238, distance: 41.2
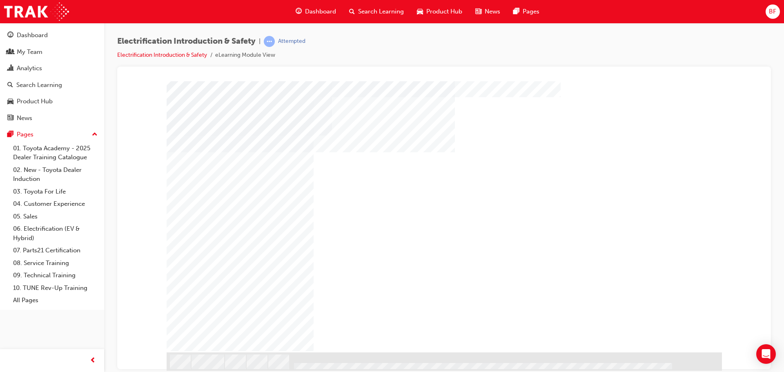
click at [571, 113] on div "Progress, Video at 0 seconds" at bounding box center [514, 113] width 114 height 0
click at [571, 113] on div "Video" at bounding box center [514, 113] width 114 height 0
click at [571, 113] on div "Progress, Video at 0 seconds" at bounding box center [514, 113] width 114 height 0
drag, startPoint x: 622, startPoint y: 239, endPoint x: 633, endPoint y: 238, distance: 11.5
click at [633, 113] on div "Video" at bounding box center [577, 113] width 240 height 0
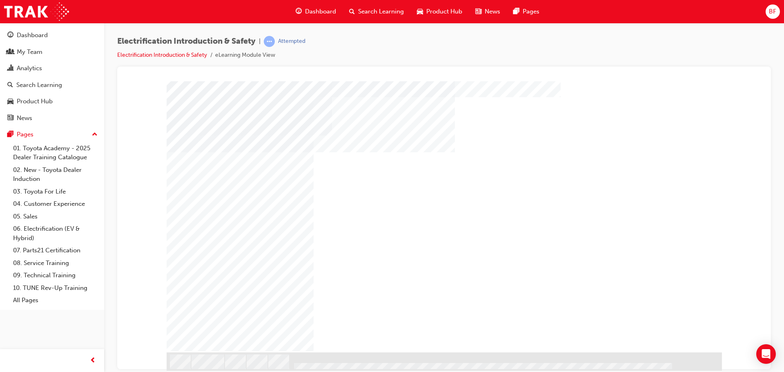
click at [578, 113] on div "Play" at bounding box center [577, 113] width 240 height 0
click at [571, 113] on div "Video" at bounding box center [514, 113] width 114 height 0
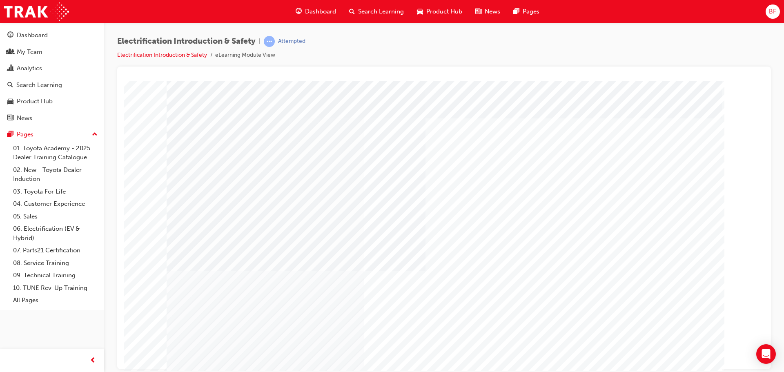
scroll to position [23, 0]
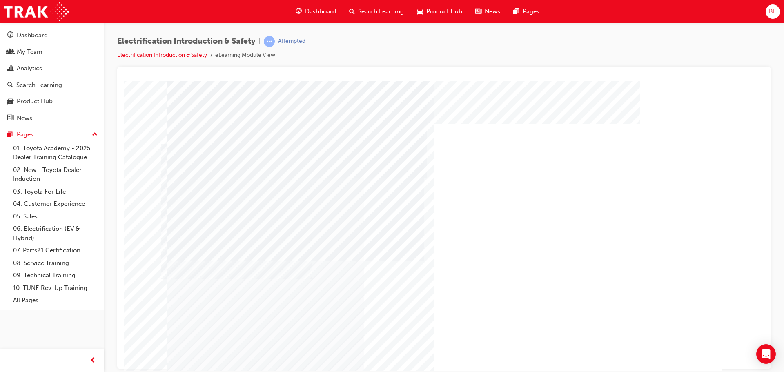
click at [466, 316] on div at bounding box center [469, 316] width 22 height 20
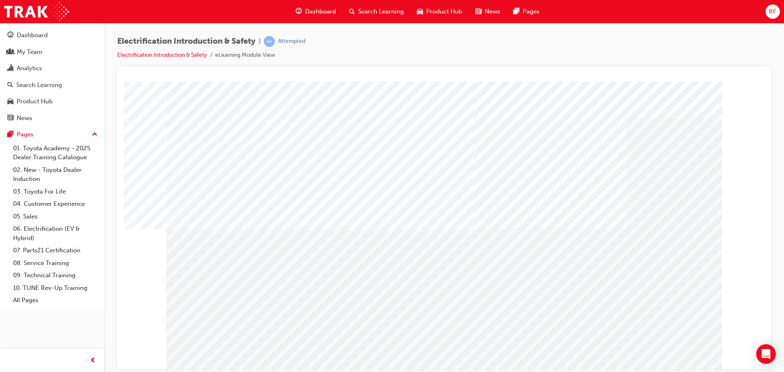
drag, startPoint x: 196, startPoint y: 135, endPoint x: 244, endPoint y: 137, distance: 47.8
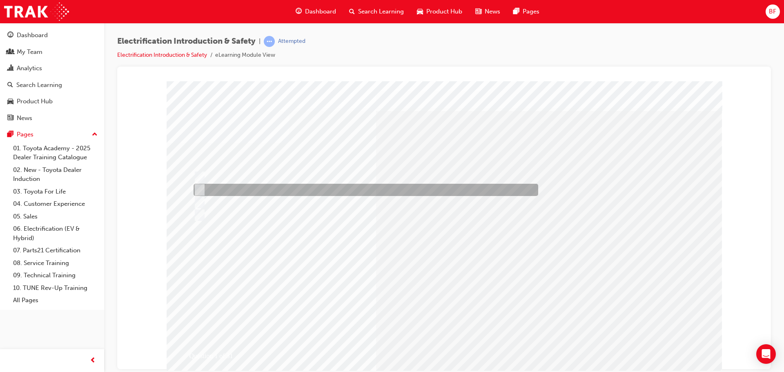
click at [238, 189] on div at bounding box center [363, 190] width 344 height 12
radio input "true"
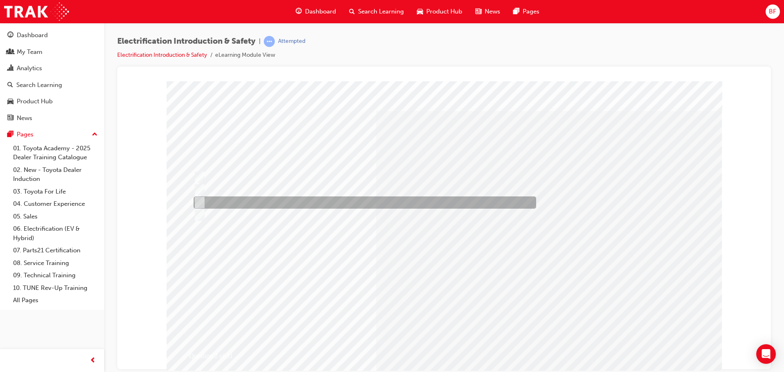
click at [237, 207] on div at bounding box center [362, 202] width 342 height 12
radio input "true"
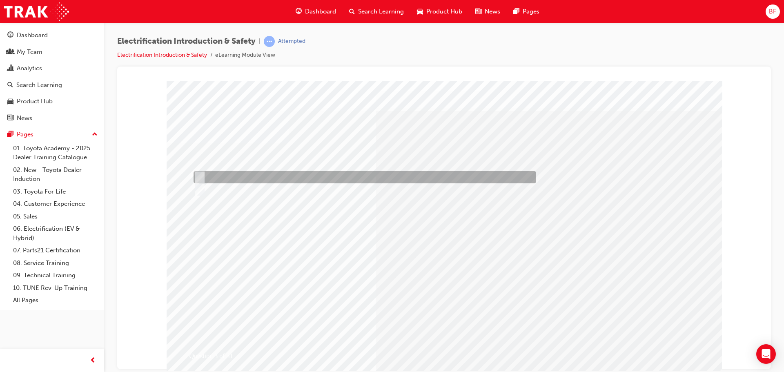
click at [226, 175] on div at bounding box center [362, 177] width 342 height 12
radio input "true"
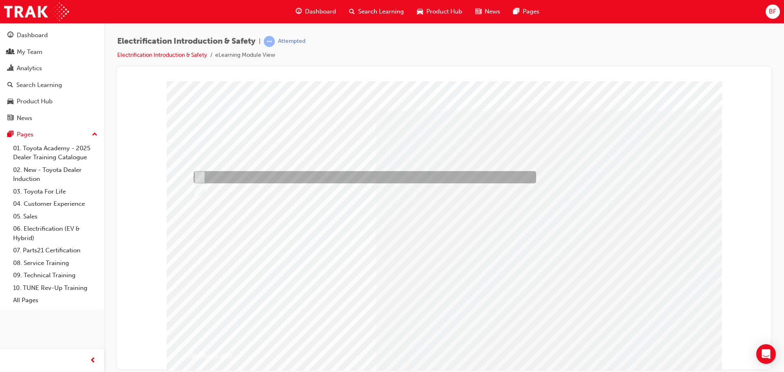
click at [217, 177] on div at bounding box center [362, 177] width 342 height 12
radio input "true"
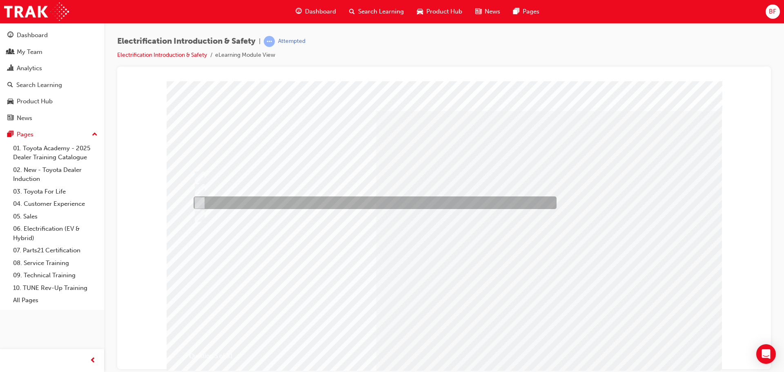
click at [278, 198] on div at bounding box center [372, 202] width 363 height 13
checkbox input "true"
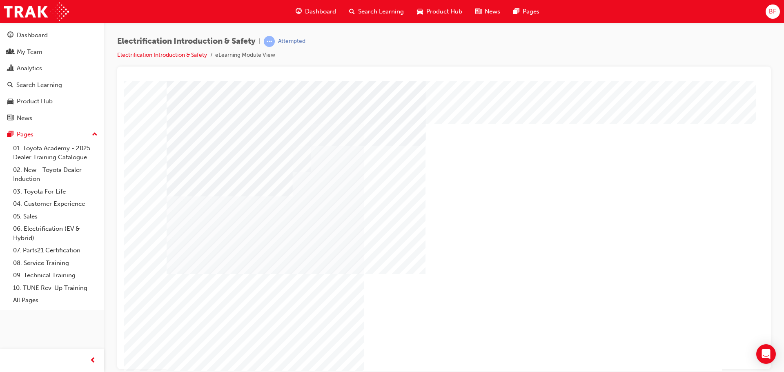
drag, startPoint x: 527, startPoint y: 289, endPoint x: 525, endPoint y: 282, distance: 7.2
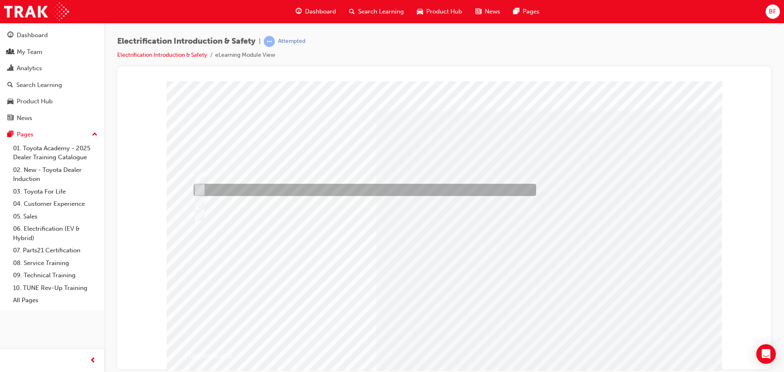
click at [276, 186] on div at bounding box center [362, 190] width 342 height 12
radio input "true"
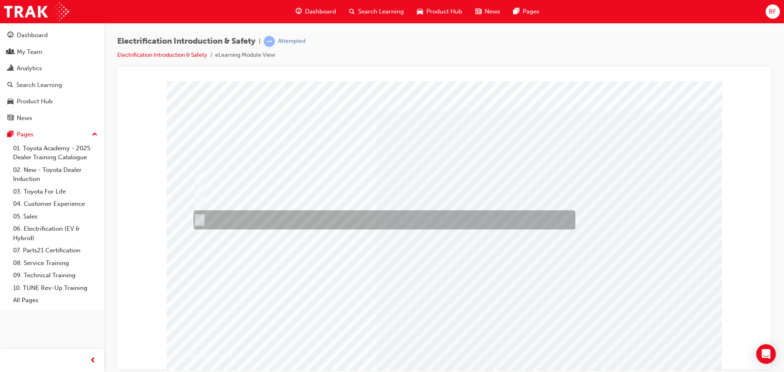
click at [318, 217] on div at bounding box center [382, 219] width 382 height 19
radio input "true"
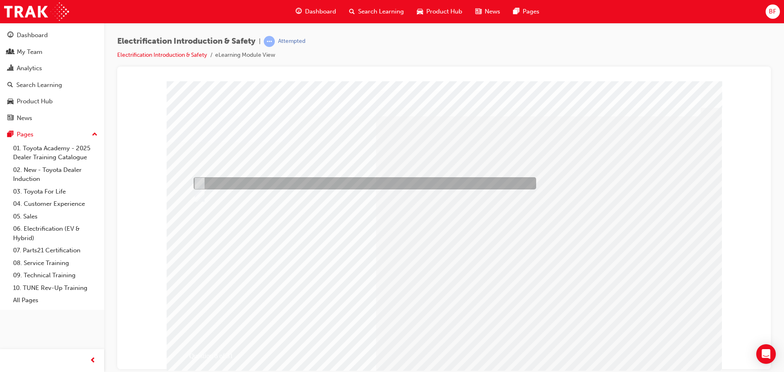
click at [242, 181] on div at bounding box center [362, 183] width 342 height 12
radio input "true"
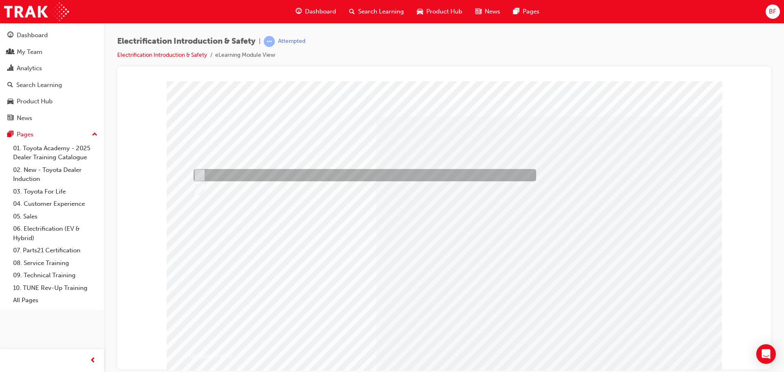
click at [301, 176] on div at bounding box center [362, 175] width 342 height 12
radio input "true"
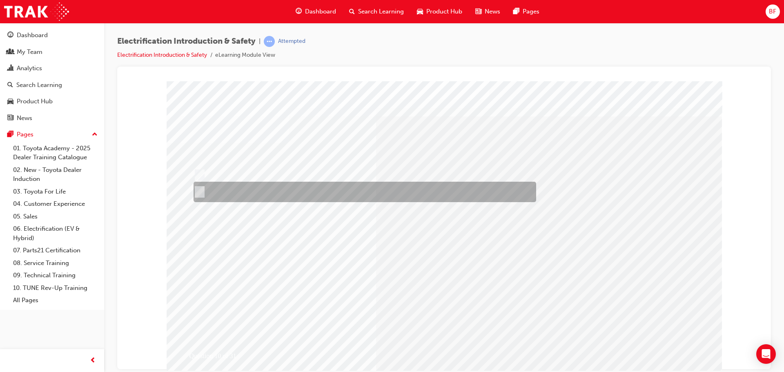
click at [264, 194] on div at bounding box center [362, 192] width 342 height 20
radio input "true"
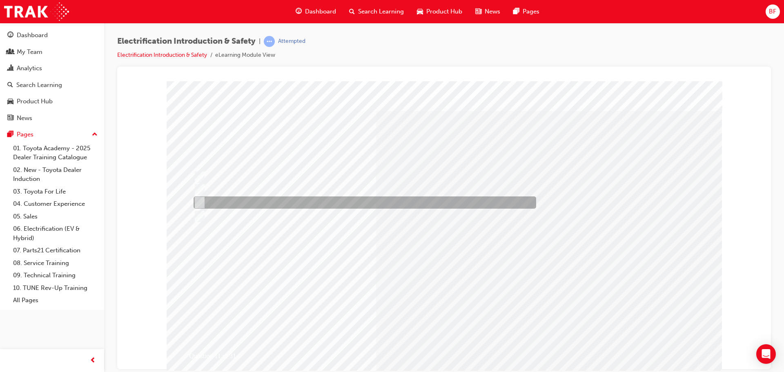
click at [259, 204] on div at bounding box center [362, 202] width 342 height 12
radio input "true"
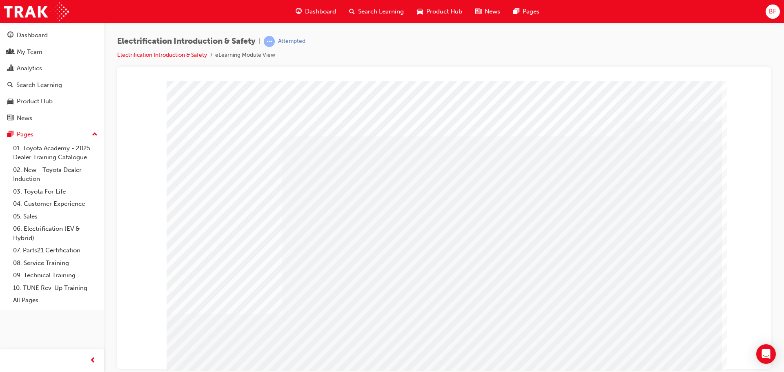
drag, startPoint x: 475, startPoint y: 211, endPoint x: 516, endPoint y: 211, distance: 40.4
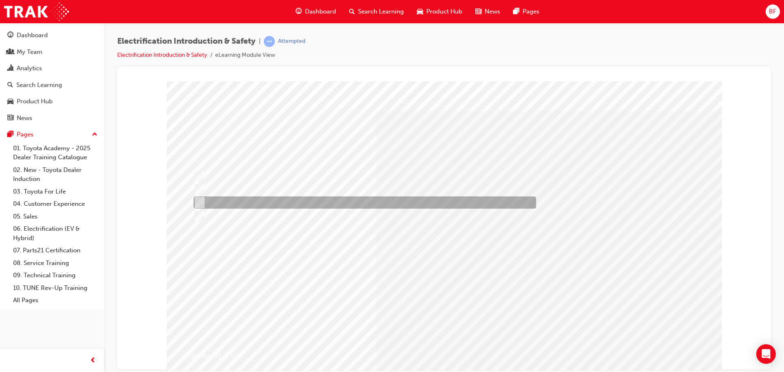
click at [296, 204] on div at bounding box center [362, 202] width 342 height 12
radio input "true"
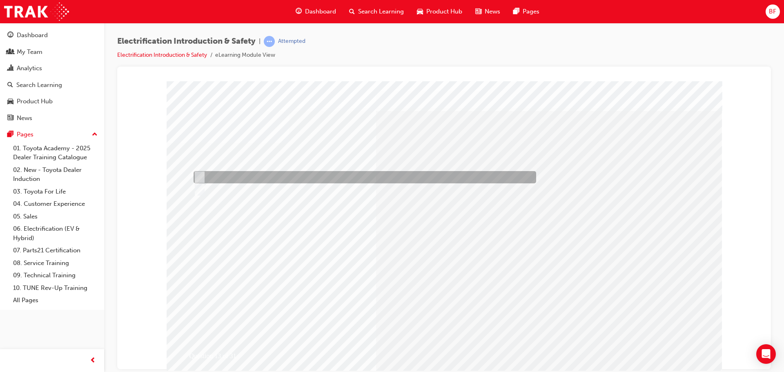
click at [220, 176] on div at bounding box center [362, 177] width 342 height 12
radio input "true"
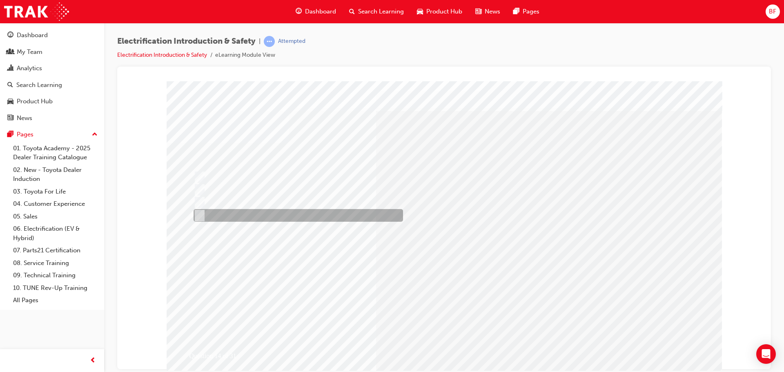
click at [253, 218] on div at bounding box center [295, 215] width 209 height 13
radio input "true"
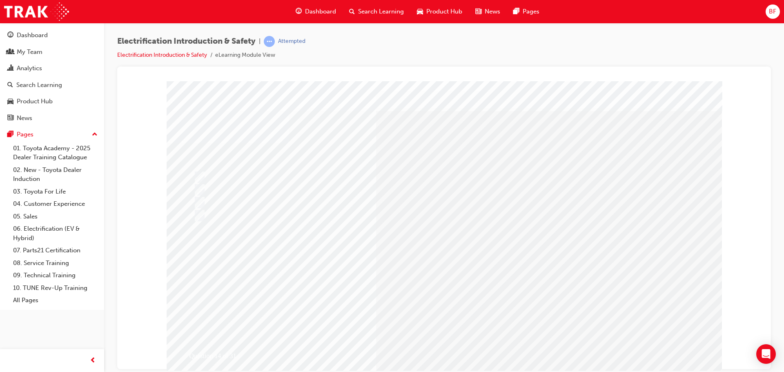
click at [253, 201] on div at bounding box center [362, 202] width 342 height 12
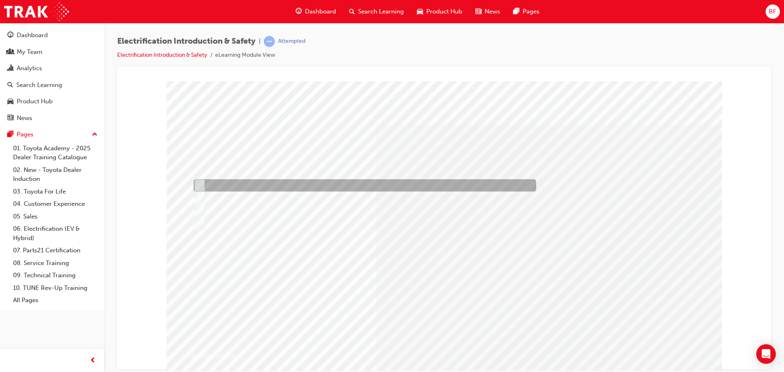
click at [259, 182] on div at bounding box center [362, 185] width 342 height 12
checkbox input "true"
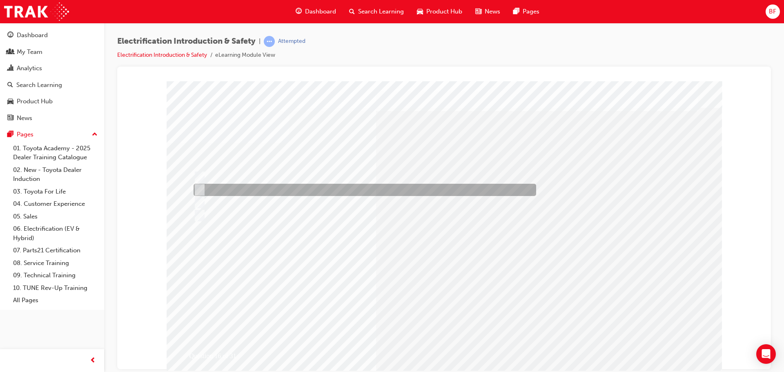
click at [287, 192] on div at bounding box center [362, 190] width 342 height 12
radio input "true"
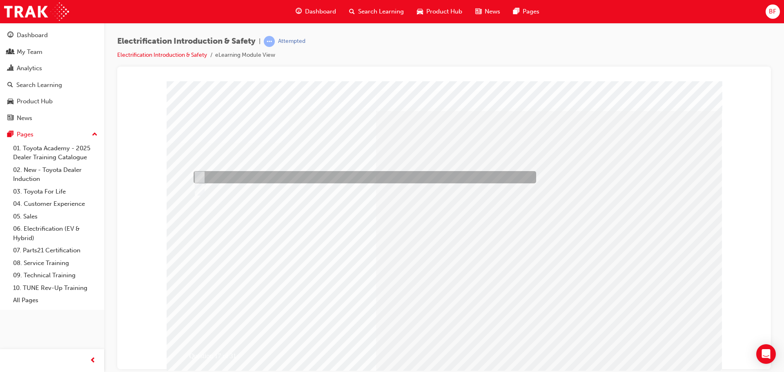
click at [253, 171] on div at bounding box center [362, 177] width 342 height 12
radio input "true"
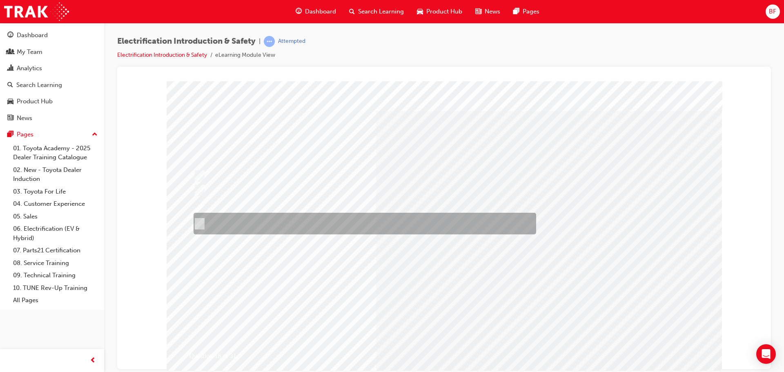
click at [308, 226] on div at bounding box center [362, 224] width 342 height 22
radio input "true"
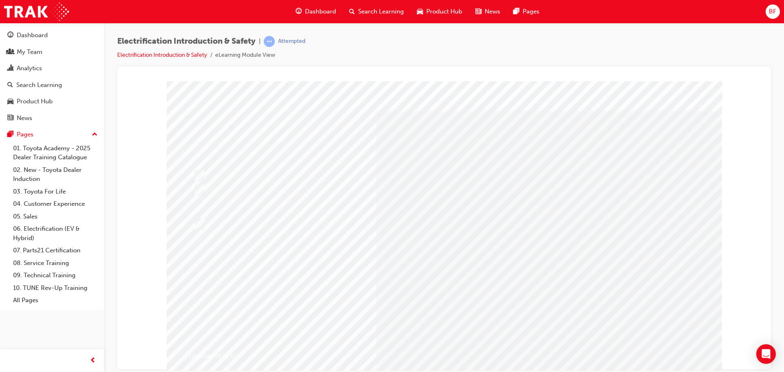
drag, startPoint x: 506, startPoint y: 367, endPoint x: 382, endPoint y: 354, distance: 123.9
click at [382, 354] on div "Question 4 of 31" at bounding box center [444, 237] width 555 height 312
click at [213, 191] on div at bounding box center [362, 190] width 342 height 12
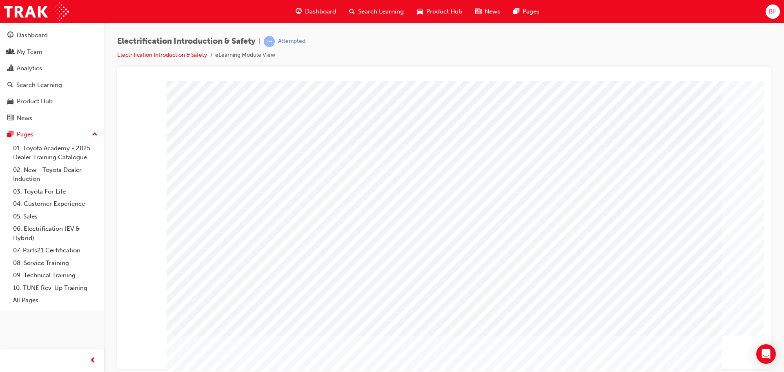
drag, startPoint x: 384, startPoint y: 364, endPoint x: 711, endPoint y: 364, distance: 327.3
click at [711, 364] on div at bounding box center [444, 237] width 555 height 312
drag, startPoint x: 671, startPoint y: 364, endPoint x: 489, endPoint y: 360, distance: 182.1
click at [487, 360] on div "Question 13 of 31" at bounding box center [444, 237] width 555 height 312
click at [243, 202] on div at bounding box center [362, 202] width 342 height 12
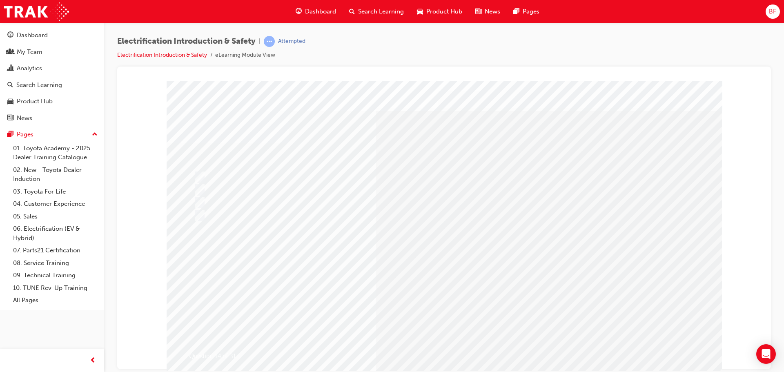
click at [244, 202] on div at bounding box center [362, 202] width 342 height 12
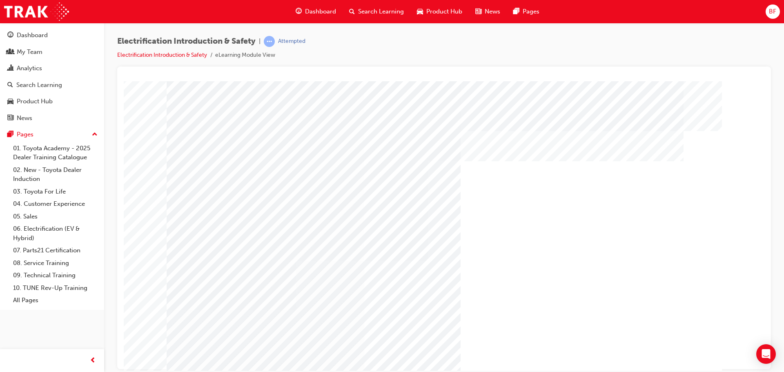
drag, startPoint x: 277, startPoint y: 316, endPoint x: 456, endPoint y: 287, distance: 181.4
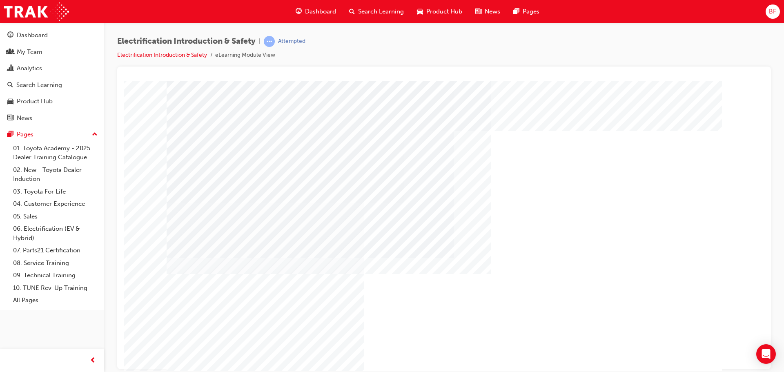
drag, startPoint x: 468, startPoint y: 285, endPoint x: 475, endPoint y: 281, distance: 8.1
drag, startPoint x: 511, startPoint y: 278, endPoint x: 651, endPoint y: 318, distance: 145.8
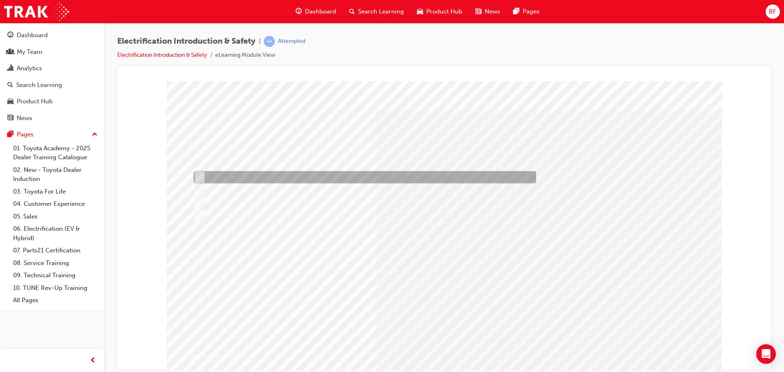
click at [282, 176] on div at bounding box center [362, 177] width 342 height 12
radio input "true"
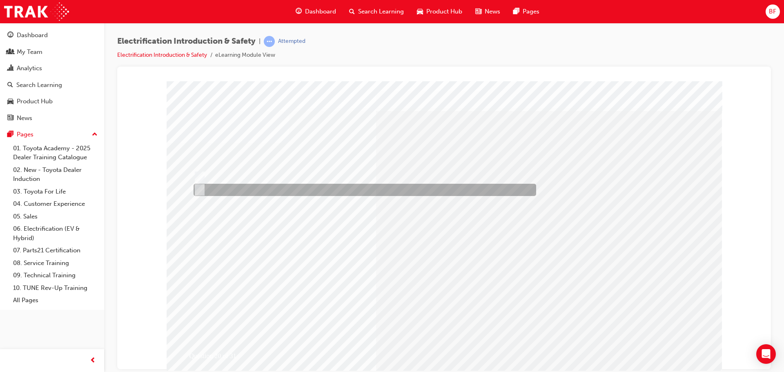
click at [228, 190] on div at bounding box center [362, 190] width 342 height 12
radio input "true"
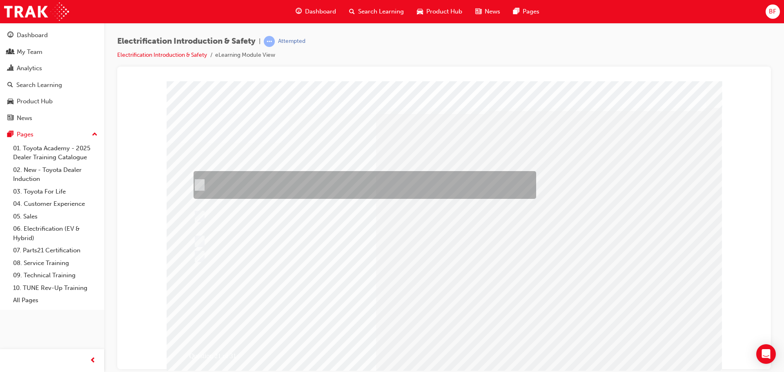
click at [432, 182] on div at bounding box center [362, 185] width 342 height 28
radio input "true"
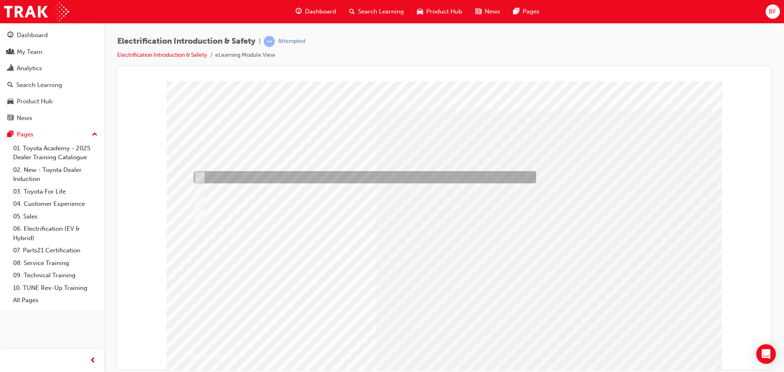
click at [394, 176] on div at bounding box center [362, 177] width 342 height 12
radio input "true"
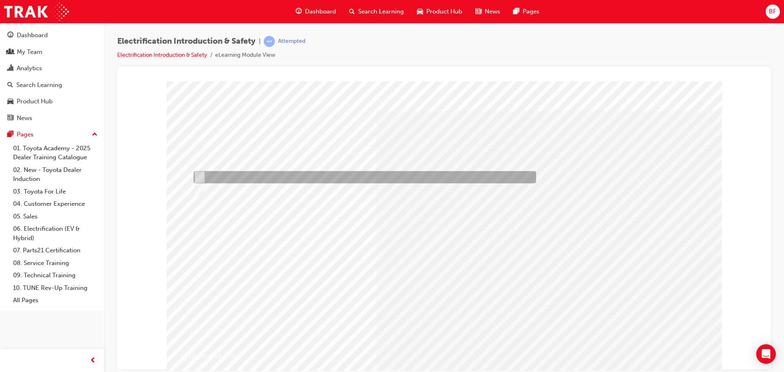
click at [249, 172] on div at bounding box center [362, 177] width 342 height 12
radio input "true"
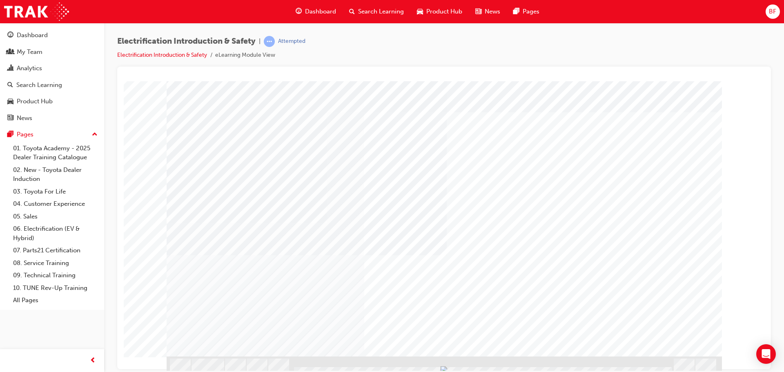
scroll to position [23, 0]
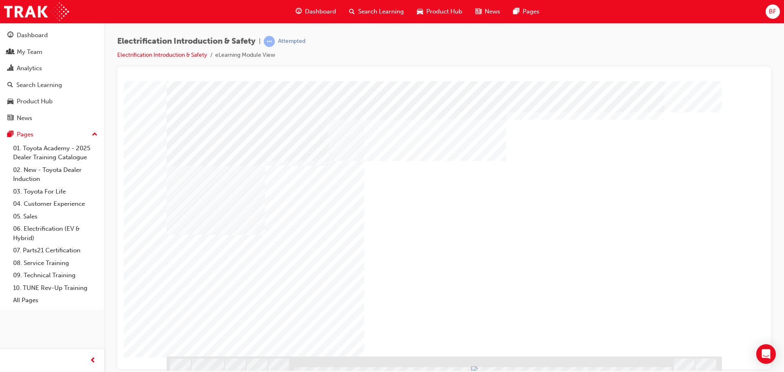
scroll to position [23, 0]
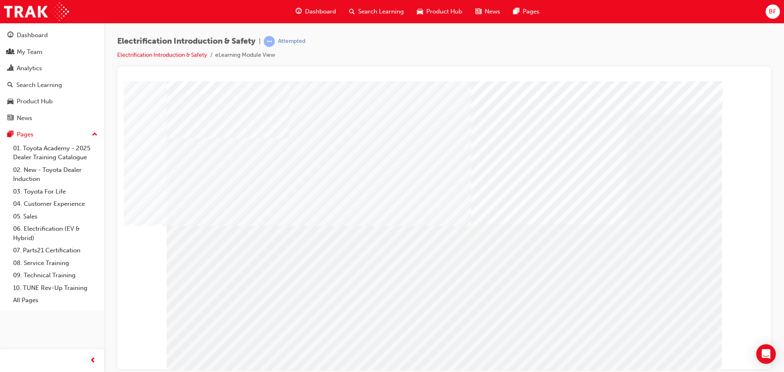
scroll to position [23, 0]
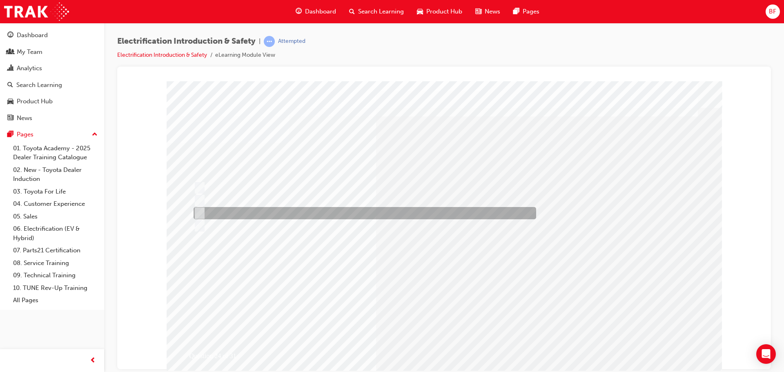
click at [270, 211] on div at bounding box center [362, 213] width 342 height 12
radio input "true"
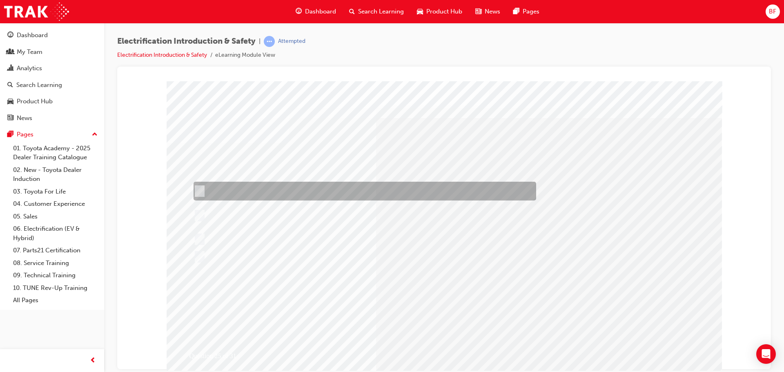
click at [331, 190] on div at bounding box center [362, 191] width 342 height 19
radio input "true"
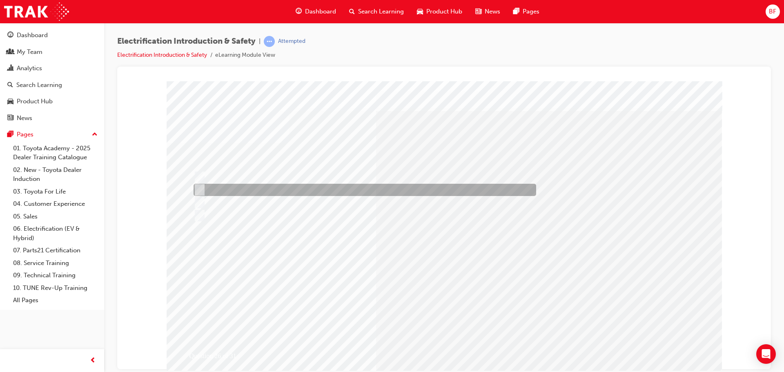
click at [287, 191] on div at bounding box center [362, 190] width 342 height 12
radio input "true"
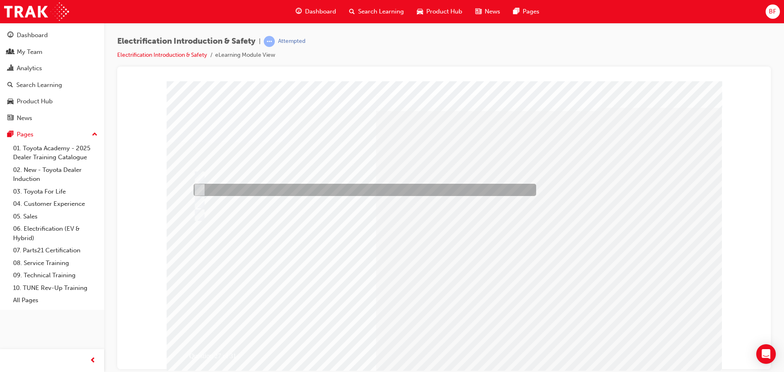
click at [286, 189] on div at bounding box center [362, 190] width 342 height 12
radio input "true"
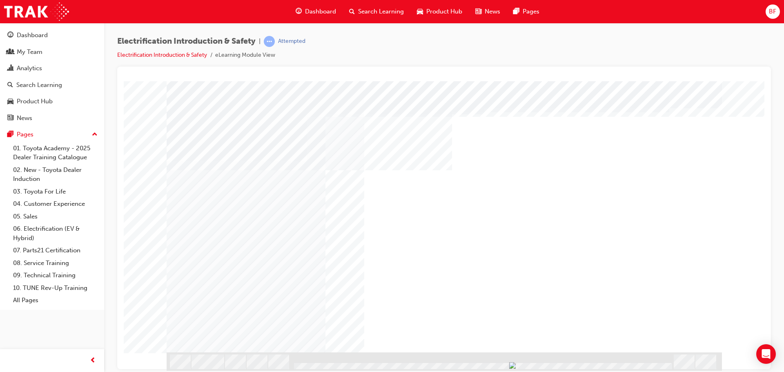
scroll to position [0, 0]
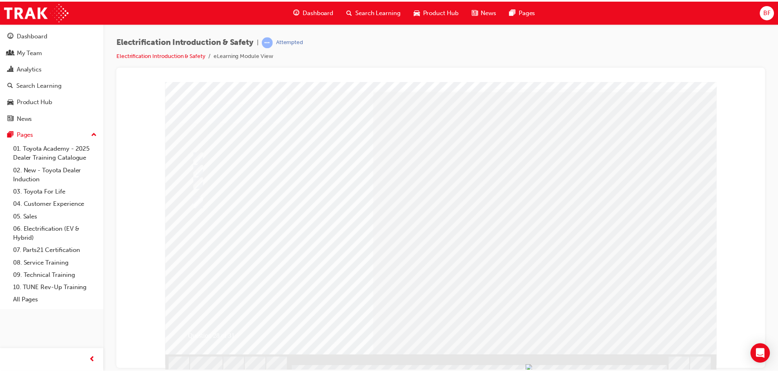
scroll to position [23, 0]
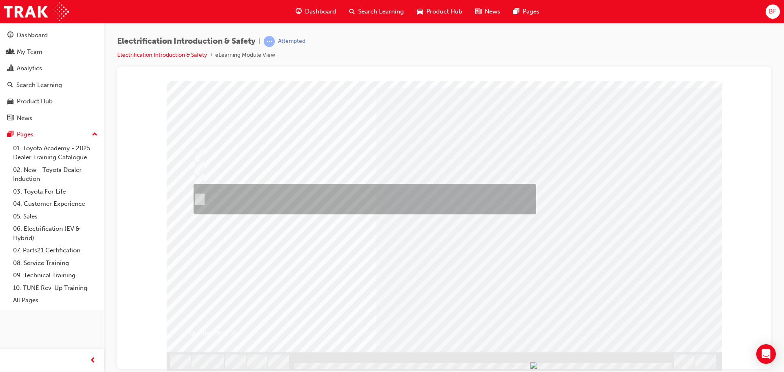
click at [319, 197] on div at bounding box center [362, 199] width 342 height 31
radio input "true"
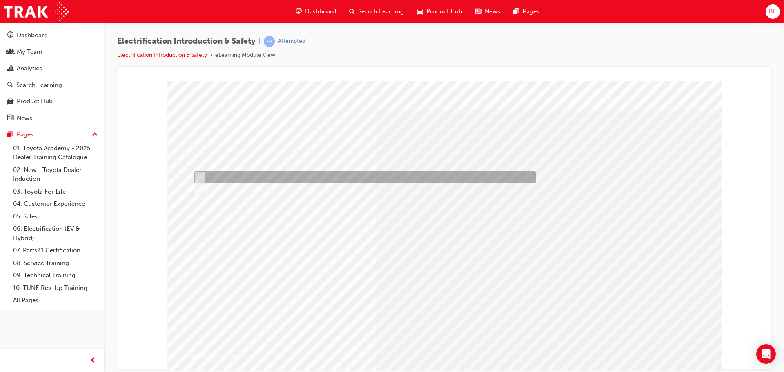
click at [245, 171] on div at bounding box center [362, 177] width 342 height 12
radio input "true"
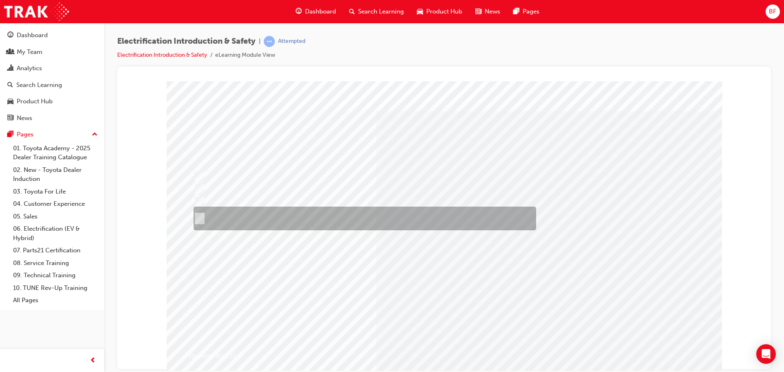
click at [320, 220] on div at bounding box center [362, 219] width 342 height 24
radio input "true"
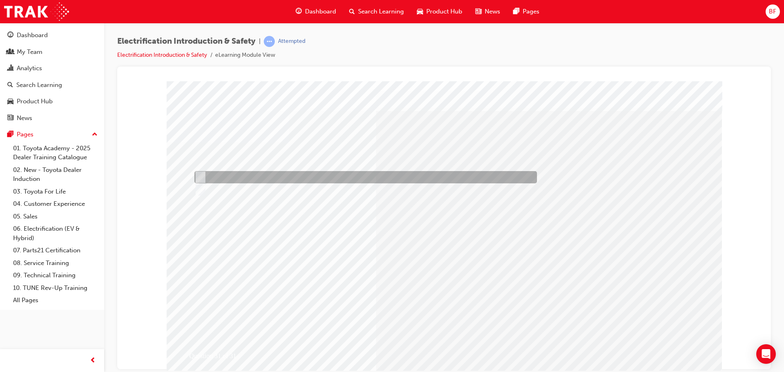
click at [241, 176] on div at bounding box center [363, 177] width 342 height 12
radio input "true"
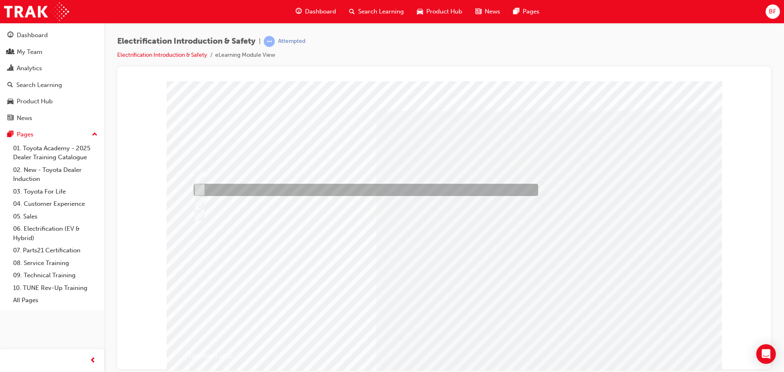
click at [249, 187] on div at bounding box center [363, 190] width 344 height 12
radio input "true"
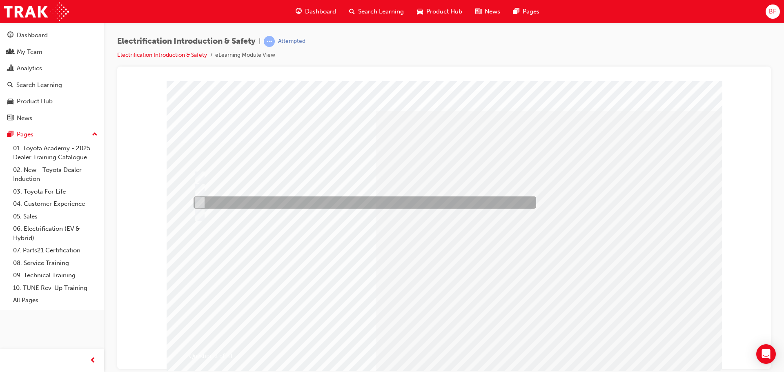
click at [247, 203] on div at bounding box center [362, 202] width 342 height 12
radio input "true"
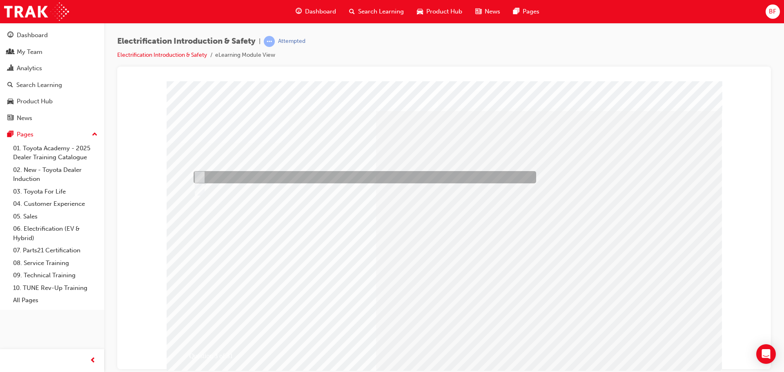
click at [215, 178] on div at bounding box center [362, 177] width 342 height 12
radio input "true"
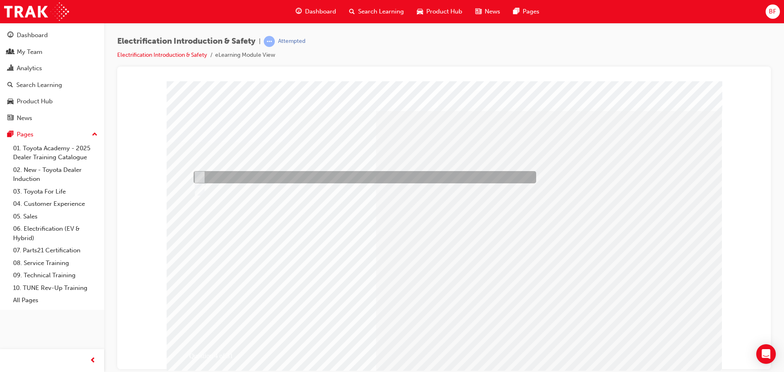
click at [233, 177] on div at bounding box center [362, 177] width 342 height 12
radio input "true"
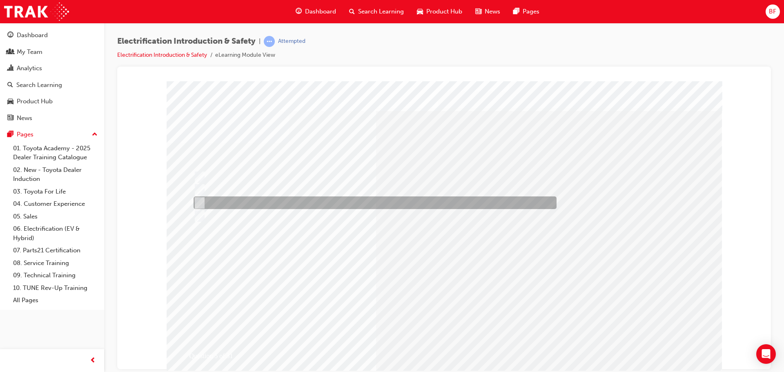
click at [315, 204] on div at bounding box center [372, 202] width 363 height 13
checkbox input "true"
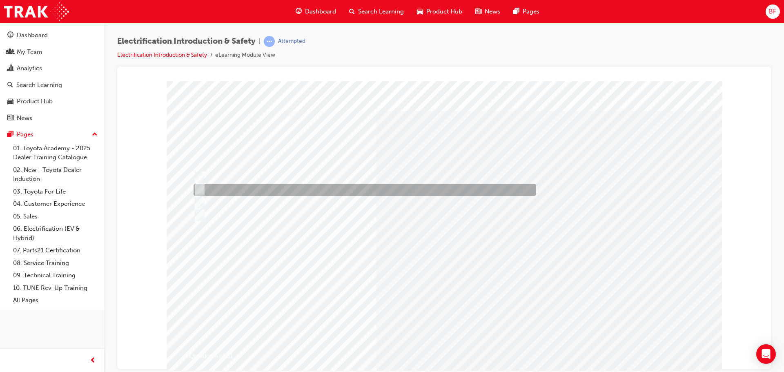
click at [292, 189] on div at bounding box center [362, 190] width 342 height 12
radio input "true"
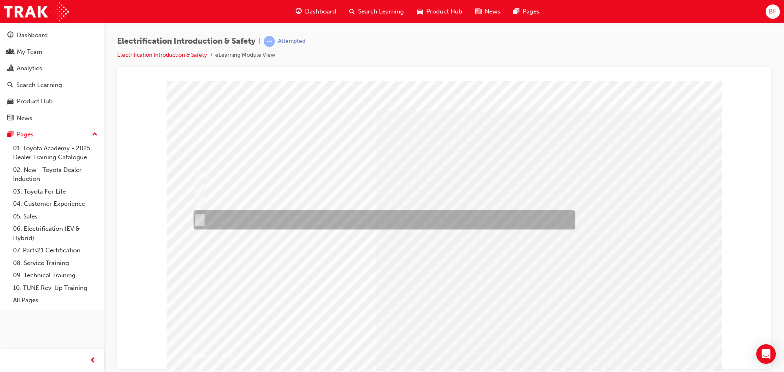
click at [347, 211] on div at bounding box center [382, 219] width 382 height 19
radio input "true"
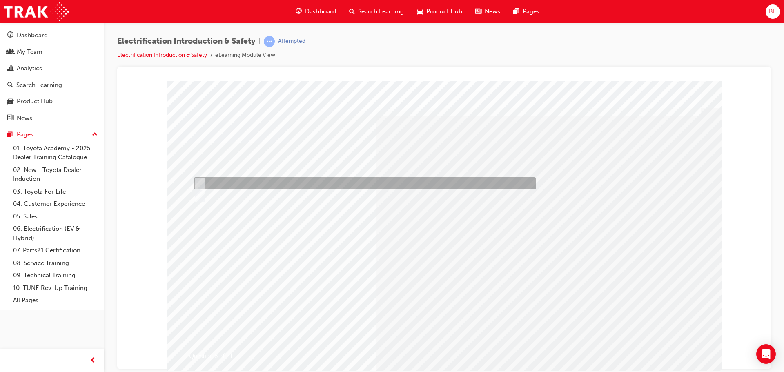
click at [247, 180] on div at bounding box center [362, 183] width 342 height 12
radio input "true"
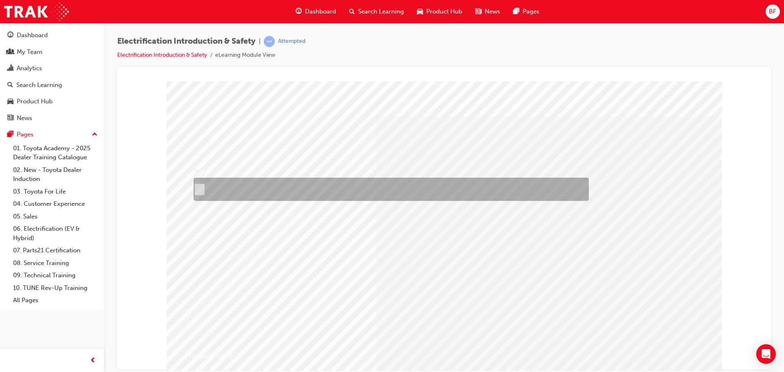
click at [266, 192] on div at bounding box center [388, 189] width 395 height 23
radio input "true"
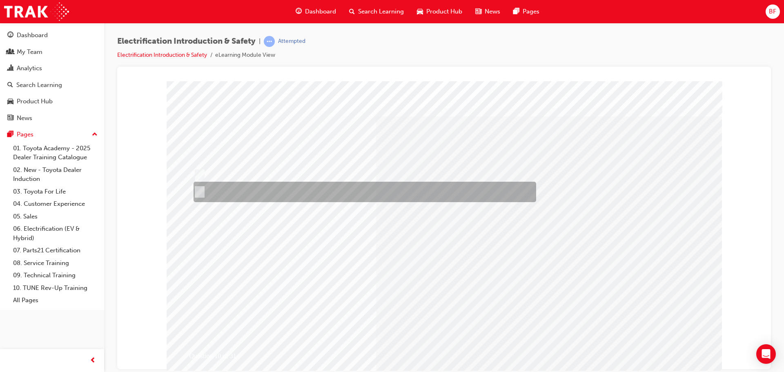
click at [232, 190] on div at bounding box center [362, 192] width 342 height 20
radio input "true"
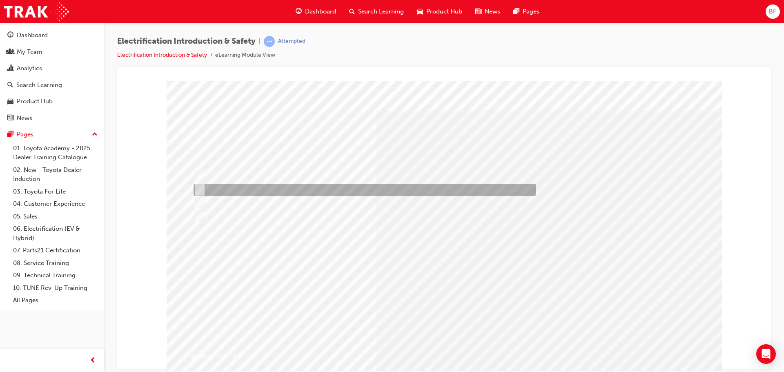
click at [266, 190] on div at bounding box center [362, 190] width 342 height 12
radio input "true"
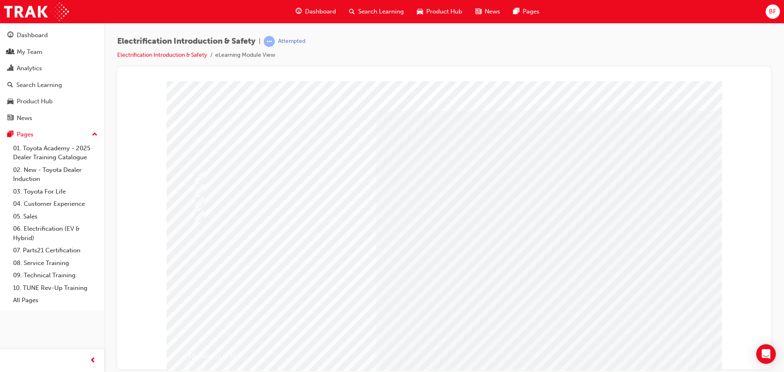
click at [387, 220] on div "multistate" at bounding box center [444, 228] width 555 height 294
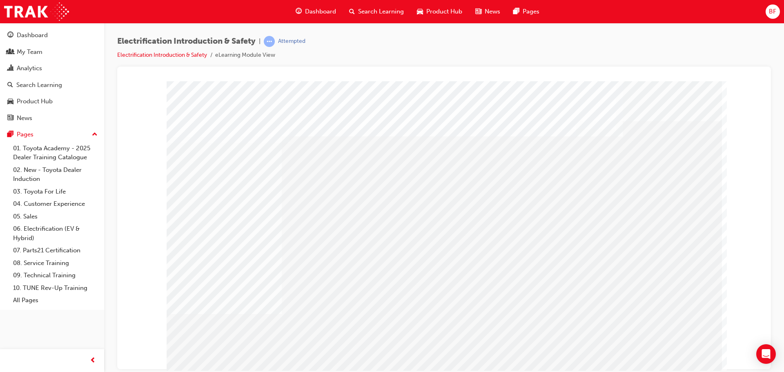
drag, startPoint x: 581, startPoint y: 227, endPoint x: 602, endPoint y: 227, distance: 20.8
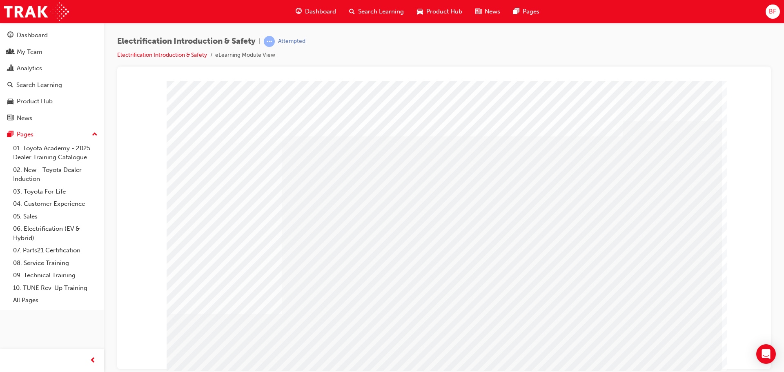
click at [438, 218] on div "multistate" at bounding box center [444, 228] width 555 height 294
drag, startPoint x: 370, startPoint y: 218, endPoint x: 309, endPoint y: 216, distance: 60.4
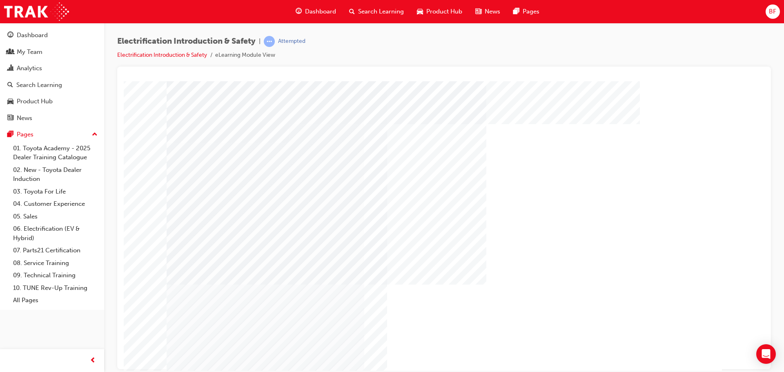
click at [594, 321] on div "multistate" at bounding box center [390, 360] width 446 height 297
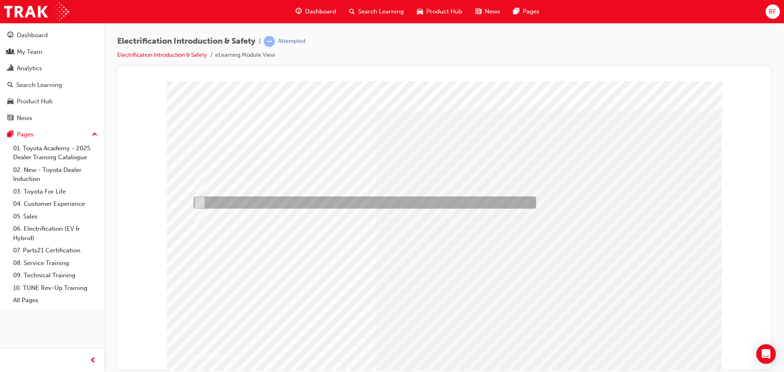
click at [326, 203] on div at bounding box center [362, 202] width 342 height 12
radio input "true"
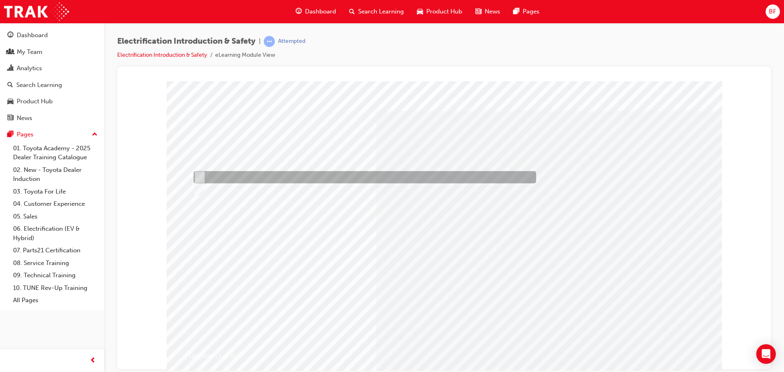
click at [240, 172] on div at bounding box center [362, 177] width 342 height 12
radio input "true"
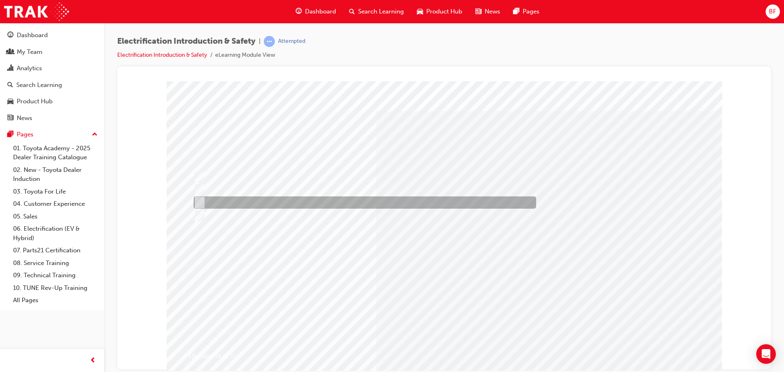
click at [269, 202] on div at bounding box center [362, 202] width 342 height 12
radio input "true"
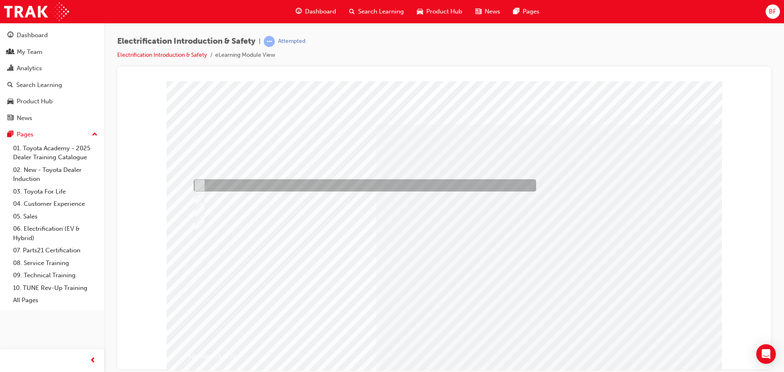
click at [248, 185] on div at bounding box center [362, 185] width 342 height 12
checkbox input "true"
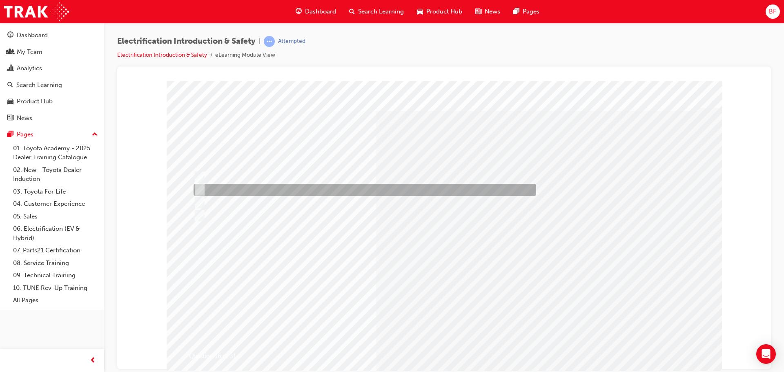
click at [307, 189] on div at bounding box center [362, 190] width 342 height 12
radio input "true"
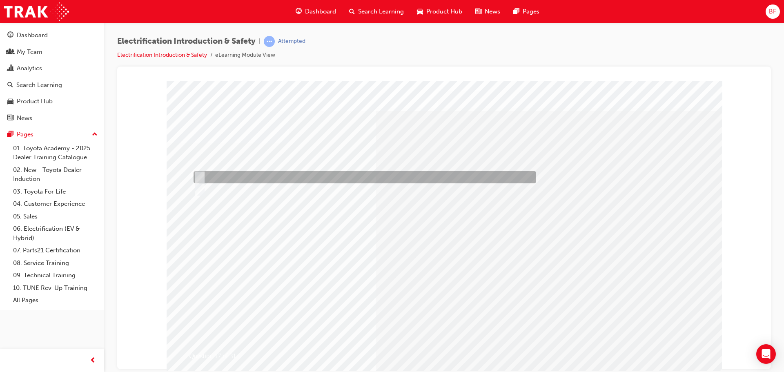
click at [273, 175] on div at bounding box center [362, 177] width 342 height 12
radio input "true"
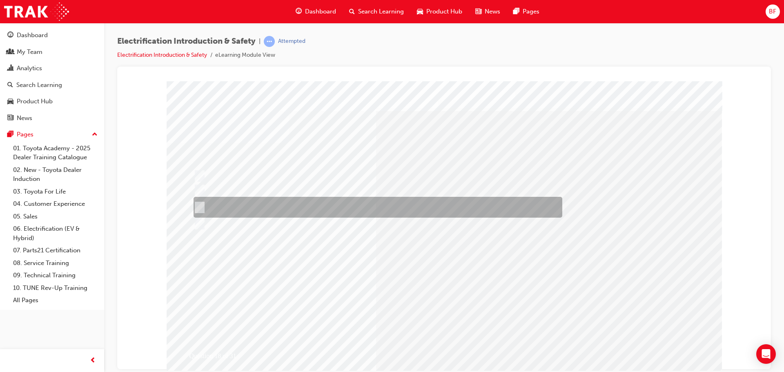
click at [466, 207] on div at bounding box center [375, 207] width 369 height 21
radio input "true"
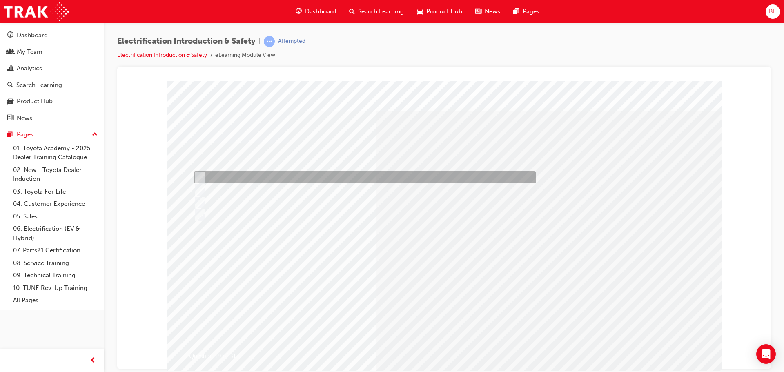
click at [287, 173] on div at bounding box center [362, 177] width 342 height 12
radio input "true"
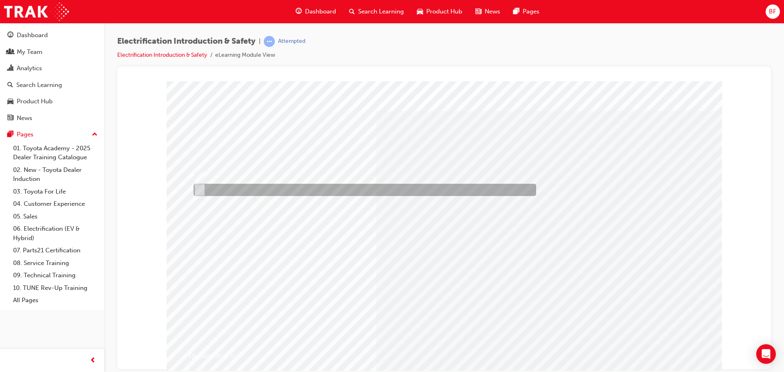
click at [256, 191] on div at bounding box center [362, 190] width 342 height 12
radio input "true"
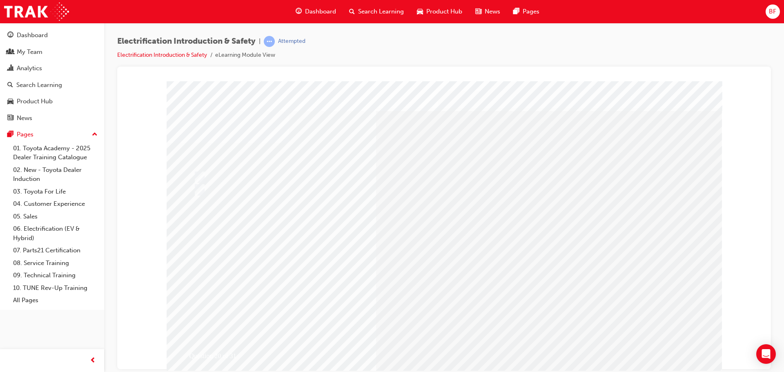
drag, startPoint x: 390, startPoint y: 286, endPoint x: 224, endPoint y: 111, distance: 240.8
click at [218, 113] on div "Question 21 of 31" at bounding box center [444, 228] width 555 height 294
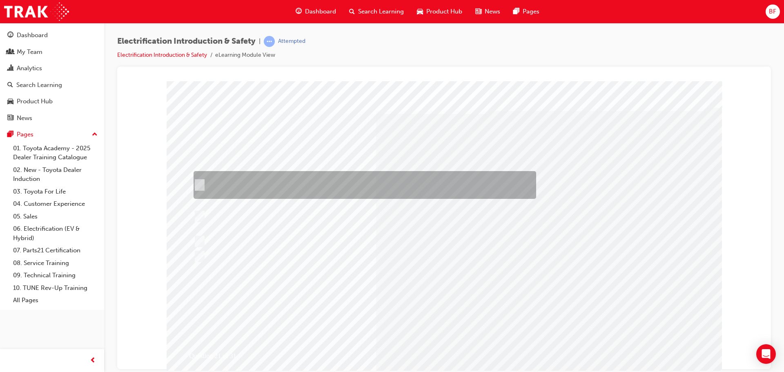
click at [382, 184] on div at bounding box center [362, 185] width 342 height 28
radio input "true"
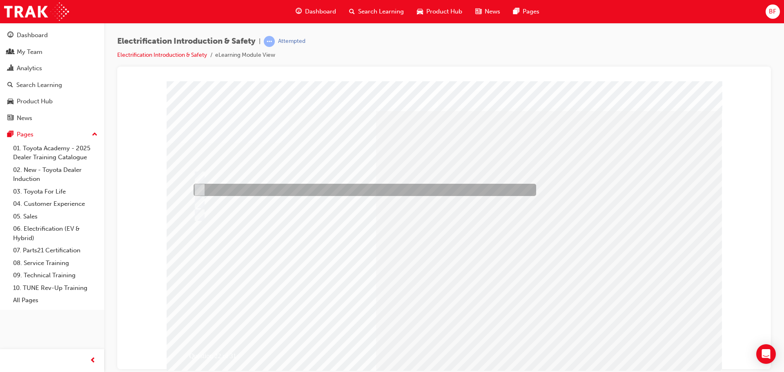
click at [384, 190] on div at bounding box center [362, 190] width 342 height 12
radio input "true"
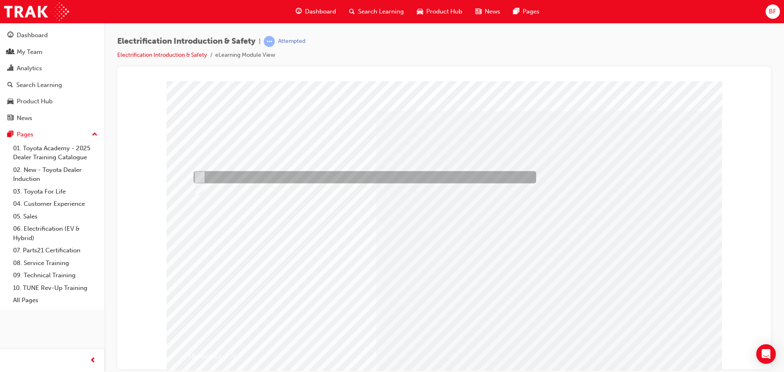
click at [226, 177] on div at bounding box center [362, 177] width 342 height 12
radio input "true"
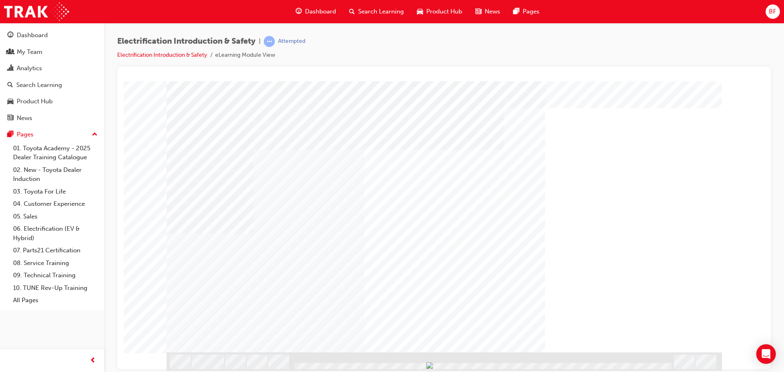
scroll to position [0, 0]
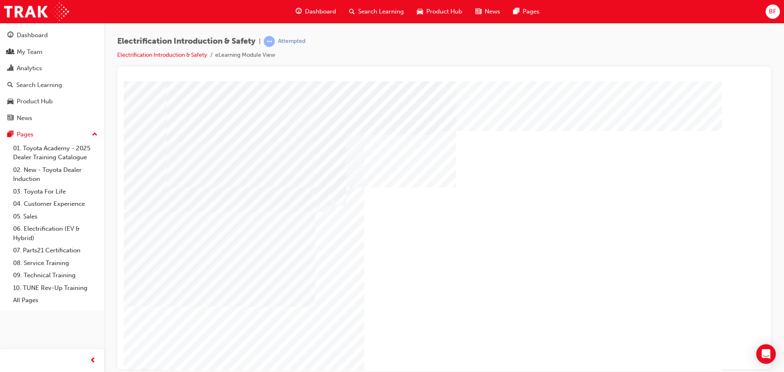
drag, startPoint x: 421, startPoint y: 199, endPoint x: 503, endPoint y: 199, distance: 82.0
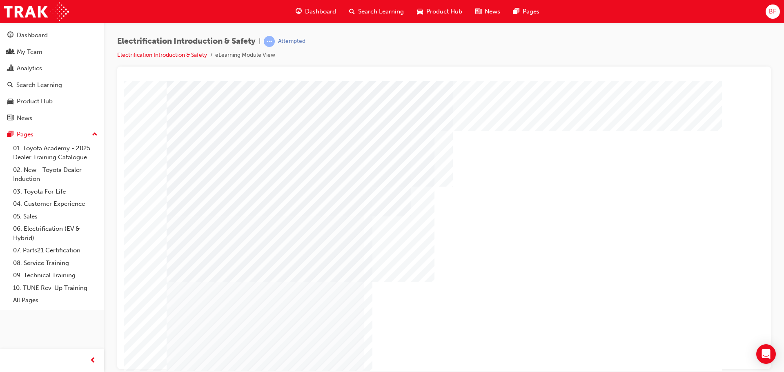
drag, startPoint x: 548, startPoint y: 145, endPoint x: 602, endPoint y: 213, distance: 87.1
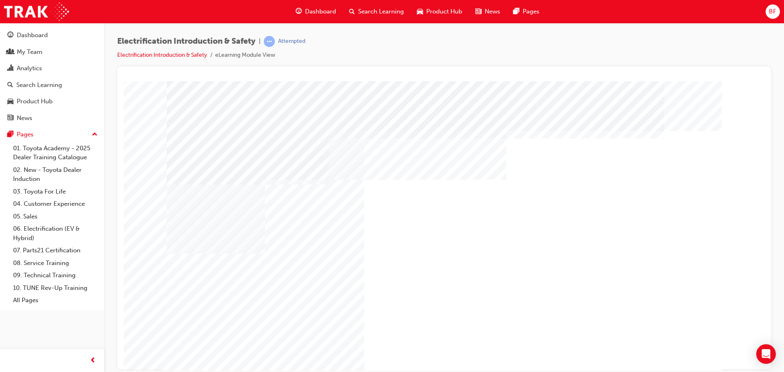
drag, startPoint x: 408, startPoint y: 216, endPoint x: 424, endPoint y: 215, distance: 15.5
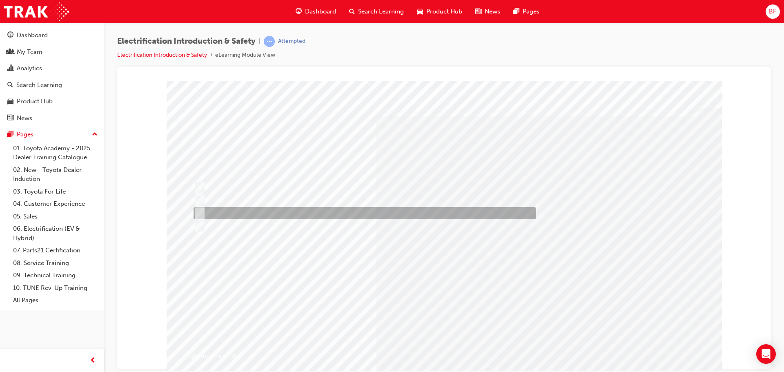
click at [238, 211] on div at bounding box center [362, 213] width 342 height 12
radio input "true"
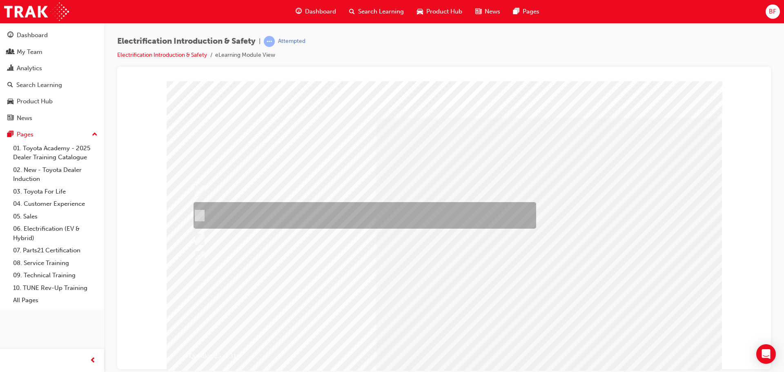
click at [473, 211] on div at bounding box center [362, 215] width 342 height 27
radio input "true"
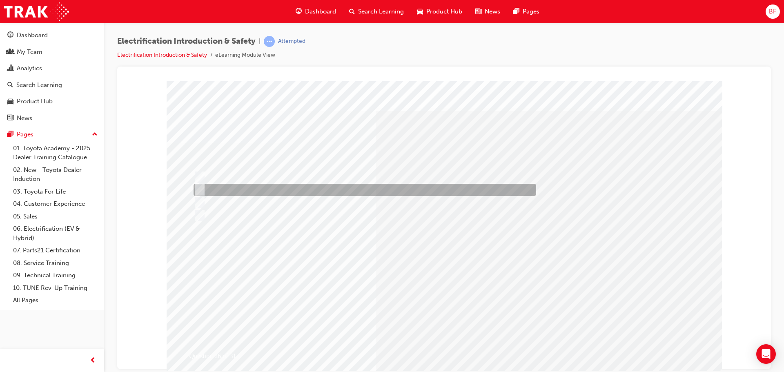
click at [301, 191] on div at bounding box center [362, 190] width 342 height 12
radio input "true"
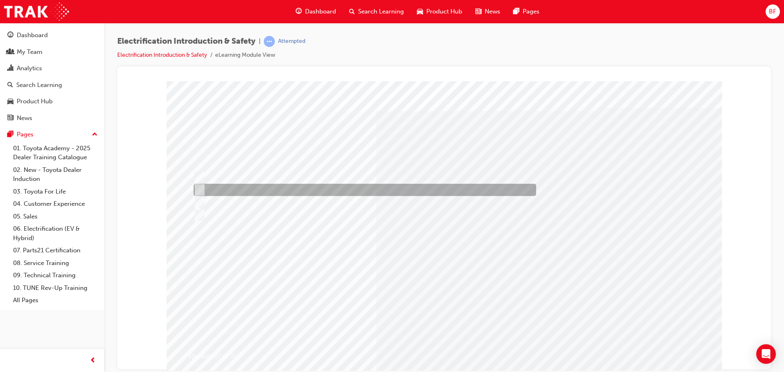
click at [302, 191] on div at bounding box center [362, 190] width 342 height 12
radio input "true"
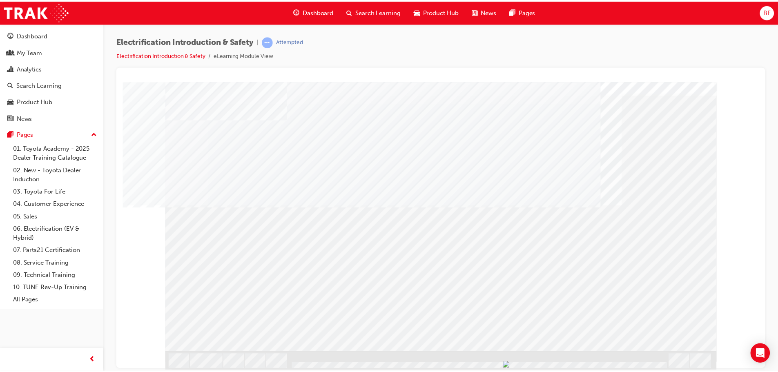
scroll to position [0, 0]
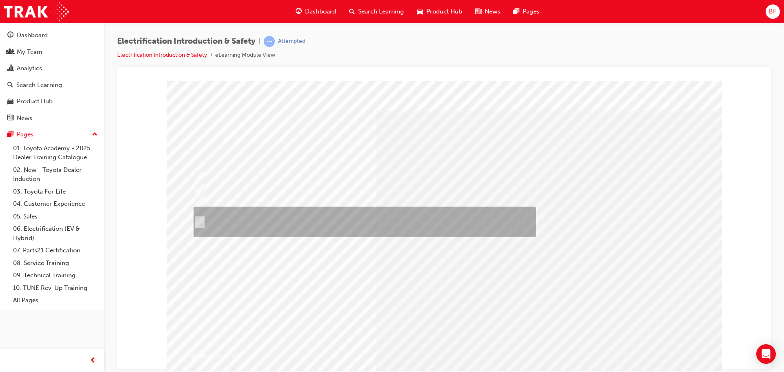
click at [317, 220] on div at bounding box center [362, 222] width 342 height 31
radio input "true"
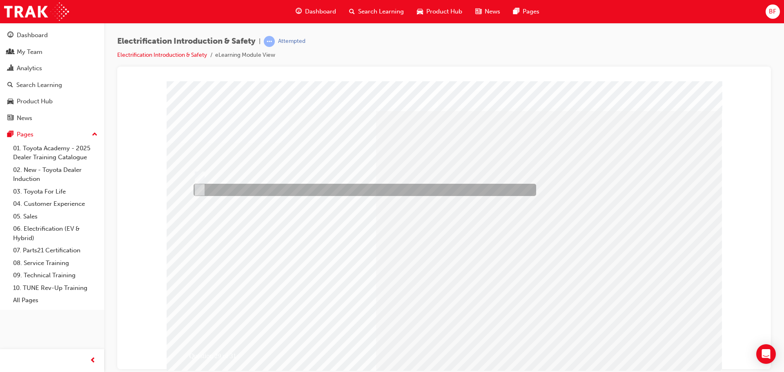
click at [222, 188] on div at bounding box center [362, 190] width 342 height 12
radio input "true"
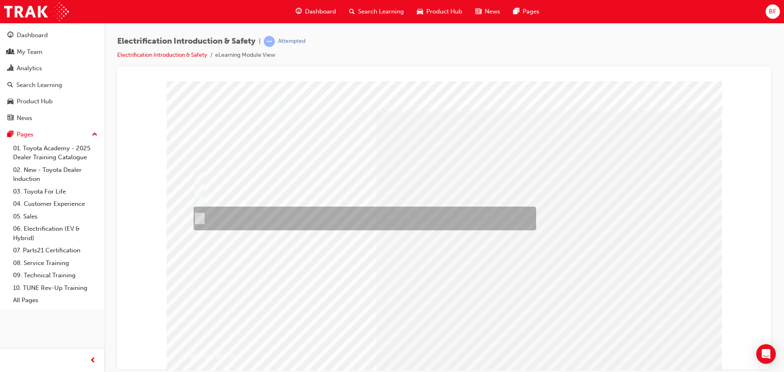
click at [293, 223] on div at bounding box center [362, 219] width 342 height 24
radio input "true"
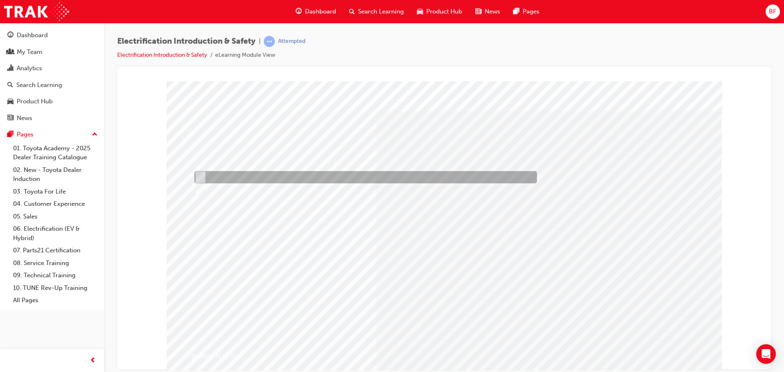
click at [236, 178] on div at bounding box center [363, 177] width 342 height 12
radio input "true"
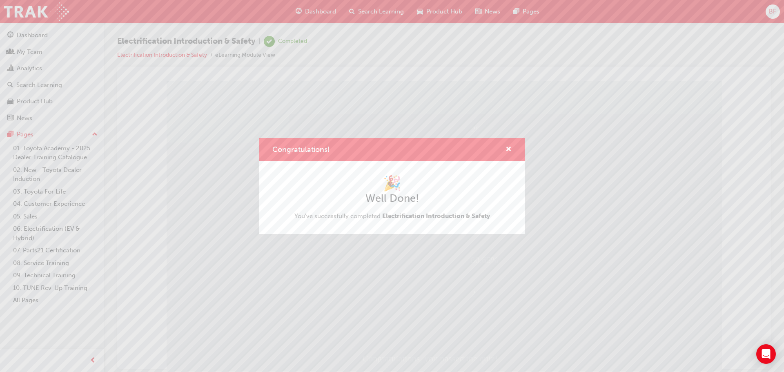
click at [504, 148] on div "Congratulations!" at bounding box center [505, 149] width 13 height 10
click at [507, 149] on span "cross-icon" at bounding box center [508, 149] width 6 height 7
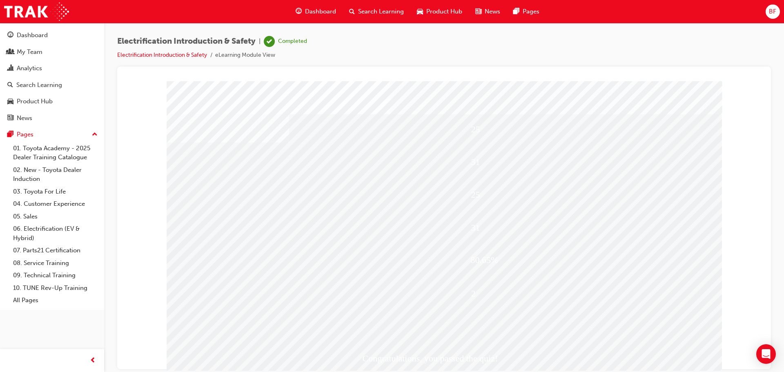
click at [311, 11] on span "Dashboard" at bounding box center [320, 11] width 31 height 9
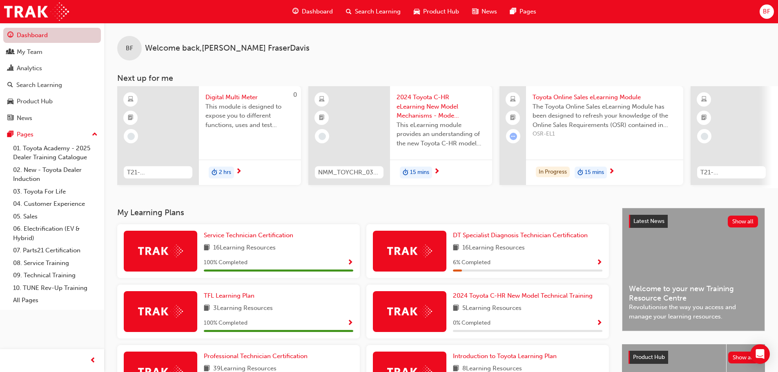
click at [46, 32] on link "Dashboard" at bounding box center [52, 35] width 98 height 15
click at [769, 14] on span "BF" at bounding box center [765, 11] width 7 height 9
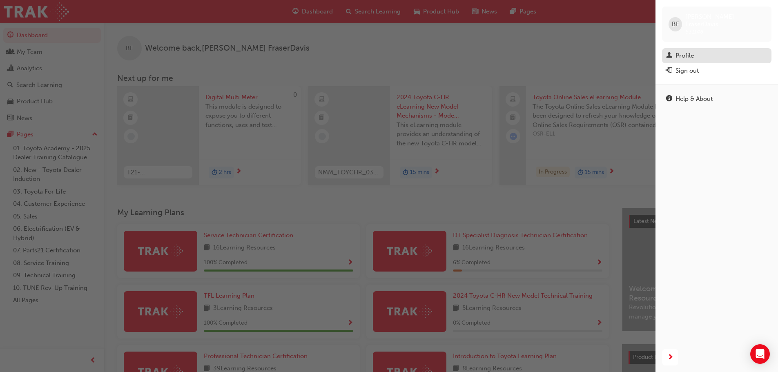
click at [688, 51] on div "Profile" at bounding box center [684, 55] width 18 height 9
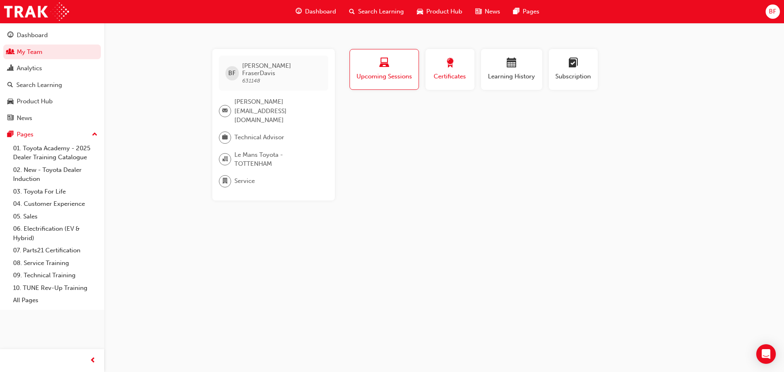
click at [449, 68] on span "award-icon" at bounding box center [450, 63] width 10 height 11
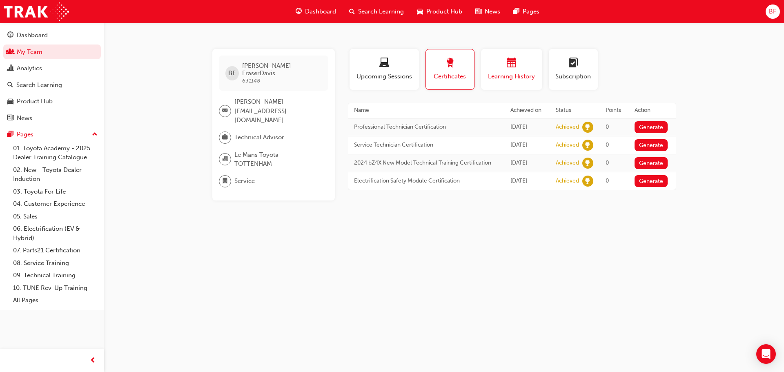
click at [507, 62] on span "calendar-icon" at bounding box center [512, 63] width 10 height 11
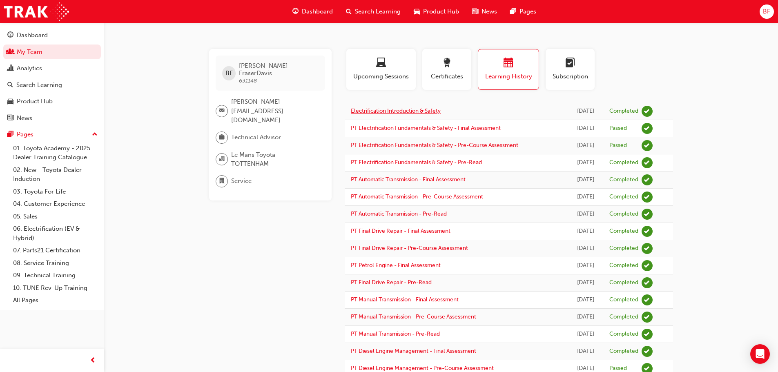
click at [429, 111] on link "Electrification Introduction & Safety" at bounding box center [396, 110] width 90 height 7
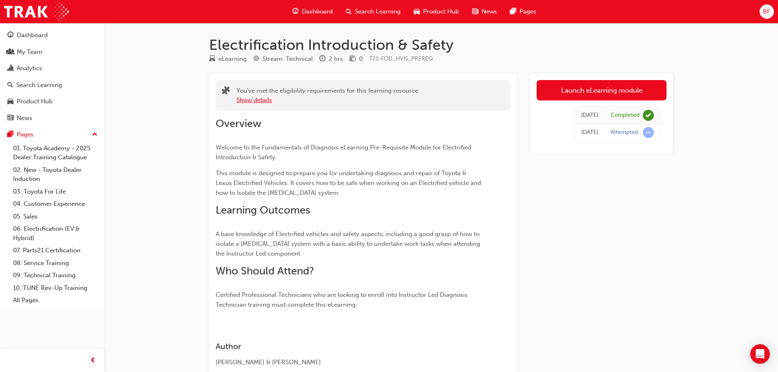
click at [267, 98] on button "Show details" at bounding box center [254, 100] width 36 height 9
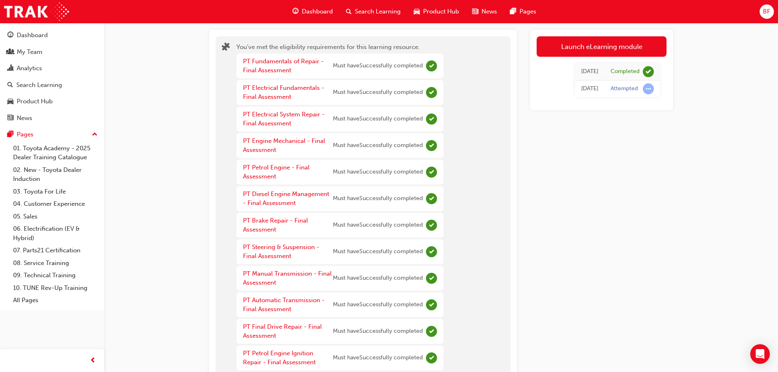
scroll to position [41, 0]
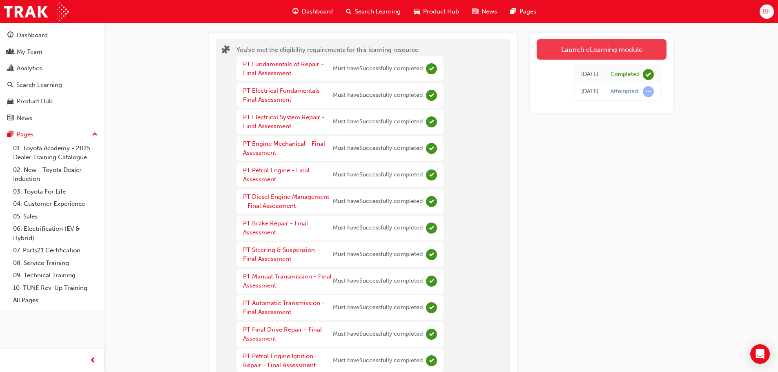
click at [569, 54] on link "Launch eLearning module" at bounding box center [601, 49] width 130 height 20
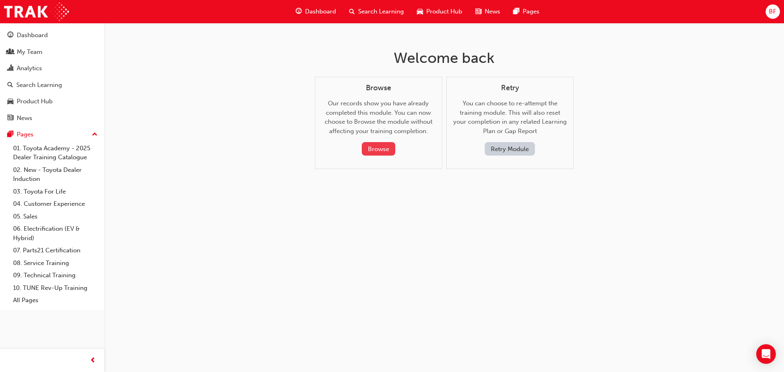
click at [381, 148] on button "Browse" at bounding box center [378, 148] width 33 height 13
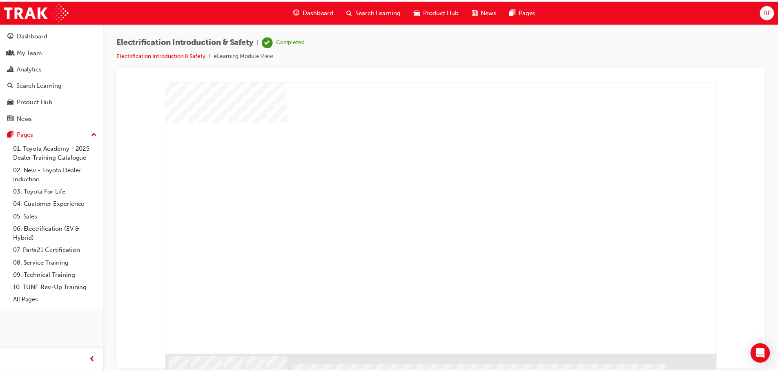
scroll to position [23, 0]
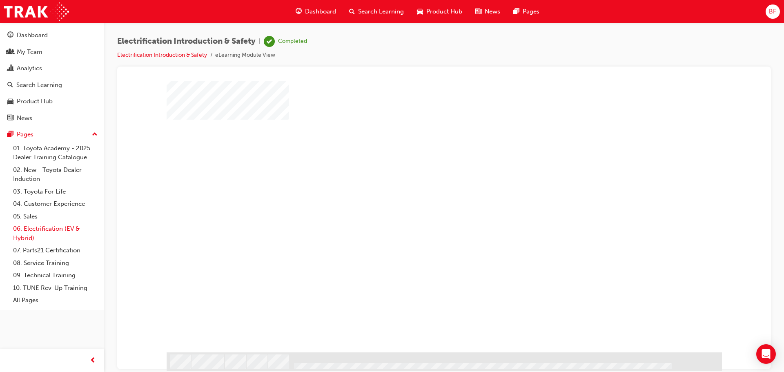
click at [64, 229] on link "06. Electrification (EV & Hybrid)" at bounding box center [55, 233] width 91 height 22
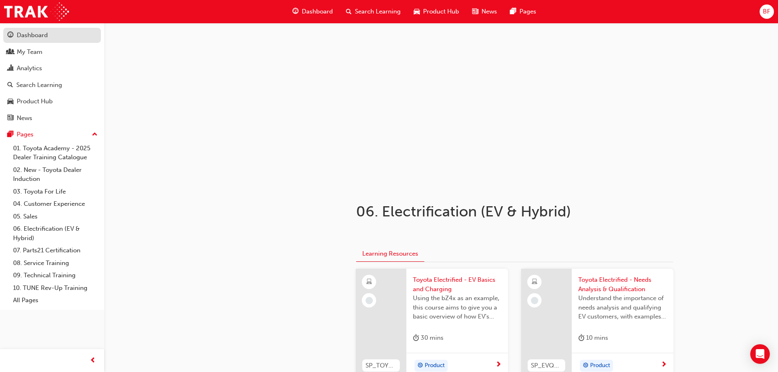
click at [76, 40] on div "Dashboard" at bounding box center [51, 35] width 89 height 10
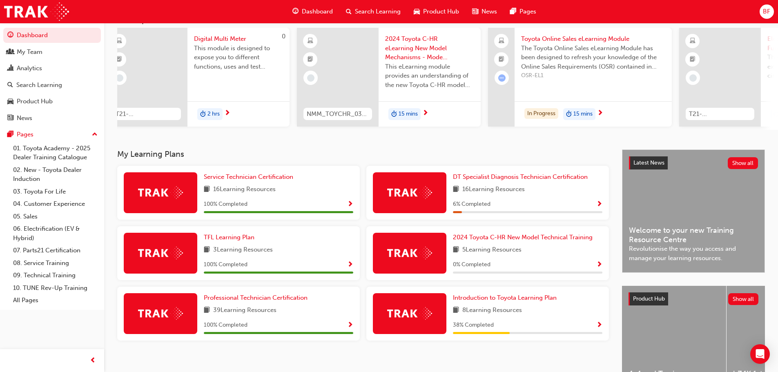
scroll to position [116, 0]
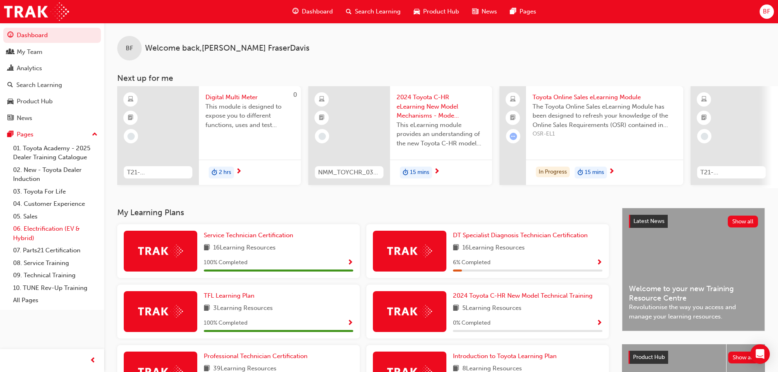
click at [50, 229] on link "06. Electrification (EV & Hybrid)" at bounding box center [55, 233] width 91 height 22
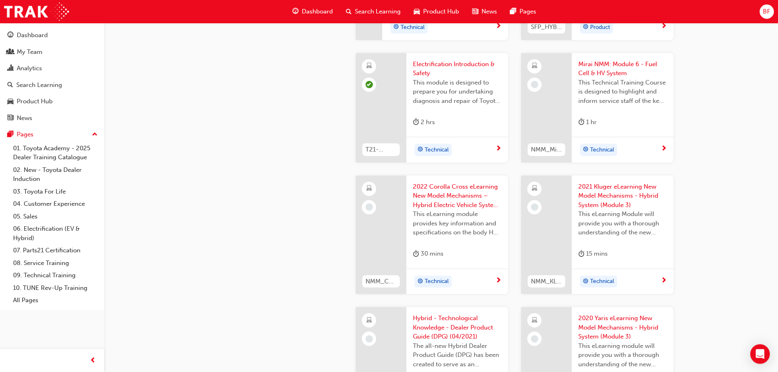
scroll to position [939, 0]
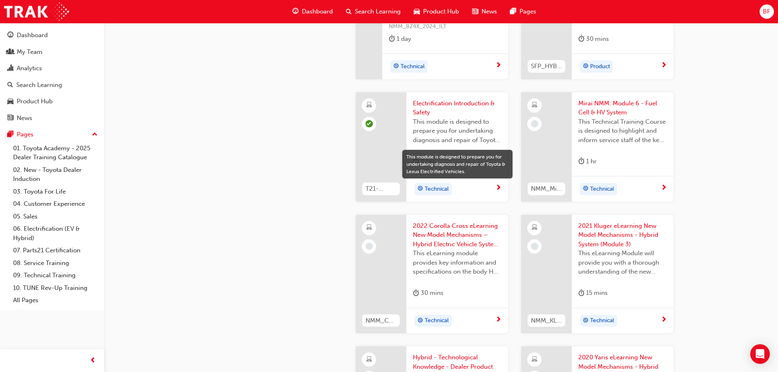
click at [478, 135] on span "This module is designed to prepare you for undertaking diagnosis and repair of …" at bounding box center [457, 131] width 89 height 28
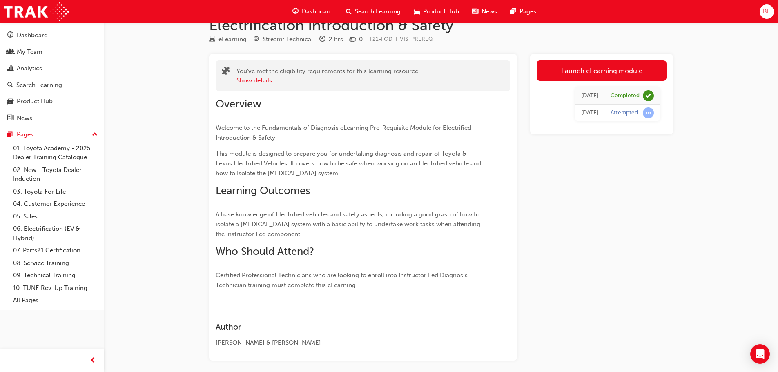
scroll to position [14, 0]
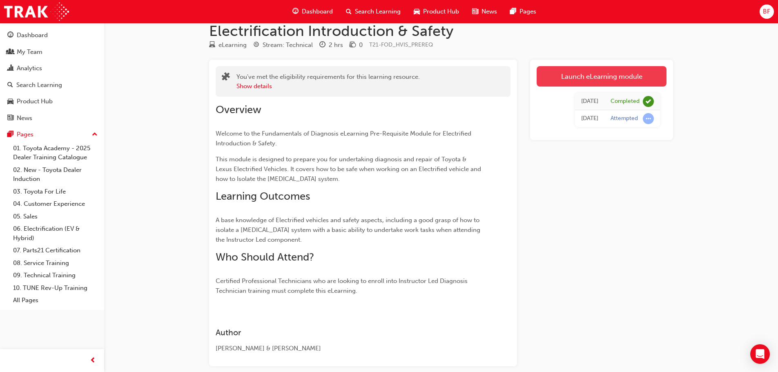
click at [562, 81] on link "Launch eLearning module" at bounding box center [601, 76] width 130 height 20
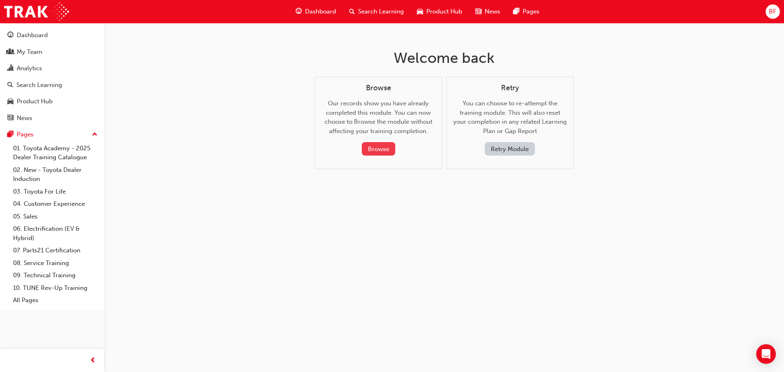
click at [376, 146] on button "Browse" at bounding box center [378, 148] width 33 height 13
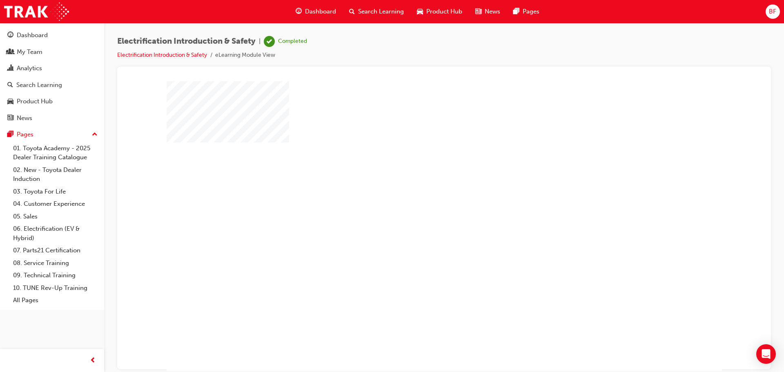
click at [320, 12] on span "Dashboard" at bounding box center [320, 11] width 31 height 9
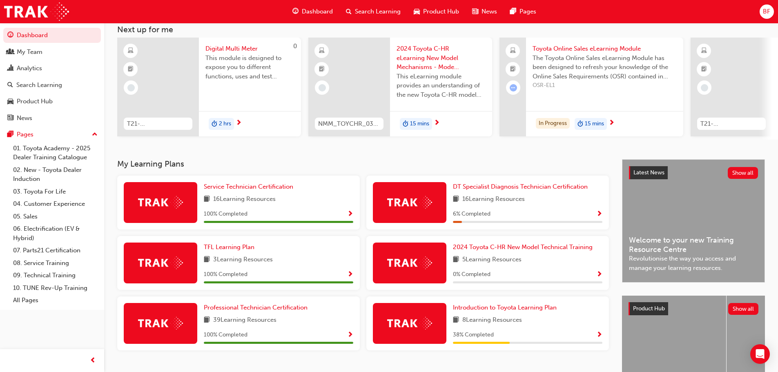
scroll to position [116, 0]
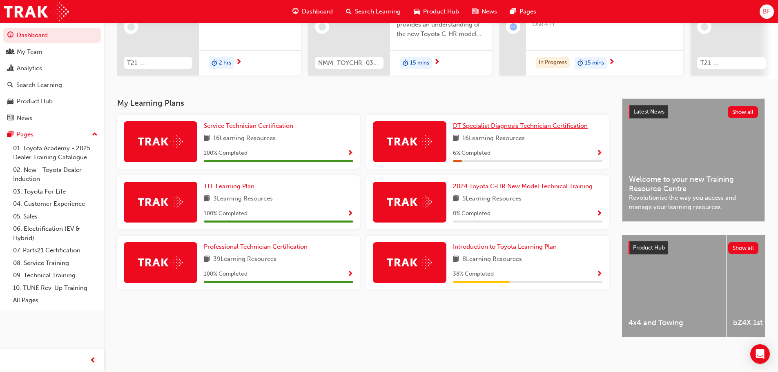
click at [511, 122] on span "DT Specialist Diagnosis Technician Certification" at bounding box center [520, 125] width 135 height 7
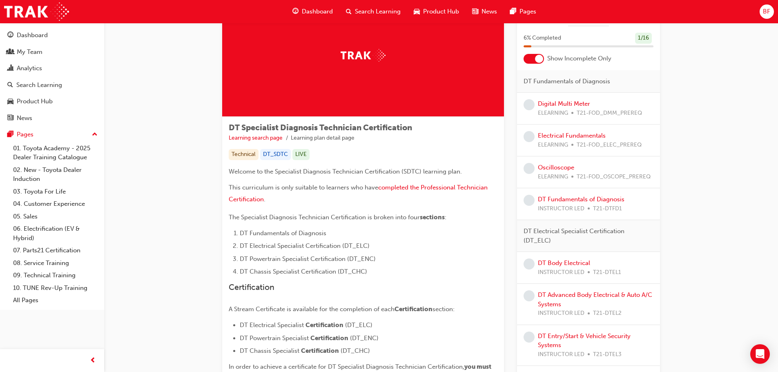
scroll to position [21, 0]
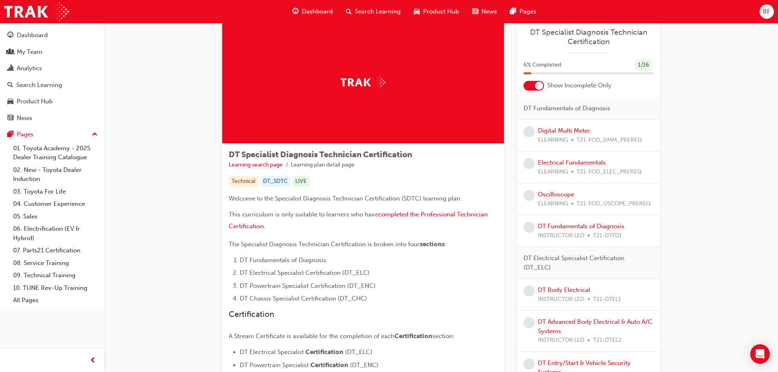
click at [532, 84] on div at bounding box center [533, 86] width 20 height 10
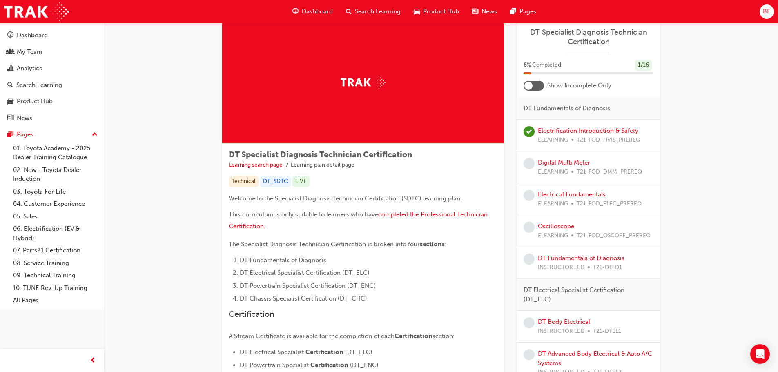
click at [531, 85] on div at bounding box center [528, 86] width 8 height 8
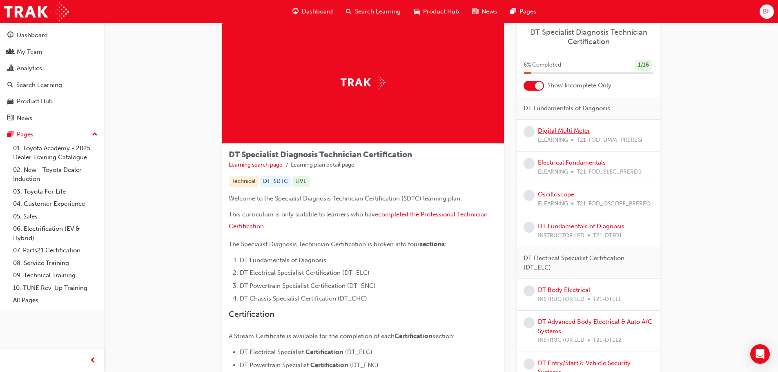
click at [555, 129] on link "Digital Multi Meter" at bounding box center [564, 130] width 52 height 7
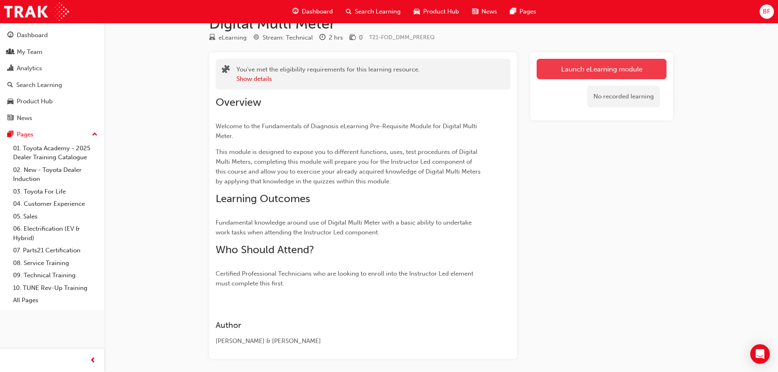
click at [591, 70] on link "Launch eLearning module" at bounding box center [601, 69] width 130 height 20
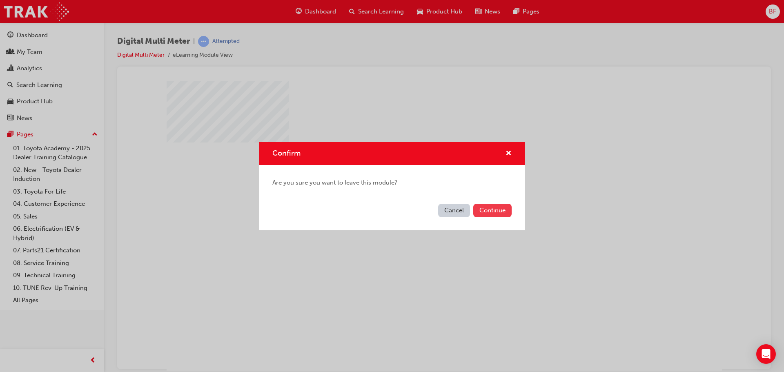
click at [491, 212] on button "Continue" at bounding box center [492, 210] width 38 height 13
